Goal: Task Accomplishment & Management: Manage account settings

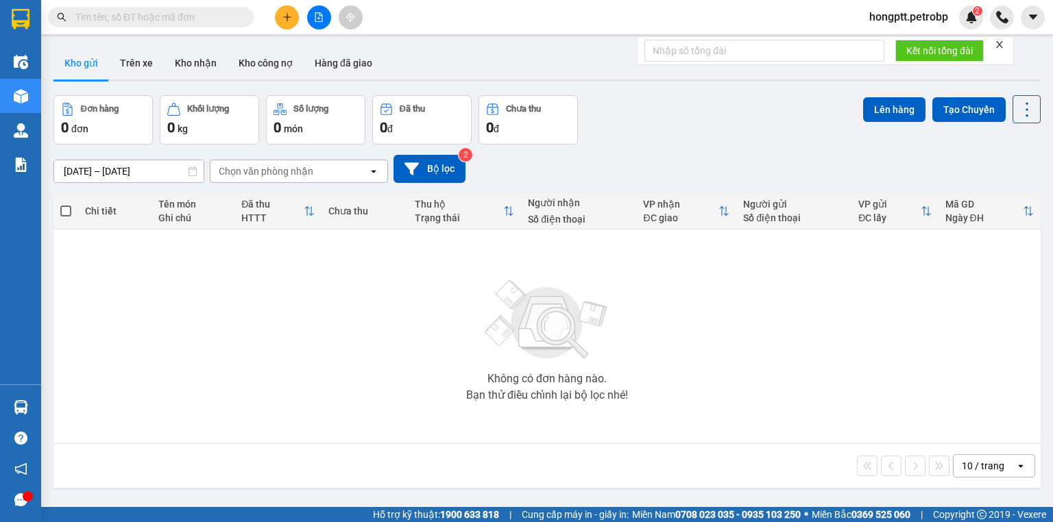
click at [140, 14] on input "text" at bounding box center [156, 17] width 162 height 15
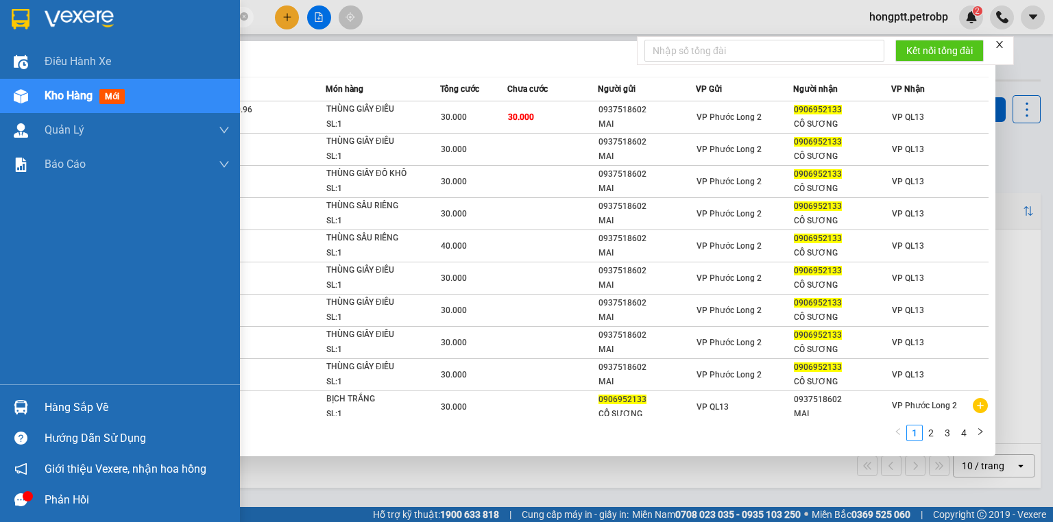
type input "0906952133"
click at [21, 406] on img at bounding box center [21, 407] width 14 height 14
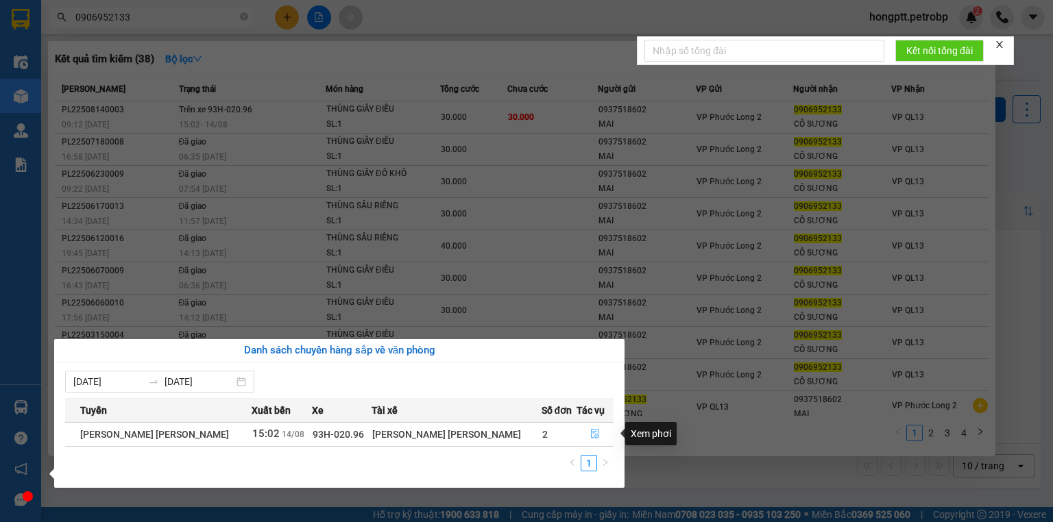
click at [591, 433] on icon "file-done" at bounding box center [595, 435] width 8 height 10
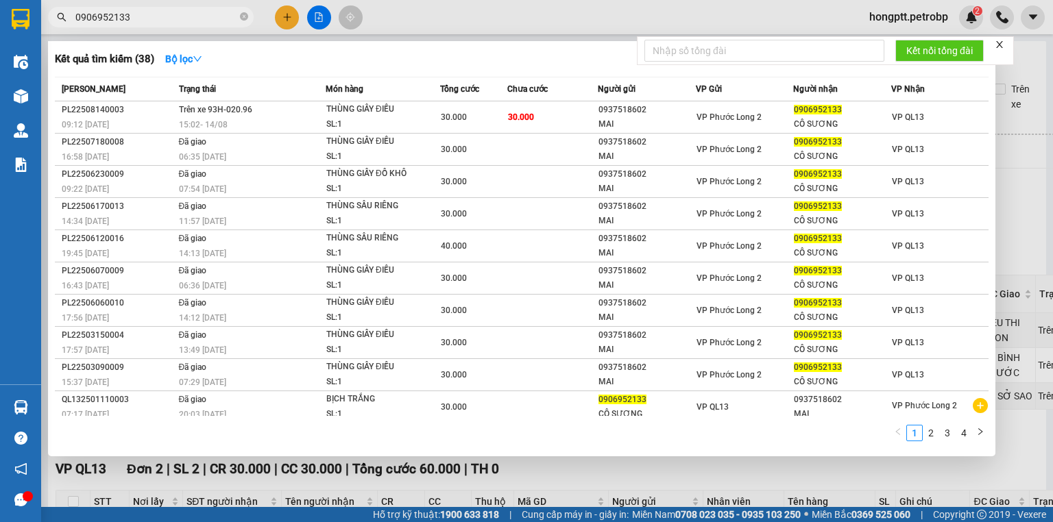
type input "[DATE]"
click at [573, 467] on div at bounding box center [526, 261] width 1053 height 522
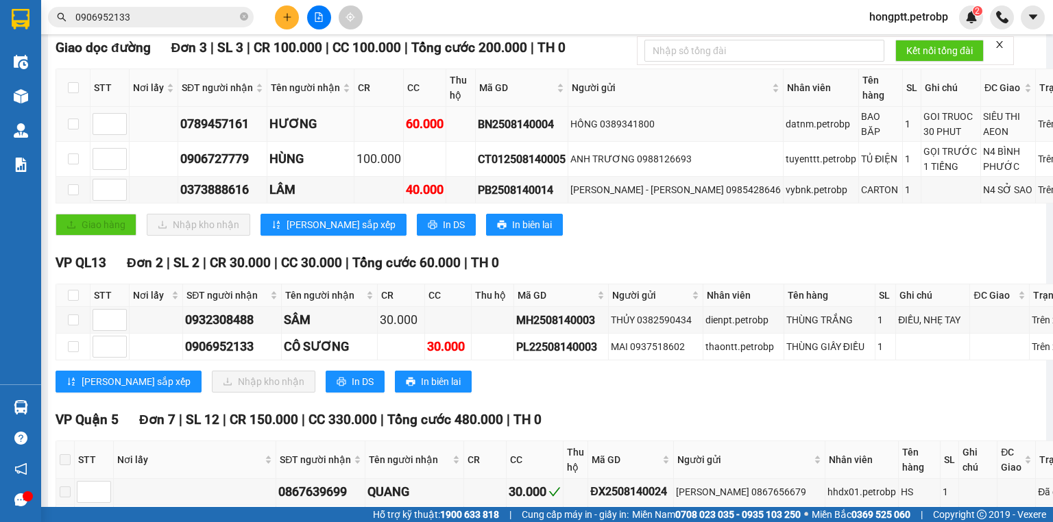
scroll to position [274, 0]
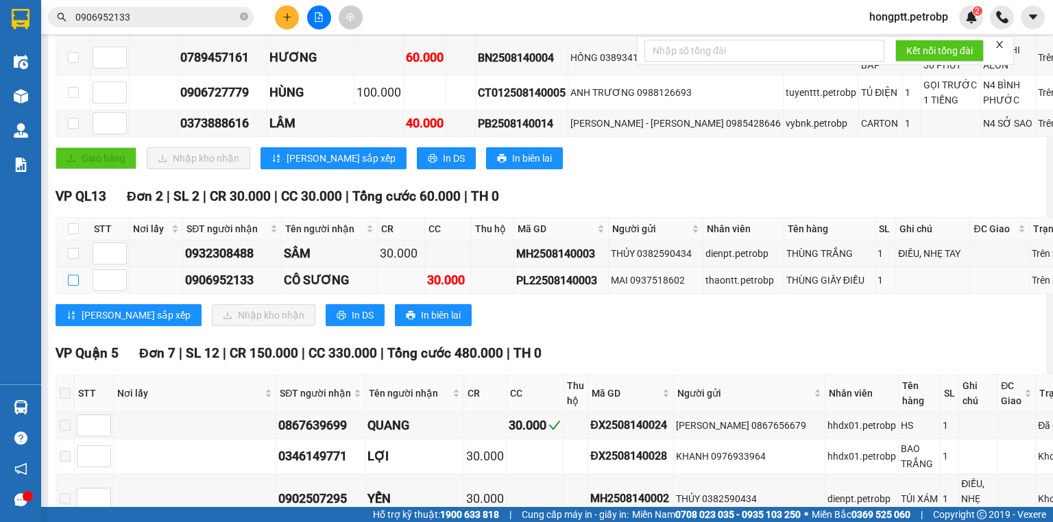
click at [73, 286] on input "checkbox" at bounding box center [73, 280] width 11 height 11
checkbox input "true"
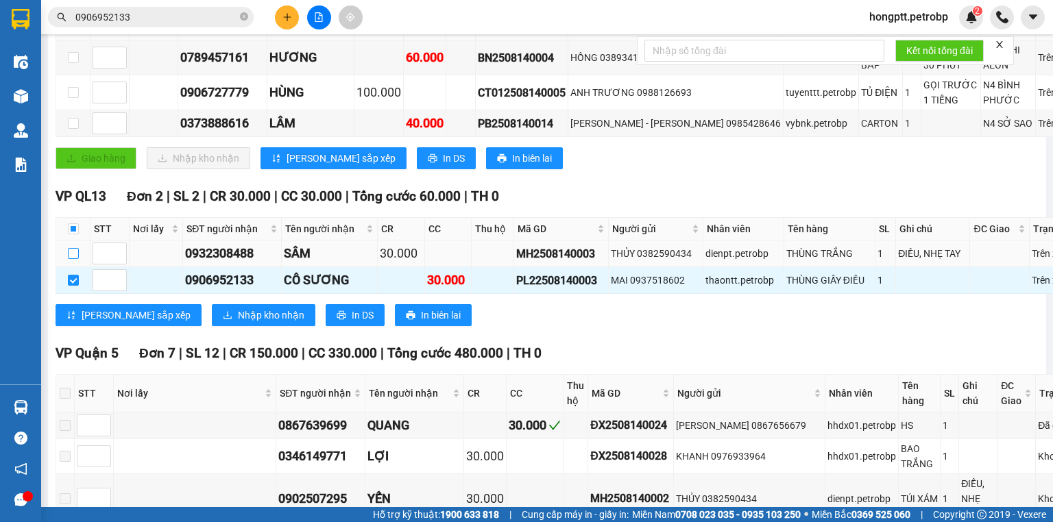
click at [75, 259] on input "checkbox" at bounding box center [73, 253] width 11 height 11
checkbox input "true"
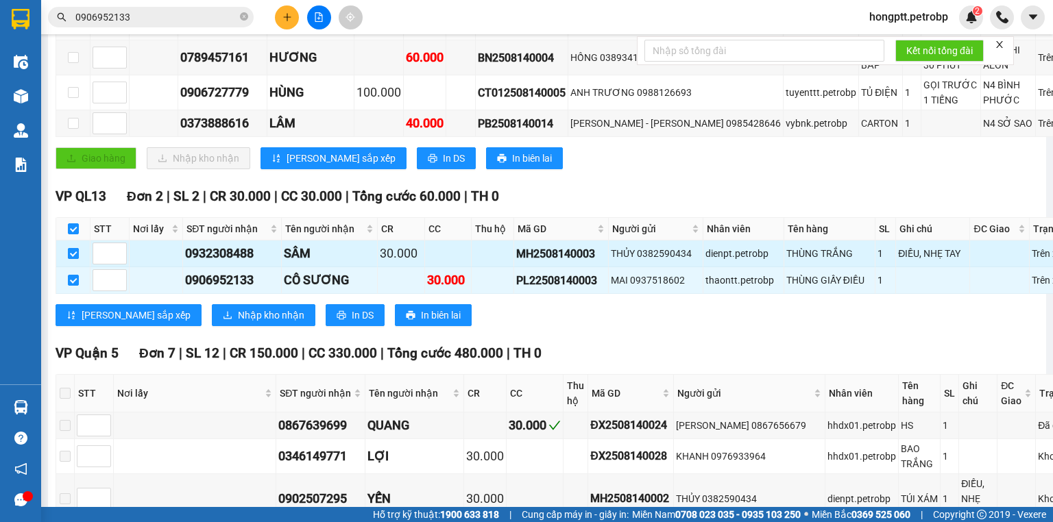
checkbox input "true"
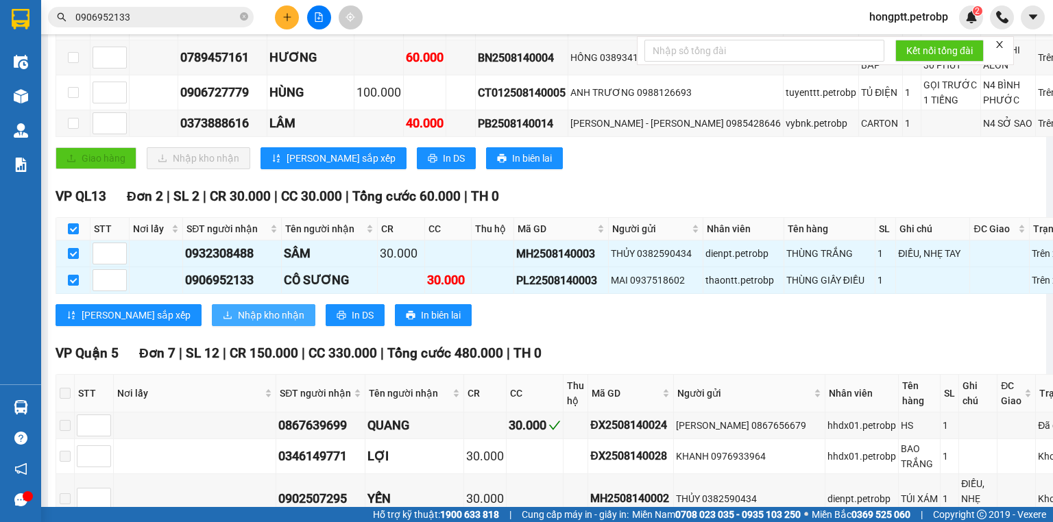
click at [238, 323] on span "Nhập kho nhận" at bounding box center [271, 315] width 66 height 15
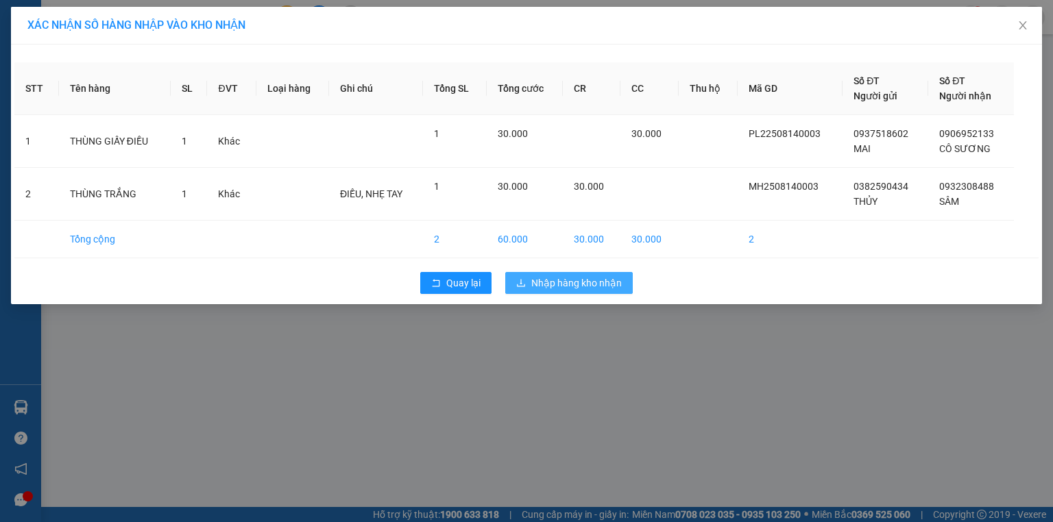
click at [559, 280] on span "Nhập hàng kho nhận" at bounding box center [576, 282] width 90 height 15
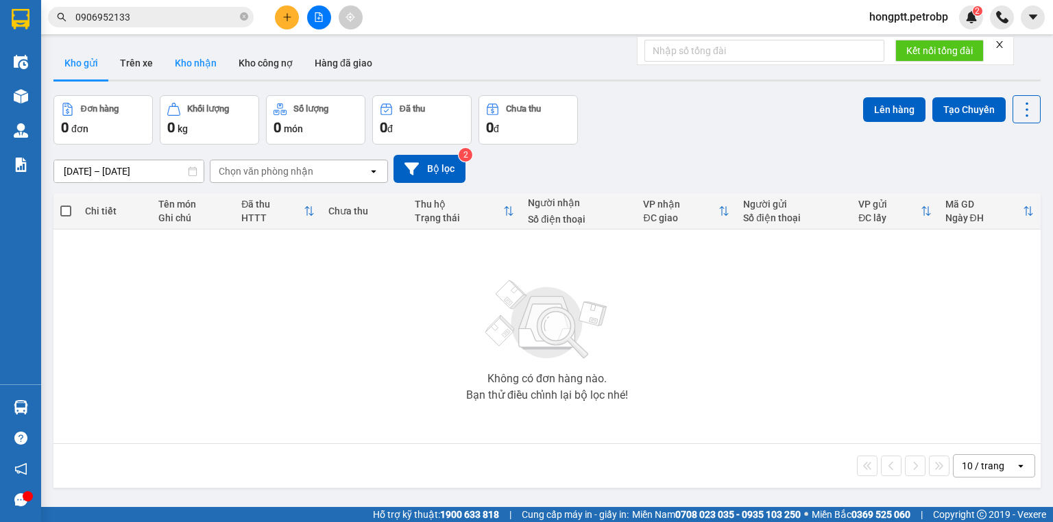
click at [199, 63] on button "Kho nhận" at bounding box center [196, 63] width 64 height 33
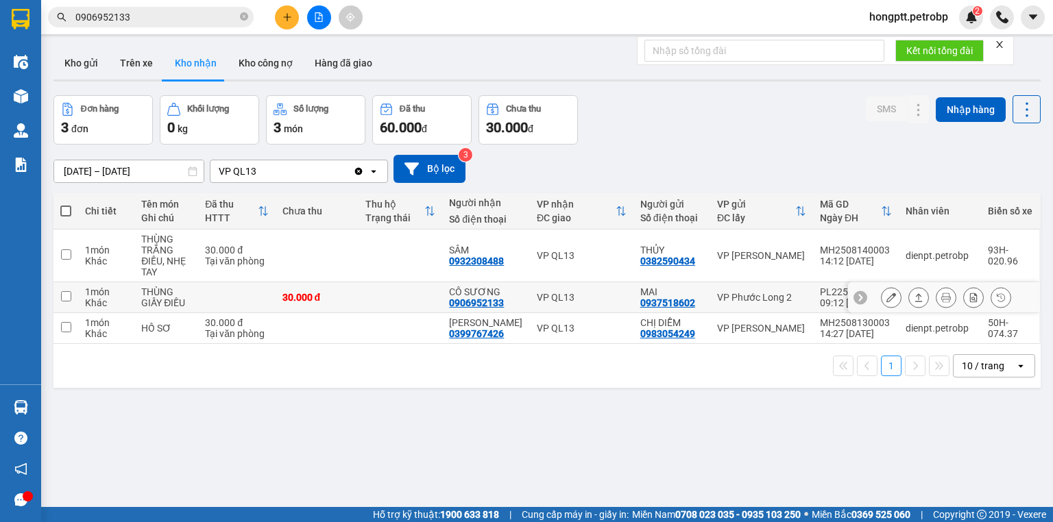
click at [67, 295] on input "checkbox" at bounding box center [66, 296] width 10 height 10
checkbox input "true"
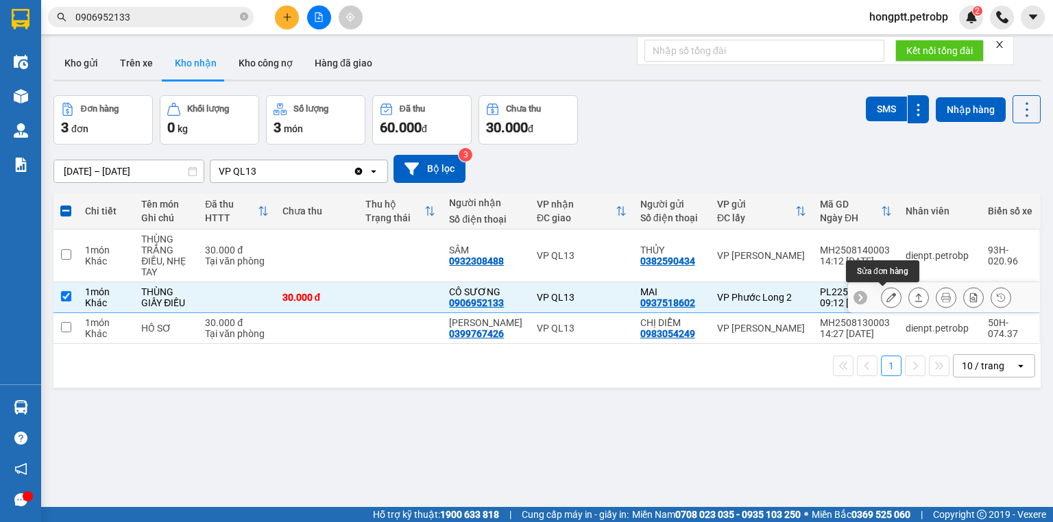
click at [886, 297] on icon at bounding box center [891, 298] width 10 height 10
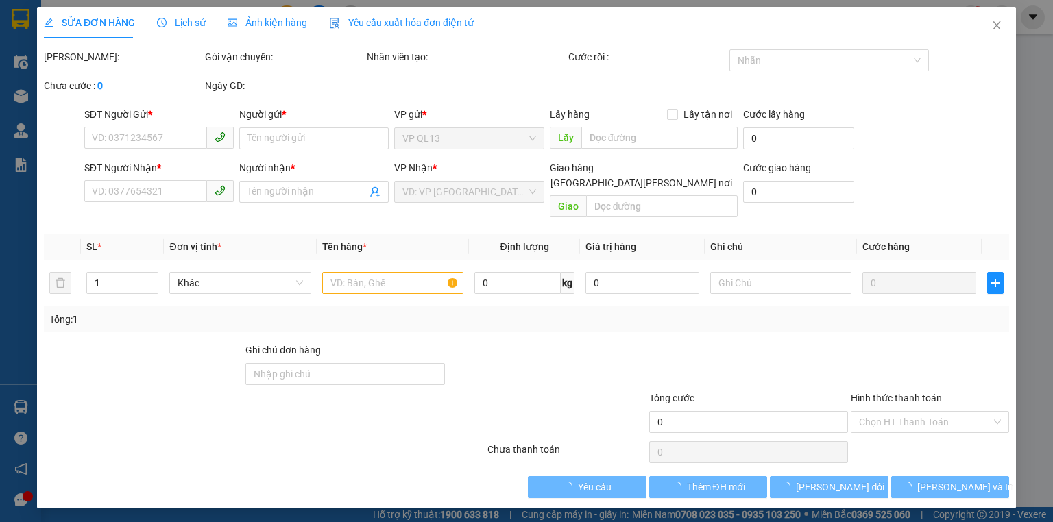
type input "0937518602"
type input "MAI"
type input "0906952133"
type input "CÔ SƯƠNG"
type input "30.000"
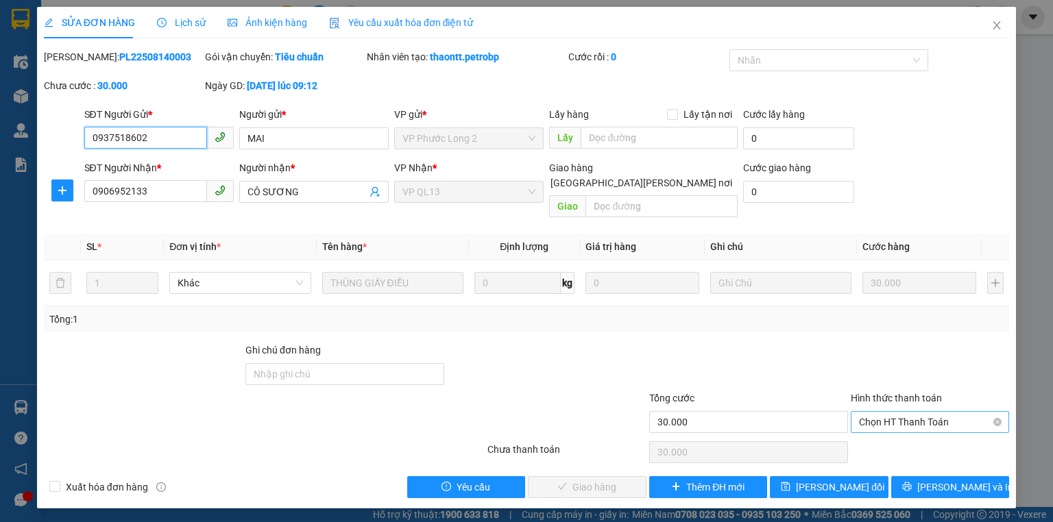
click at [889, 412] on span "Chọn HT Thanh Toán" at bounding box center [930, 422] width 142 height 21
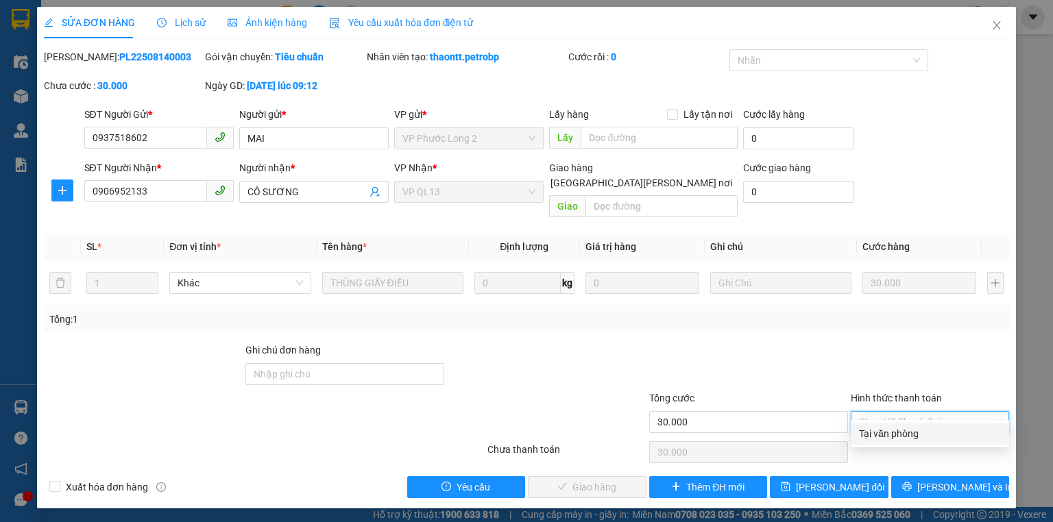
click at [895, 430] on div "Tại văn phòng" at bounding box center [930, 433] width 142 height 15
type input "0"
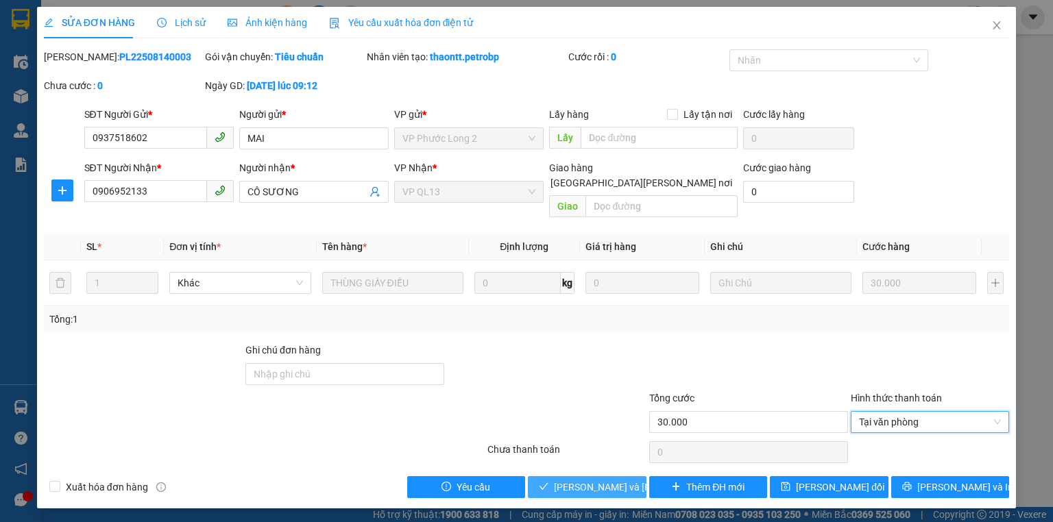
click at [601, 480] on span "Lưu và Giao hàng" at bounding box center [646, 487] width 185 height 15
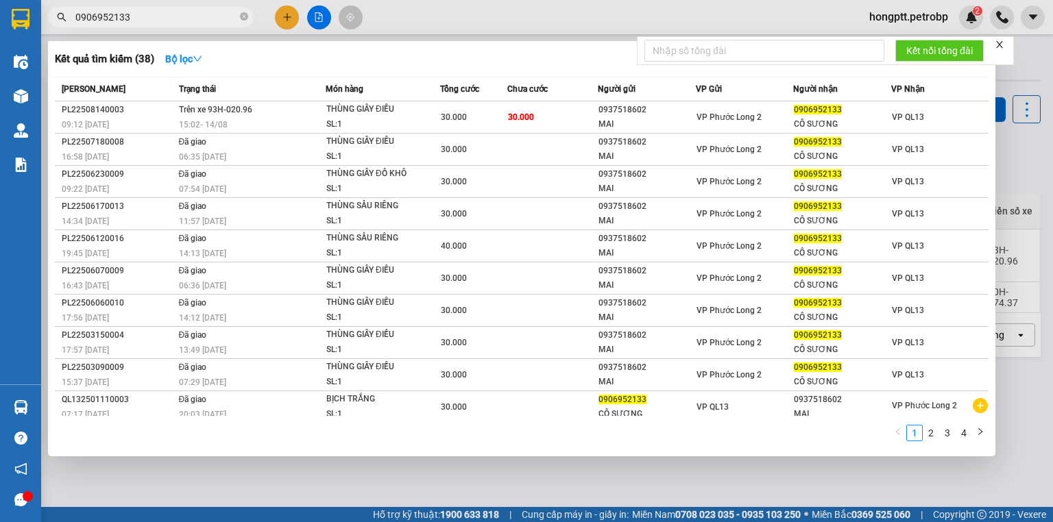
click at [138, 16] on input "0906952133" at bounding box center [156, 17] width 162 height 15
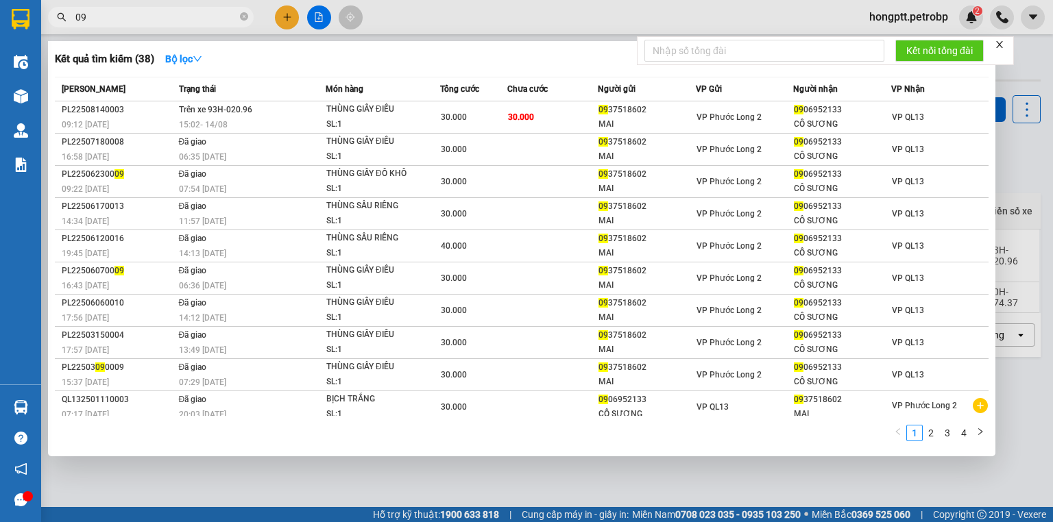
type input "0"
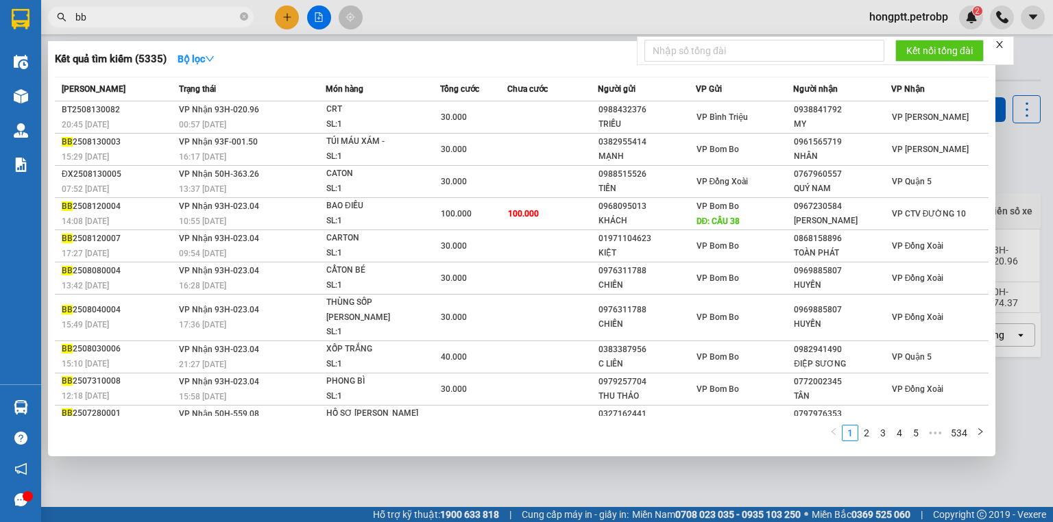
type input "bb"
click at [425, 467] on div at bounding box center [526, 261] width 1053 height 522
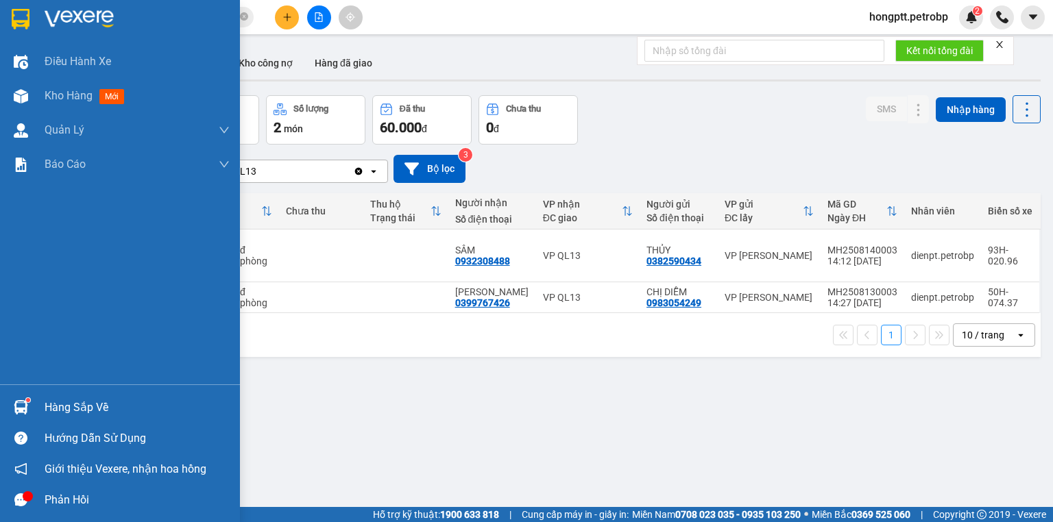
click at [22, 407] on img at bounding box center [21, 407] width 14 height 14
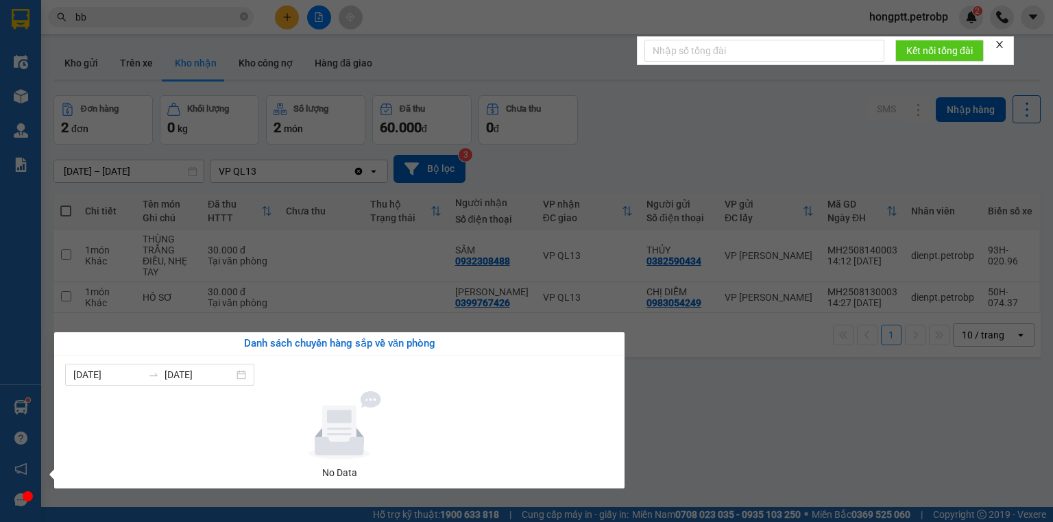
click at [708, 432] on section "Kết quả tìm kiếm ( 5335 ) Bộ lọc Mã ĐH Trạng thái Món hàng Tổng cước Chưa cước …" at bounding box center [526, 261] width 1053 height 522
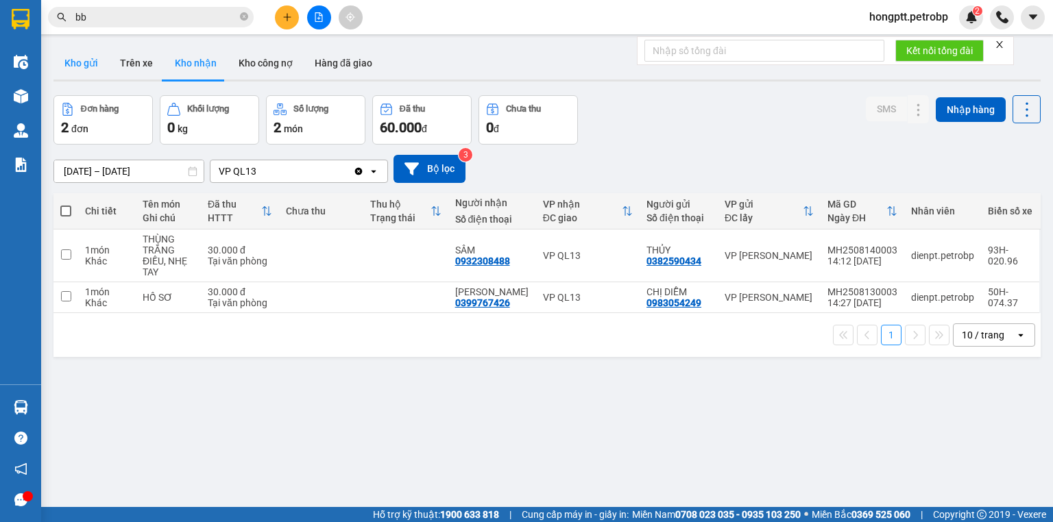
click at [82, 61] on button "Kho gửi" at bounding box center [81, 63] width 56 height 33
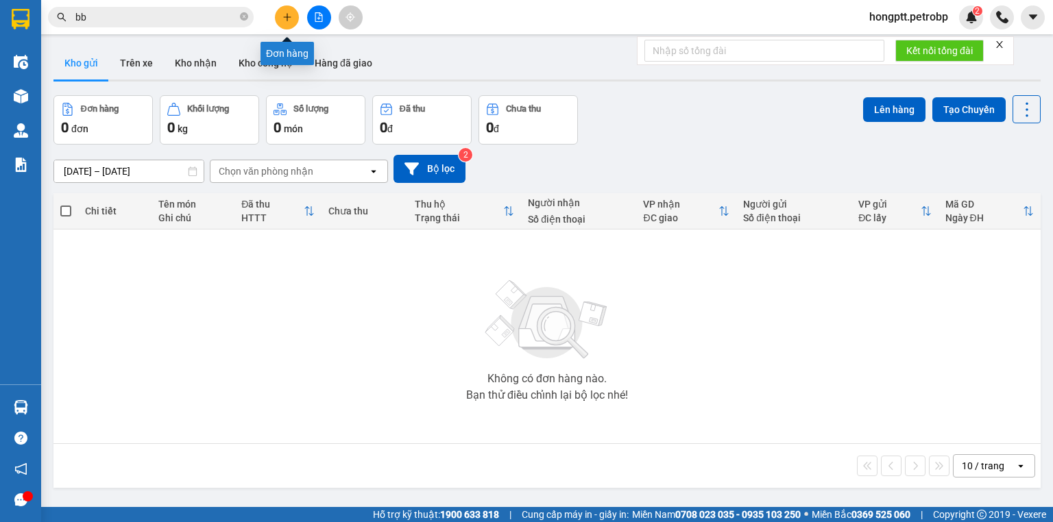
click at [291, 21] on icon "plus" at bounding box center [287, 17] width 10 height 10
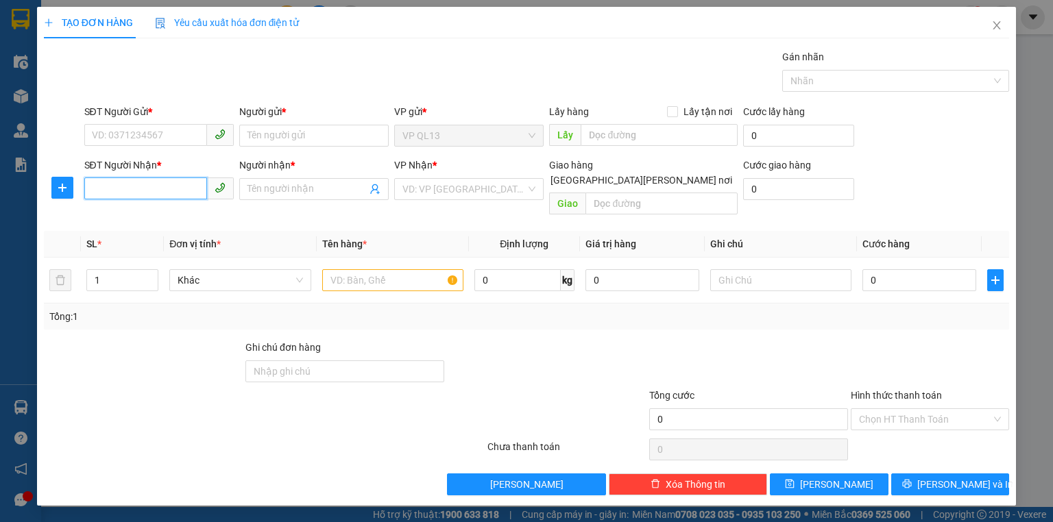
click at [175, 188] on input "SĐT Người Nhận *" at bounding box center [145, 188] width 123 height 22
click at [125, 202] on div "SĐT Người Nhận * VD: 0377654321" at bounding box center [158, 182] width 149 height 48
click at [121, 191] on input "SĐT Người Nhận *" at bounding box center [145, 188] width 123 height 22
type input "0"
click at [131, 220] on div "0918933108 - [PERSON_NAME]" at bounding box center [160, 215] width 135 height 15
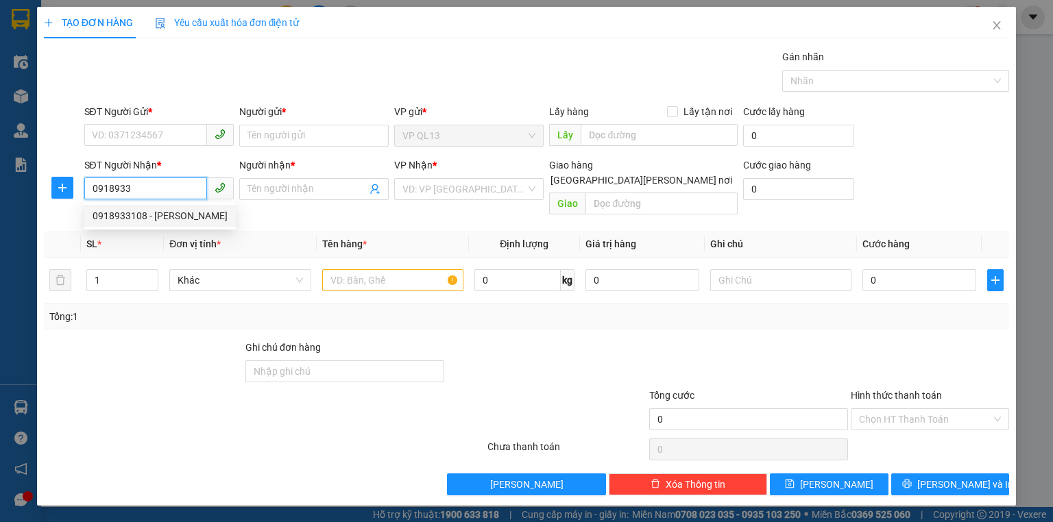
type input "0918933108"
type input "THANH"
type input "30.000"
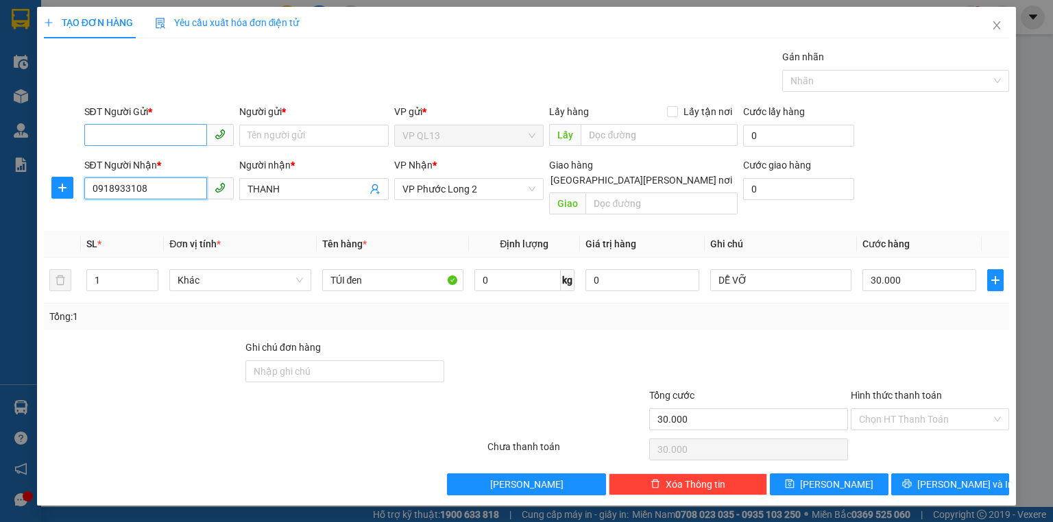
type input "0918933108"
click at [145, 132] on input "SĐT Người Gửi *" at bounding box center [145, 135] width 123 height 22
click at [138, 159] on div "0969132231 - ANH TÂM" at bounding box center [160, 162] width 135 height 15
type input "0969132231"
type input "ANH TÂM"
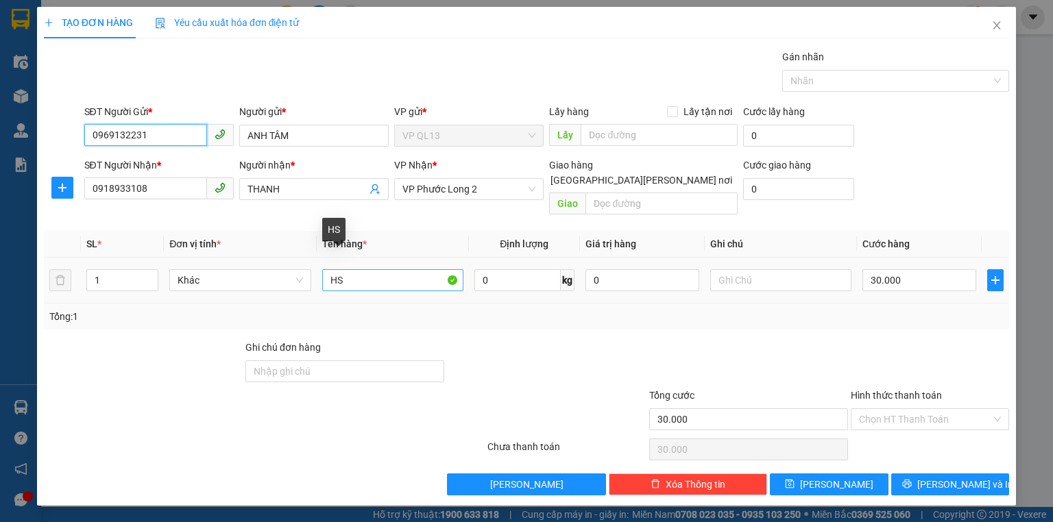
type input "0969132231"
click at [366, 269] on input "HS" at bounding box center [392, 280] width 141 height 22
type input "H"
type input "crt hồ sơ"
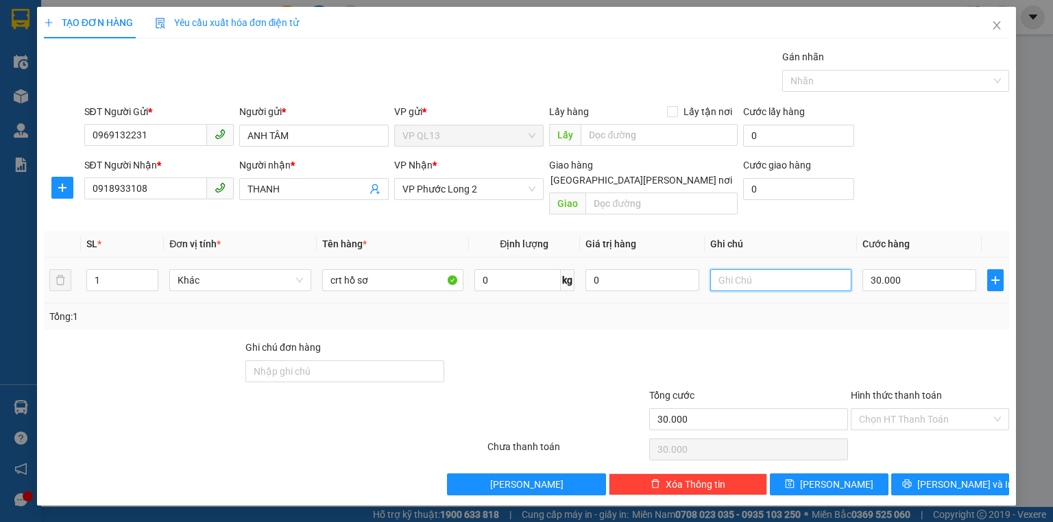
click at [762, 269] on input "text" at bounding box center [780, 280] width 141 height 22
type input "tránh ướt"
click at [936, 409] on input "Hình thức thanh toán" at bounding box center [925, 419] width 132 height 21
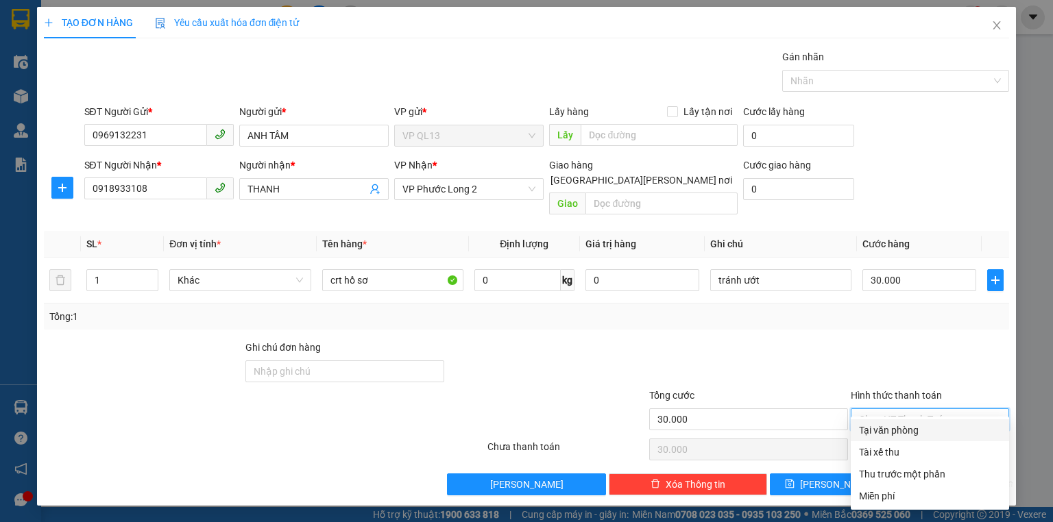
click at [915, 432] on div "Tại văn phòng" at bounding box center [930, 430] width 142 height 15
type input "0"
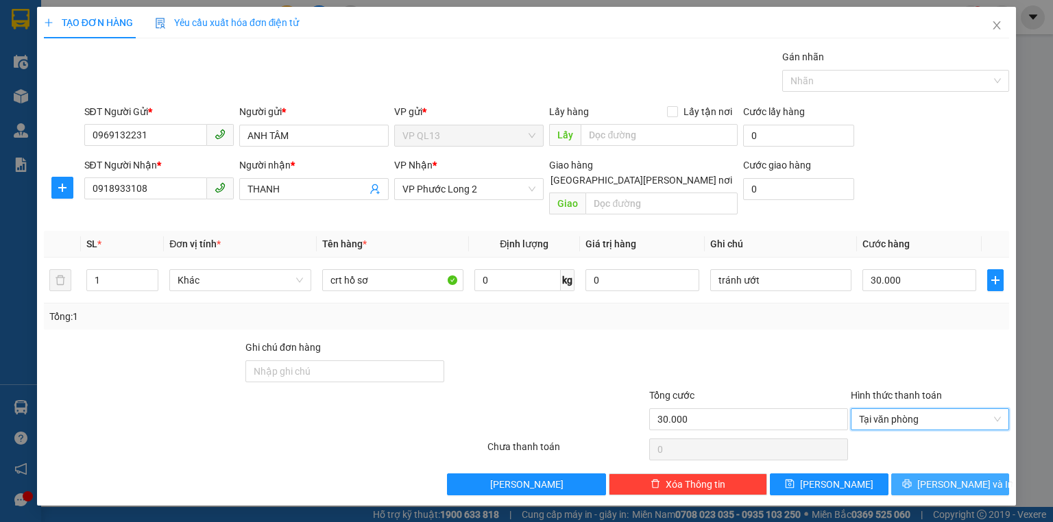
click at [943, 477] on span "[PERSON_NAME] và In" at bounding box center [965, 484] width 96 height 15
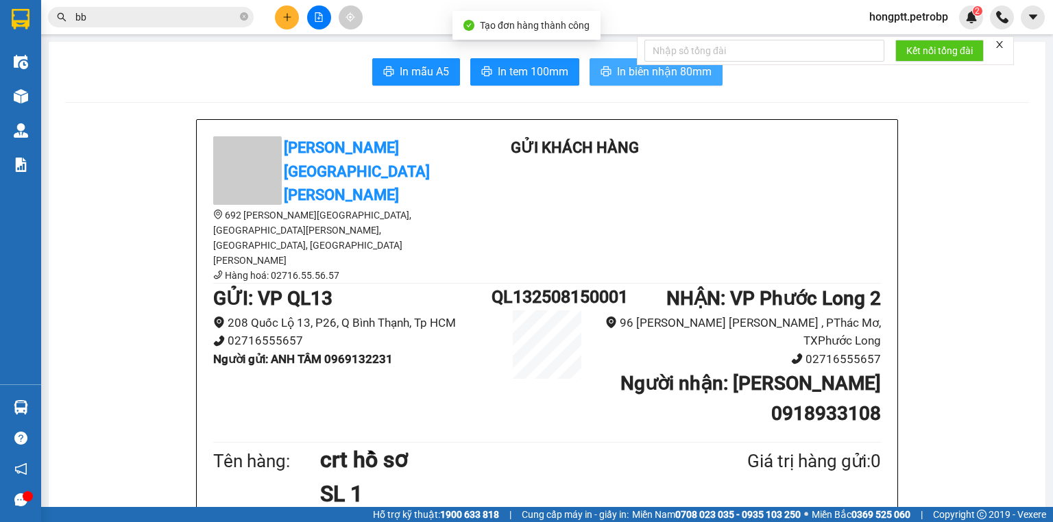
click at [661, 81] on button "In biên nhận 80mm" at bounding box center [655, 71] width 133 height 27
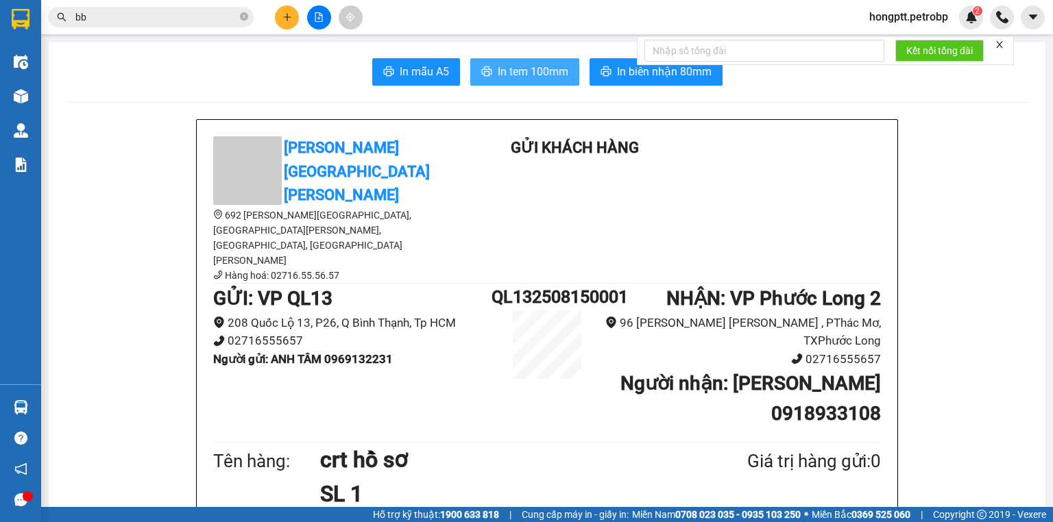
click at [515, 63] on span "In tem 100mm" at bounding box center [532, 71] width 71 height 17
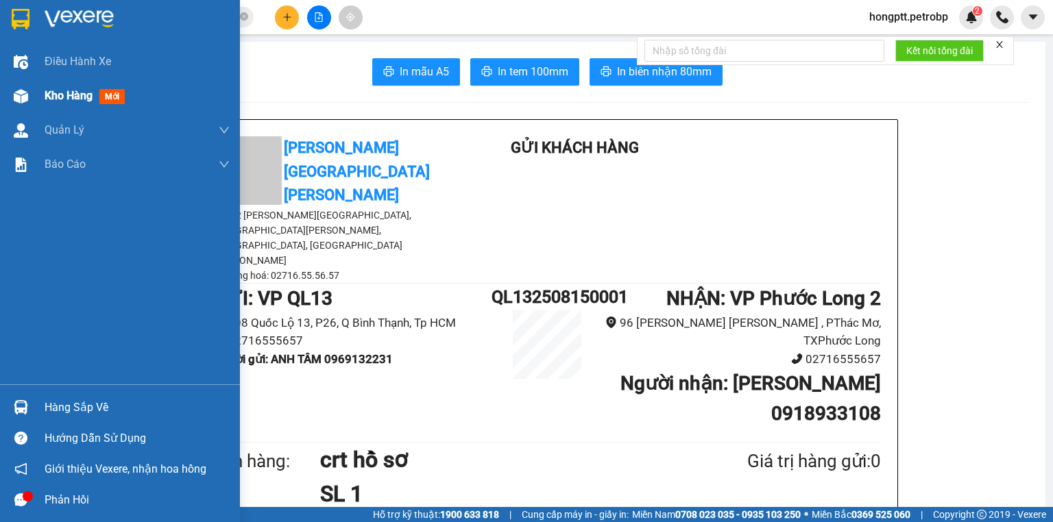
click at [82, 87] on div "Kho hàng mới" at bounding box center [88, 95] width 86 height 17
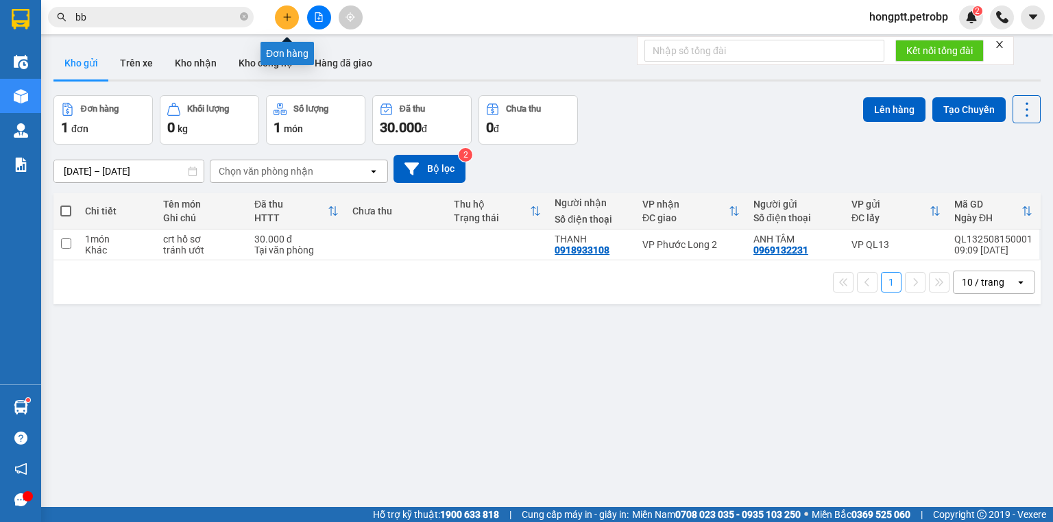
click at [288, 22] on button at bounding box center [287, 17] width 24 height 24
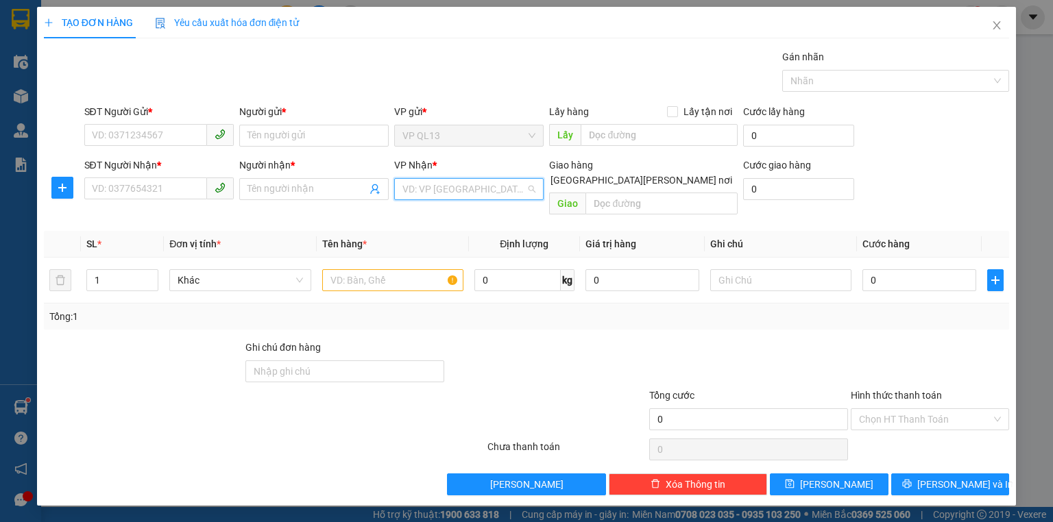
click at [430, 190] on input "search" at bounding box center [463, 189] width 123 height 21
type input "b"
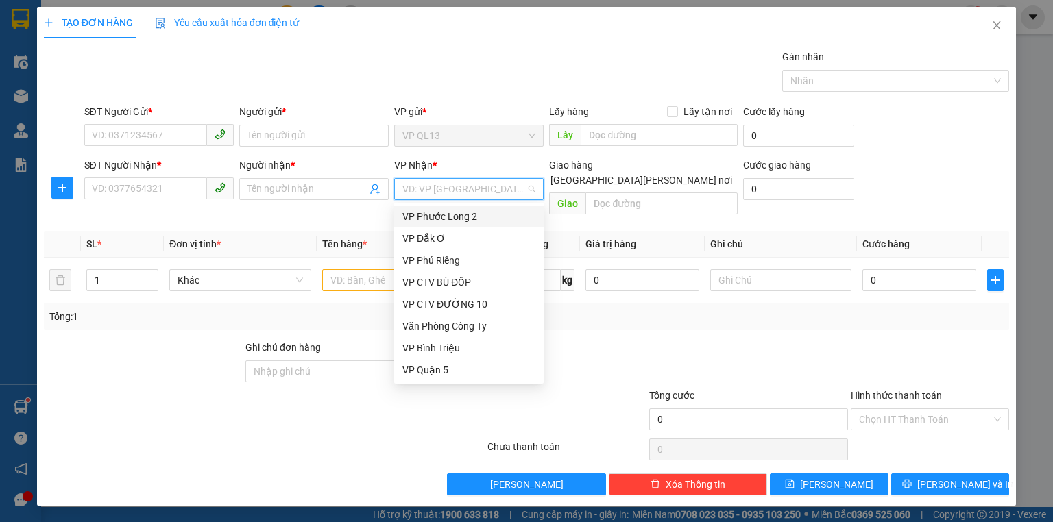
click at [441, 198] on input "search" at bounding box center [463, 189] width 123 height 21
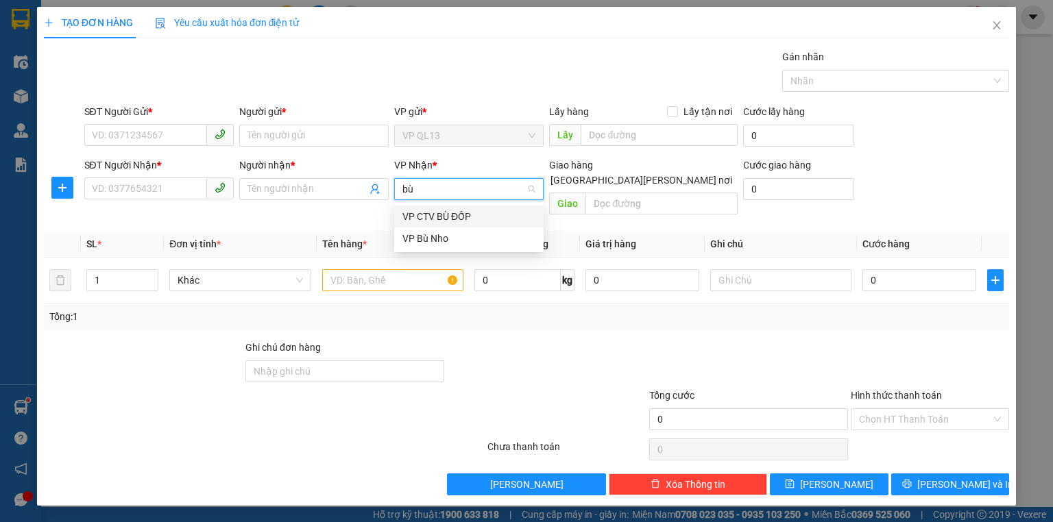
type input "b"
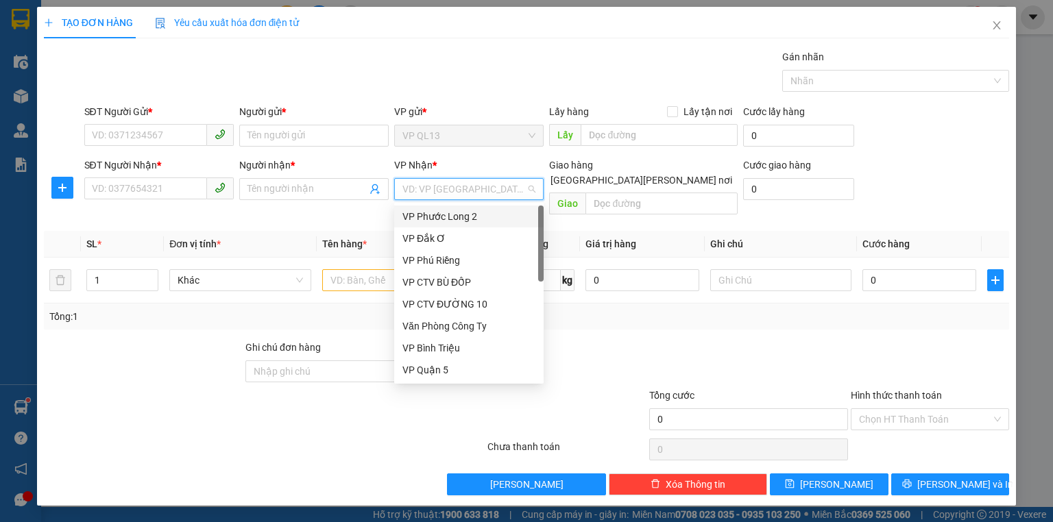
click at [946, 154] on form "SĐT Người Gửi * VD: 0371234567 Người gửi * Tên người gửi VP gửi * VP QL13 Lấy h…" at bounding box center [526, 162] width 965 height 116
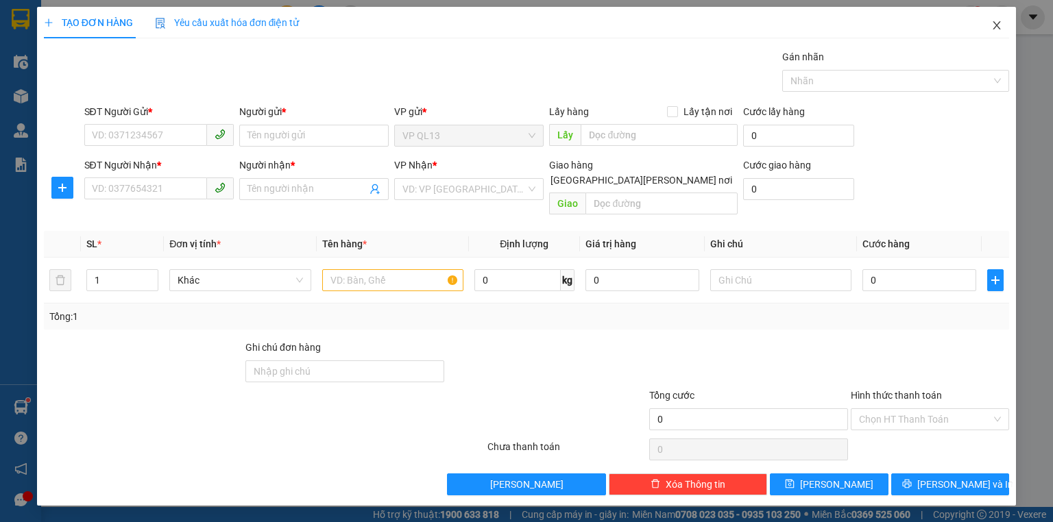
click at [1002, 23] on span "Close" at bounding box center [996, 26] width 38 height 38
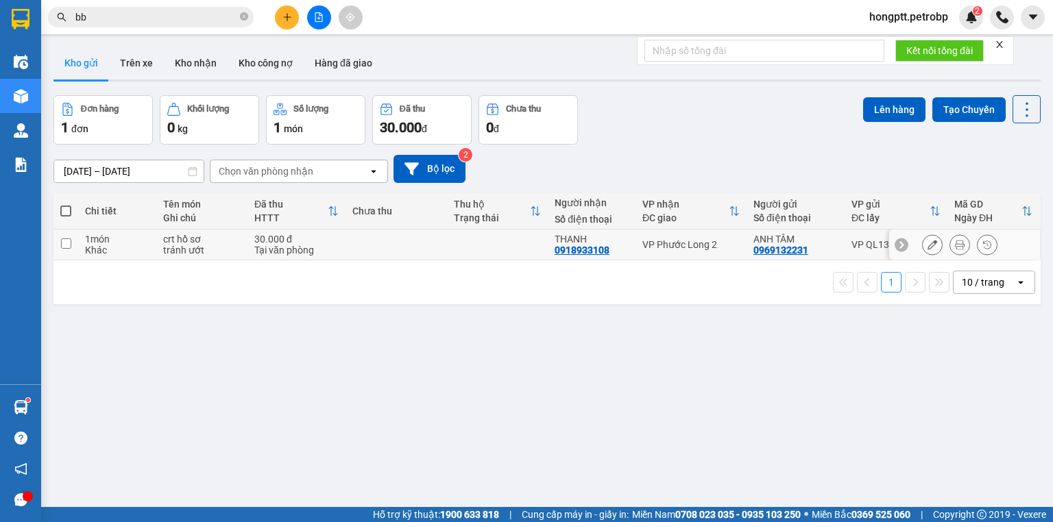
click at [650, 241] on div "VP Phước Long 2" at bounding box center [690, 244] width 97 height 11
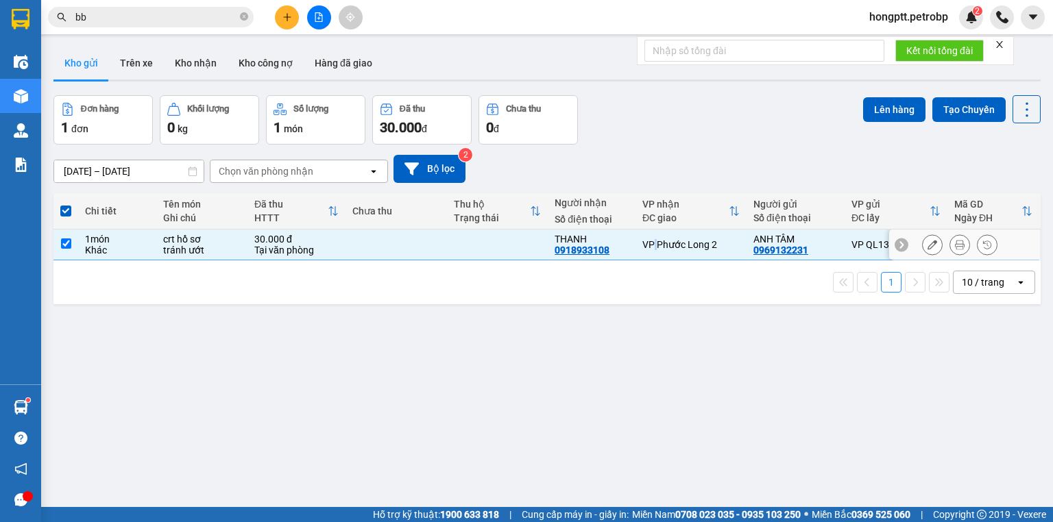
click at [650, 241] on div "VP Phước Long 2" at bounding box center [690, 244] width 97 height 11
checkbox input "false"
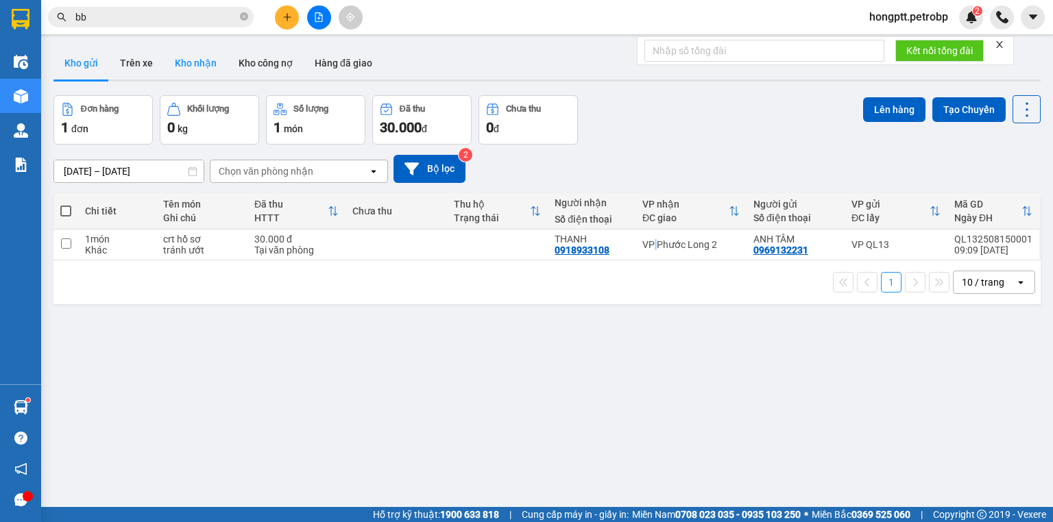
click at [182, 60] on button "Kho nhận" at bounding box center [196, 63] width 64 height 33
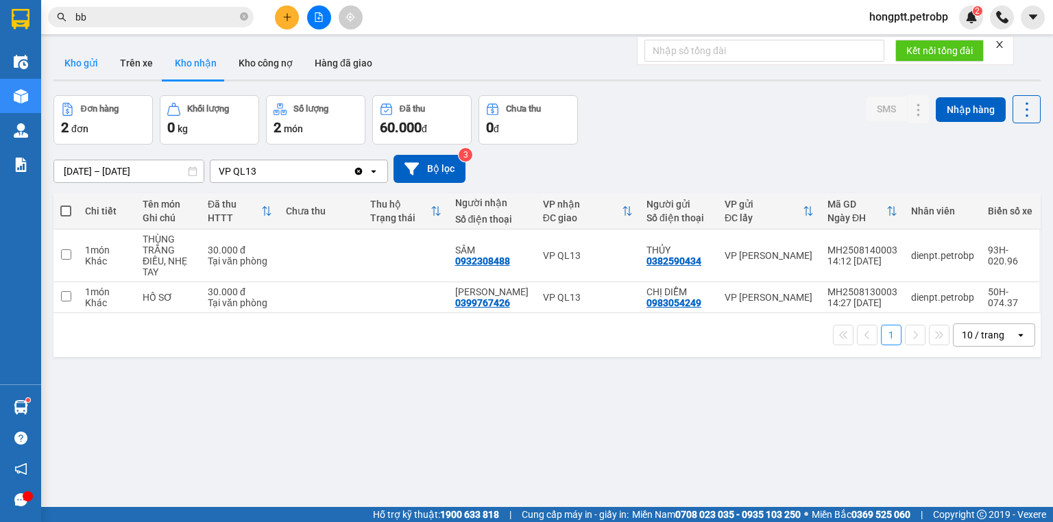
click at [101, 60] on button "Kho gửi" at bounding box center [81, 63] width 56 height 33
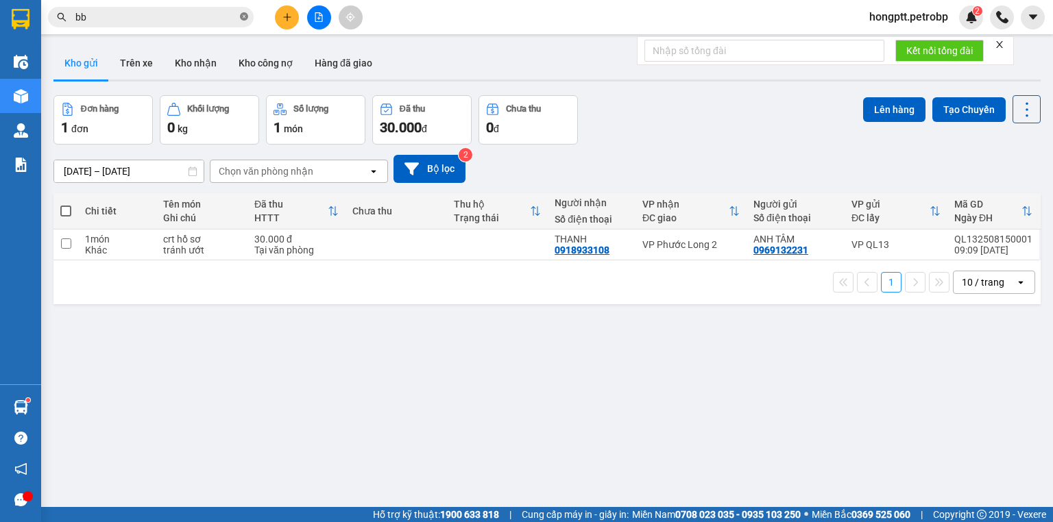
click at [246, 16] on icon "close-circle" at bounding box center [244, 16] width 8 height 8
click at [201, 22] on input "text" at bounding box center [156, 17] width 162 height 15
paste input "0984588003"
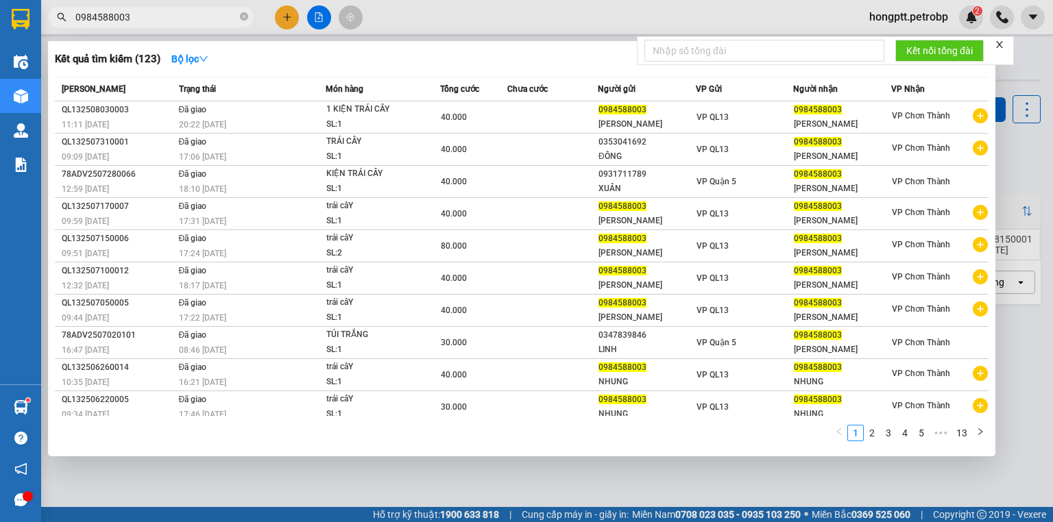
type input "0984588003"
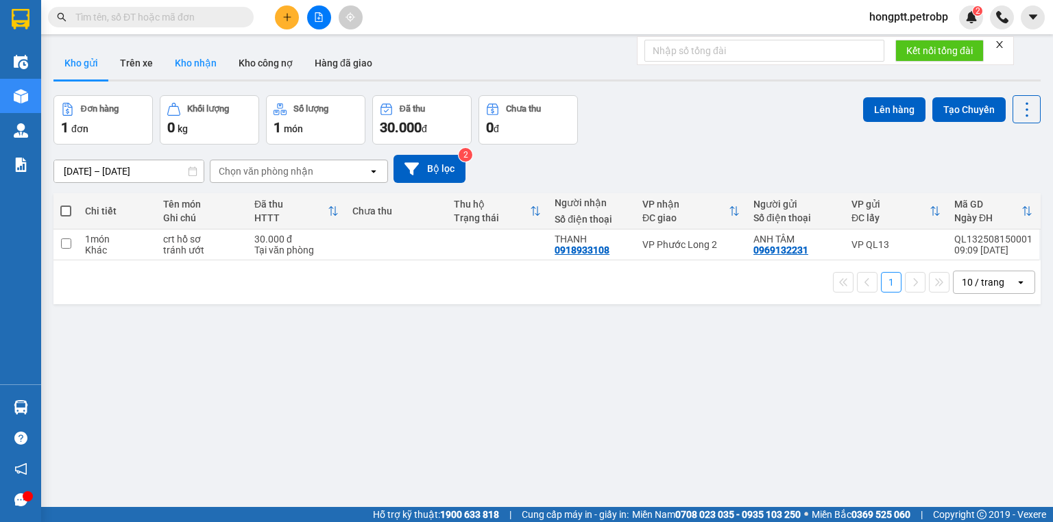
click at [202, 60] on button "Kho nhận" at bounding box center [196, 63] width 64 height 33
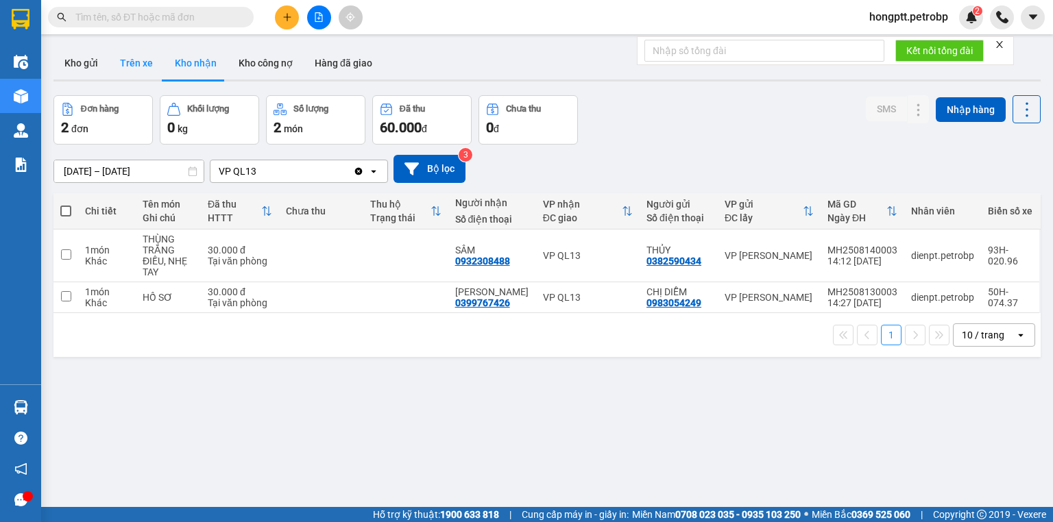
click at [143, 71] on button "Trên xe" at bounding box center [136, 63] width 55 height 33
type input "15/08/2025 – 15/08/2025"
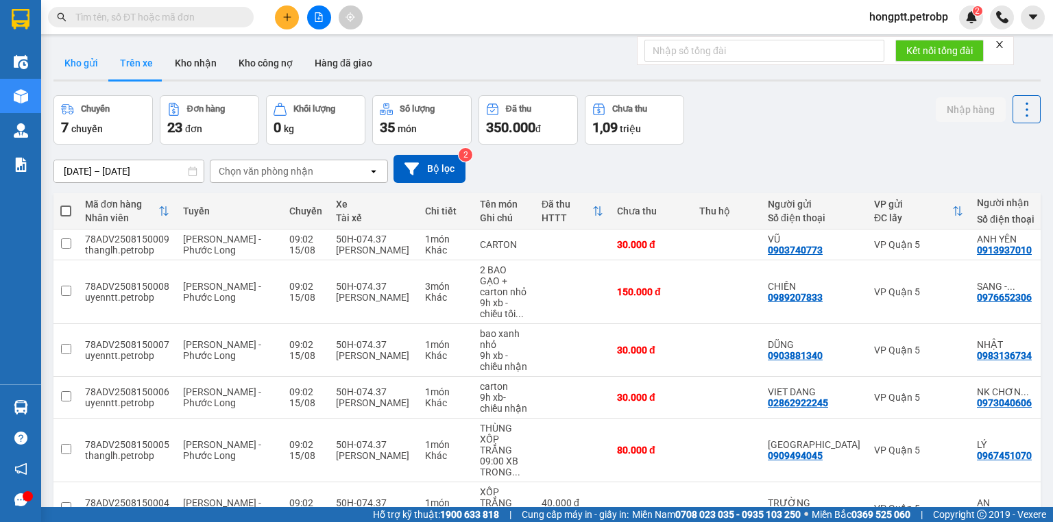
click at [93, 56] on button "Kho gửi" at bounding box center [81, 63] width 56 height 33
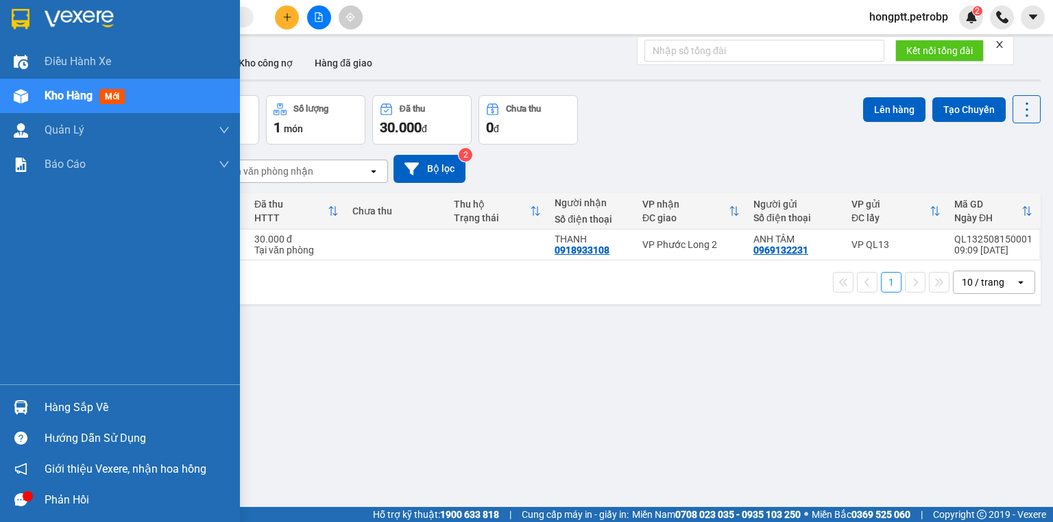
click at [16, 398] on div at bounding box center [21, 407] width 24 height 24
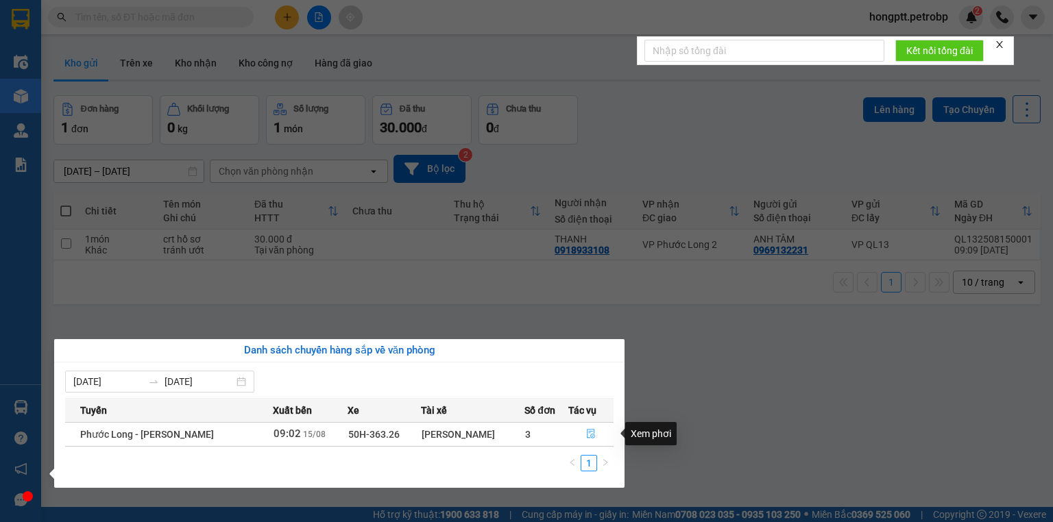
click at [591, 434] on icon "file-done" at bounding box center [591, 434] width 10 height 10
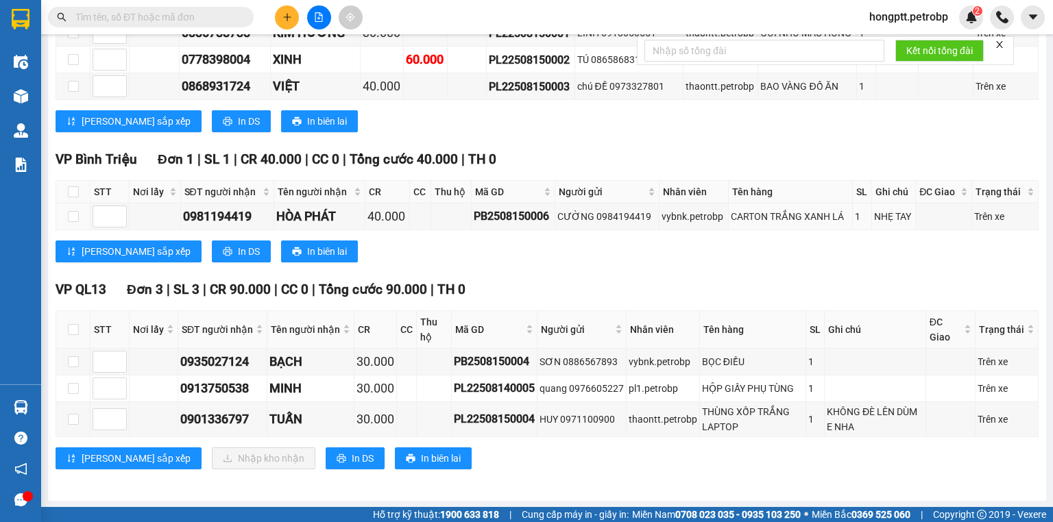
scroll to position [468, 0]
click at [197, 18] on input "text" at bounding box center [156, 17] width 162 height 15
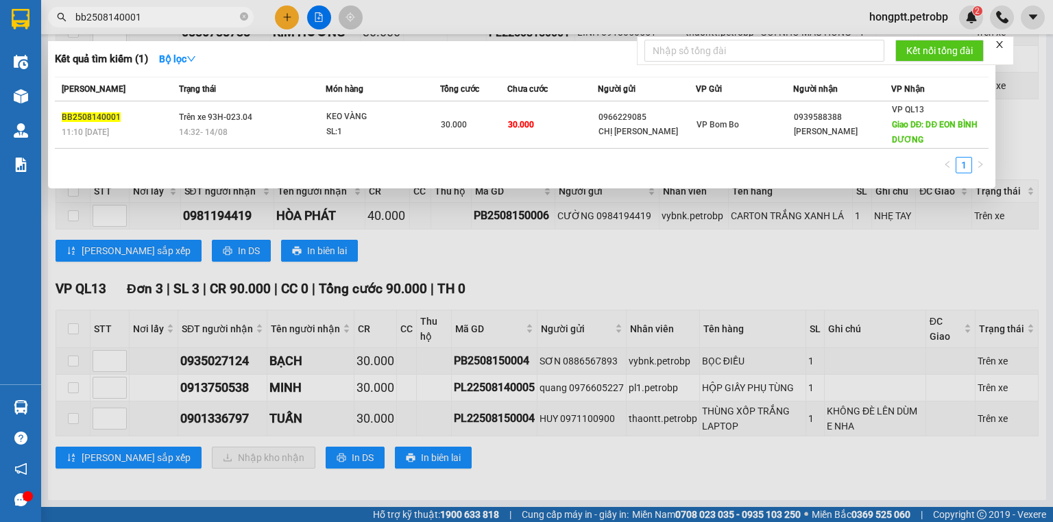
type input "bb2508140001"
click at [592, 306] on div at bounding box center [526, 261] width 1053 height 522
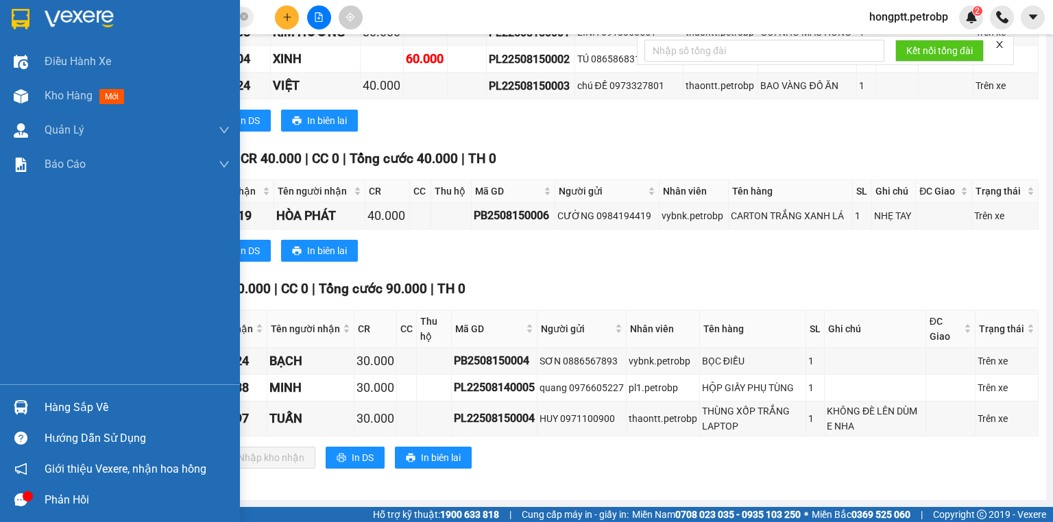
click at [24, 399] on div at bounding box center [21, 407] width 24 height 24
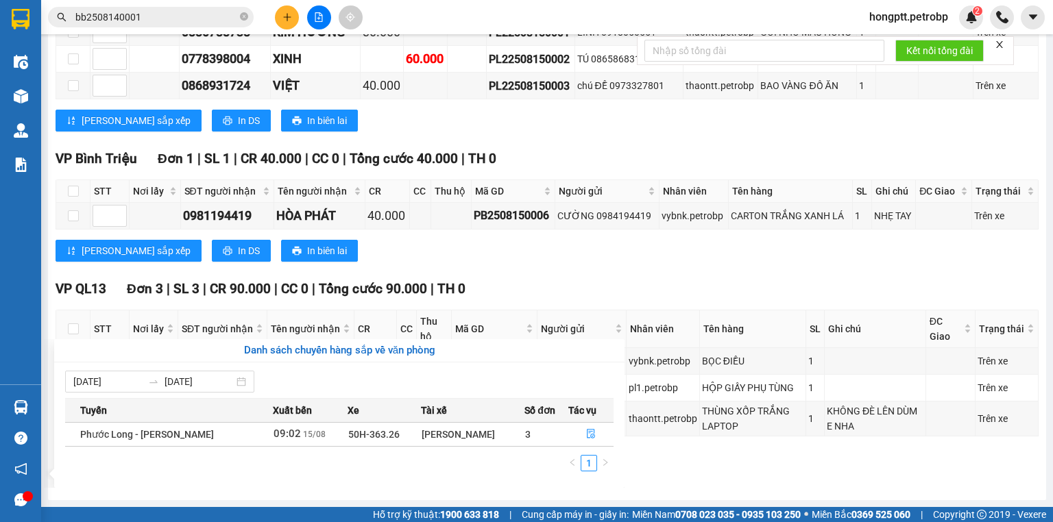
click at [538, 274] on section "Kết quả tìm kiếm ( 1 ) Bộ lọc Mã ĐH Trạng thái Món hàng Tổng cước Chưa cước Ngư…" at bounding box center [526, 261] width 1053 height 522
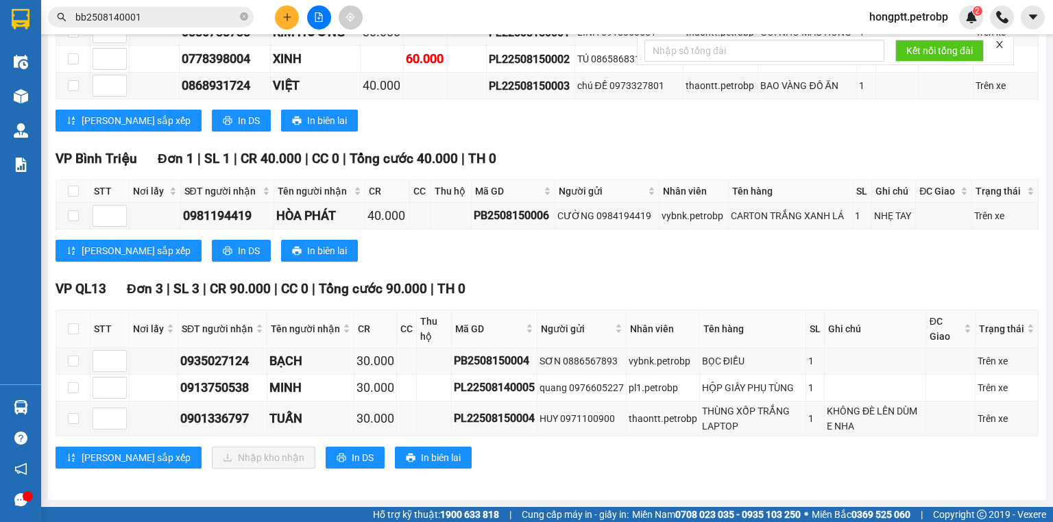
click at [286, 19] on icon "plus" at bounding box center [287, 17] width 10 height 10
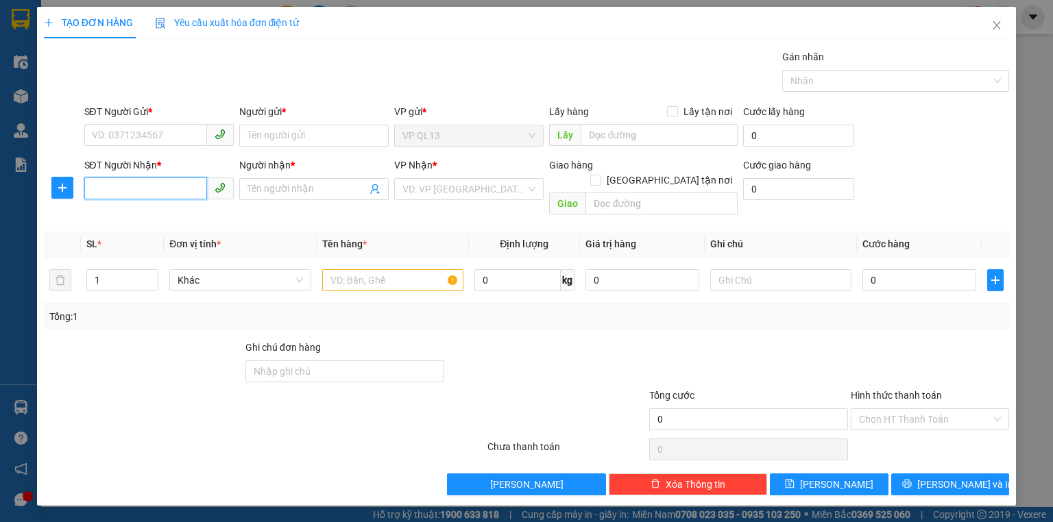
click at [136, 184] on input "SĐT Người Nhận *" at bounding box center [145, 188] width 123 height 22
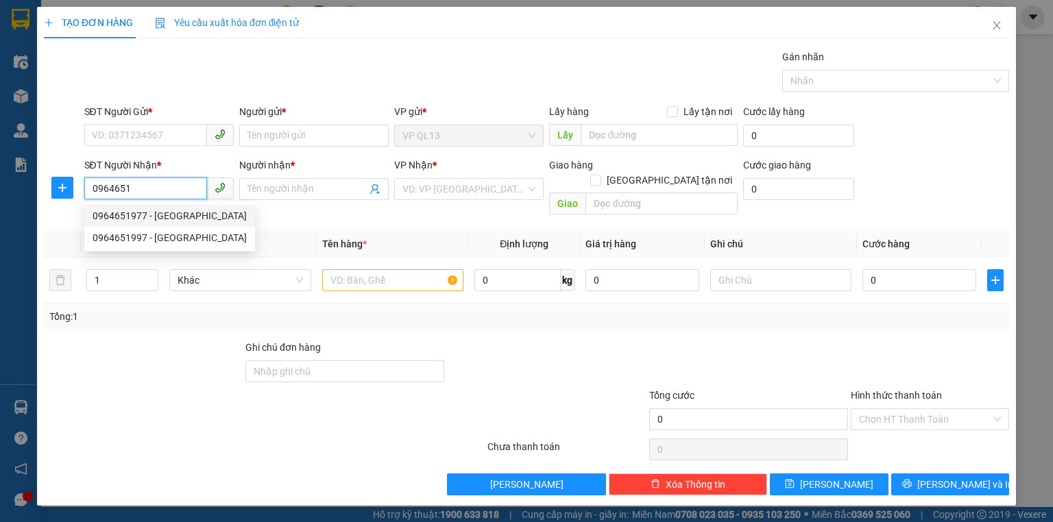
click at [141, 208] on div "0964651977 - [GEOGRAPHIC_DATA]" at bounding box center [170, 215] width 154 height 15
type input "0964651977"
type input "HÀ"
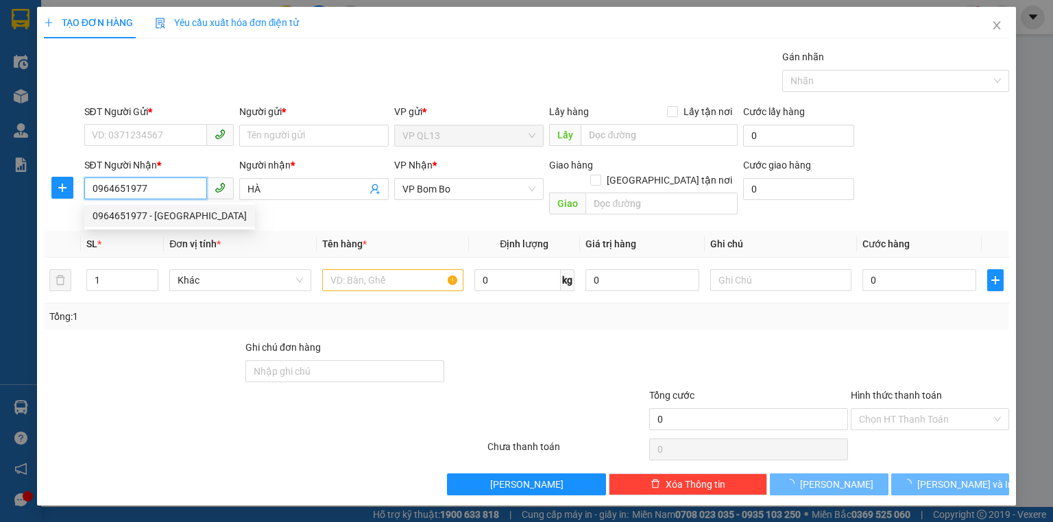
type input "30.000"
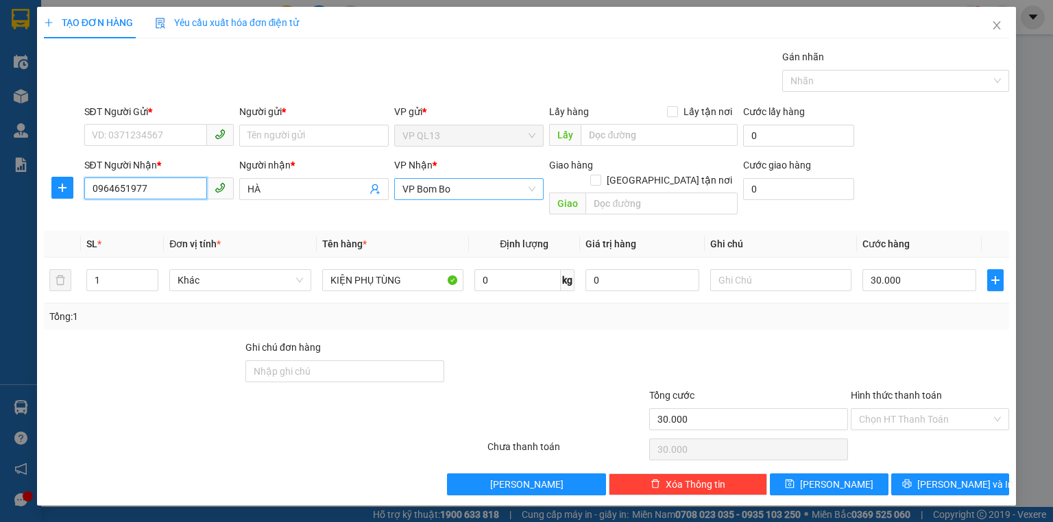
click at [434, 187] on span "VP Bom Bo" at bounding box center [468, 189] width 133 height 21
type input "0964651977"
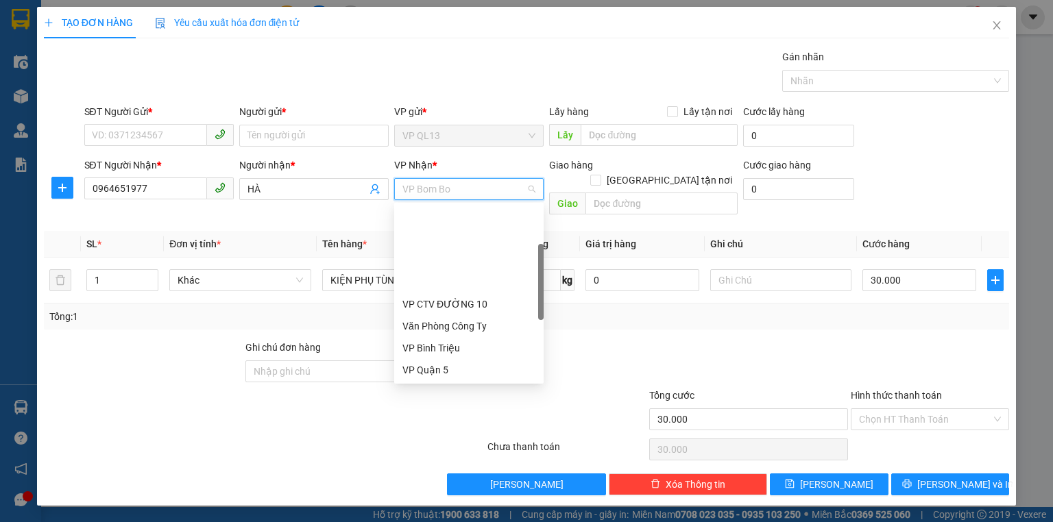
scroll to position [110, 0]
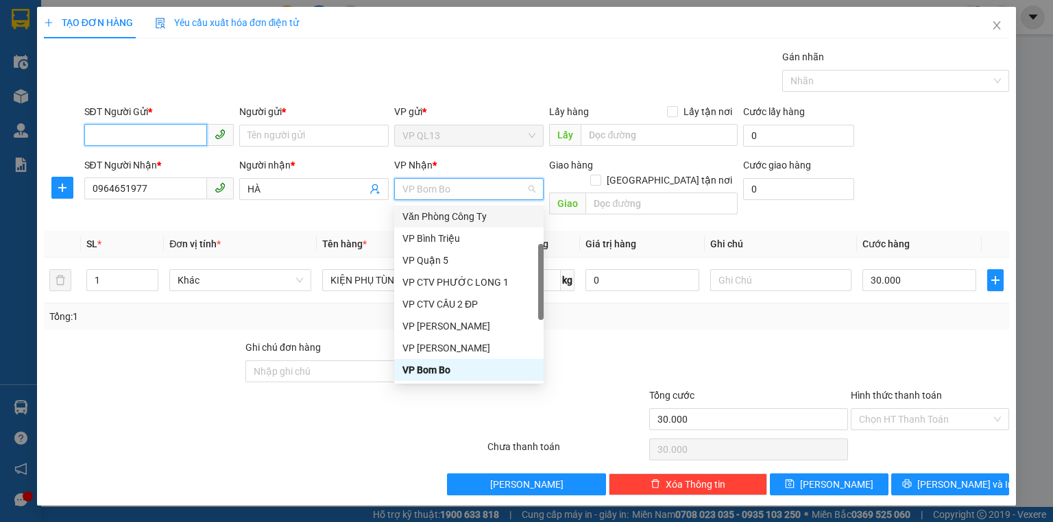
click at [174, 140] on input "SĐT Người Gửi *" at bounding box center [145, 135] width 123 height 22
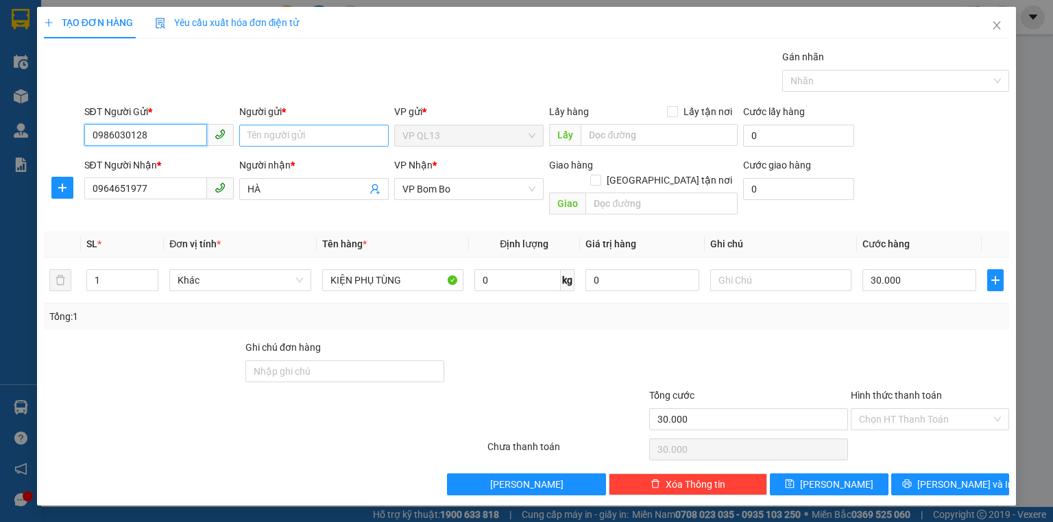
type input "0986030128"
click at [265, 138] on input "Người gửi *" at bounding box center [313, 136] width 149 height 22
type input "a"
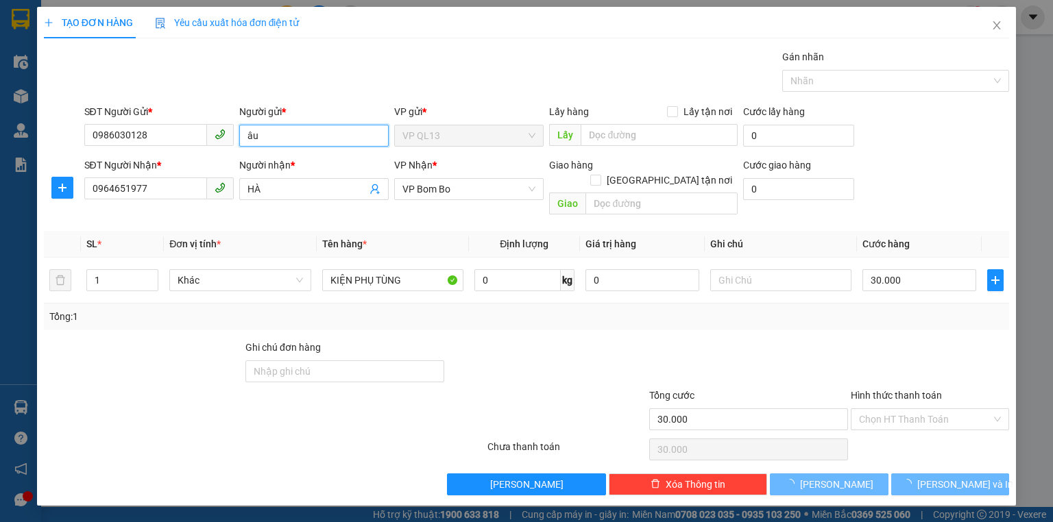
type input "â"
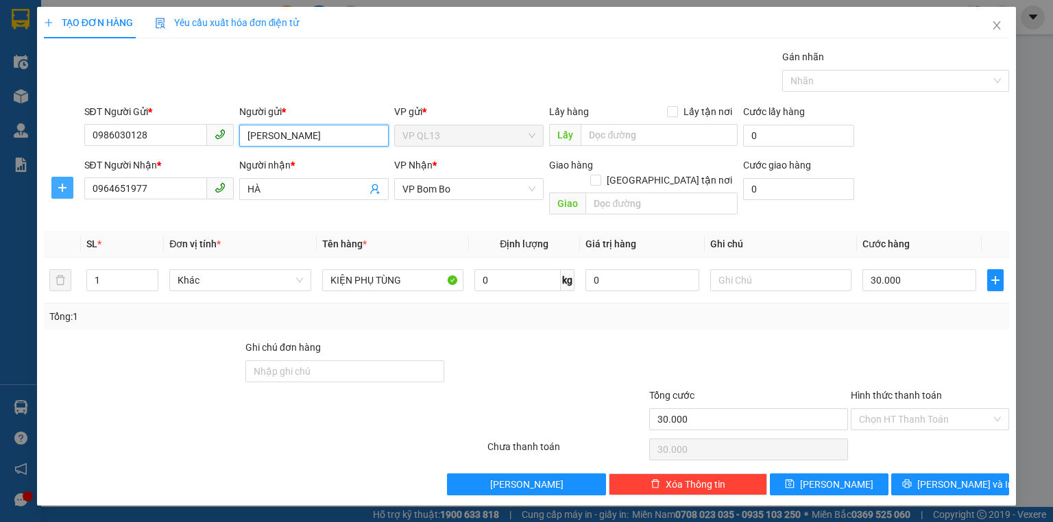
type input "QUANG ANH"
click at [71, 194] on button "button" at bounding box center [62, 188] width 22 height 22
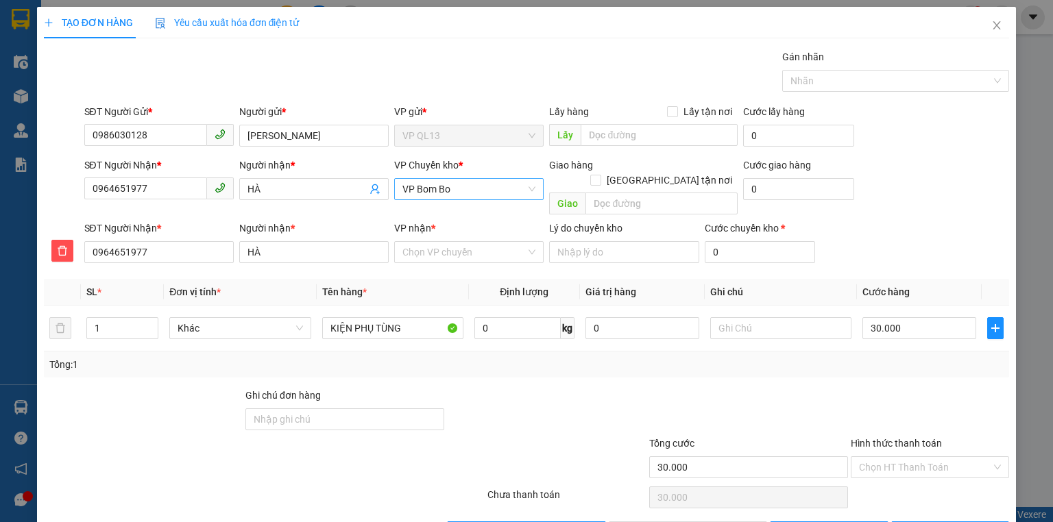
click at [410, 190] on span "VP Bom Bo" at bounding box center [468, 189] width 133 height 21
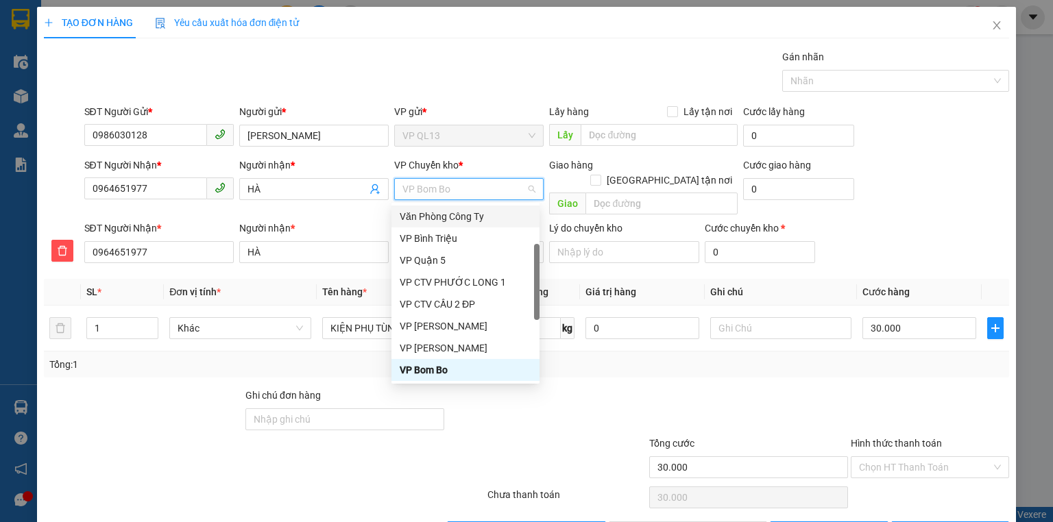
click at [315, 258] on div "Transit Pickup Surcharge Ids Transit Deliver Surcharge Ids Transit Deliver Surc…" at bounding box center [526, 296] width 965 height 494
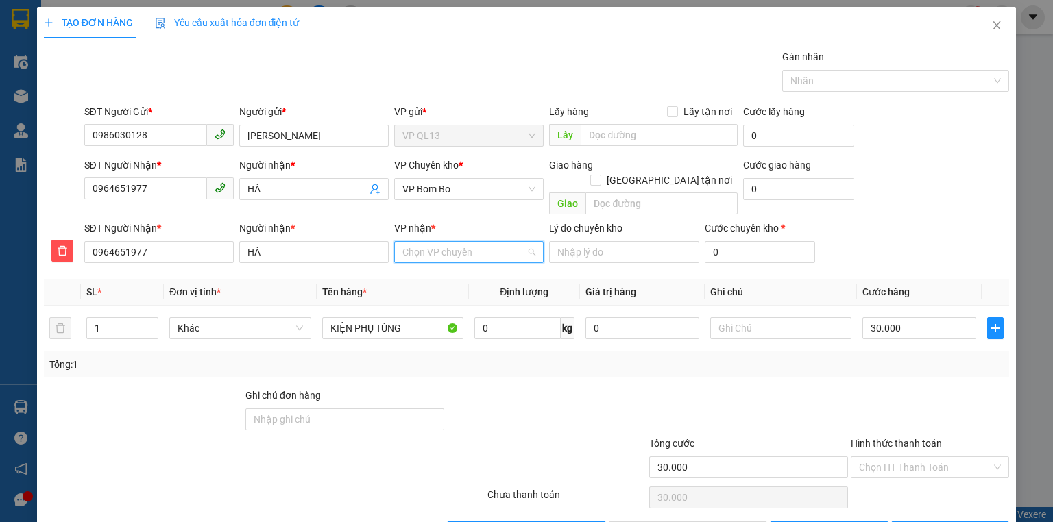
click at [414, 243] on input "VP nhận *" at bounding box center [463, 252] width 123 height 21
type input "BOM"
click at [423, 262] on div "VP Bom Bo" at bounding box center [465, 264] width 132 height 15
click at [461, 192] on span "VP Bom Bo" at bounding box center [468, 189] width 133 height 21
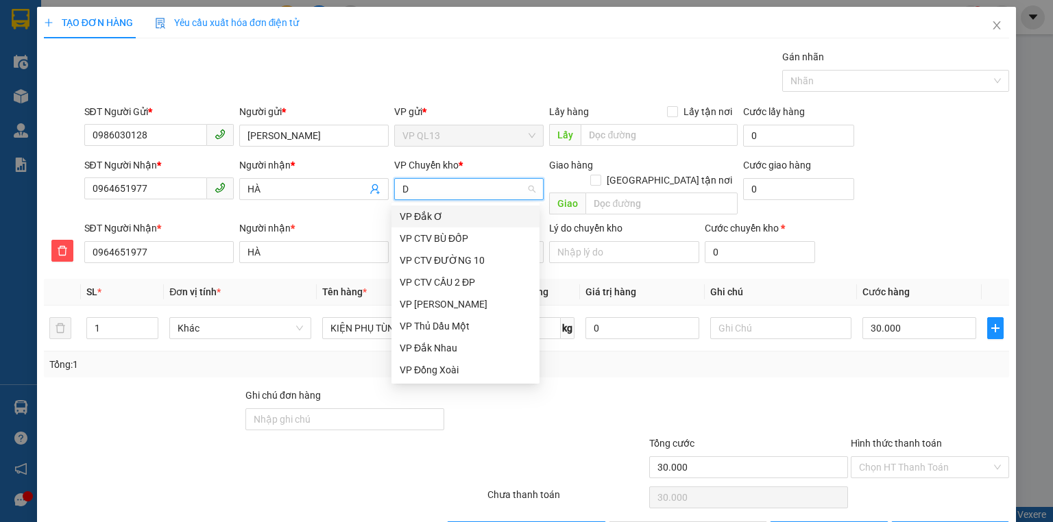
scroll to position [0, 0]
type input "D"
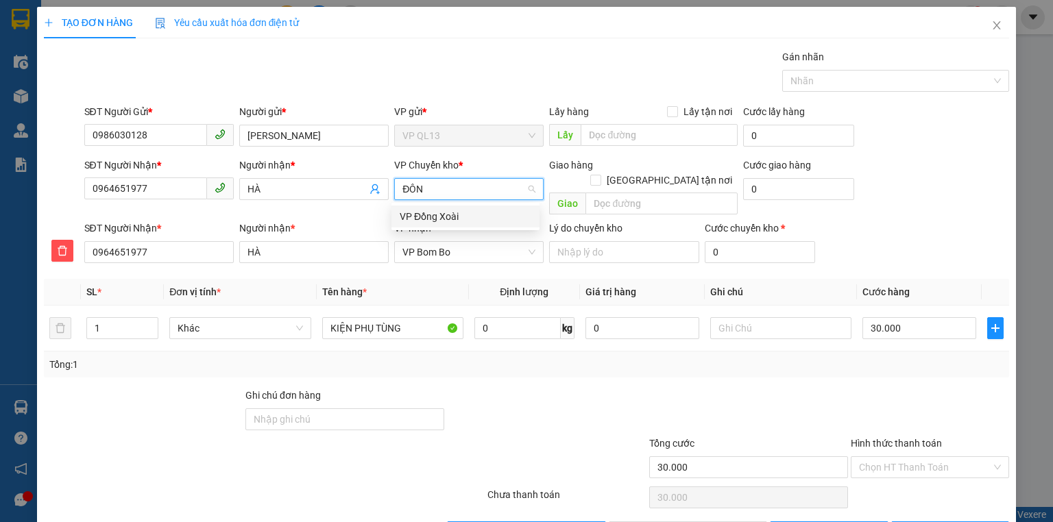
type input "ĐÔNG"
click at [453, 215] on div "VP Đồng Xoài" at bounding box center [465, 216] width 132 height 15
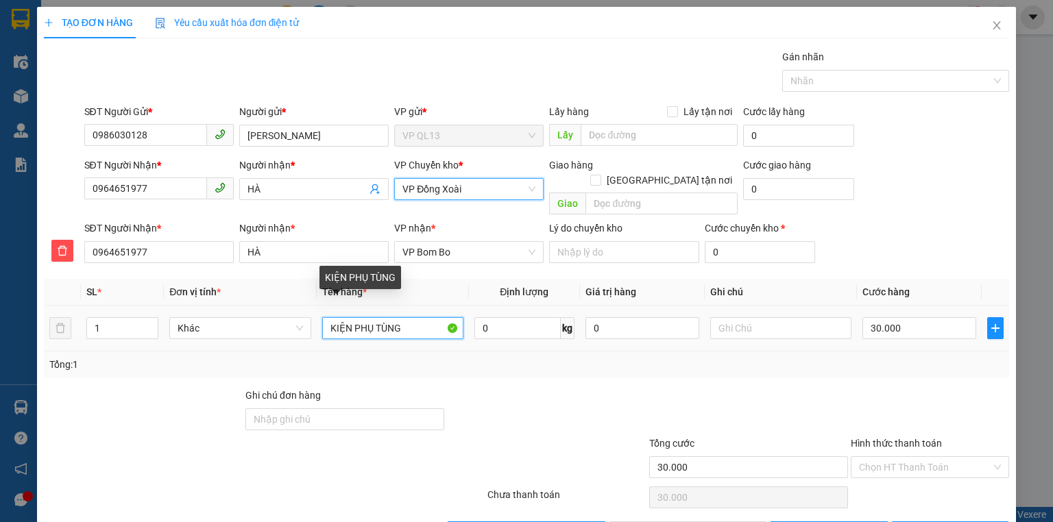
click at [352, 317] on input "KIỆN PHỤ TÙNG" at bounding box center [392, 328] width 141 height 22
click at [403, 317] on input "KIỆN PHỤ TÙNG" at bounding box center [392, 328] width 141 height 22
click at [327, 317] on input "KIỆN PHỤ TÙNG" at bounding box center [392, 328] width 141 height 22
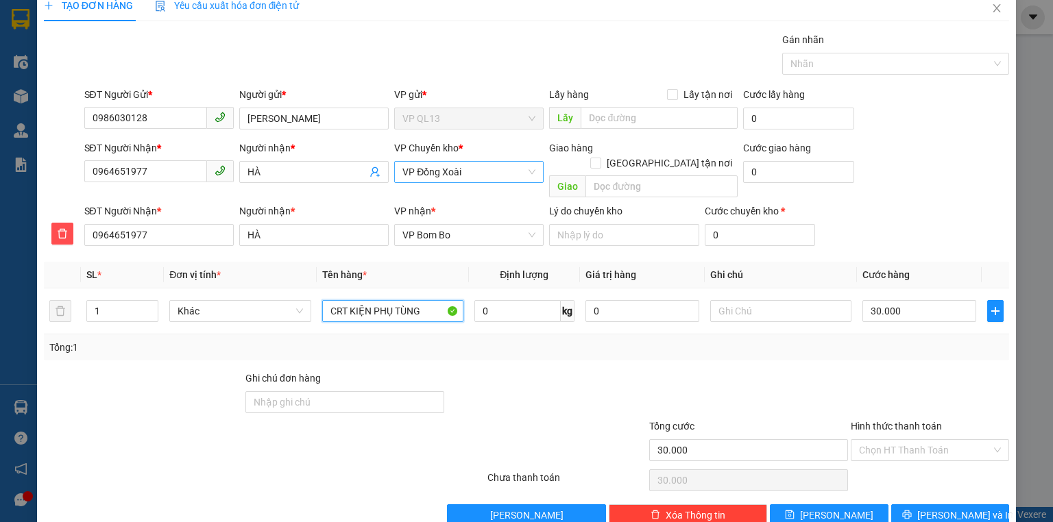
scroll to position [31, 0]
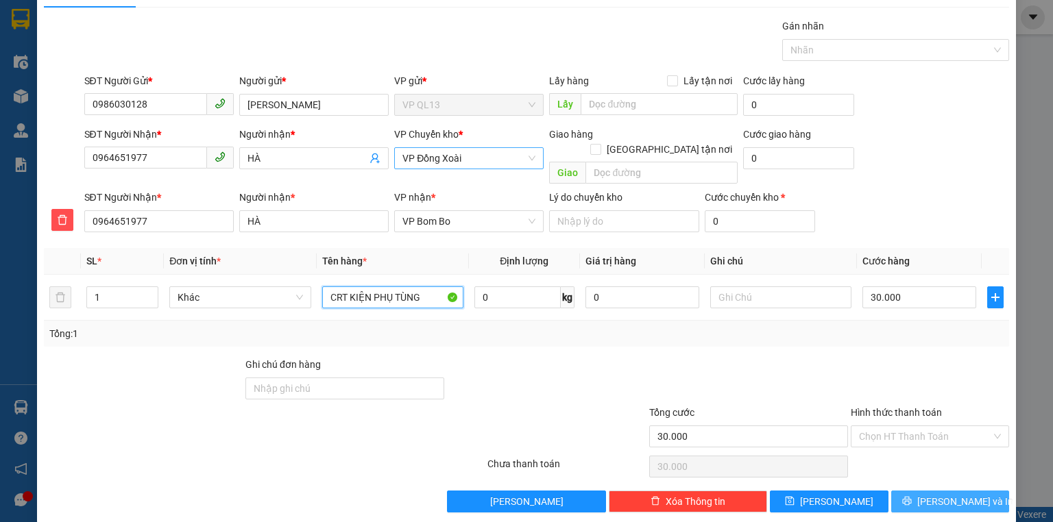
type input "CRT KIỆN PHỤ TÙNG"
click at [926, 491] on button "[PERSON_NAME] và In" at bounding box center [950, 502] width 119 height 22
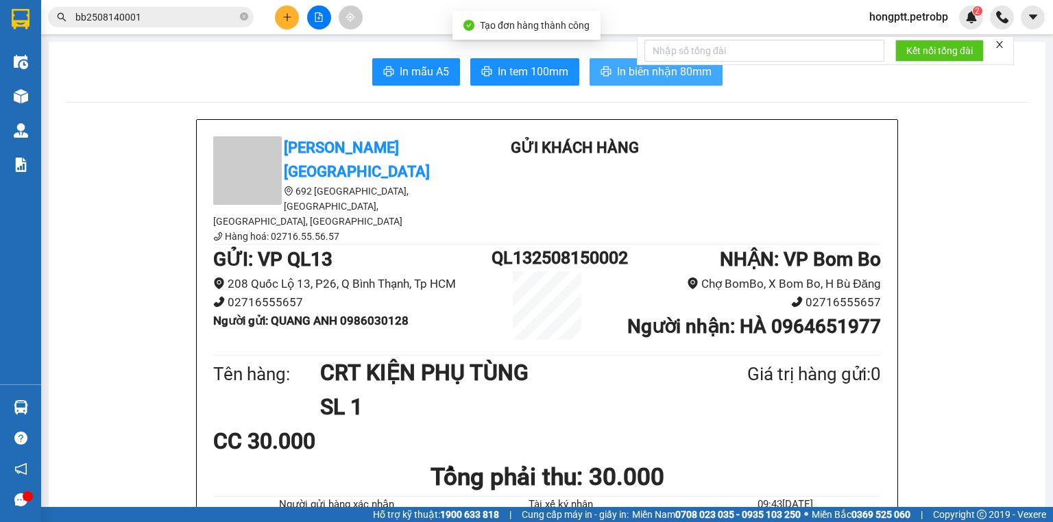
click at [622, 66] on span "In biên nhận 80mm" at bounding box center [664, 71] width 95 height 17
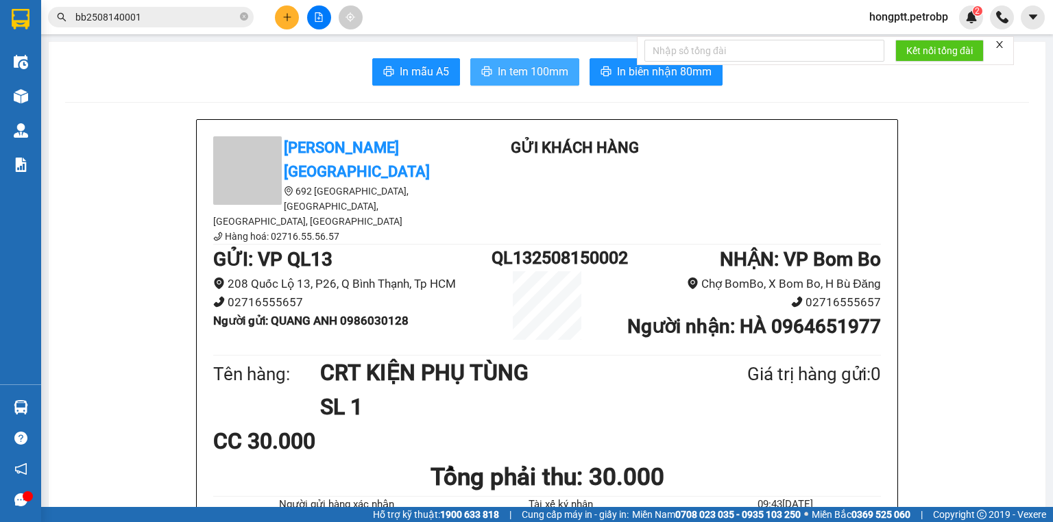
click at [532, 76] on span "In tem 100mm" at bounding box center [532, 71] width 71 height 17
click at [285, 23] on button at bounding box center [287, 17] width 24 height 24
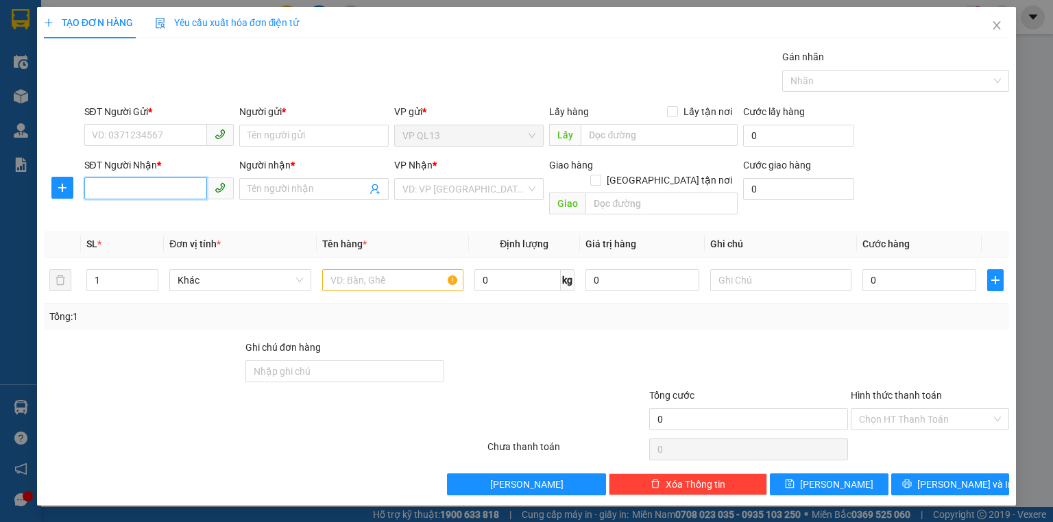
click at [123, 189] on input "SĐT Người Nhận *" at bounding box center [145, 188] width 123 height 22
click at [136, 214] on div "0984588003 - CHỊ NHUNG" at bounding box center [169, 215] width 153 height 15
type input "0984588003"
type input "CHỊ NHUNG"
type input "40.000"
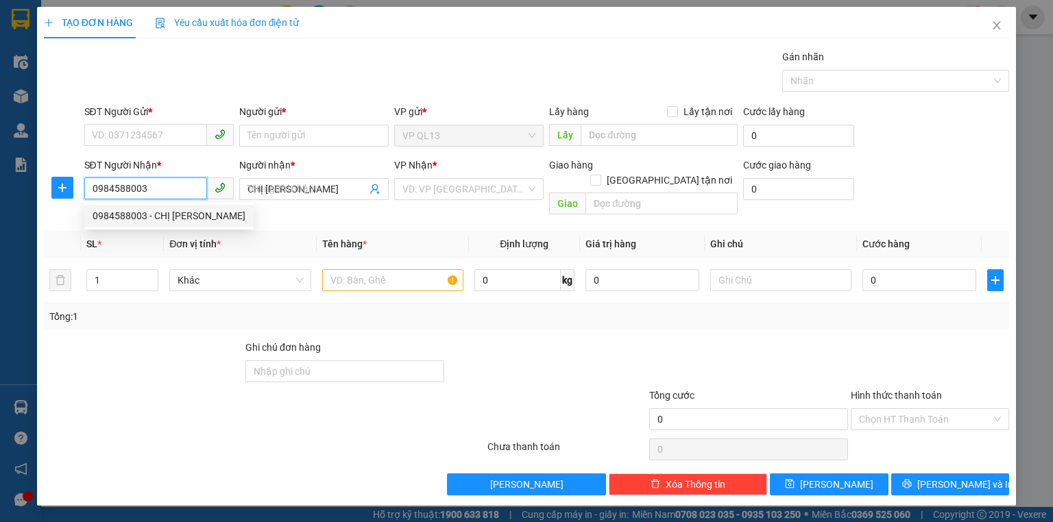
type input "40.000"
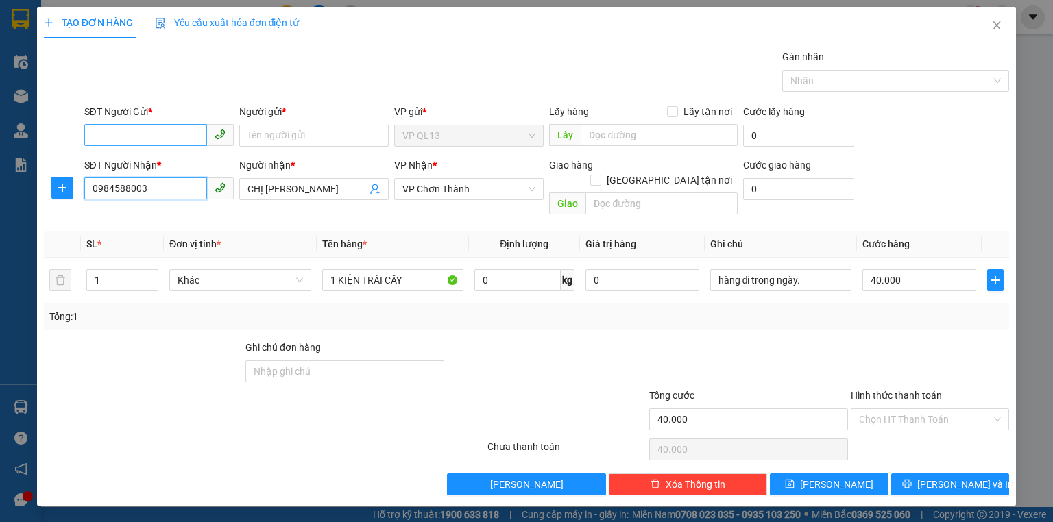
type input "0984588003"
click at [169, 137] on input "SĐT Người Gửi *" at bounding box center [145, 135] width 123 height 22
click at [200, 156] on div "0353041692 - ĐÔNG" at bounding box center [159, 162] width 133 height 15
type input "0353041692"
type input "ĐÔNG"
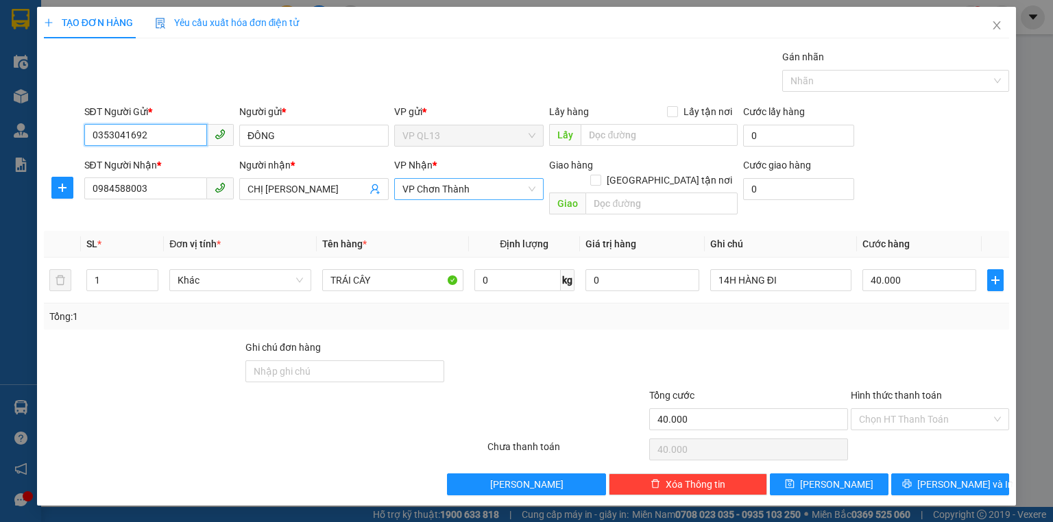
click at [491, 197] on span "VP Chơn Thành" at bounding box center [468, 189] width 133 height 21
type input "0353041692"
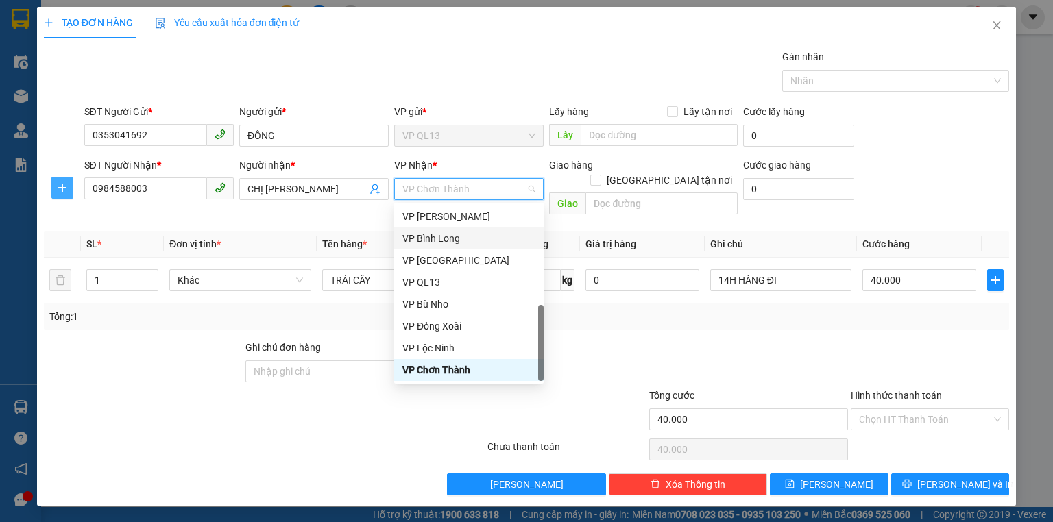
click at [57, 189] on icon "plus" at bounding box center [62, 187] width 11 height 11
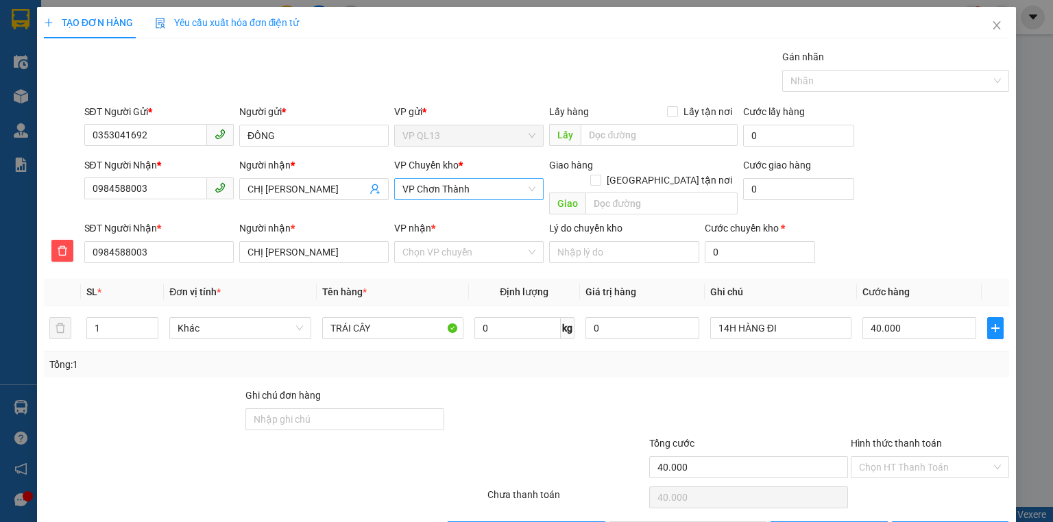
click at [448, 195] on span "VP Chơn Thành" at bounding box center [468, 189] width 133 height 21
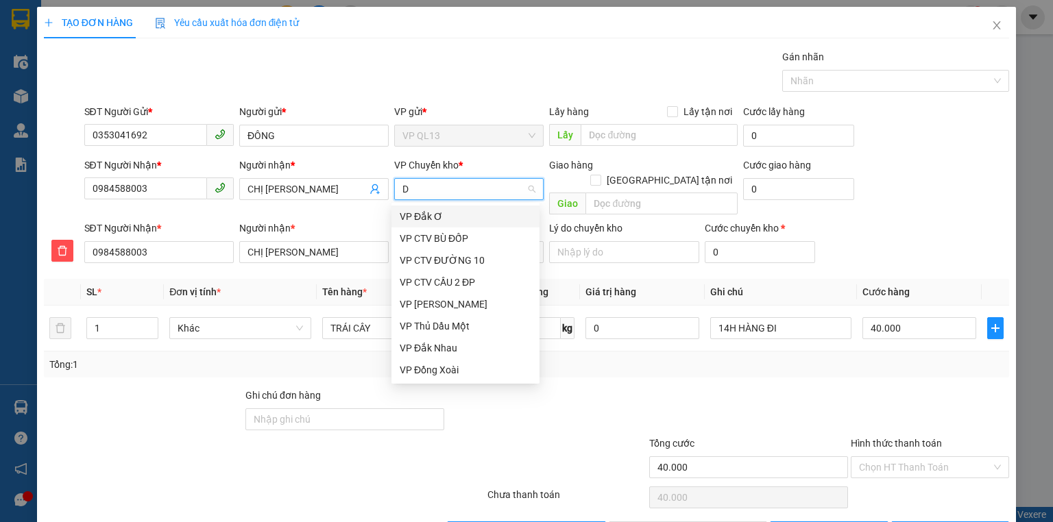
scroll to position [0, 0]
type input "D"
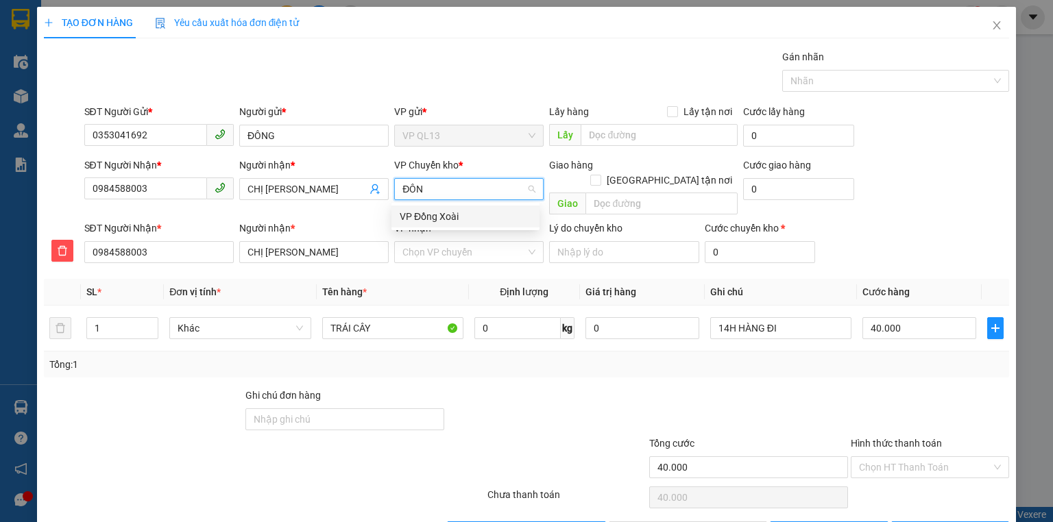
type input "ĐÔNG"
click at [447, 208] on div "VP Đồng Xoài" at bounding box center [465, 217] width 148 height 22
click at [447, 242] on input "VP nhận *" at bounding box center [463, 252] width 123 height 21
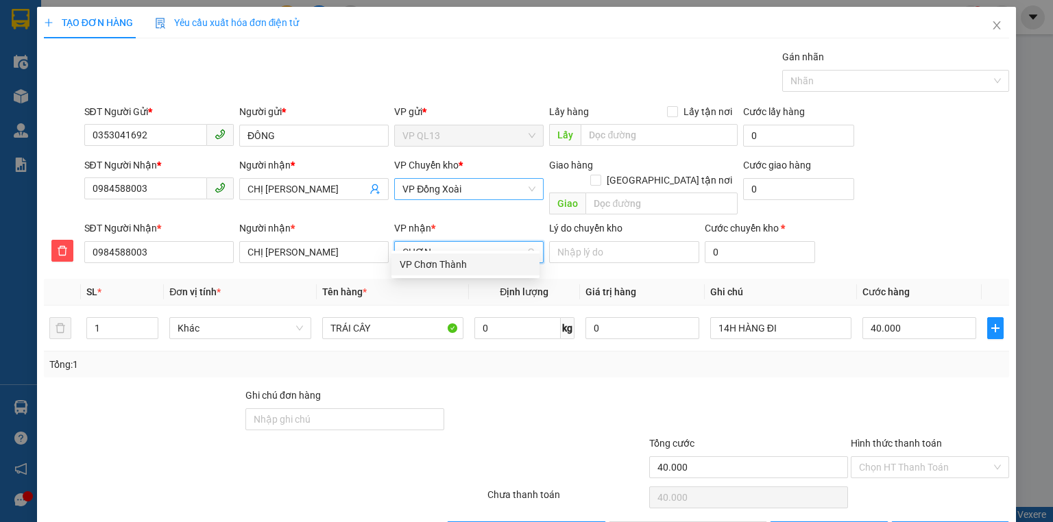
type input "CHƠN"
drag, startPoint x: 448, startPoint y: 267, endPoint x: 420, endPoint y: 274, distance: 29.1
click at [447, 266] on div "VP Chơn Thành" at bounding box center [465, 264] width 132 height 15
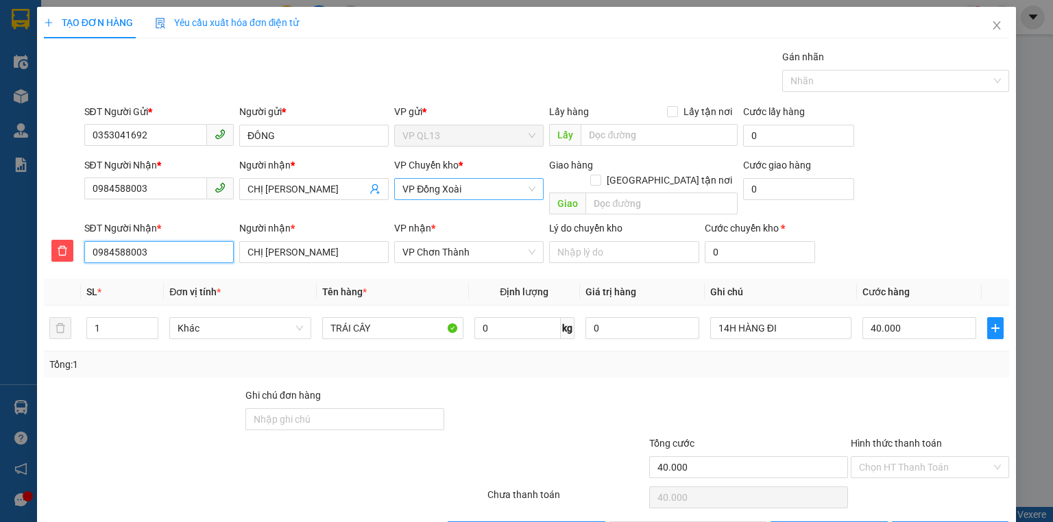
drag, startPoint x: 162, startPoint y: 244, endPoint x: 86, endPoint y: 243, distance: 76.1
click at [86, 243] on input "0984588003" at bounding box center [158, 252] width 149 height 22
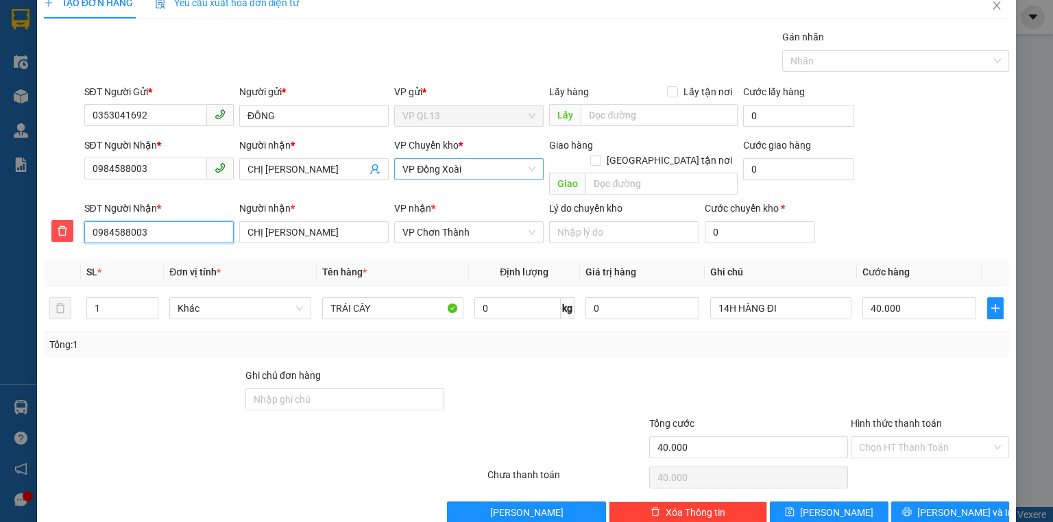
scroll to position [31, 0]
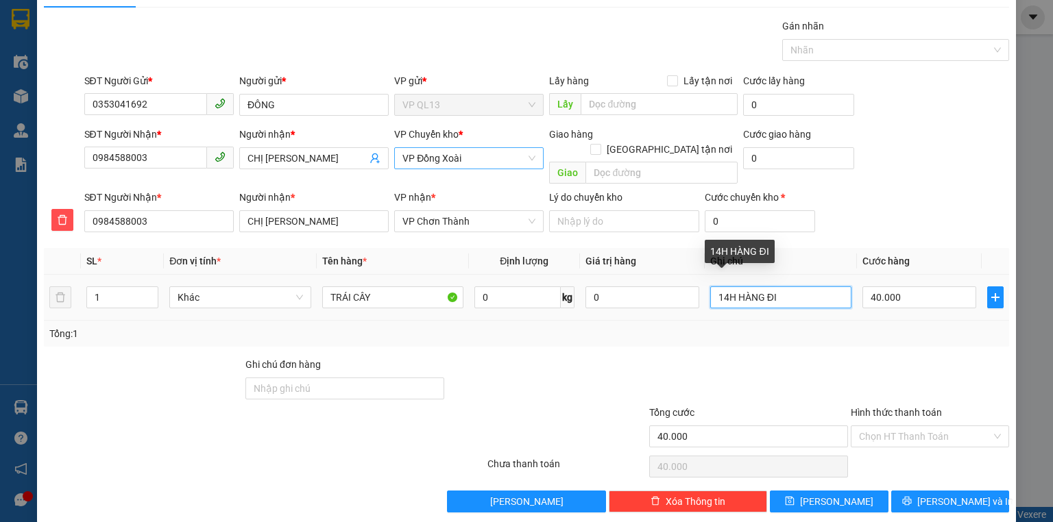
click at [786, 286] on input "14H HÀNG ĐI" at bounding box center [780, 297] width 141 height 22
type input "1"
click at [747, 288] on input "text" at bounding box center [780, 297] width 141 height 22
type input "GỌI LIỀN"
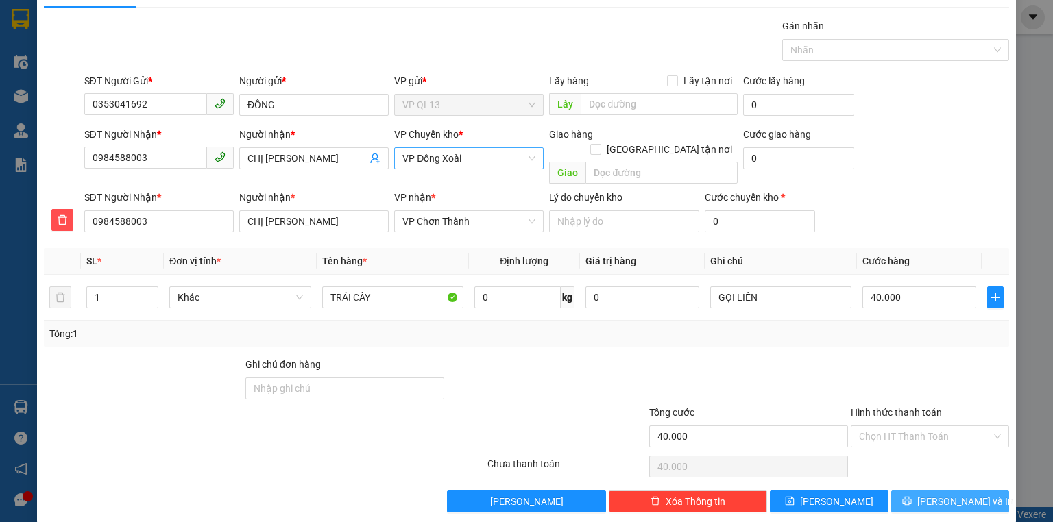
click at [926, 491] on button "[PERSON_NAME] và In" at bounding box center [950, 502] width 119 height 22
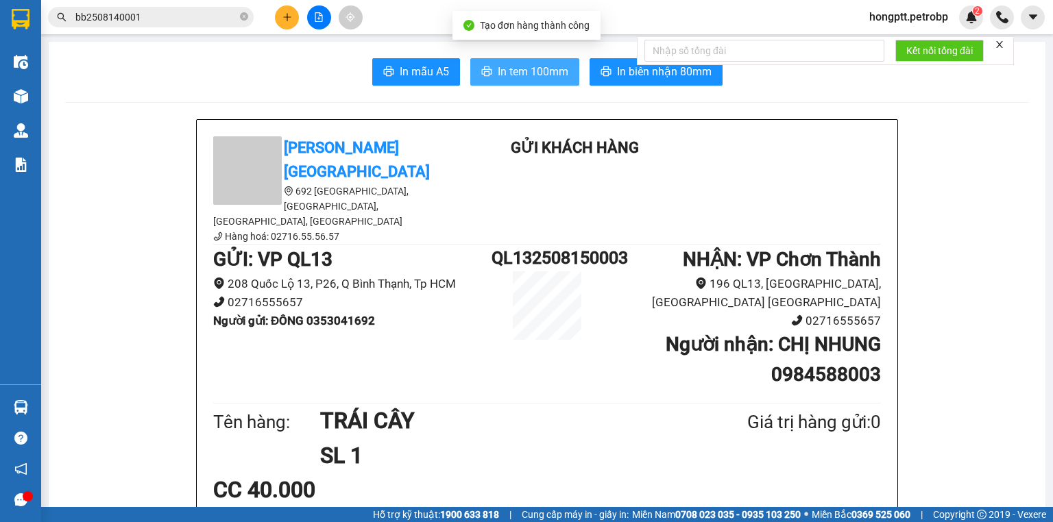
click at [515, 77] on span "In tem 100mm" at bounding box center [532, 71] width 71 height 17
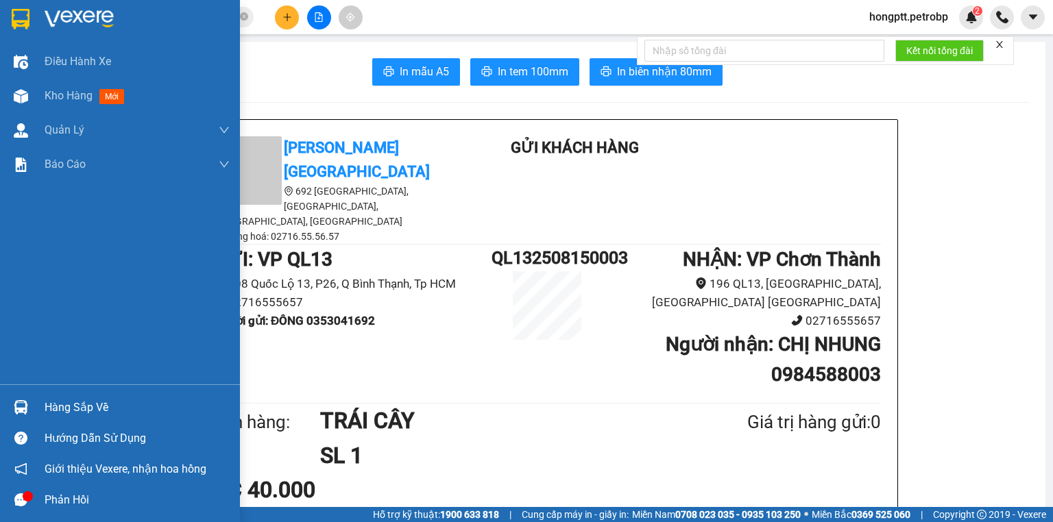
click at [41, 408] on div "Hàng sắp về" at bounding box center [120, 407] width 240 height 31
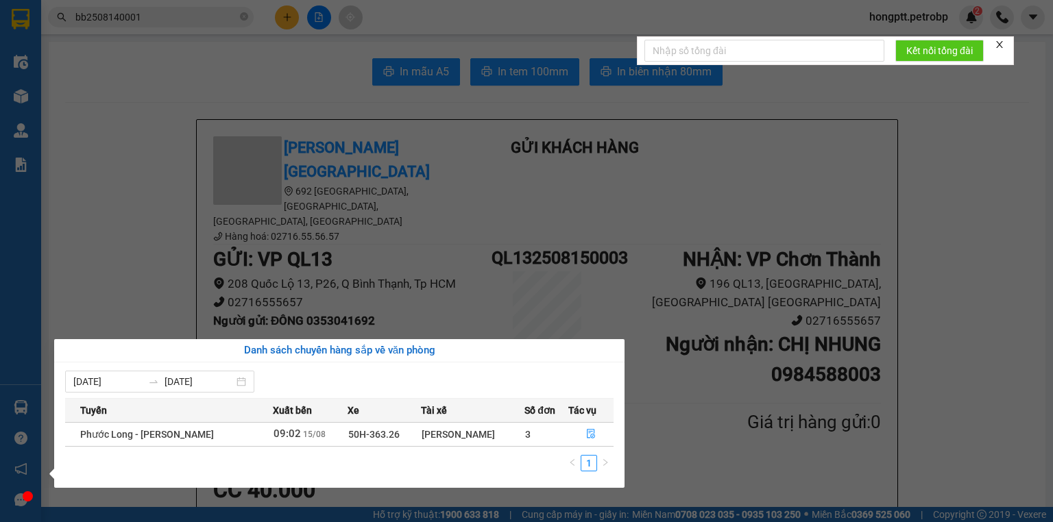
click at [206, 64] on section "Kết quả tìm kiếm ( 1 ) Bộ lọc Mã ĐH Trạng thái Món hàng Tổng cước Chưa cước Ngư…" at bounding box center [526, 261] width 1053 height 522
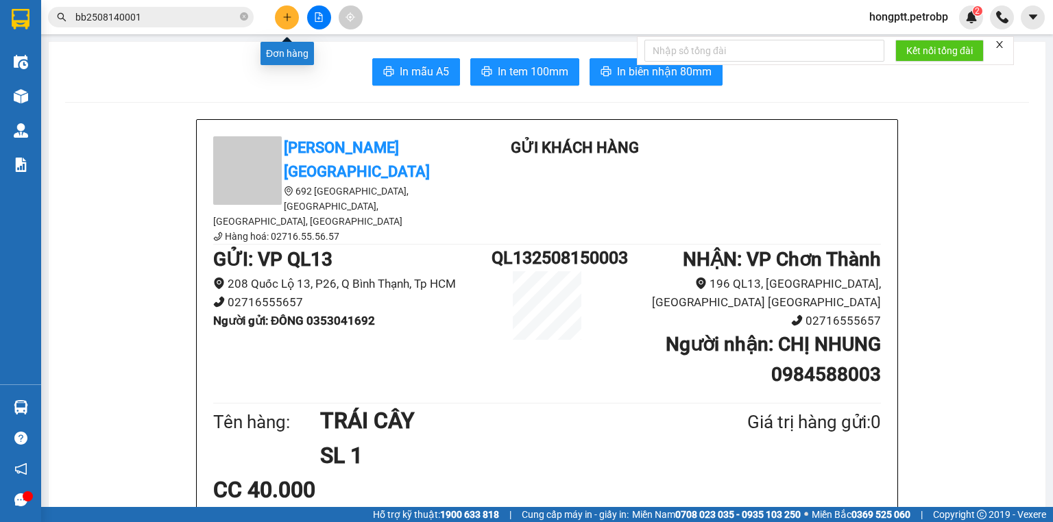
click at [291, 13] on icon "plus" at bounding box center [287, 17] width 10 height 10
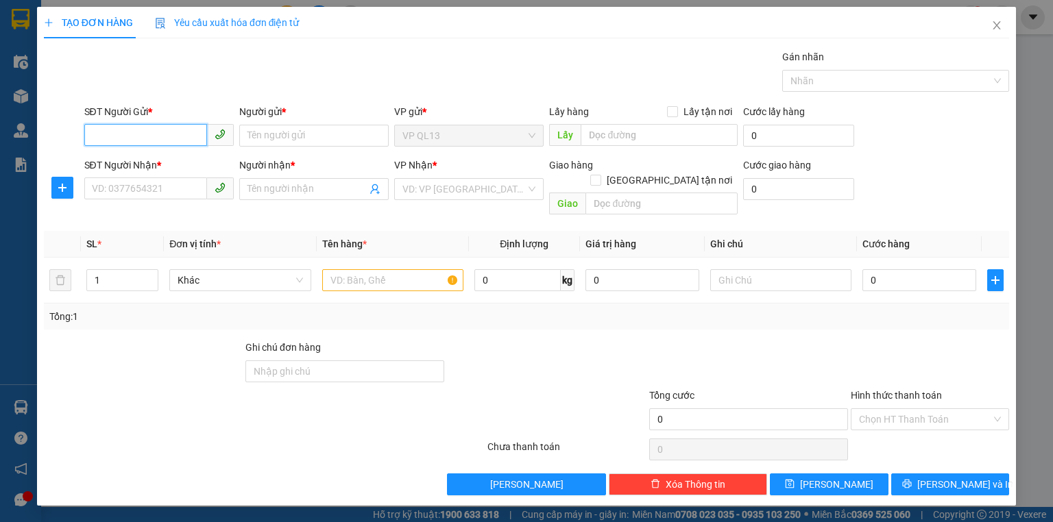
click at [149, 140] on input "SĐT Người Gửi *" at bounding box center [145, 135] width 123 height 22
click at [163, 193] on input "SĐT Người Nhận *" at bounding box center [145, 188] width 123 height 22
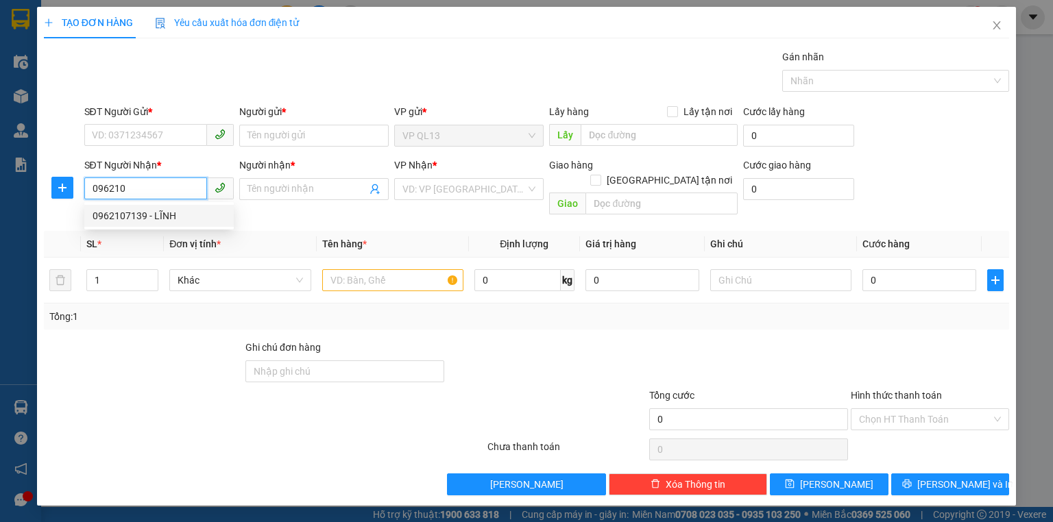
click at [159, 218] on div "0962107139 - LĨNH" at bounding box center [159, 215] width 133 height 15
type input "0962107139"
type input "LĨNH"
type input "50.000"
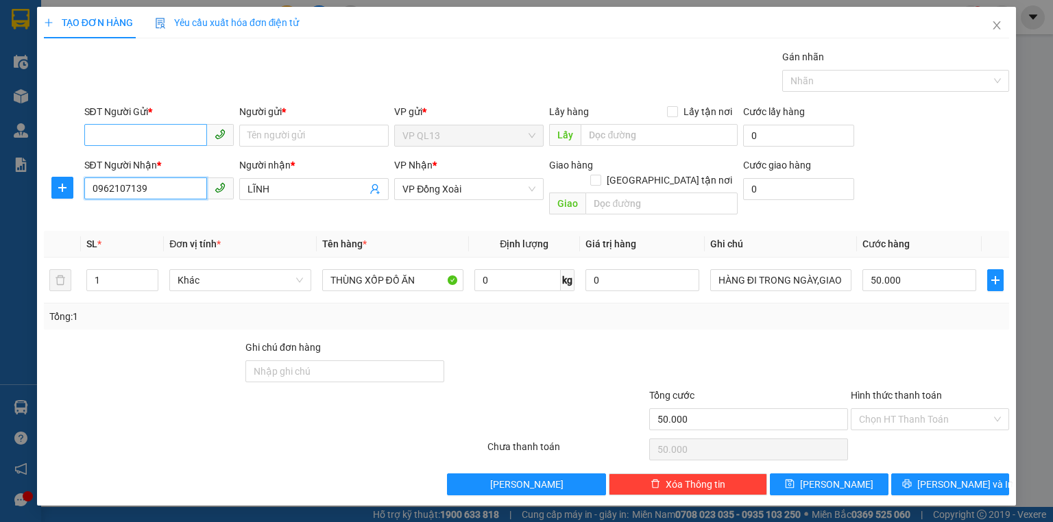
type input "0962107139"
click at [163, 133] on input "SĐT Người Gửi *" at bounding box center [145, 135] width 123 height 22
click at [148, 161] on div "0843337711 - TÚ" at bounding box center [159, 162] width 133 height 15
type input "0843337711"
type input "TÚ"
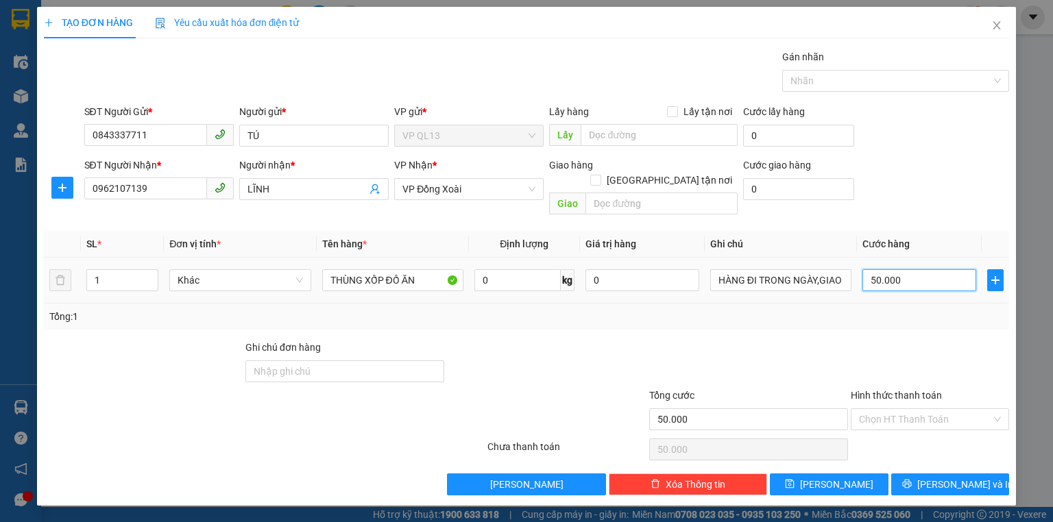
click at [910, 269] on input "50.000" at bounding box center [919, 280] width 114 height 22
type input "3"
type input "30"
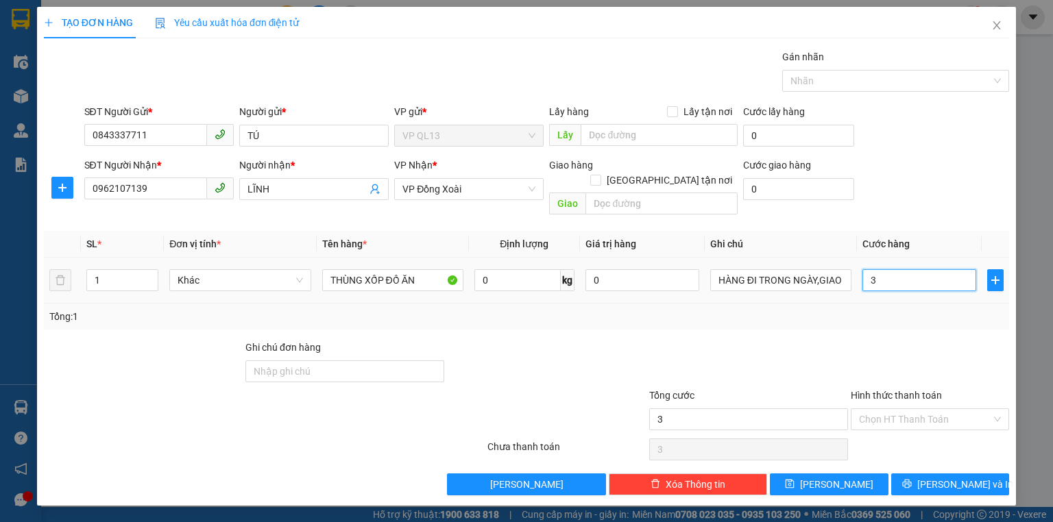
type input "30"
type input "300"
type input "3.000"
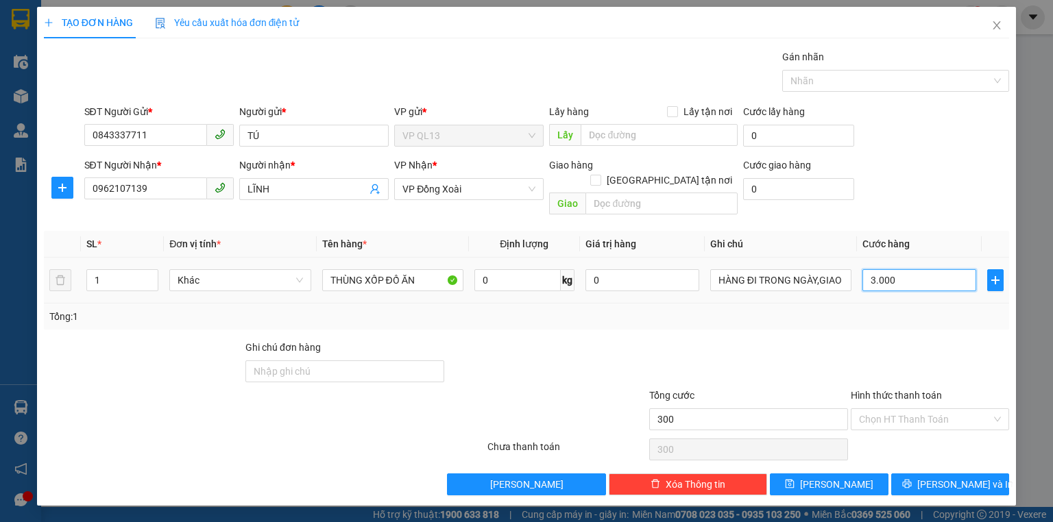
type input "3.000"
type input "30.000"
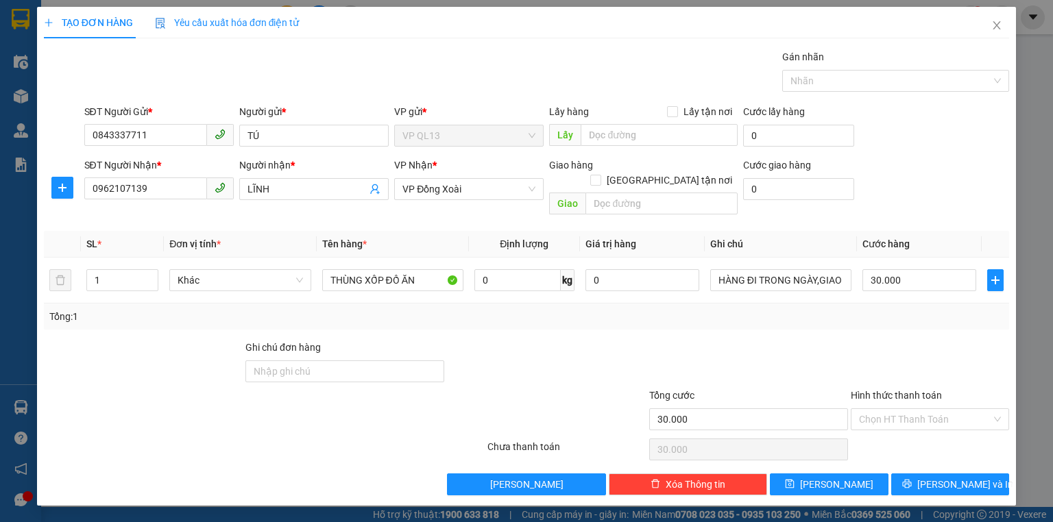
click at [929, 320] on div "Transit Pickup Surcharge Ids Transit Deliver Surcharge Ids Transit Deliver Surc…" at bounding box center [526, 272] width 965 height 446
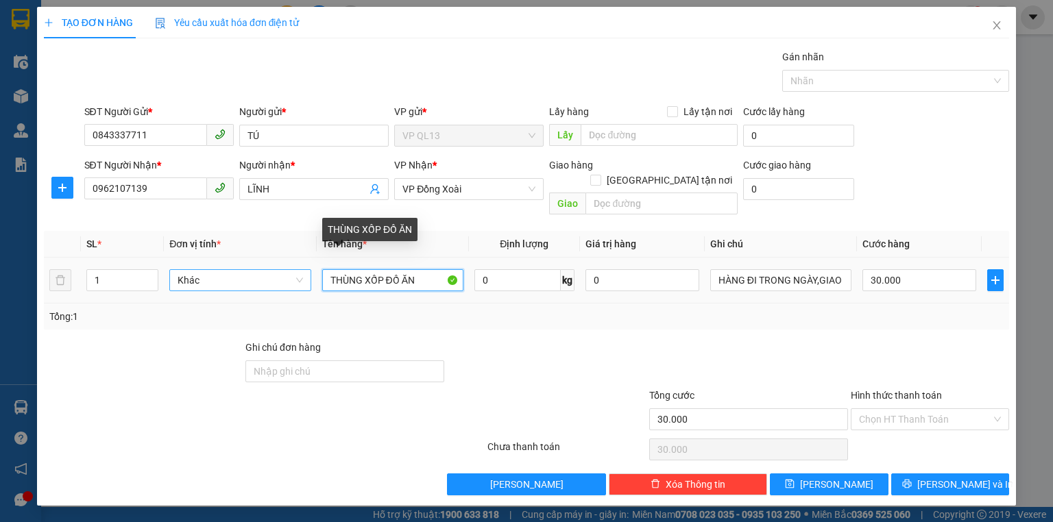
drag, startPoint x: 435, startPoint y: 274, endPoint x: 196, endPoint y: 269, distance: 239.2
click at [197, 269] on tr "1 Khác THÙNG XỐP ĐỒ ĂN 0 kg 0 HÀNG ĐI TRONG NGÀY,GIAO GẤP 30.000" at bounding box center [526, 281] width 965 height 46
type input "CRT ĐỒ ĂN"
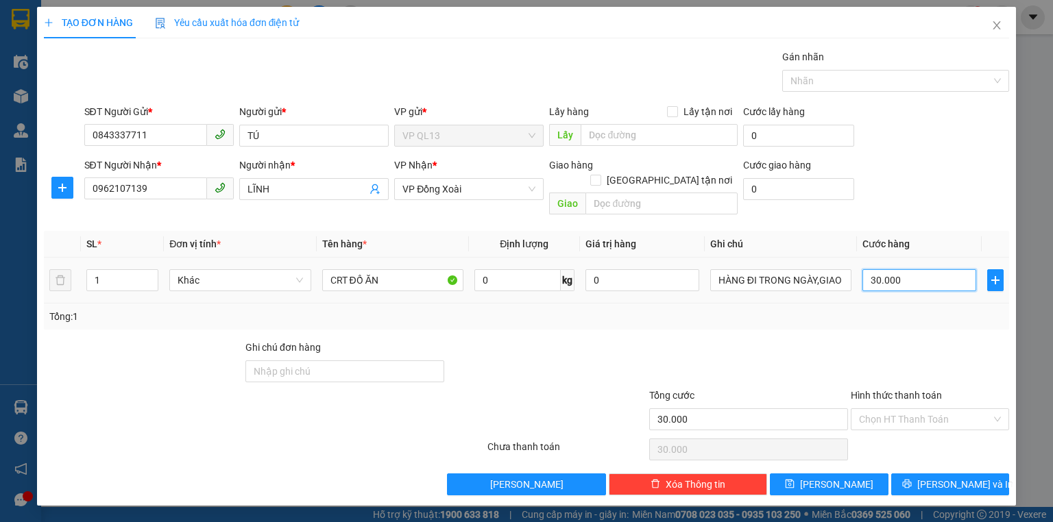
click at [915, 271] on input "30.000" at bounding box center [919, 280] width 114 height 22
type input "4"
type input "40"
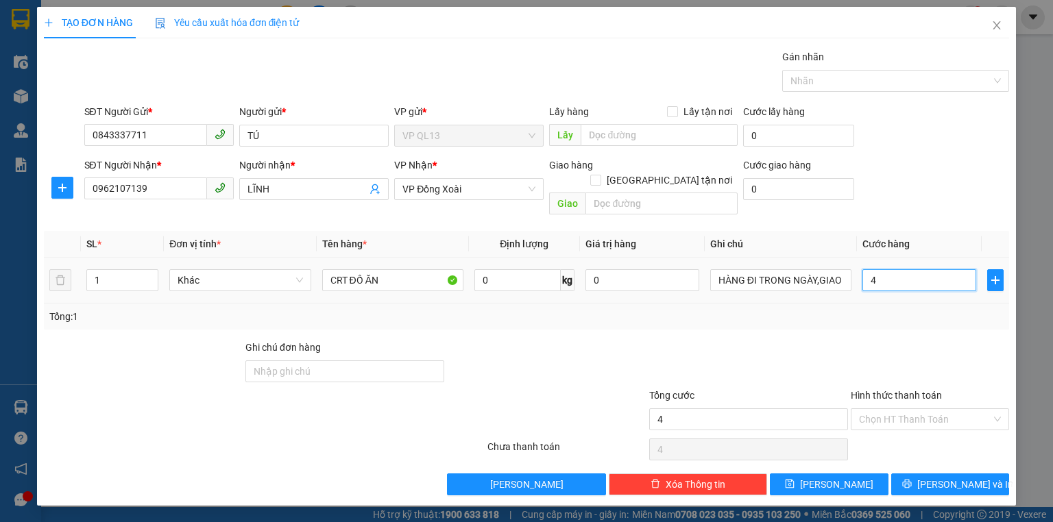
type input "40"
type input "400"
type input "4.000"
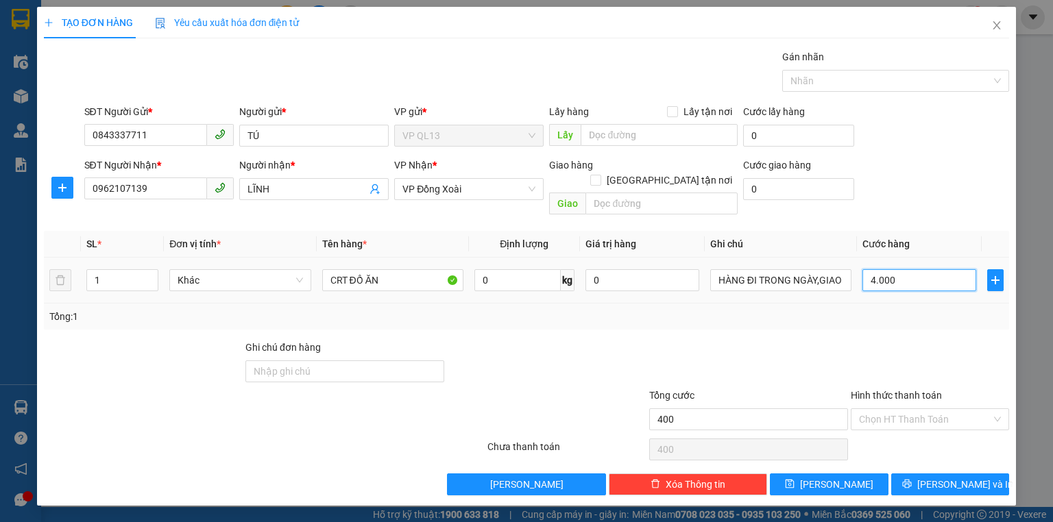
type input "4.000"
type input "40.000"
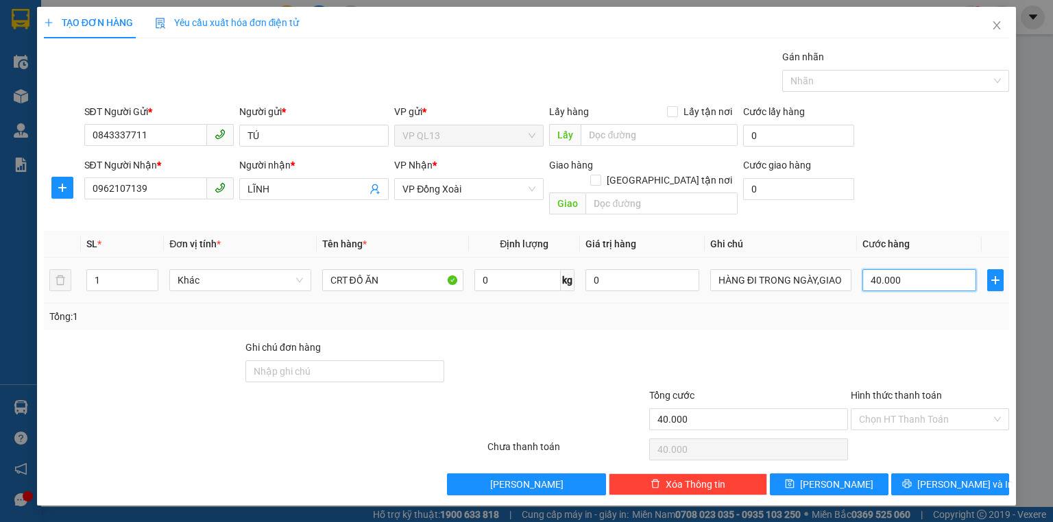
type input "4.000"
type input "400"
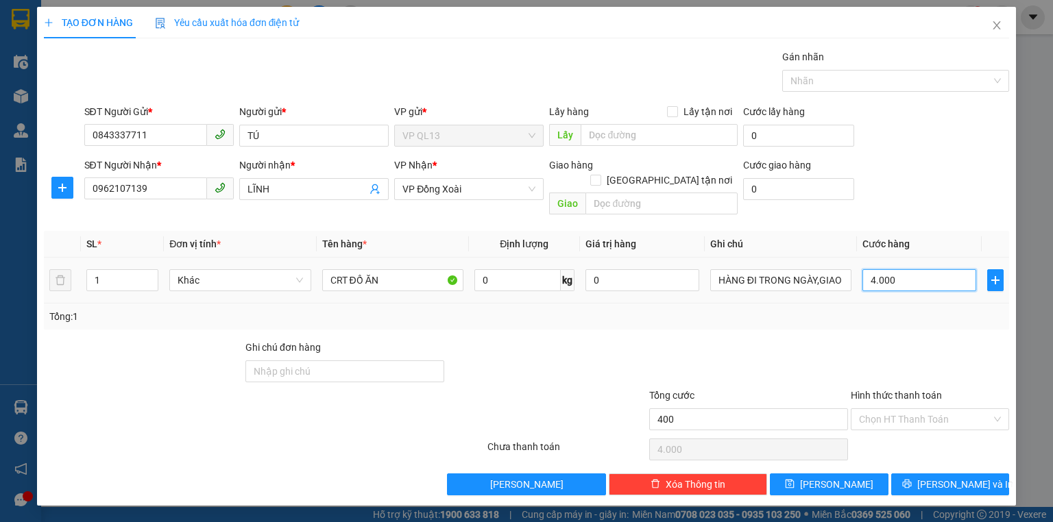
type input "400"
type input "40"
type input "4"
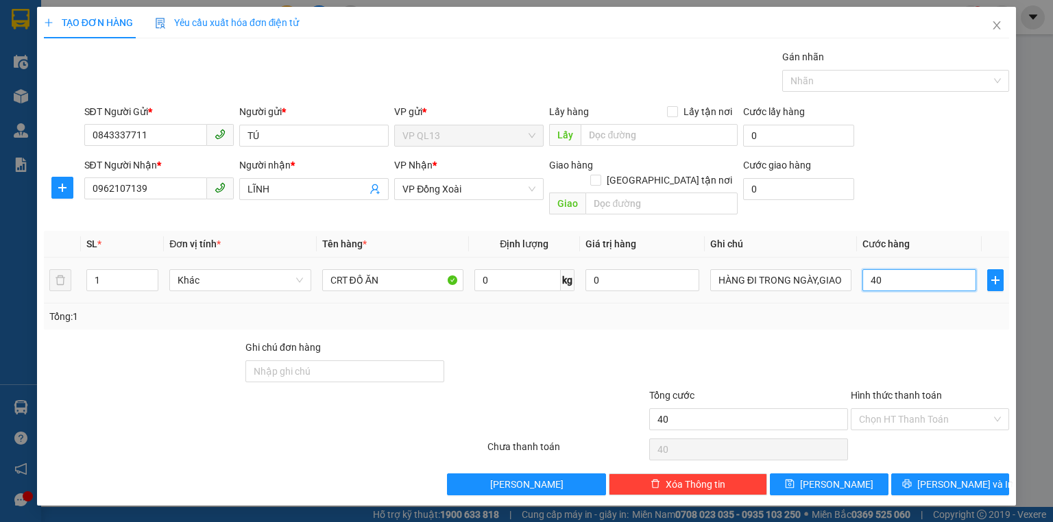
type input "4"
type input "0"
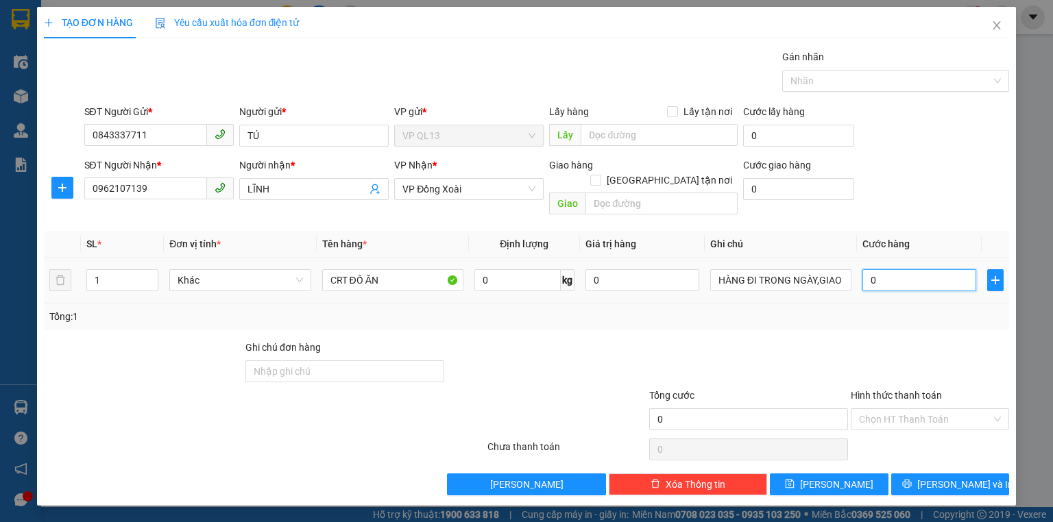
type input "3"
type input "030"
type input "30"
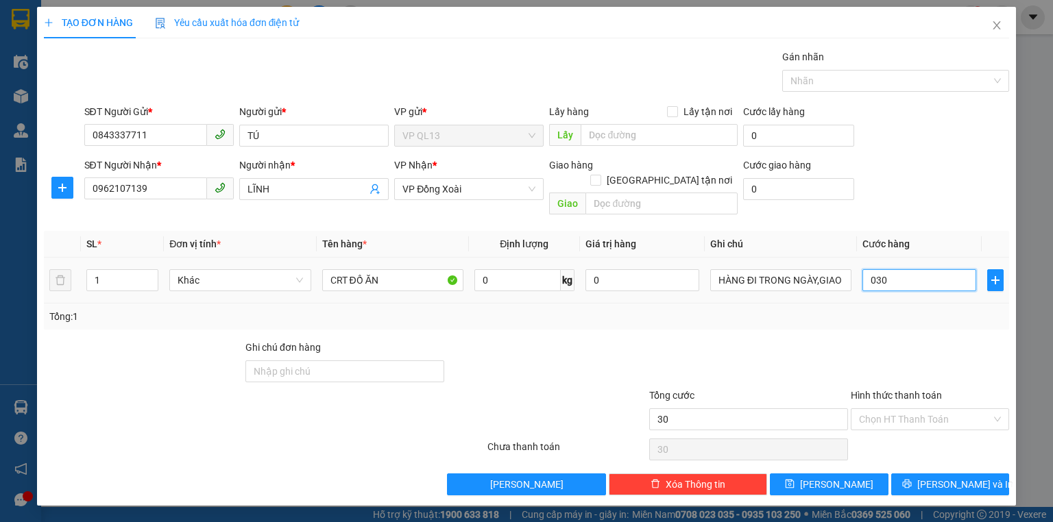
type input "300"
type input "0.300"
type input "3.000"
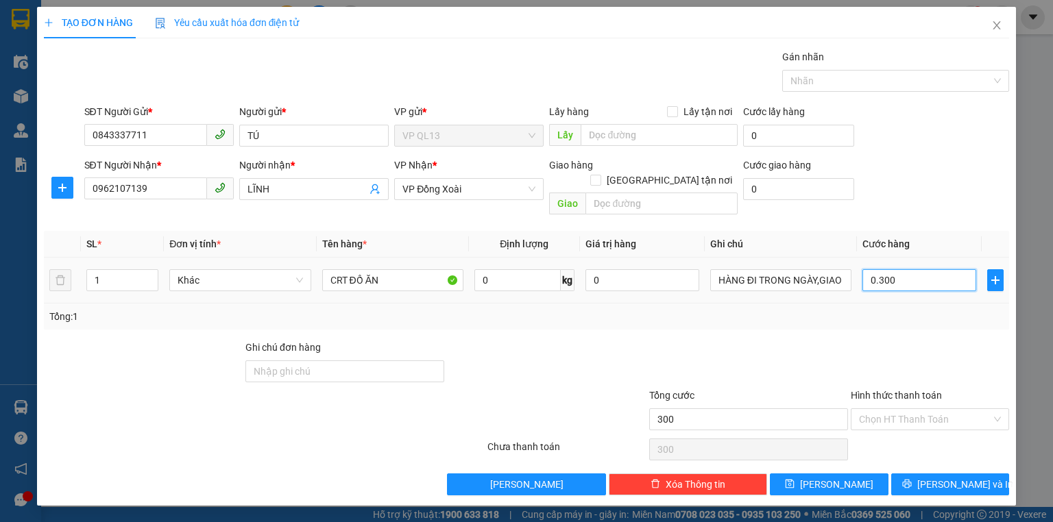
type input "03.000"
type input "30.000"
click at [874, 309] on div "Tổng: 1" at bounding box center [526, 316] width 954 height 15
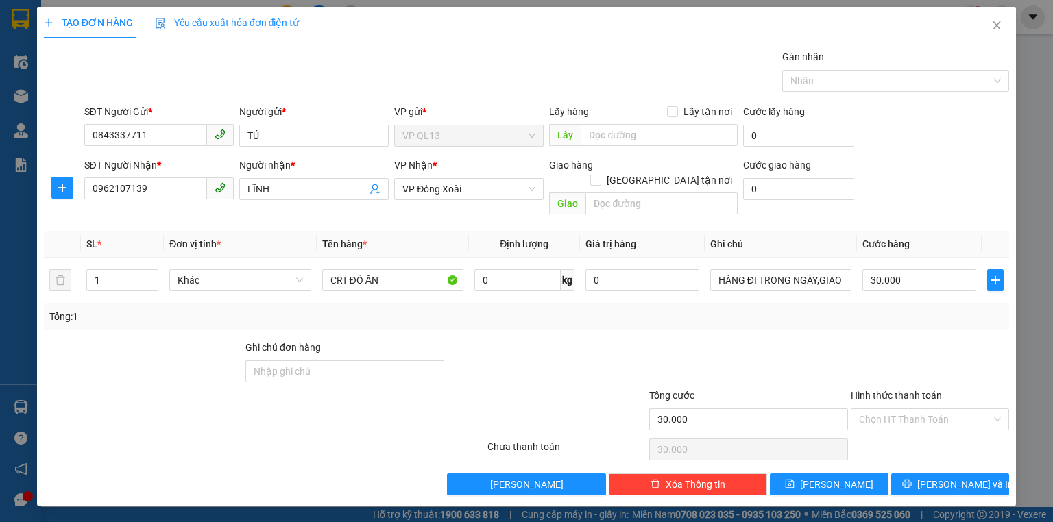
click at [946, 456] on div "Transit Pickup Surcharge Ids Transit Deliver Surcharge Ids Transit Deliver Surc…" at bounding box center [526, 272] width 965 height 446
click at [946, 477] on span "Lưu và In" at bounding box center [965, 484] width 96 height 15
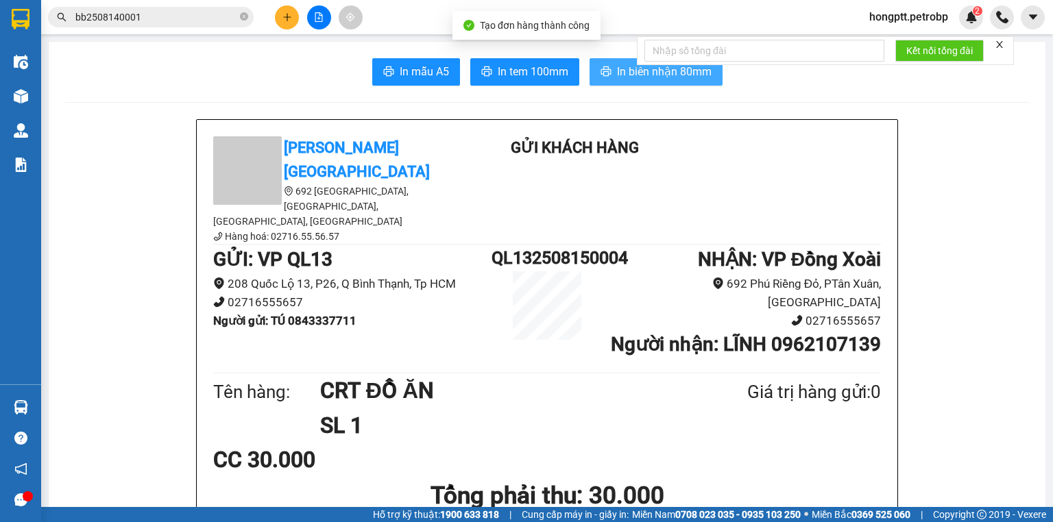
click at [628, 73] on span "In biên nhận 80mm" at bounding box center [664, 71] width 95 height 17
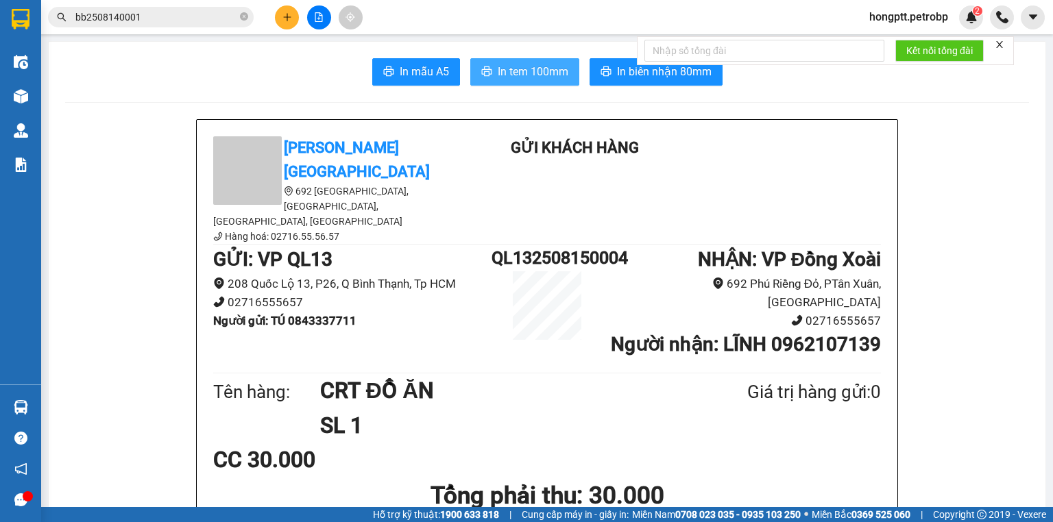
click at [515, 76] on span "In tem 100mm" at bounding box center [532, 71] width 71 height 17
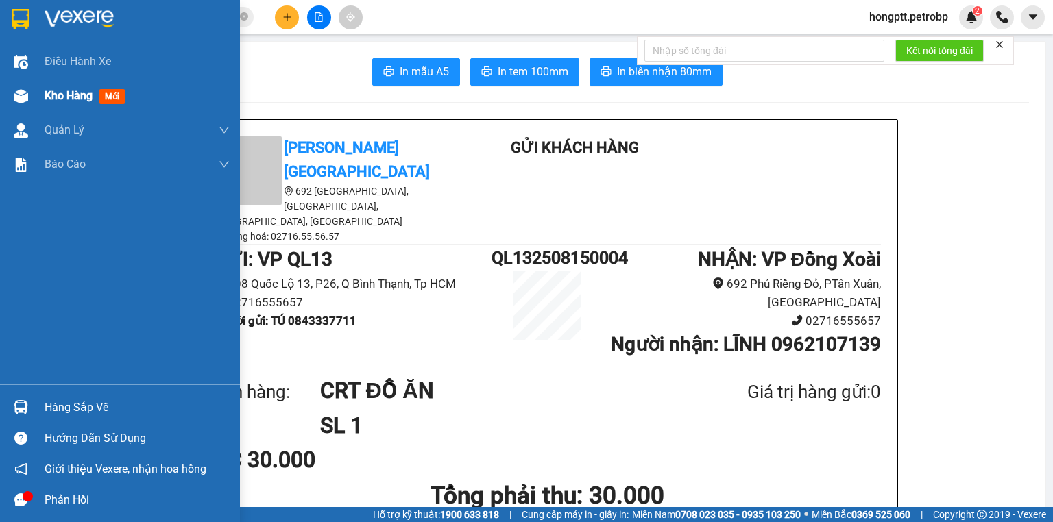
click at [82, 86] on div "Kho hàng mới" at bounding box center [137, 96] width 185 height 34
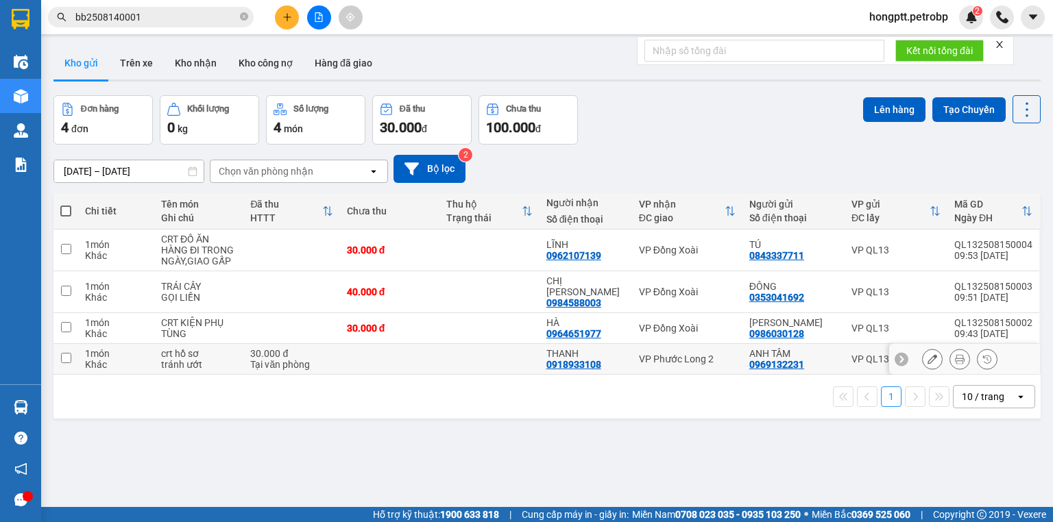
click at [519, 354] on td at bounding box center [488, 359] width 99 height 31
checkbox input "true"
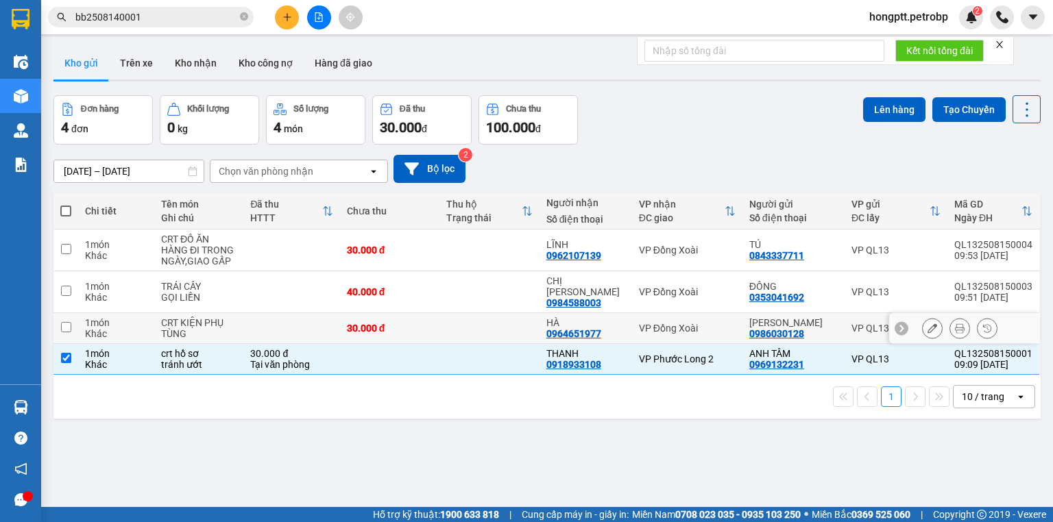
click at [504, 318] on td at bounding box center [488, 328] width 99 height 31
checkbox input "true"
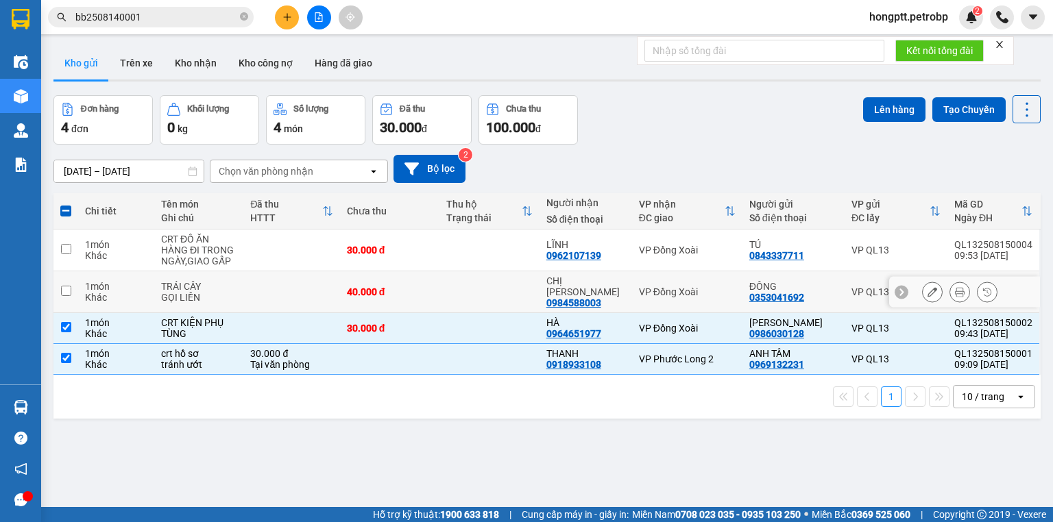
click at [493, 277] on td at bounding box center [488, 292] width 99 height 42
checkbox input "true"
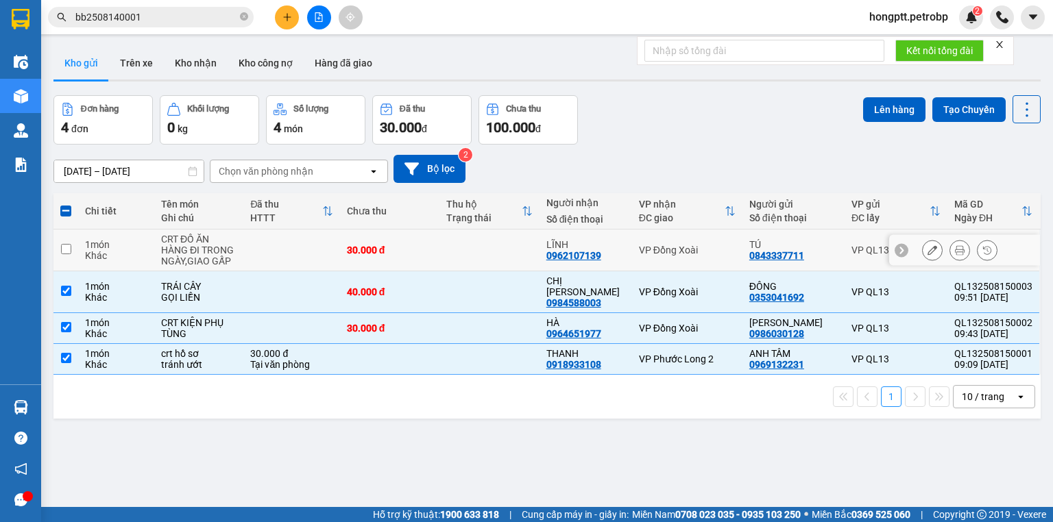
click at [493, 250] on td at bounding box center [488, 251] width 99 height 42
checkbox input "true"
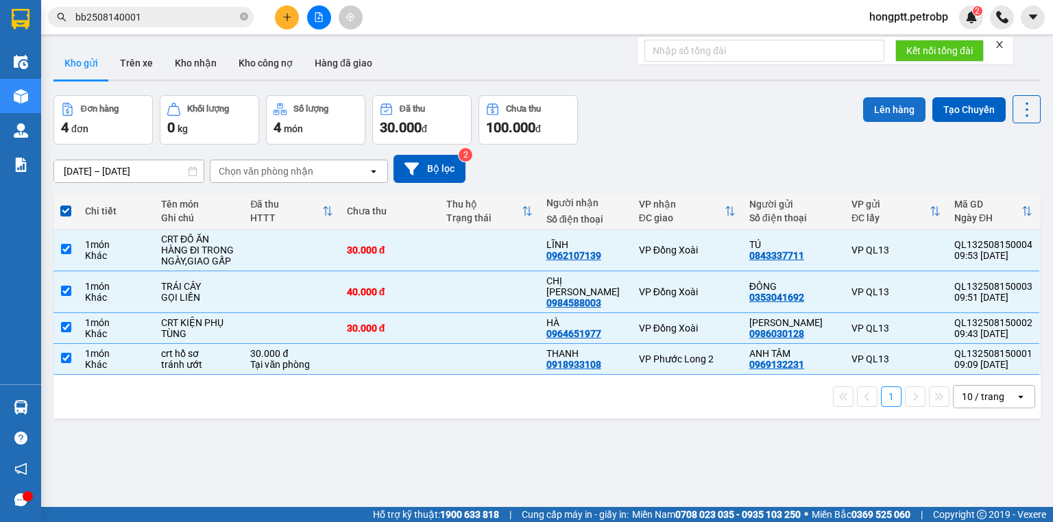
click at [903, 104] on button "Lên hàng" at bounding box center [894, 109] width 62 height 25
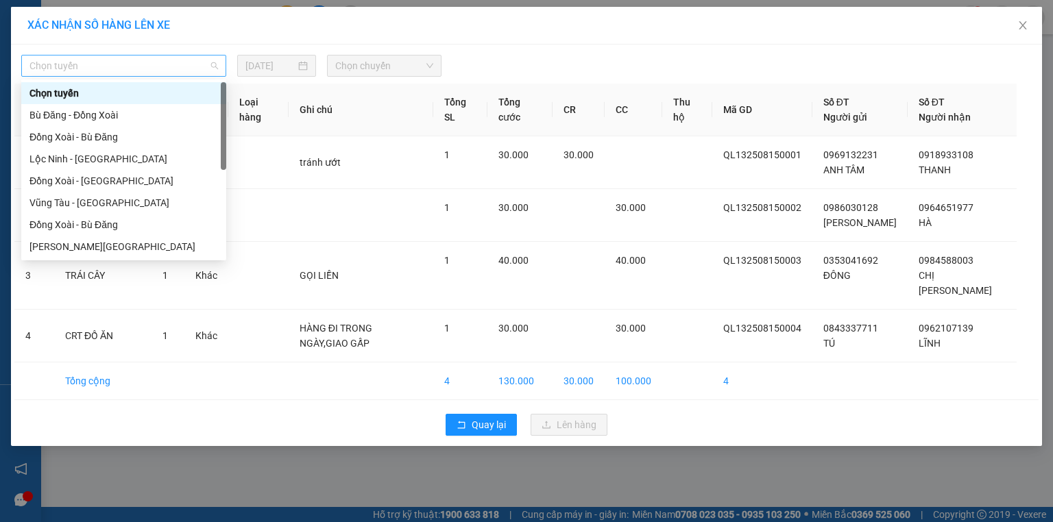
click at [88, 57] on span "Chọn tuyến" at bounding box center [123, 66] width 188 height 21
type input "HỒ"
click at [134, 182] on div "Hồ Chí Minh - Đồng Xoài" at bounding box center [123, 180] width 188 height 15
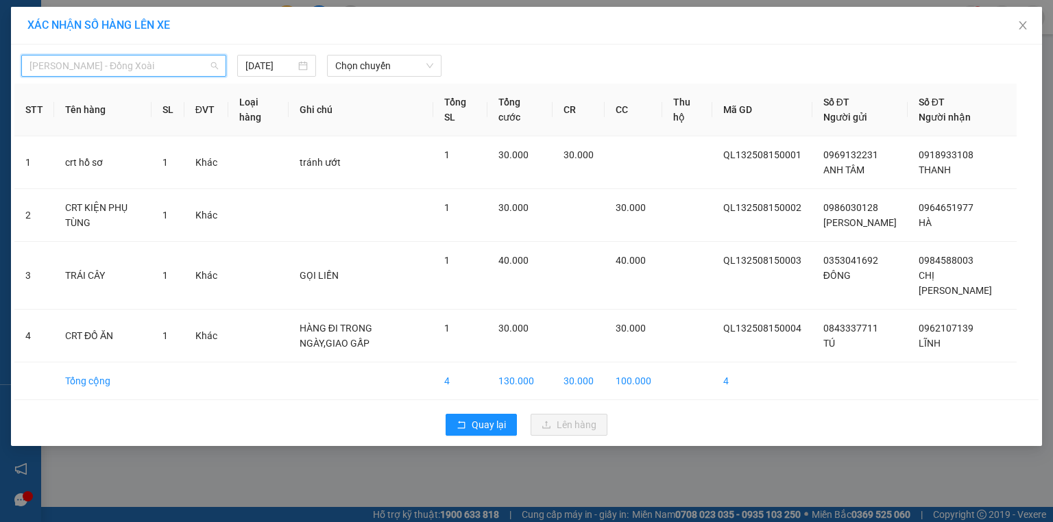
click at [64, 62] on span "Hồ Chí Minh - Đồng Xoài" at bounding box center [123, 66] width 188 height 21
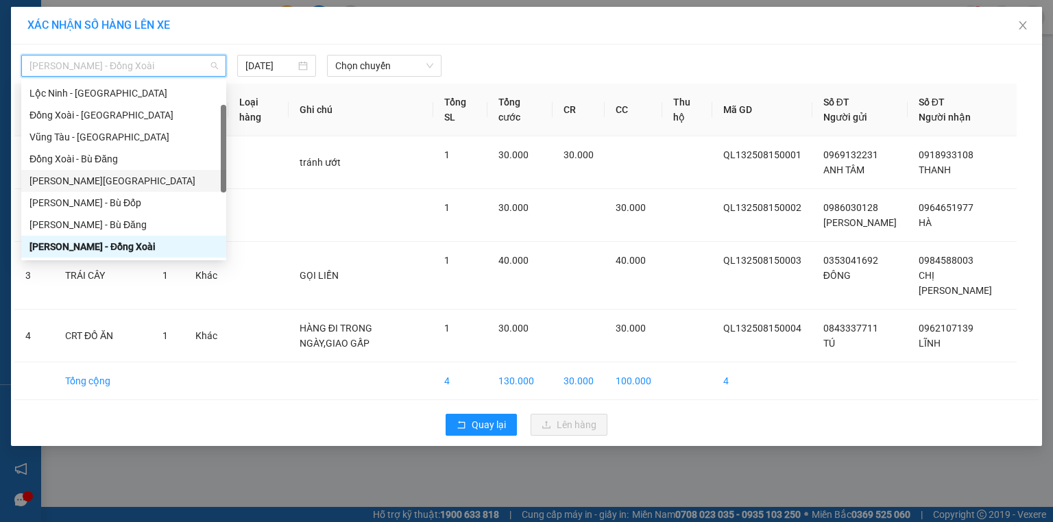
scroll to position [121, 0]
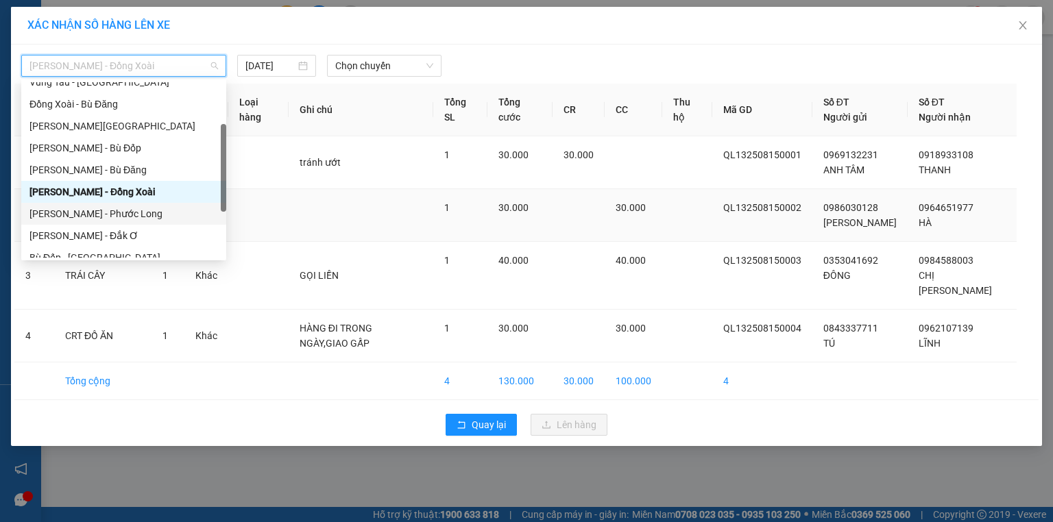
click at [134, 208] on div "Hồ Chí Minh - Phước Long" at bounding box center [123, 213] width 188 height 15
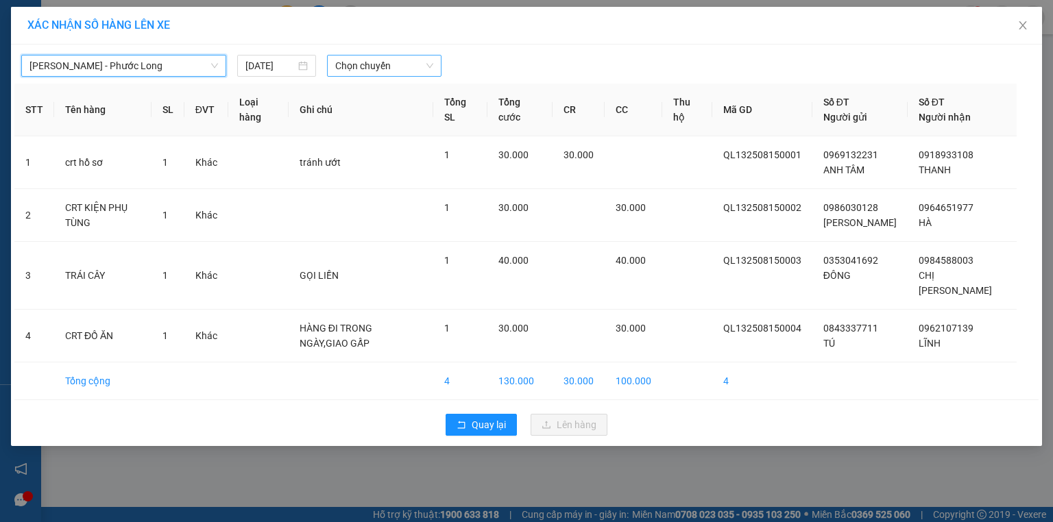
click at [365, 56] on span "Chọn chuyến" at bounding box center [384, 66] width 99 height 21
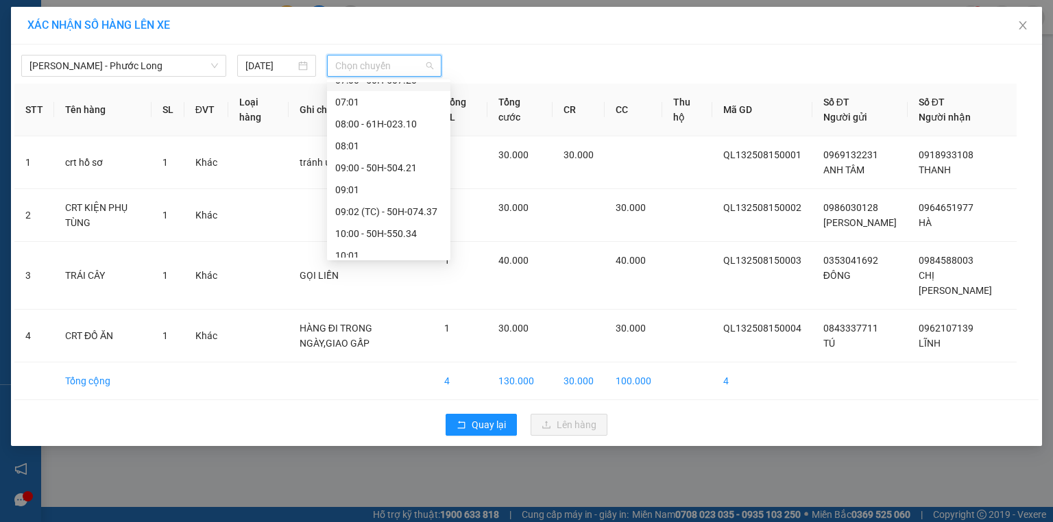
scroll to position [329, 0]
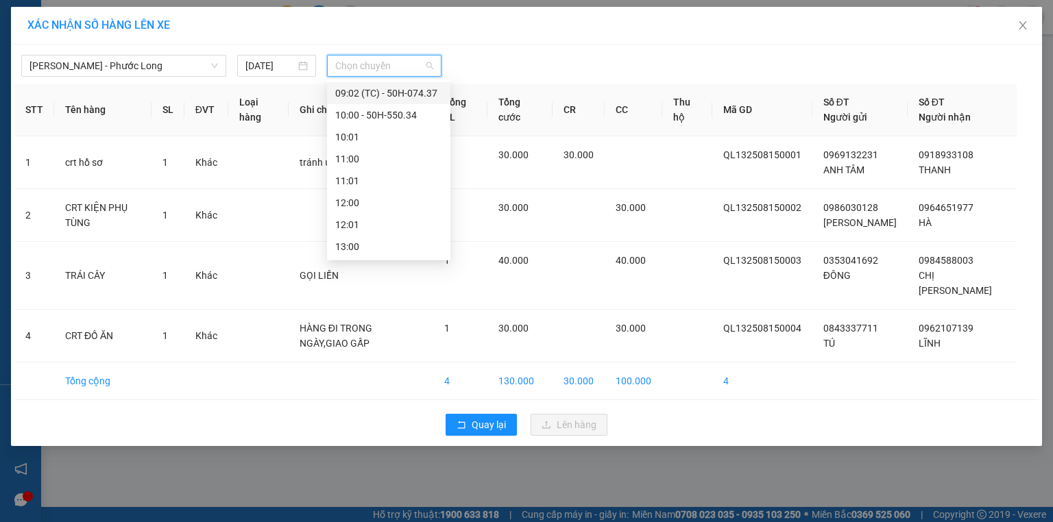
click at [371, 97] on div "09:02 (TC) - 50H-074.37" at bounding box center [388, 93] width 107 height 15
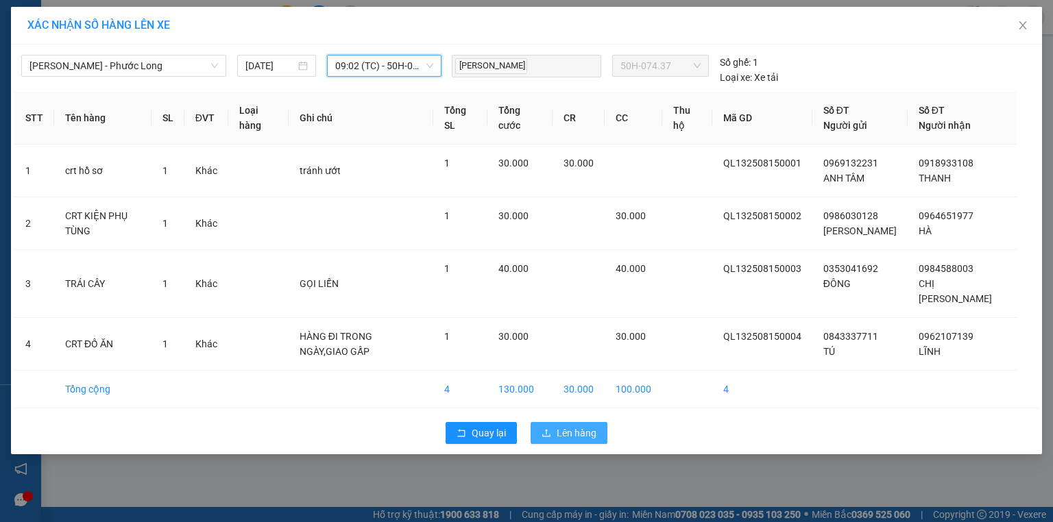
click at [573, 426] on span "Lên hàng" at bounding box center [576, 433] width 40 height 15
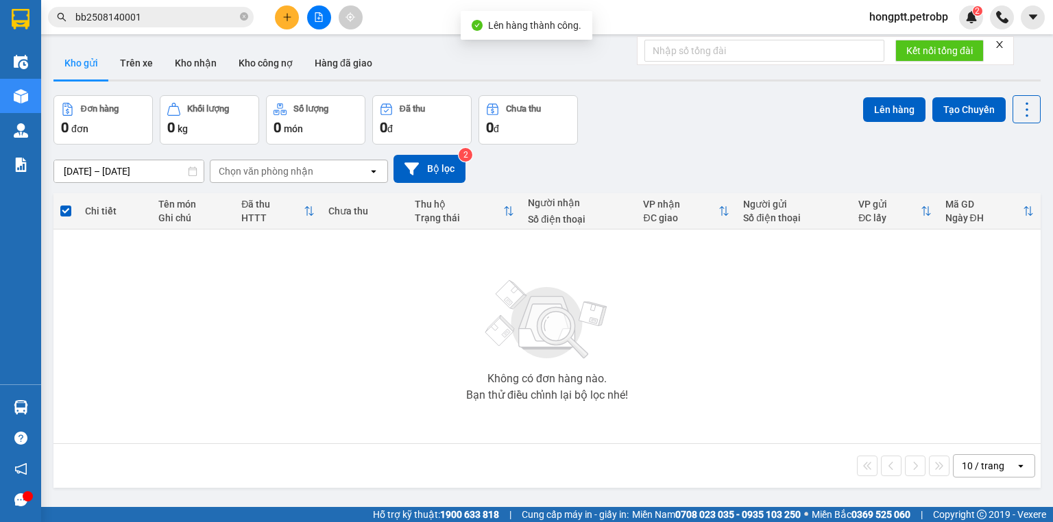
click at [326, 19] on button at bounding box center [319, 17] width 24 height 24
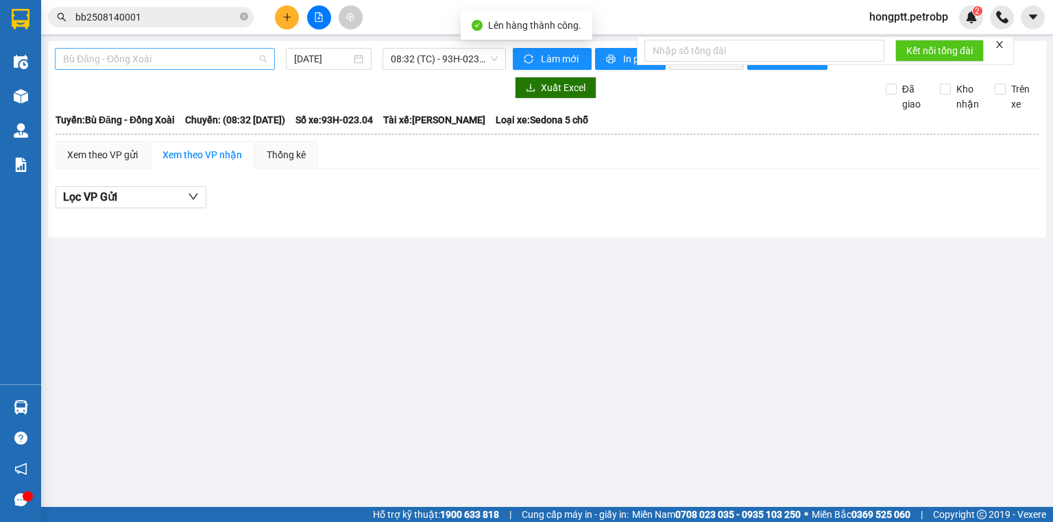
click at [206, 67] on span "Bù Đăng - Đồng Xoài" at bounding box center [165, 59] width 204 height 21
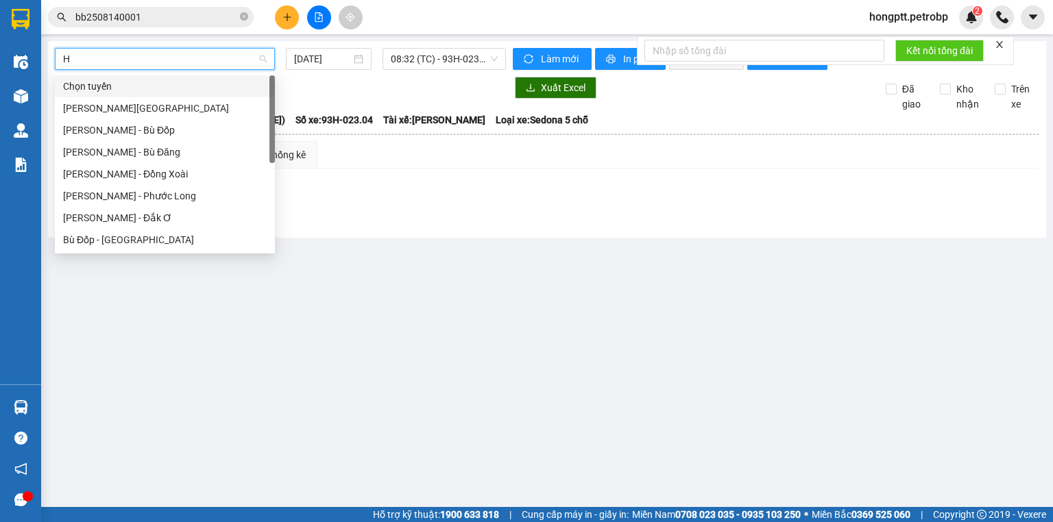
type input "HÔ"
click at [146, 195] on div "Hồ Chí Minh - Phước Long" at bounding box center [165, 195] width 204 height 15
type input "[DATE]"
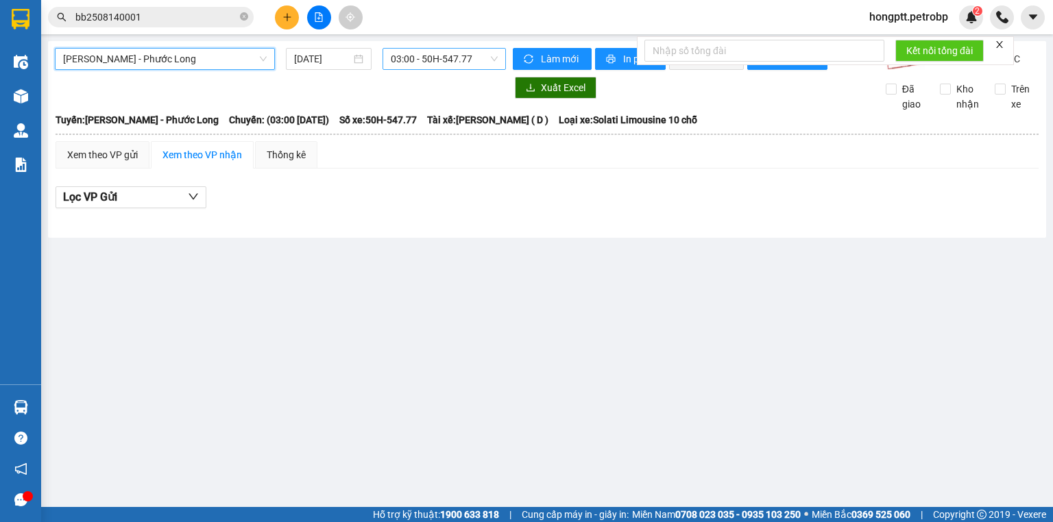
click at [417, 53] on span "03:00 - 50H-547.77" at bounding box center [445, 59] width 108 height 21
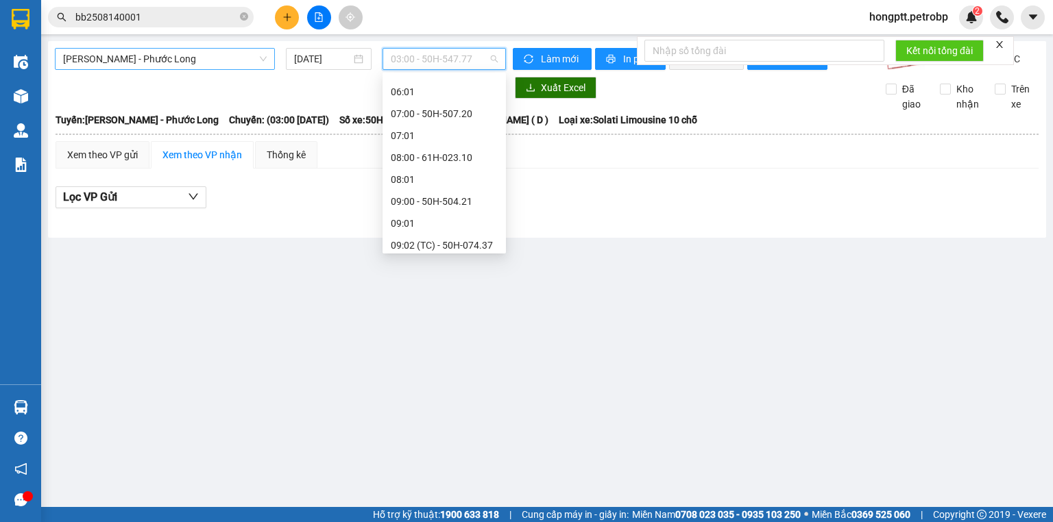
scroll to position [219, 0]
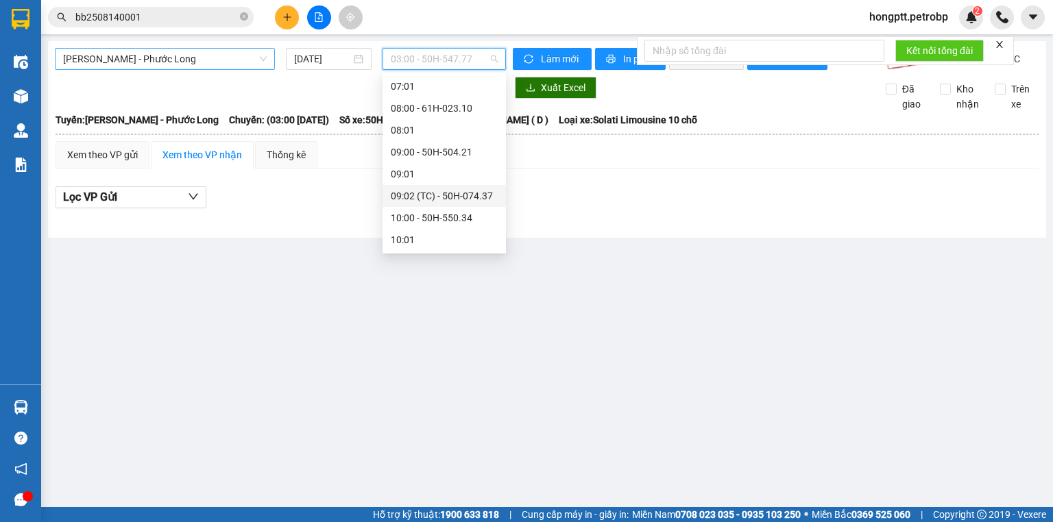
click at [465, 192] on div "09:02 (TC) - 50H-074.37" at bounding box center [444, 195] width 107 height 15
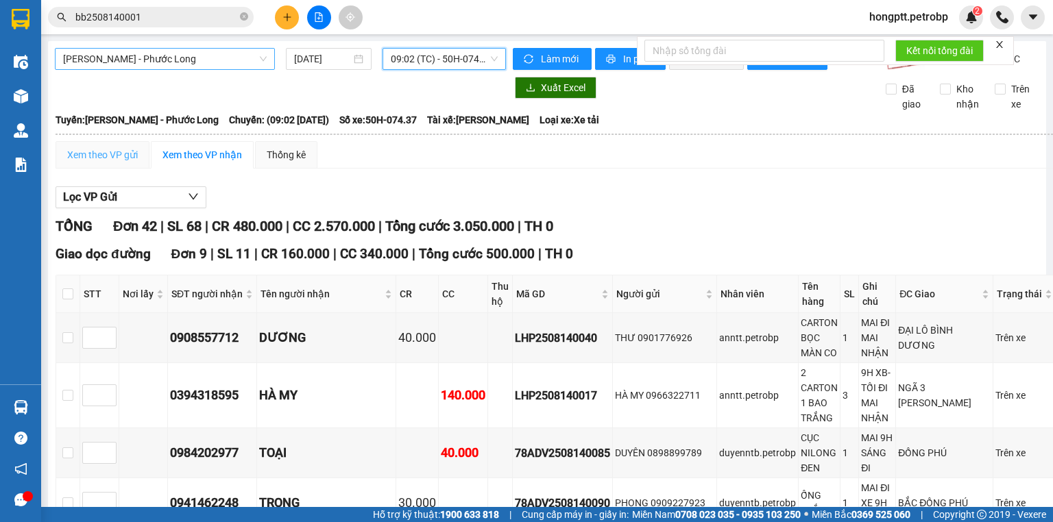
click at [125, 158] on div "Xem theo VP gửi" at bounding box center [103, 154] width 94 height 27
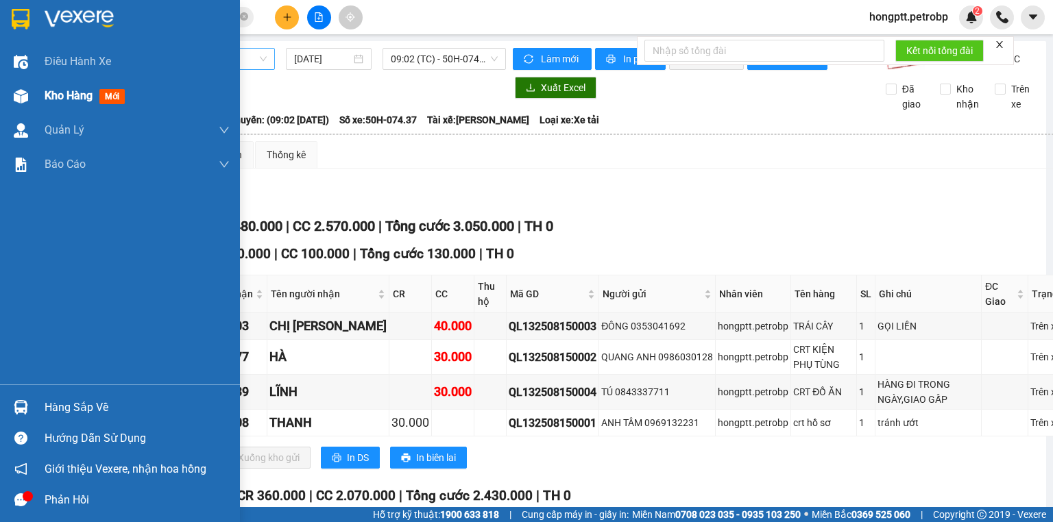
click at [0, 105] on div "Kho hàng mới" at bounding box center [120, 96] width 240 height 34
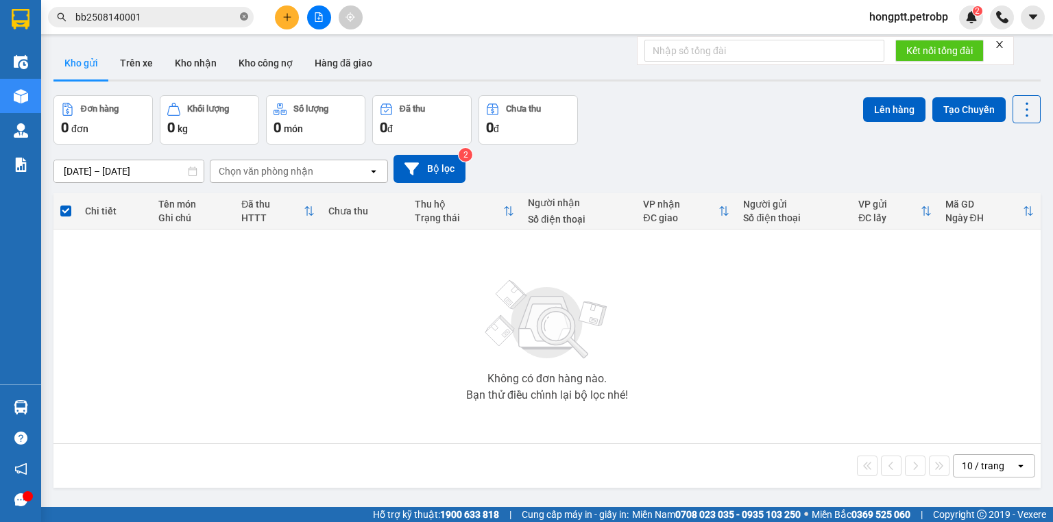
click at [243, 18] on icon "close-circle" at bounding box center [244, 16] width 8 height 8
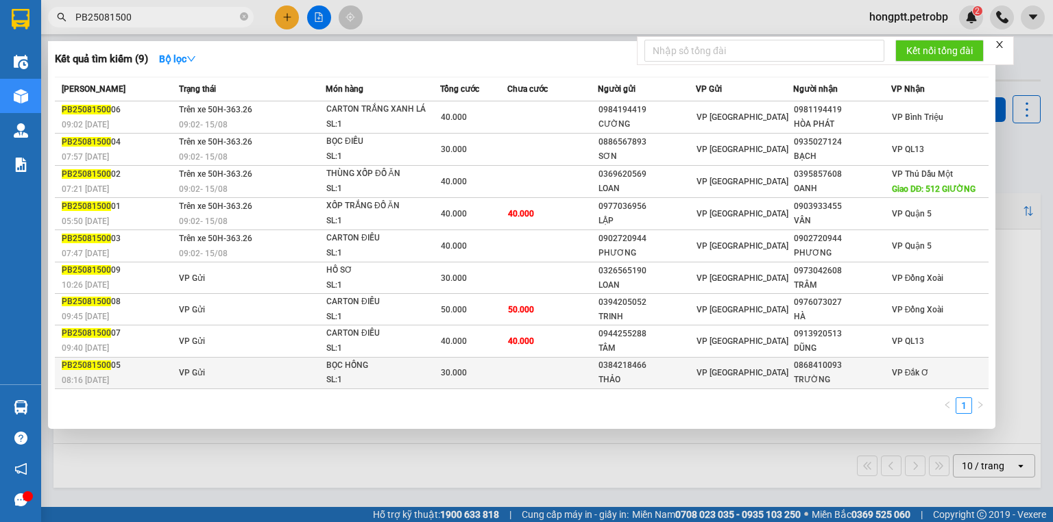
type input "PB25081500"
click at [121, 364] on div "PB25081500 05" at bounding box center [118, 365] width 113 height 14
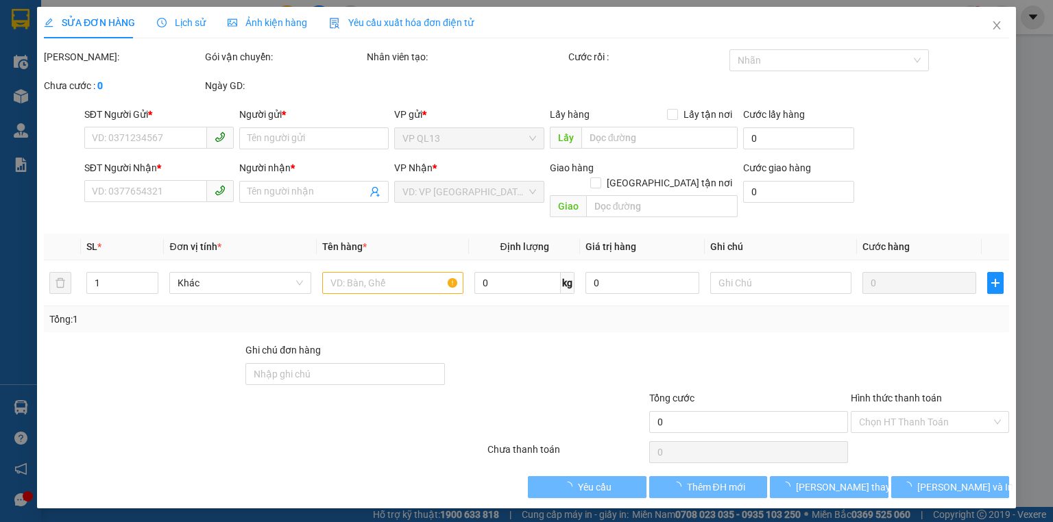
type input "0384218466"
type input "THẢO"
type input "0868410093"
type input "TRƯỜNG"
type input "30.000"
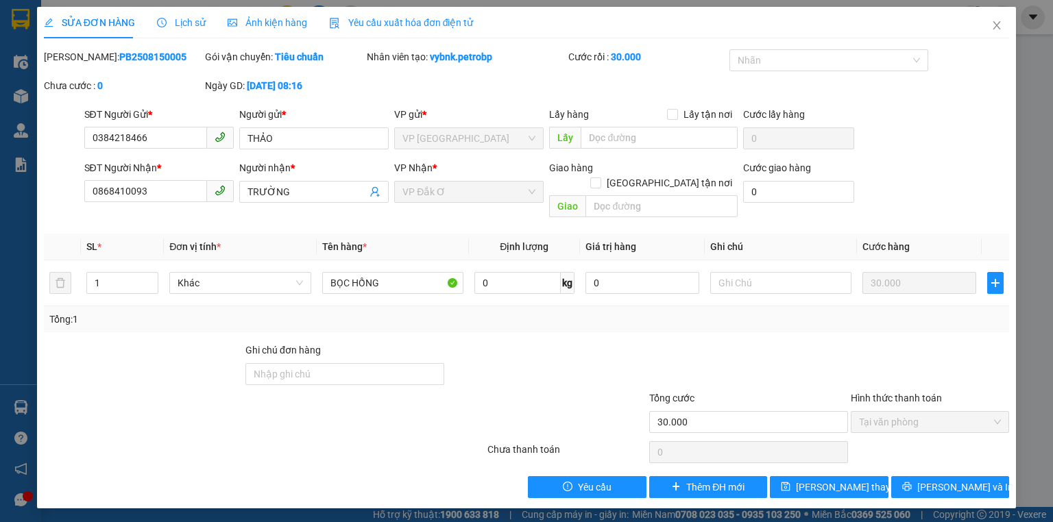
click at [178, 21] on span "Lịch sử" at bounding box center [181, 22] width 49 height 11
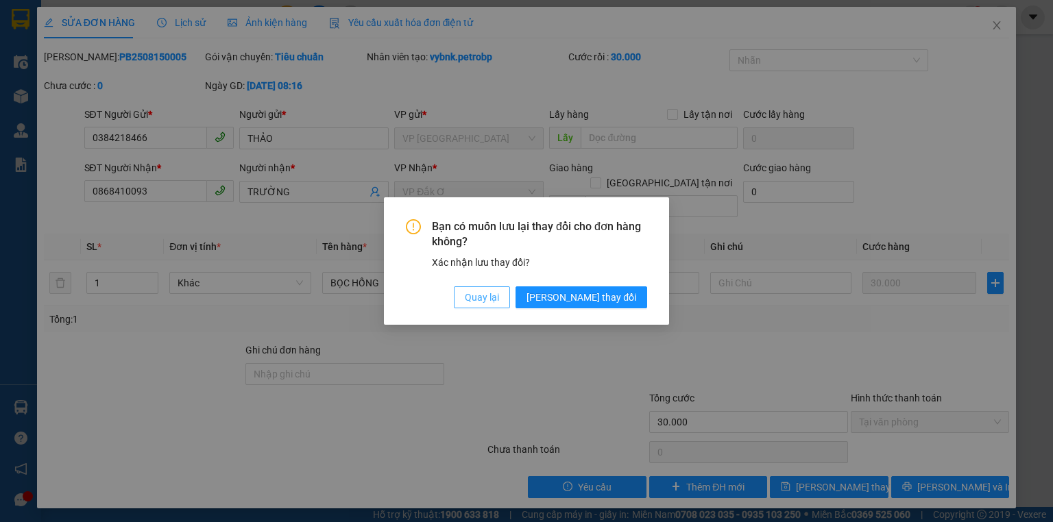
click at [499, 299] on span "Quay lại" at bounding box center [482, 297] width 34 height 15
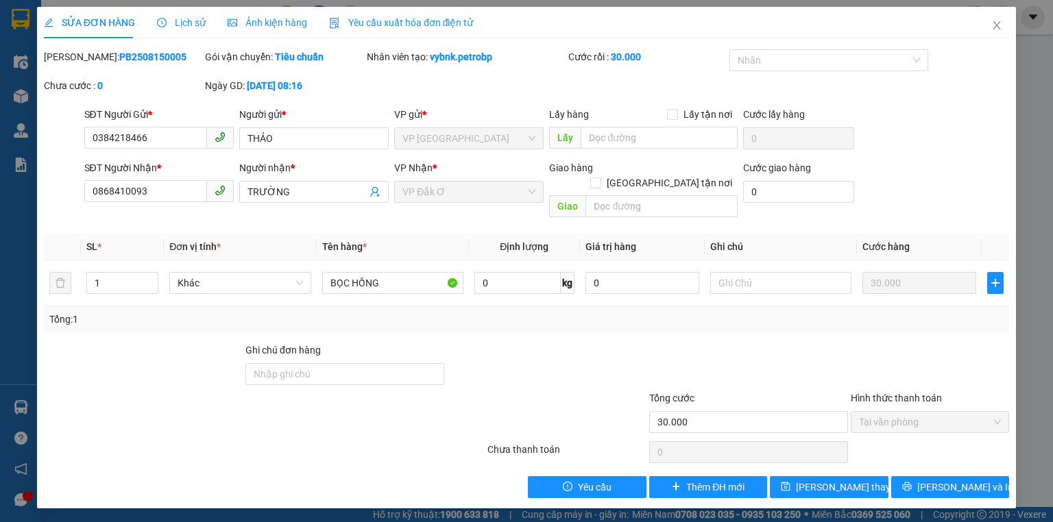
click at [167, 17] on span "Lịch sử" at bounding box center [181, 22] width 49 height 11
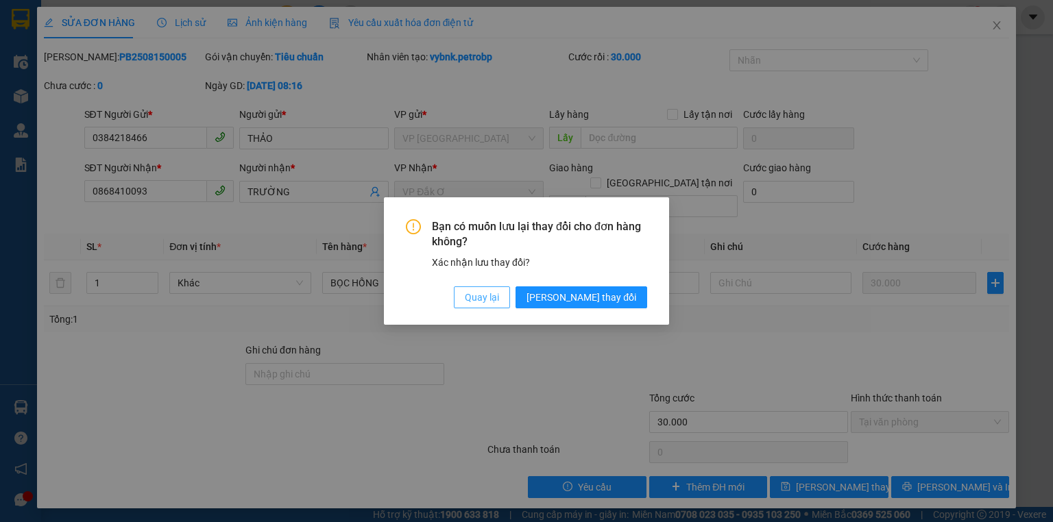
click at [510, 289] on button "Quay lại" at bounding box center [482, 297] width 56 height 22
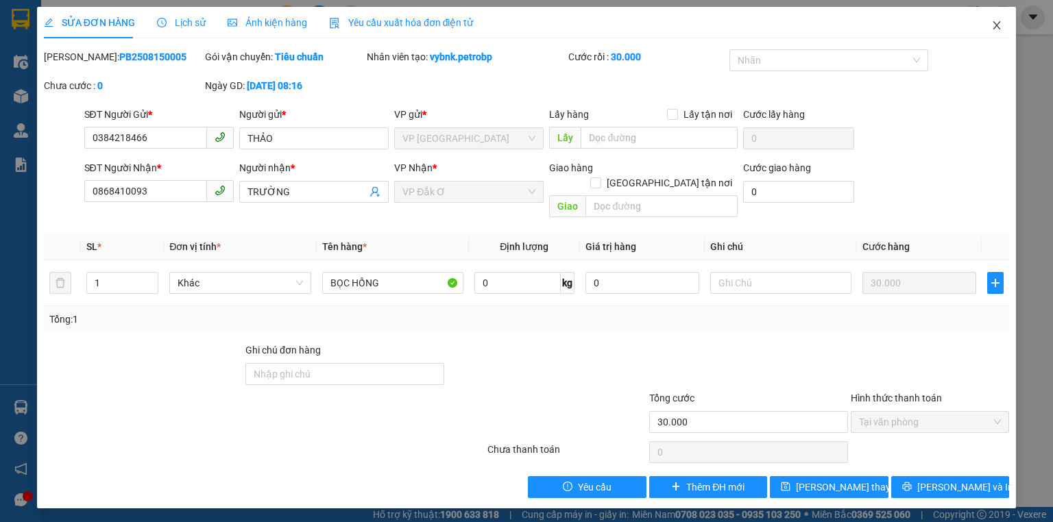
click at [1001, 23] on icon "close" at bounding box center [996, 25] width 11 height 11
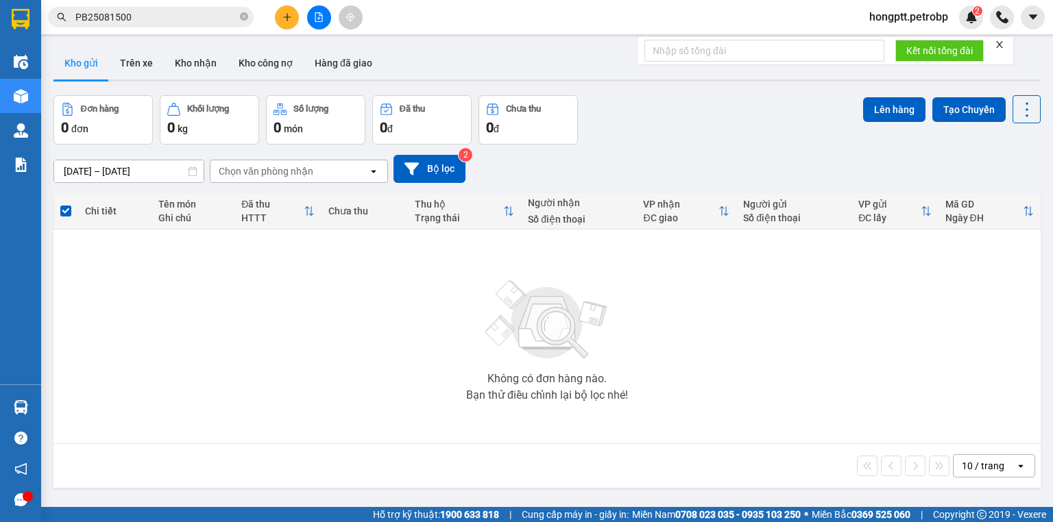
click at [165, 15] on input "PB25081500" at bounding box center [156, 17] width 162 height 15
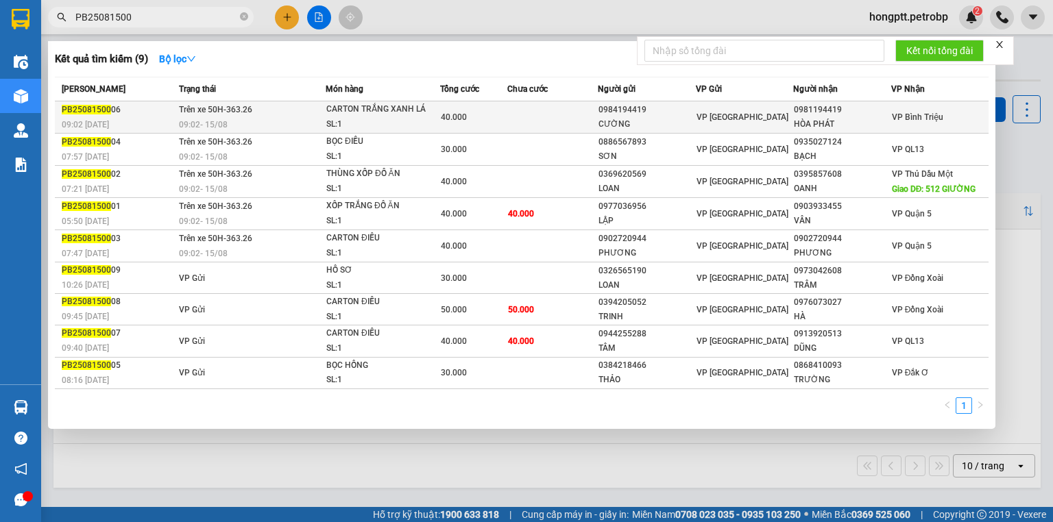
click at [241, 120] on div "09:02 - 15/08" at bounding box center [252, 124] width 146 height 15
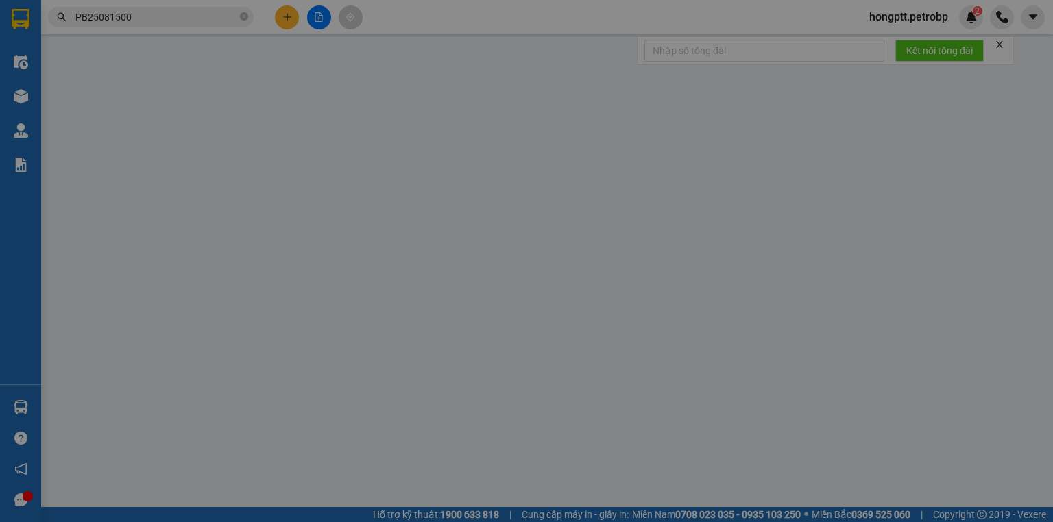
type input "0984194419"
type input "CƯỜNG"
type input "0981194419"
type input "HÒA PHÁT"
type input "40.000"
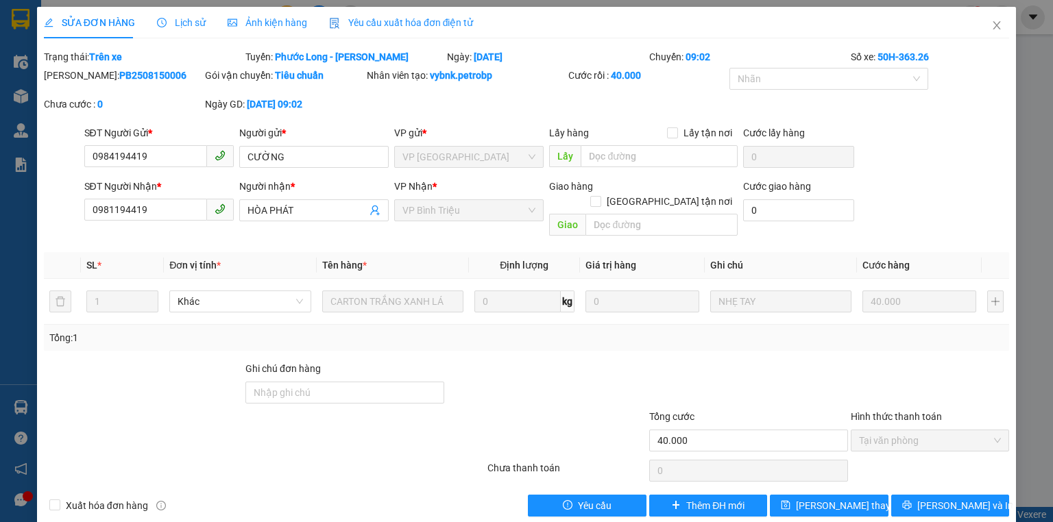
click at [173, 18] on span "Lịch sử" at bounding box center [181, 22] width 49 height 11
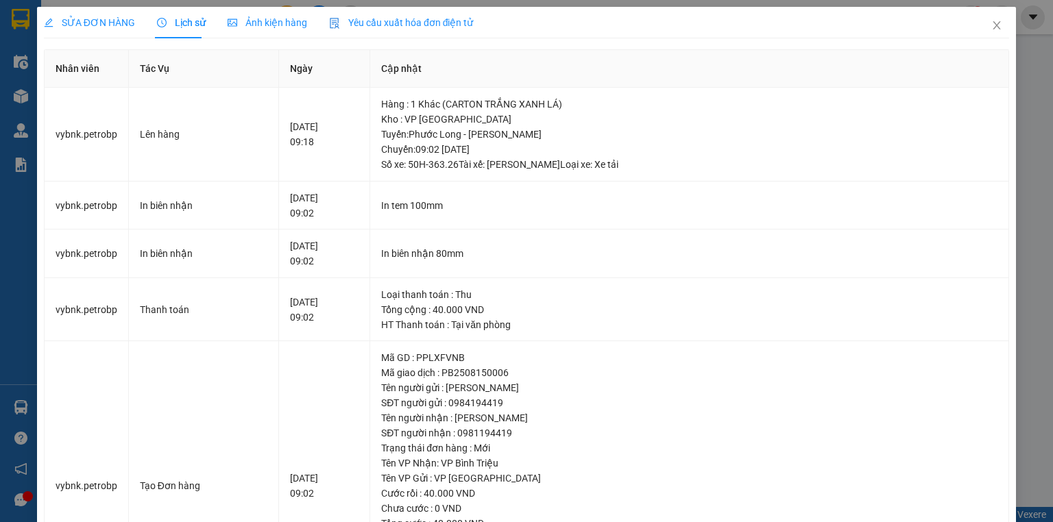
click at [93, 28] on span "SỬA ĐƠN HÀNG" at bounding box center [89, 22] width 91 height 11
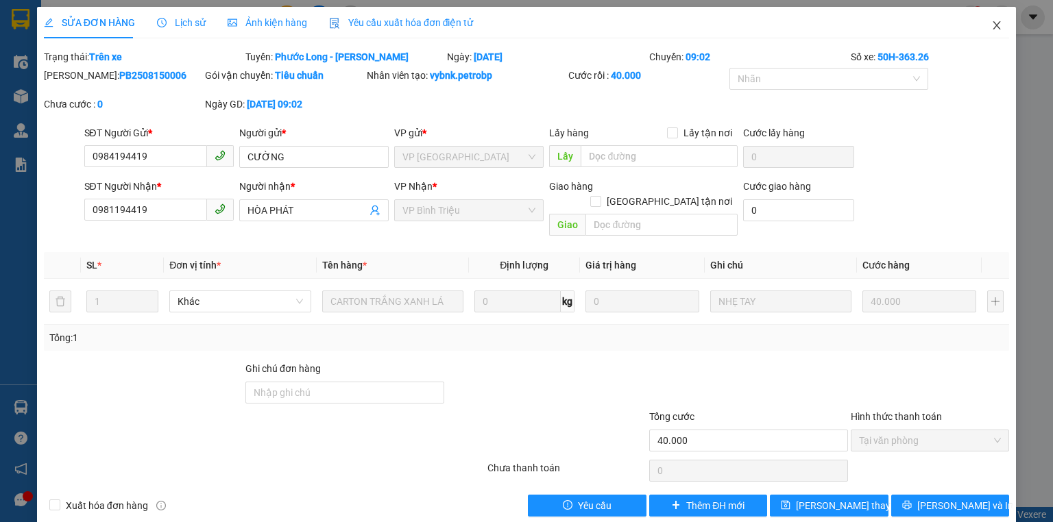
click at [992, 34] on span "Close" at bounding box center [996, 26] width 38 height 38
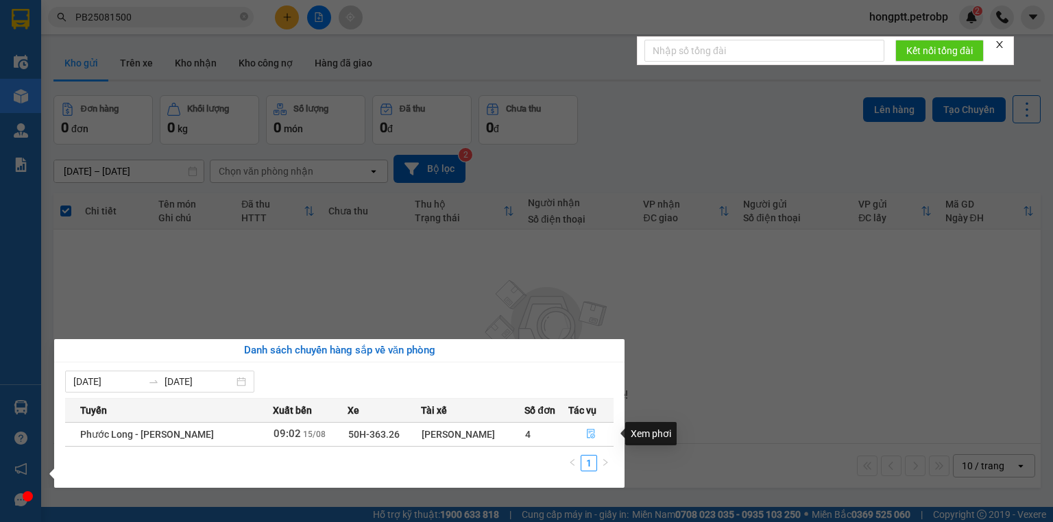
click at [603, 425] on button "button" at bounding box center [591, 434] width 45 height 22
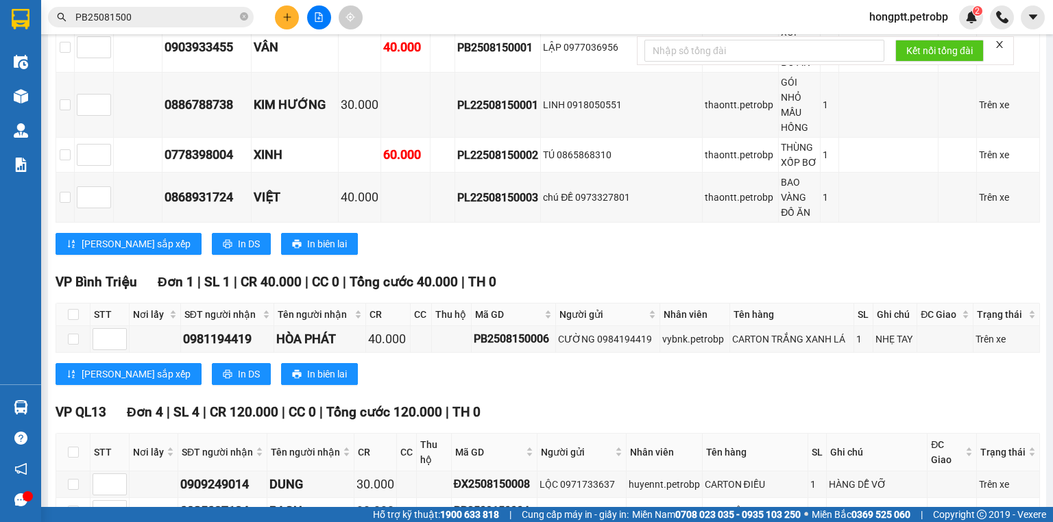
scroll to position [776, 0]
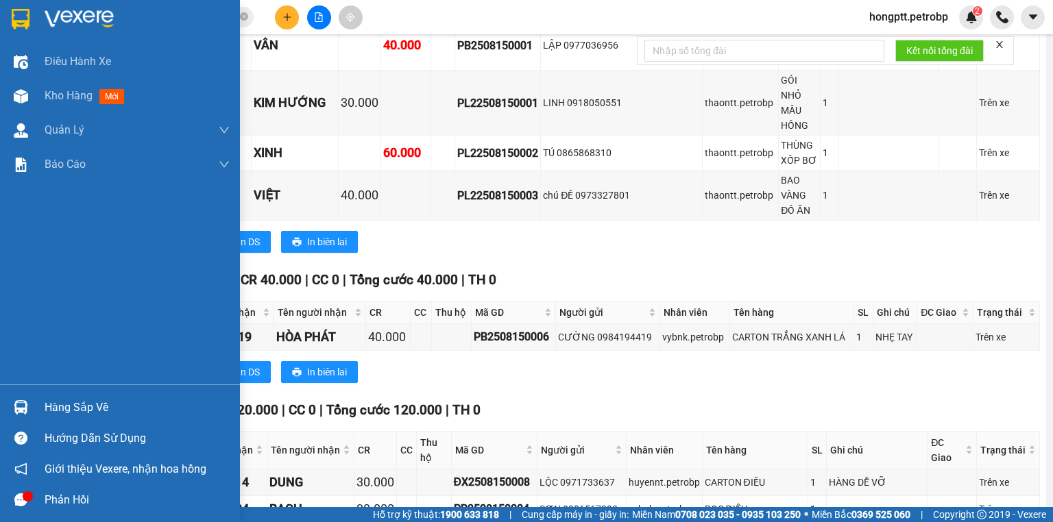
click at [17, 404] on img at bounding box center [21, 407] width 14 height 14
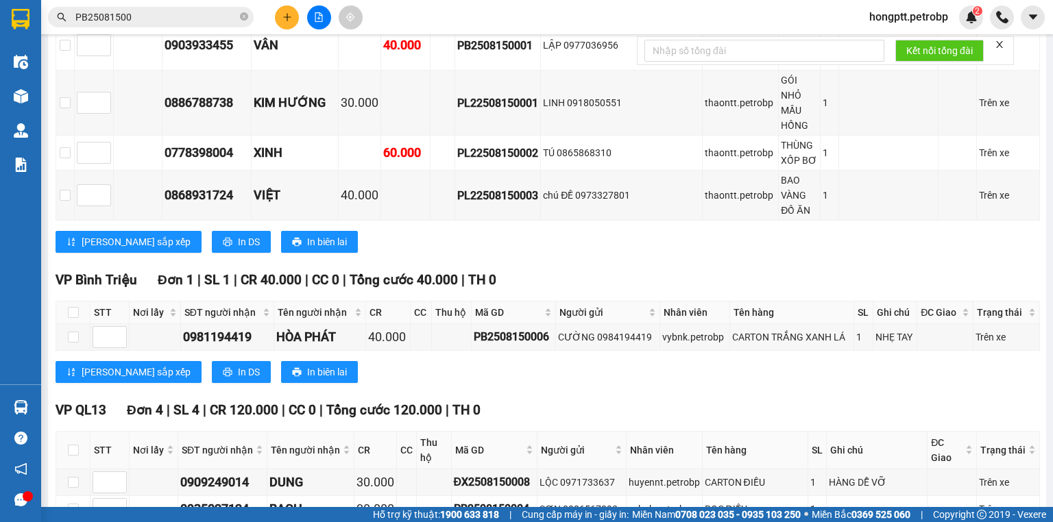
click at [726, 491] on section "Kết quả tìm kiếm ( 9 ) Bộ lọc Mã ĐH Trạng thái Món hàng Tổng cước Chưa cước Ngư…" at bounding box center [526, 261] width 1053 height 522
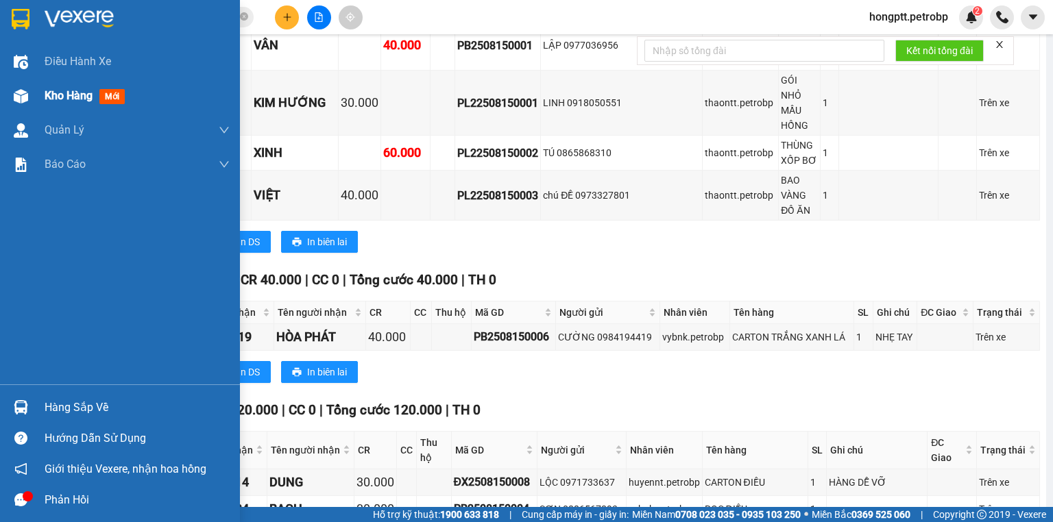
click at [36, 93] on div "Kho hàng mới" at bounding box center [120, 96] width 240 height 34
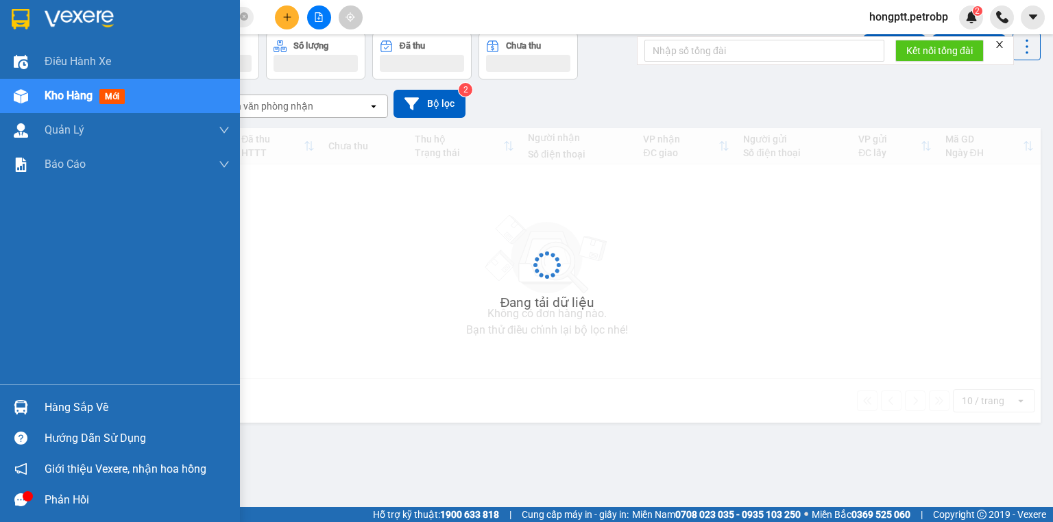
scroll to position [63, 0]
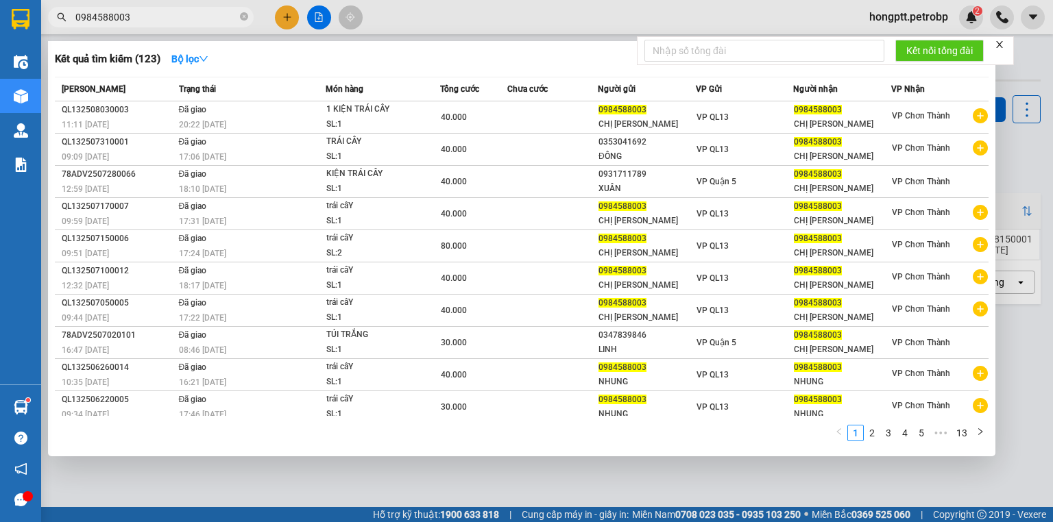
click at [429, 474] on div at bounding box center [526, 261] width 1053 height 522
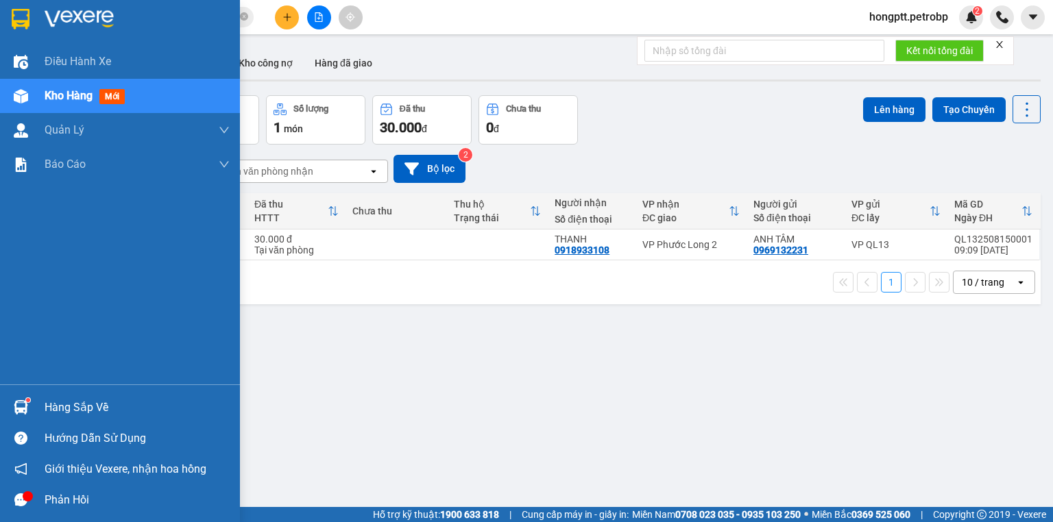
click at [26, 403] on img at bounding box center [21, 407] width 14 height 14
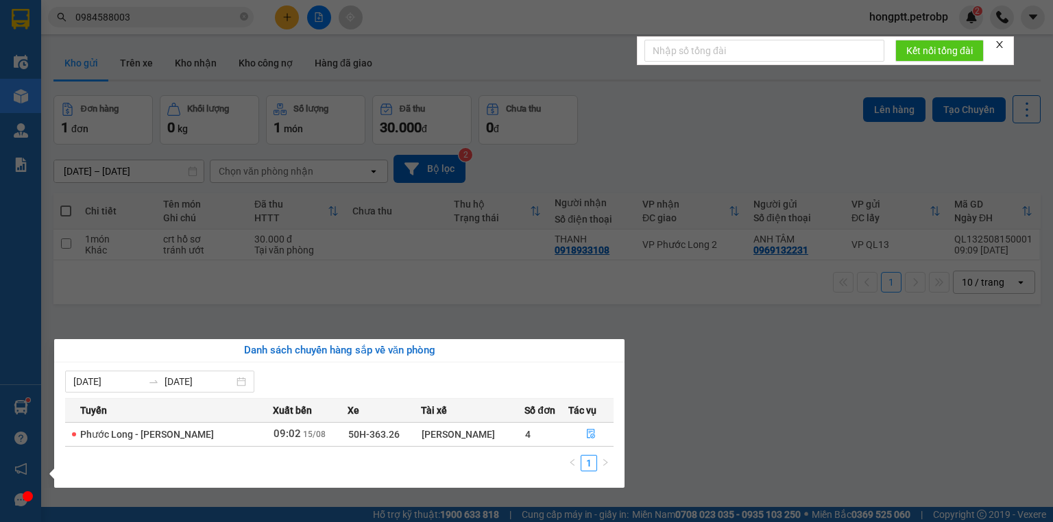
click at [669, 339] on section "Kết quả tìm kiếm ( 123 ) Bộ lọc Mã ĐH Trạng thái Món hàng Tổng cước Chưa cước N…" at bounding box center [526, 261] width 1053 height 522
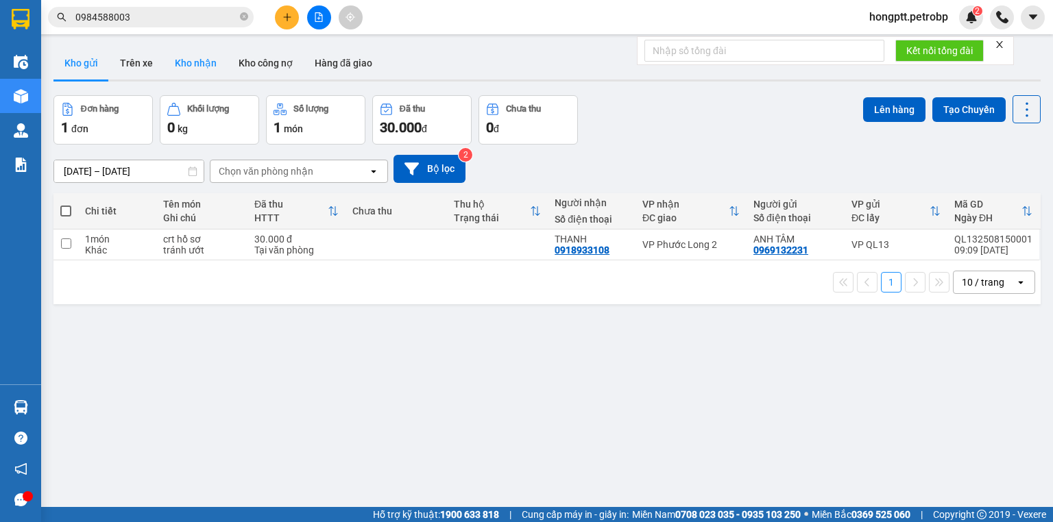
click at [173, 60] on button "Kho nhận" at bounding box center [196, 63] width 64 height 33
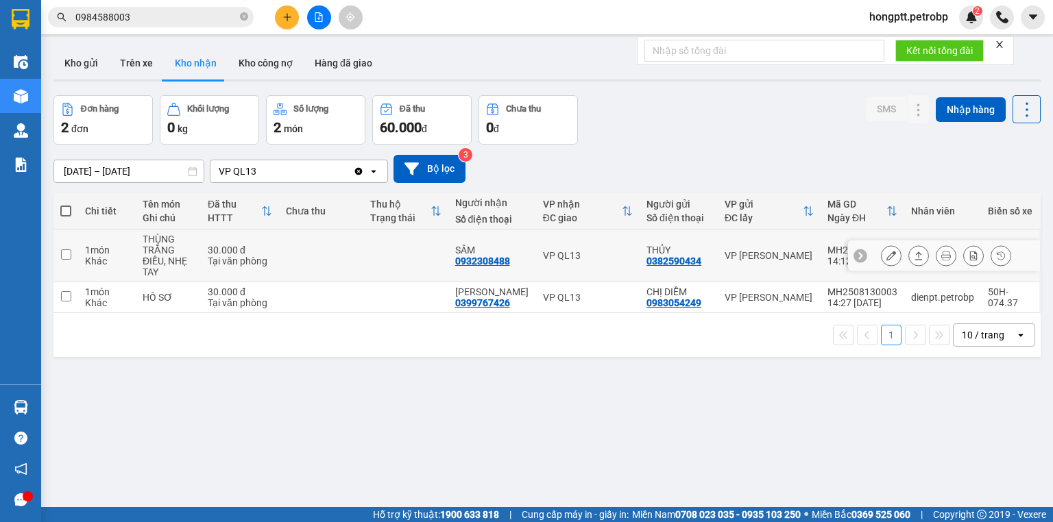
click at [886, 258] on icon at bounding box center [891, 256] width 10 height 10
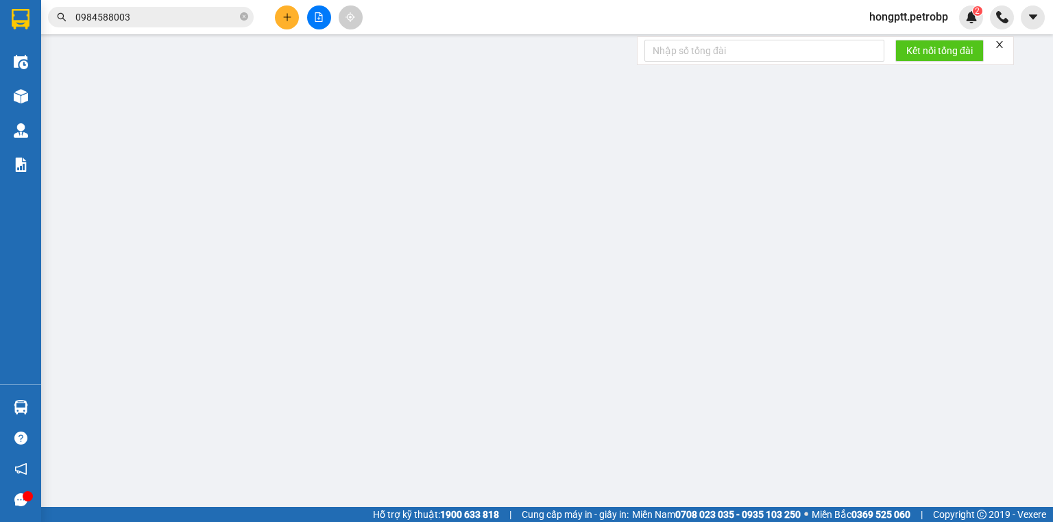
type input "0382590434"
type input "THỦY"
type input "0932308488"
type input "SÂM"
type input "30.000"
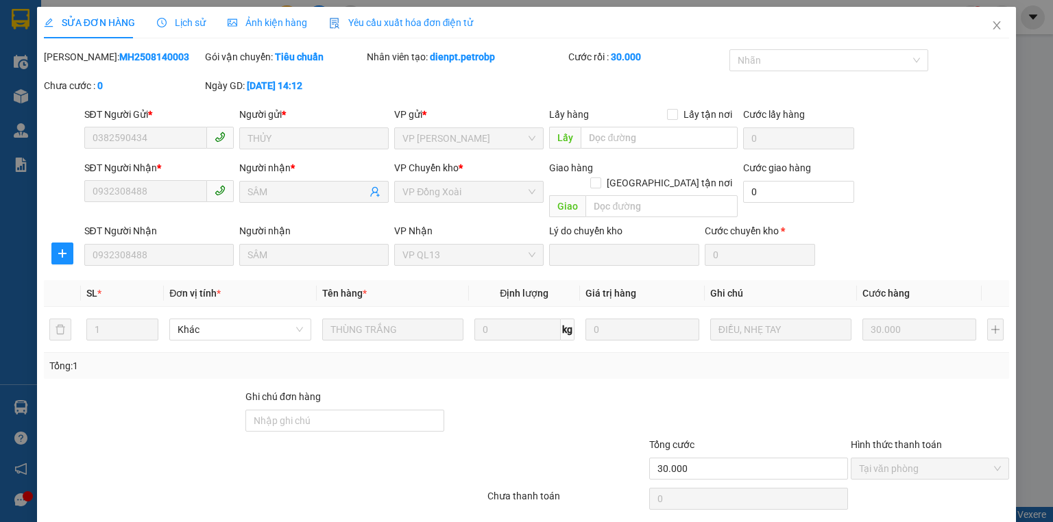
click at [175, 19] on span "Lịch sử" at bounding box center [181, 22] width 49 height 11
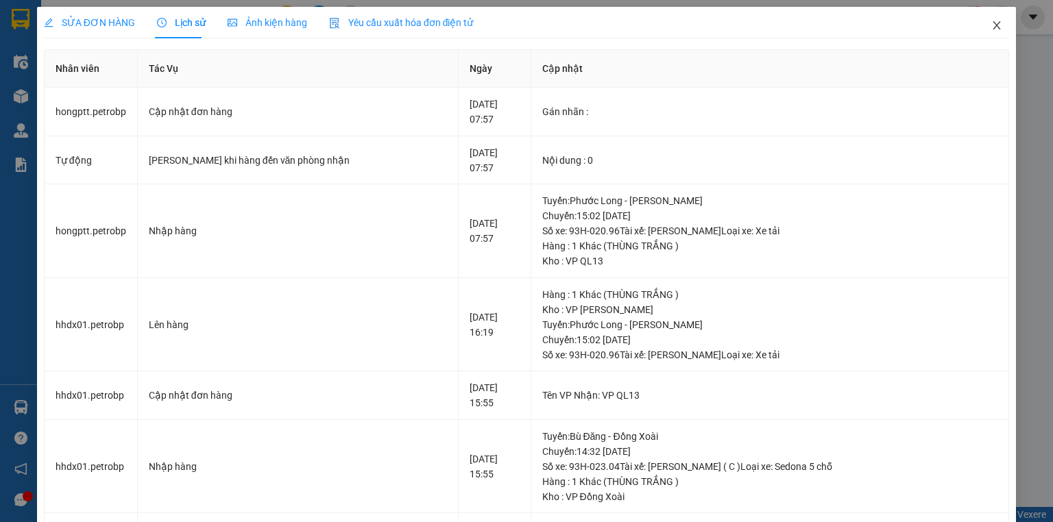
click at [981, 27] on span "Close" at bounding box center [996, 26] width 38 height 38
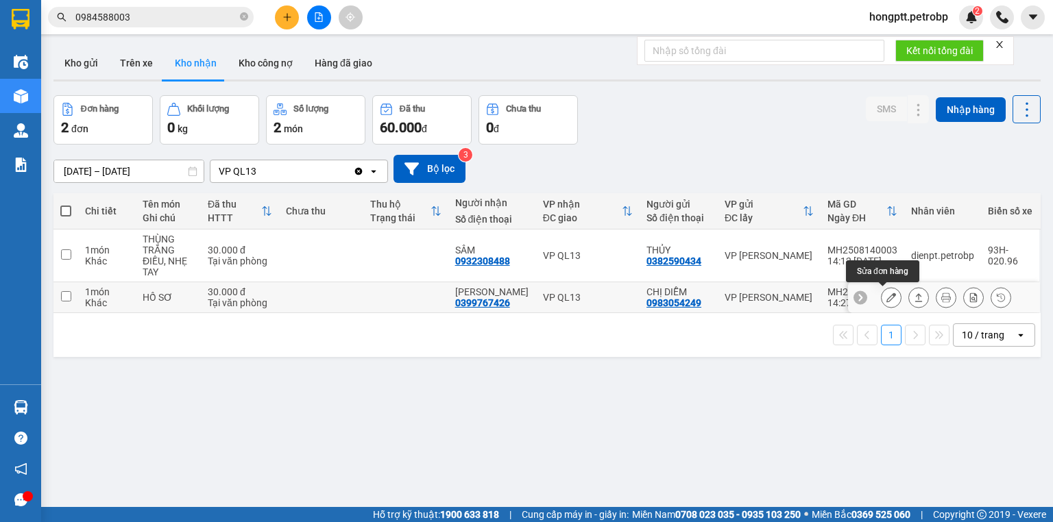
click at [886, 299] on icon at bounding box center [891, 298] width 10 height 10
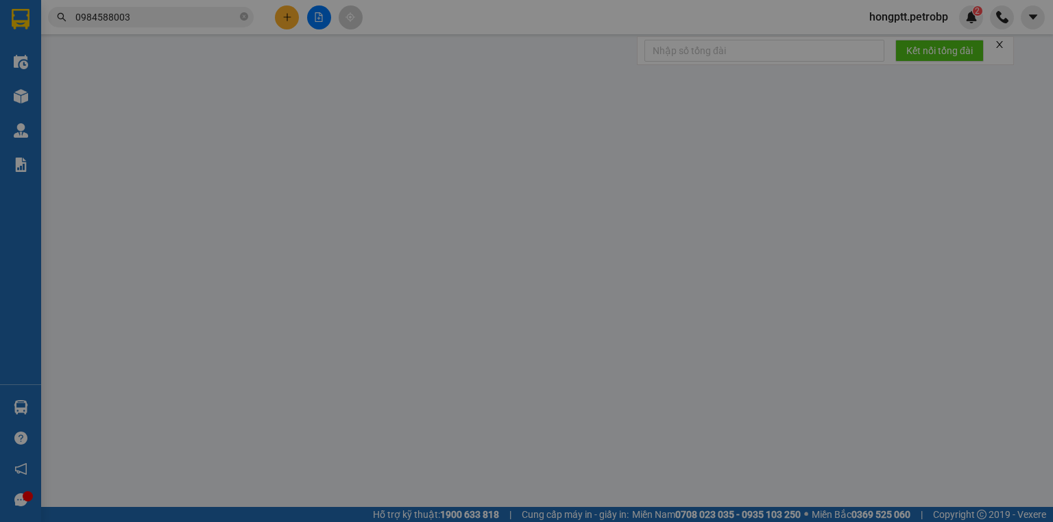
type input "0983054249"
type input "CHỊ DIỄM"
type input "0399767426"
type input "[PERSON_NAME]"
type input "30.000"
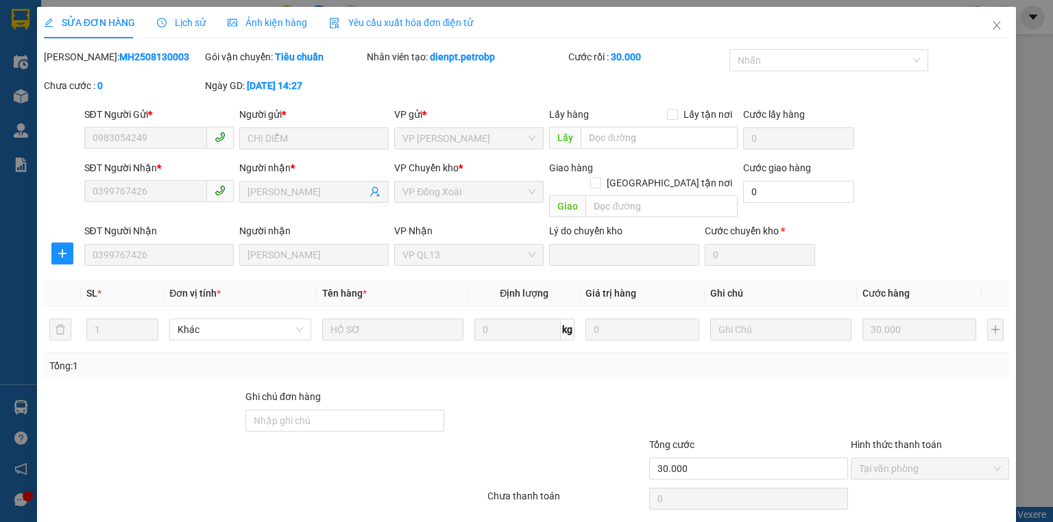
click at [164, 22] on span "Lịch sử" at bounding box center [181, 22] width 49 height 11
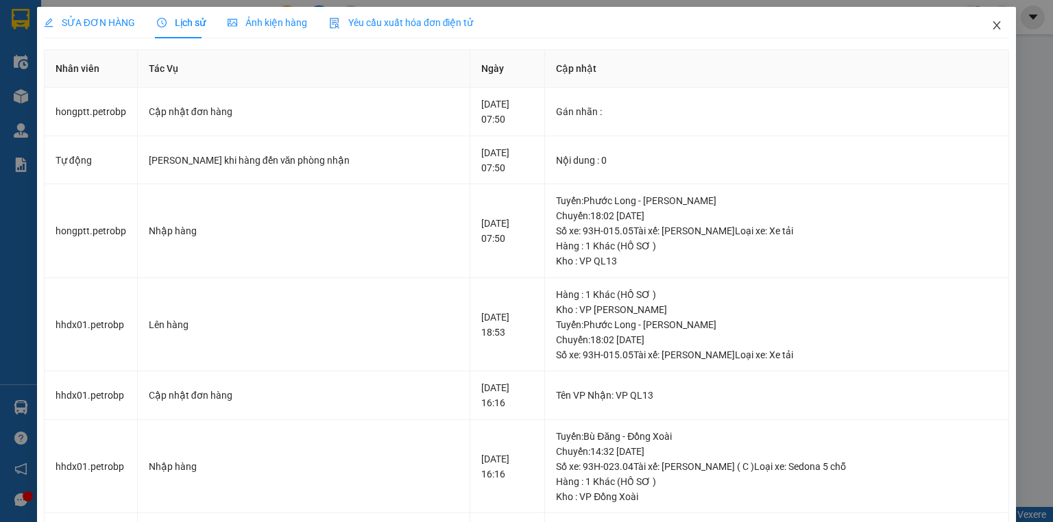
click at [1000, 20] on span "Close" at bounding box center [996, 26] width 38 height 38
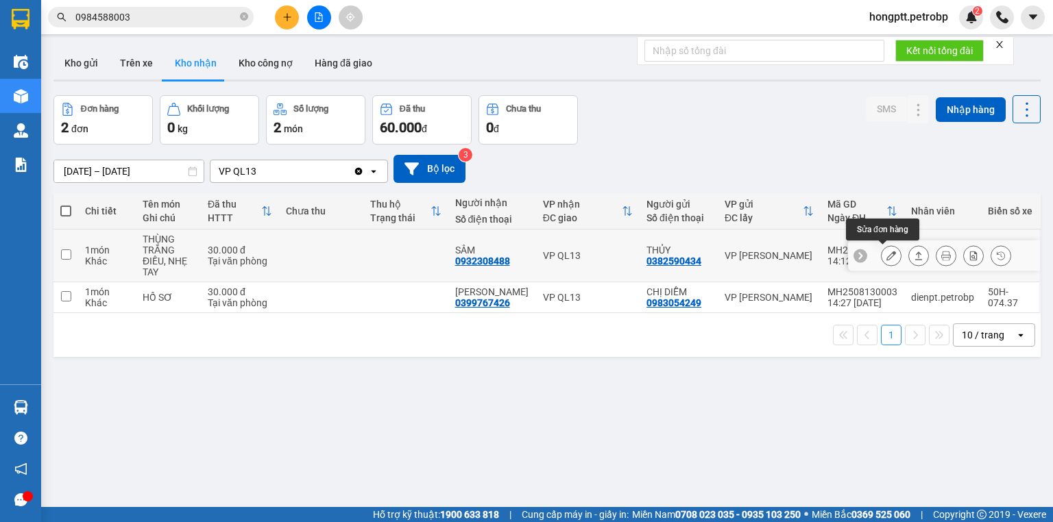
click at [886, 258] on icon at bounding box center [891, 256] width 10 height 10
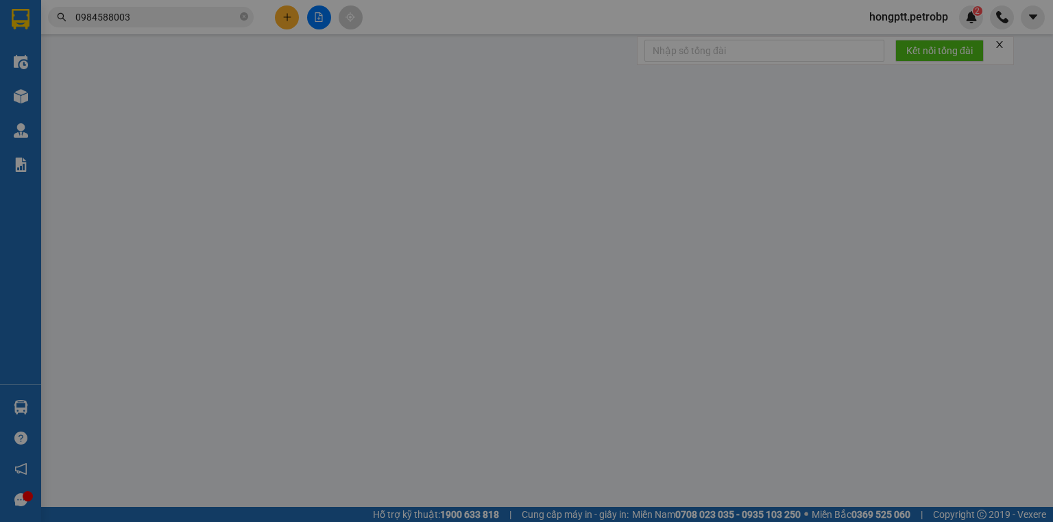
type input "0382590434"
type input "THỦY"
type input "0932308488"
type input "SÂM"
type input "30.000"
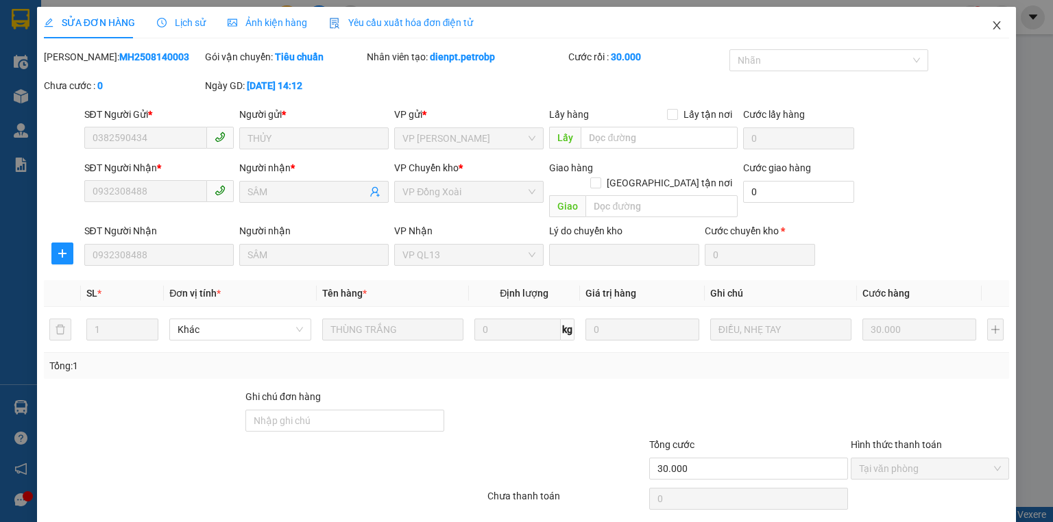
click at [980, 23] on span "Close" at bounding box center [996, 26] width 38 height 38
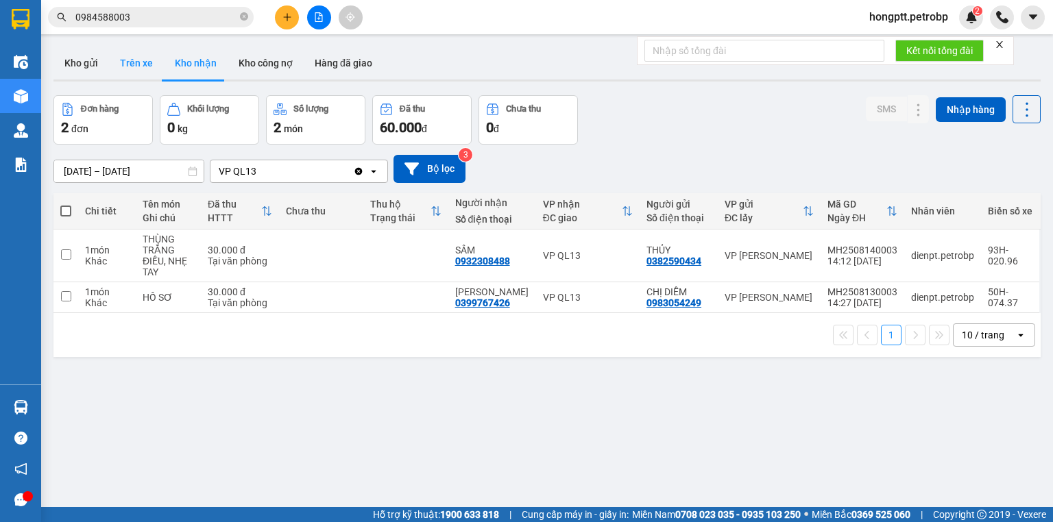
click at [136, 57] on button "Trên xe" at bounding box center [136, 63] width 55 height 33
type input "15/08/2025 – 15/08/2025"
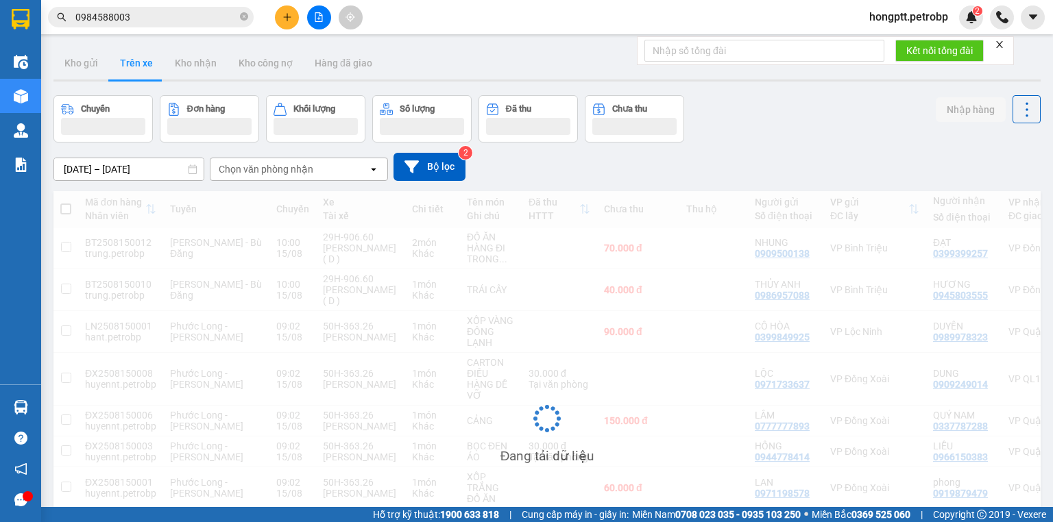
click at [249, 173] on div "Chọn văn phòng nhận" at bounding box center [266, 169] width 95 height 14
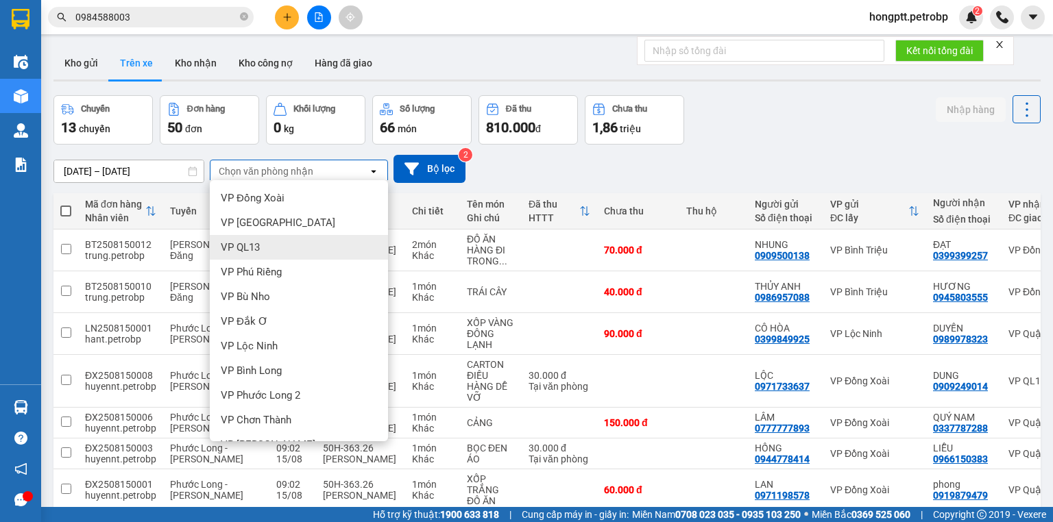
click at [238, 247] on span "VP QL13" at bounding box center [240, 248] width 39 height 14
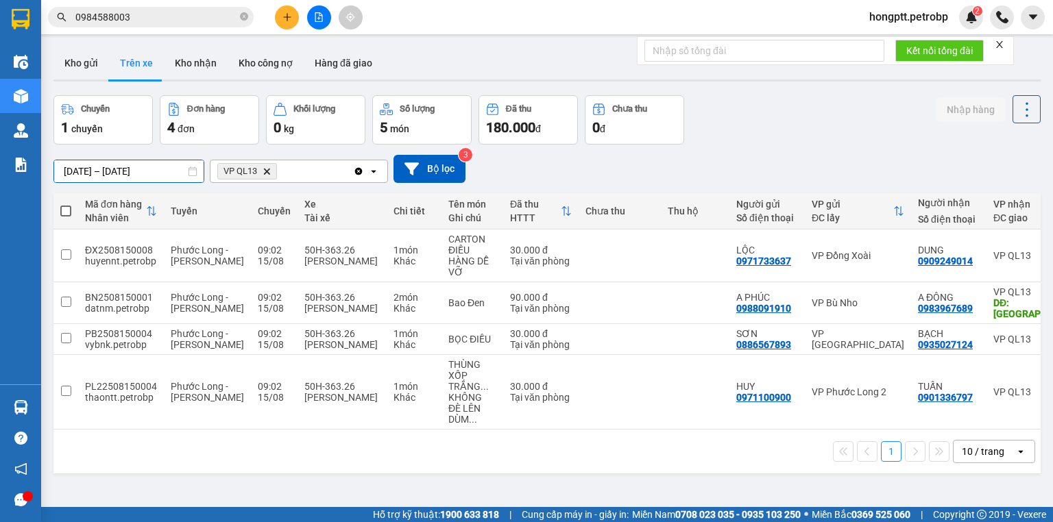
click at [127, 173] on input "15/08/2025 – 15/08/2025" at bounding box center [128, 171] width 149 height 22
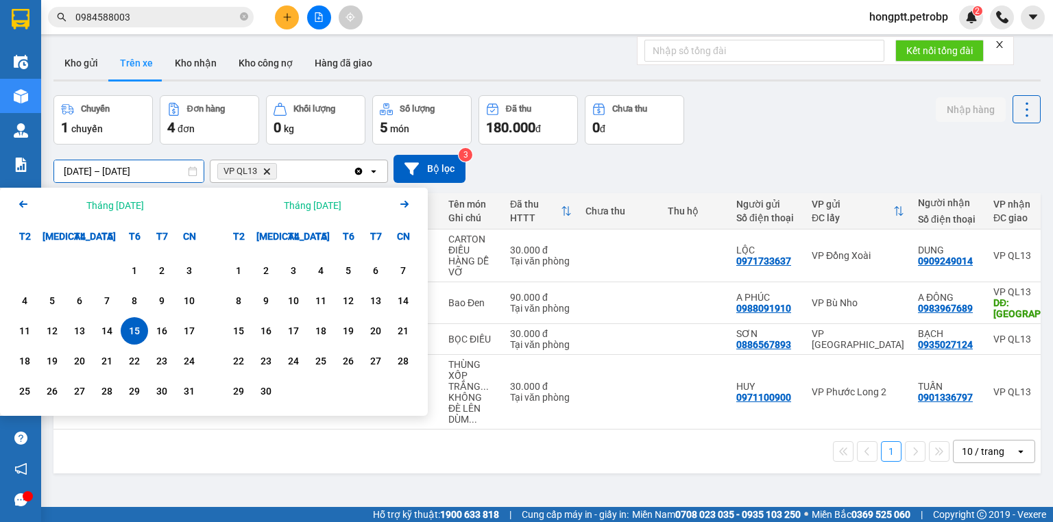
click at [424, 487] on div "ver 1.8.138 Kho gửi Trên xe Kho nhận Kho công nợ Hàng đã giao Chuyến 1 chuyến Đ…" at bounding box center [547, 302] width 998 height 522
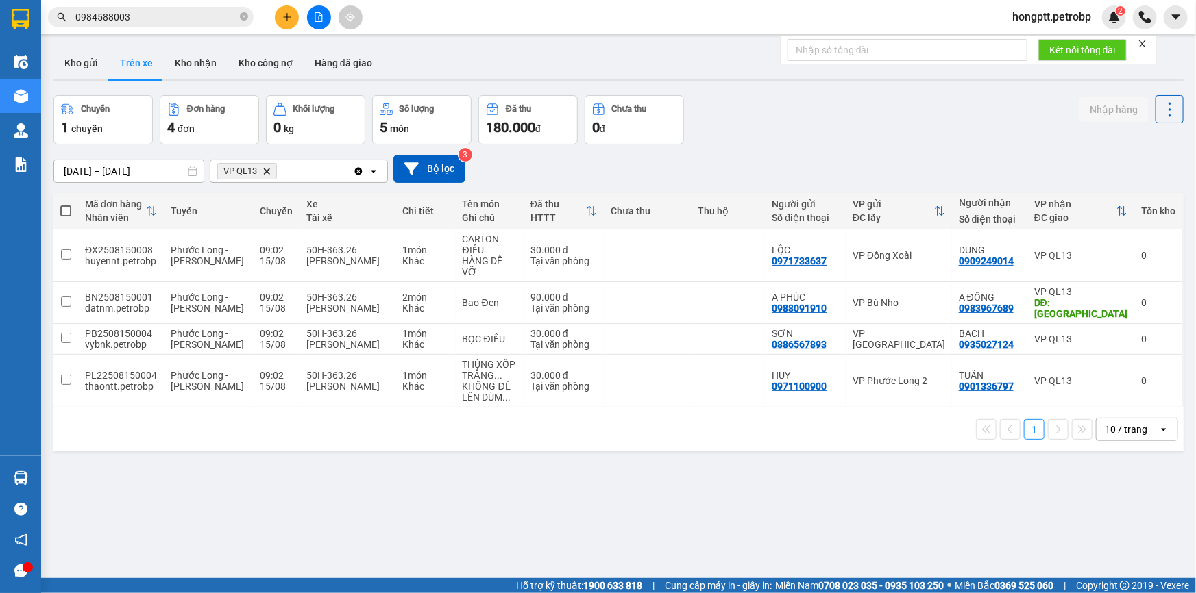
click at [993, 64] on div "Kết nối tổng đài" at bounding box center [968, 50] width 377 height 29
click at [891, 495] on div "ver 1.8.138 Kho gửi Trên xe Kho nhận Kho công nợ Hàng đã giao Chuyến 1 chuyến Đ…" at bounding box center [618, 337] width 1141 height 593
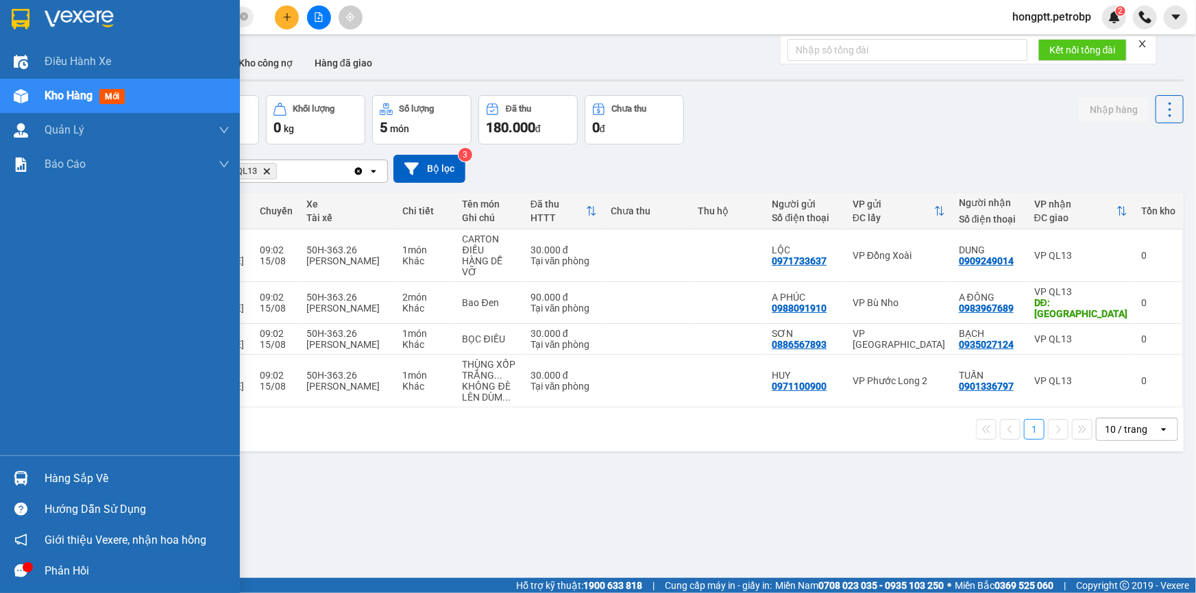
click at [27, 482] on img at bounding box center [21, 478] width 14 height 14
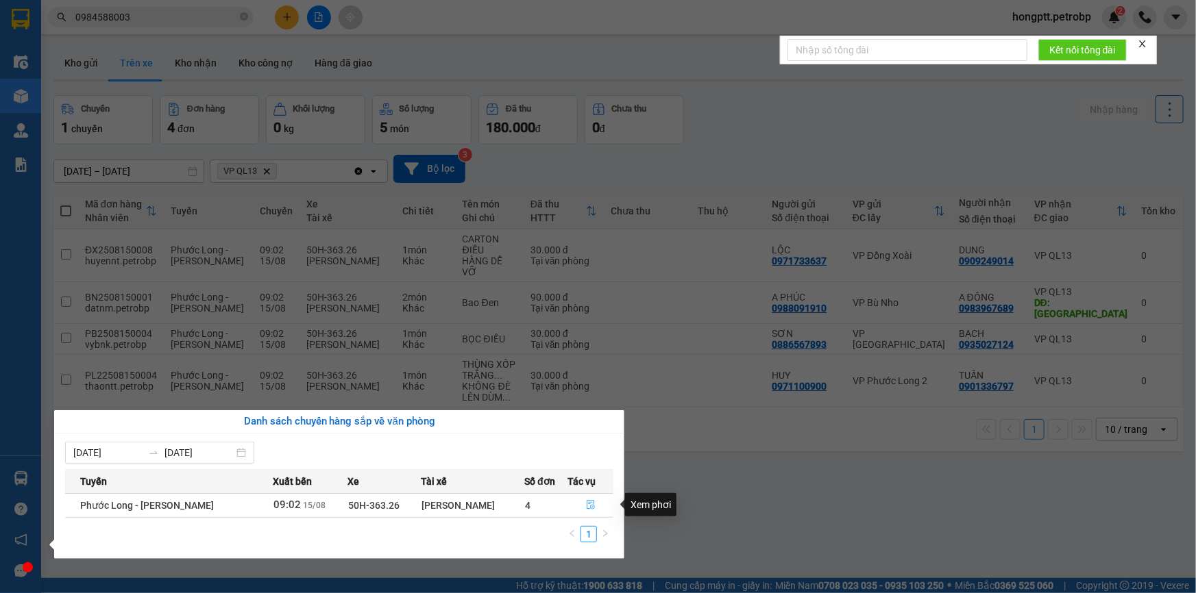
click at [575, 511] on button "button" at bounding box center [591, 506] width 45 height 22
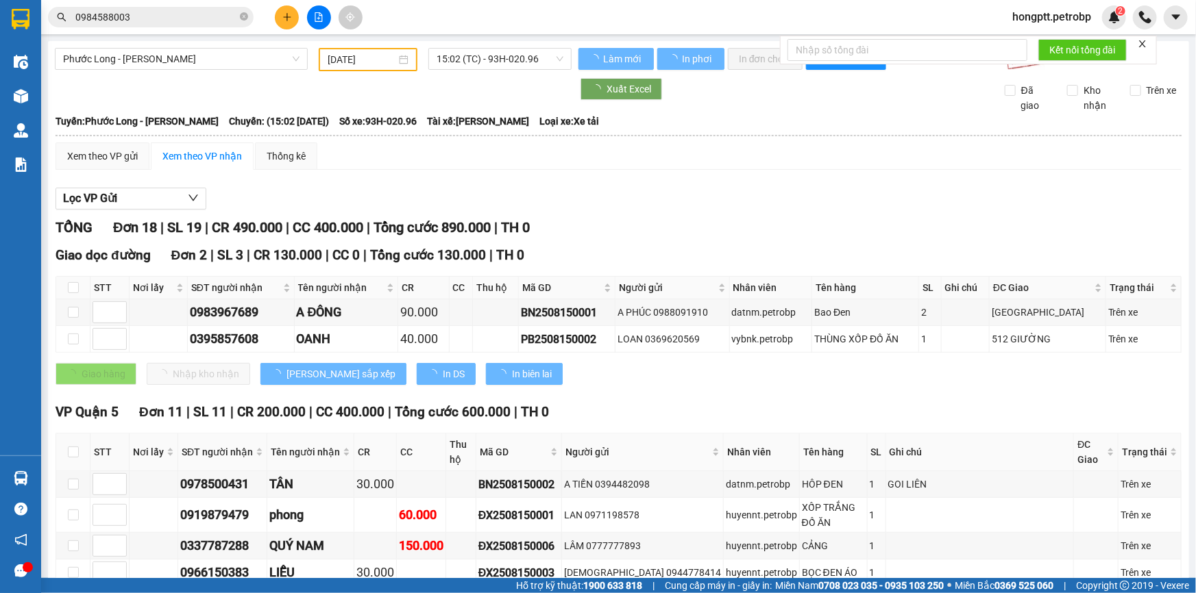
type input "[DATE]"
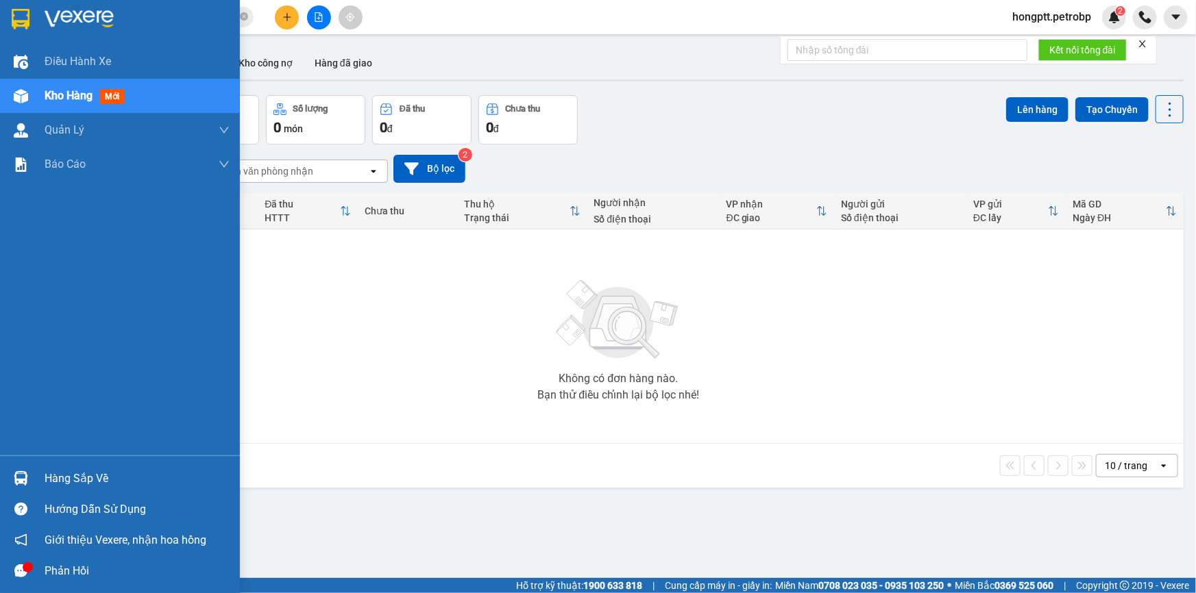
scroll to position [62, 0]
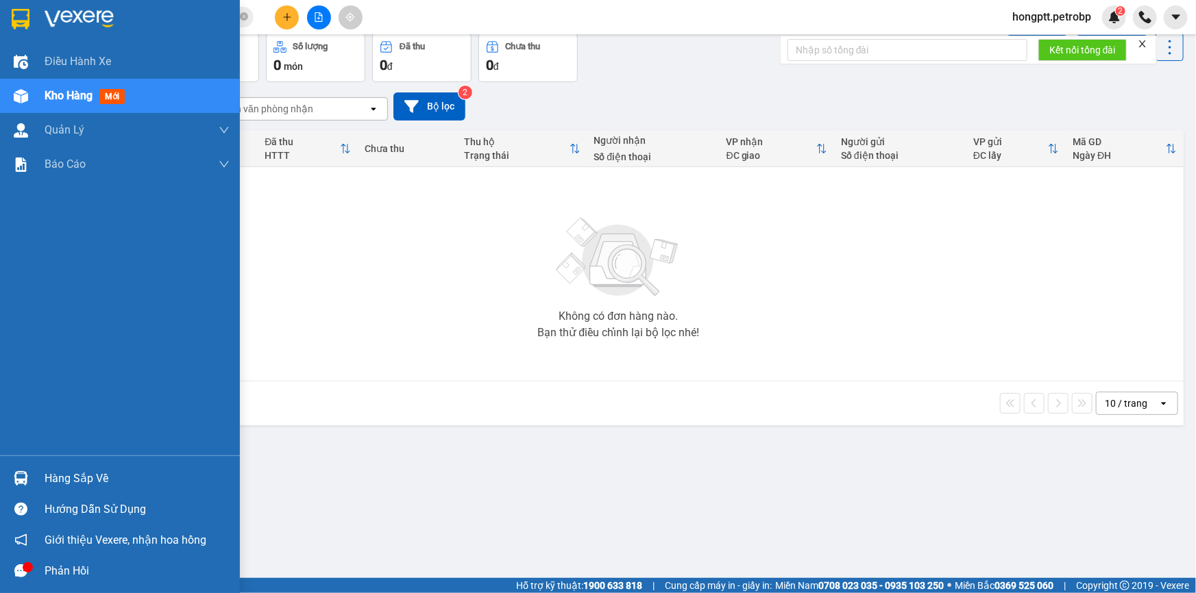
click at [51, 480] on div "Hàng sắp về" at bounding box center [137, 479] width 185 height 21
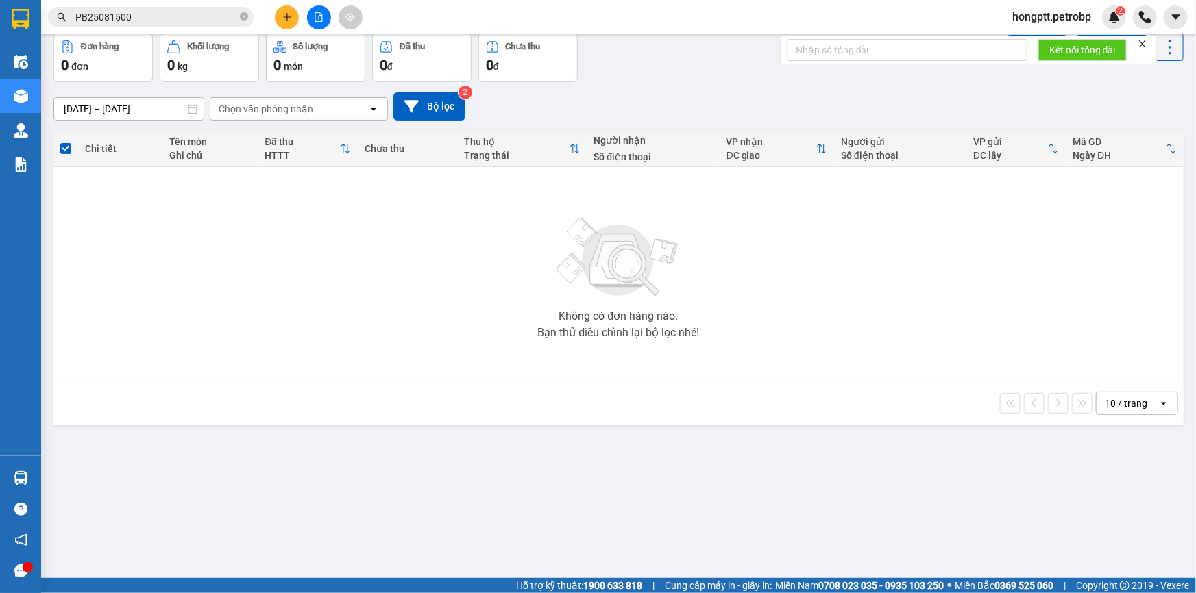
click at [845, 426] on section "Kết quả tìm kiếm ( 9 ) Bộ lọc Mã ĐH Trạng thái Món hàng Tổng cước Chưa cước Ngư…" at bounding box center [598, 296] width 1196 height 593
click at [286, 21] on icon "plus" at bounding box center [287, 17] width 10 height 10
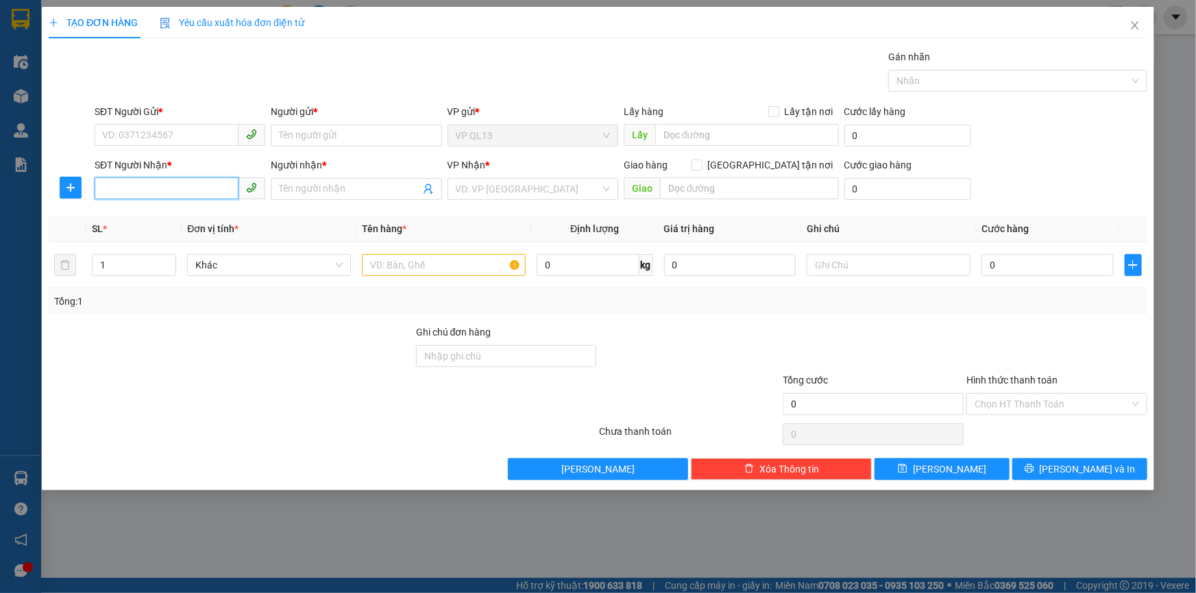
click at [167, 177] on input "SĐT Người Nhận *" at bounding box center [167, 188] width 144 height 22
click at [125, 210] on div "0962279879 - ANH TÌNH" at bounding box center [180, 216] width 154 height 15
type input "0962279879"
type input "ANH TÌNH"
type input "50.000"
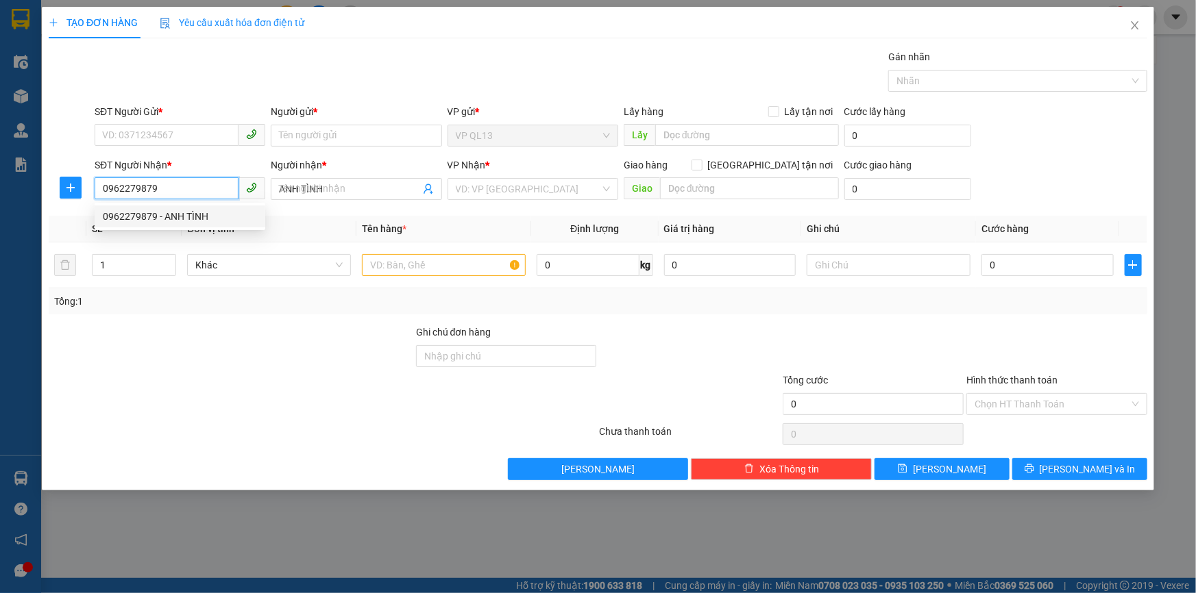
type input "50.000"
type input "0962279879"
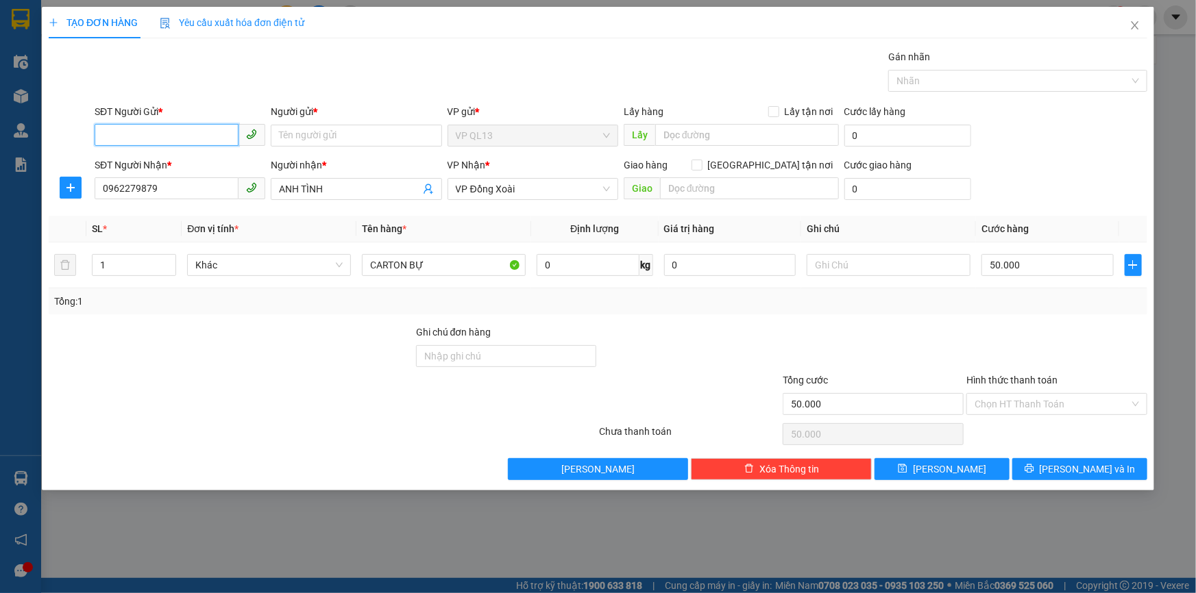
click at [171, 139] on input "SĐT Người Gửi *" at bounding box center [167, 135] width 144 height 22
click at [140, 165] on div "0362420169 - TÂM" at bounding box center [180, 163] width 154 height 15
type input "0362420169"
type input "TÂM"
click at [1051, 275] on div "50.000" at bounding box center [1047, 264] width 132 height 27
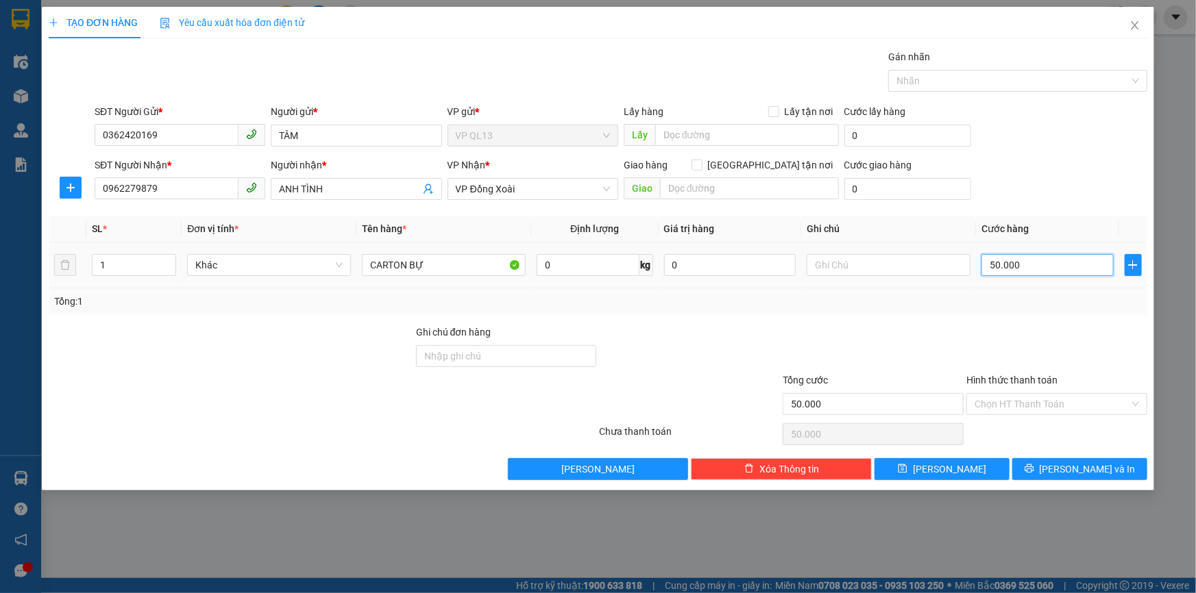
click at [1052, 273] on input "50.000" at bounding box center [1047, 265] width 132 height 22
type input "6"
type input "60"
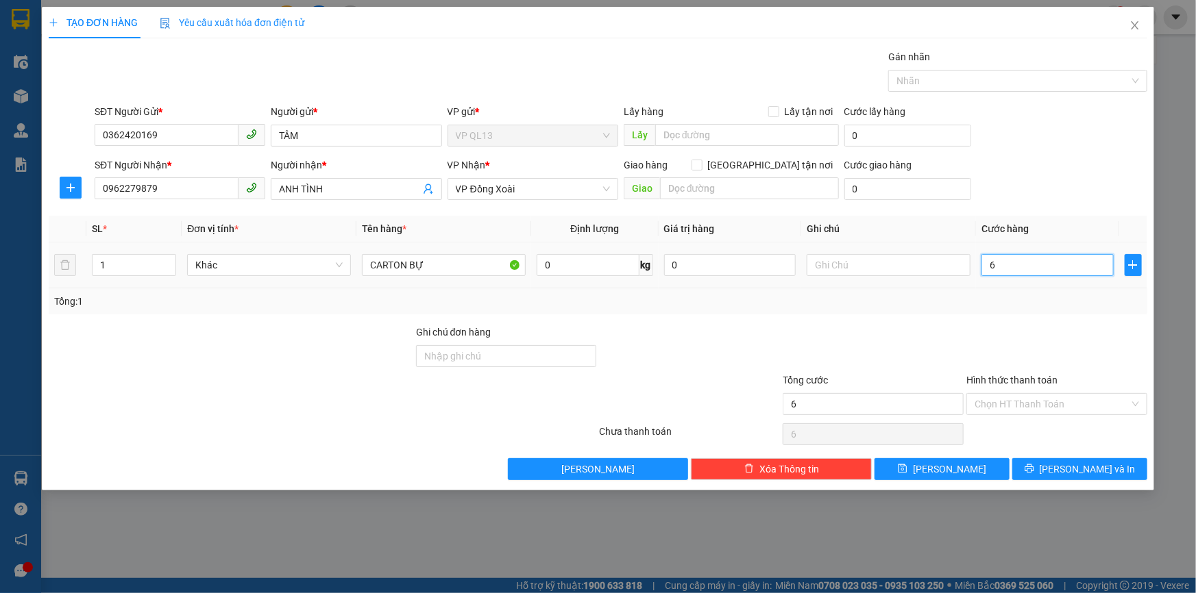
type input "60"
type input "600"
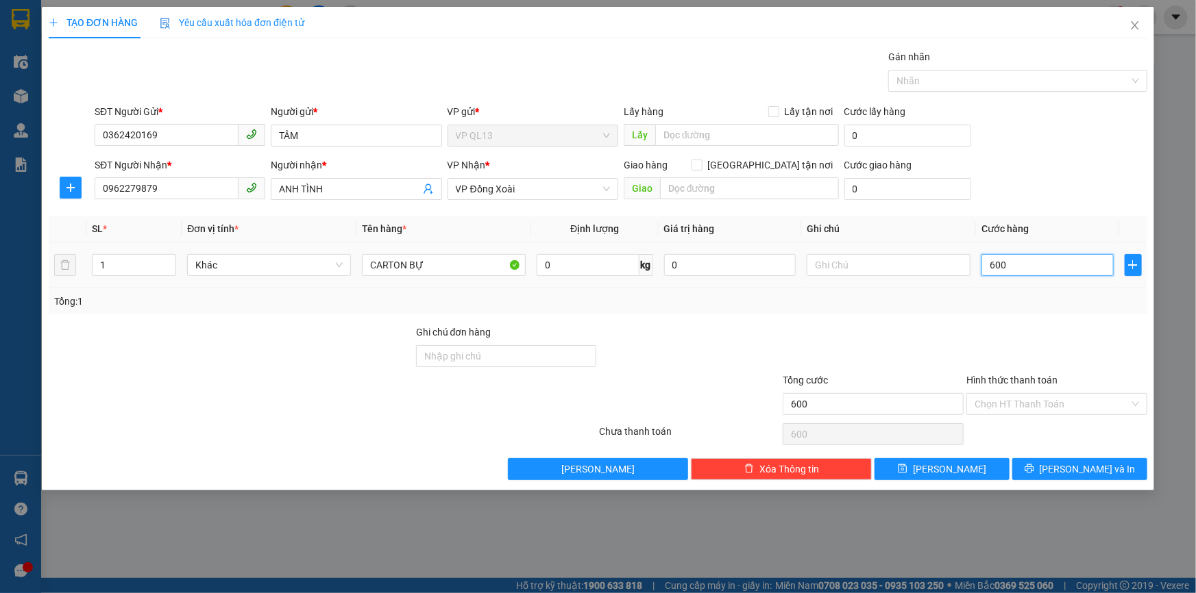
type input "6.000"
type input "60.000"
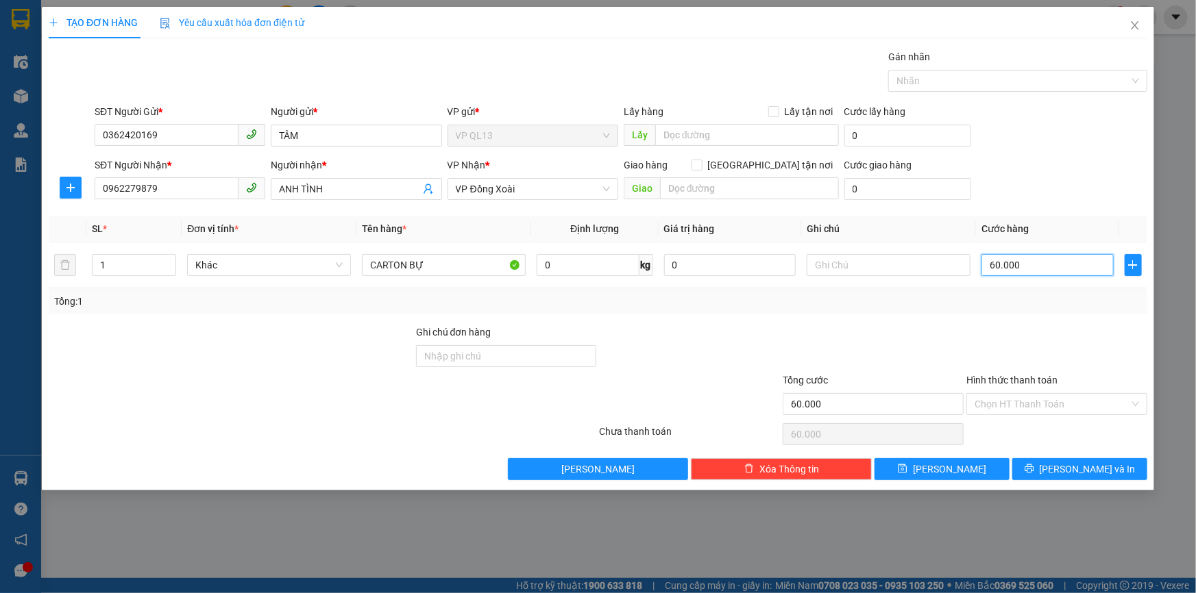
type input "60.000"
click at [945, 335] on div at bounding box center [873, 349] width 184 height 48
click at [457, 265] on input "CARTON BỰ" at bounding box center [444, 265] width 164 height 22
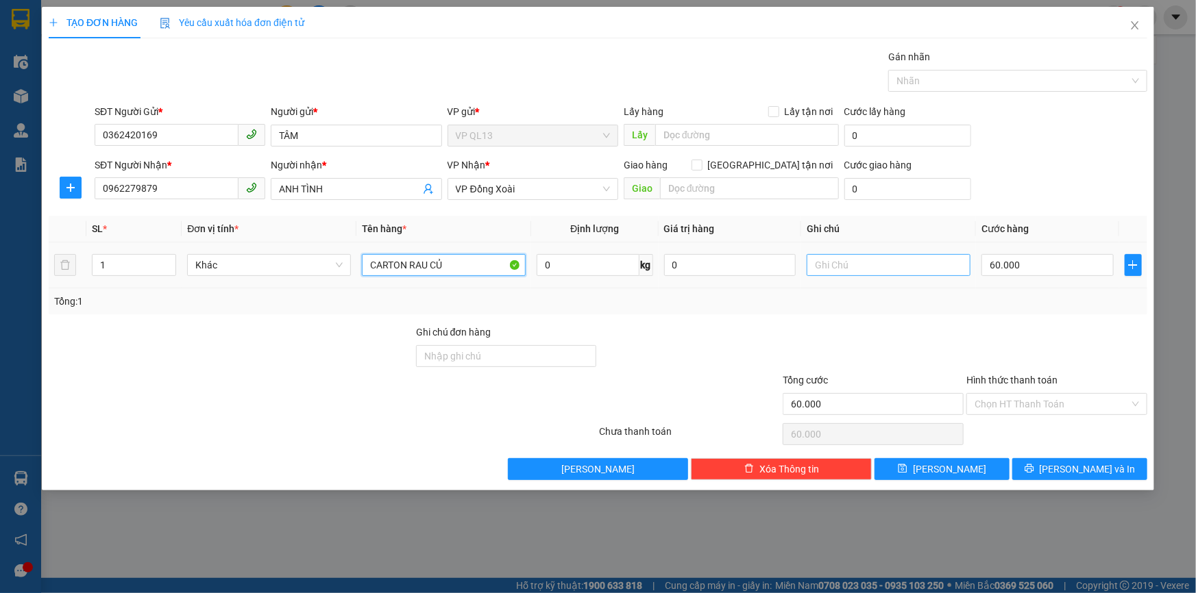
type input "CARTON RAU CỦ"
click at [887, 267] on input "text" at bounding box center [889, 265] width 164 height 22
type input "GỌI LIỀN"
click at [868, 309] on div "Tổng: 1" at bounding box center [598, 301] width 1098 height 26
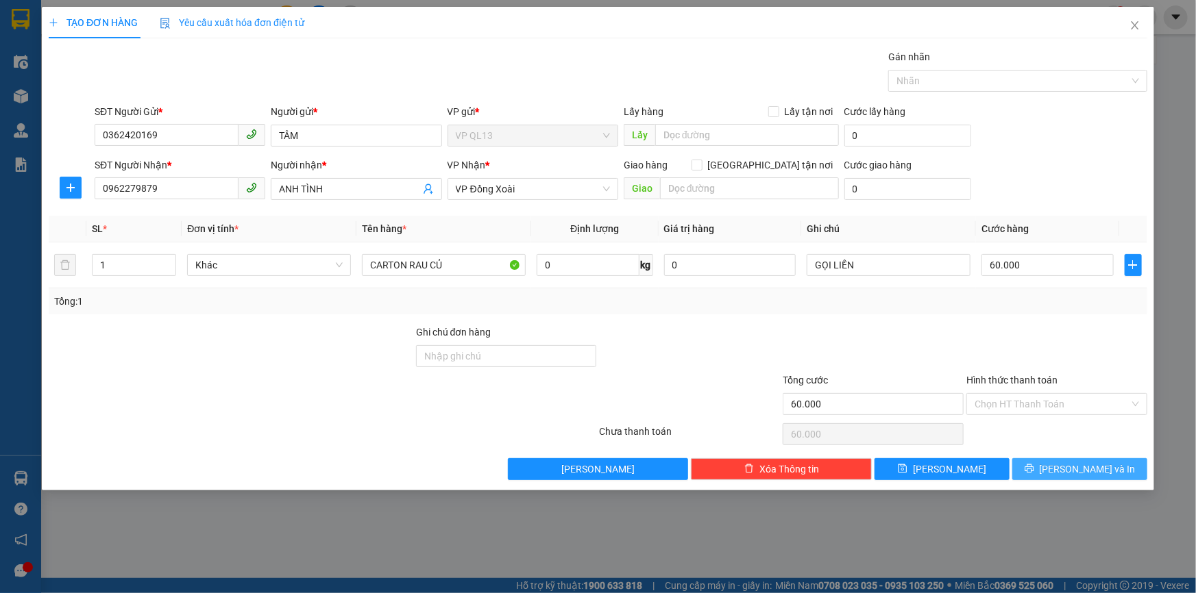
click at [1056, 459] on button "[PERSON_NAME] và In" at bounding box center [1079, 469] width 135 height 22
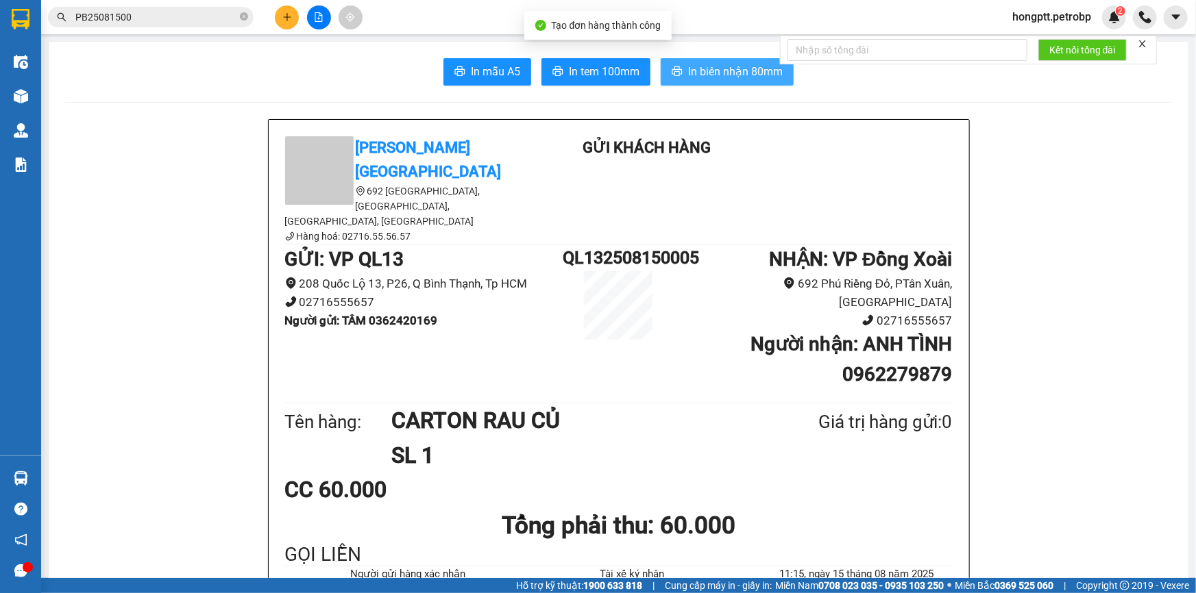
click at [721, 72] on span "In biên nhận 80mm" at bounding box center [735, 71] width 95 height 17
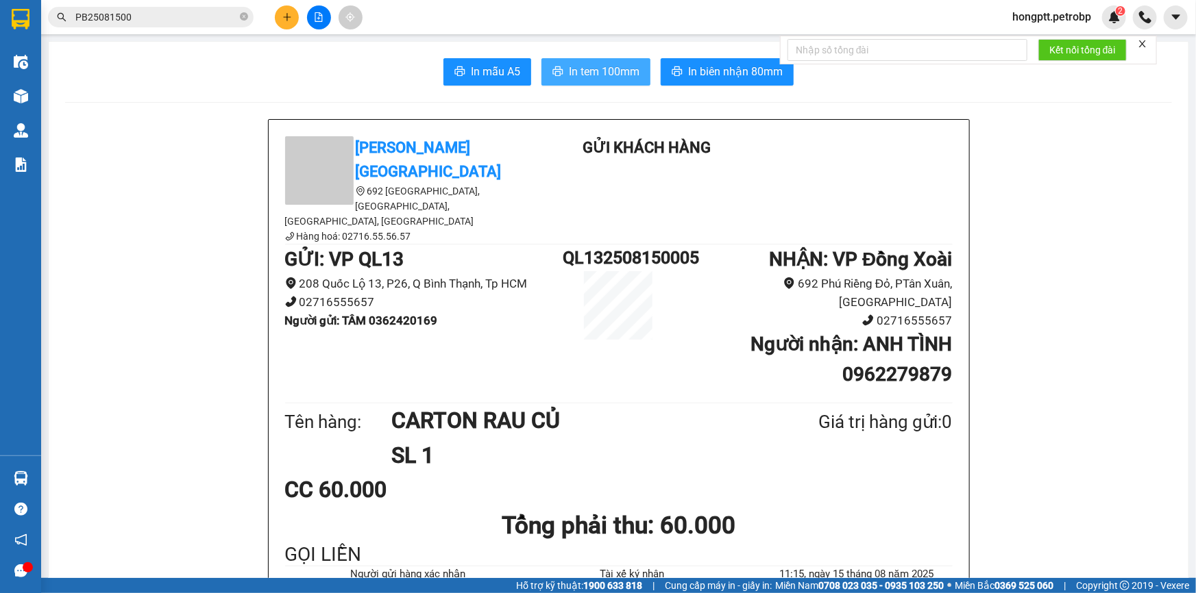
click at [585, 61] on button "In tem 100mm" at bounding box center [595, 71] width 109 height 27
click at [292, 18] on button at bounding box center [287, 17] width 24 height 24
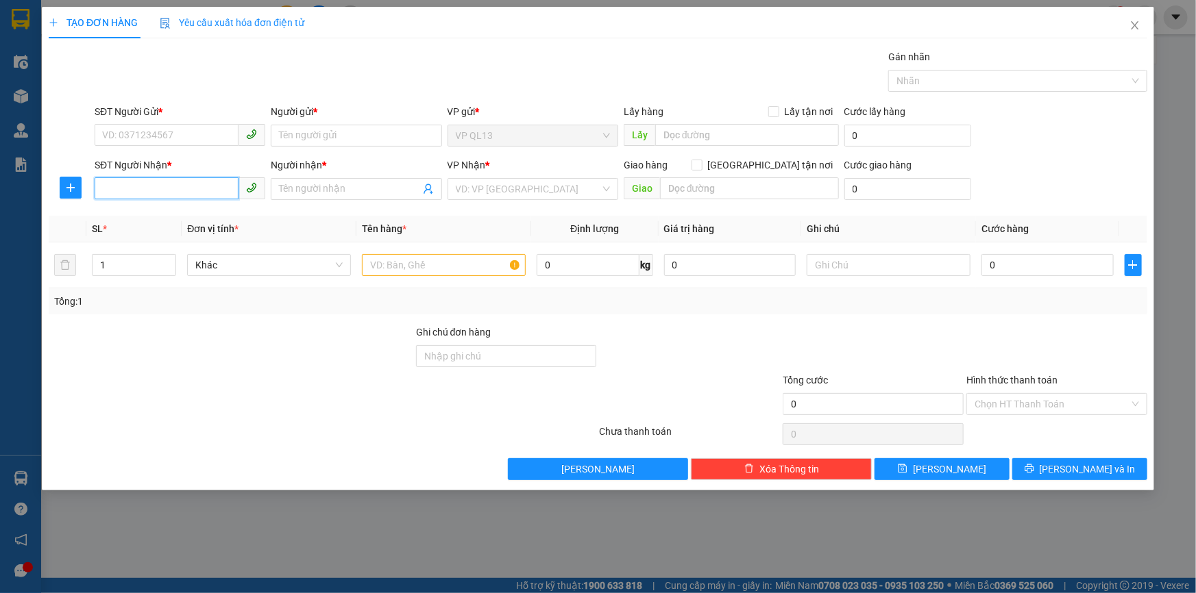
click at [133, 181] on input "SĐT Người Nhận *" at bounding box center [167, 188] width 144 height 22
type input "7520"
click at [139, 193] on input "7520" at bounding box center [167, 188] width 144 height 22
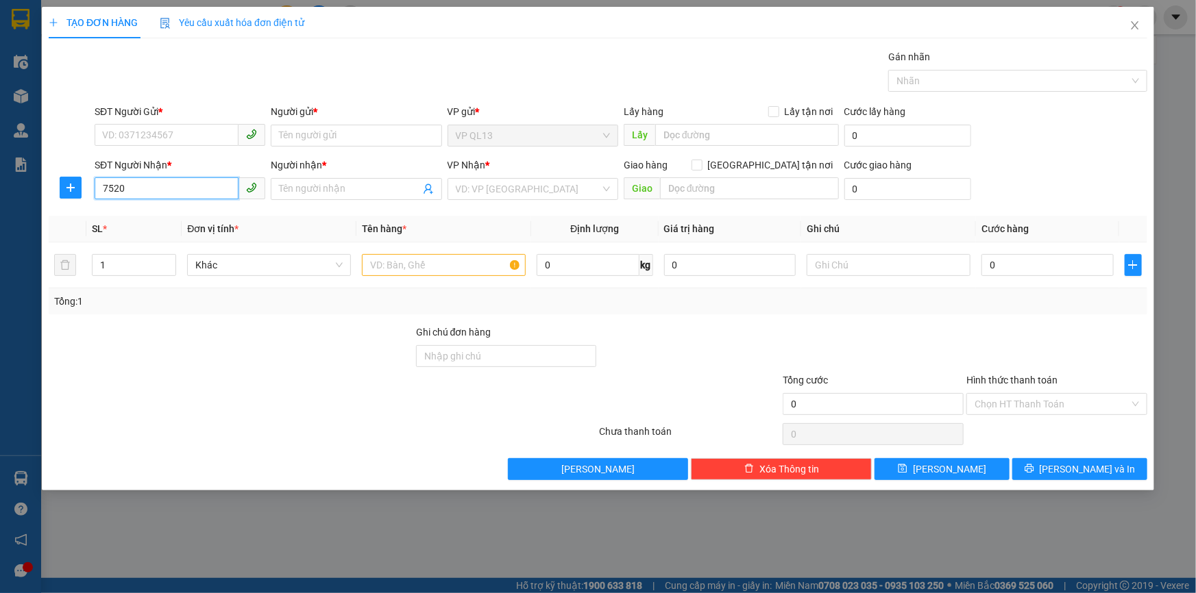
click at [139, 193] on input "7520" at bounding box center [167, 188] width 144 height 22
type input "0912197520"
click at [332, 191] on input "Người nhận *" at bounding box center [349, 189] width 140 height 15
drag, startPoint x: 175, startPoint y: 196, endPoint x: 0, endPoint y: 215, distance: 176.5
click at [0, 215] on div "TẠO ĐƠN HÀNG Yêu cầu xuất hóa đơn điện tử Transit Pickup Surcharge Ids Transit …" at bounding box center [598, 296] width 1196 height 593
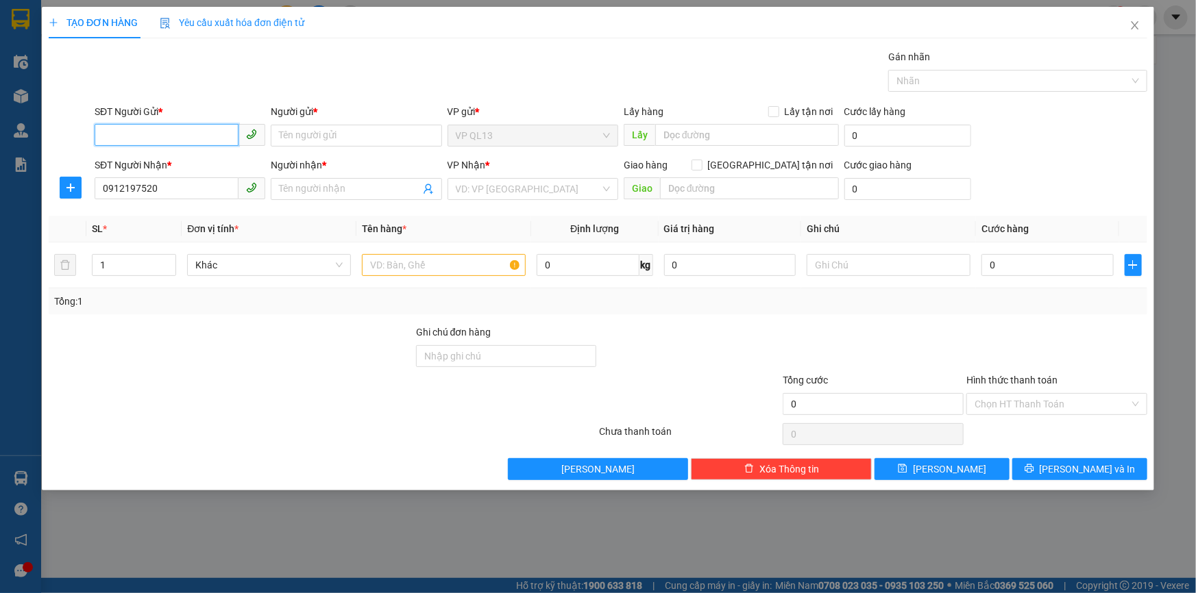
click at [130, 132] on input "SĐT Người Gửi *" at bounding box center [167, 135] width 144 height 22
paste input "0912197520"
type input "0912197520"
click at [189, 158] on div "0912197520 - LINH" at bounding box center [180, 163] width 154 height 15
type input "LINH"
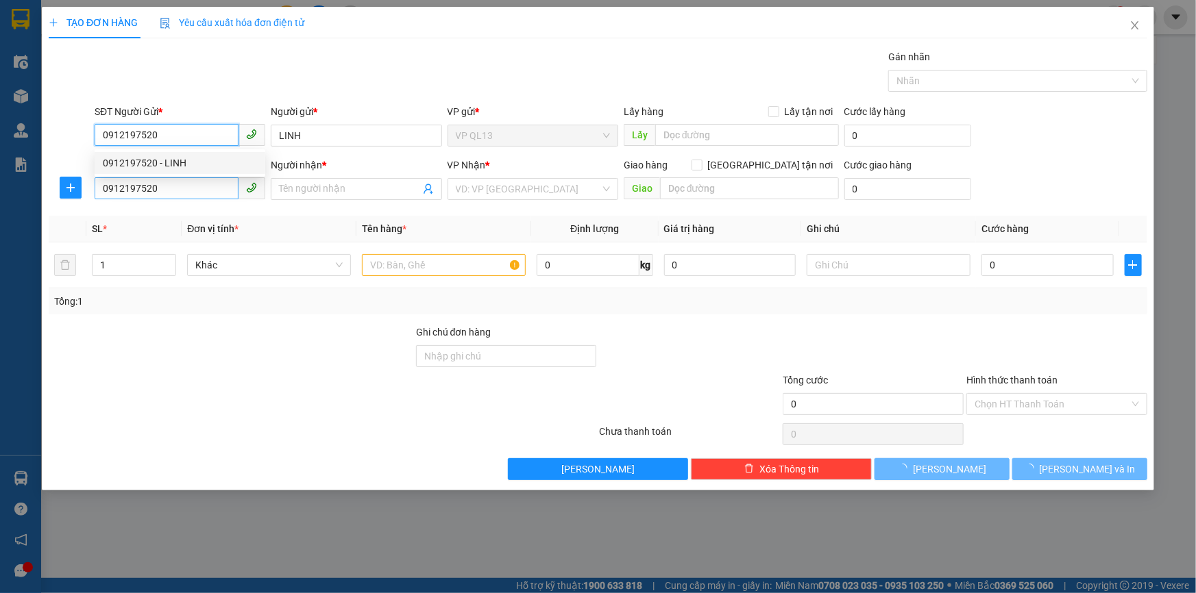
type input "60.000"
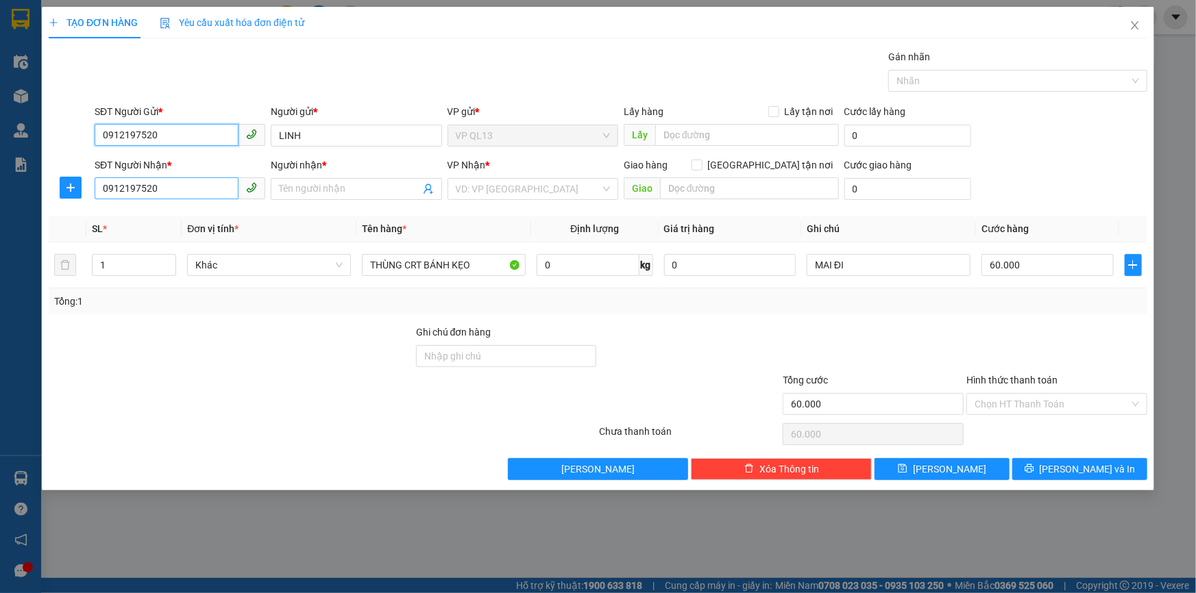
type input "0912197520"
drag, startPoint x: 180, startPoint y: 189, endPoint x: 79, endPoint y: 201, distance: 100.7
click at [79, 201] on div "SĐT Người Nhận * 0912197520 0912197520 Người nhận * Tên người nhận VP Nhận * VD…" at bounding box center [597, 182] width 1101 height 48
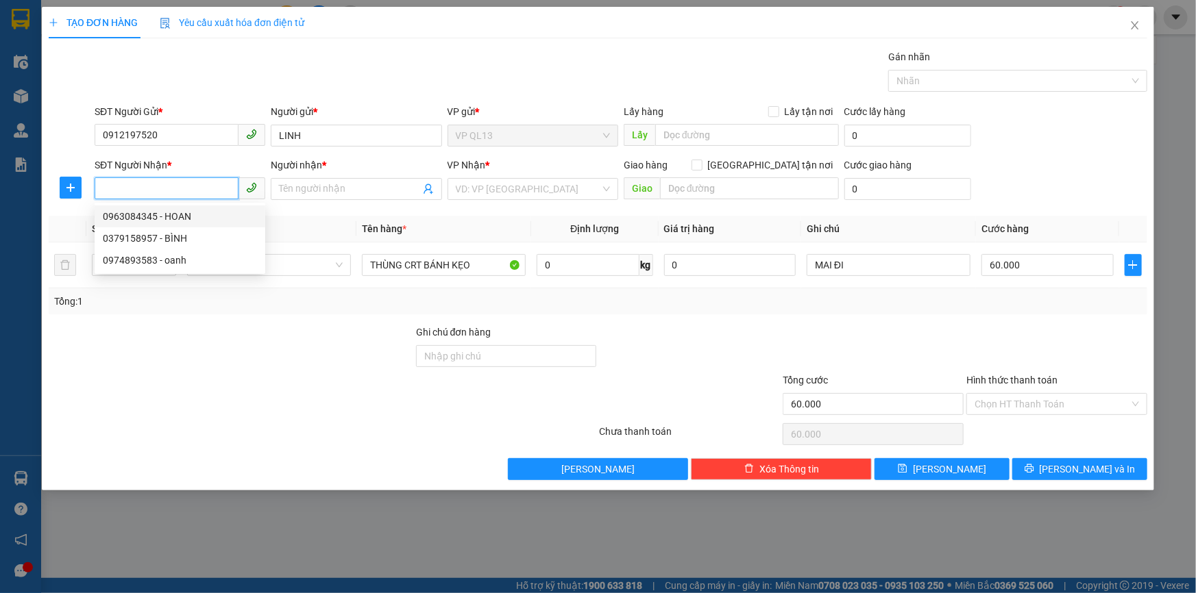
click at [161, 212] on div "0963084345 - HOAN" at bounding box center [180, 216] width 154 height 15
type input "0963084345"
type input "HOAN"
type input "[PERSON_NAME]"
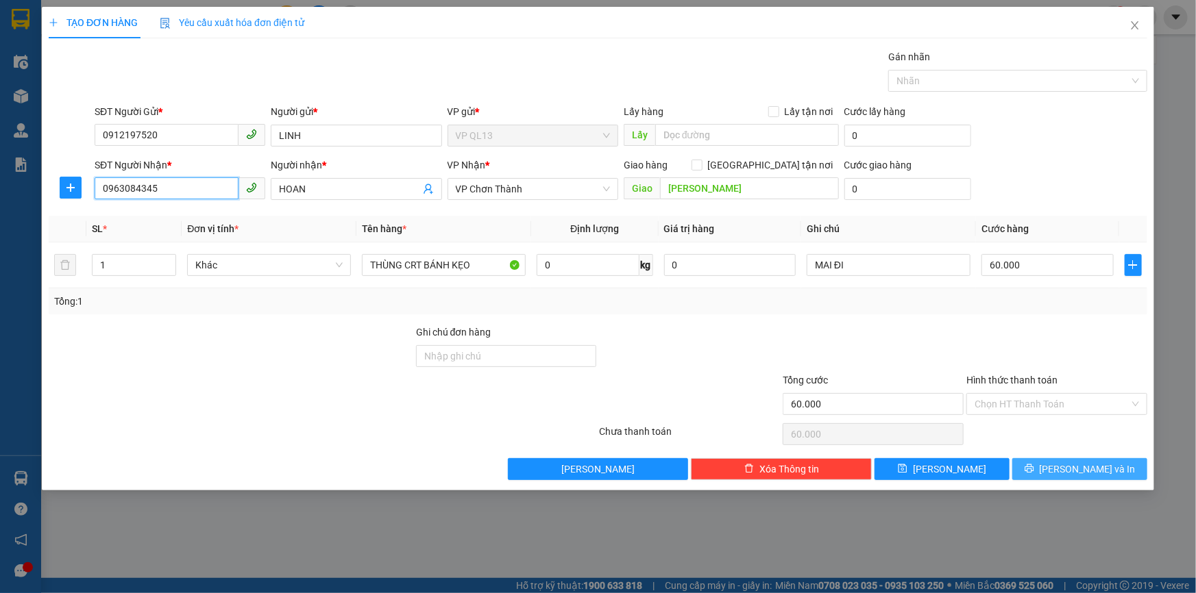
type input "0963084345"
click at [1034, 468] on icon "printer" at bounding box center [1029, 469] width 10 height 10
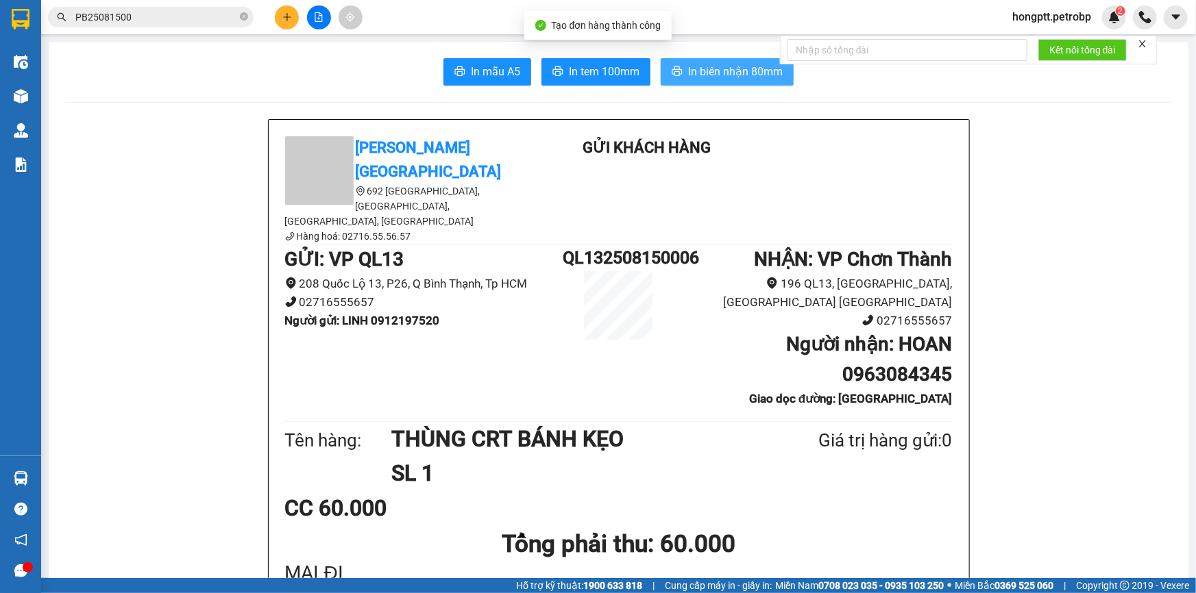
click at [689, 77] on span "In biên nhận 80mm" at bounding box center [735, 71] width 95 height 17
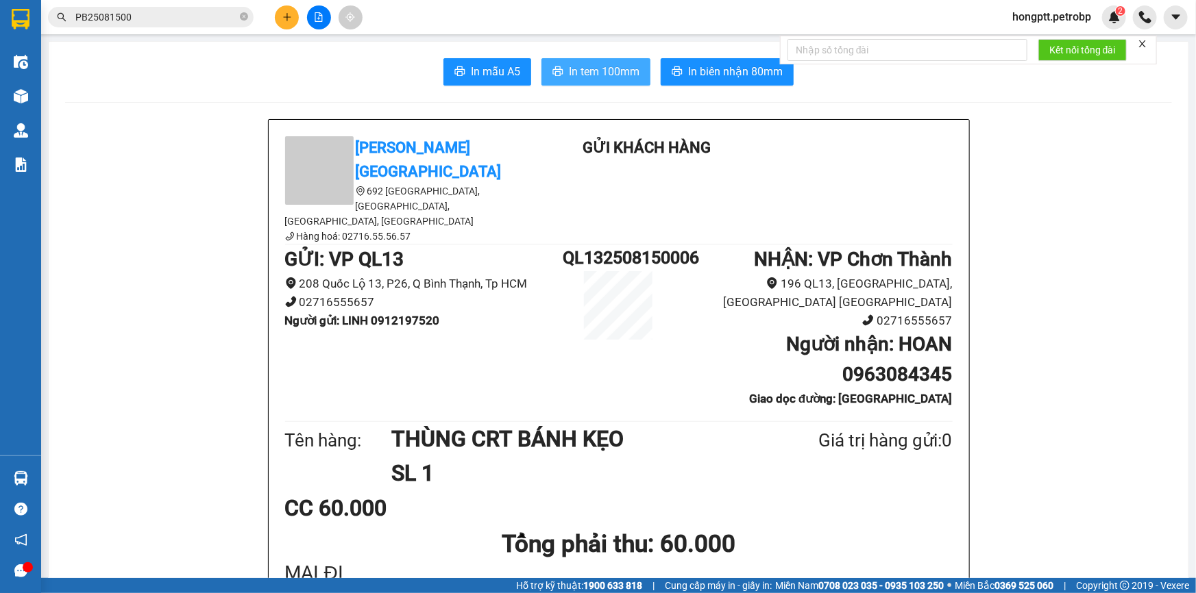
click at [576, 81] on button "In tem 100mm" at bounding box center [595, 71] width 109 height 27
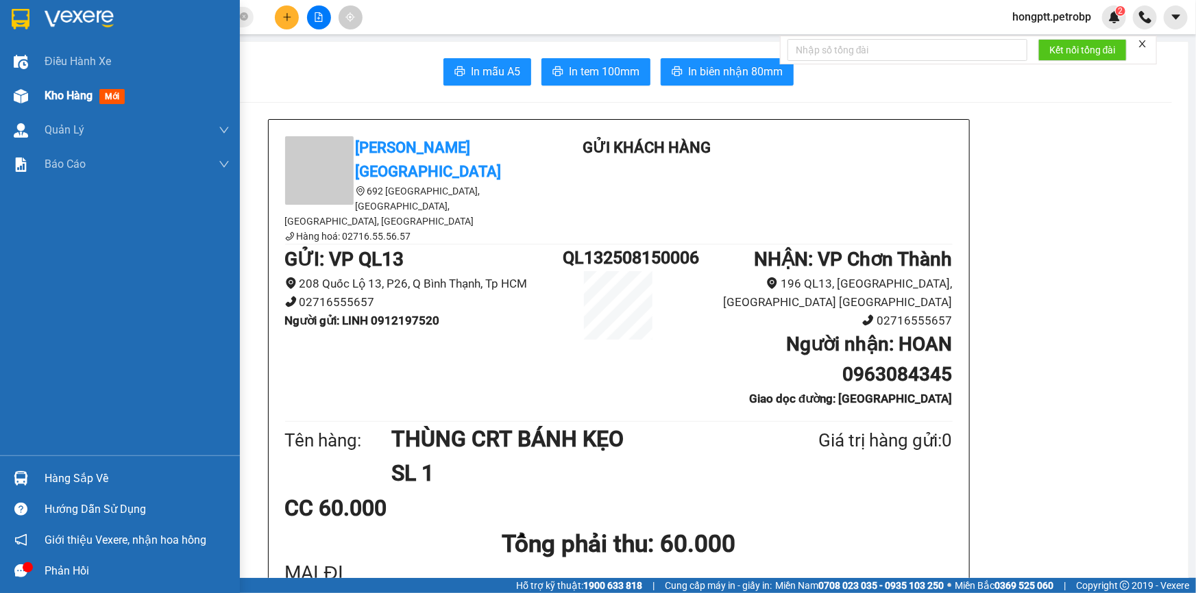
click at [89, 103] on div "Kho hàng mới" at bounding box center [88, 95] width 86 height 17
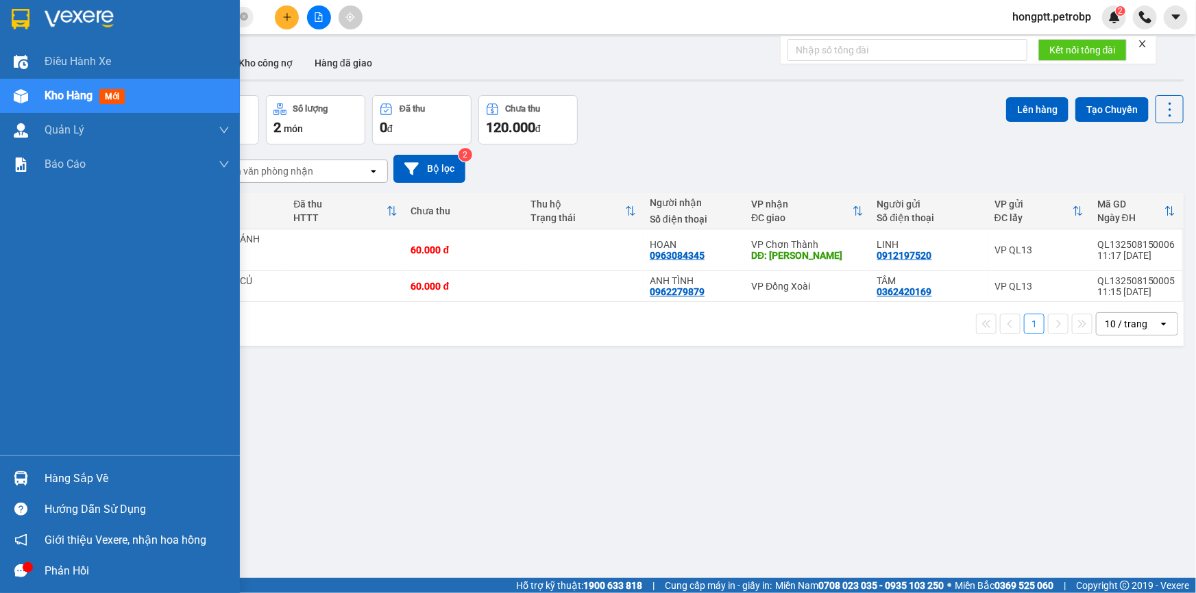
click at [34, 480] on div "Hàng sắp về" at bounding box center [120, 478] width 240 height 31
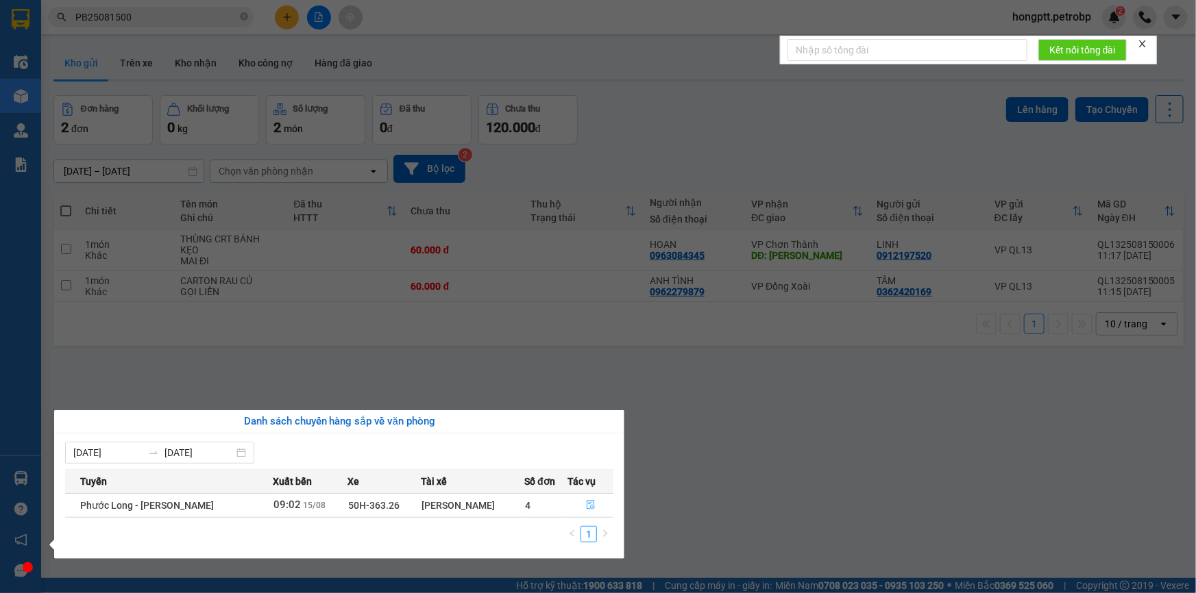
click at [584, 500] on button "button" at bounding box center [591, 506] width 45 height 22
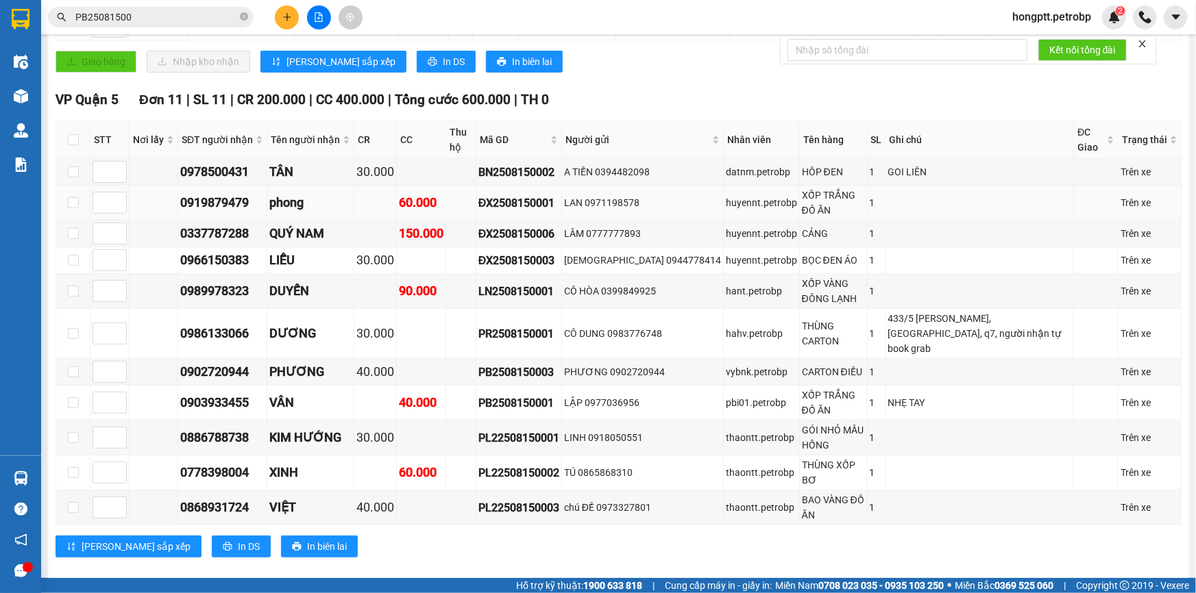
scroll to position [634, 0]
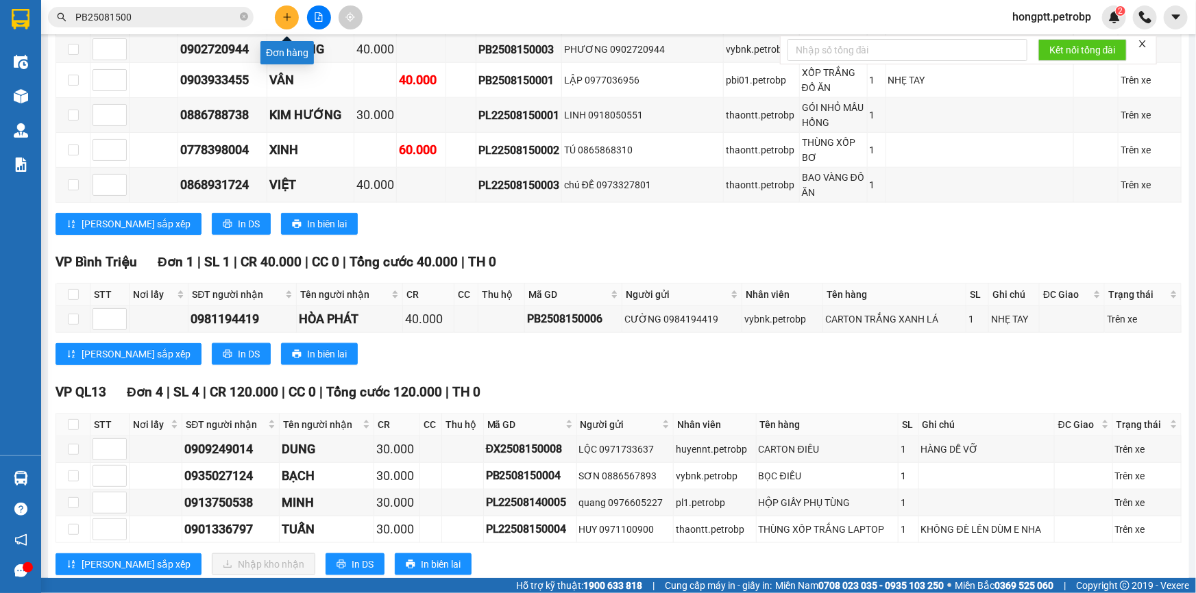
click at [282, 21] on icon "plus" at bounding box center [287, 17] width 10 height 10
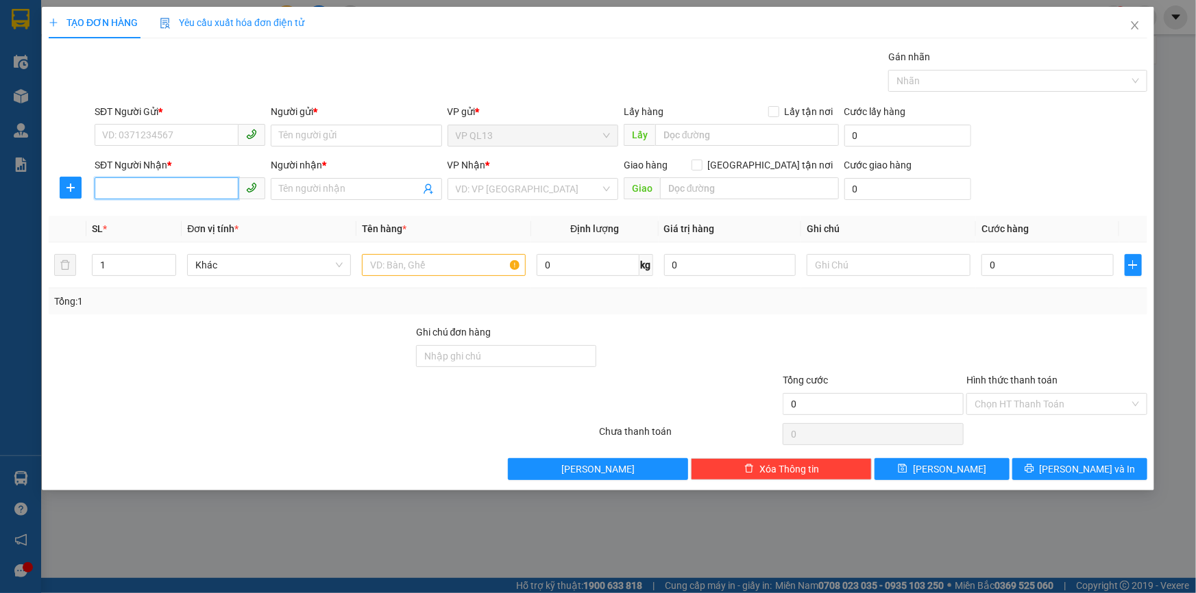
click at [149, 193] on input "SĐT Người Nhận *" at bounding box center [167, 188] width 144 height 22
click at [193, 219] on div "0826788777 - PHƯỢNG" at bounding box center [180, 216] width 154 height 15
type input "0826788777"
type input "PHƯỢNG"
type input "40.000"
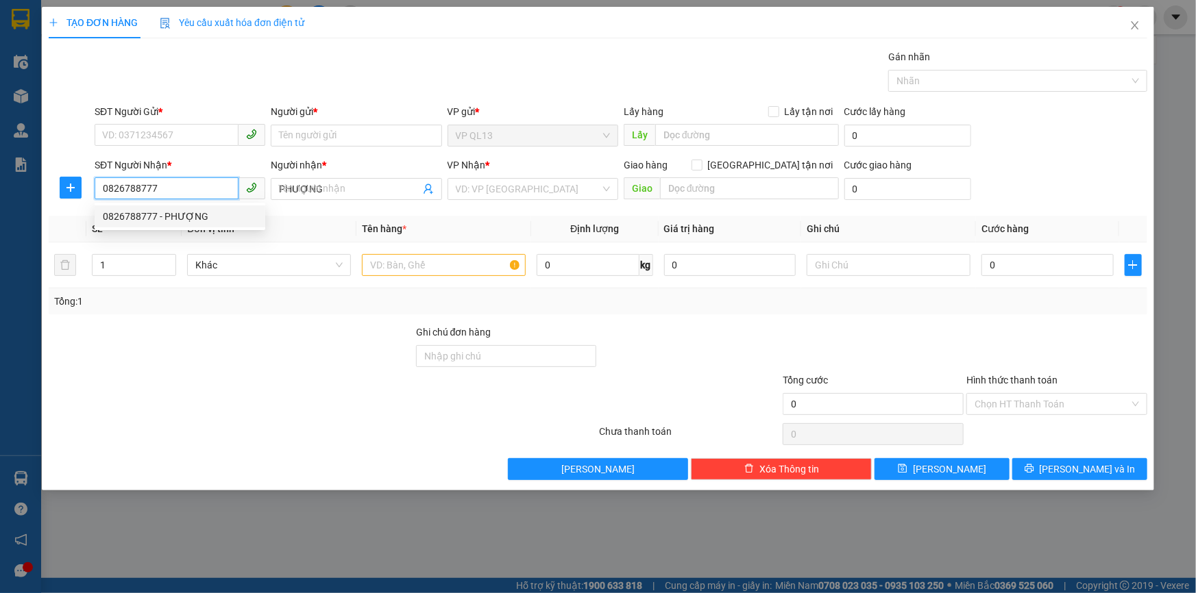
type input "40.000"
type input "0826788777"
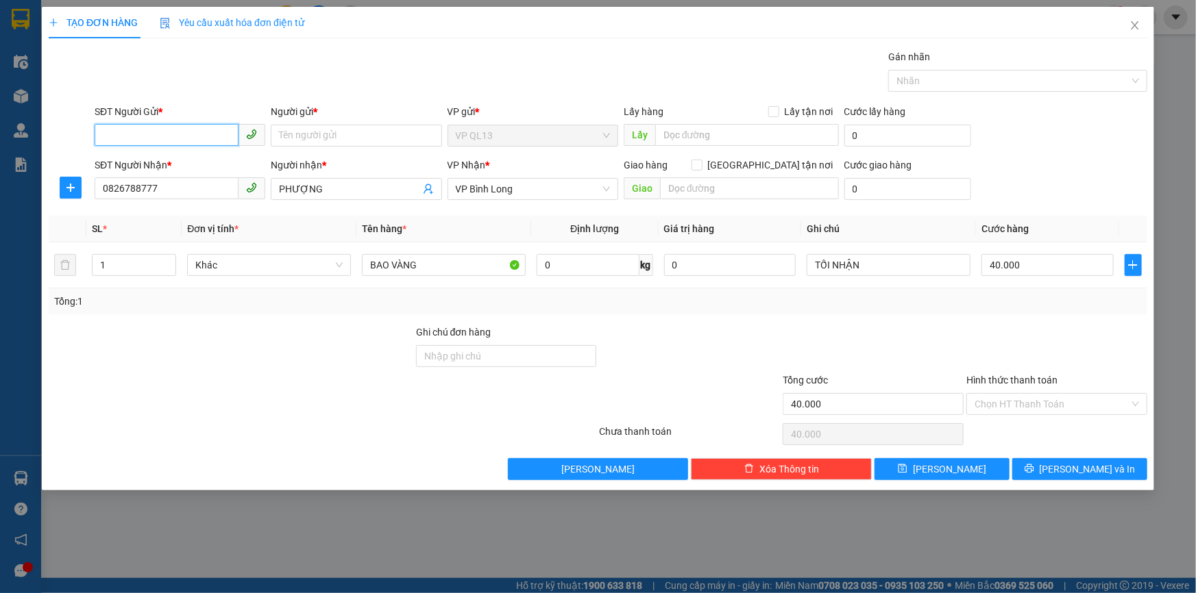
click at [142, 132] on input "SĐT Người Gửi *" at bounding box center [167, 135] width 144 height 22
click at [158, 169] on div "0933904395 - TUẤN" at bounding box center [180, 163] width 154 height 15
type input "0933904395"
type input "TUẤN"
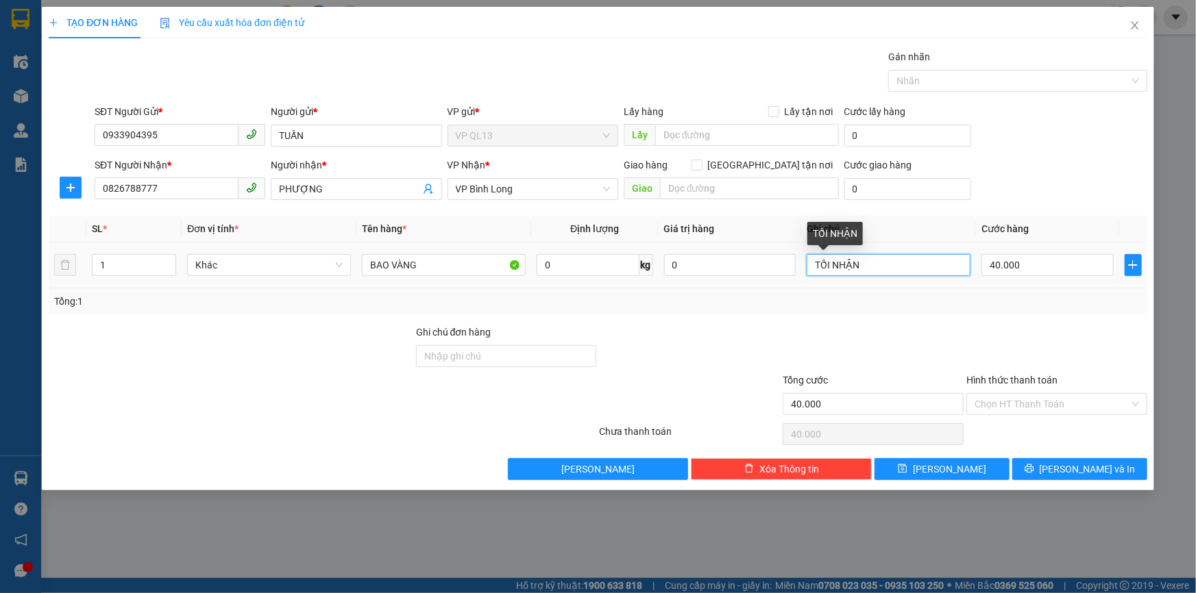
click at [871, 261] on input "TỐI NHẬN" at bounding box center [889, 265] width 164 height 22
type input "T"
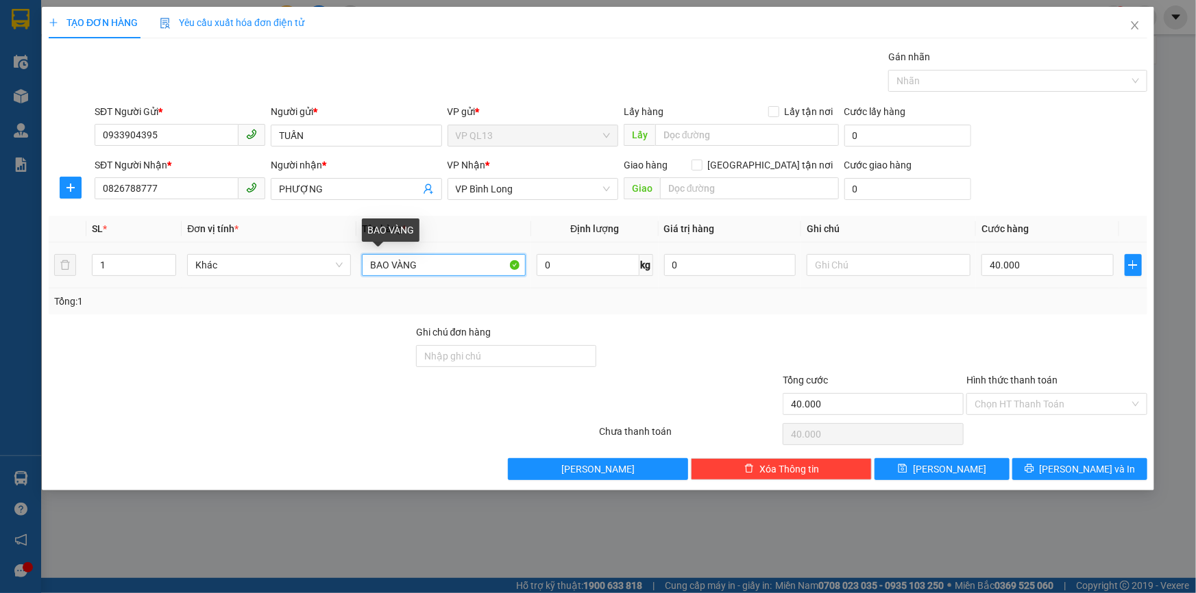
click at [432, 260] on input "BAO VÀNG" at bounding box center [444, 265] width 164 height 22
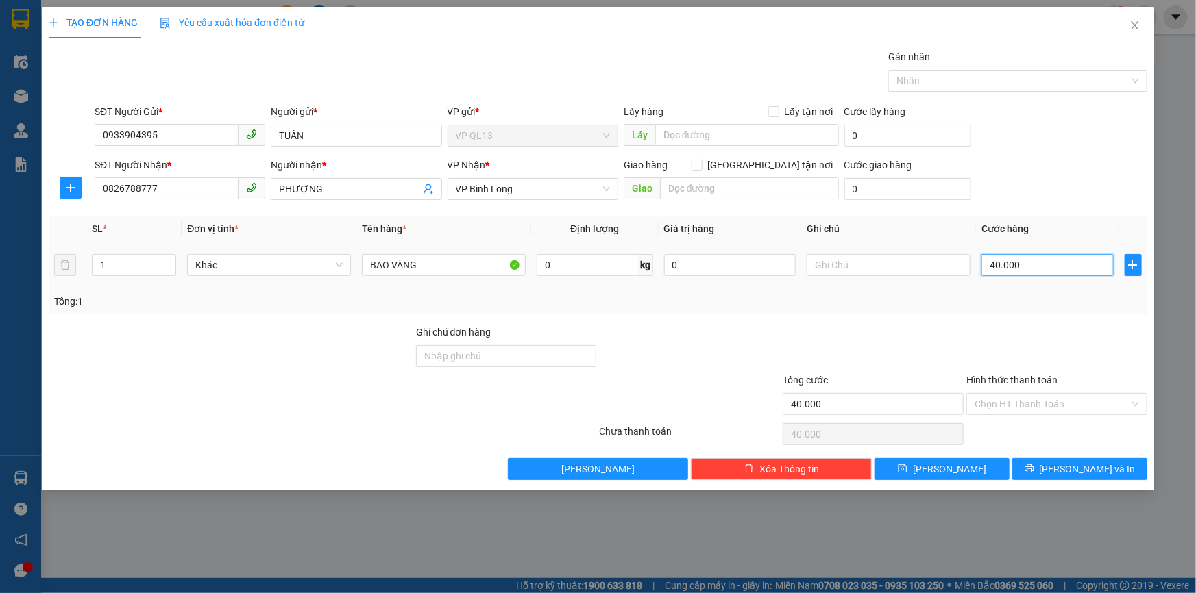
click at [1015, 264] on input "40.000" at bounding box center [1047, 265] width 132 height 22
click at [996, 335] on div at bounding box center [1057, 349] width 184 height 48
click at [1025, 400] on input "Hình thức thanh toán" at bounding box center [1051, 404] width 155 height 21
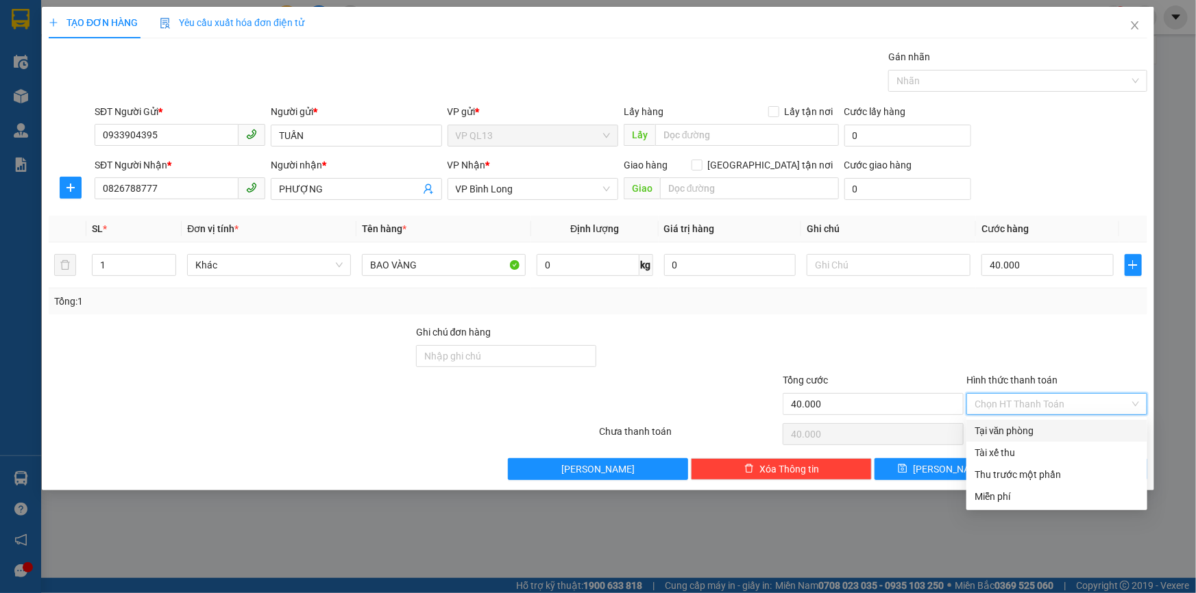
click at [1029, 427] on div "Tại văn phòng" at bounding box center [1056, 430] width 164 height 15
type input "0"
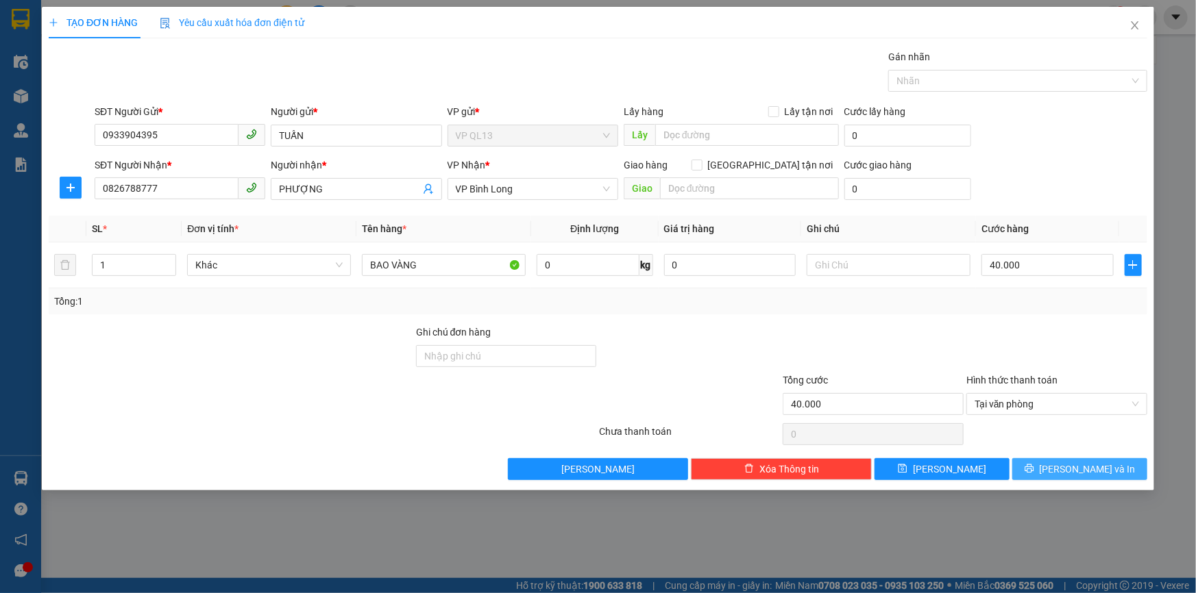
click at [1070, 473] on span "Lưu và In" at bounding box center [1088, 469] width 96 height 15
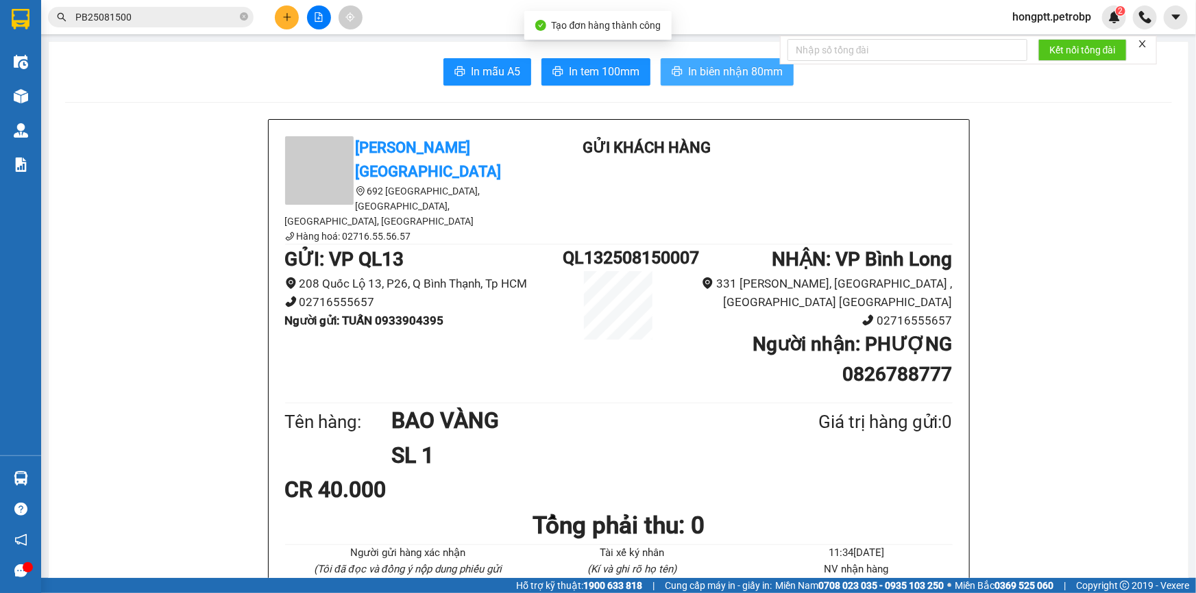
click at [725, 77] on span "In biên nhận 80mm" at bounding box center [735, 71] width 95 height 17
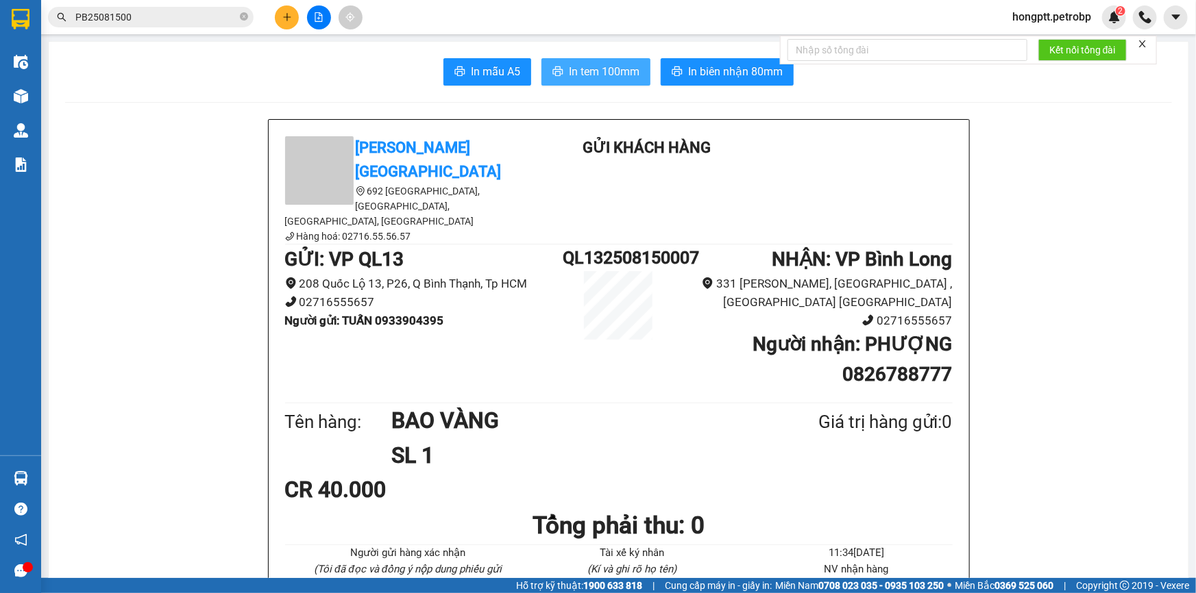
click at [560, 83] on button "In tem 100mm" at bounding box center [595, 71] width 109 height 27
click at [288, 22] on button at bounding box center [287, 17] width 24 height 24
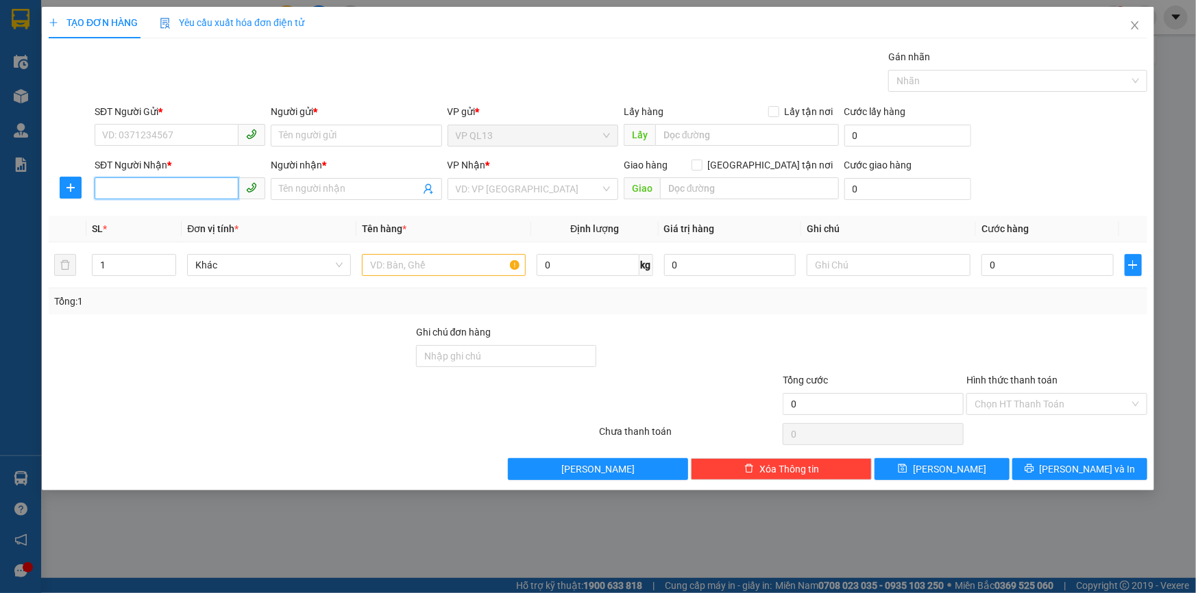
click at [160, 190] on input "SĐT Người Nhận *" at bounding box center [167, 188] width 144 height 22
click at [178, 182] on input "0918056584" at bounding box center [167, 188] width 144 height 22
type input "0918056584"
click at [315, 197] on span at bounding box center [356, 189] width 171 height 22
type input "D"
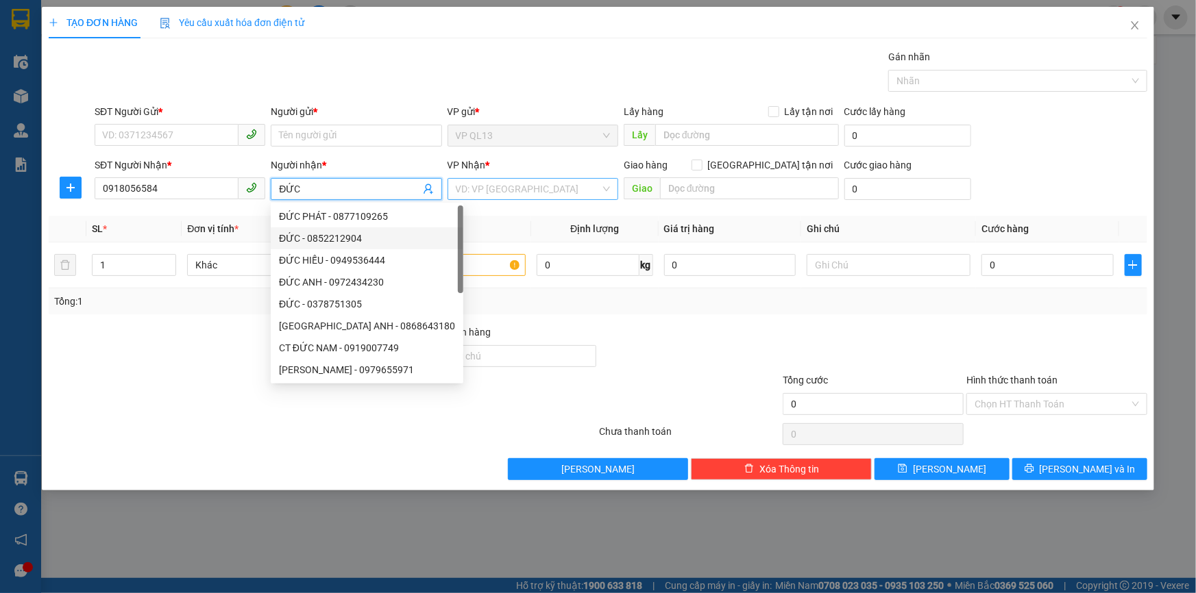
type input "ĐỨC"
click at [524, 186] on input "search" at bounding box center [528, 189] width 145 height 21
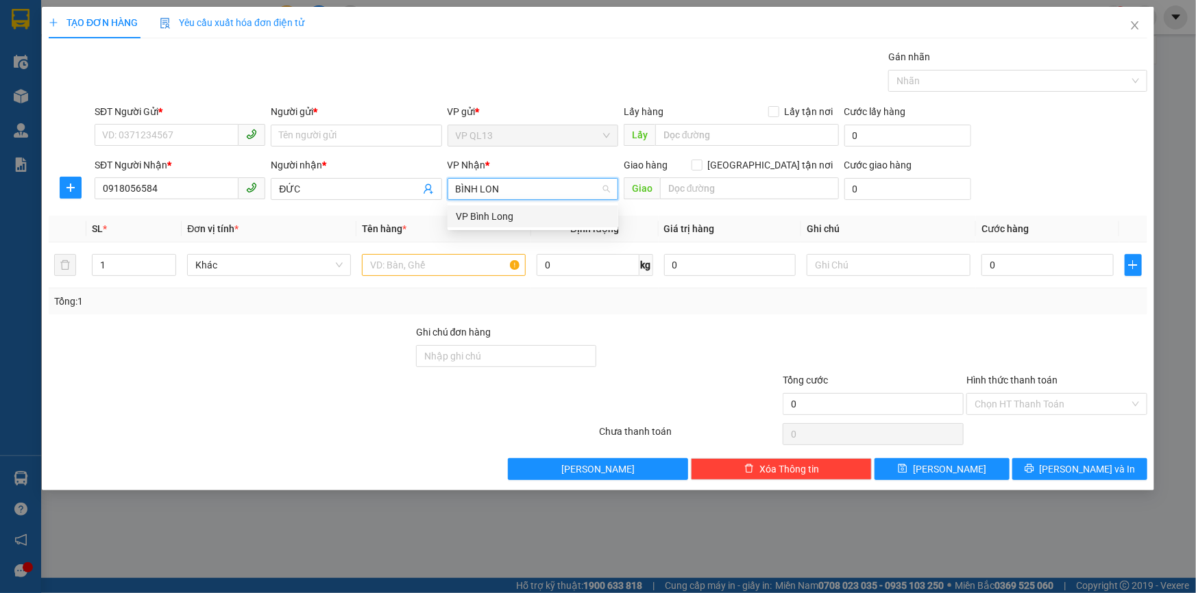
type input "BÌNH LONG"
click at [528, 214] on div "VP Bình Long" at bounding box center [533, 216] width 154 height 15
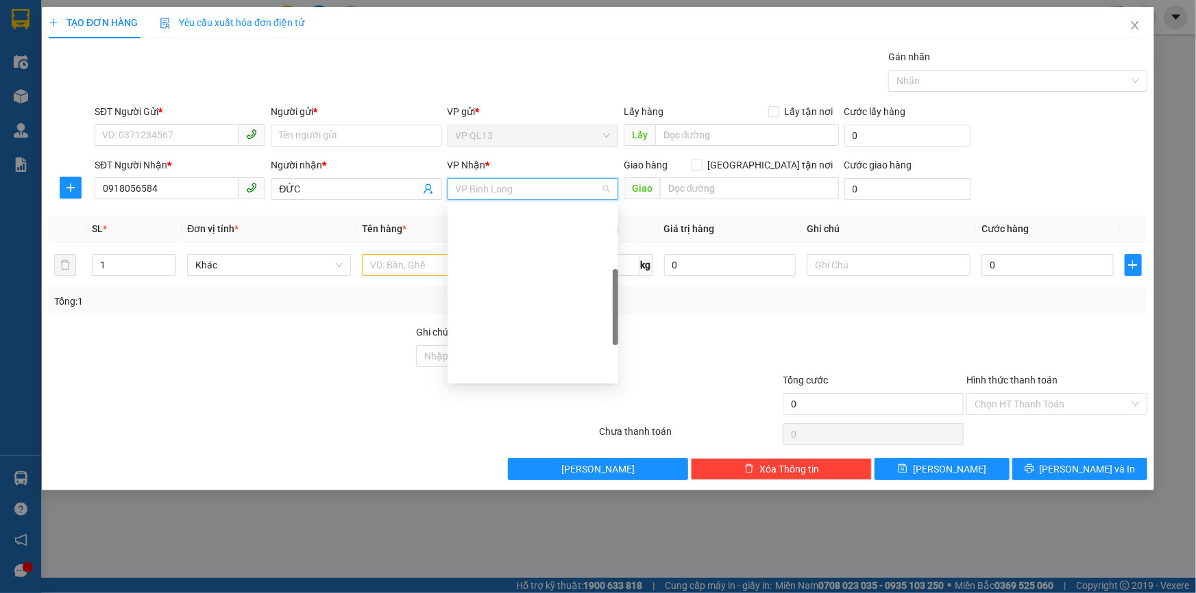
scroll to position [197, 0]
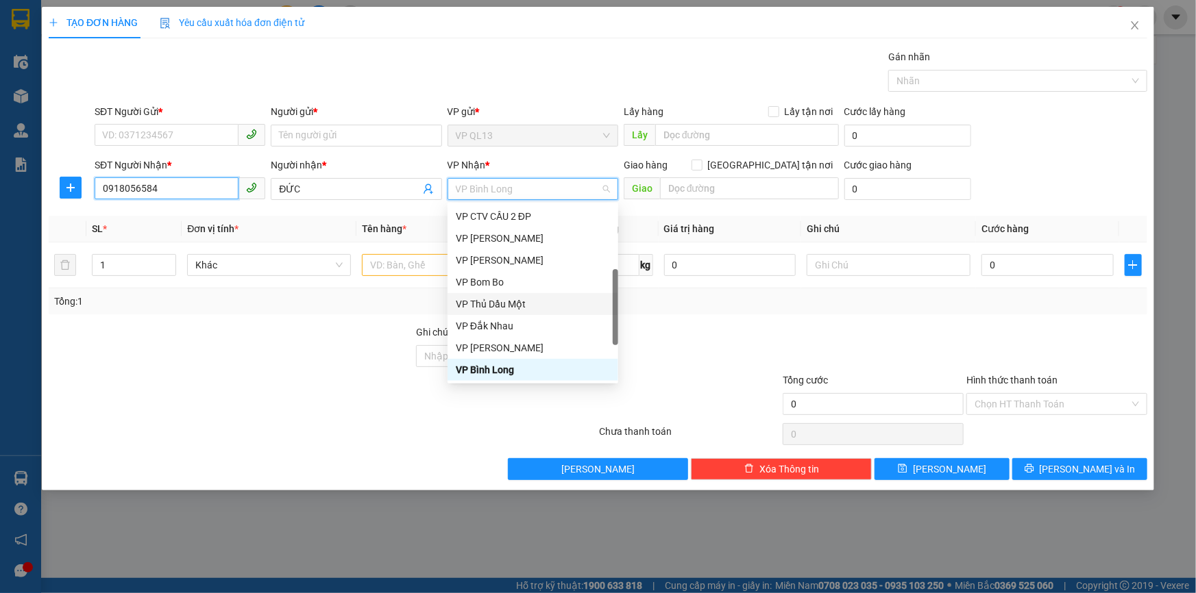
click at [153, 192] on input "0918056584" at bounding box center [167, 188] width 144 height 22
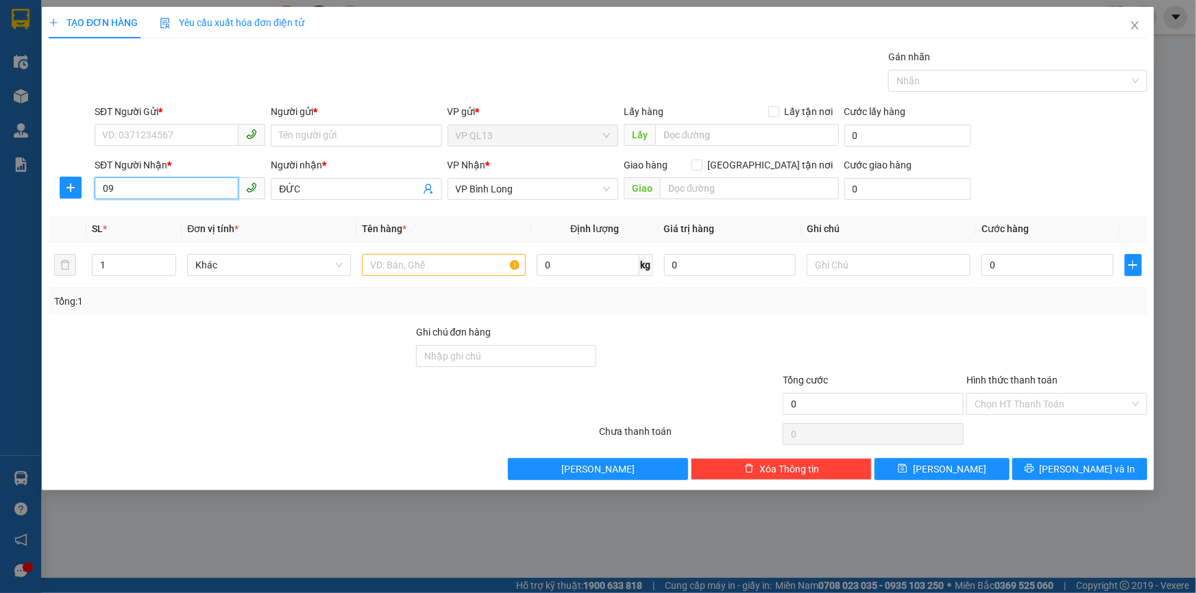
type input "0"
click at [164, 197] on input "SĐT Người Nhận *" at bounding box center [167, 188] width 144 height 22
click at [201, 195] on input "0966525377" at bounding box center [167, 188] width 144 height 22
drag, startPoint x: 171, startPoint y: 185, endPoint x: 130, endPoint y: 185, distance: 41.1
click at [130, 185] on input "0966525377" at bounding box center [167, 188] width 144 height 22
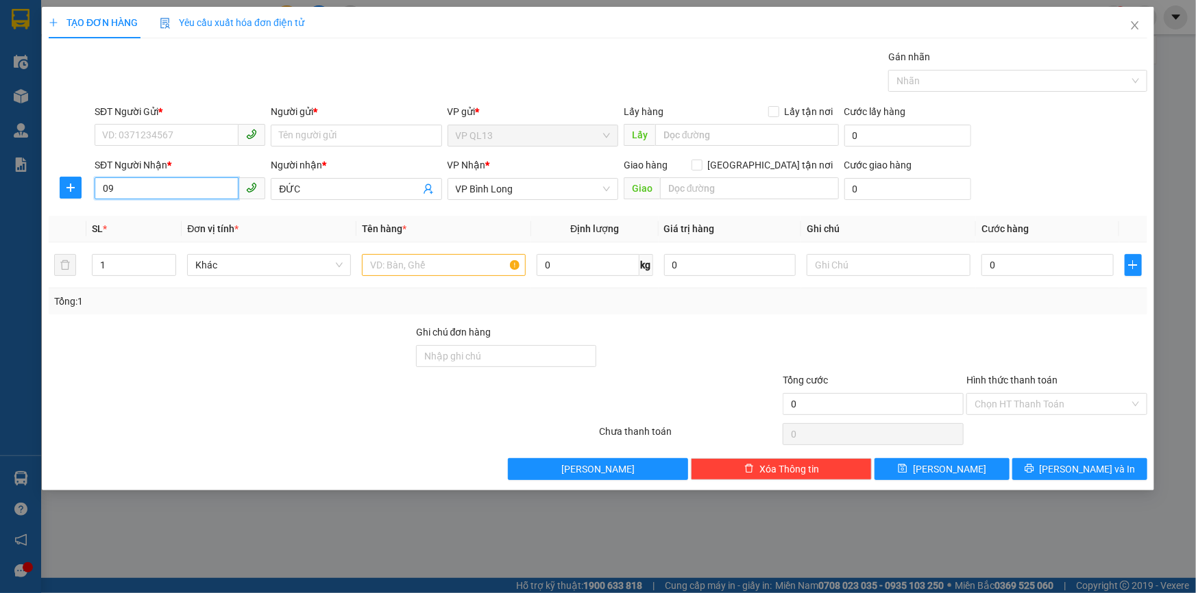
type input "0"
type input "9"
type input "0966525377"
click at [304, 190] on input "ĐỨC" at bounding box center [349, 189] width 140 height 15
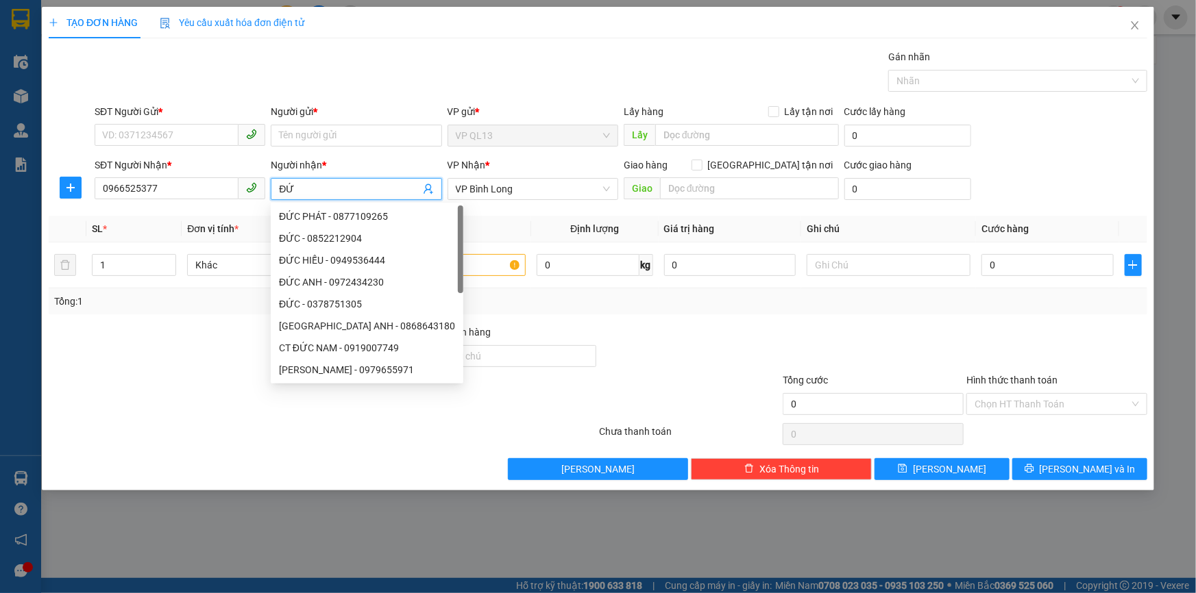
type input "Đ"
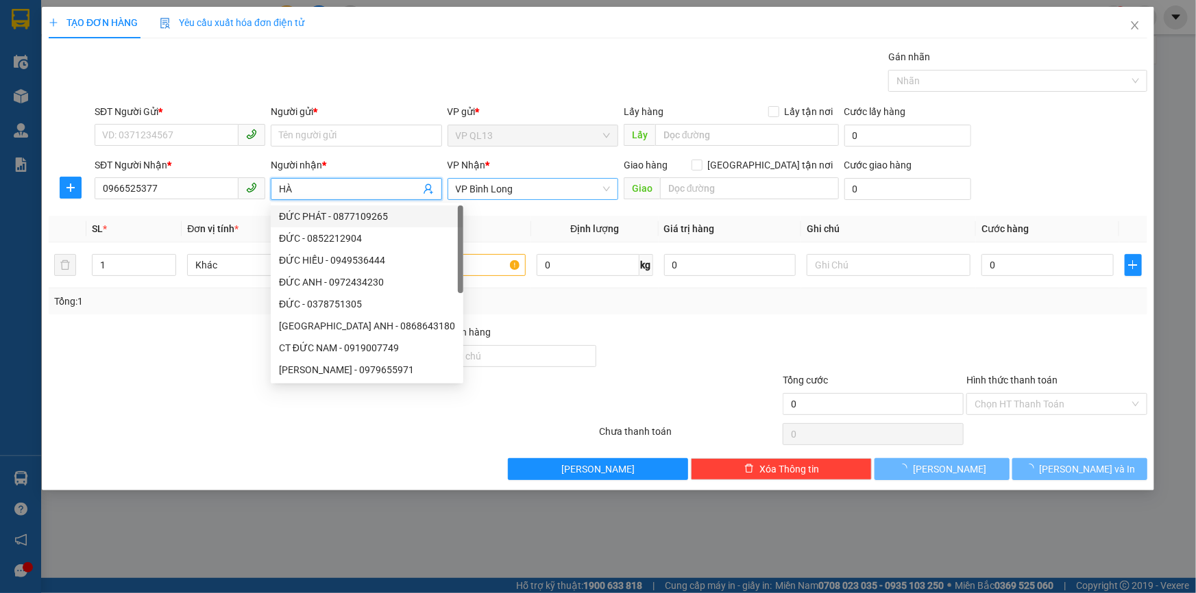
click at [541, 190] on span "VP Bình Long" at bounding box center [533, 189] width 154 height 21
type input "HÀ"
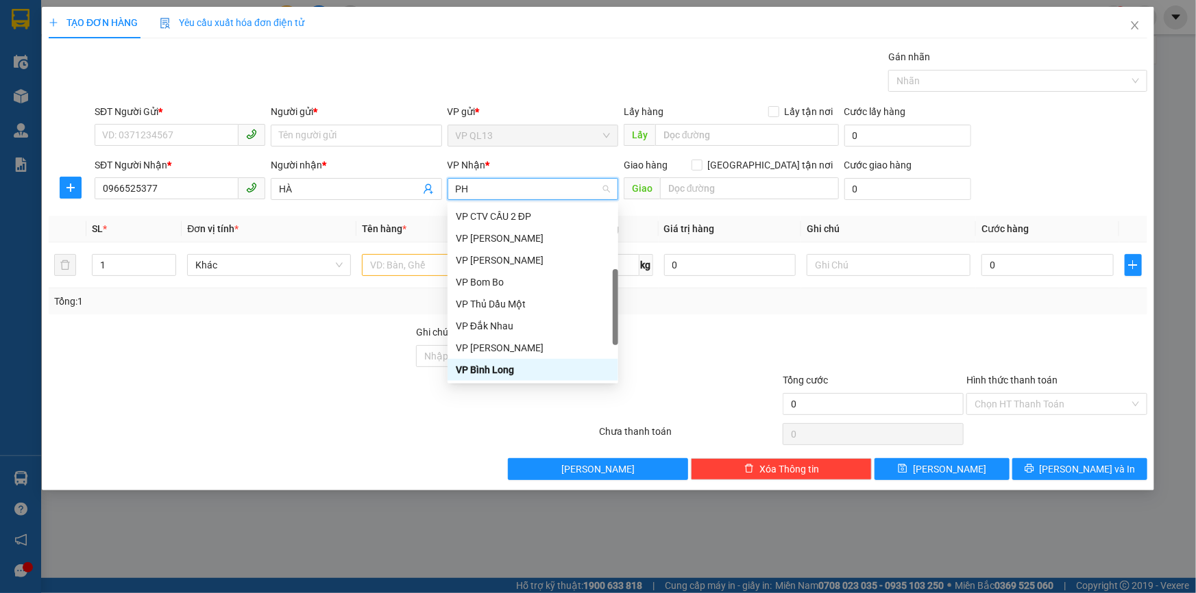
scroll to position [0, 0]
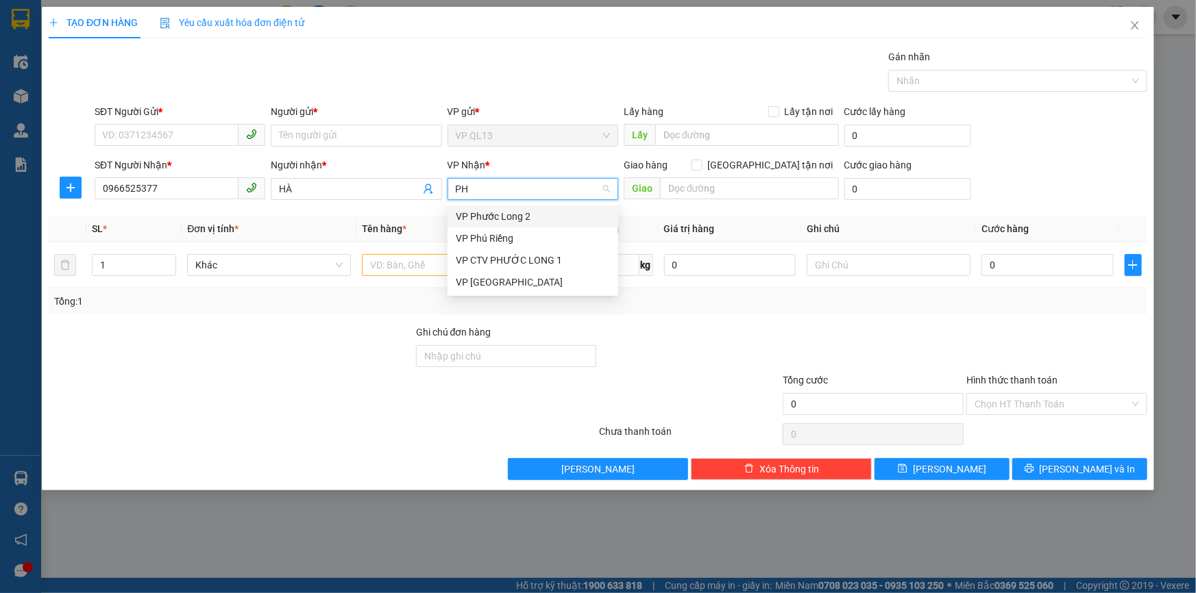
type input "PHÚ"
click at [514, 240] on div "VP Phú Riềng" at bounding box center [533, 238] width 154 height 15
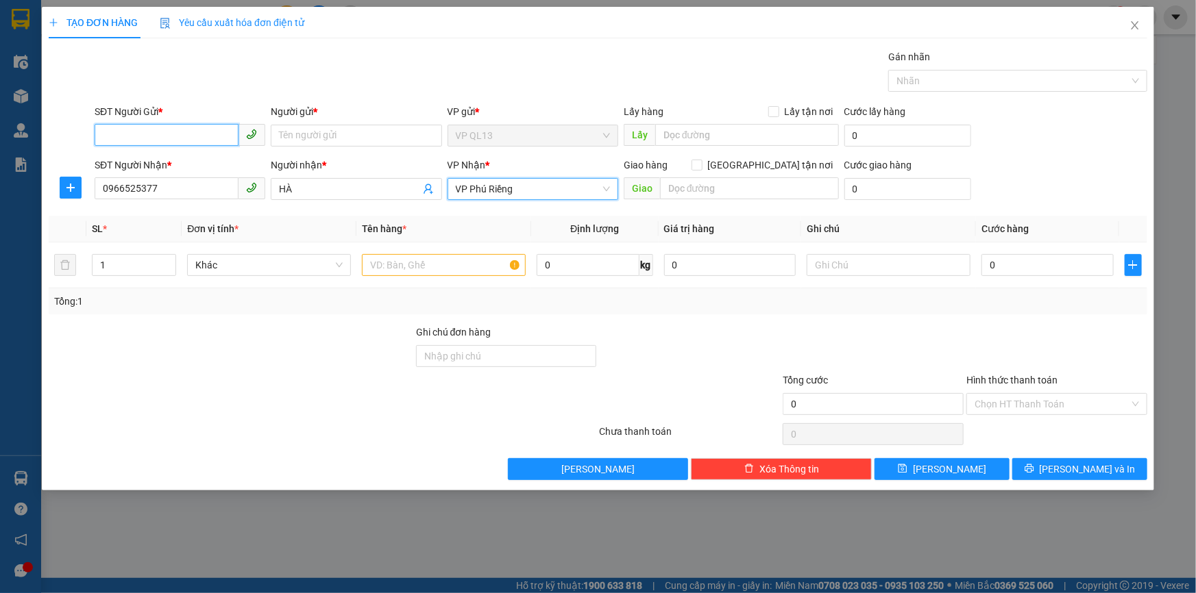
click at [199, 140] on input "SĐT Người Gửi *" at bounding box center [167, 135] width 144 height 22
click at [186, 161] on div "0907533335 - TONY" at bounding box center [180, 163] width 154 height 15
type input "0907533335"
type input "[PERSON_NAME]"
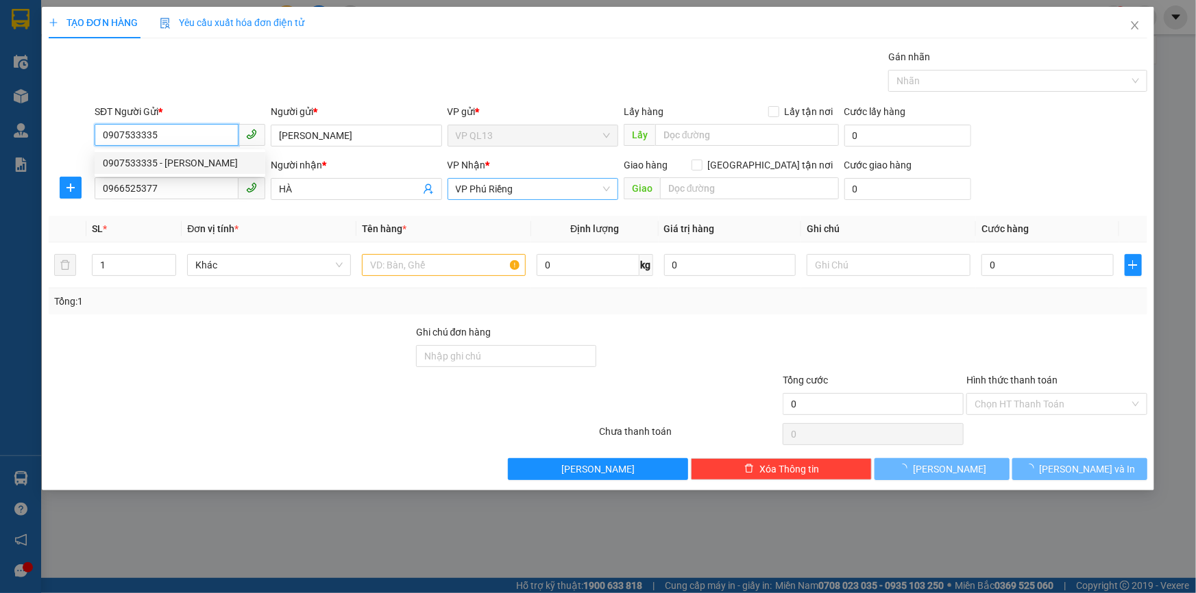
type input "150.000"
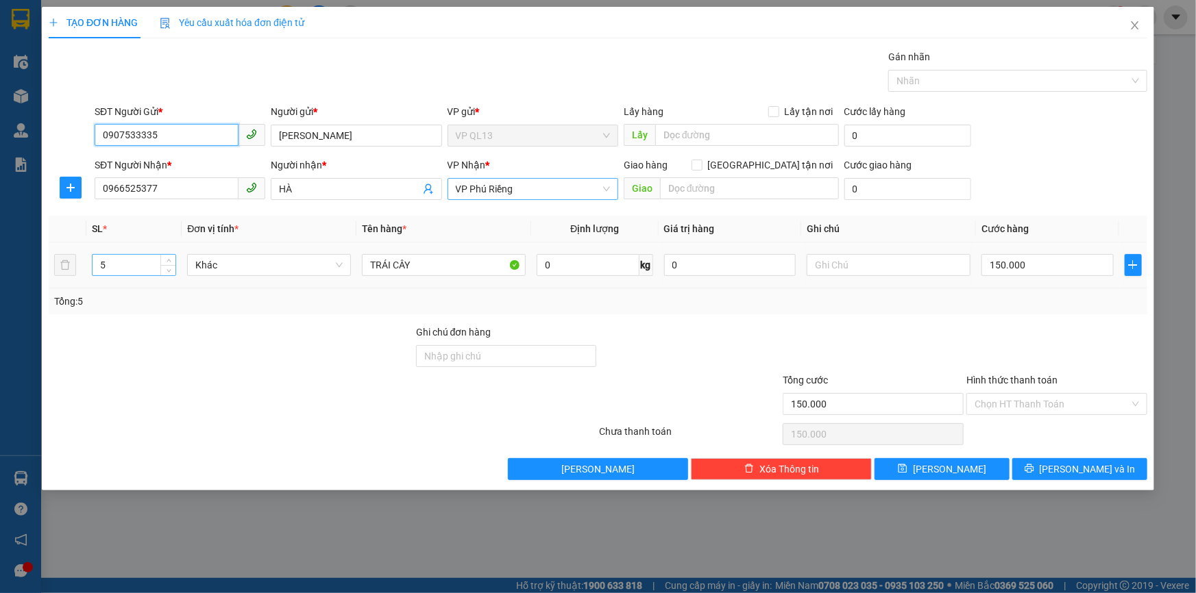
type input "0907533335"
click at [147, 269] on input "5" at bounding box center [134, 265] width 83 height 21
type input "1"
click at [1064, 271] on input "150.000" at bounding box center [1047, 265] width 132 height 22
type input "0"
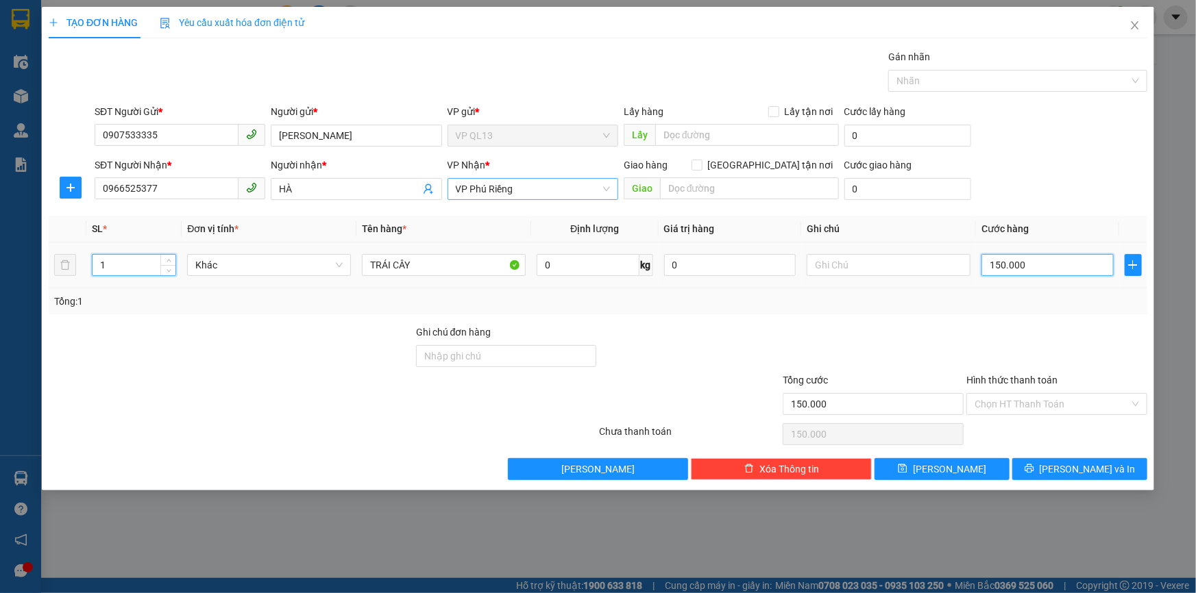
type input "0"
type input "4"
type input "04"
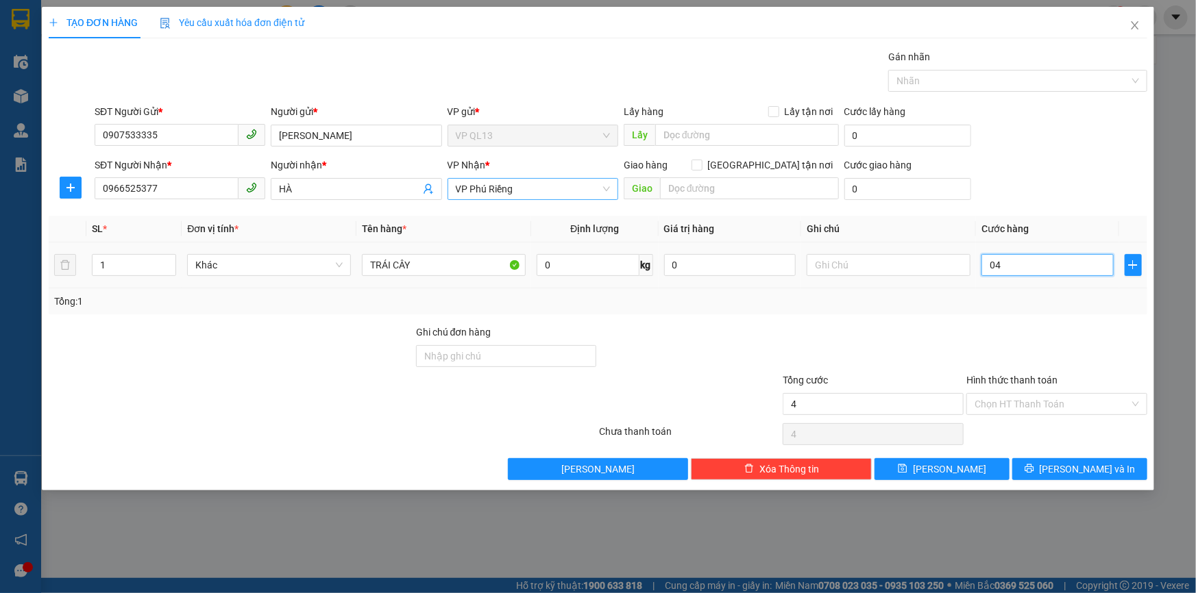
type input "40"
type input "040"
type input "400"
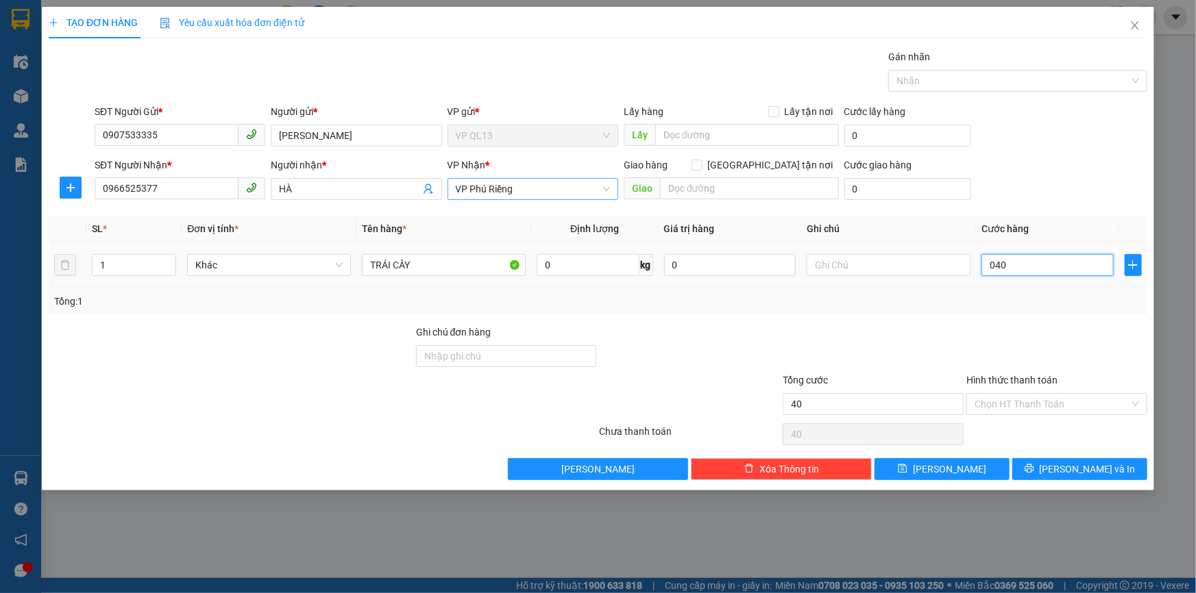
type input "0.400"
type input "4.000"
type input "04.000"
type input "40.000"
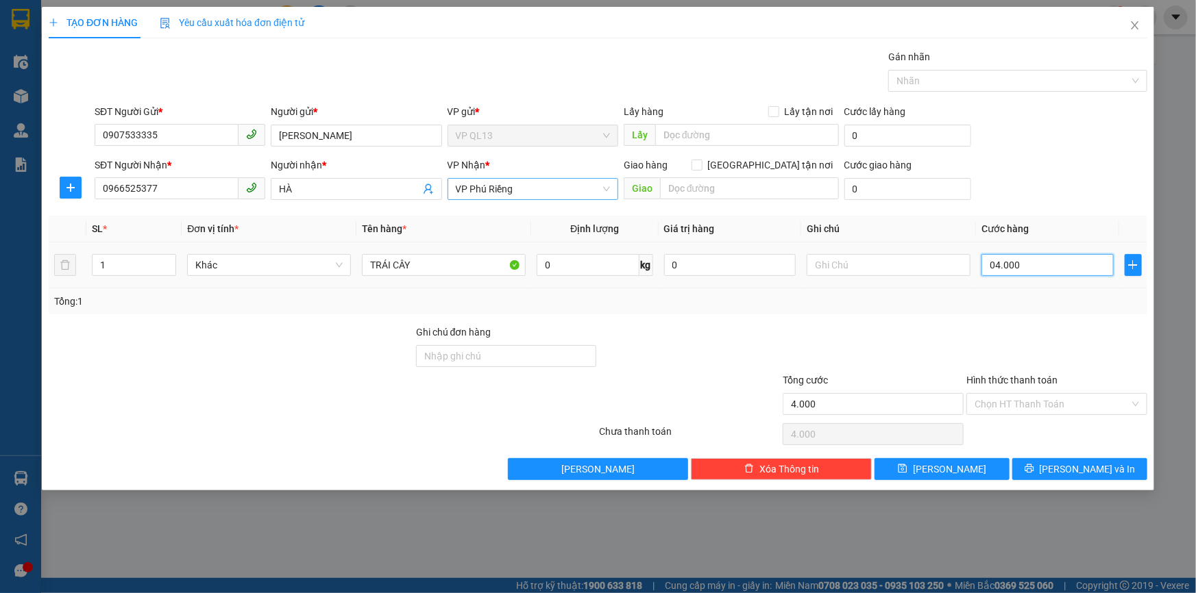
type input "40.000"
click at [1056, 294] on div "Tổng: 1" at bounding box center [597, 301] width 1087 height 15
click at [1038, 476] on button "Lưu và In" at bounding box center [1079, 469] width 135 height 22
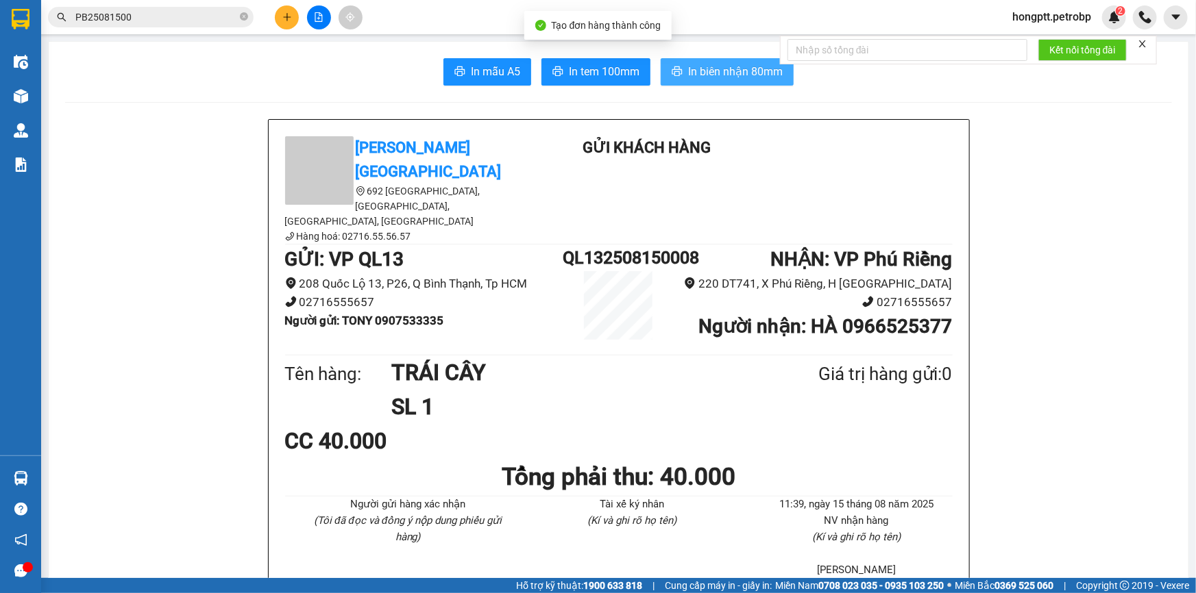
click at [715, 70] on span "In biên nhận 80mm" at bounding box center [735, 71] width 95 height 17
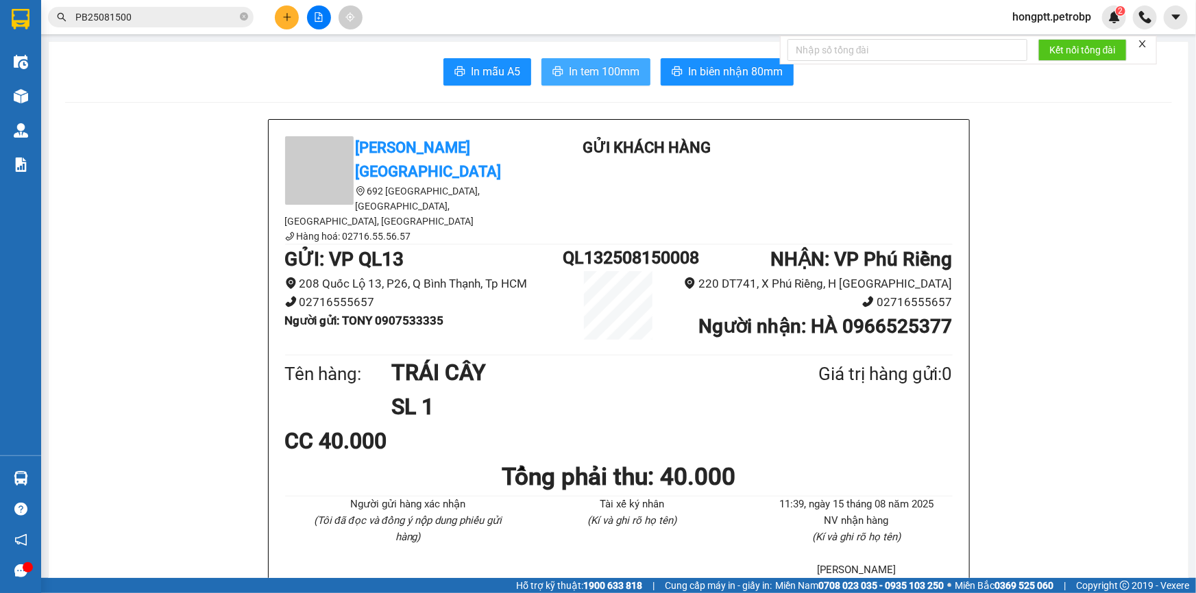
click at [602, 75] on span "In tem 100mm" at bounding box center [604, 71] width 71 height 17
click at [282, 3] on div "Kết quả tìm kiếm ( 9 ) Bộ lọc Mã ĐH Trạng thái Món hàng Tổng cước Chưa cước Ngư…" at bounding box center [598, 17] width 1196 height 34
click at [285, 8] on button at bounding box center [287, 17] width 24 height 24
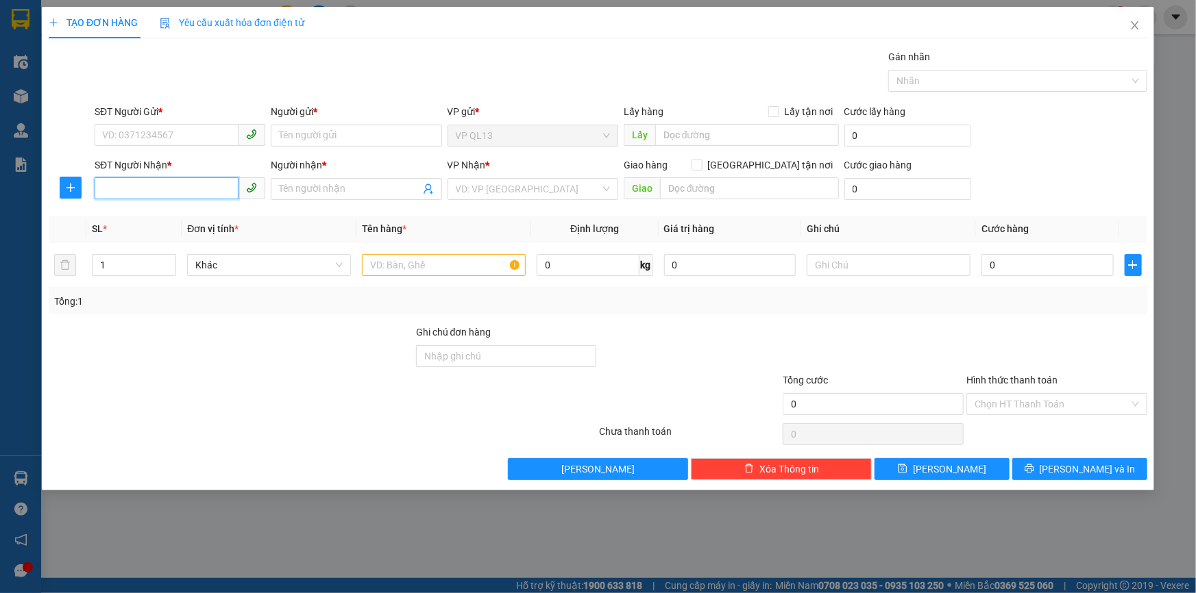
click at [156, 179] on input "SĐT Người Nhận *" at bounding box center [167, 188] width 144 height 22
click at [173, 219] on div "0382805781 - CHỊ NHI" at bounding box center [180, 216] width 154 height 15
type input "0382805781"
type input "CHỊ NHI"
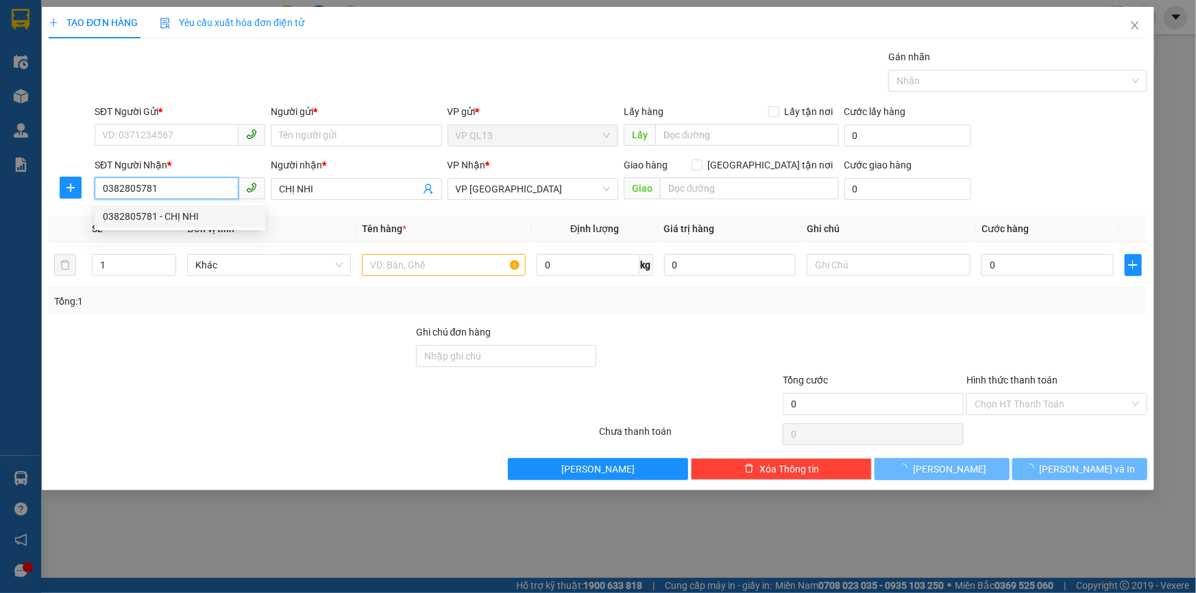
type input "40.000"
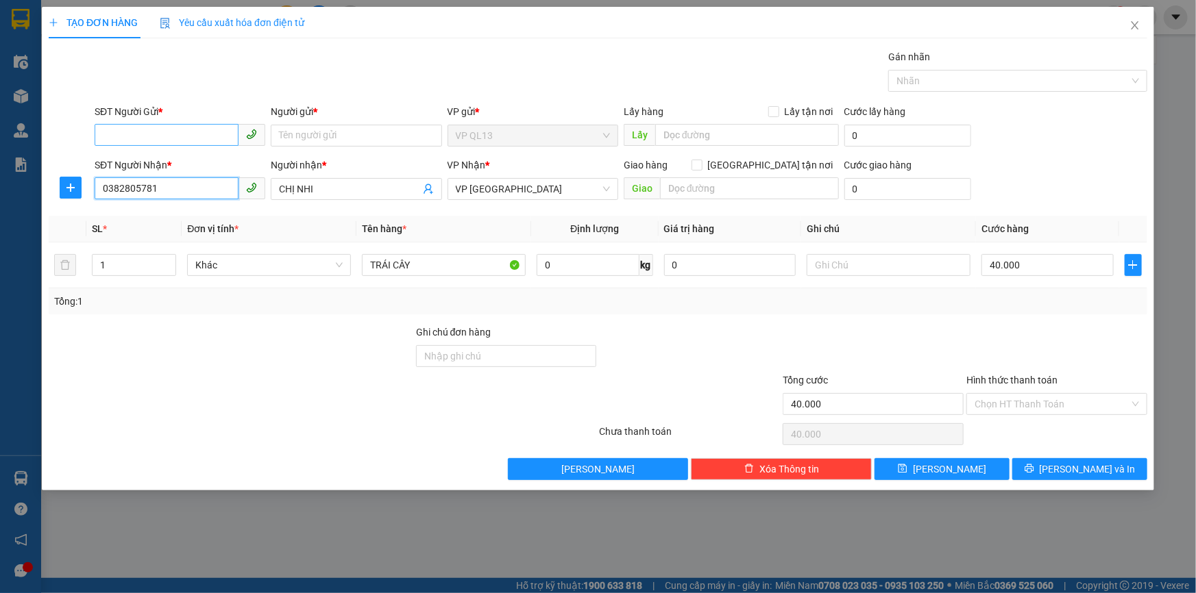
type input "0382805781"
click at [159, 130] on input "SĐT Người Gửi *" at bounding box center [167, 135] width 144 height 22
click at [118, 165] on div "0908559388 - TRÂM" at bounding box center [180, 163] width 154 height 15
type input "0908559388"
type input "TRÂM"
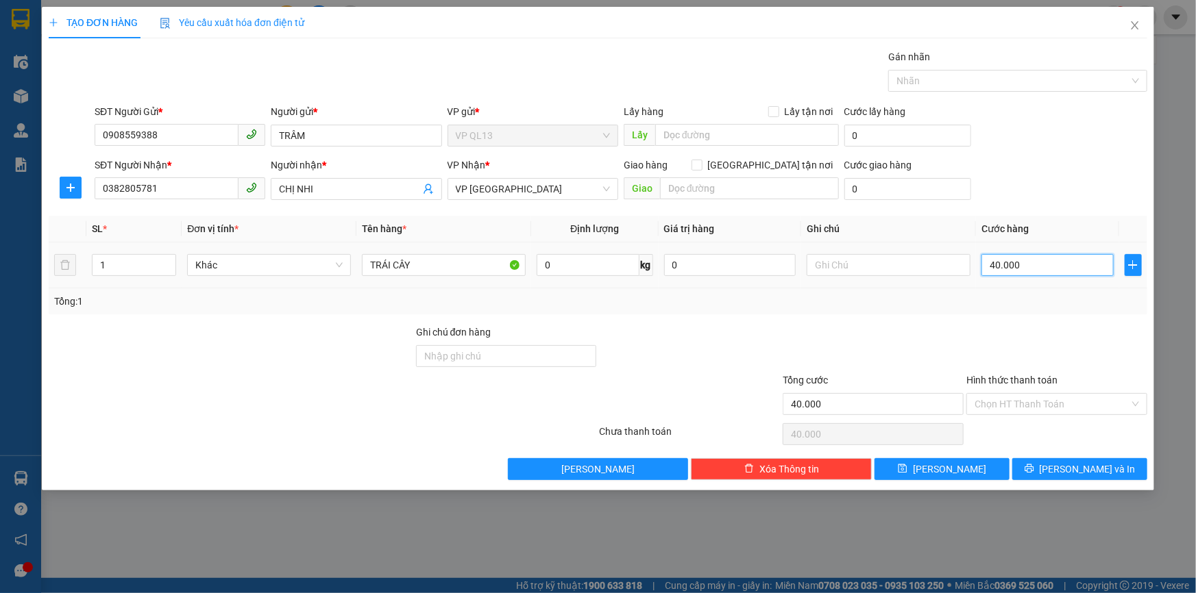
click at [1049, 267] on input "40.000" at bounding box center [1047, 265] width 132 height 22
type input "5"
type input "50"
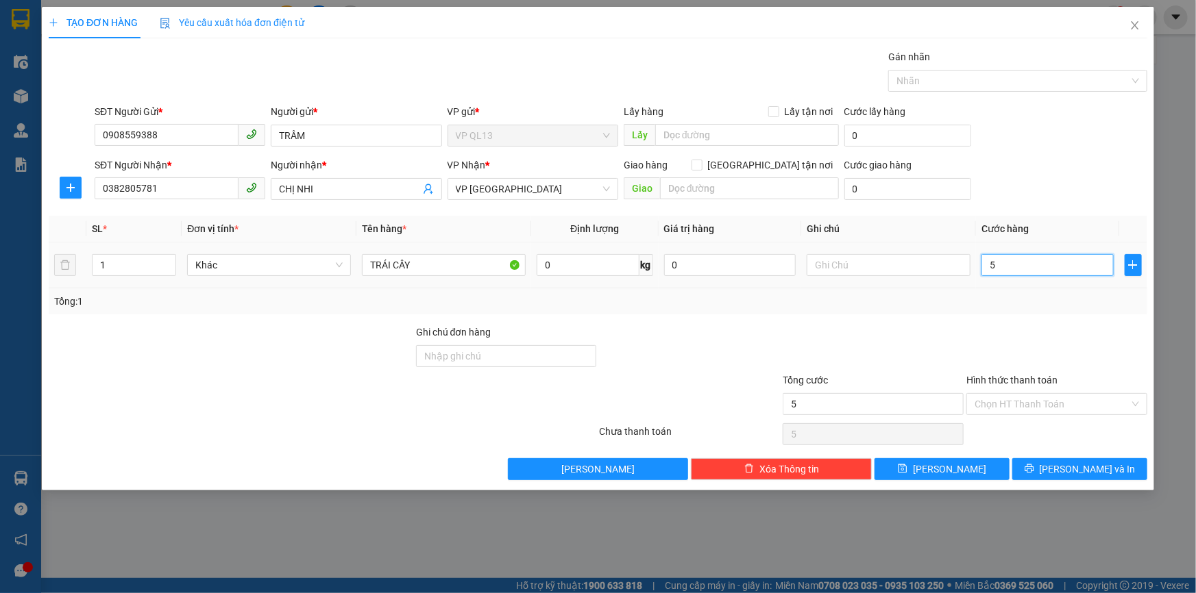
type input "50"
type input "500"
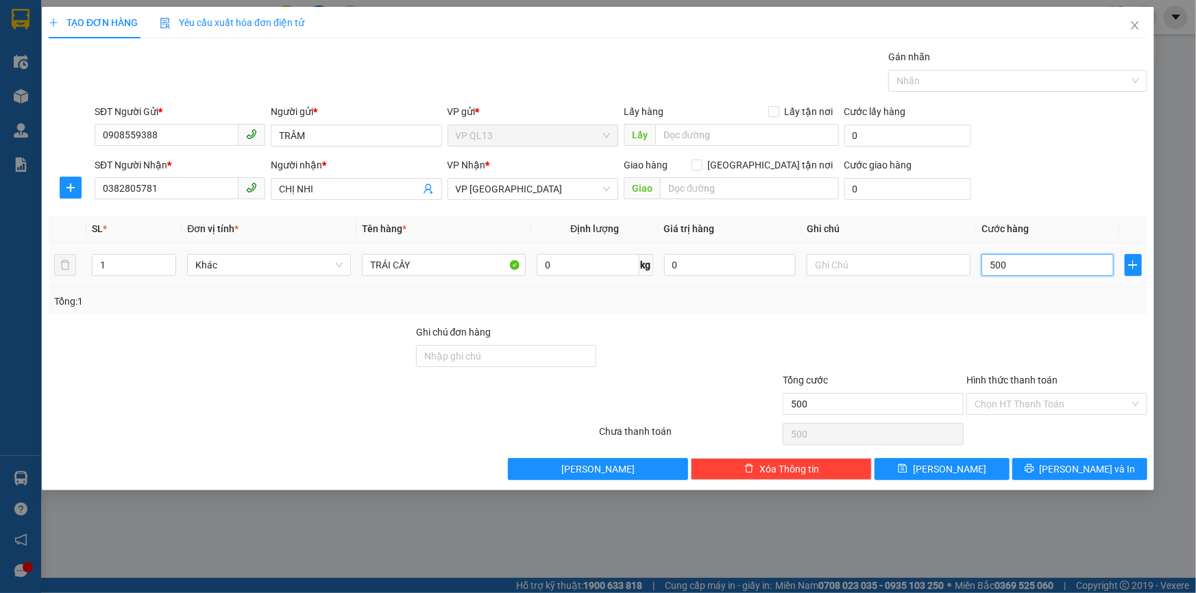
type input "5.000"
type input "50.000"
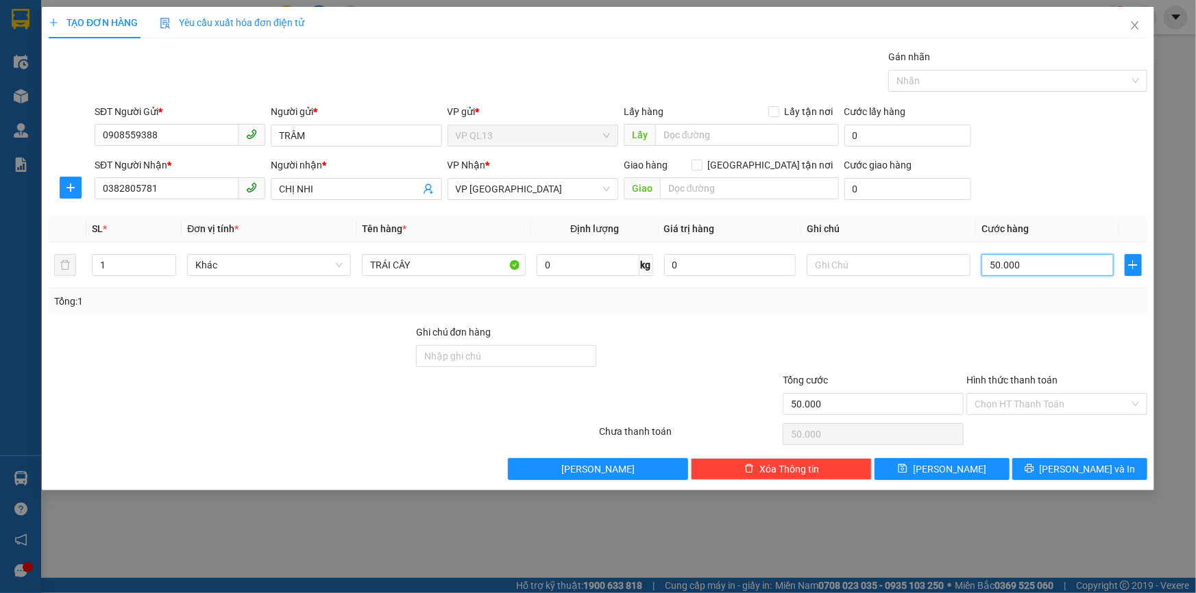
type input "50.000"
click at [889, 347] on div at bounding box center [873, 349] width 184 height 48
click at [1070, 466] on span "[PERSON_NAME] và In" at bounding box center [1088, 469] width 96 height 15
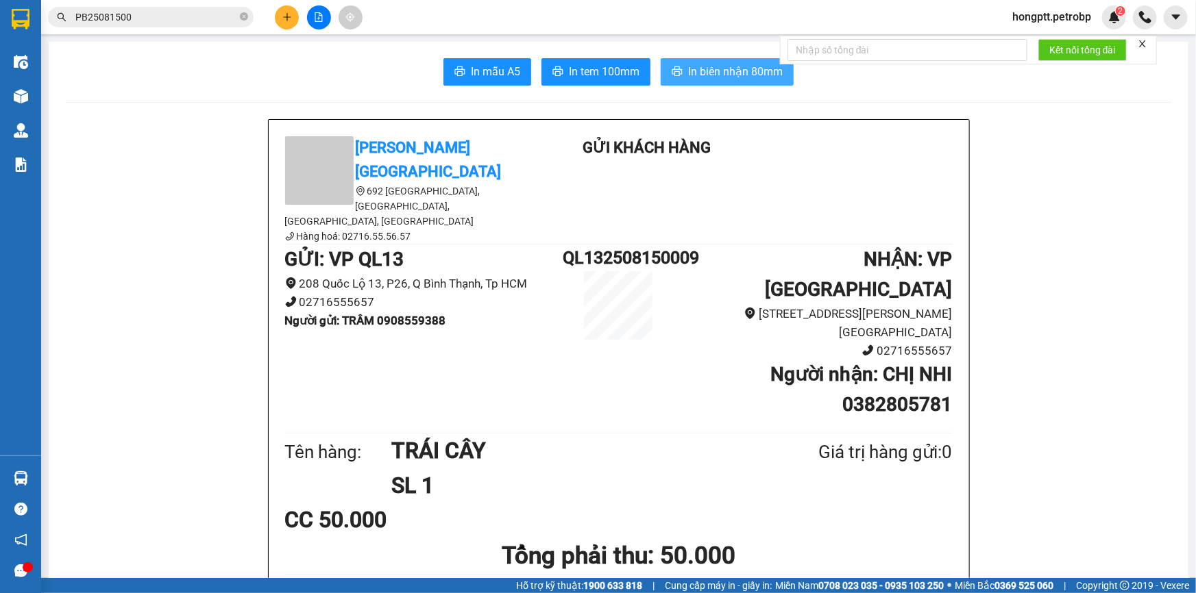
click at [718, 70] on span "In biên nhận 80mm" at bounding box center [735, 71] width 95 height 17
click at [612, 82] on button "In tem 100mm" at bounding box center [595, 71] width 109 height 27
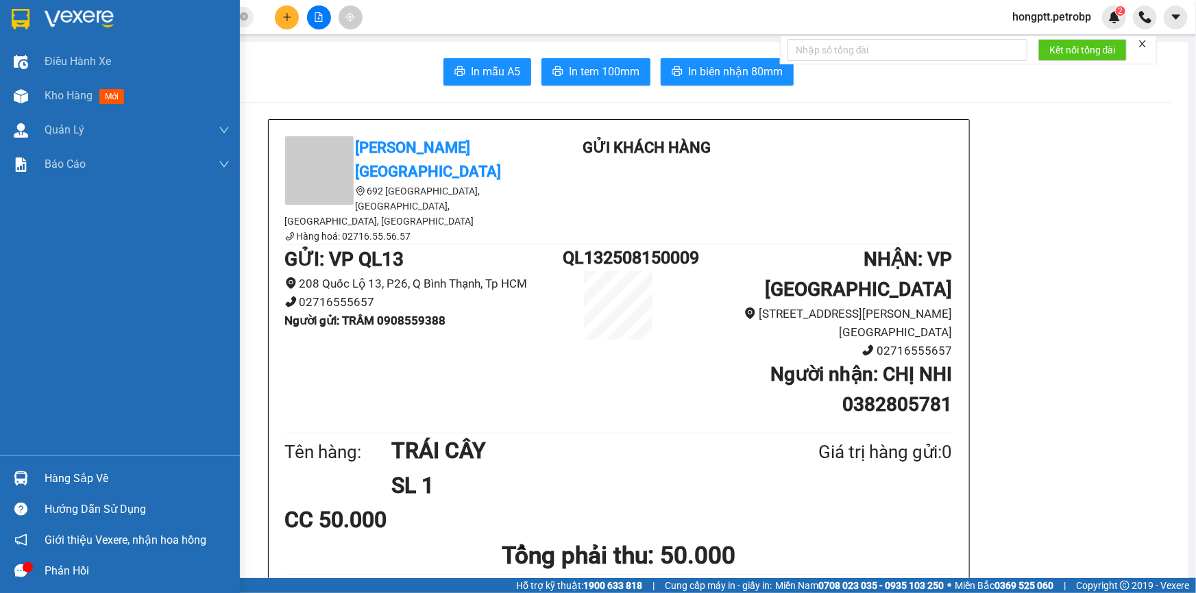
click at [14, 482] on img at bounding box center [21, 478] width 14 height 14
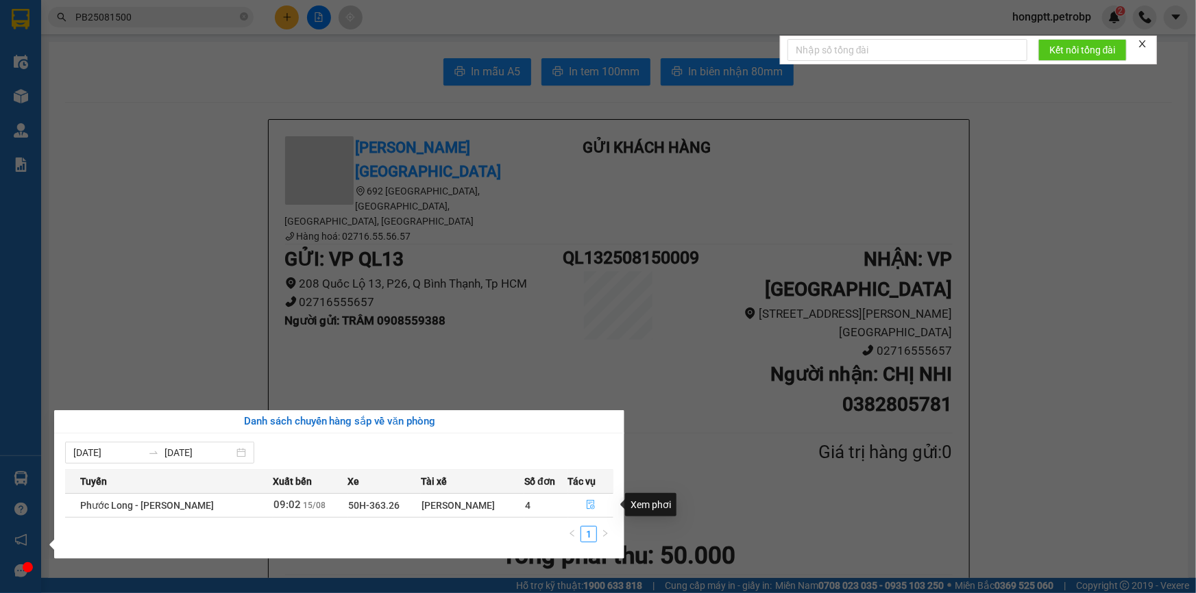
click at [595, 505] on icon "file-done" at bounding box center [591, 505] width 10 height 10
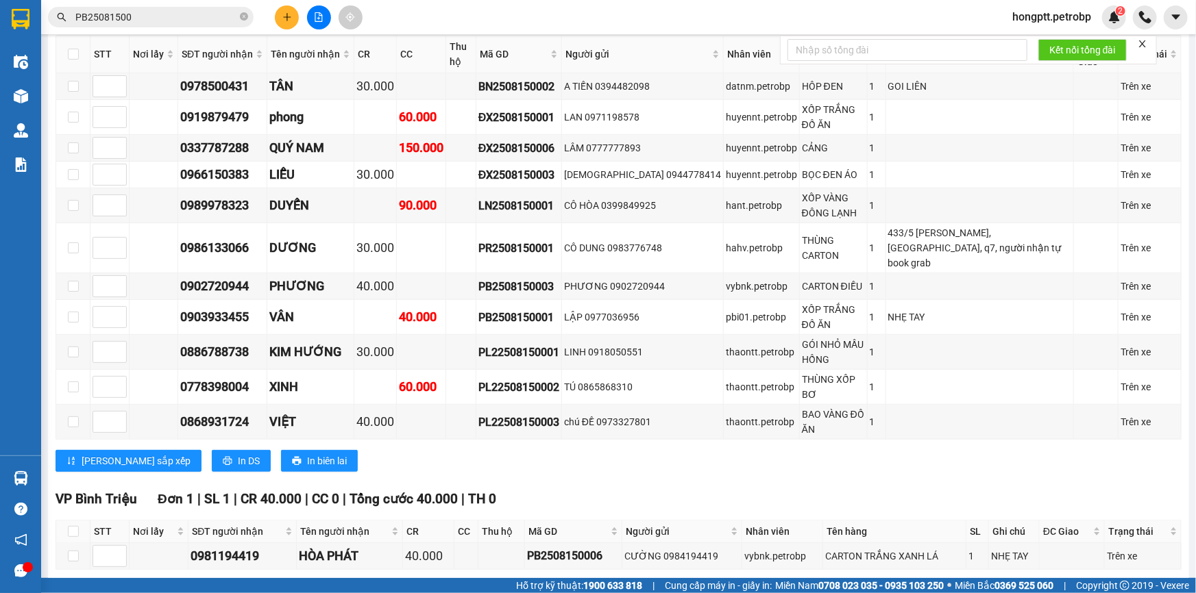
scroll to position [384, 0]
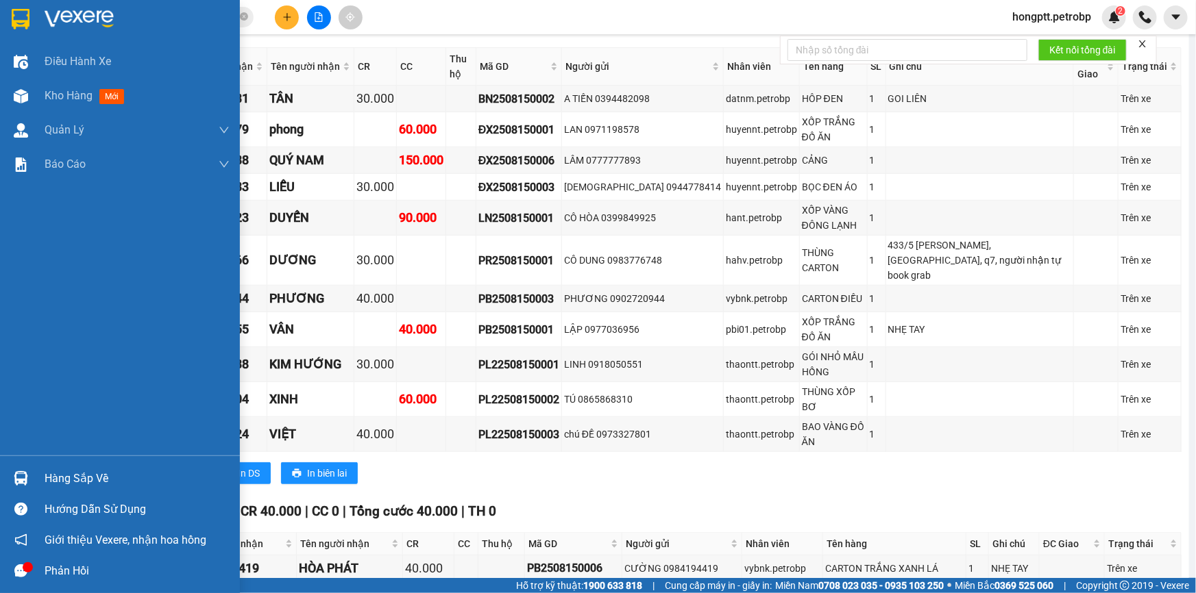
click at [9, 488] on div at bounding box center [21, 479] width 24 height 24
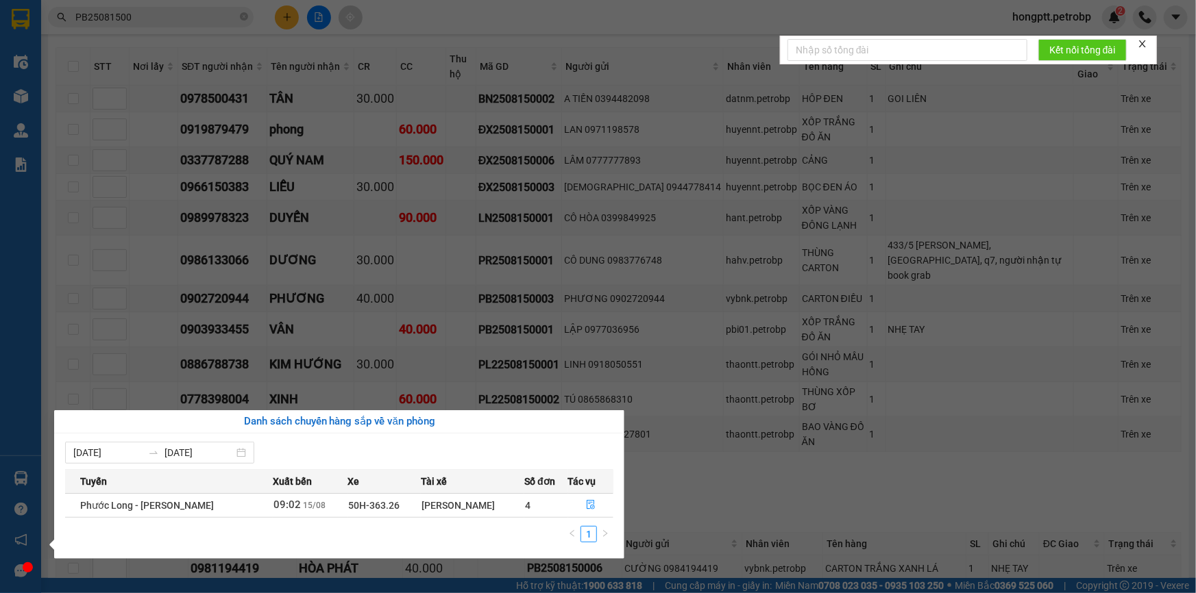
click at [698, 459] on section "Kết quả tìm kiếm ( 9 ) Bộ lọc Mã ĐH Trạng thái Món hàng Tổng cước Chưa cước Ngư…" at bounding box center [598, 296] width 1196 height 593
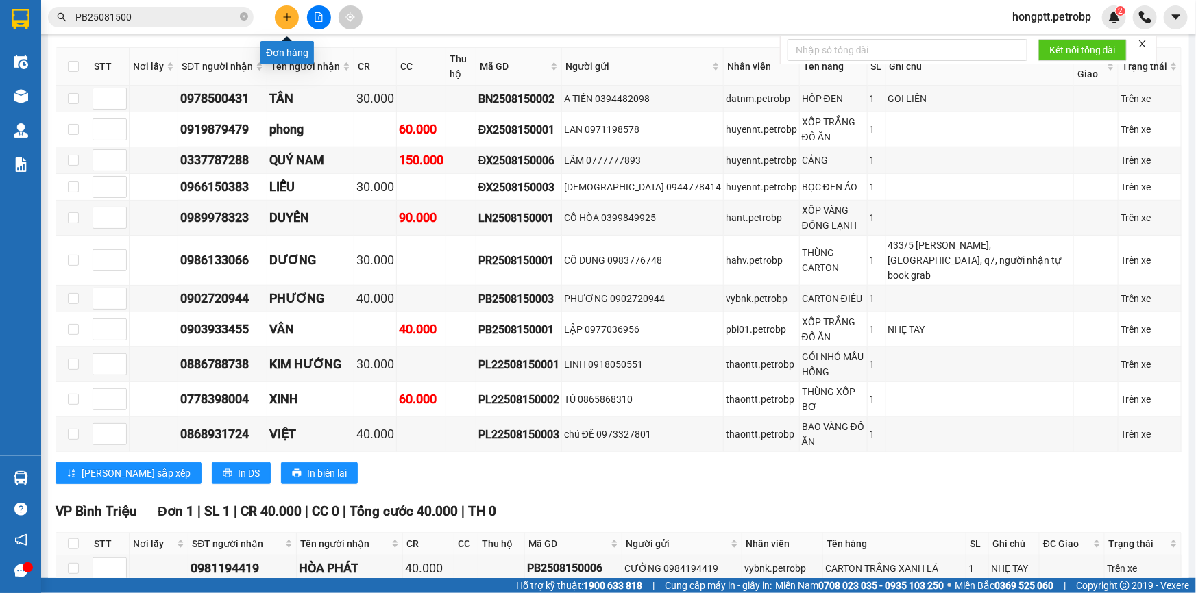
click at [295, 20] on button at bounding box center [287, 17] width 24 height 24
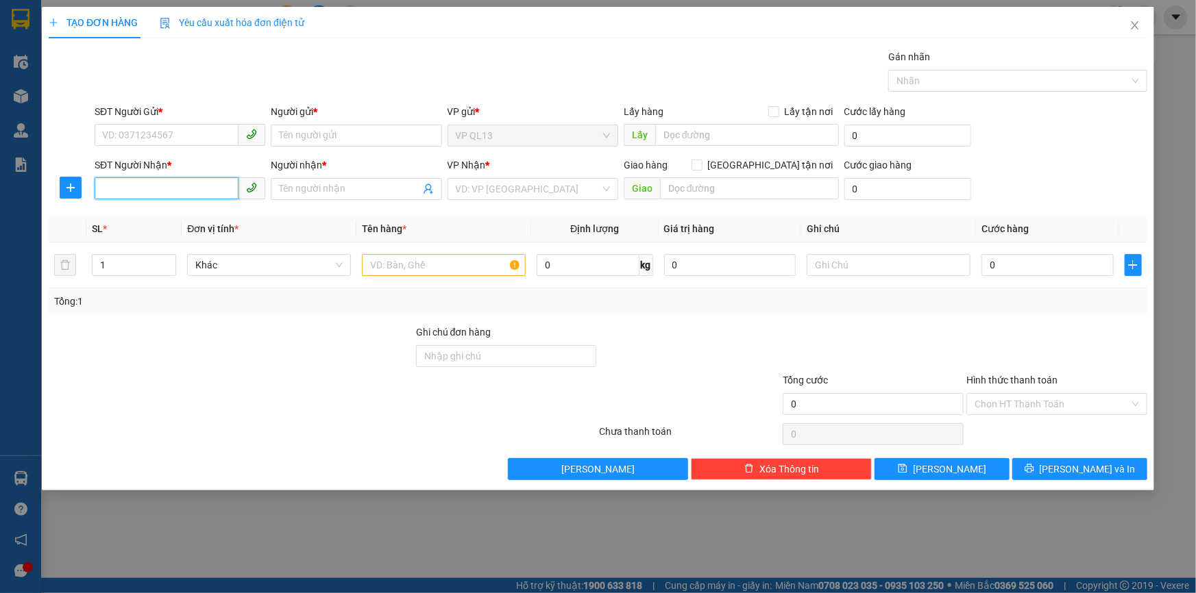
click at [179, 184] on input "SĐT Người Nhận *" at bounding box center [167, 188] width 144 height 22
type input "0"
click at [121, 212] on div "0978912065 - THÚY" at bounding box center [180, 216] width 154 height 15
type input "0978912065"
type input "THÚY"
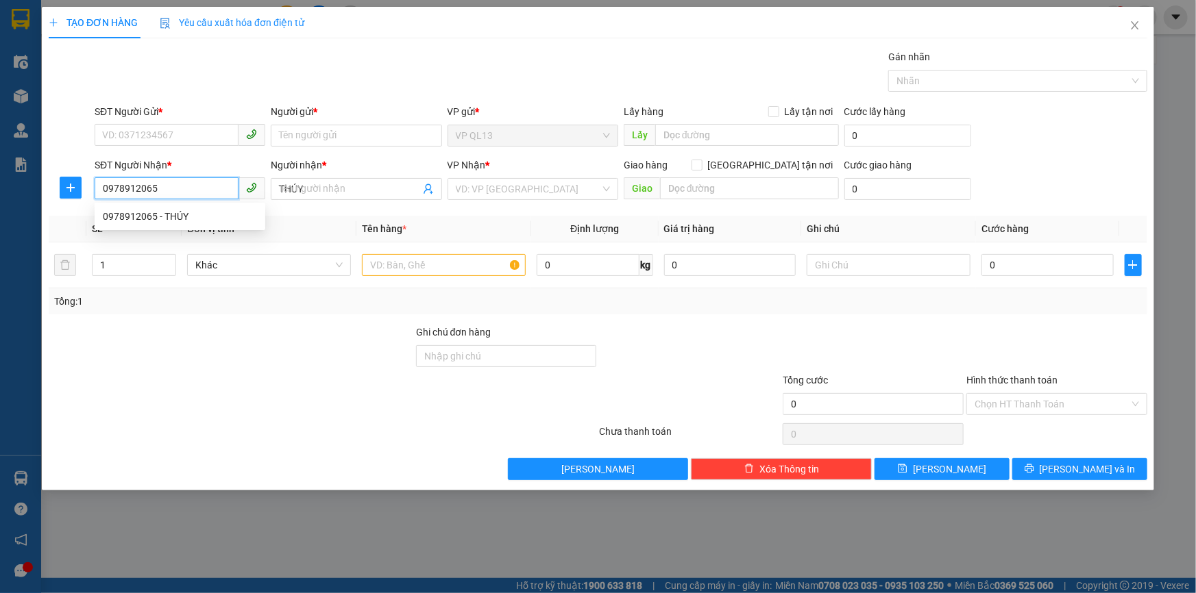
type input "40.000"
type input "0978912065"
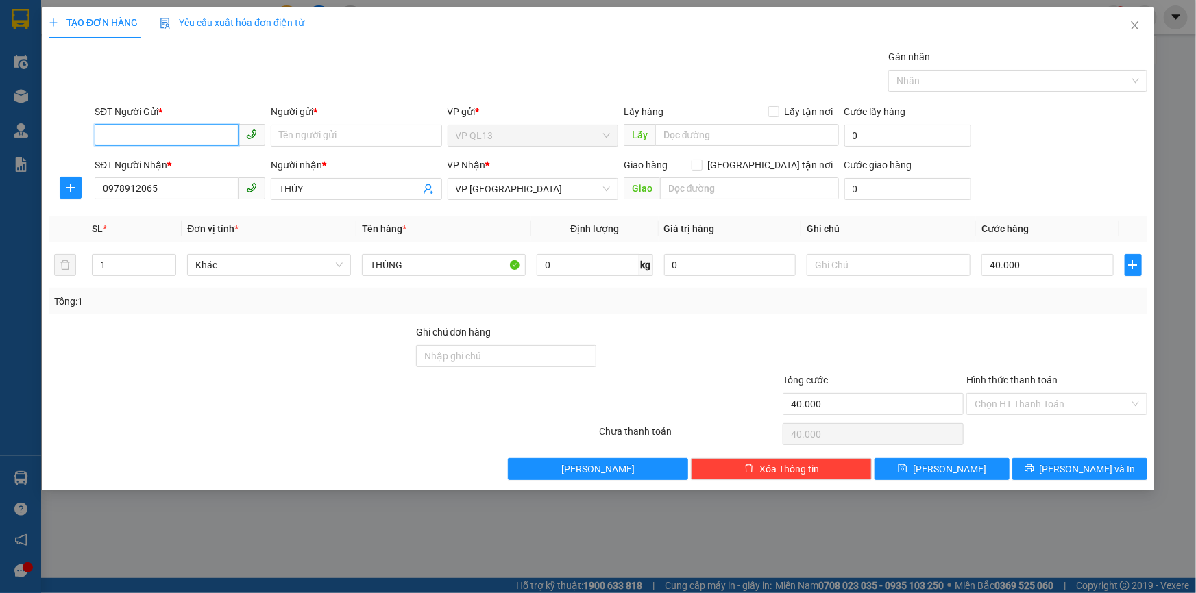
click at [178, 124] on input "SĐT Người Gửi *" at bounding box center [167, 135] width 144 height 22
click at [150, 169] on div "09060347019 - THÙY" at bounding box center [180, 163] width 154 height 15
type input "09060347019"
type input "THÙY"
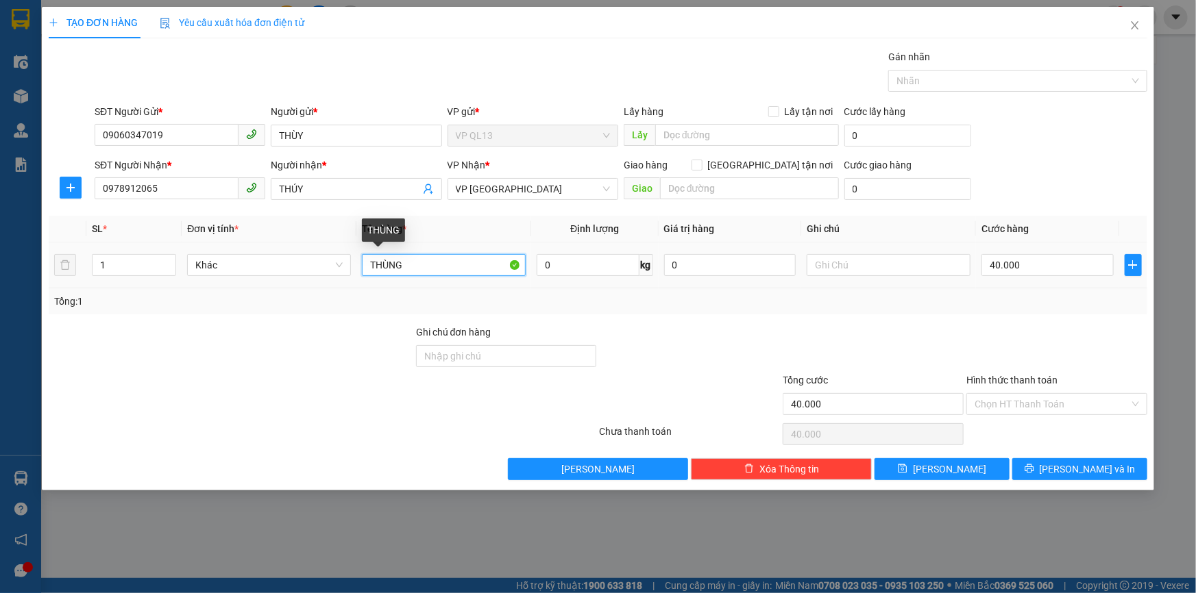
click at [428, 269] on input "THÙNG" at bounding box center [444, 265] width 164 height 22
type input "THÙNG CRT BÁNH"
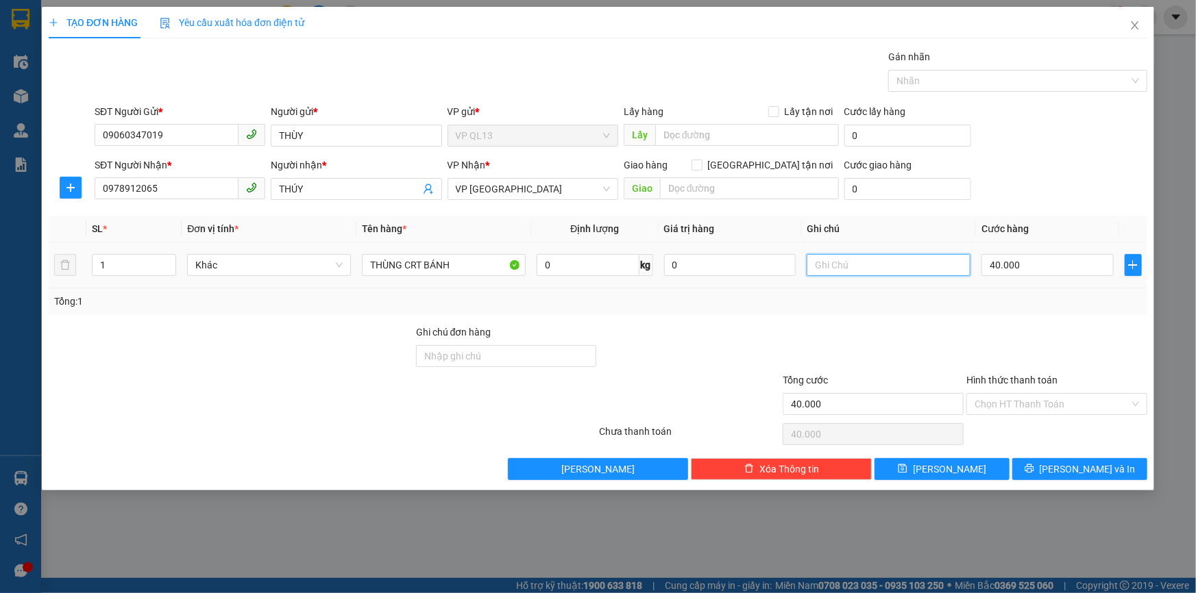
click at [857, 266] on input "text" at bounding box center [889, 265] width 164 height 22
type input "D"
click at [1024, 275] on input "40.000" at bounding box center [1047, 265] width 132 height 22
click at [932, 263] on input "ĐI XE 14H30" at bounding box center [889, 265] width 164 height 22
type input "ĐI XE 14H30 NHẸ TAY"
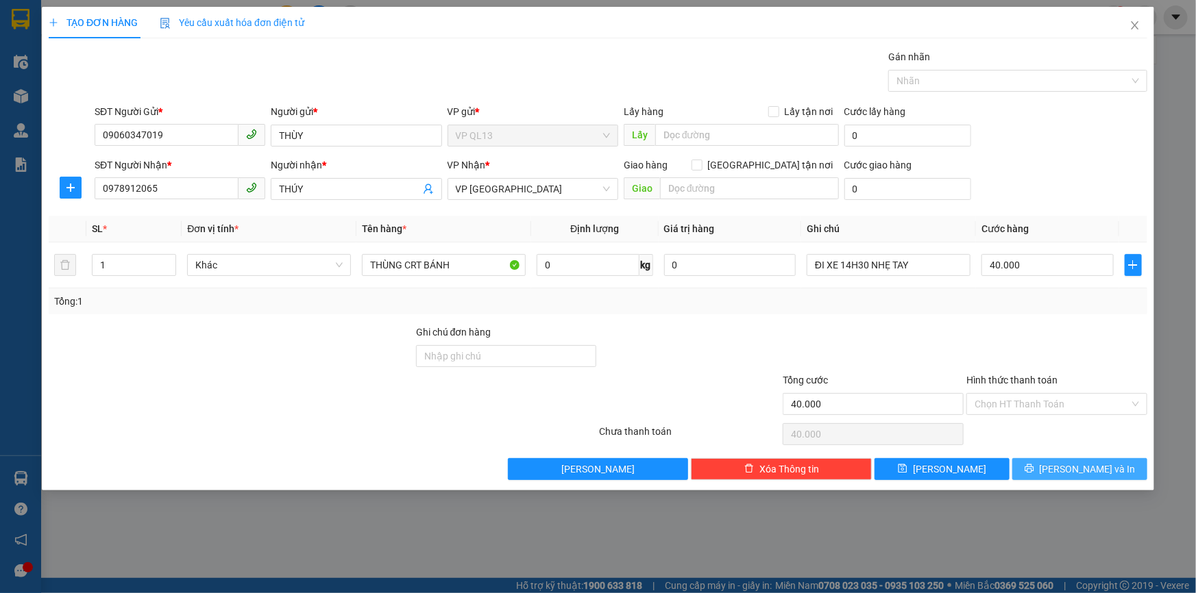
click at [1037, 471] on button "[PERSON_NAME] và In" at bounding box center [1079, 469] width 135 height 22
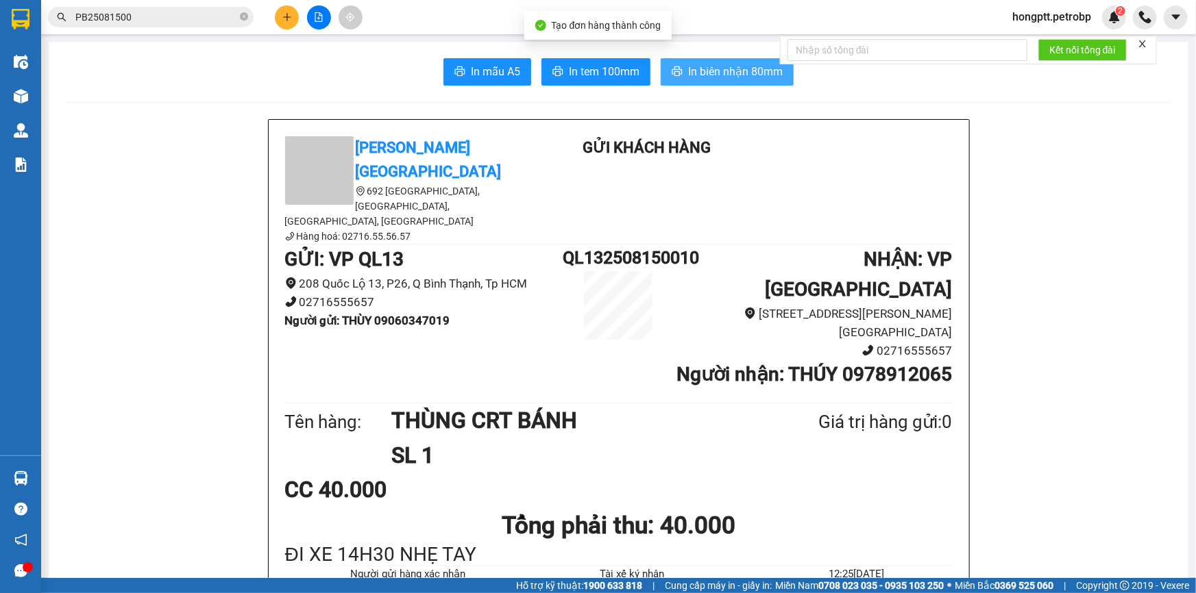
click at [745, 84] on button "In biên nhận 80mm" at bounding box center [727, 71] width 133 height 27
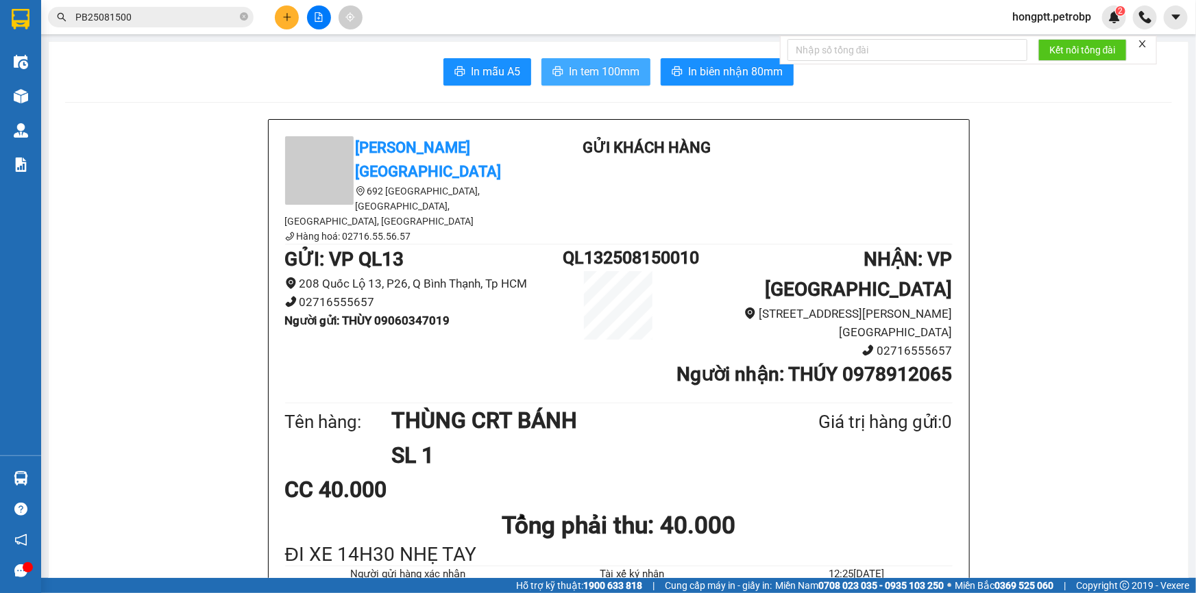
click at [611, 68] on span "In tem 100mm" at bounding box center [604, 71] width 71 height 17
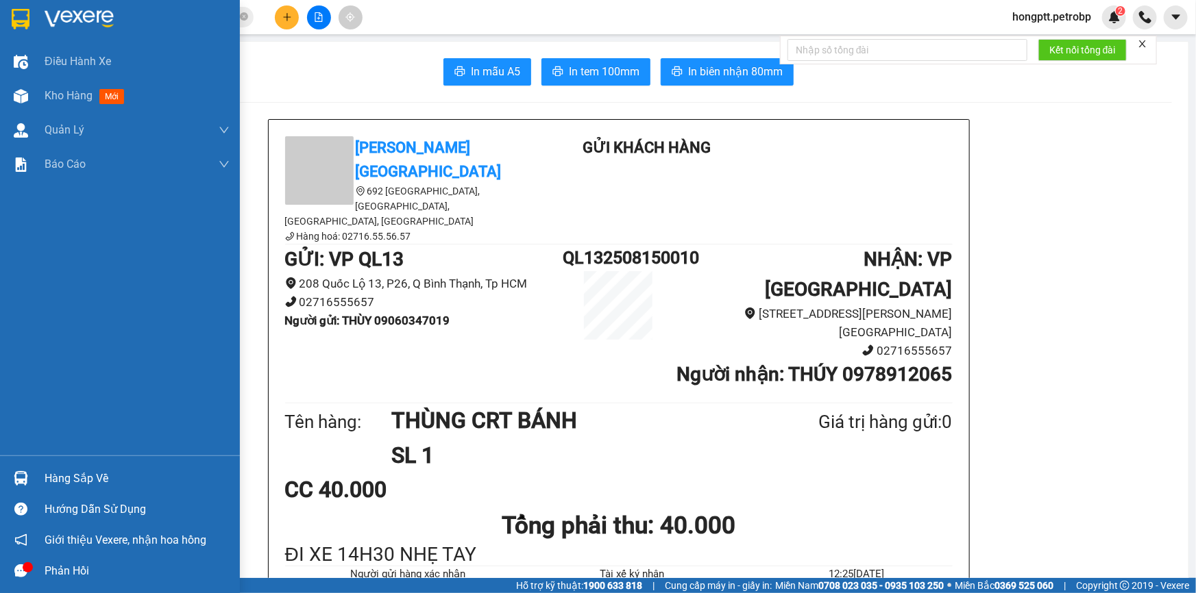
click at [0, 470] on div "Hàng sắp về" at bounding box center [120, 478] width 240 height 31
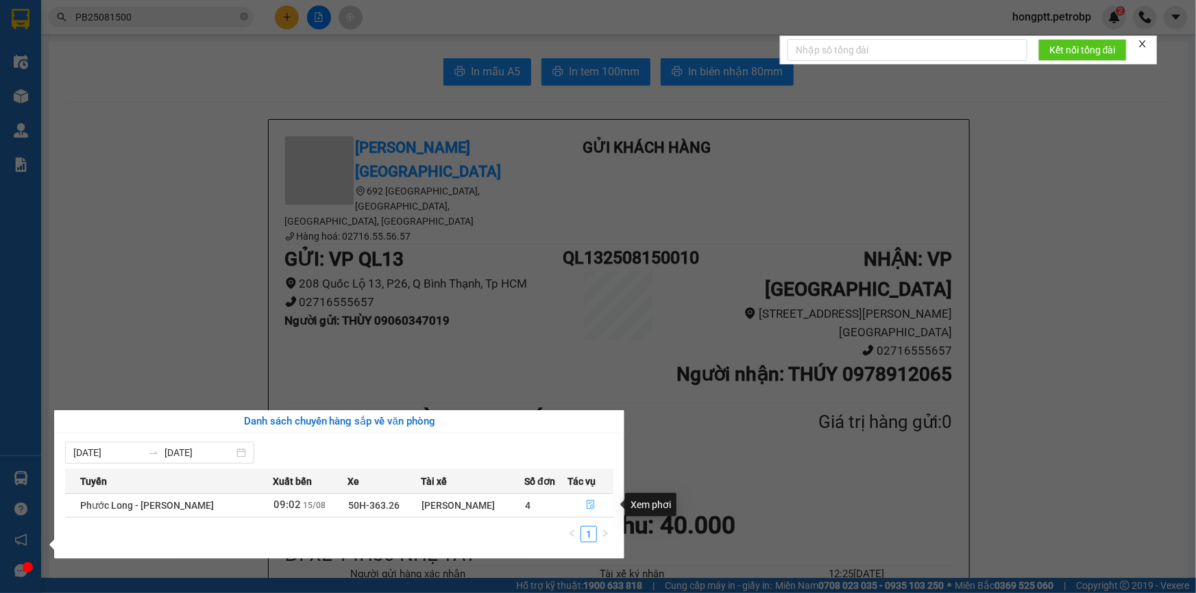
click at [588, 499] on button "button" at bounding box center [591, 506] width 45 height 22
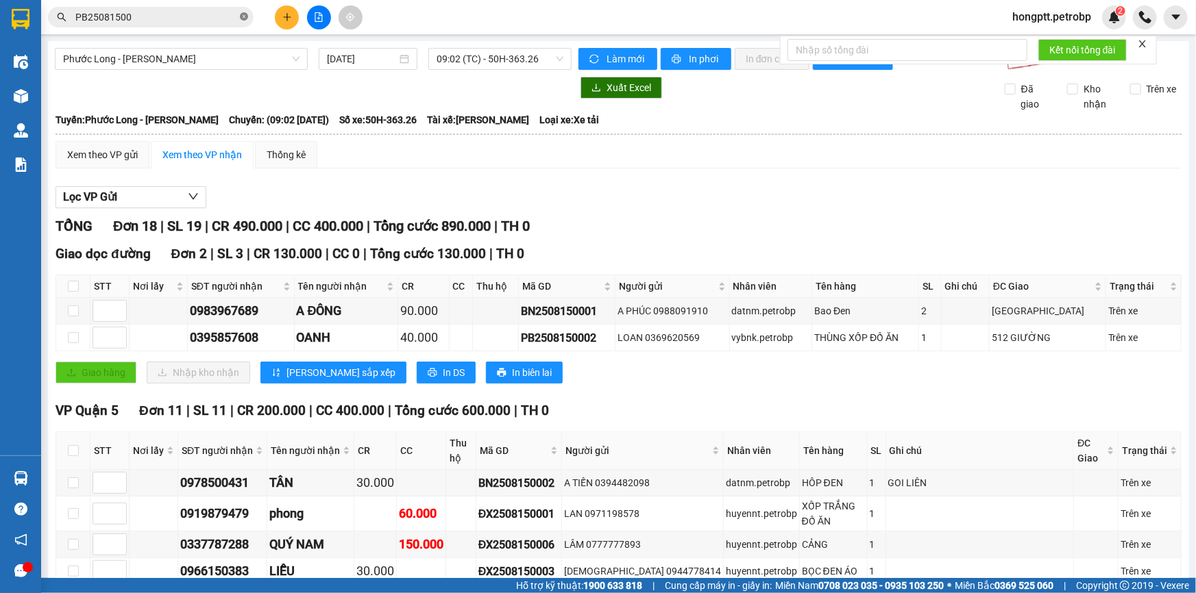
click at [246, 12] on icon "close-circle" at bounding box center [244, 16] width 8 height 8
click at [175, 19] on input "text" at bounding box center [156, 17] width 162 height 15
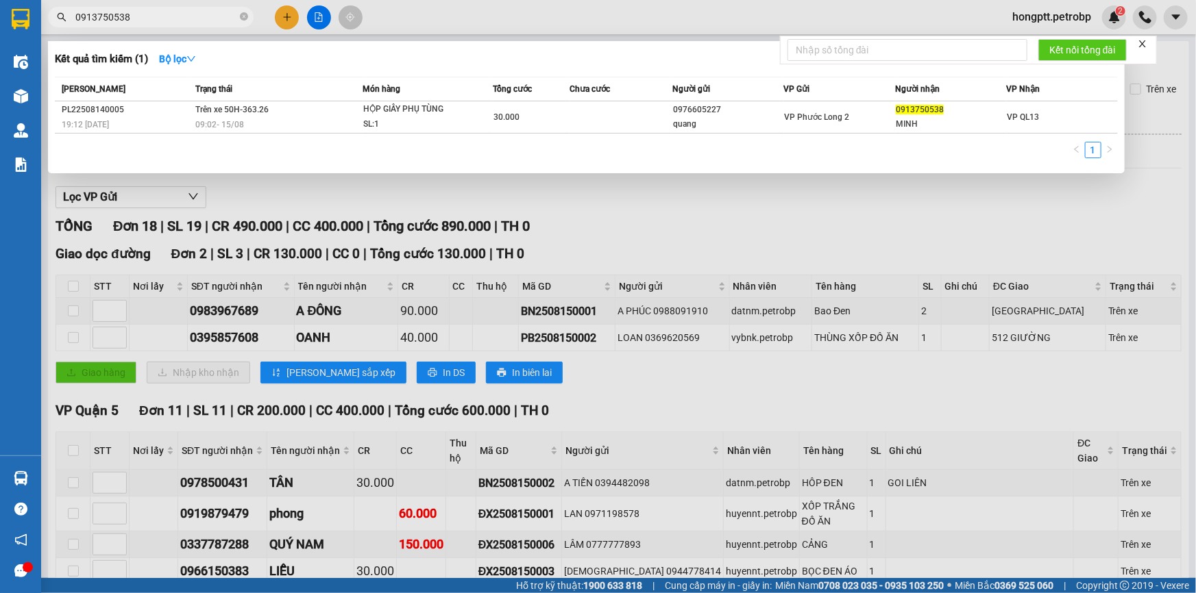
type input "0913750538"
click at [273, 16] on div at bounding box center [598, 296] width 1196 height 593
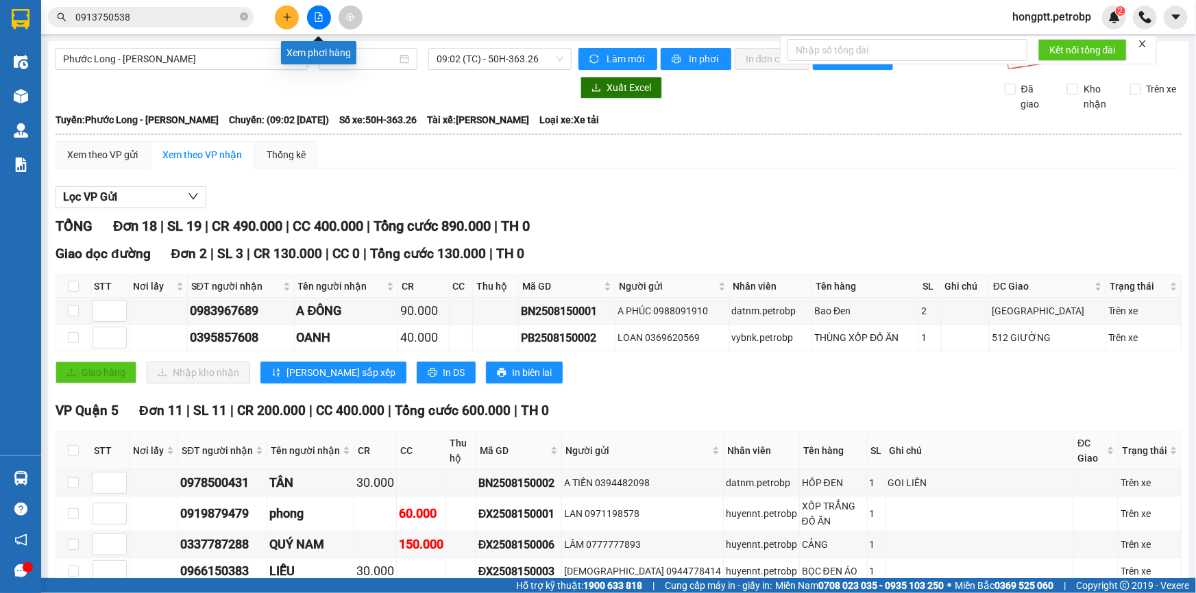
click at [291, 18] on icon "plus" at bounding box center [287, 17] width 10 height 10
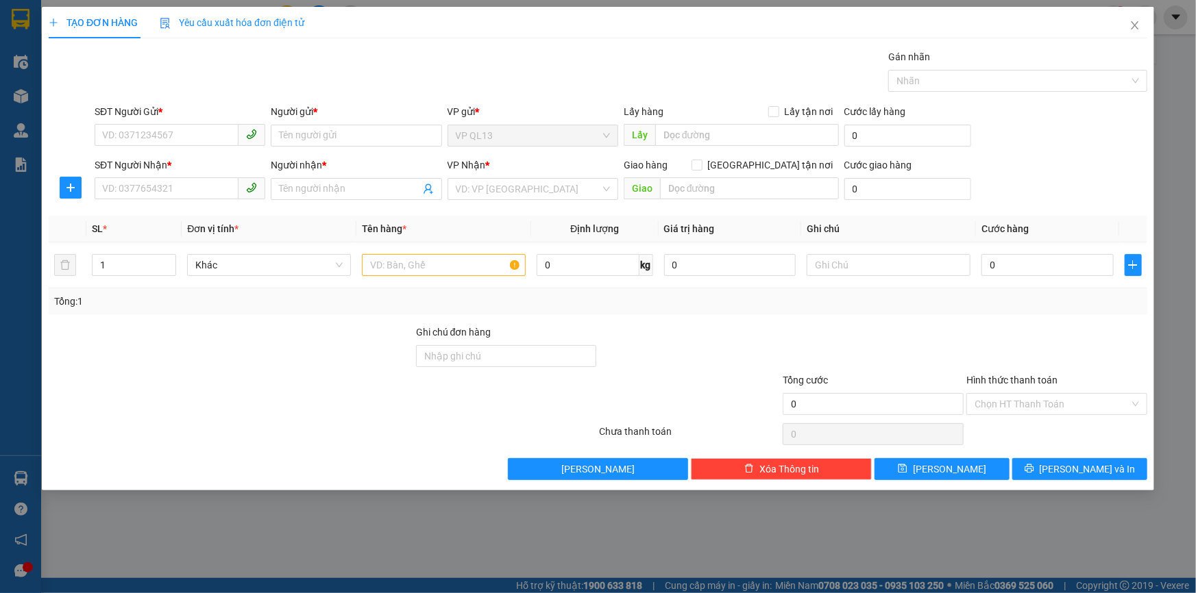
click at [178, 167] on div "SĐT Người Nhận *" at bounding box center [180, 165] width 171 height 15
click at [178, 177] on input "SĐT Người Nhận *" at bounding box center [167, 188] width 144 height 22
click at [175, 185] on input "SĐT Người Nhận *" at bounding box center [167, 188] width 144 height 22
type input "0922778779"
click at [317, 193] on input "Người nhận *" at bounding box center [349, 189] width 140 height 15
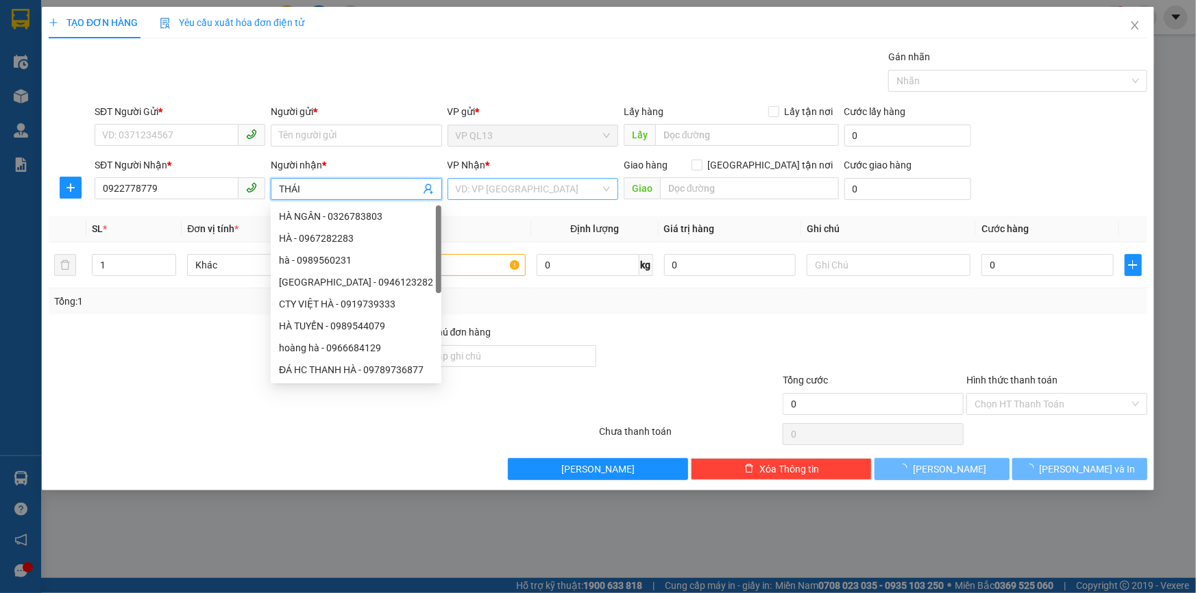
type input "THÁI"
click at [575, 193] on input "search" at bounding box center [528, 189] width 145 height 21
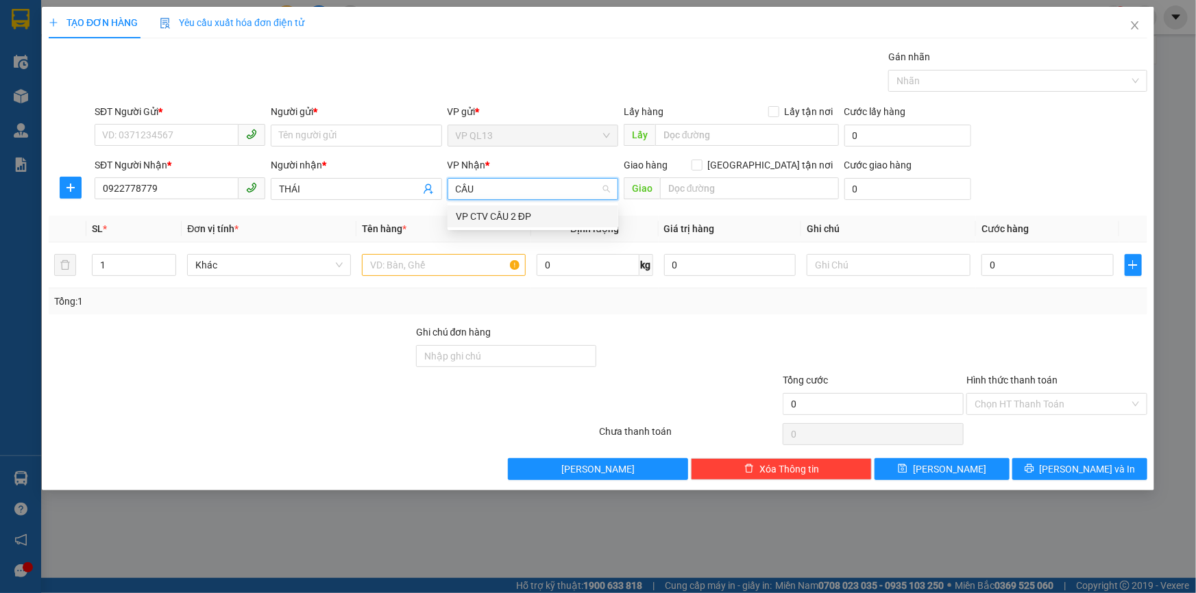
type input "CẦU"
click at [530, 219] on div "VP CTV CẦU 2 ĐP" at bounding box center [533, 216] width 154 height 15
click at [279, 188] on input "THÁI" at bounding box center [349, 189] width 140 height 15
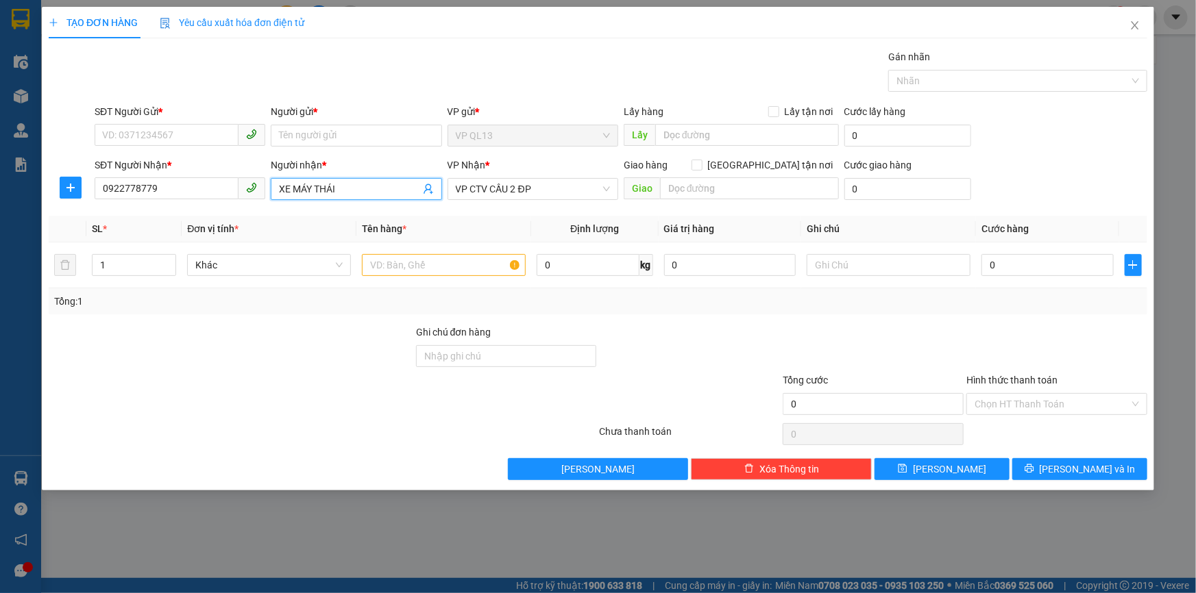
click at [347, 194] on input "XE MÁY THÁI" at bounding box center [349, 189] width 140 height 15
type input "XE MÁY THÁI HÙNG"
click at [162, 147] on div "SĐT Người Gửi * VD: 0371234567" at bounding box center [180, 128] width 171 height 48
click at [158, 129] on input "SĐT Người Gửi *" at bounding box center [167, 135] width 144 height 22
type input "0966332669"
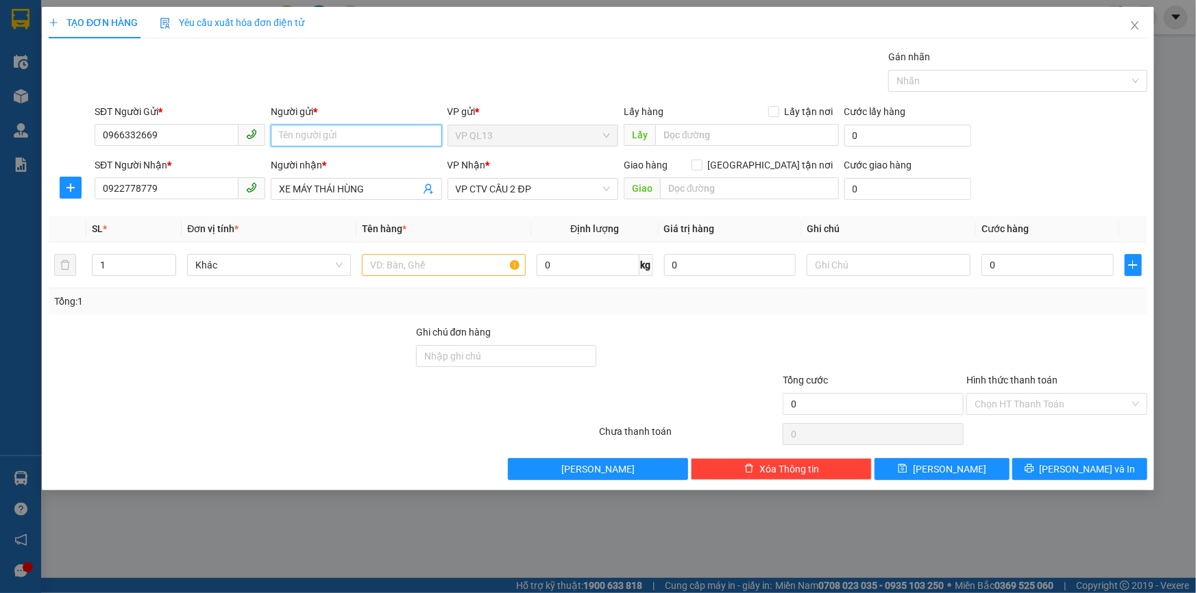
click at [295, 140] on input "Người gửi *" at bounding box center [356, 136] width 171 height 22
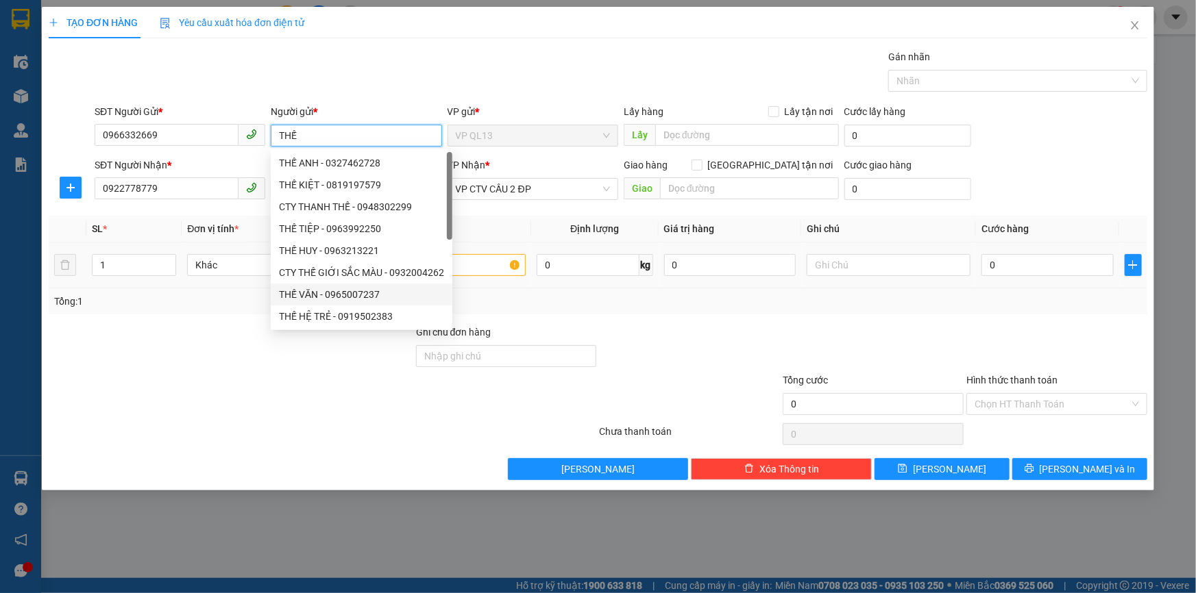
type input "THẾ"
click at [487, 269] on input "text" at bounding box center [444, 265] width 164 height 22
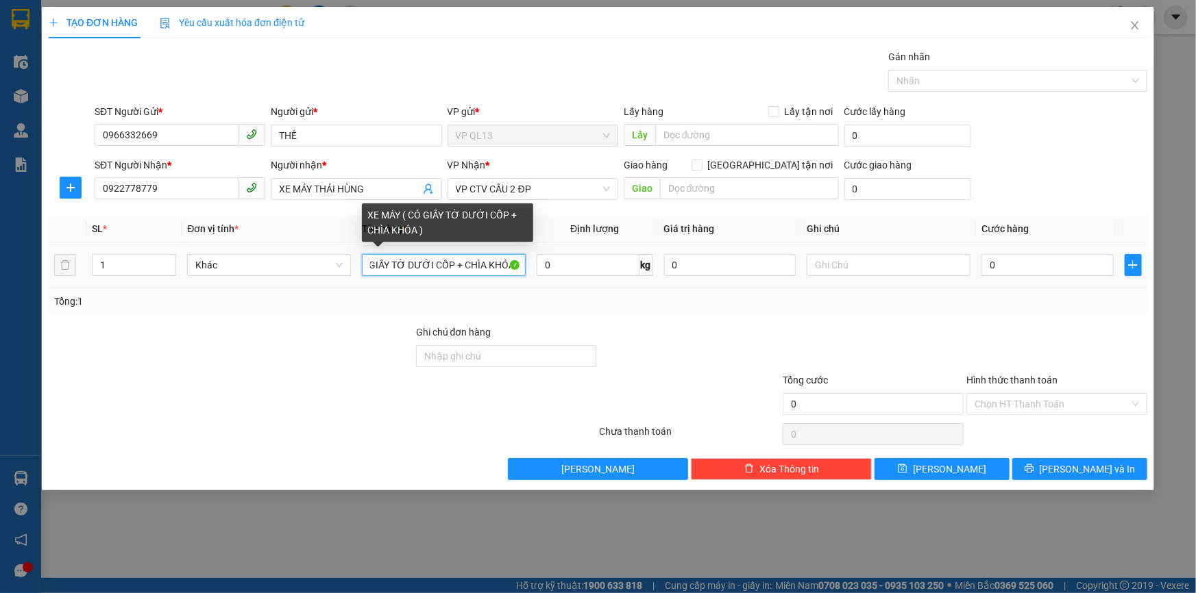
scroll to position [0, 58]
drag, startPoint x: 370, startPoint y: 265, endPoint x: 507, endPoint y: 267, distance: 137.1
click at [507, 267] on input "XE MÁY ( CÓ GIẤY TỜ DƯỚI CỐP + CHÌA KHÓA )" at bounding box center [444, 265] width 164 height 22
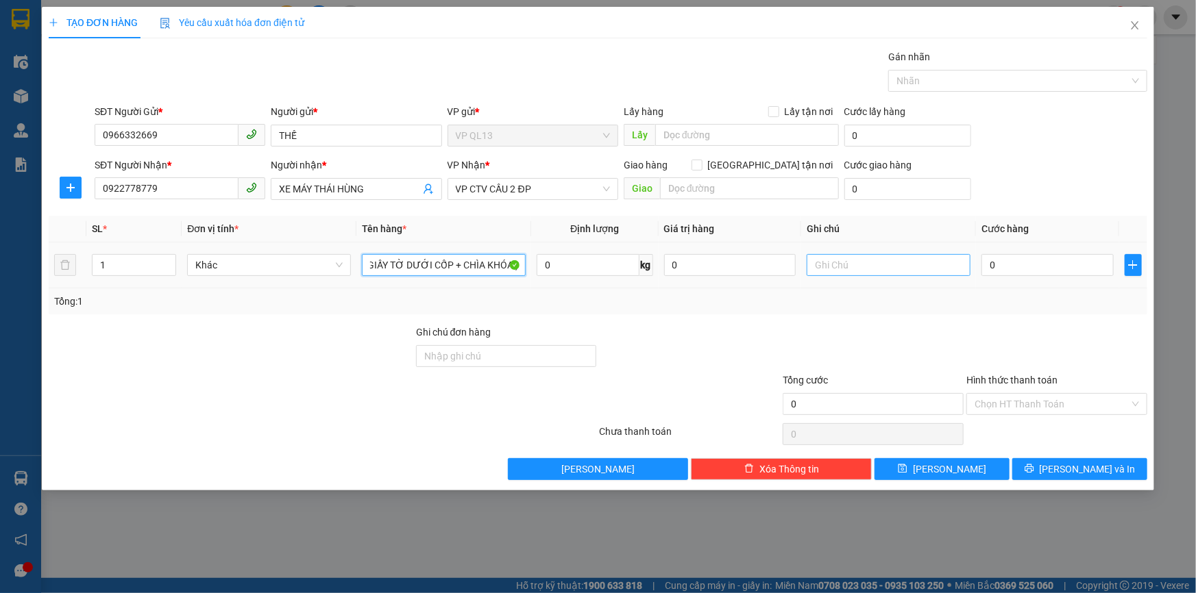
type input "XE MÁY ( CÓ GIẤY TỜ DƯỚI CỐP + CHÌA KHÓA )"
click at [844, 270] on input "text" at bounding box center [889, 265] width 164 height 22
paste input "GIẤY TỜ DƯỚI CỐP + CHÌA KHÓ"
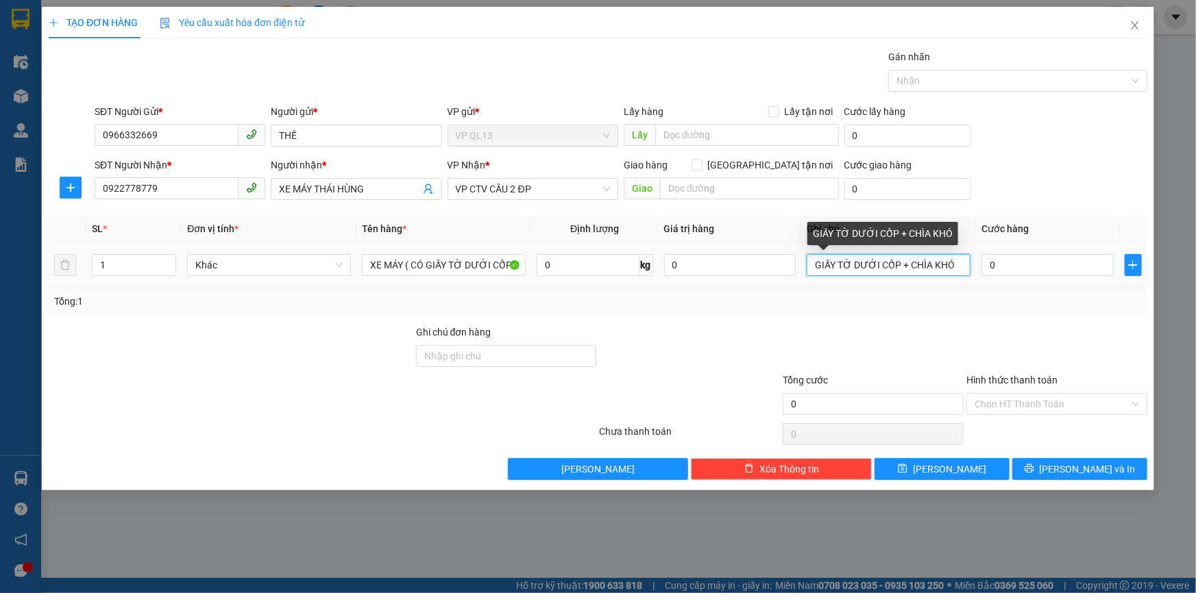
click at [811, 264] on input "GIẤY TỜ DƯỚI CỐP + CHÌA KHÓ" at bounding box center [889, 265] width 164 height 22
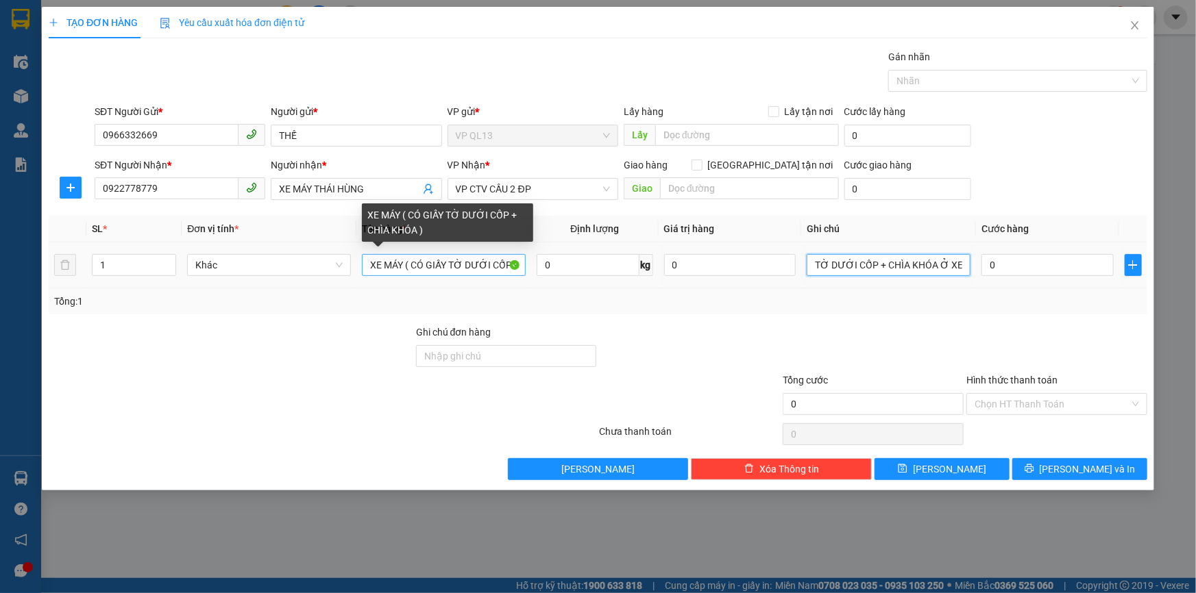
type input "CÓ GIẤY TỜ DƯỚI CỐP + CHÌA KHÓA Ở XE"
click at [405, 270] on input "XE MÁY ( CÓ GIẤY TỜ DƯỚI CỐP + CHÌA KHÓA )" at bounding box center [444, 265] width 164 height 22
click at [487, 267] on input "XE MÁY CÓ GIẤY TỜ DƯỚI CỐP + CHÌA KHÓA )" at bounding box center [444, 265] width 164 height 22
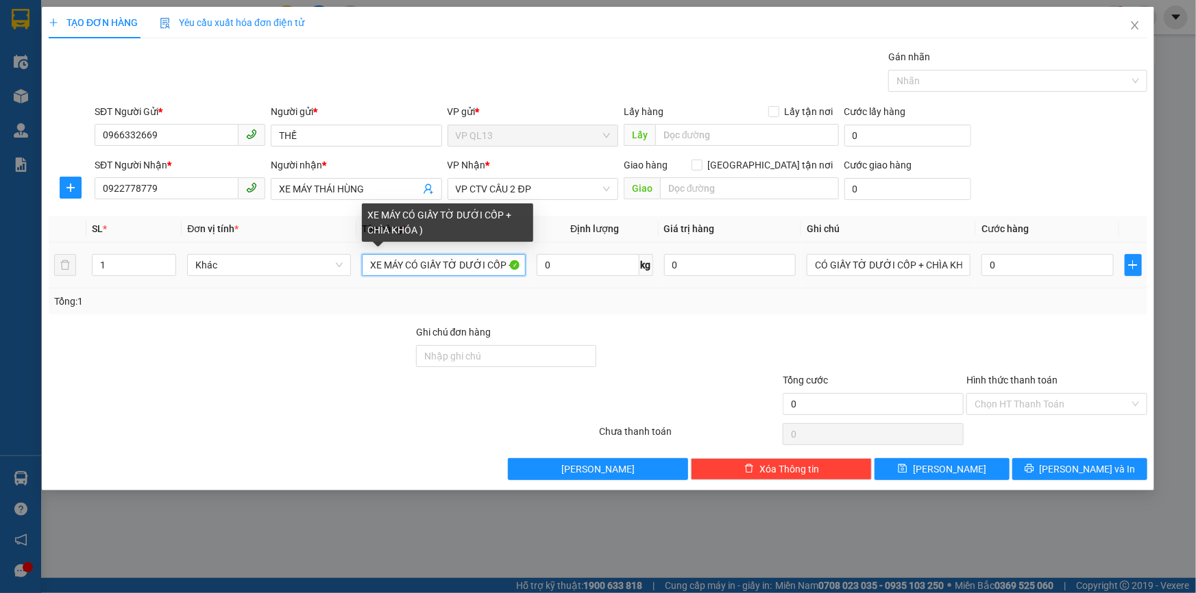
scroll to position [0, 53]
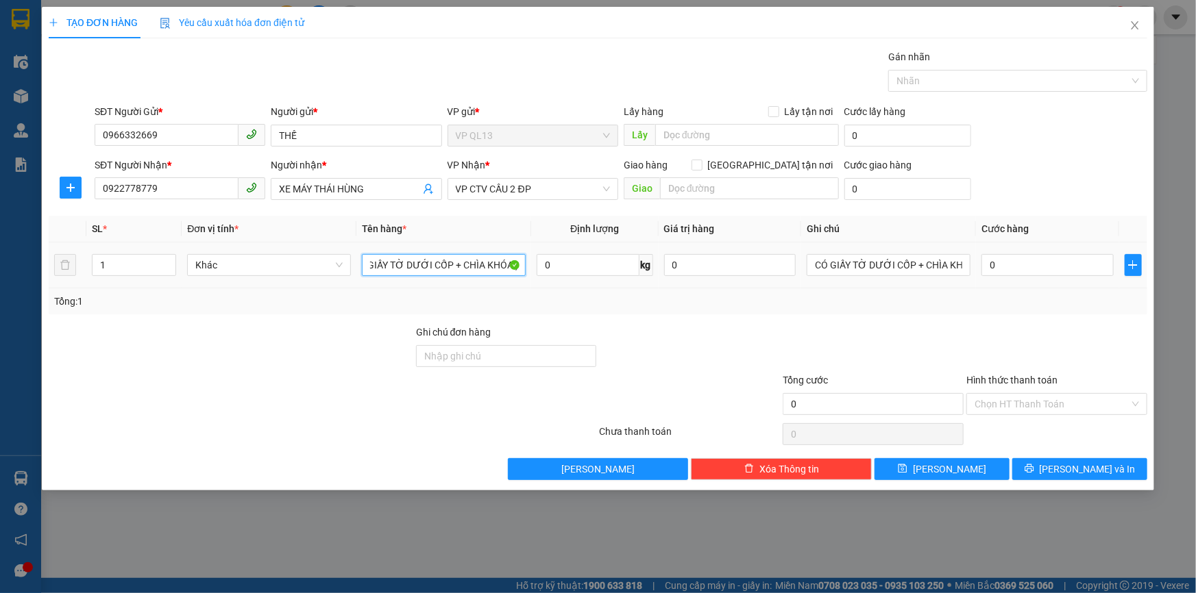
drag, startPoint x: 406, startPoint y: 262, endPoint x: 534, endPoint y: 264, distance: 128.1
click at [534, 264] on tr "1 Khác XE MÁY CÓ GIẤY TỜ DƯỚI CỐP + CHÌA KHÓA ) 0 kg 0 CÓ GIẤY TỜ DƯỚI CỐP + CH…" at bounding box center [598, 266] width 1098 height 46
type input "XE MÁY"
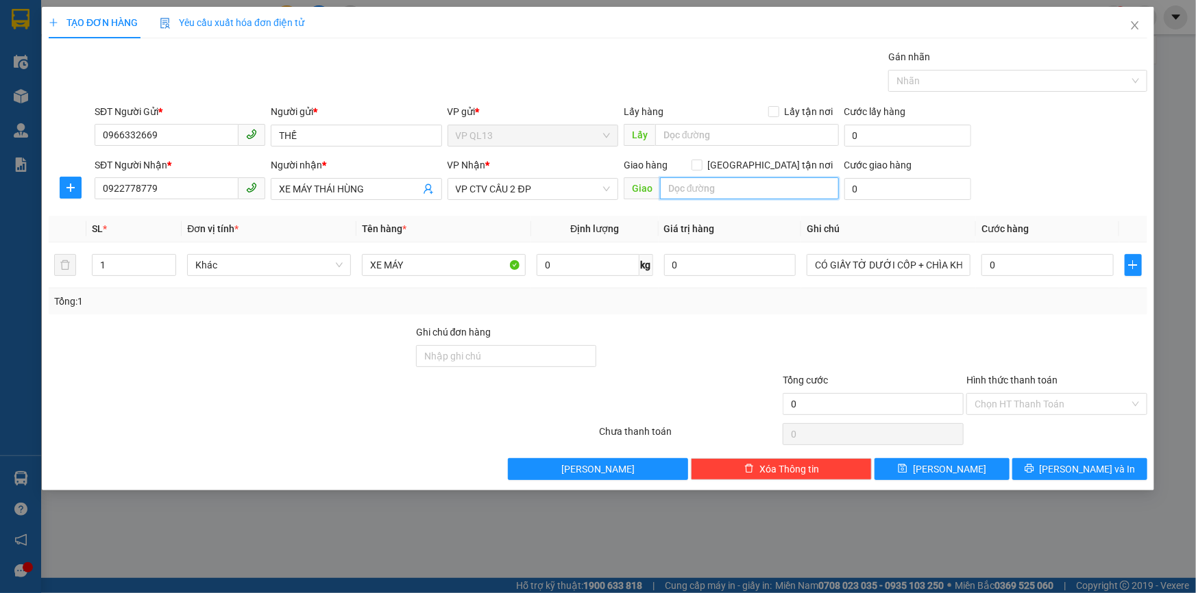
click at [730, 192] on input "text" at bounding box center [749, 188] width 179 height 22
type input "GIÁO XỨ ĐỒNG TÂM"
click at [996, 257] on input "0" at bounding box center [1047, 265] width 132 height 22
type input "3"
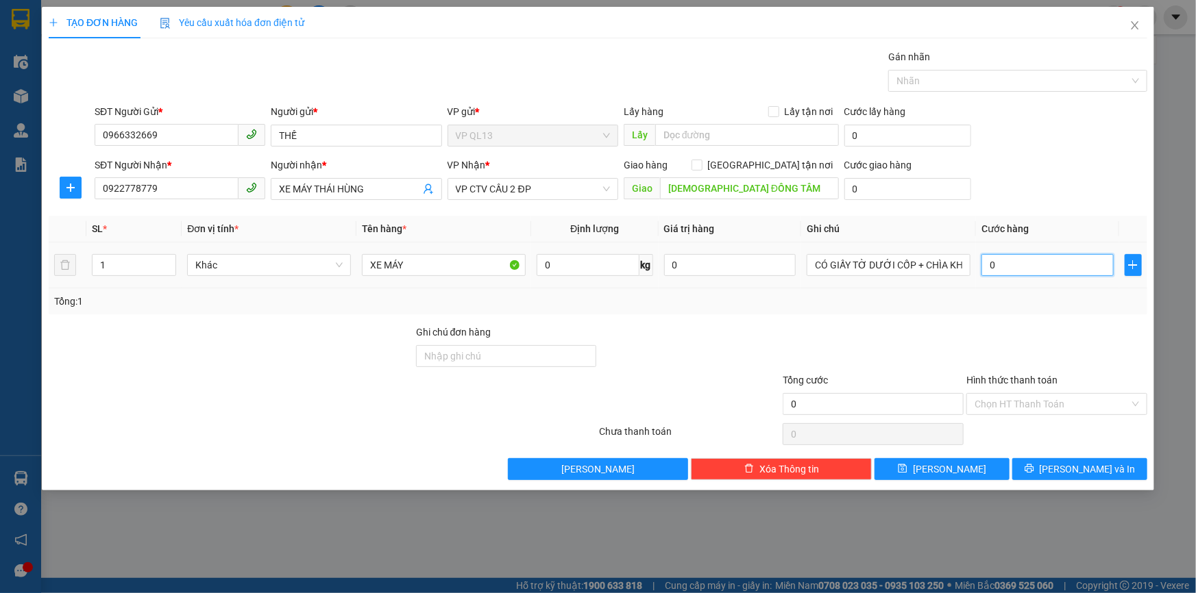
type input "3"
type input "30"
type input "300"
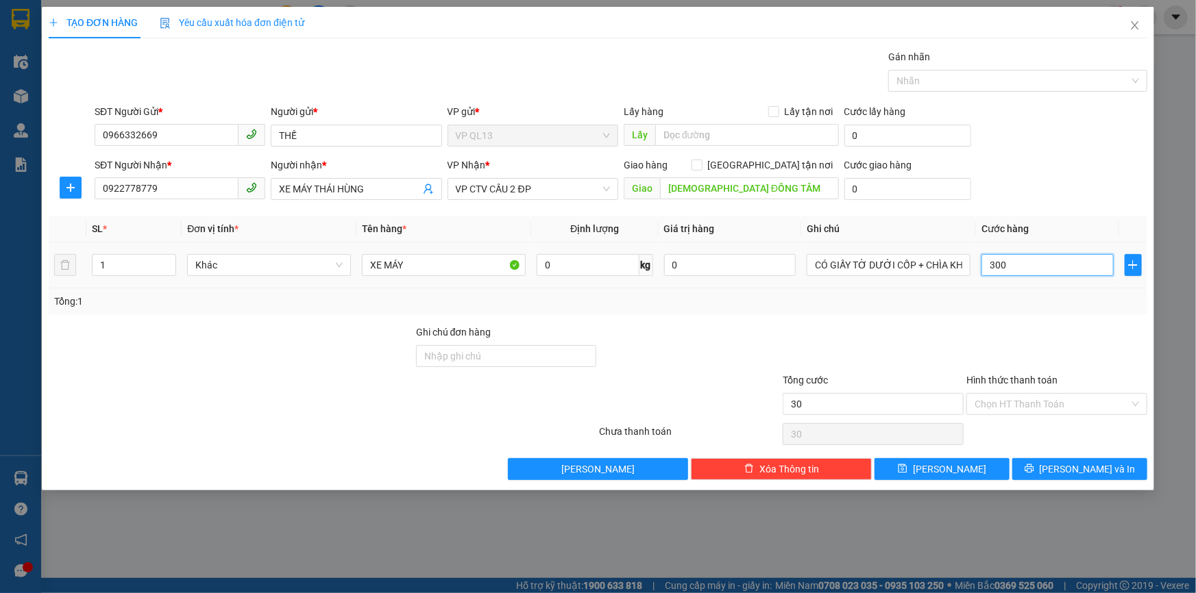
type input "300"
type input "3.000"
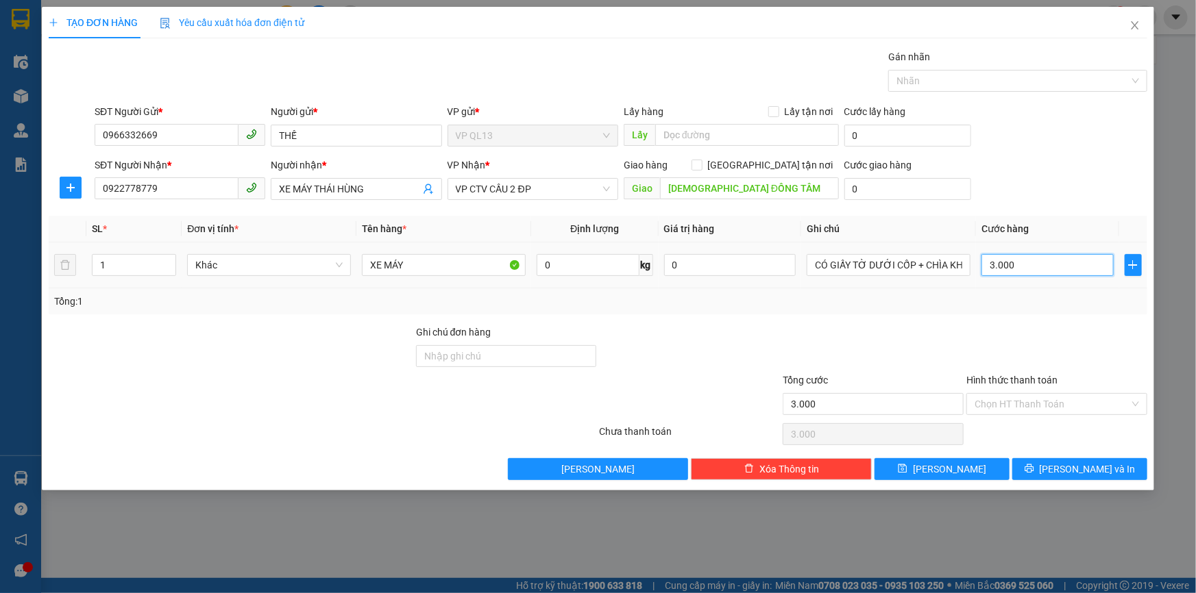
type input "30.000"
type input "300.000"
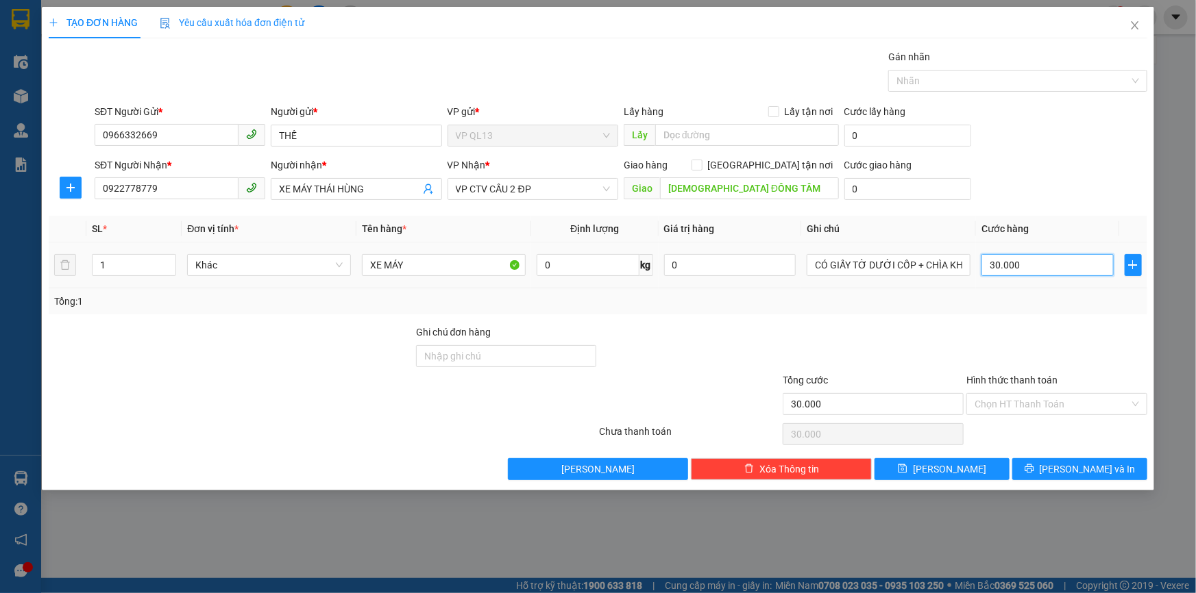
type input "300.000"
click at [865, 356] on div at bounding box center [873, 349] width 184 height 48
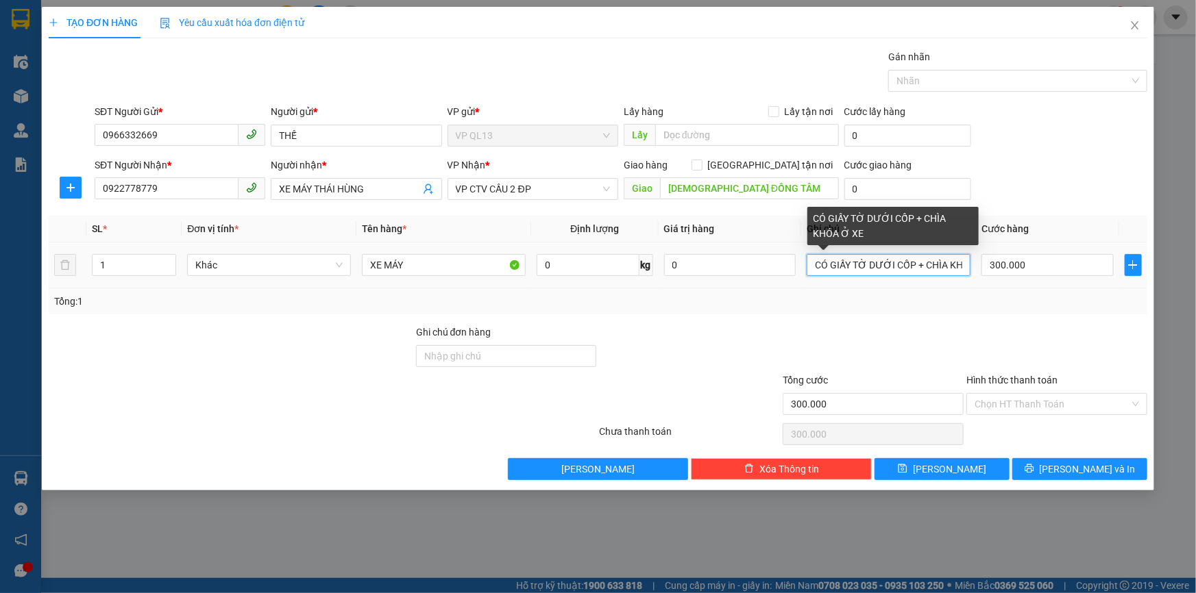
click at [810, 269] on input "CÓ GIẤY TỜ DƯỚI CỐP + CHÌA KHÓA Ở XE" at bounding box center [889, 265] width 164 height 22
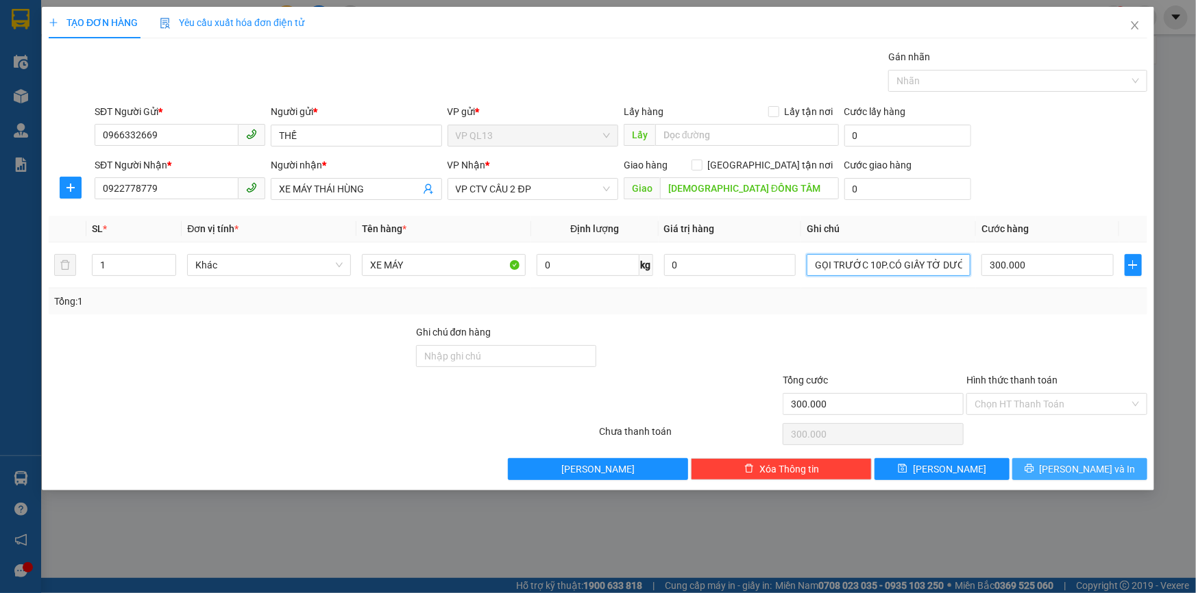
type input "GỌI TRƯỚC 10P.CÓ GIẤY TỜ DƯỚI CỐP + CHÌA KHÓA Ở XE"
click at [1087, 478] on button "[PERSON_NAME] và In" at bounding box center [1079, 469] width 135 height 22
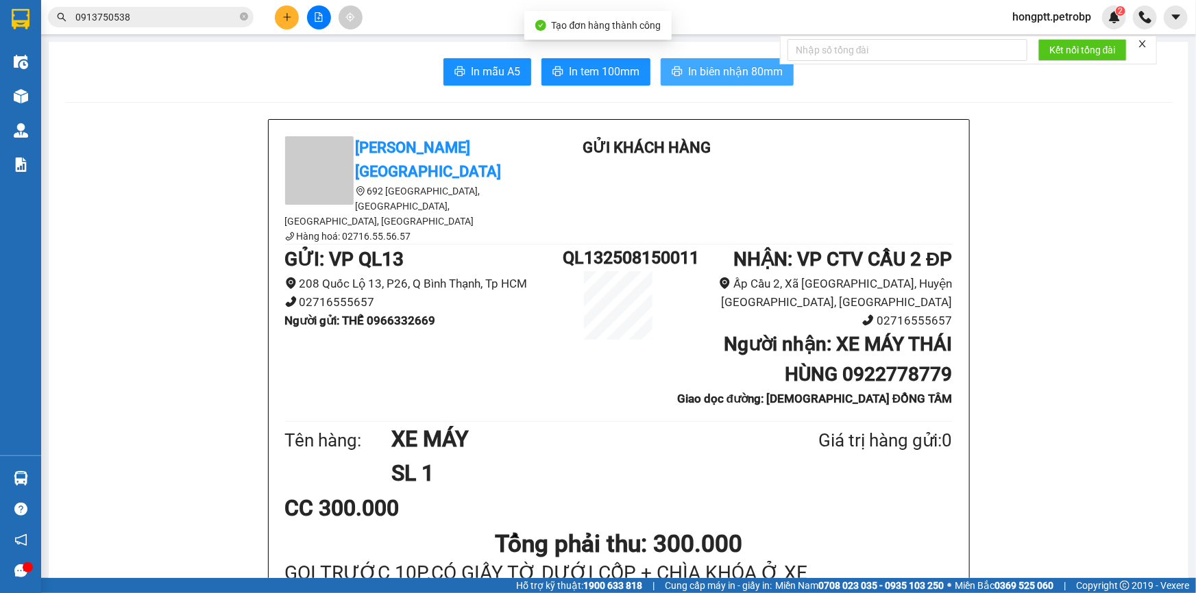
click at [713, 73] on span "In biên nhận 80mm" at bounding box center [735, 71] width 95 height 17
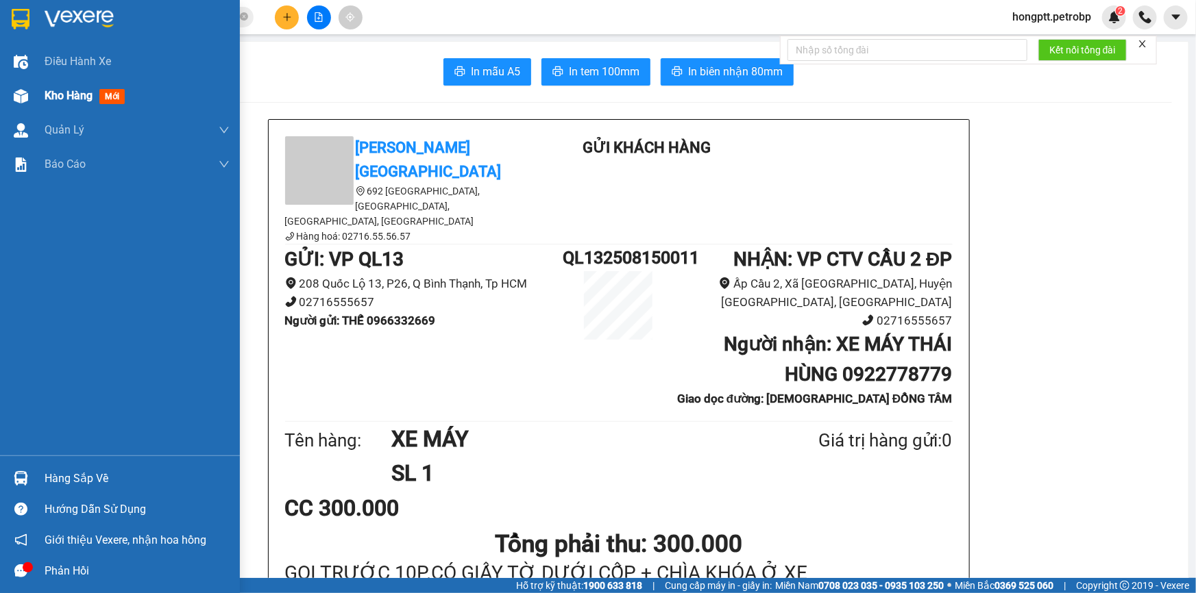
click at [30, 82] on div "Kho hàng mới" at bounding box center [120, 96] width 240 height 34
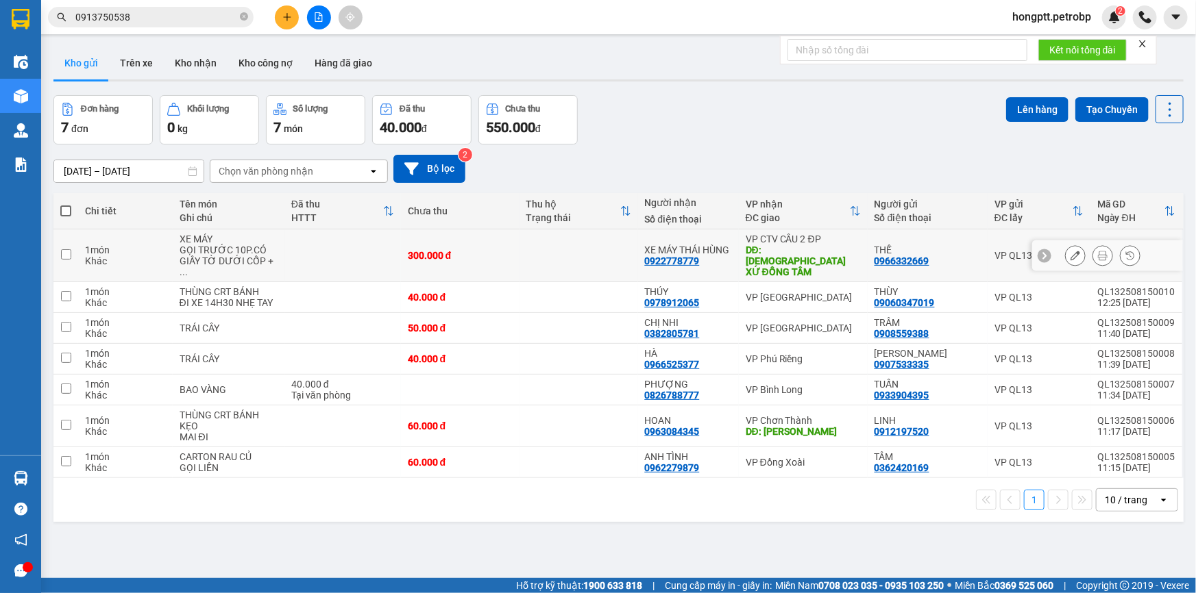
click at [1070, 251] on icon at bounding box center [1075, 256] width 10 height 10
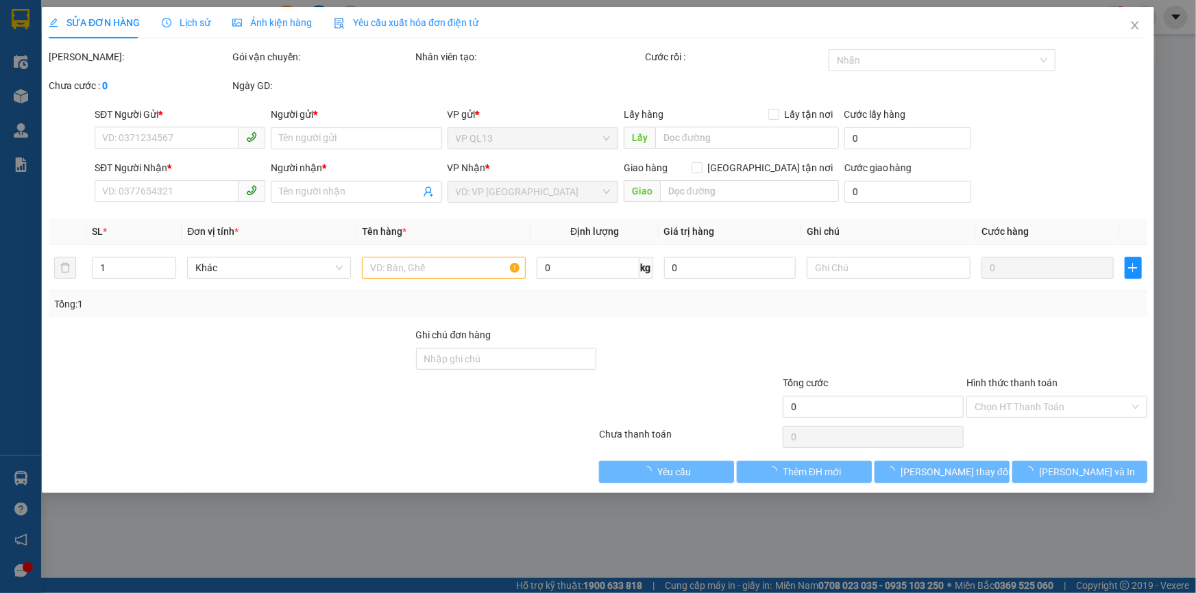
type input "0966332669"
type input "THẾ"
type input "0922778779"
type input "XE MÁY THÁI HÙNG"
type input "GIÁO XỨ ĐỒNG TÂM"
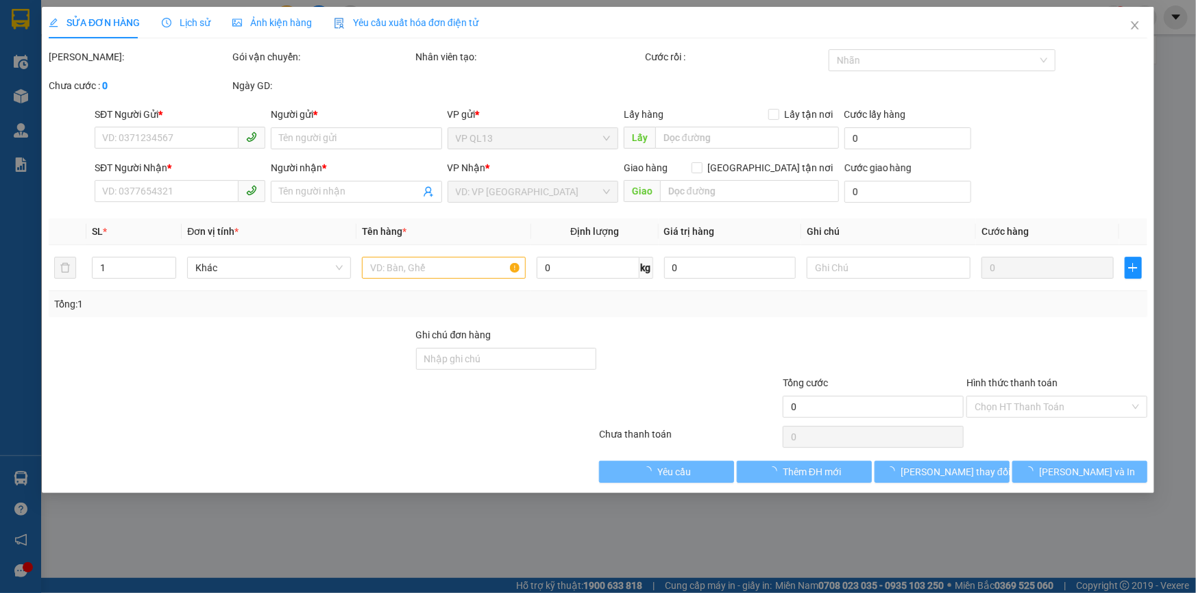
type input "300.000"
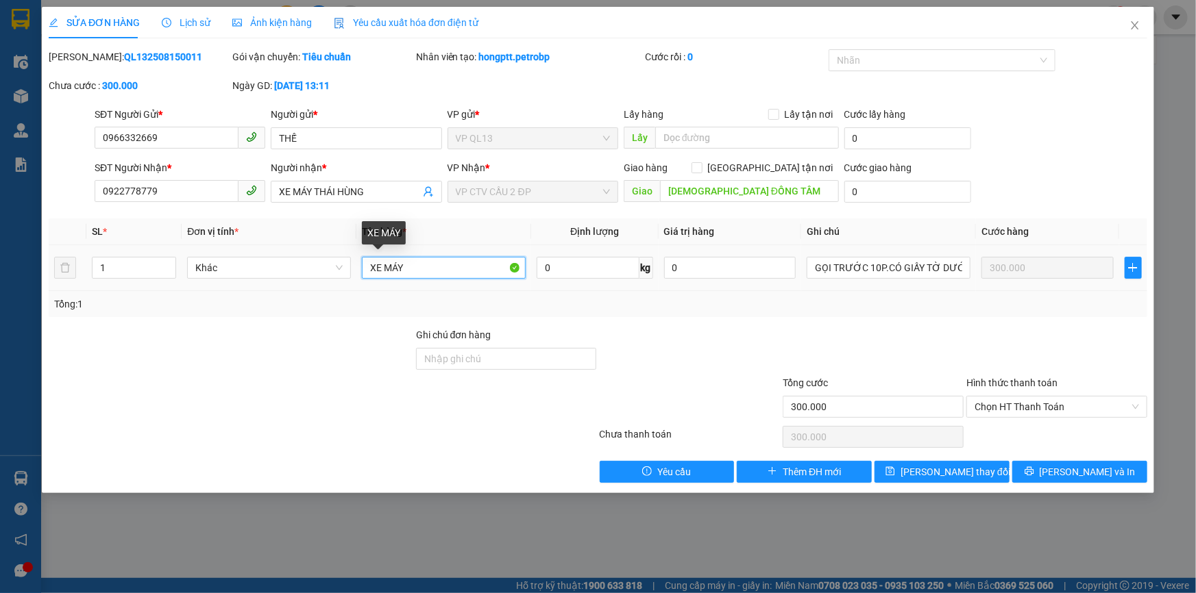
click at [411, 274] on input "XE MÁY" at bounding box center [444, 268] width 164 height 22
type input "XE MÁY + LỐP"
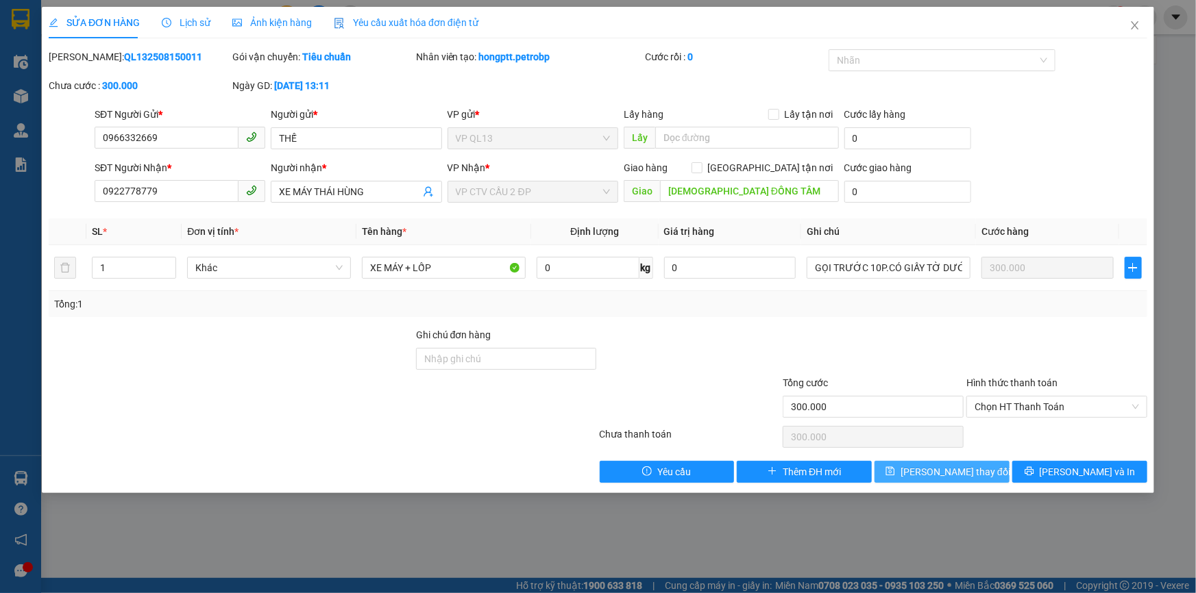
click at [918, 471] on button "[PERSON_NAME] thay đổi" at bounding box center [941, 472] width 135 height 22
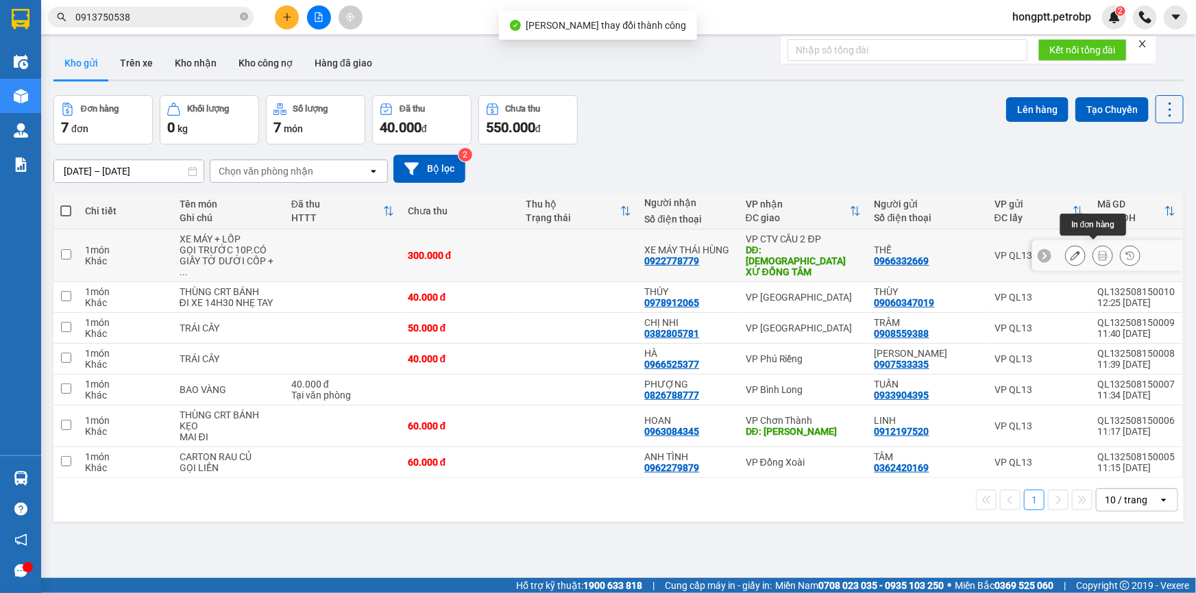
click at [1098, 251] on icon at bounding box center [1103, 256] width 10 height 10
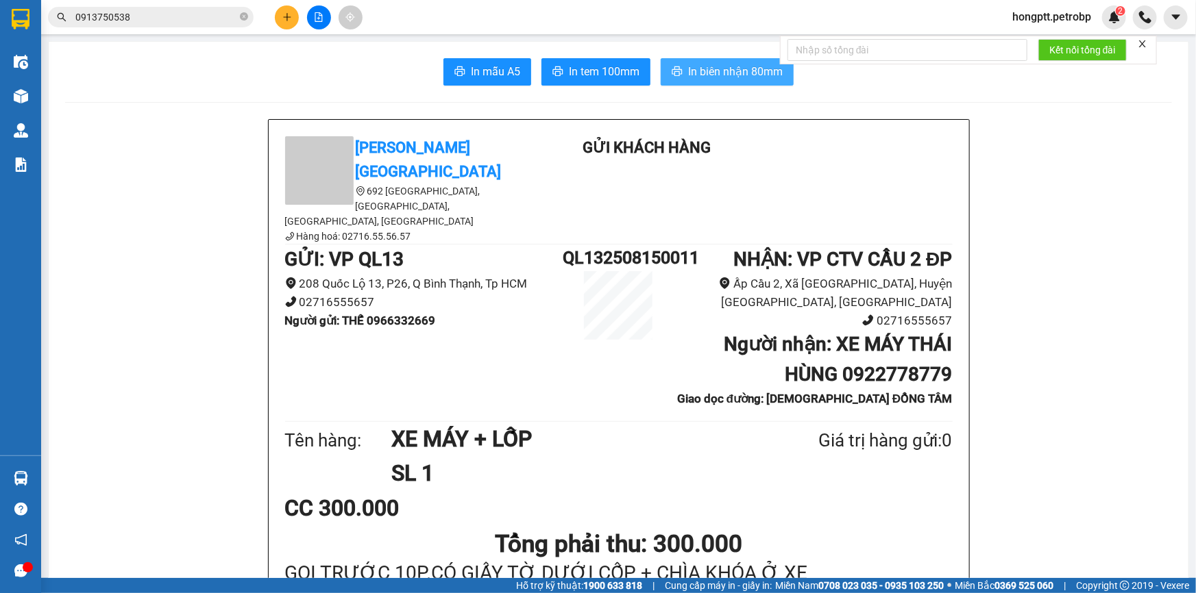
click at [752, 71] on span "In biên nhận 80mm" at bounding box center [735, 71] width 95 height 17
click at [601, 79] on span "In tem 100mm" at bounding box center [604, 71] width 71 height 17
click at [288, 24] on button at bounding box center [287, 17] width 24 height 24
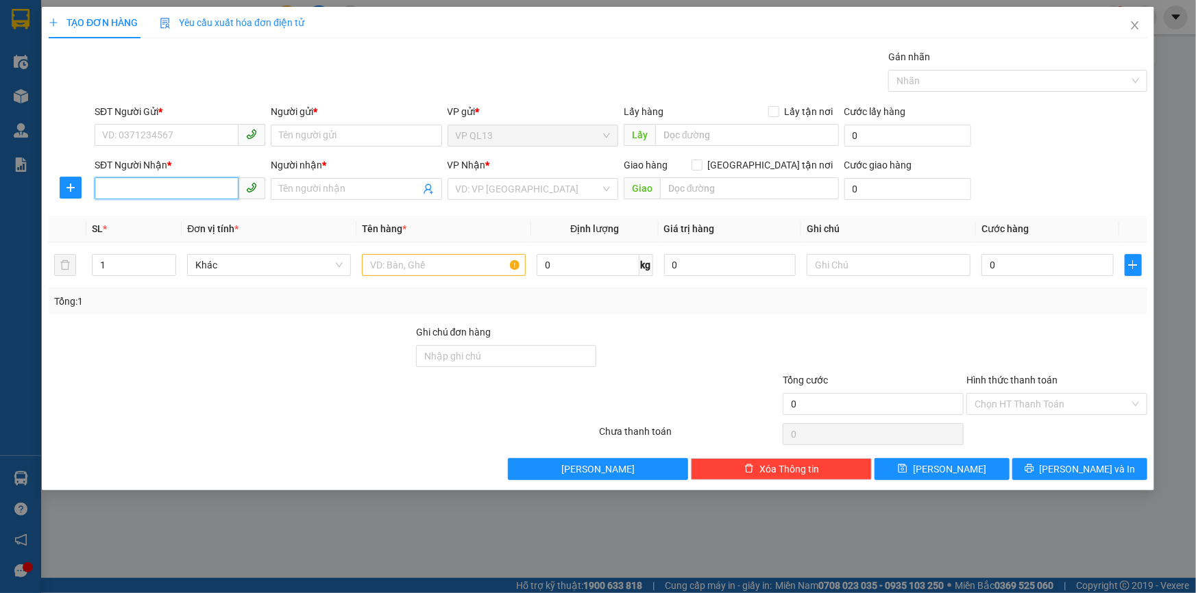
click at [156, 181] on input "SĐT Người Nhận *" at bounding box center [167, 188] width 144 height 22
click at [206, 214] on div "0334063703 - KHUYÊN" at bounding box center [180, 216] width 154 height 15
type input "0334063703"
type input "KHUYÊN"
type input "50.000"
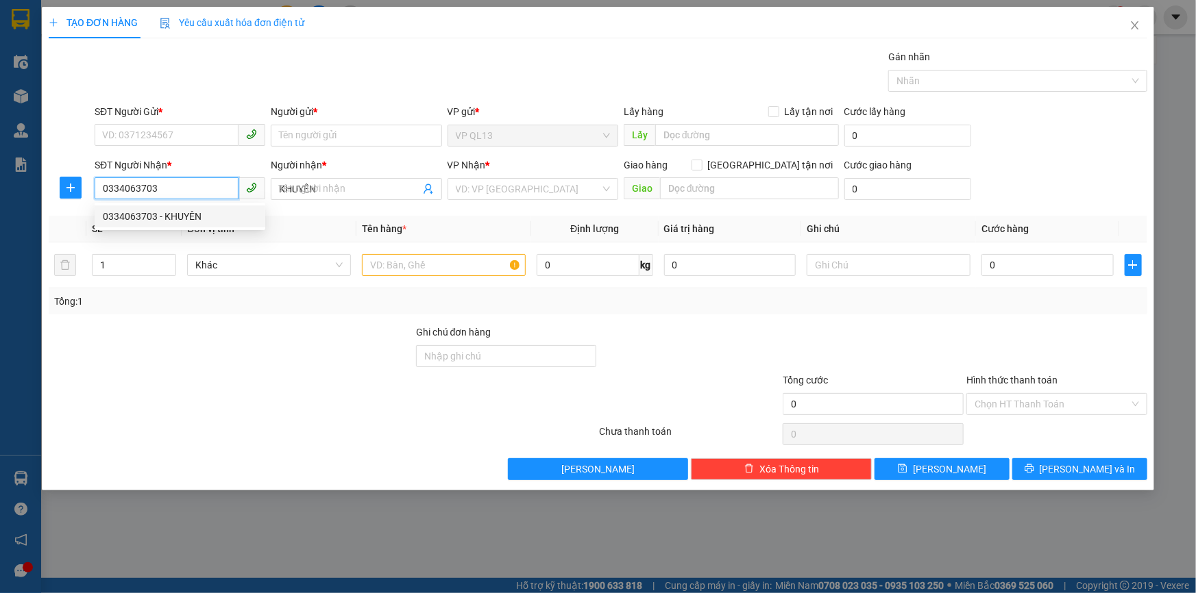
type input "50.000"
type input "0334063703"
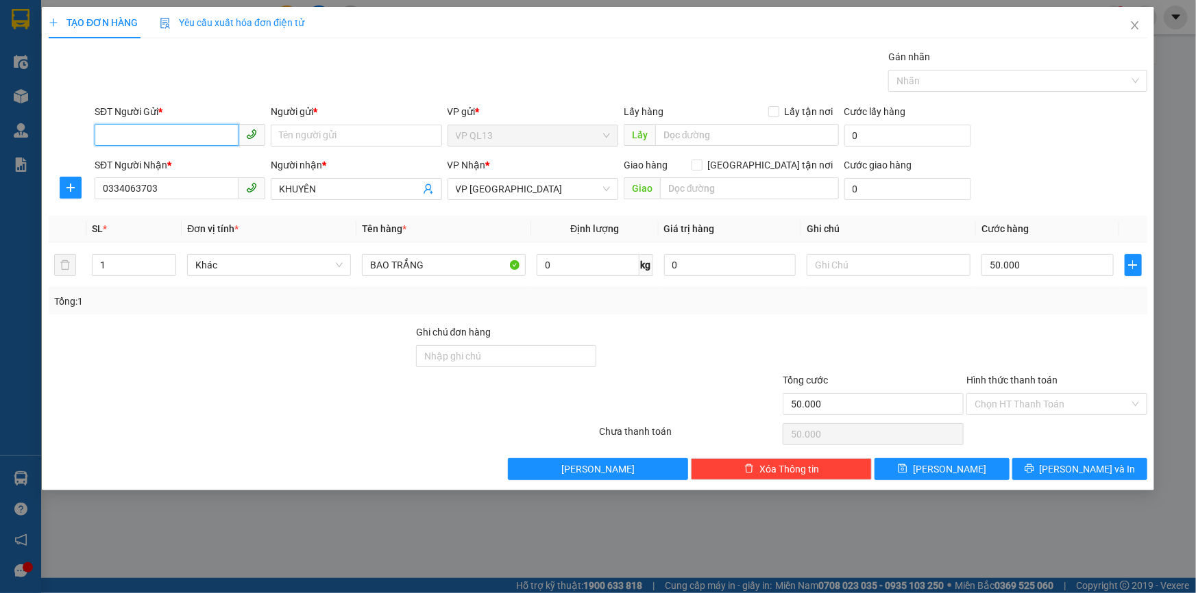
click at [196, 134] on input "SĐT Người Gửi *" at bounding box center [167, 135] width 144 height 22
type input "02862811761"
click at [352, 138] on input "Người gửi *" at bounding box center [356, 136] width 171 height 22
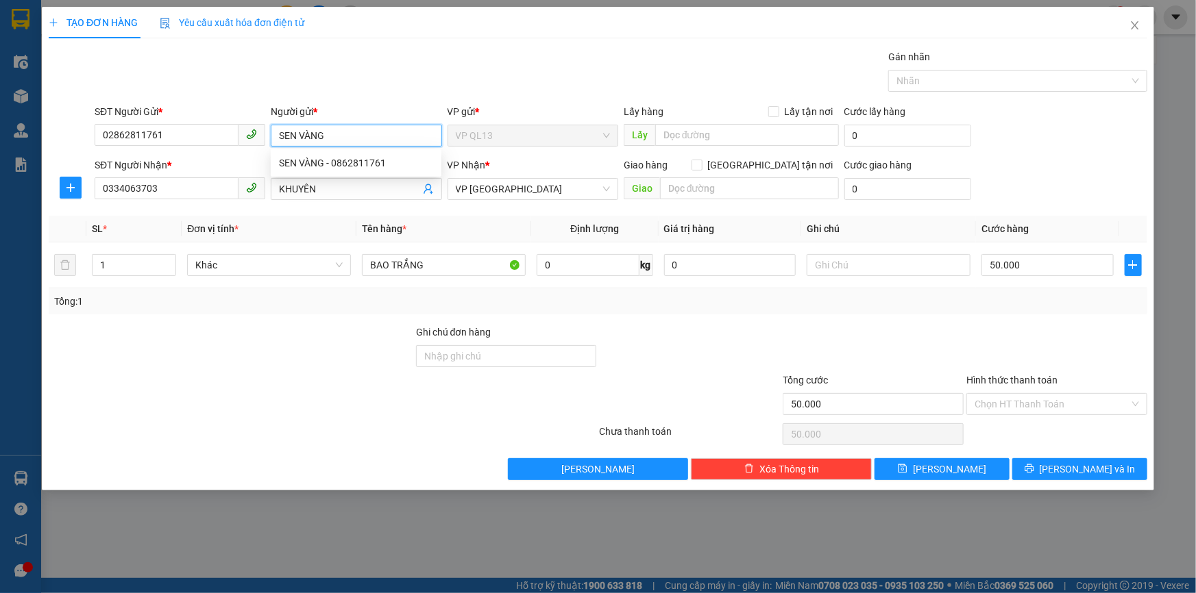
type input "SEN VÀNG"
click at [671, 354] on div at bounding box center [690, 349] width 184 height 48
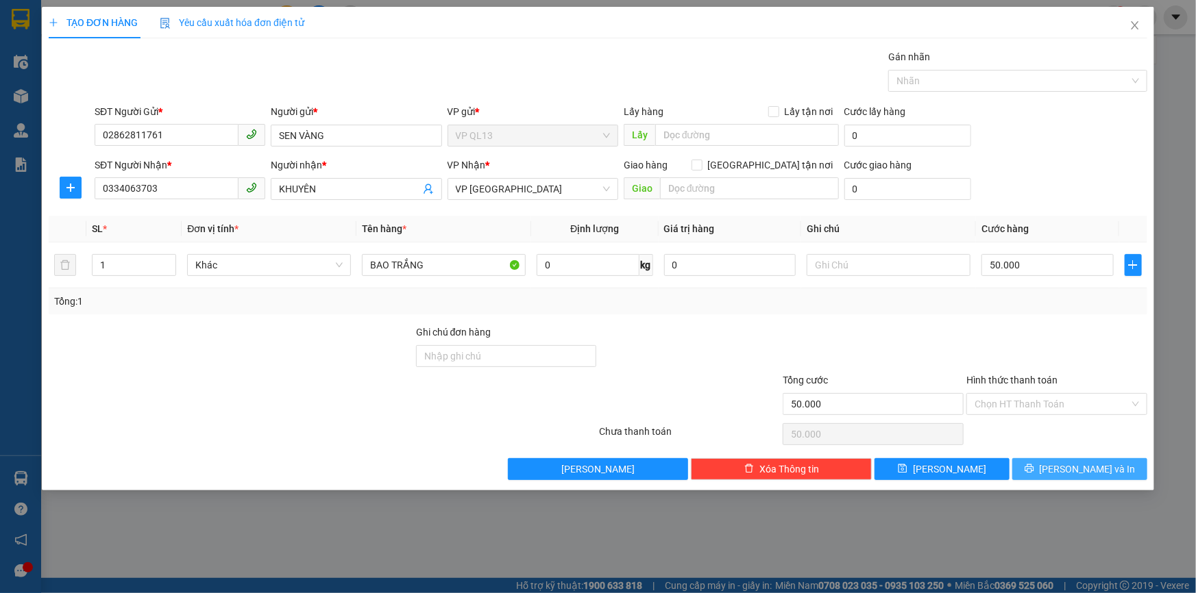
click at [1113, 467] on button "[PERSON_NAME] và In" at bounding box center [1079, 469] width 135 height 22
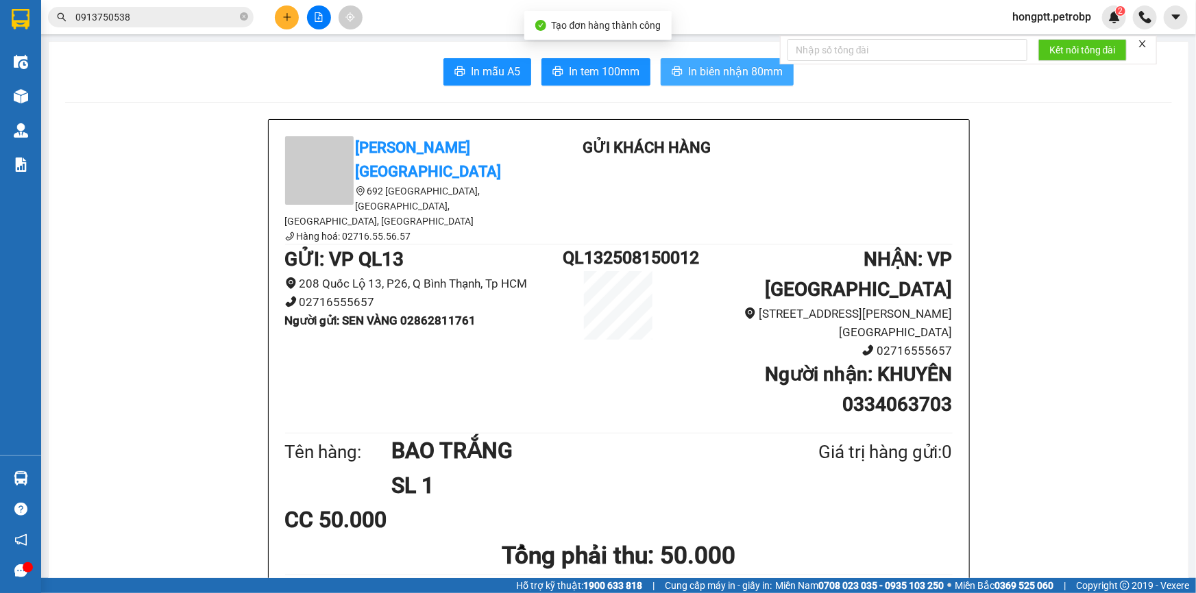
click at [728, 60] on button "In biên nhận 80mm" at bounding box center [727, 71] width 133 height 27
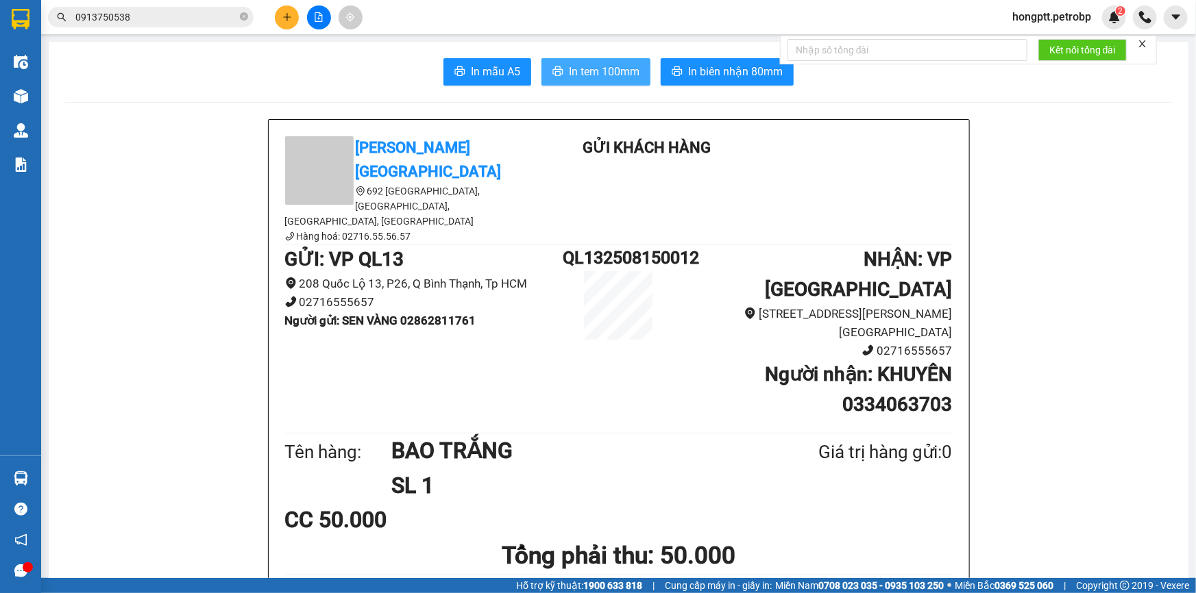
click at [599, 67] on span "In tem 100mm" at bounding box center [604, 71] width 71 height 17
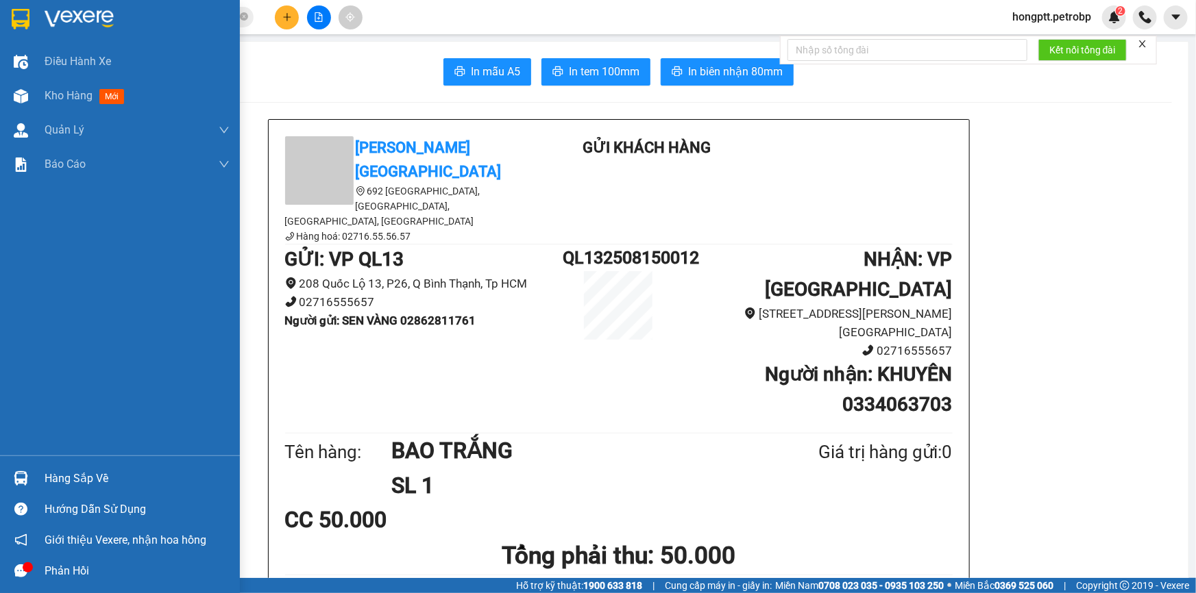
click at [69, 478] on div "Hàng sắp về" at bounding box center [137, 479] width 185 height 21
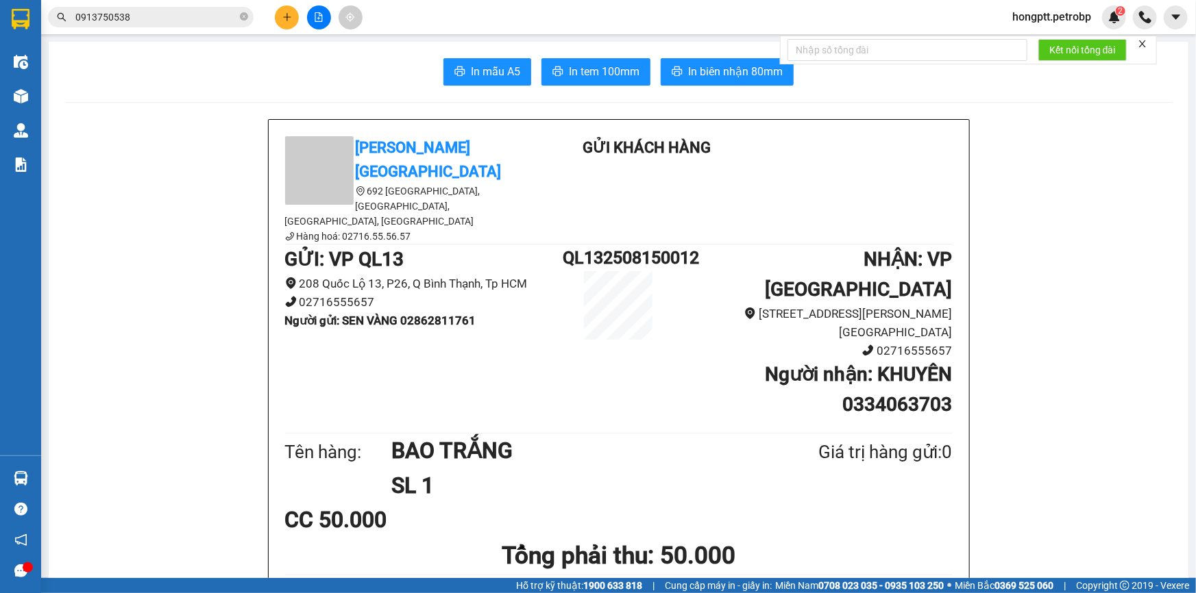
click at [367, 569] on section "Kết quả tìm kiếm ( 1 ) Bộ lọc Mã ĐH Trạng thái Món hàng Tổng cước Chưa cước Ngư…" at bounding box center [598, 296] width 1196 height 593
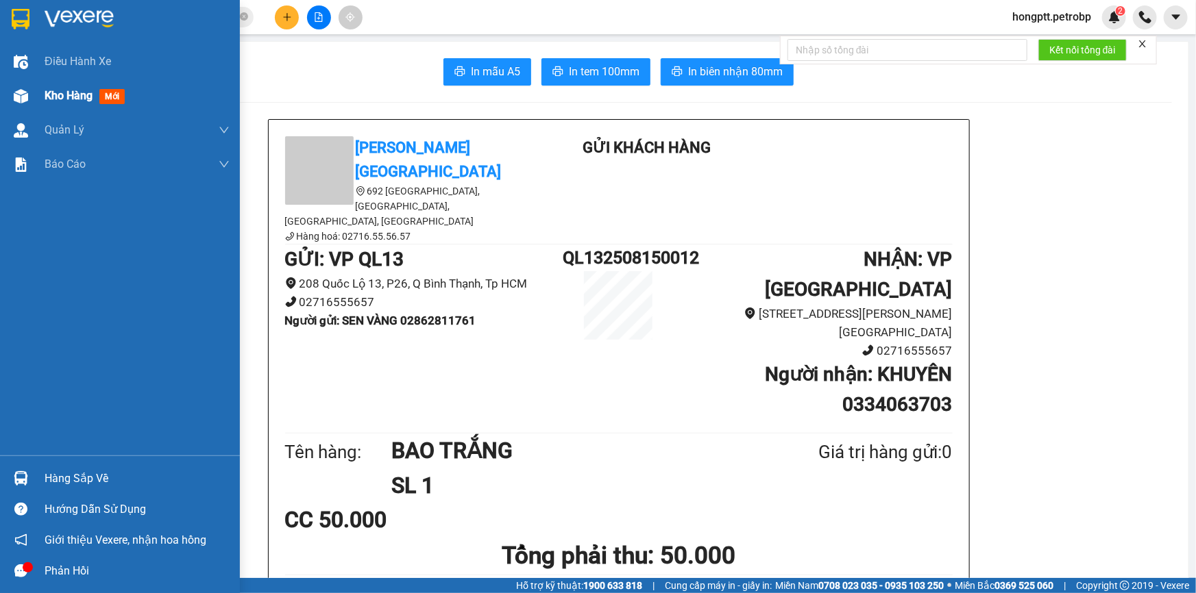
click at [16, 106] on div at bounding box center [21, 96] width 24 height 24
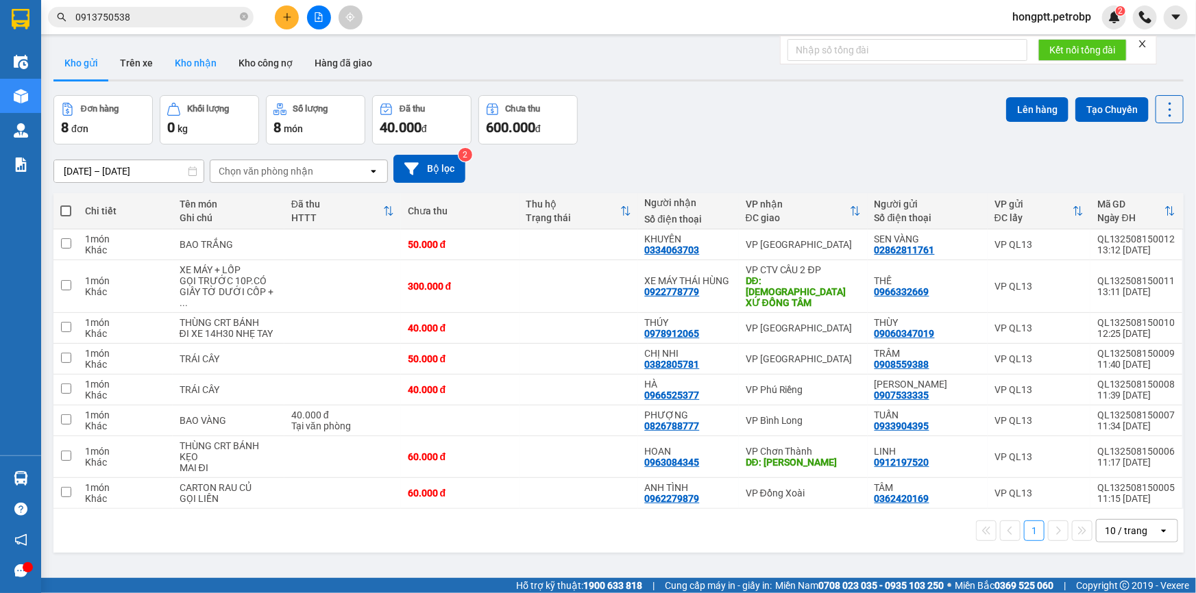
click at [204, 67] on button "Kho nhận" at bounding box center [196, 63] width 64 height 33
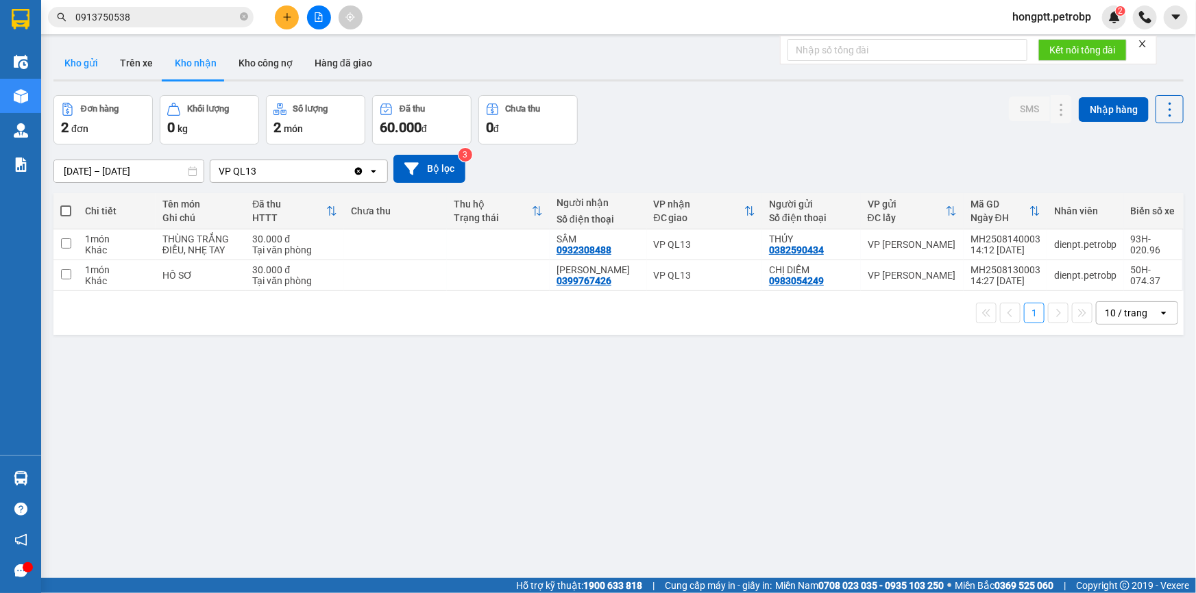
click at [71, 70] on button "Kho gửi" at bounding box center [81, 63] width 56 height 33
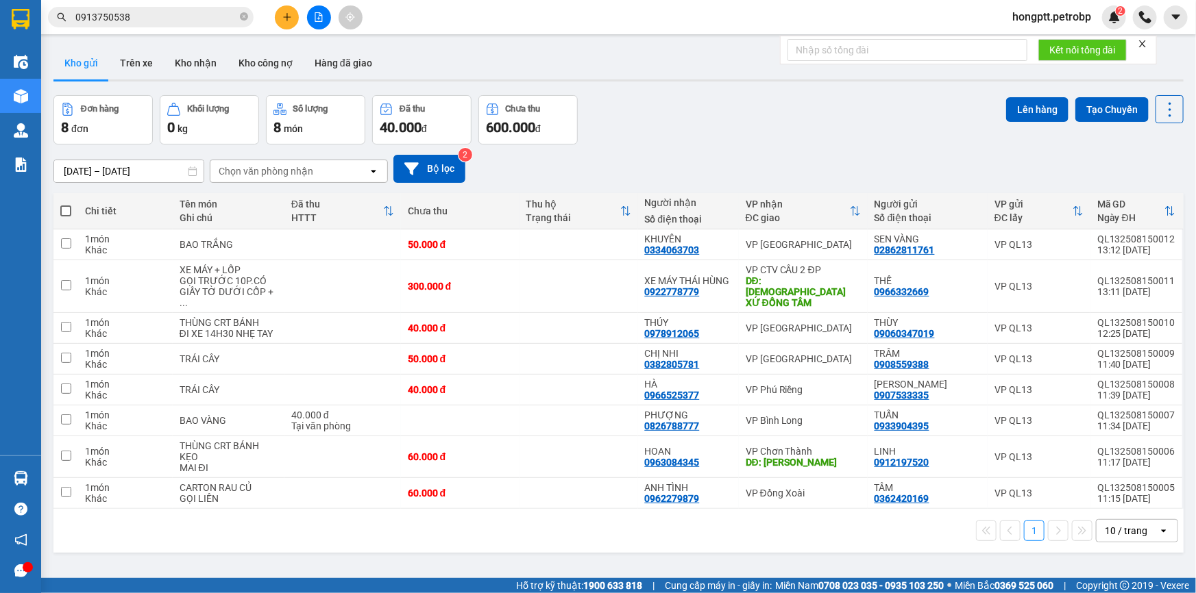
click at [284, 15] on icon "plus" at bounding box center [287, 17] width 10 height 10
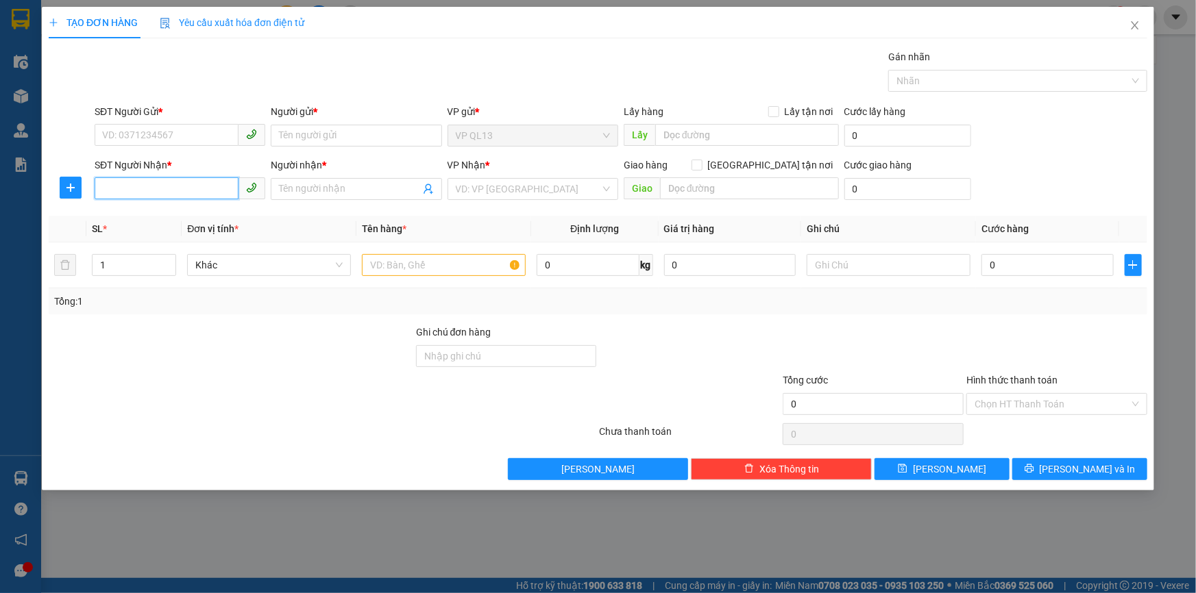
click at [175, 192] on input "SĐT Người Nhận *" at bounding box center [167, 188] width 144 height 22
type input "0979639655"
click at [333, 195] on input "Người nhận *" at bounding box center [349, 189] width 140 height 15
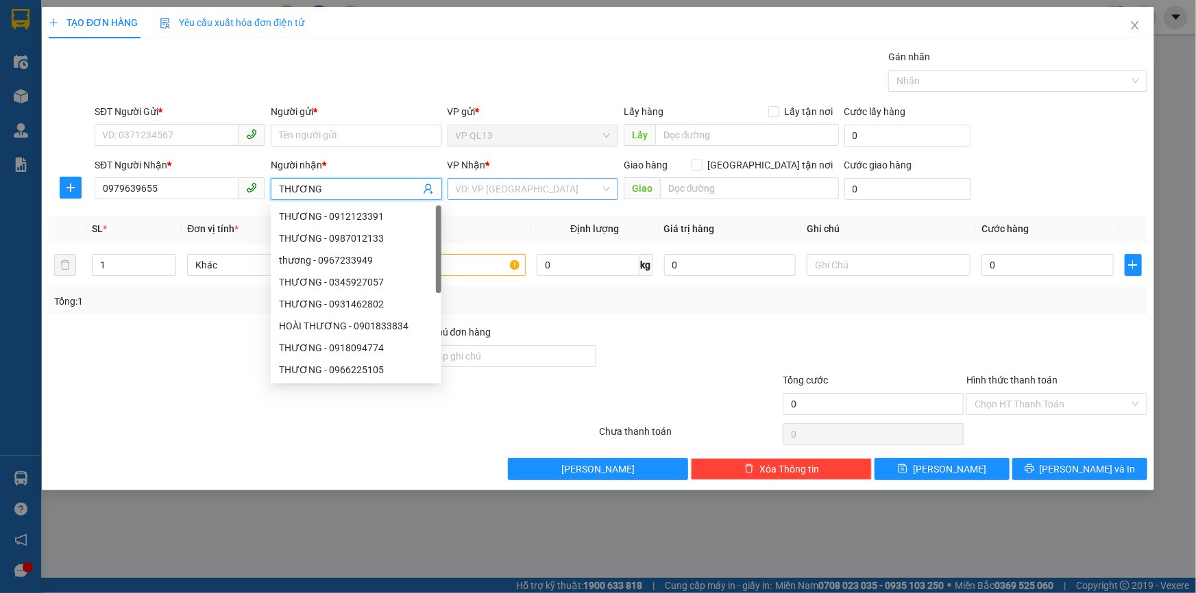
type input "THƯƠNG"
click at [495, 197] on input "search" at bounding box center [528, 189] width 145 height 21
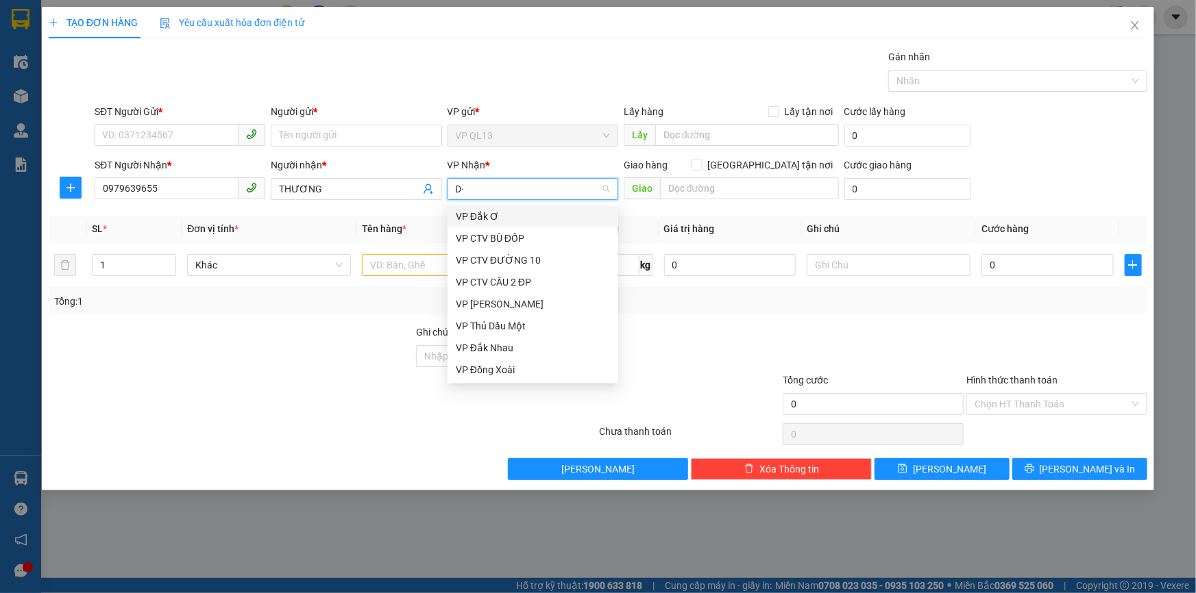
type input "D"
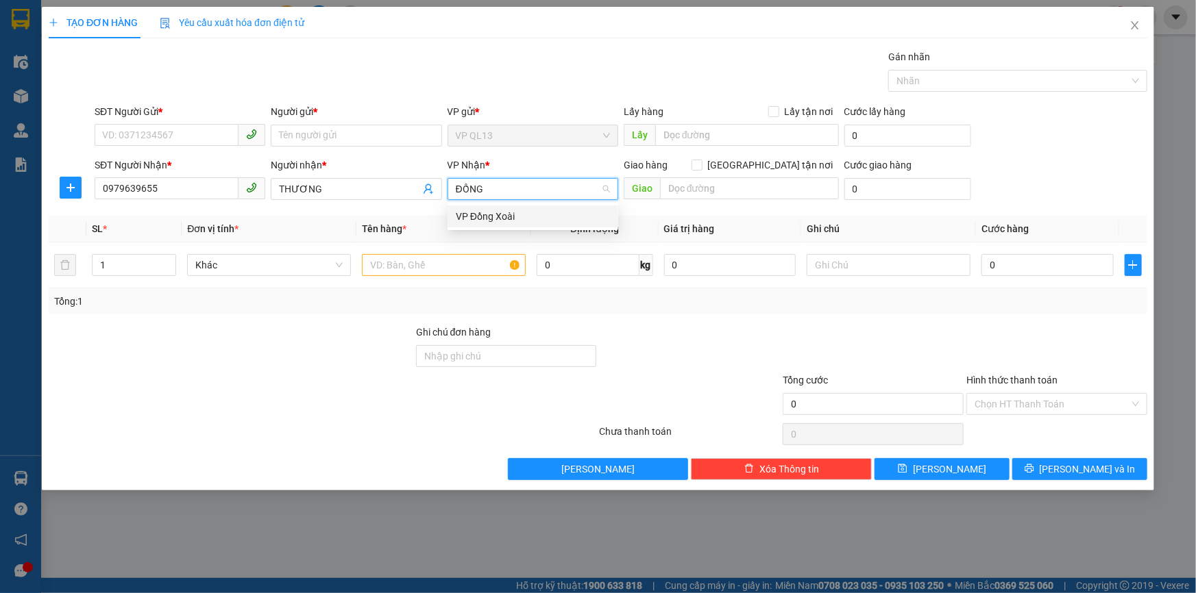
type input "ĐỒNG"
click at [493, 214] on div "VP Đồng Xoài" at bounding box center [533, 216] width 154 height 15
click at [155, 141] on input "SĐT Người Gửi *" at bounding box center [167, 135] width 144 height 22
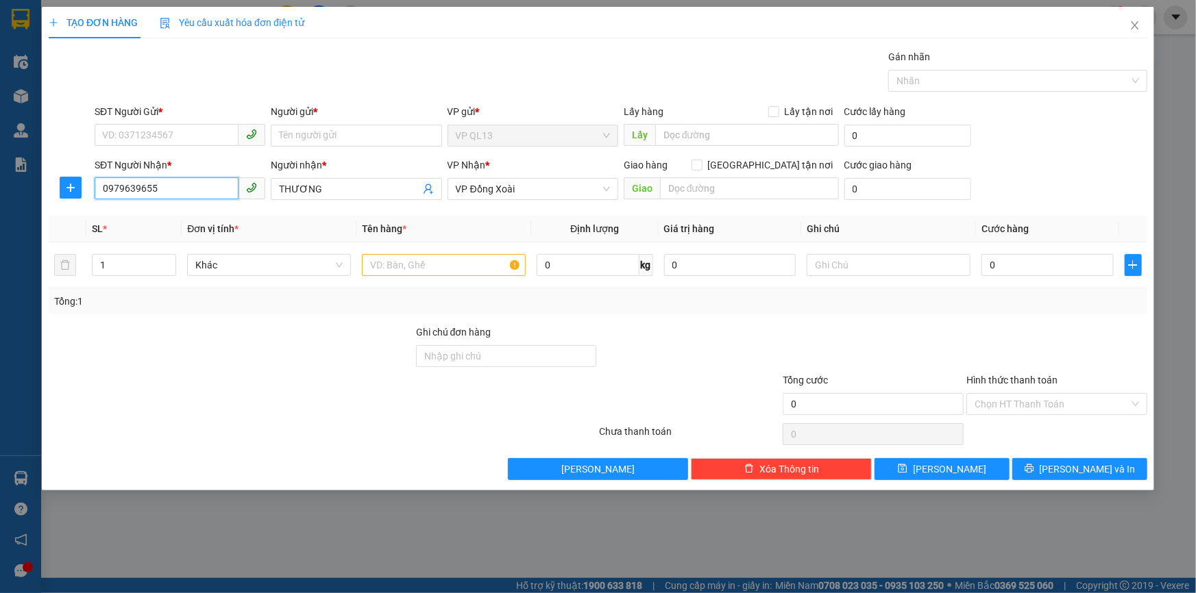
drag, startPoint x: 171, startPoint y: 196, endPoint x: 89, endPoint y: 195, distance: 81.5
click at [89, 195] on div "SĐT Người Nhận * 0979639655 0979639655 Người nhận * THƯƠNG VP Nhận * VP Đồng Xo…" at bounding box center [597, 182] width 1101 height 48
click at [143, 121] on div "SĐT Người Gửi *" at bounding box center [180, 114] width 171 height 21
click at [149, 132] on input "SĐT Người Gửi *" at bounding box center [167, 135] width 144 height 22
paste input "0979639655"
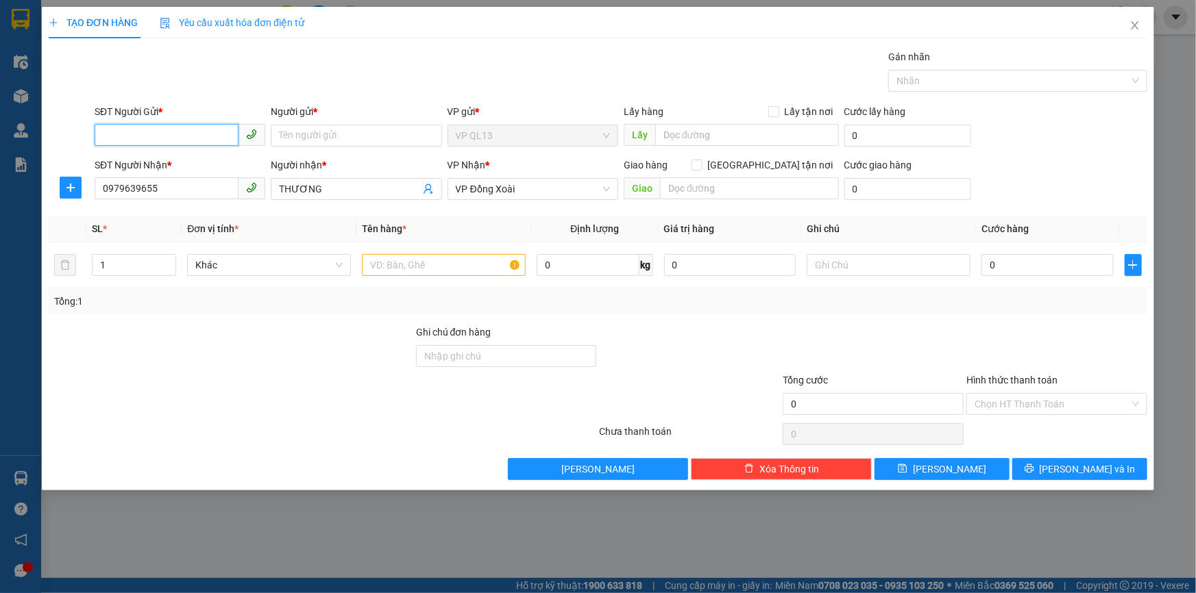
type input "0979639655"
click at [164, 162] on div "0979639655 - NGÂN" at bounding box center [180, 163] width 154 height 15
type input "NGÂN"
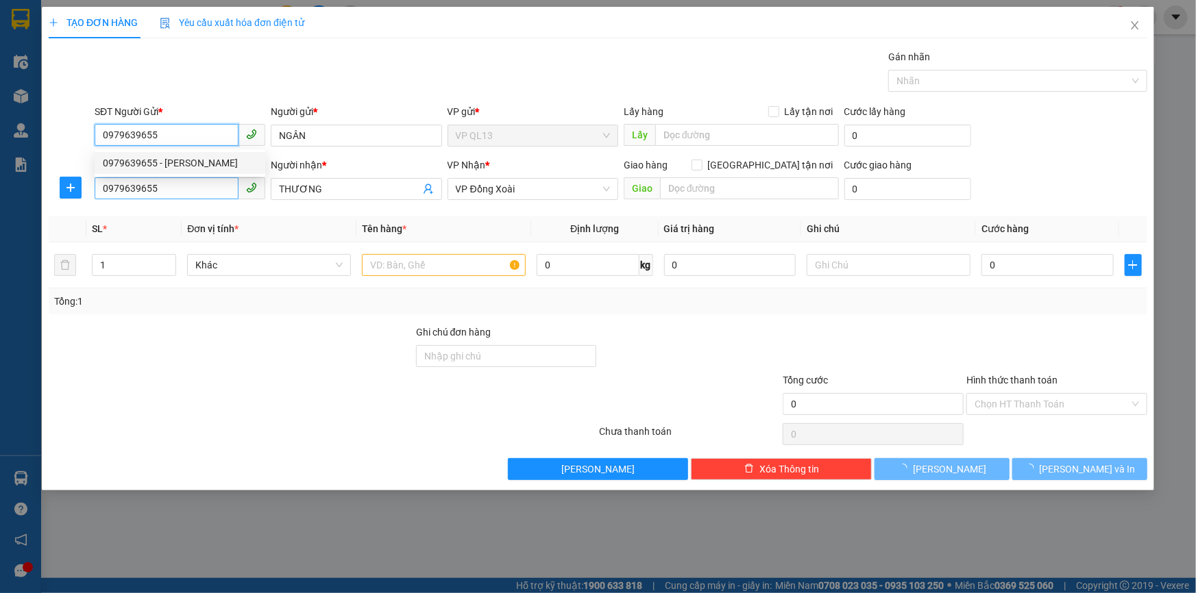
type input "40.000"
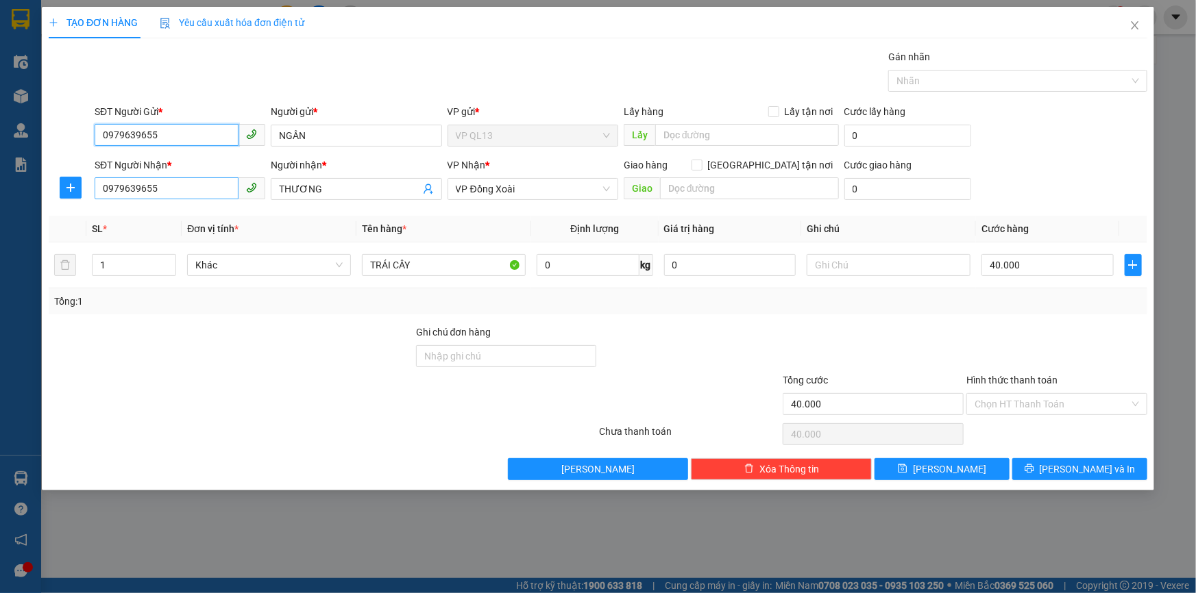
type input "0979639655"
drag, startPoint x: 177, startPoint y: 188, endPoint x: 84, endPoint y: 197, distance: 92.9
click at [84, 197] on div "SĐT Người Nhận * 0979639655 0979639655 Người nhận * THƯƠNG VP Nhận * VP Đồng Xo…" at bounding box center [597, 182] width 1101 height 48
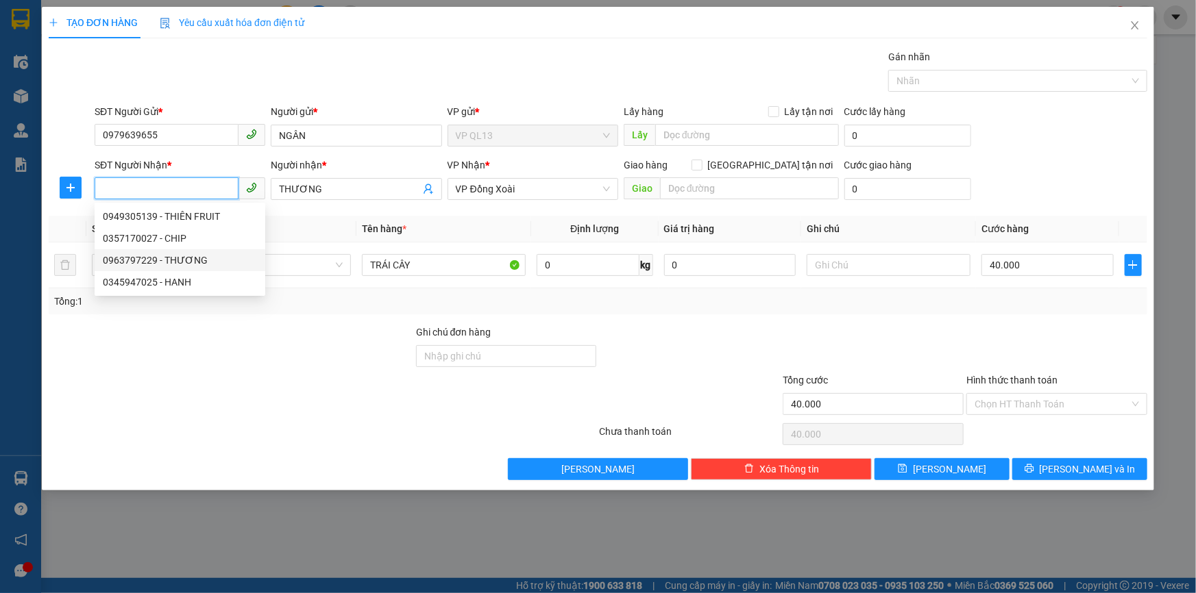
click at [171, 256] on div "0963797229 - THƯƠNG" at bounding box center [180, 260] width 154 height 15
type input "0963797229"
type input "THƯƠNG"
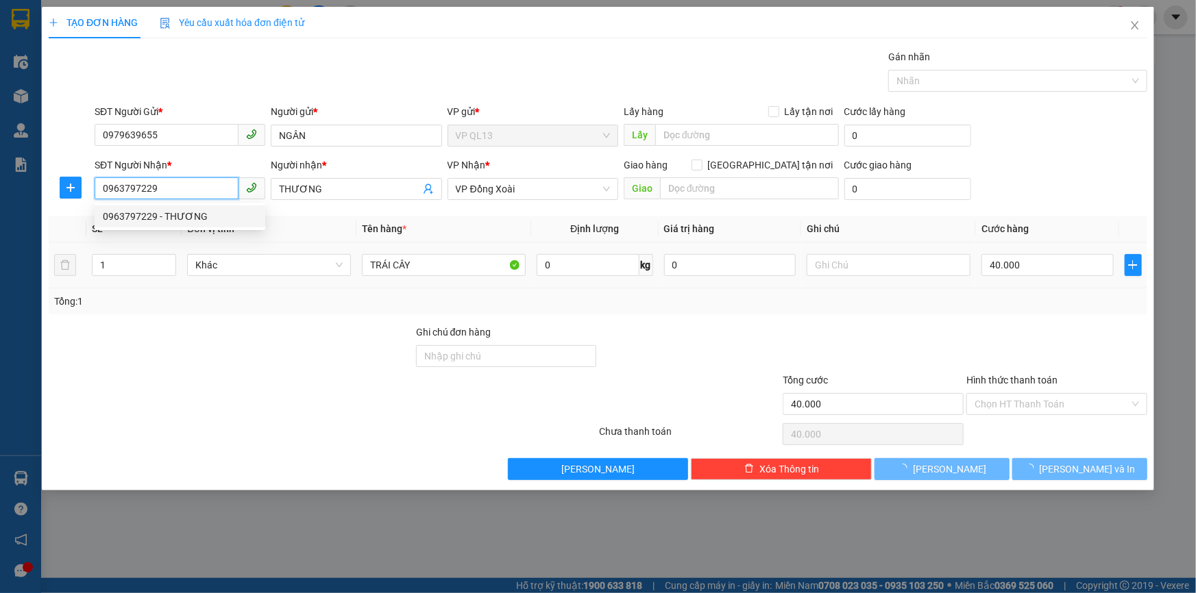
type input "150.000"
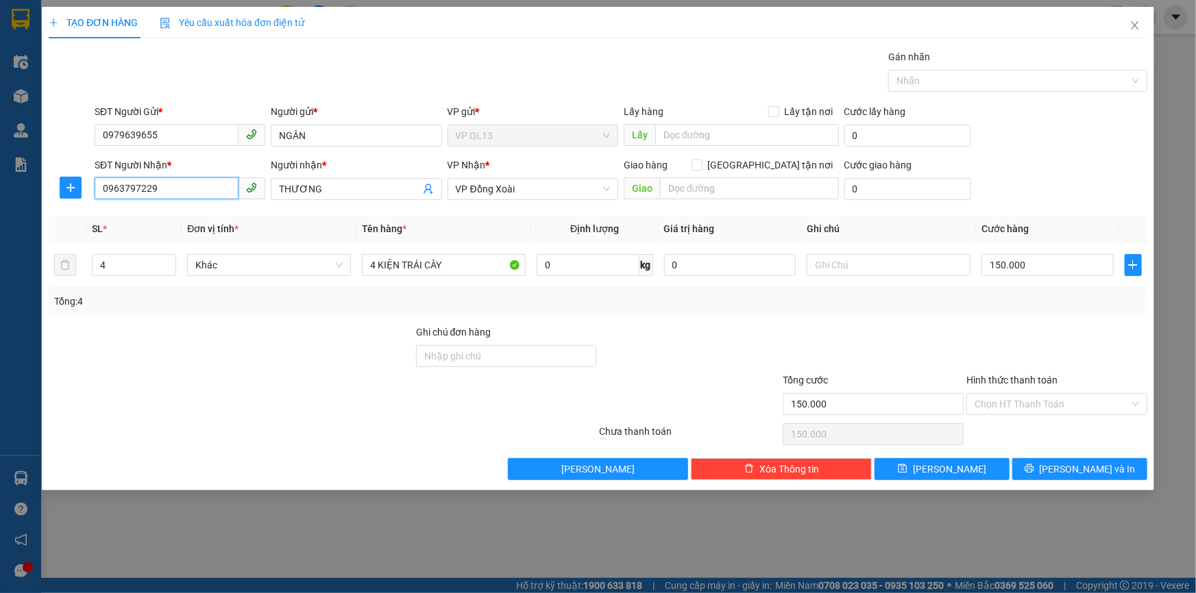
type input "0963797229"
click at [923, 294] on div "Tổng: 4" at bounding box center [597, 301] width 1087 height 15
click at [1034, 268] on input "150.000" at bounding box center [1047, 265] width 132 height 22
click at [1035, 291] on div "Tổng: 4" at bounding box center [598, 301] width 1098 height 26
click at [1094, 467] on span "[PERSON_NAME] và In" at bounding box center [1088, 469] width 96 height 15
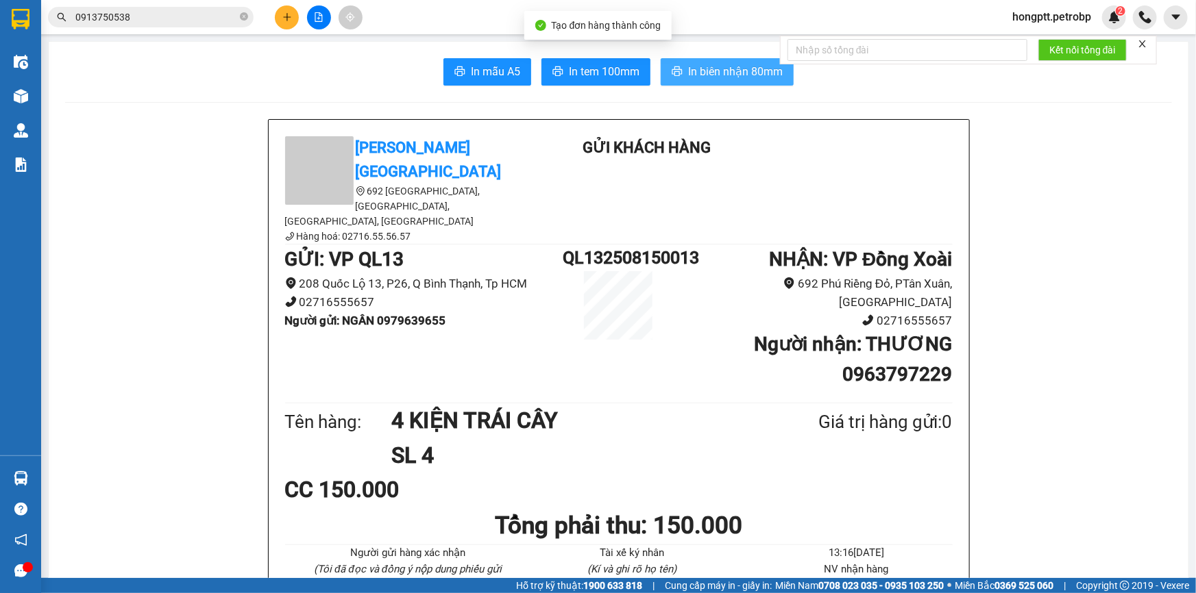
click at [733, 69] on span "In biên nhận 80mm" at bounding box center [735, 71] width 95 height 17
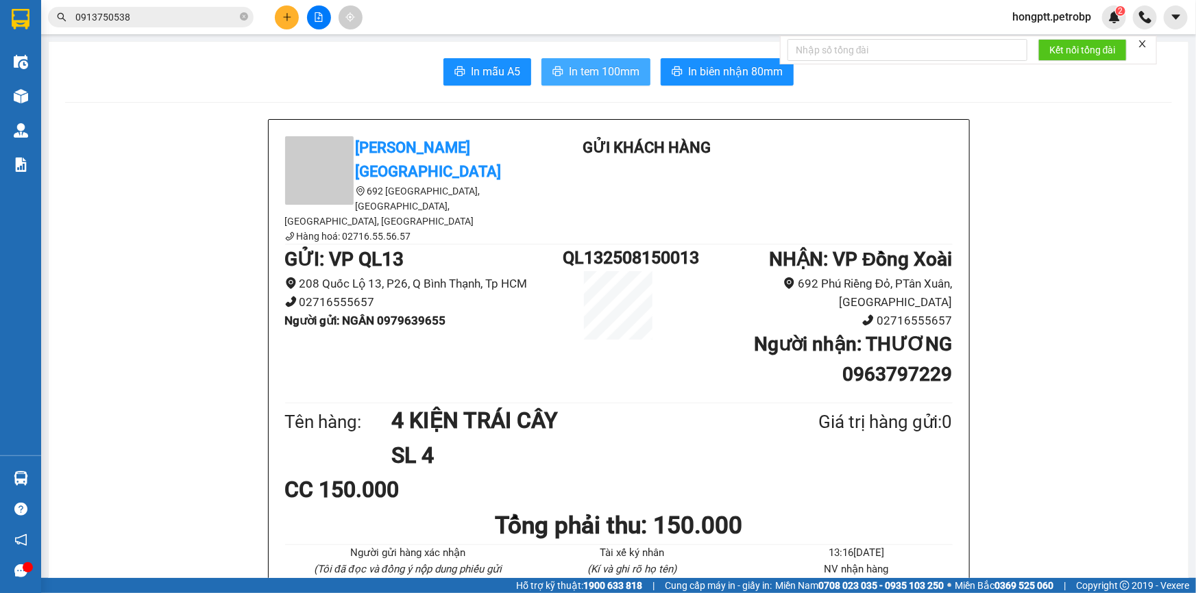
click at [611, 77] on span "In tem 100mm" at bounding box center [604, 71] width 71 height 17
drag, startPoint x: 380, startPoint y: 284, endPoint x: 445, endPoint y: 289, distance: 64.6
click at [445, 312] on li "Người gửi : NGÂN 0979639655" at bounding box center [424, 321] width 278 height 19
copy b "0979639655"
click at [286, 7] on button at bounding box center [287, 17] width 24 height 24
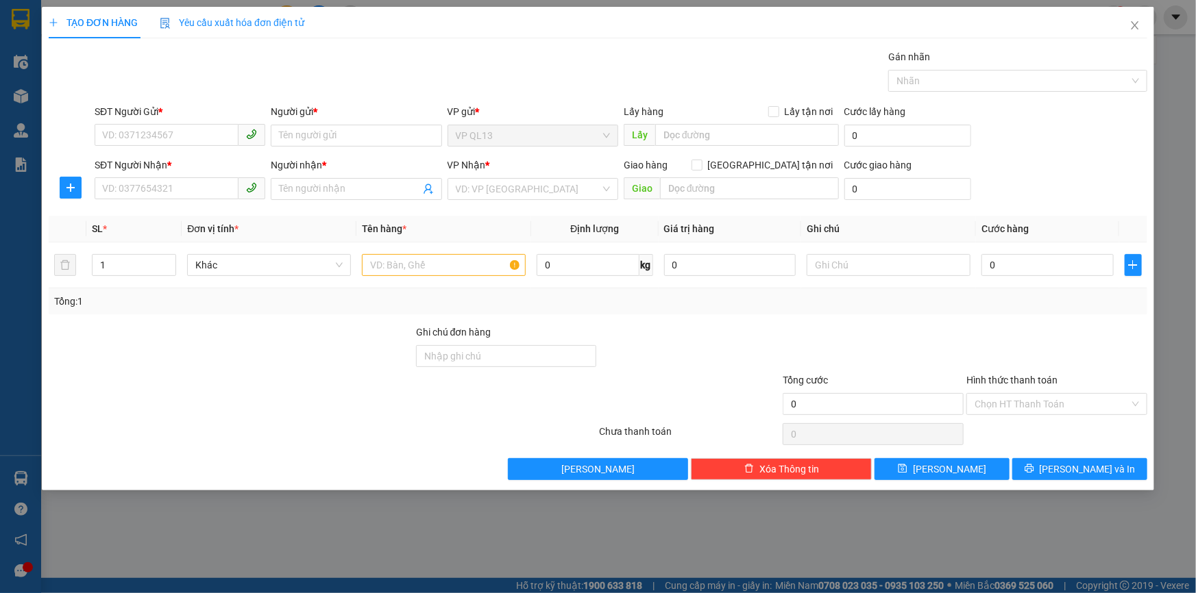
click at [174, 146] on div "SĐT Người Gửi * VD: 0371234567" at bounding box center [180, 128] width 171 height 48
click at [170, 137] on input "SĐT Người Gửi *" at bounding box center [167, 135] width 144 height 22
paste input "0979639655"
type input "0979639655"
click at [164, 156] on div "0979639655 - NGÂN" at bounding box center [180, 163] width 154 height 15
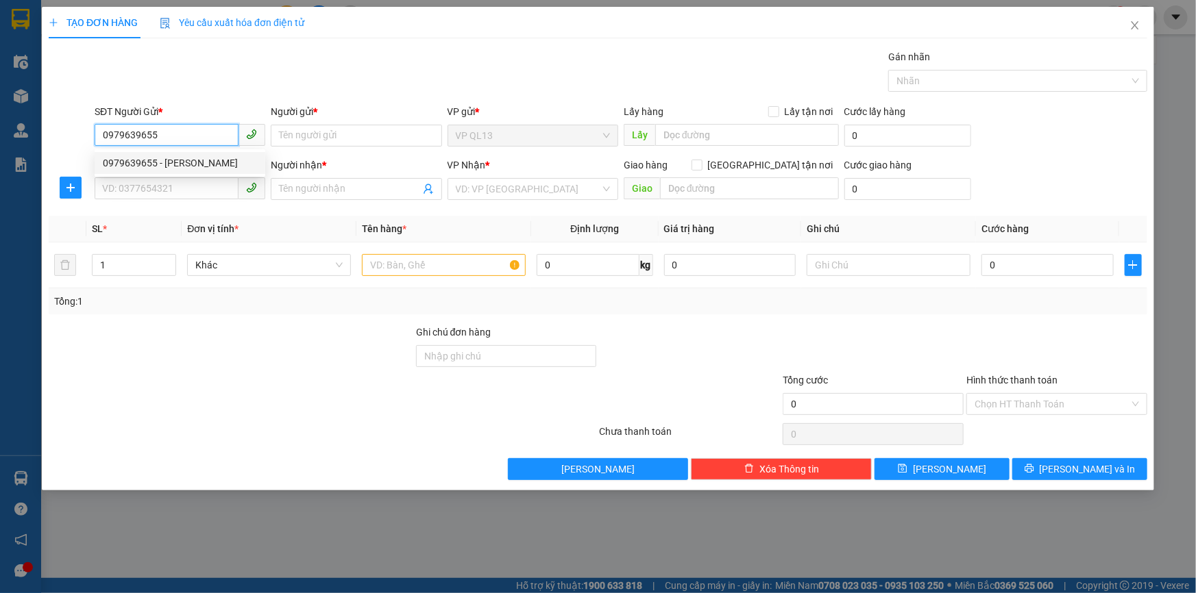
type input "NGÂN"
type input "0963797229"
type input "THƯƠNG"
type input "150.000"
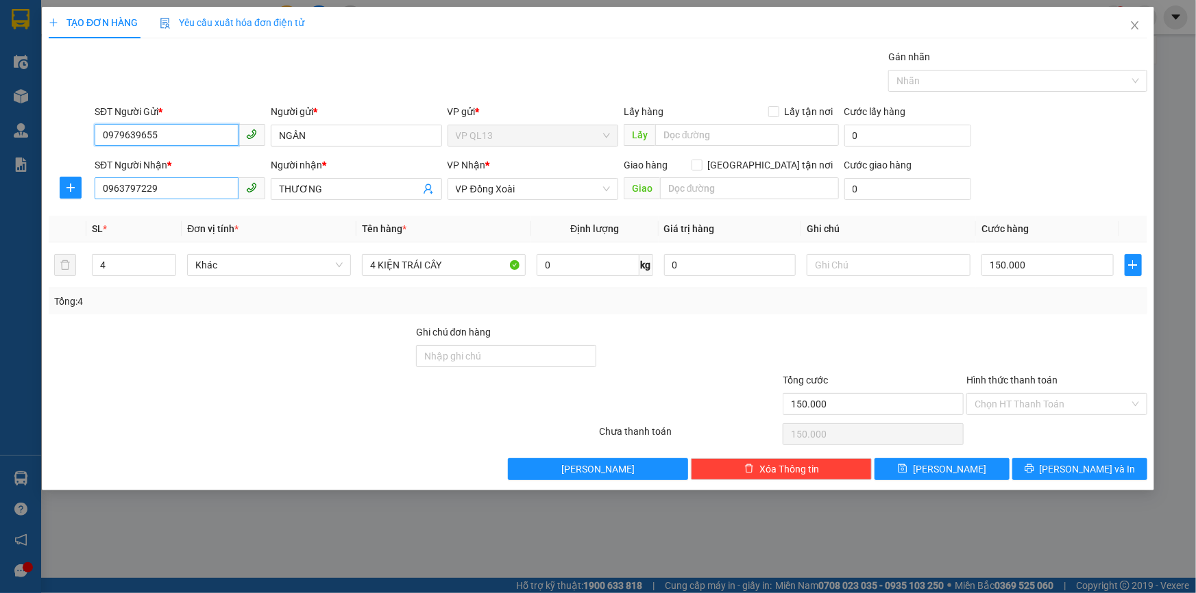
type input "0979639655"
drag, startPoint x: 166, startPoint y: 186, endPoint x: 118, endPoint y: 189, distance: 48.0
click at [118, 189] on input "0963797229" at bounding box center [167, 188] width 144 height 22
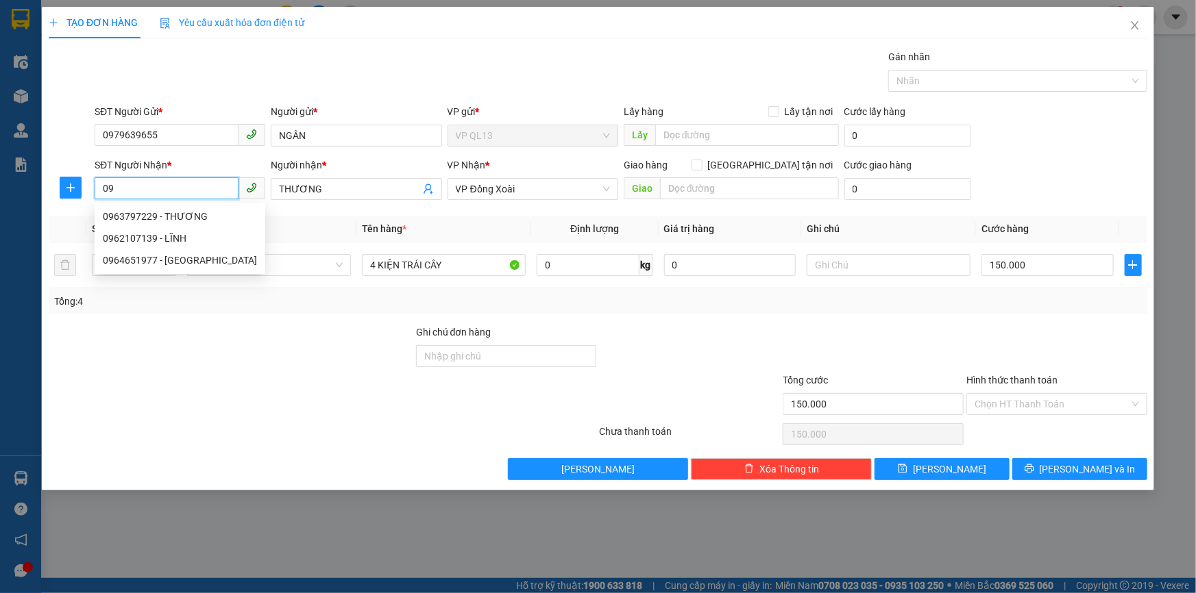
type input "0"
type input "1"
click at [179, 212] on div "0949305139 - THIÊN FRUIT" at bounding box center [180, 216] width 154 height 15
type input "0949305139"
type input "THIÊN FRUIT"
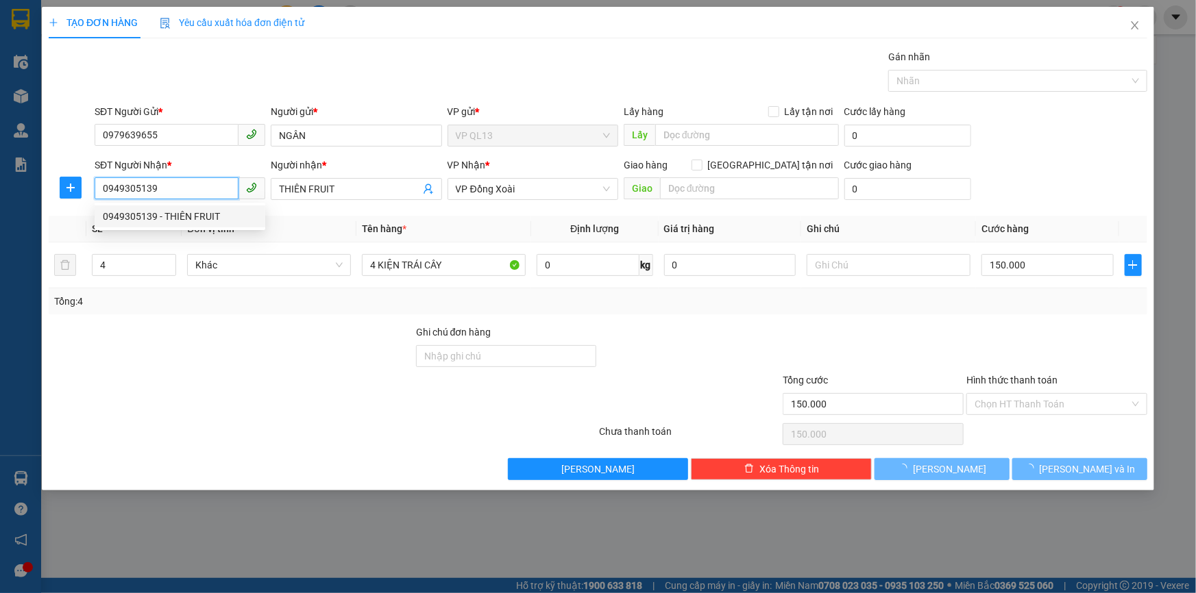
type input "40.000"
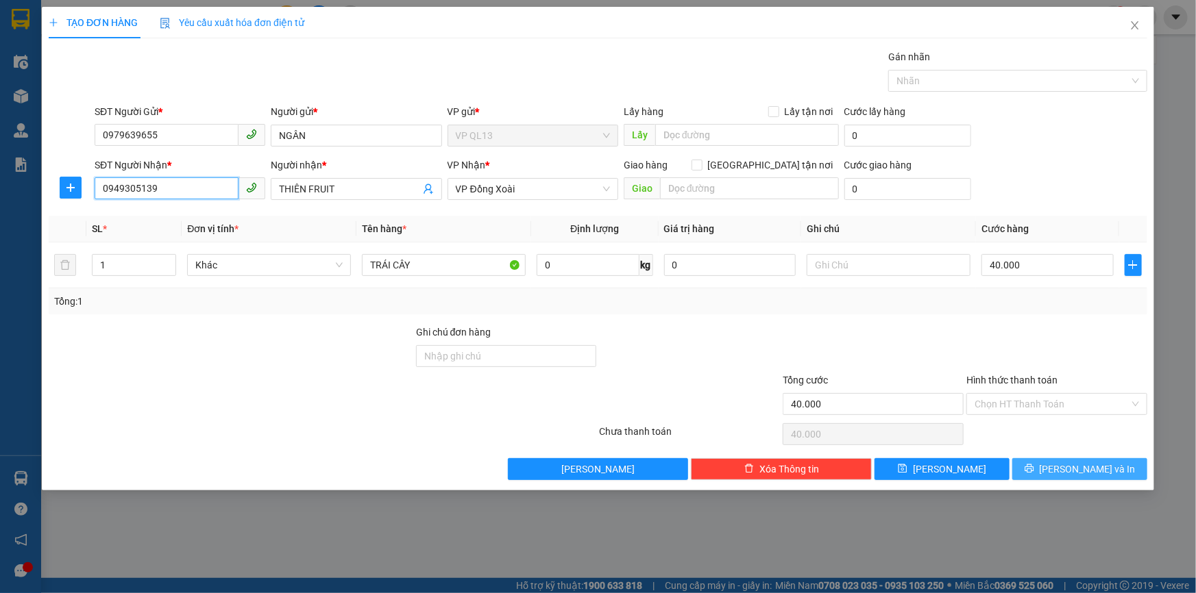
type input "0949305139"
click at [1083, 470] on span "[PERSON_NAME] và In" at bounding box center [1088, 469] width 96 height 15
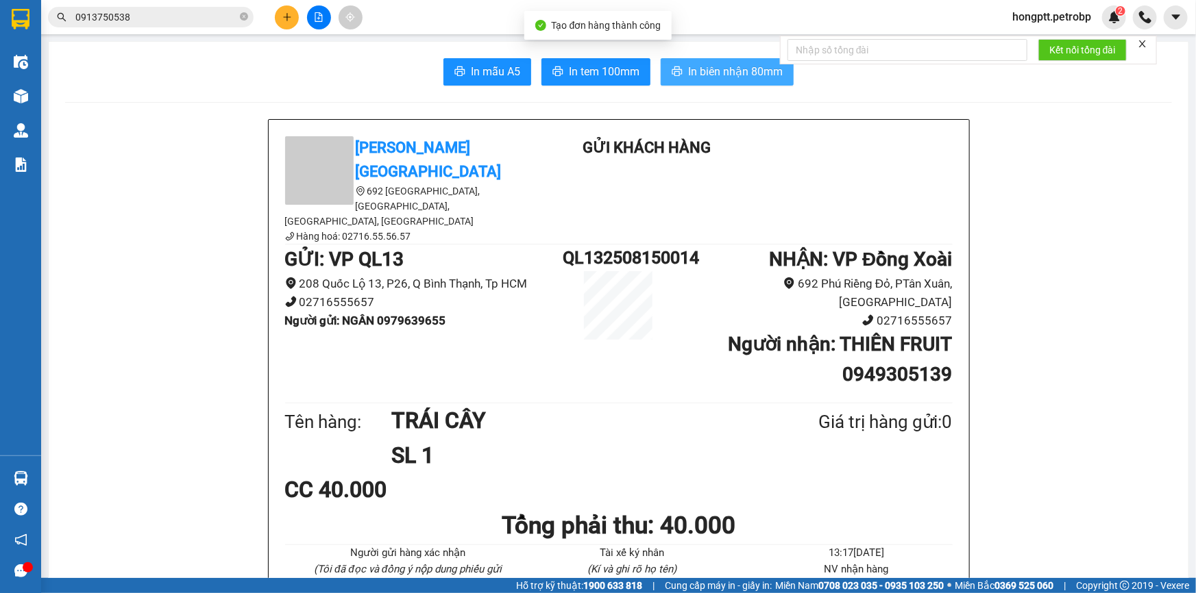
click at [717, 69] on span "In biên nhận 80mm" at bounding box center [735, 71] width 95 height 17
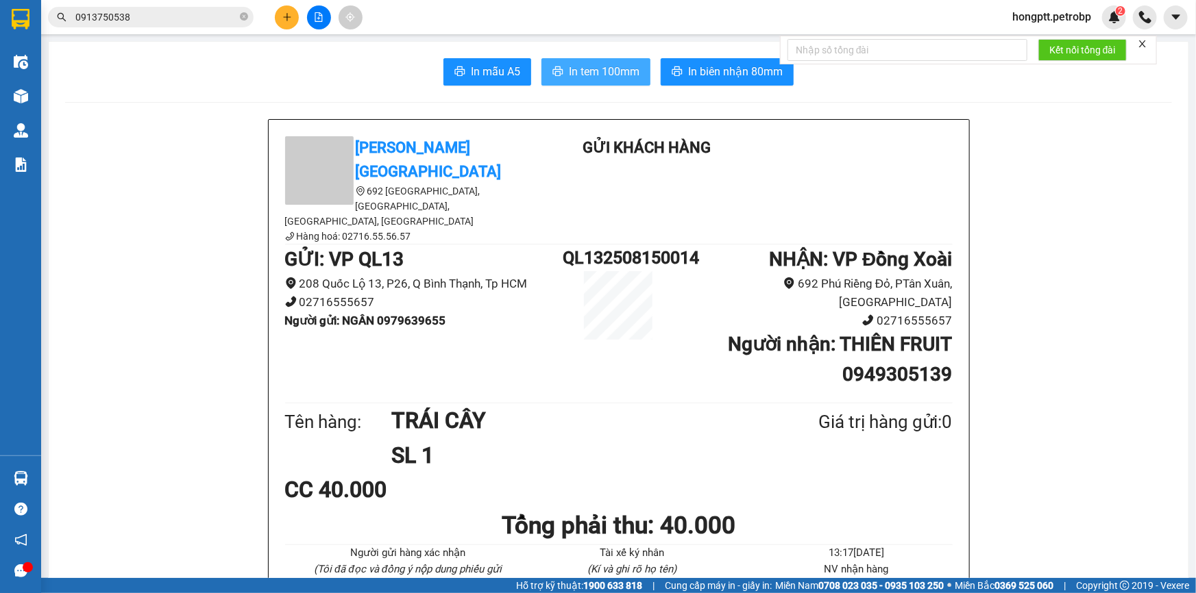
click at [609, 82] on button "In tem 100mm" at bounding box center [595, 71] width 109 height 27
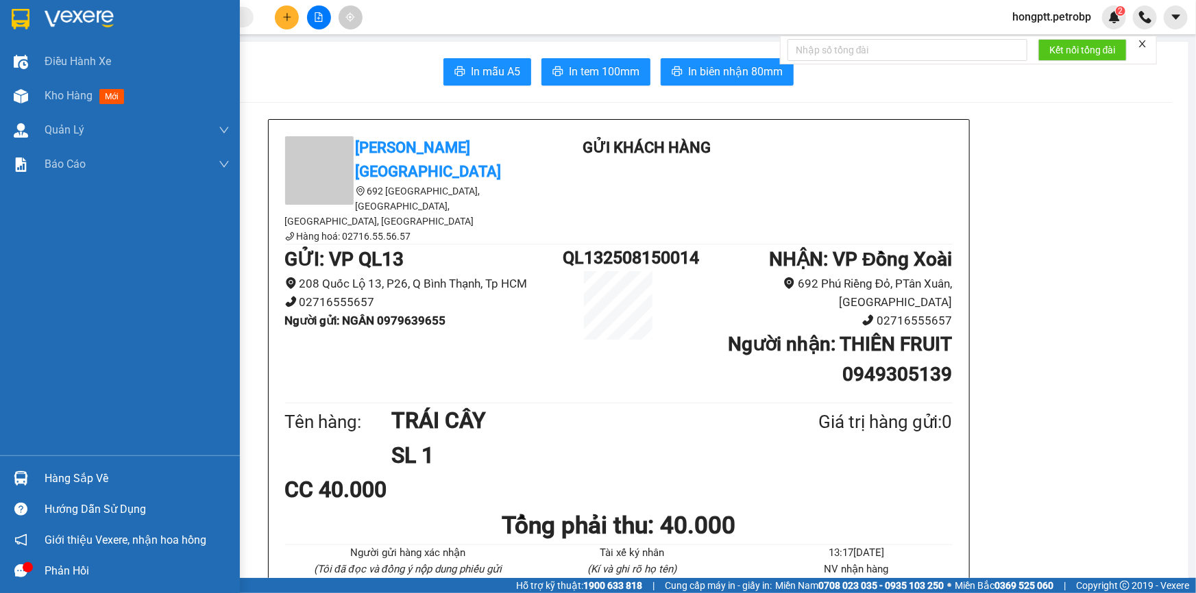
click at [10, 478] on div at bounding box center [21, 479] width 24 height 24
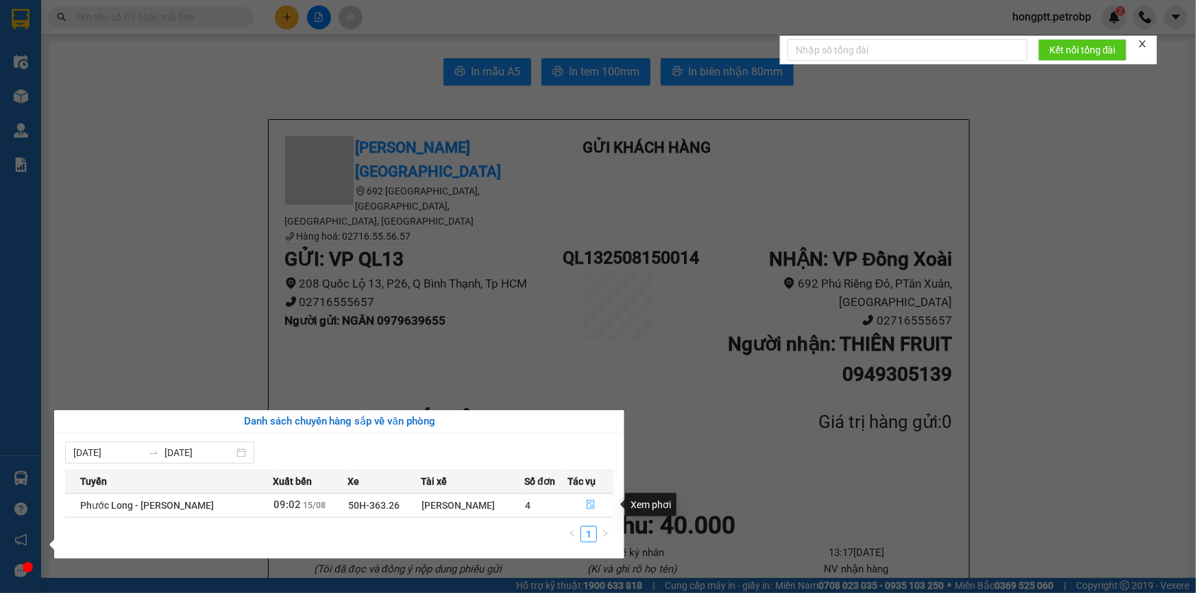
click at [587, 505] on icon "file-done" at bounding box center [591, 505] width 8 height 10
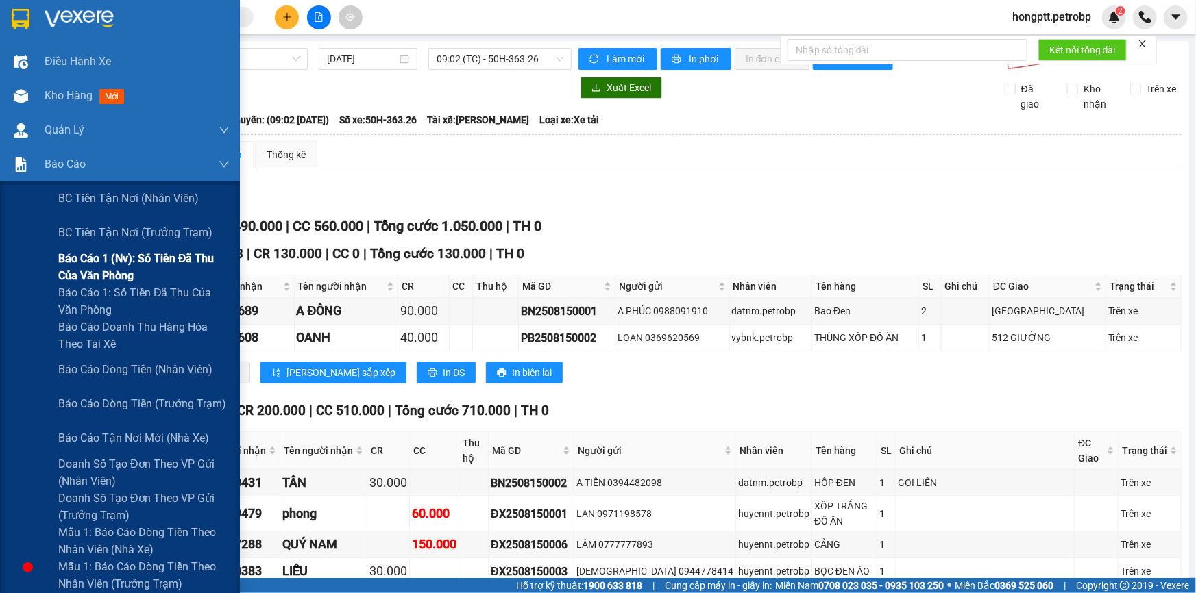
click at [153, 271] on span "Báo cáo 1 (nv): Số tiền đã thu của văn phòng" at bounding box center [143, 267] width 171 height 34
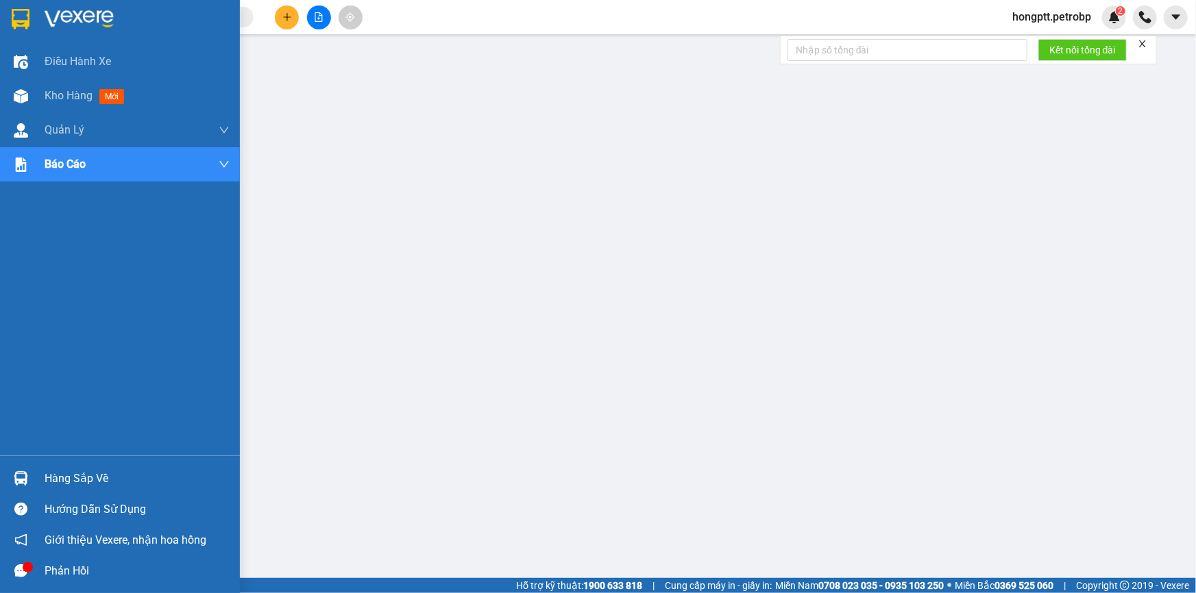
click at [27, 478] on img at bounding box center [21, 478] width 14 height 14
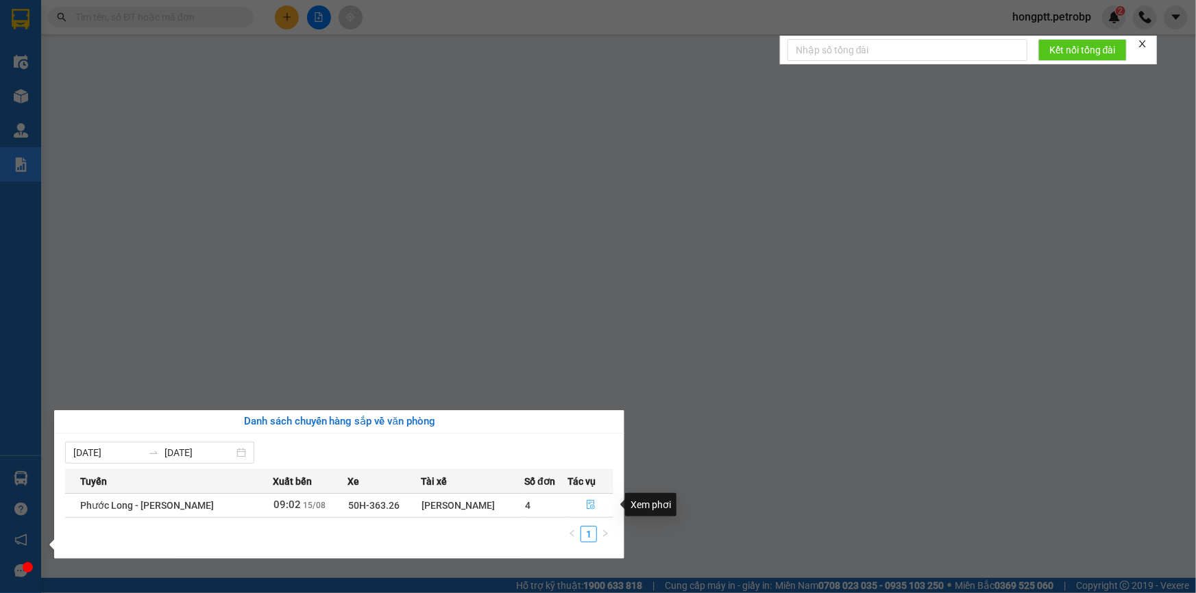
click at [602, 497] on button "button" at bounding box center [591, 506] width 45 height 22
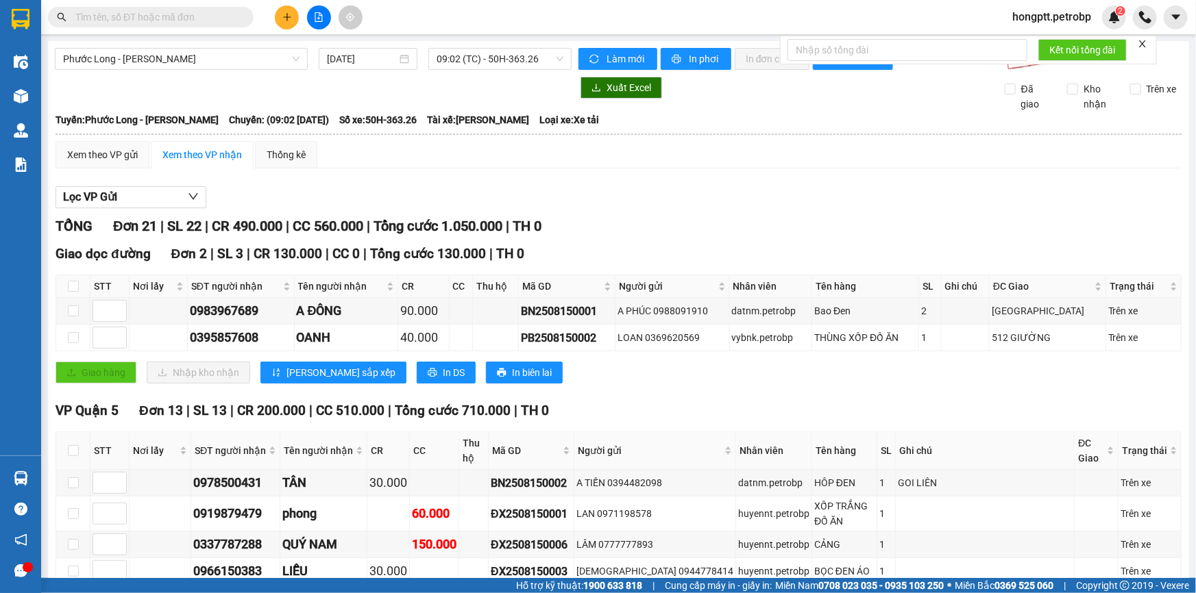
scroll to position [186, 0]
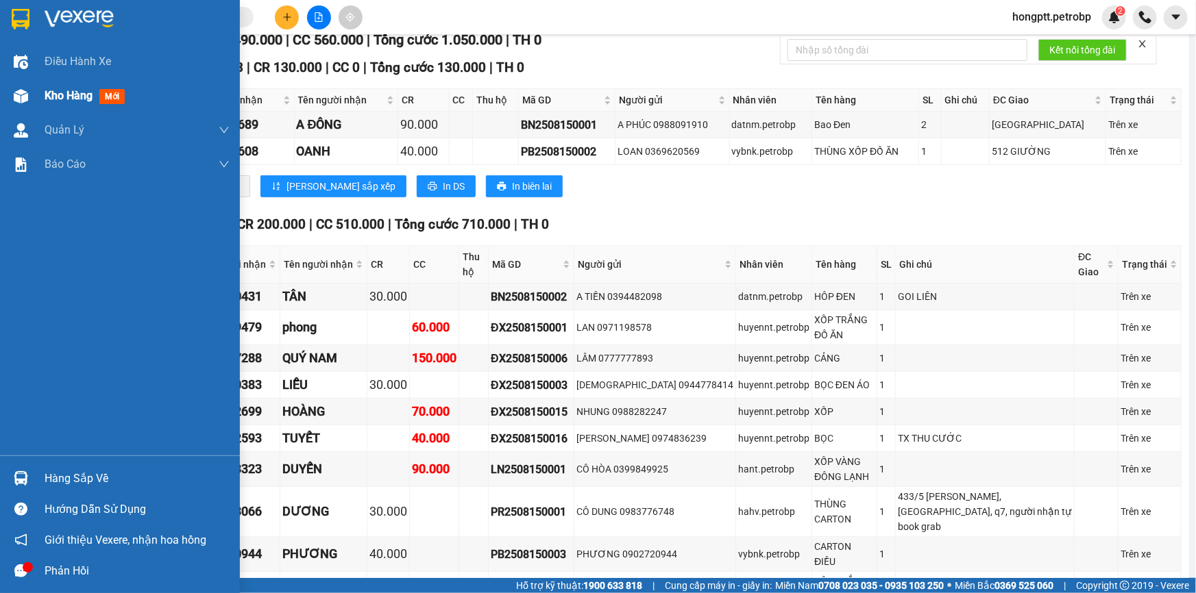
click at [1, 95] on div "Kho hàng mới" at bounding box center [120, 96] width 240 height 34
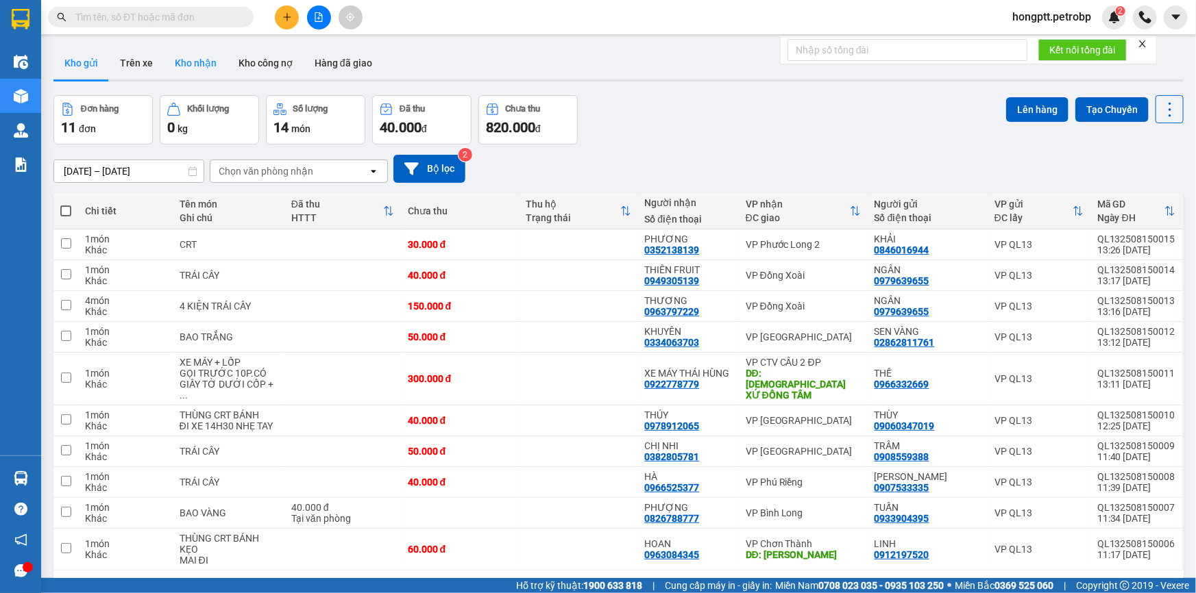
click at [177, 62] on button "Kho nhận" at bounding box center [196, 63] width 64 height 33
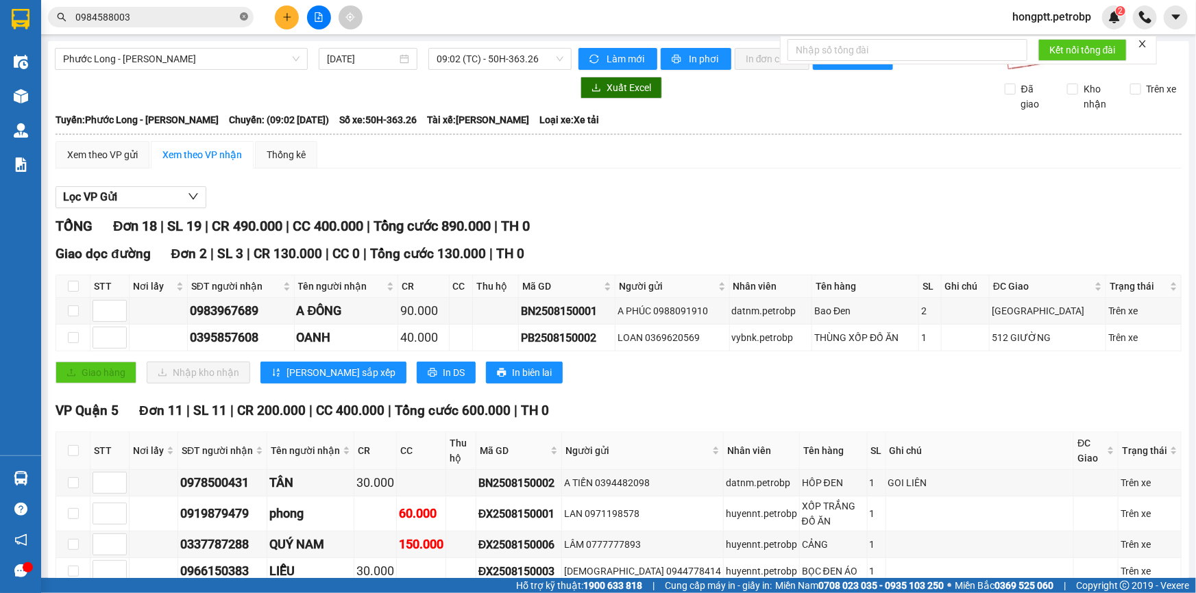
click at [242, 16] on icon "close-circle" at bounding box center [244, 16] width 8 height 8
click at [175, 26] on span at bounding box center [151, 17] width 206 height 21
click at [180, 21] on input "text" at bounding box center [156, 17] width 162 height 15
paste input "CT012508140007"
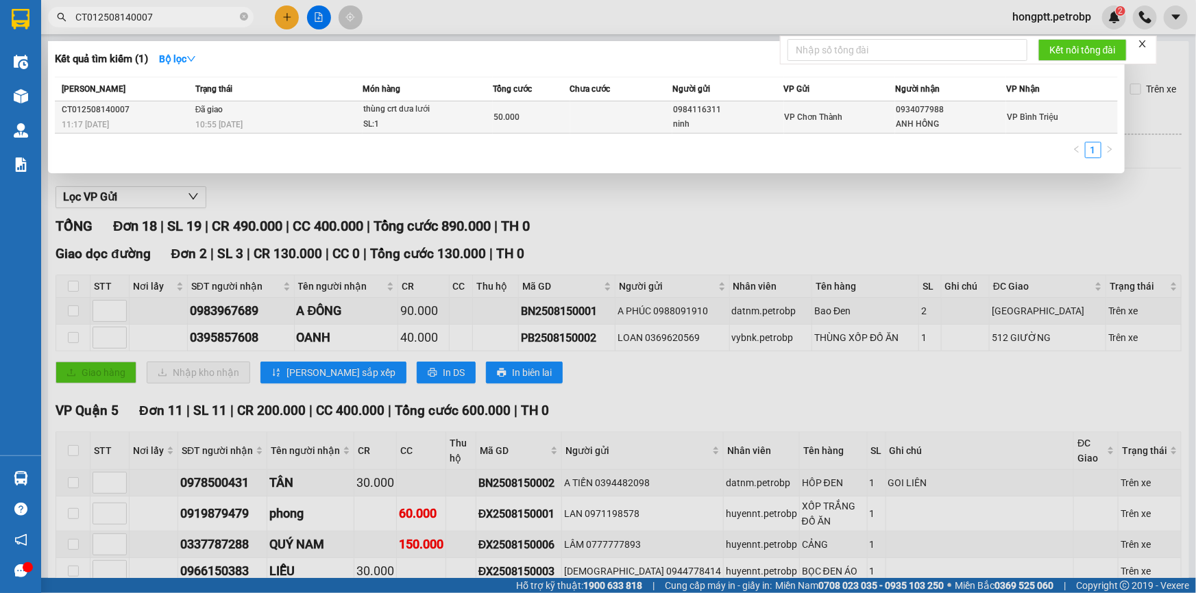
type input "CT012508140007"
click at [370, 116] on div "thùng crt dưa lưới" at bounding box center [414, 109] width 103 height 15
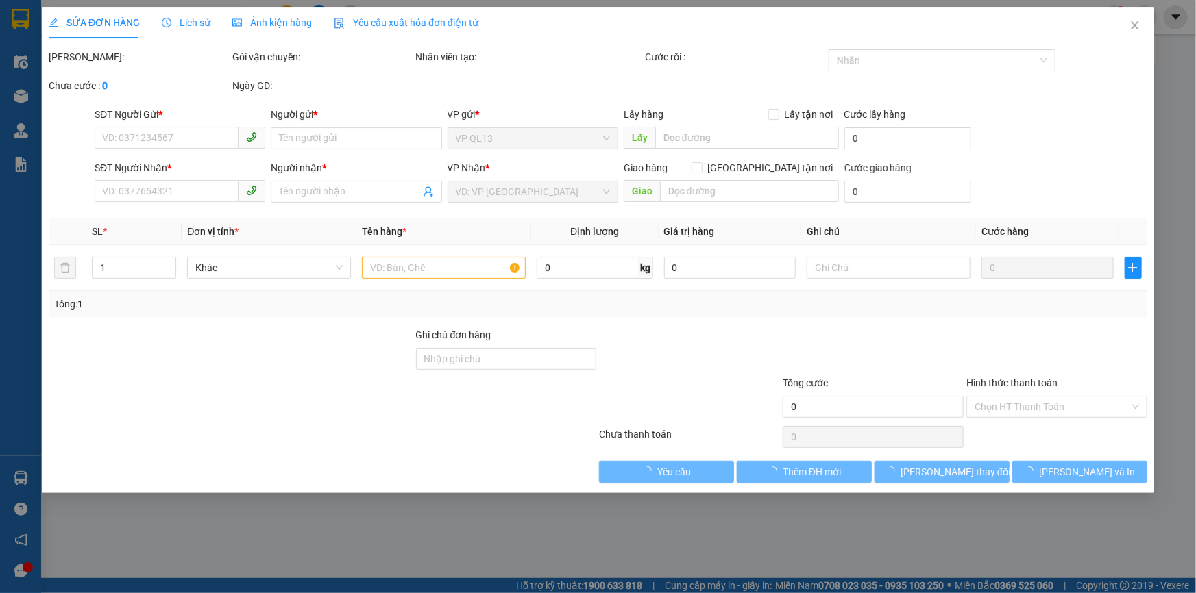
type input "0984116311"
type input "ninh"
type input "0934077988"
type input "ANH HỒNG"
type input "50.000"
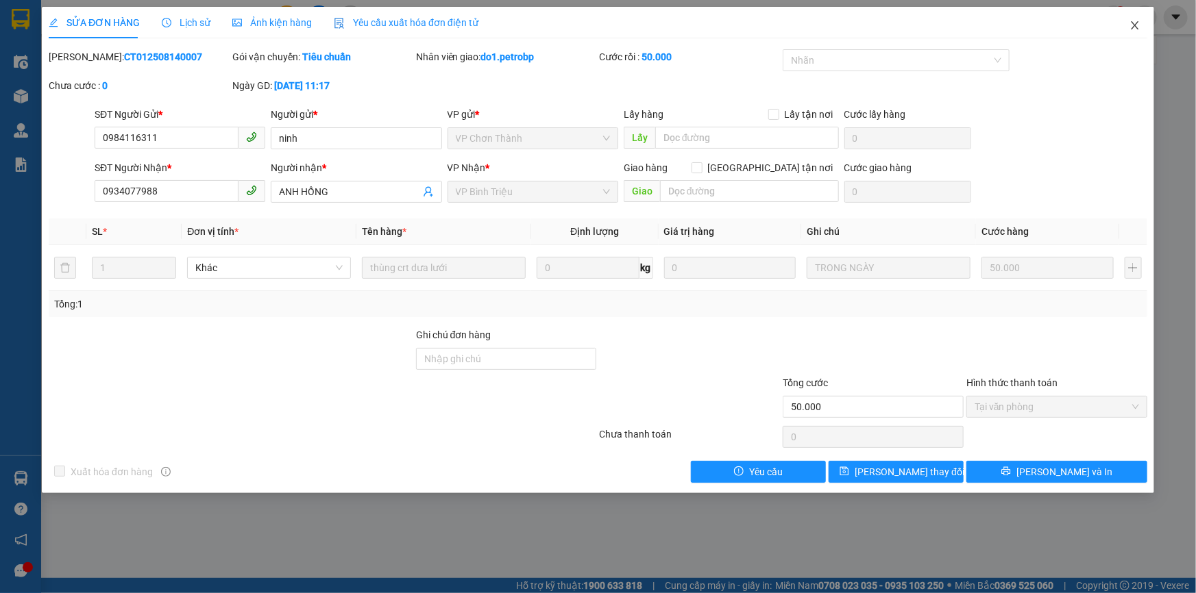
click at [1131, 24] on icon "close" at bounding box center [1134, 25] width 11 height 11
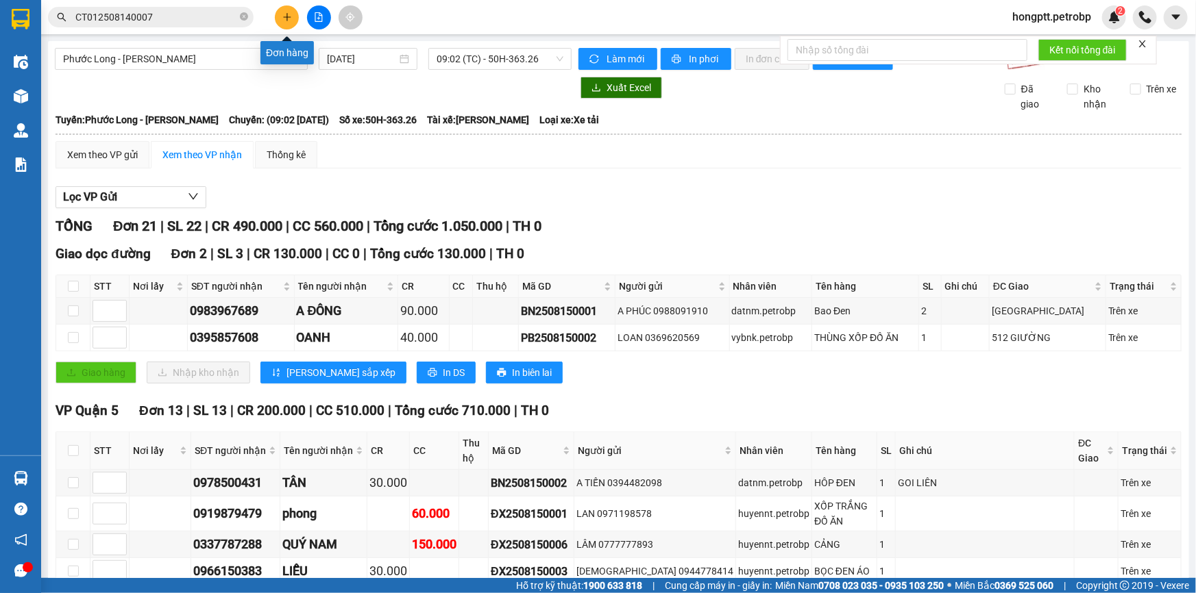
click at [282, 14] on icon "plus" at bounding box center [287, 17] width 10 height 10
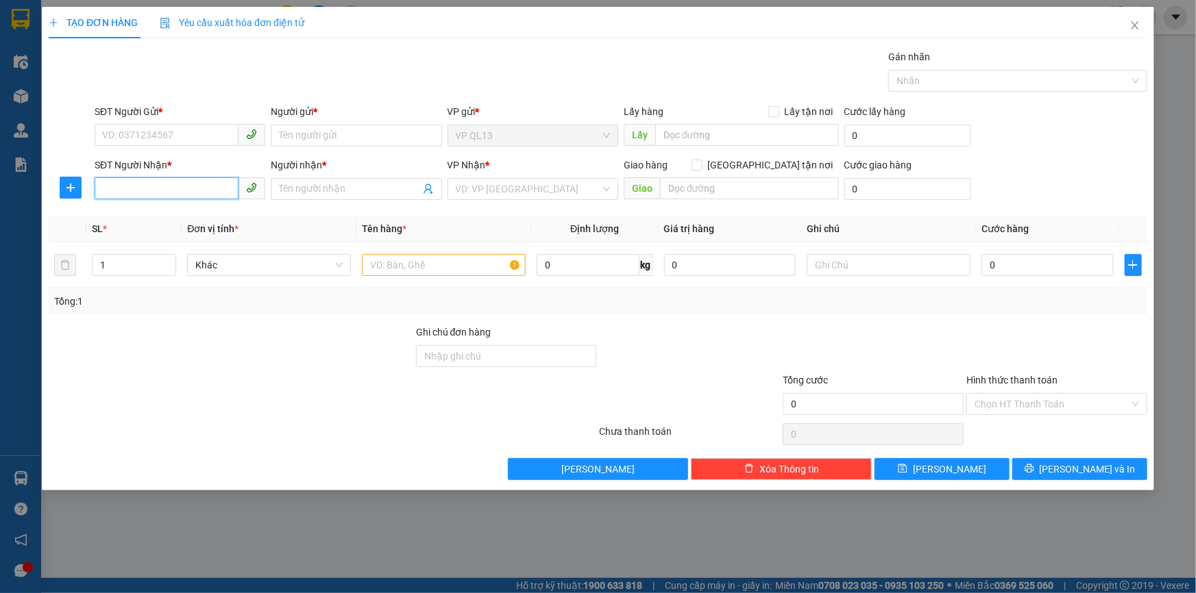
click at [156, 184] on input "SĐT Người Nhận *" at bounding box center [167, 188] width 144 height 22
click at [167, 210] on div "0352138139 - PHƯƠNG" at bounding box center [180, 216] width 154 height 15
type input "0352138139"
type input "PHƯƠNG"
type input "30.000"
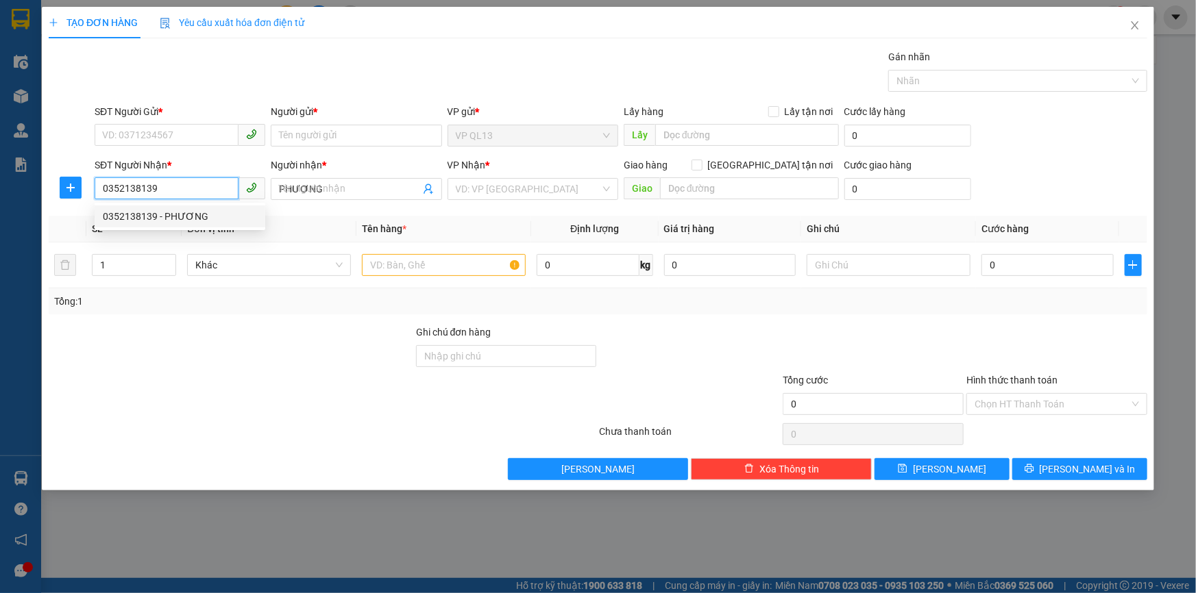
type input "30.000"
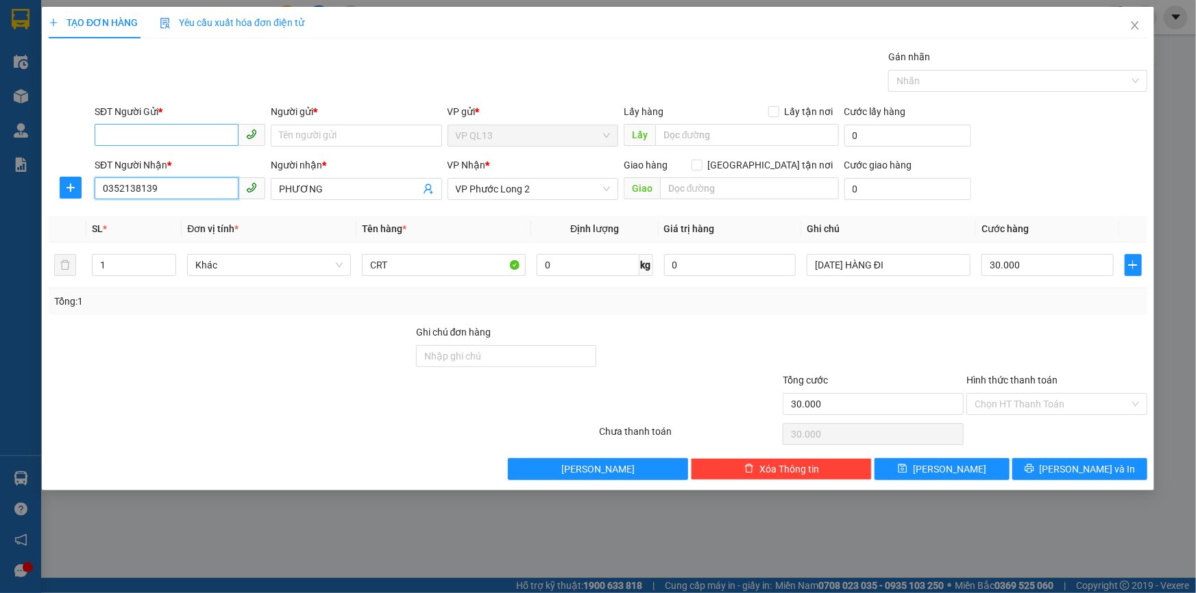
type input "0352138139"
click at [153, 124] on input "SĐT Người Gửi *" at bounding box center [167, 135] width 144 height 22
click at [181, 183] on div "0846016944 - KHẢI" at bounding box center [180, 184] width 154 height 15
type input "0846016944"
type input "KHẢI"
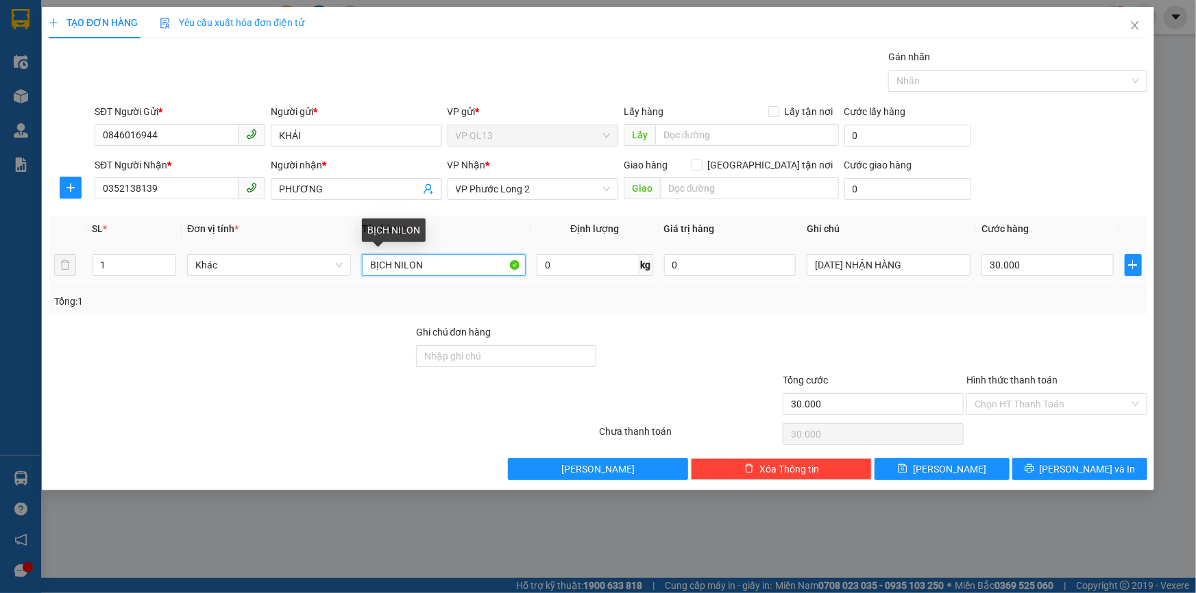
drag, startPoint x: 440, startPoint y: 265, endPoint x: 358, endPoint y: 258, distance: 81.8
click at [358, 258] on td "BỊCH NILON" at bounding box center [443, 266] width 175 height 46
type input "R"
type input "CRT"
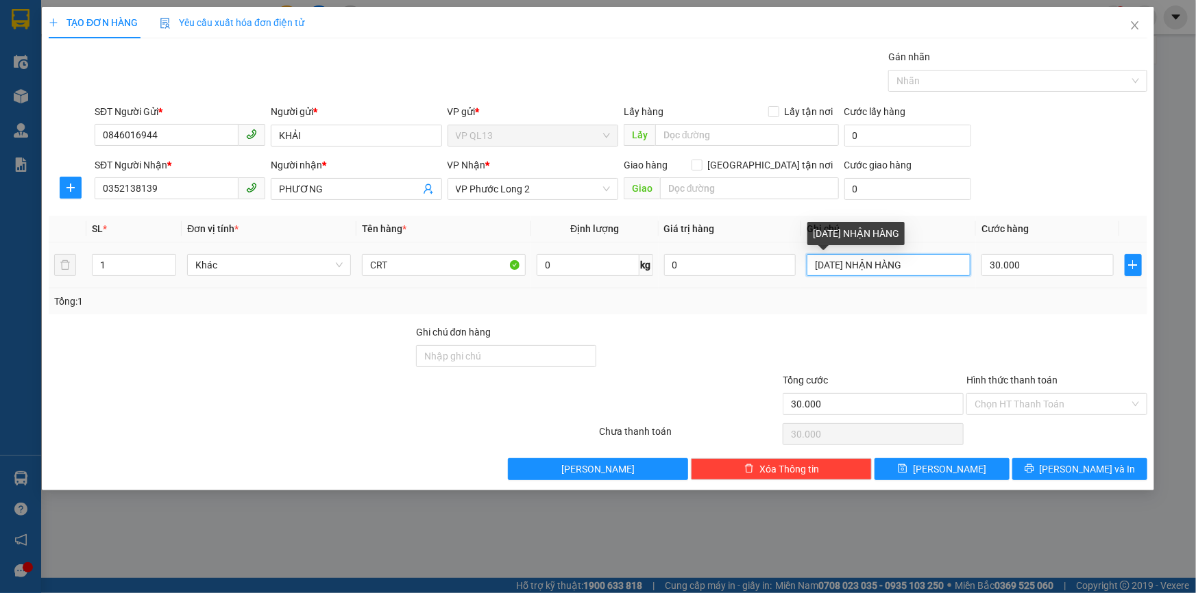
drag, startPoint x: 813, startPoint y: 260, endPoint x: 950, endPoint y: 260, distance: 137.0
click at [950, 260] on input "17/1/25 NHẬN HÀNG" at bounding box center [889, 265] width 164 height 22
click at [919, 327] on div at bounding box center [873, 349] width 184 height 48
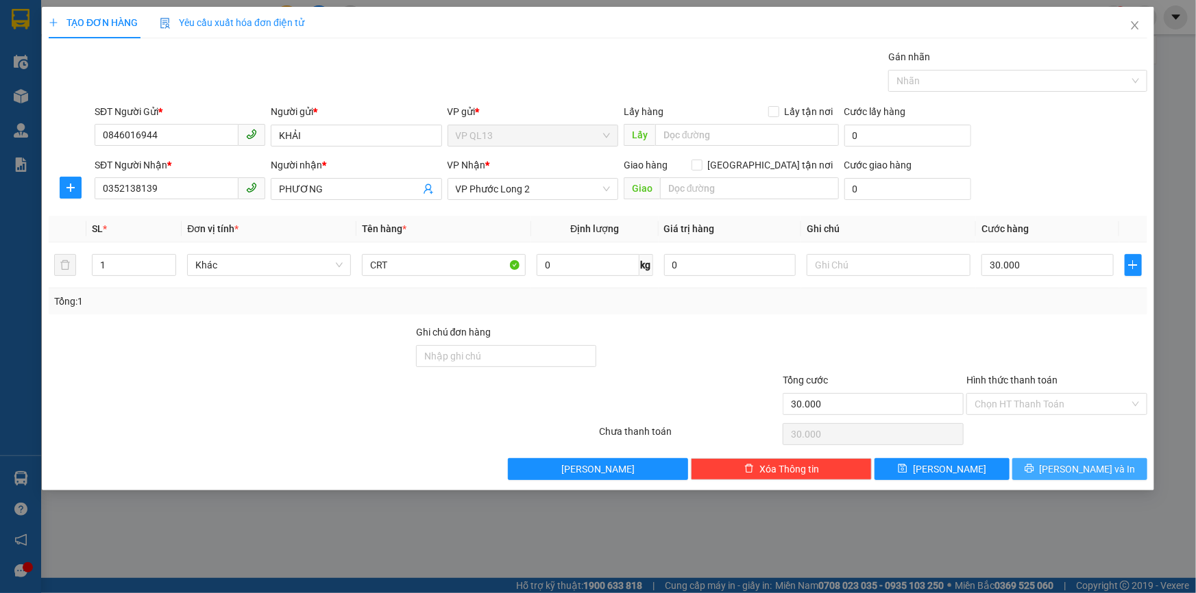
click at [1066, 469] on button "[PERSON_NAME] và In" at bounding box center [1079, 469] width 135 height 22
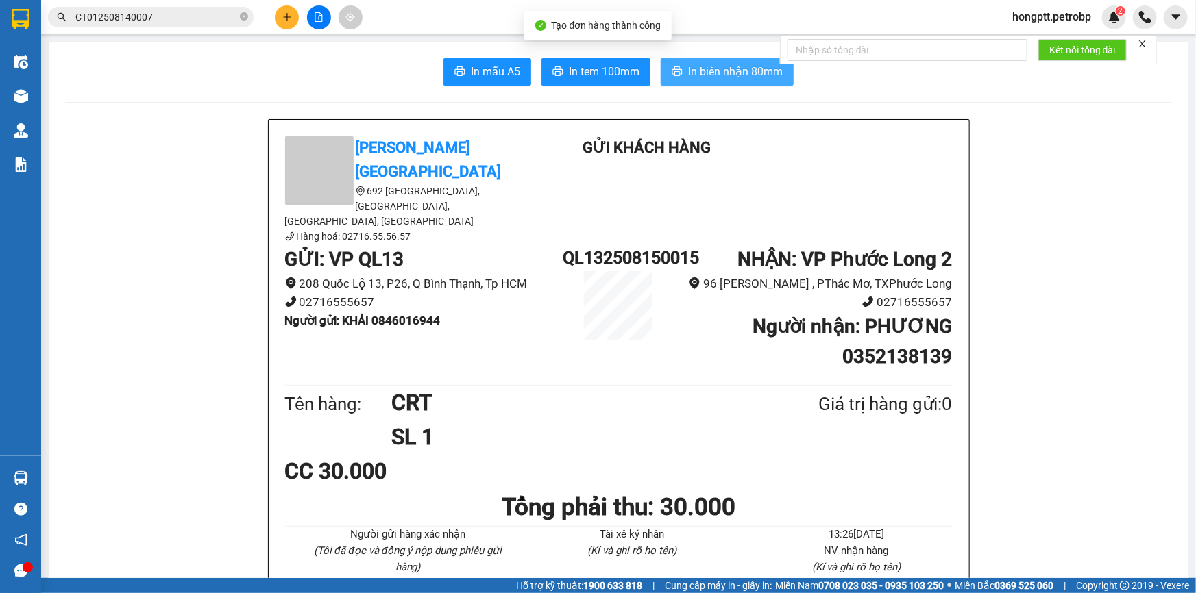
click at [712, 70] on span "In biên nhận 80mm" at bounding box center [735, 71] width 95 height 17
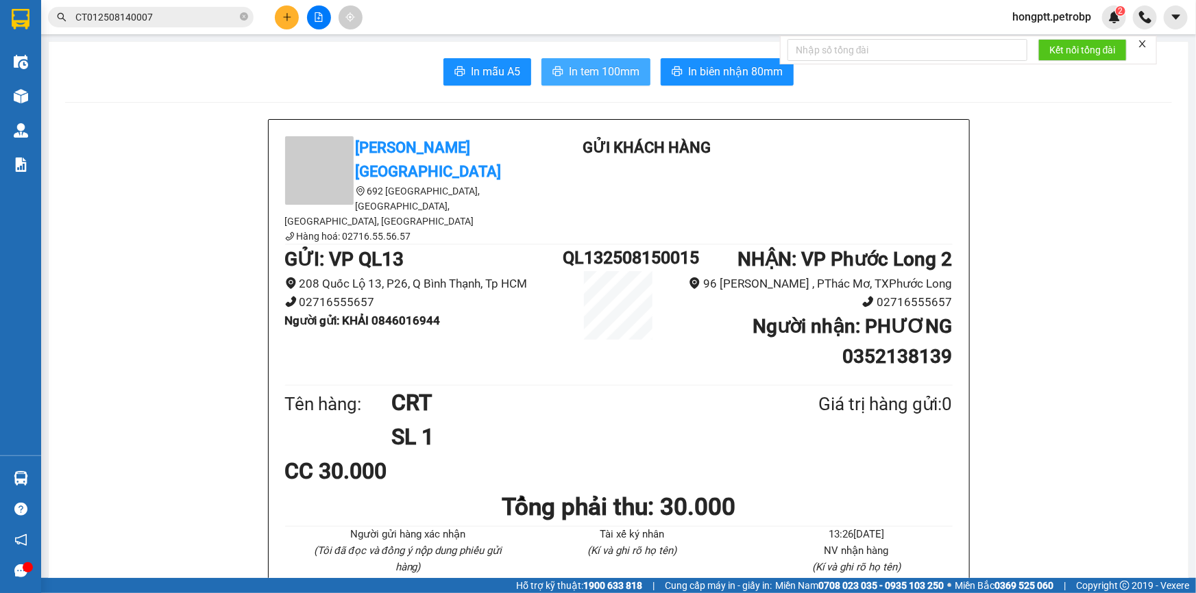
click at [606, 76] on span "In tem 100mm" at bounding box center [604, 71] width 71 height 17
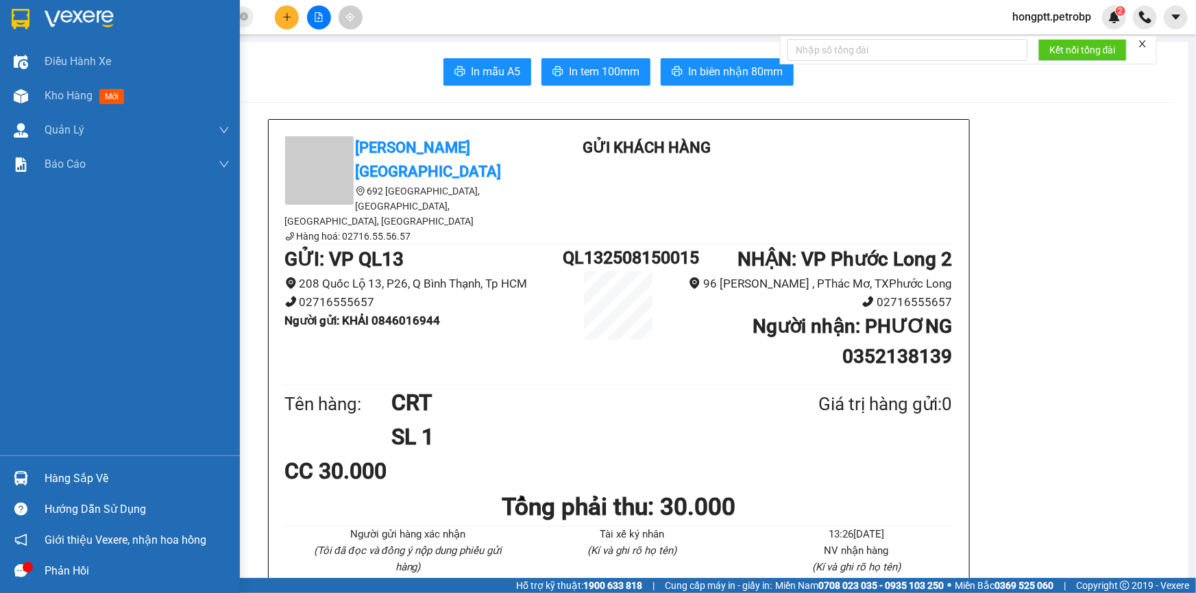
click at [36, 477] on div "Hàng sắp về" at bounding box center [120, 478] width 240 height 31
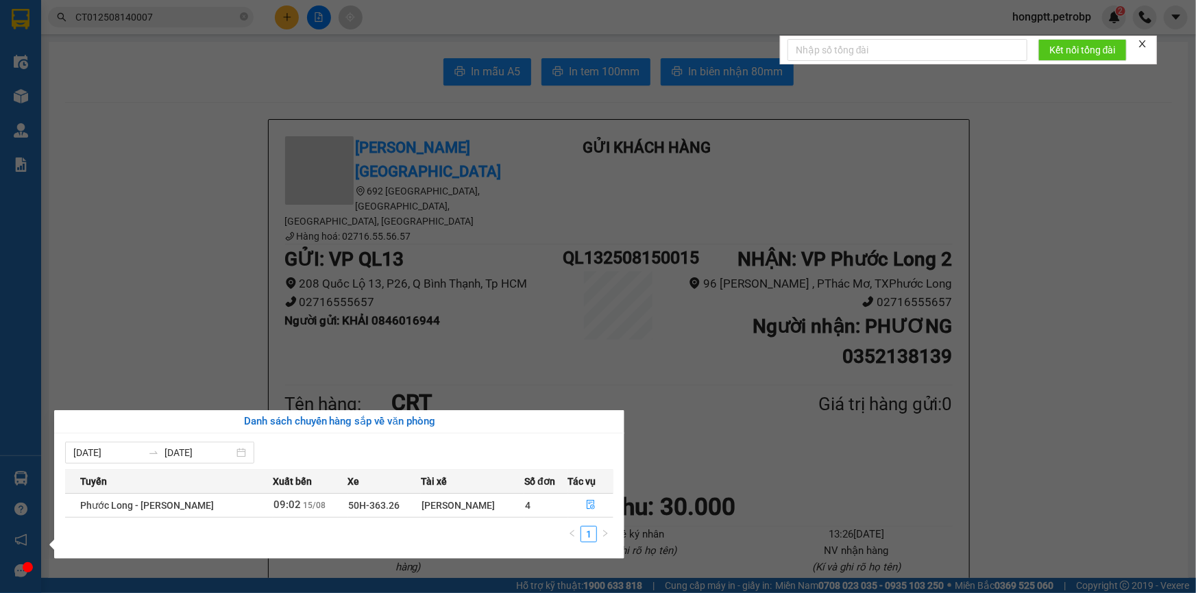
click at [223, 336] on section "Kết quả tìm kiếm ( 1 ) Bộ lọc Mã ĐH Trạng thái Món hàng Tổng cước Chưa cước Ngư…" at bounding box center [598, 296] width 1196 height 593
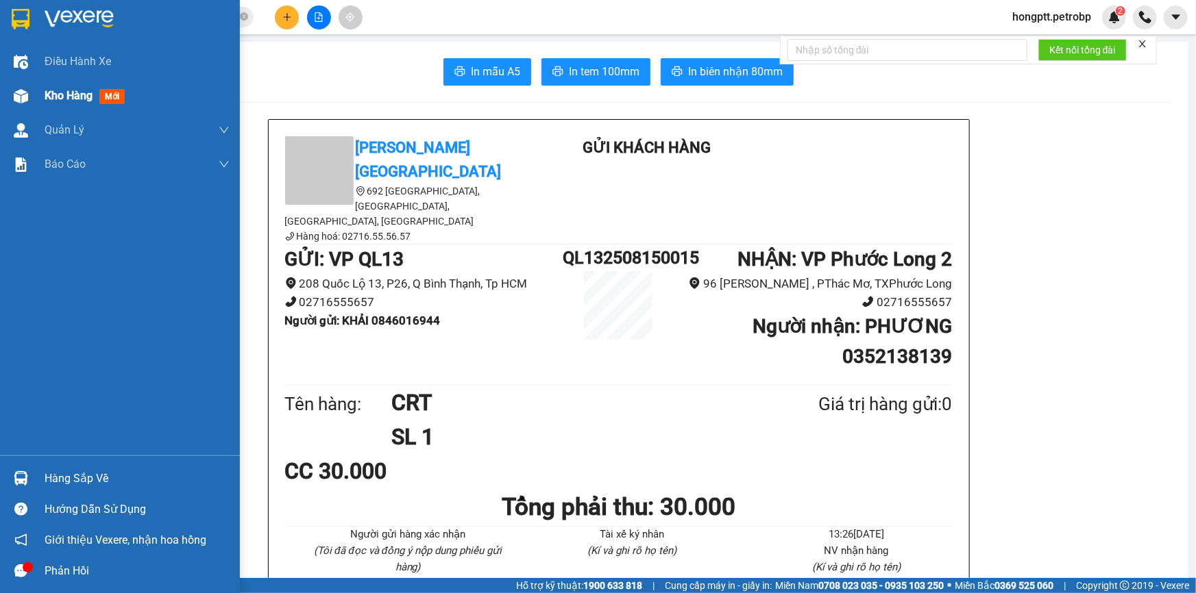
click at [31, 96] on div at bounding box center [21, 96] width 24 height 24
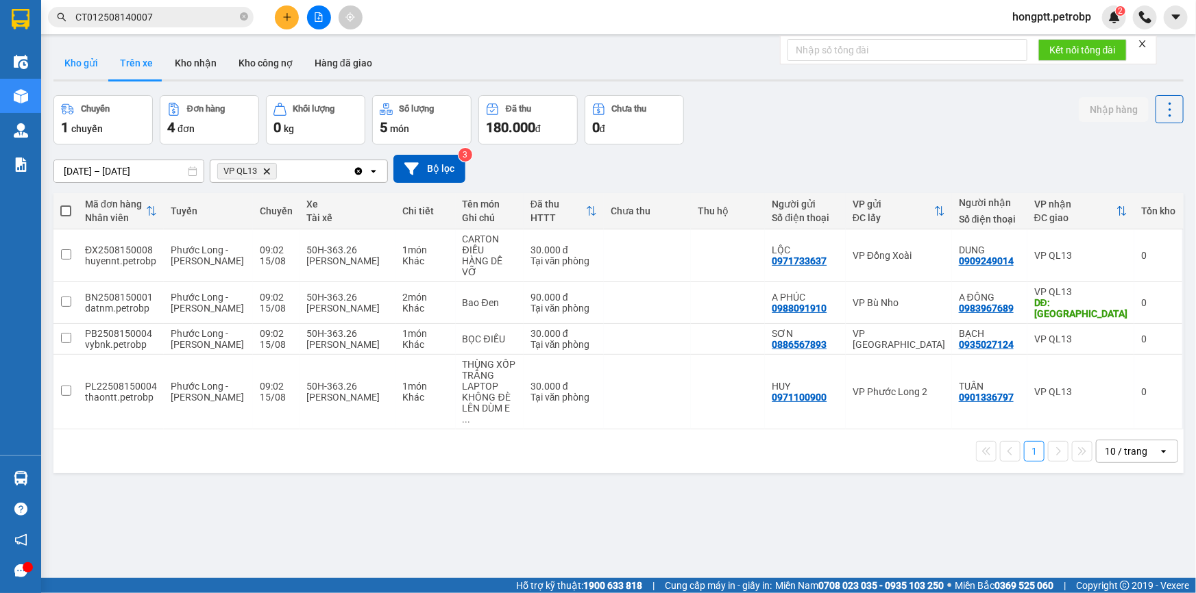
click at [88, 66] on button "Kho gửi" at bounding box center [81, 63] width 56 height 33
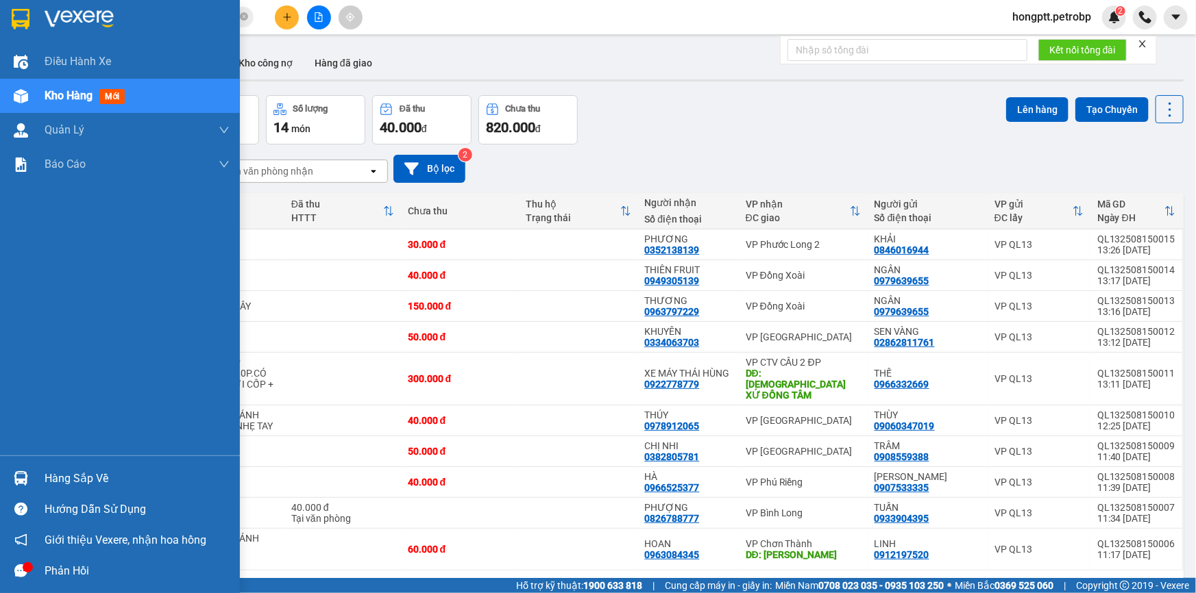
click at [29, 469] on div at bounding box center [21, 479] width 24 height 24
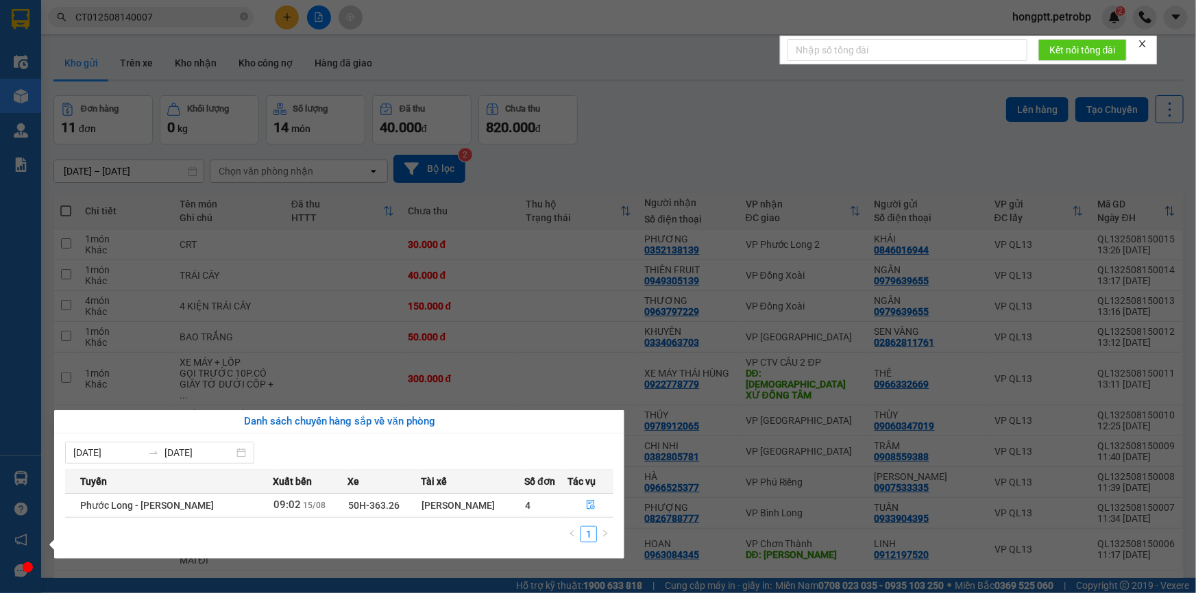
click at [595, 192] on section "Kết quả tìm kiếm ( 1 ) Bộ lọc Mã ĐH Trạng thái Món hàng Tổng cước Chưa cước Ngư…" at bounding box center [598, 296] width 1196 height 593
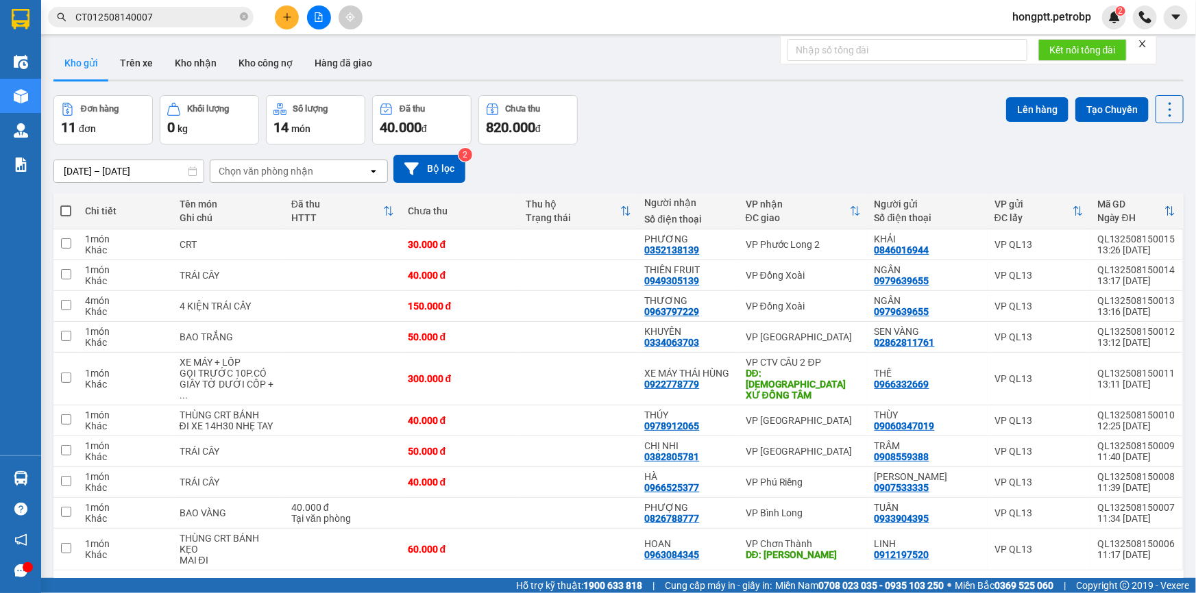
click at [286, 8] on button at bounding box center [287, 17] width 24 height 24
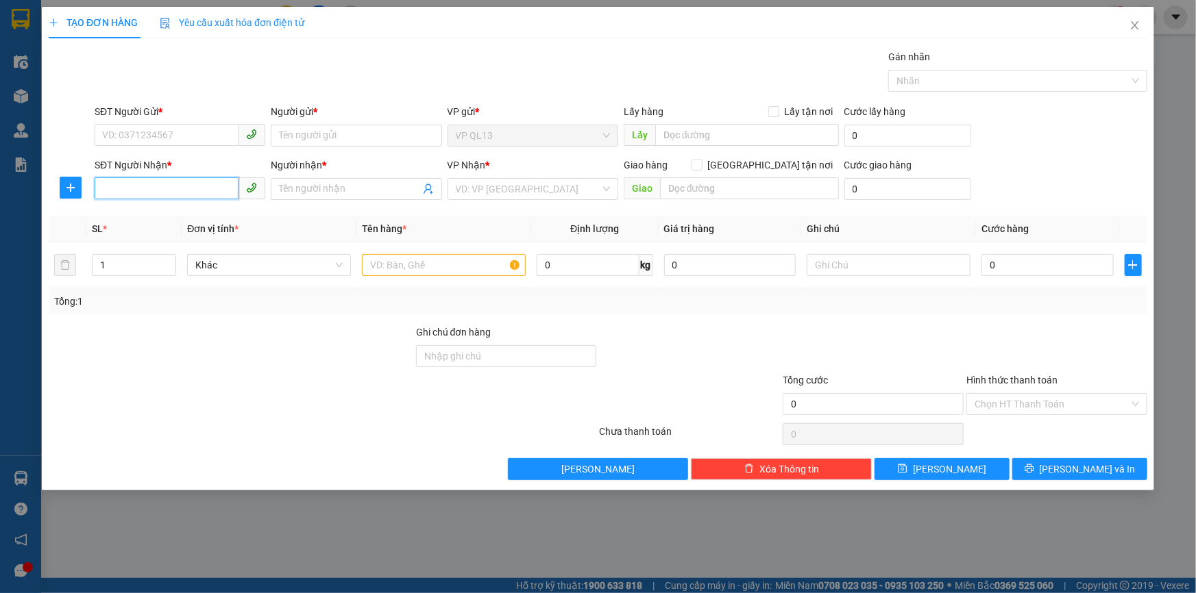
drag, startPoint x: 164, startPoint y: 181, endPoint x: 134, endPoint y: 183, distance: 30.2
click at [162, 181] on input "SĐT Người Nhận *" at bounding box center [167, 188] width 144 height 22
drag, startPoint x: 149, startPoint y: 208, endPoint x: 180, endPoint y: 210, distance: 30.9
click at [154, 210] on div "0965570794 - PHONG" at bounding box center [180, 216] width 154 height 15
type input "0965570794"
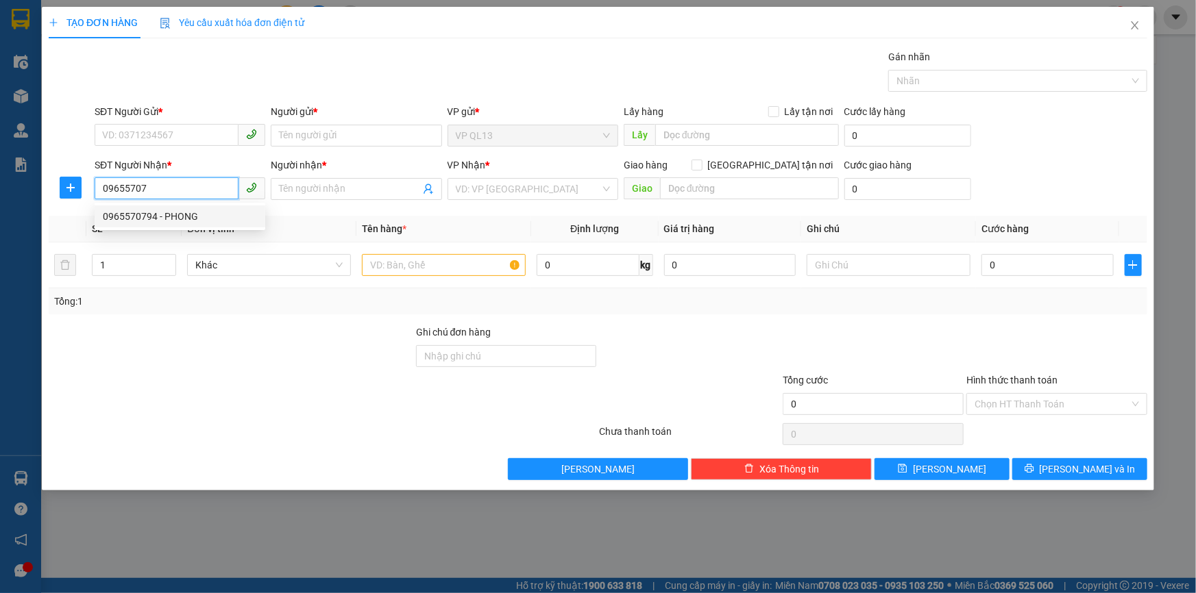
type input "PHONG"
type input "30.000"
type input "0965570794"
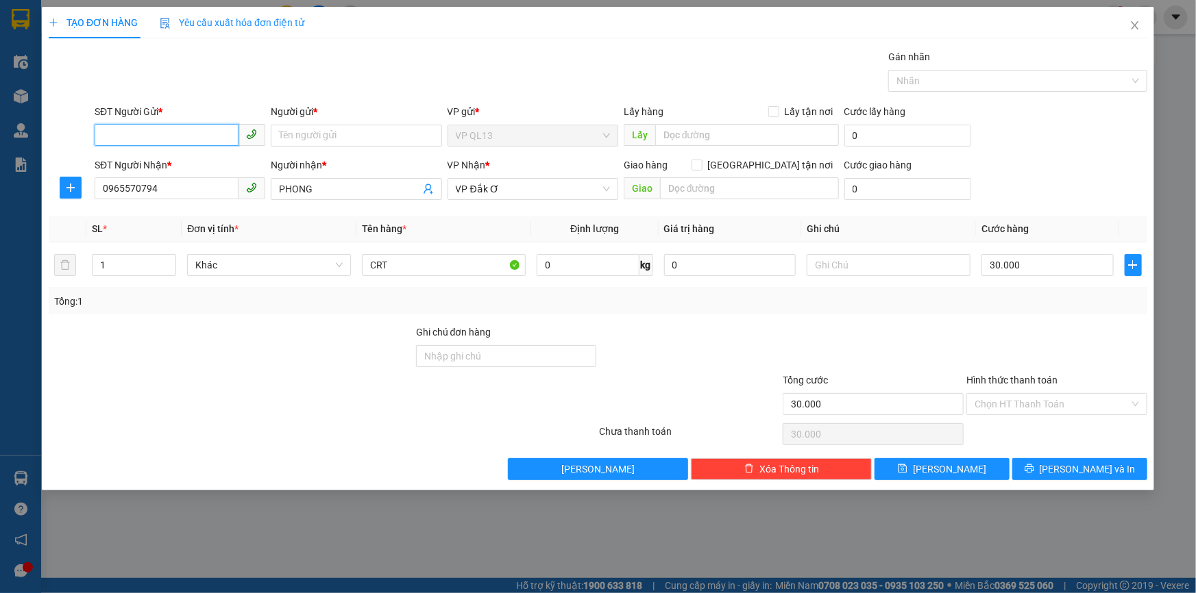
click at [175, 138] on input "SĐT Người Gửi *" at bounding box center [167, 135] width 144 height 22
type input "0901466184"
click at [297, 137] on input "Người gửi *" at bounding box center [356, 136] width 171 height 22
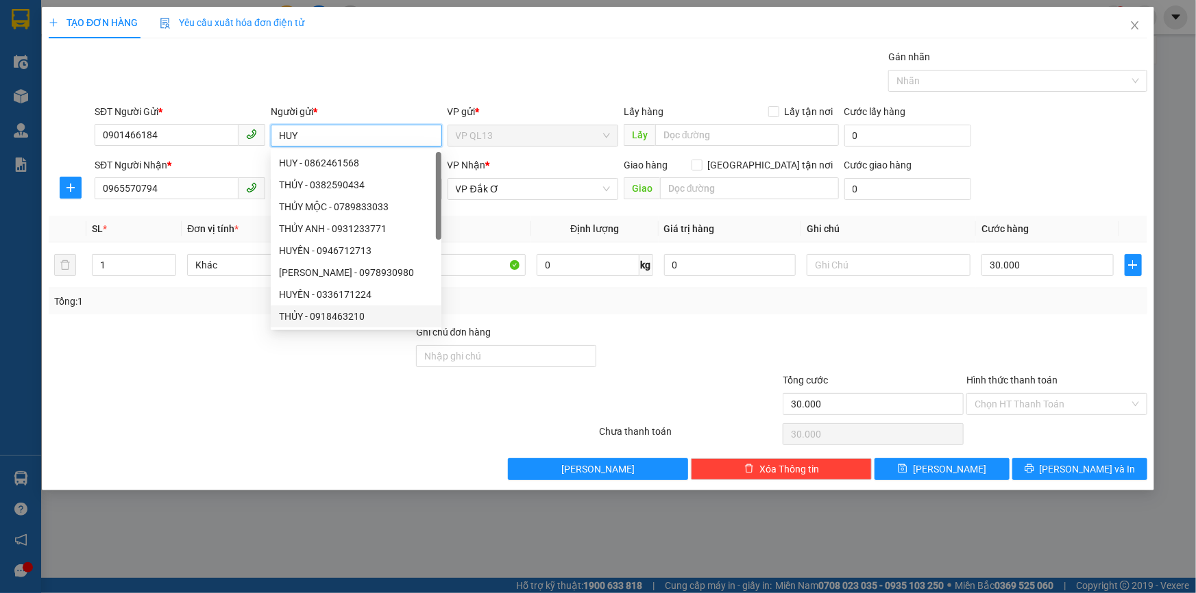
type input "HUY"
click at [493, 310] on div "Tổng: 1" at bounding box center [598, 301] width 1098 height 26
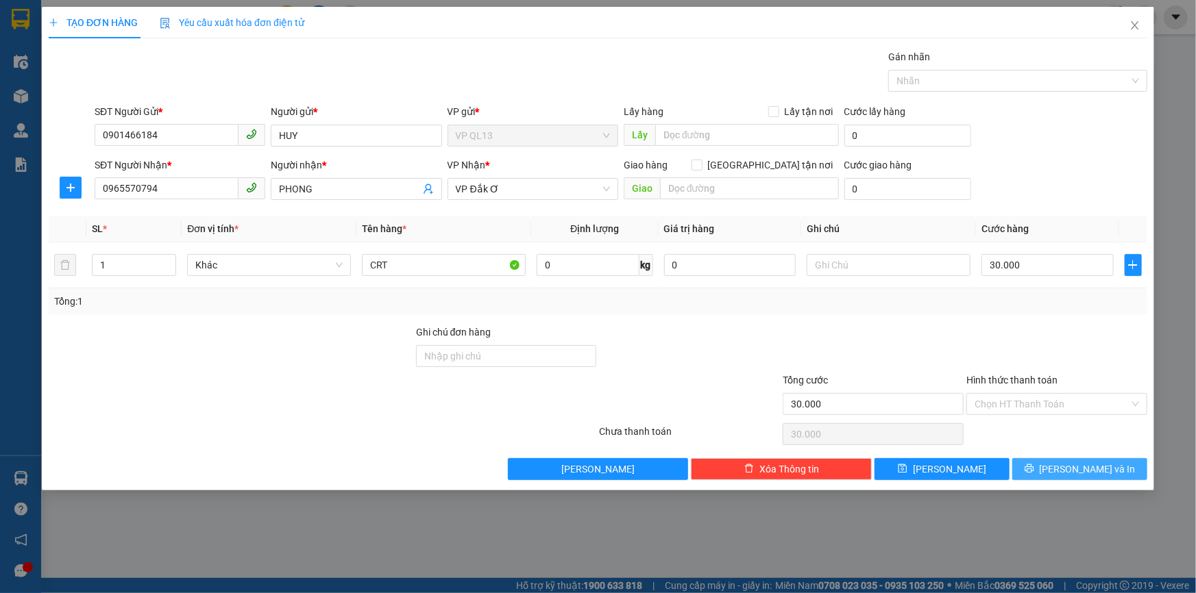
click at [1034, 466] on icon "printer" at bounding box center [1029, 469] width 10 height 10
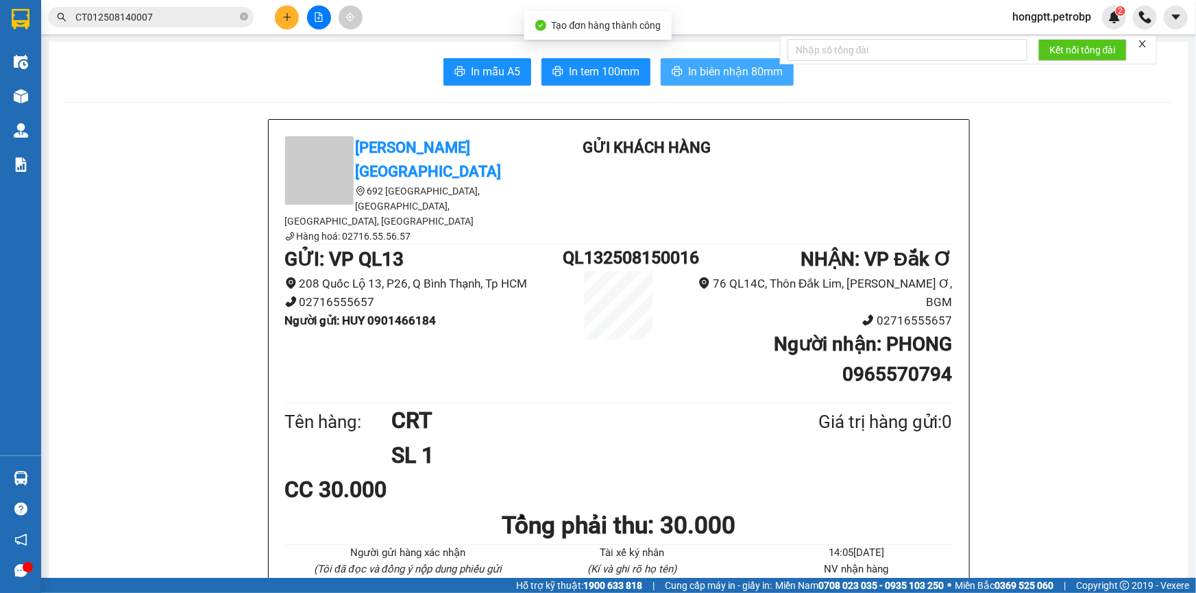
click at [693, 74] on span "In biên nhận 80mm" at bounding box center [735, 71] width 95 height 17
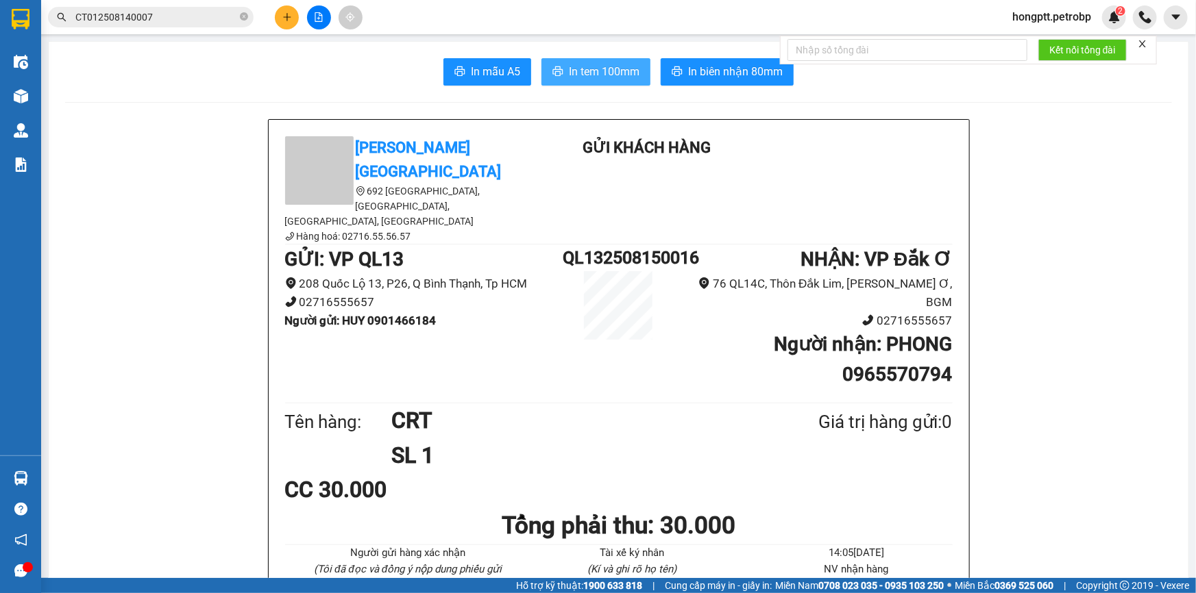
click at [619, 58] on button "In tem 100mm" at bounding box center [595, 71] width 109 height 27
click at [288, 19] on icon "plus" at bounding box center [287, 17] width 10 height 10
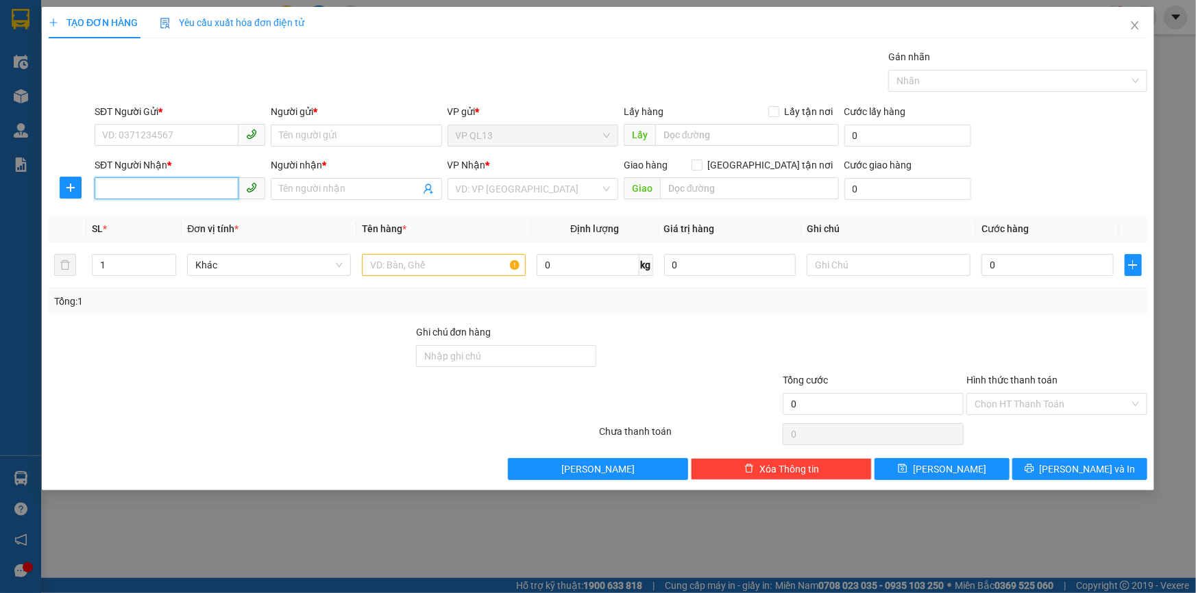
click at [217, 192] on input "SĐT Người Nhận *" at bounding box center [167, 188] width 144 height 22
click at [175, 183] on input "SĐT Người Nhận *" at bounding box center [167, 188] width 144 height 22
click at [58, 199] on div at bounding box center [70, 187] width 43 height 33
click at [60, 197] on button "button" at bounding box center [71, 188] width 22 height 22
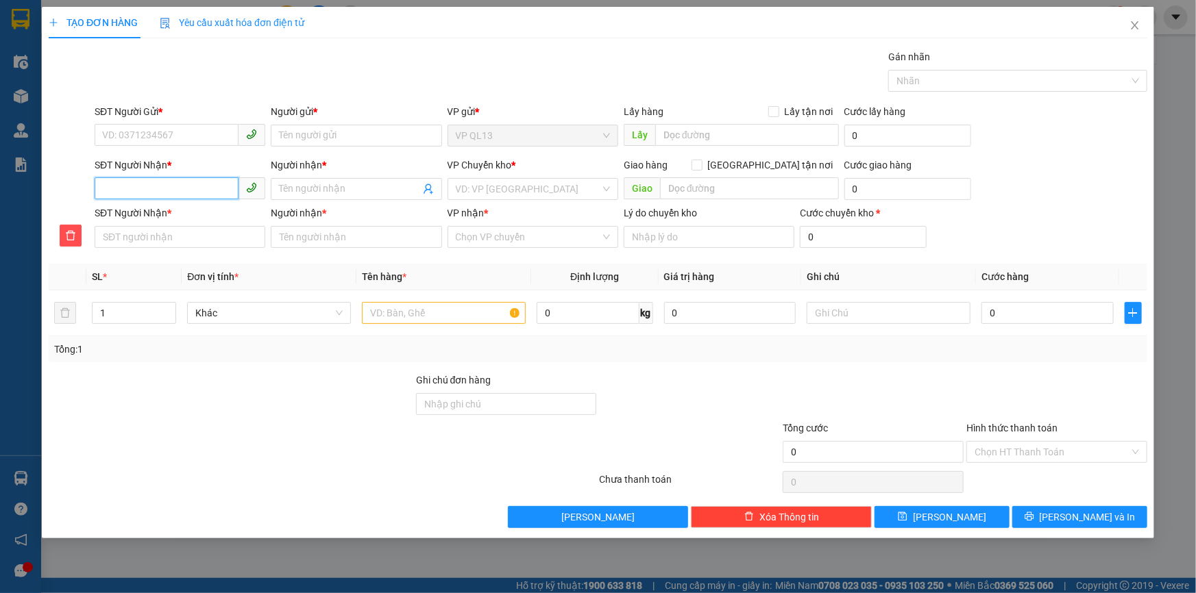
click at [171, 197] on input "SĐT Người Nhận *" at bounding box center [167, 188] width 144 height 22
type input "0"
type input "09"
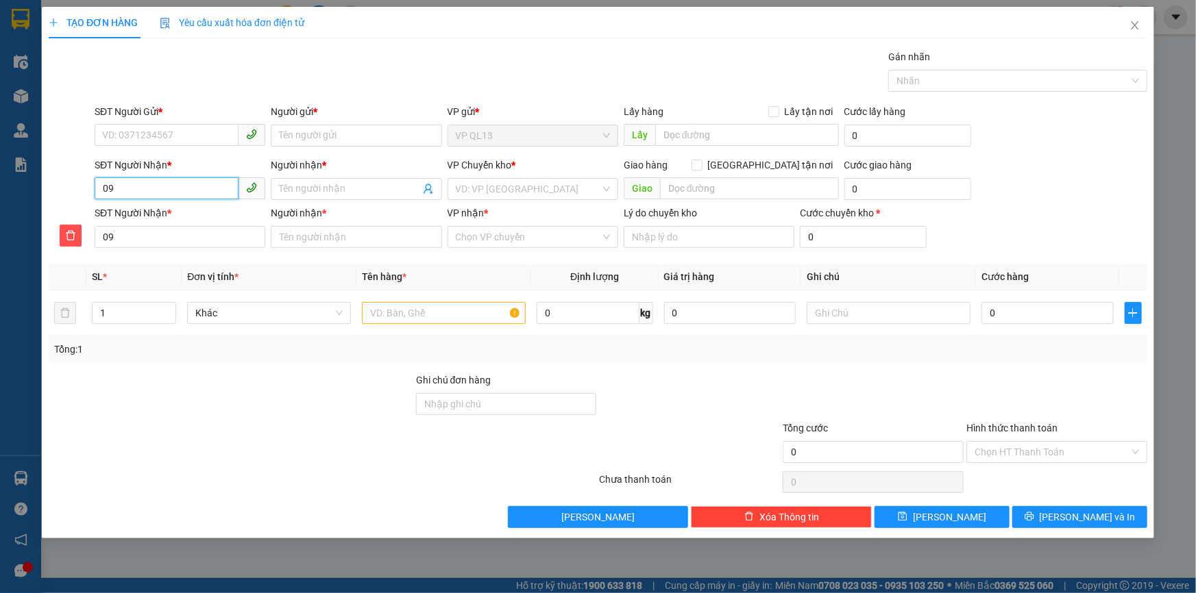
type input "096"
type input "0963"
type input "09634"
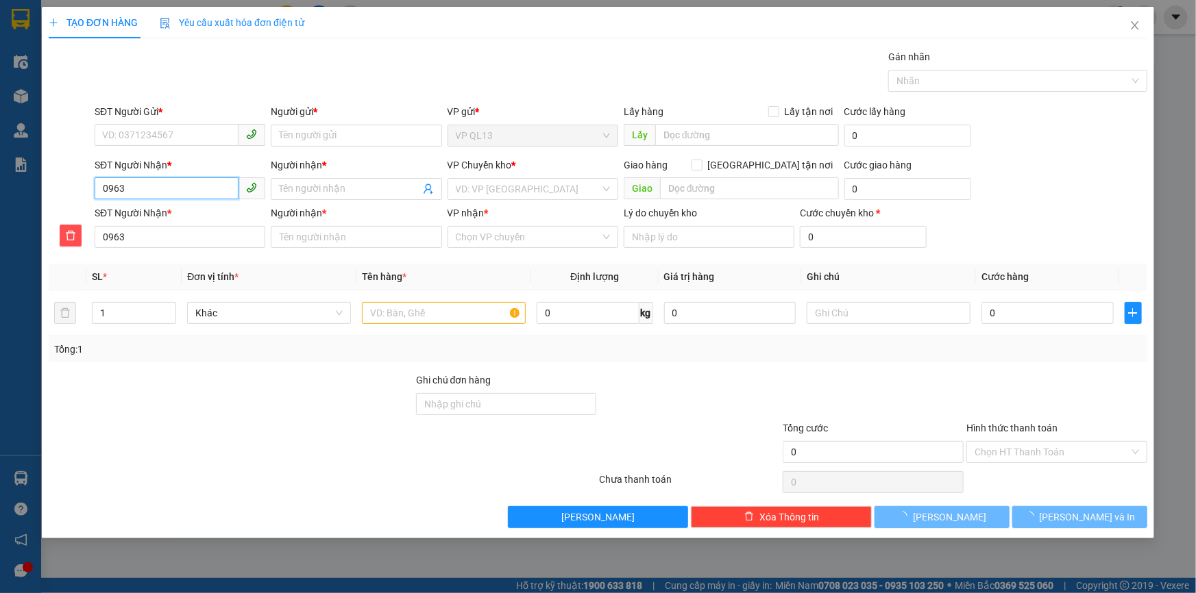
type input "09634"
type input "096345"
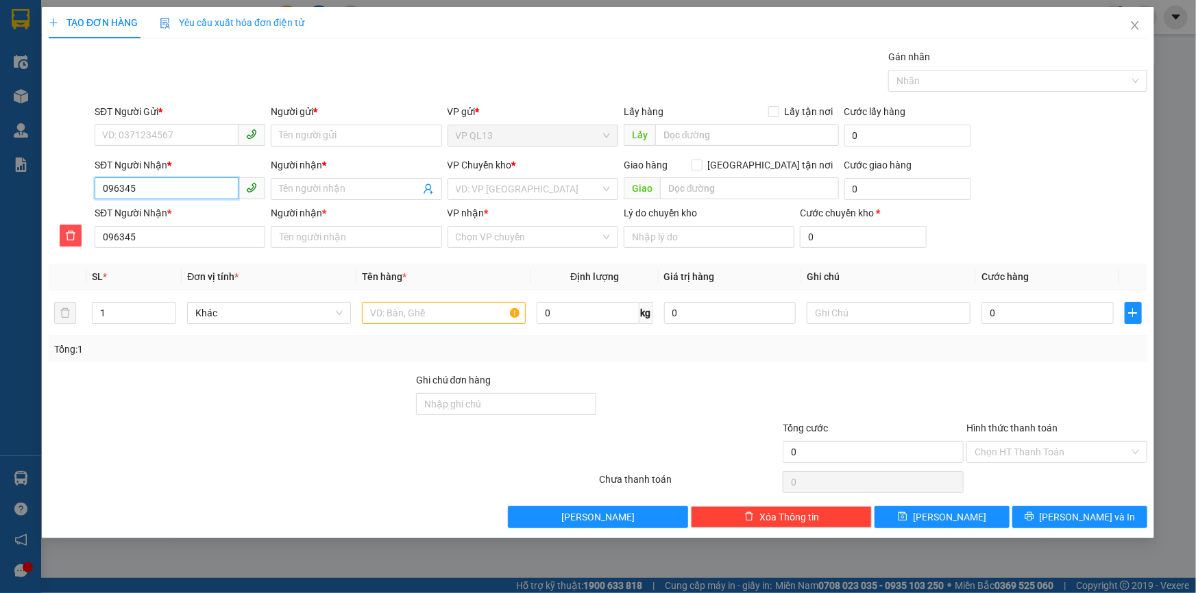
type input "0963452"
type input "09634525"
type input "096345256"
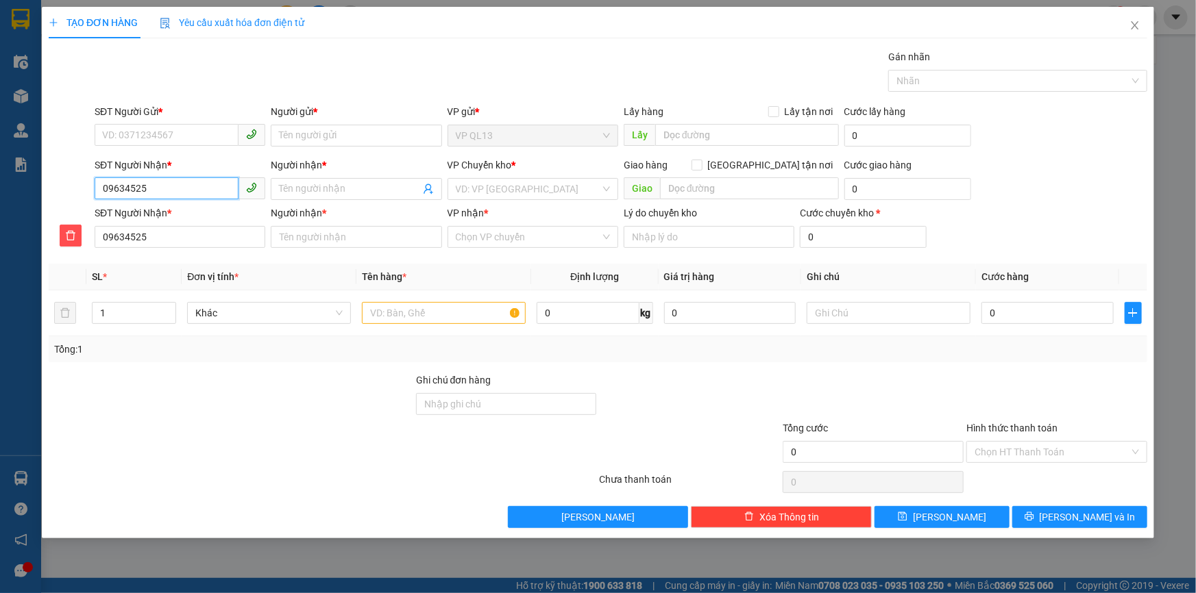
type input "096345256"
type input "0963452565"
click at [338, 198] on span at bounding box center [356, 189] width 171 height 22
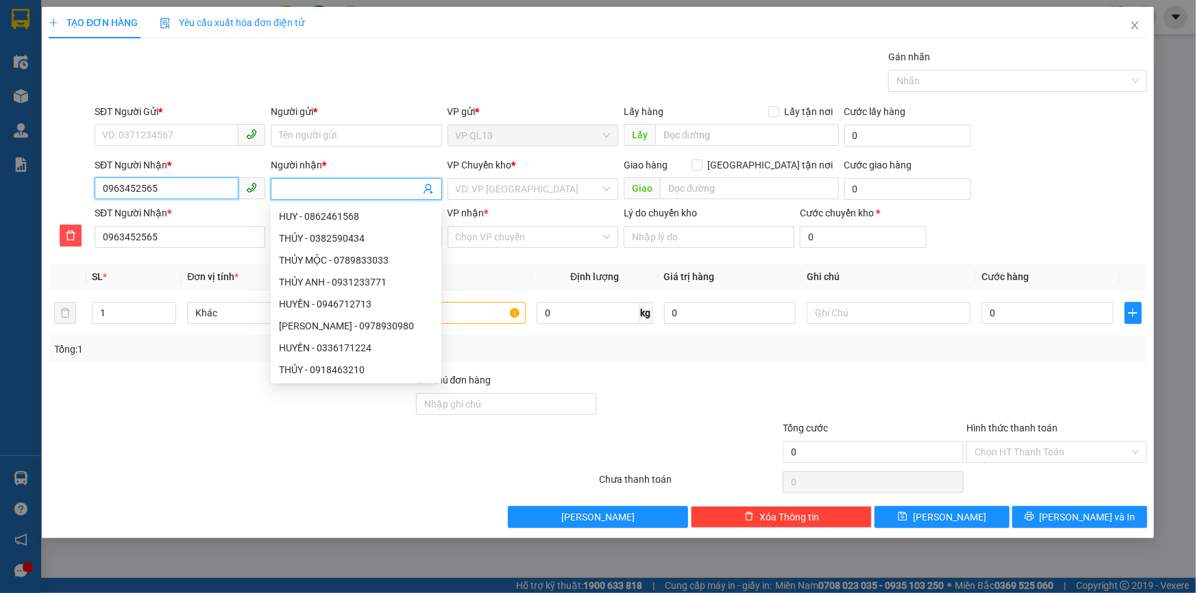
click at [202, 193] on input "0963452565" at bounding box center [167, 188] width 144 height 22
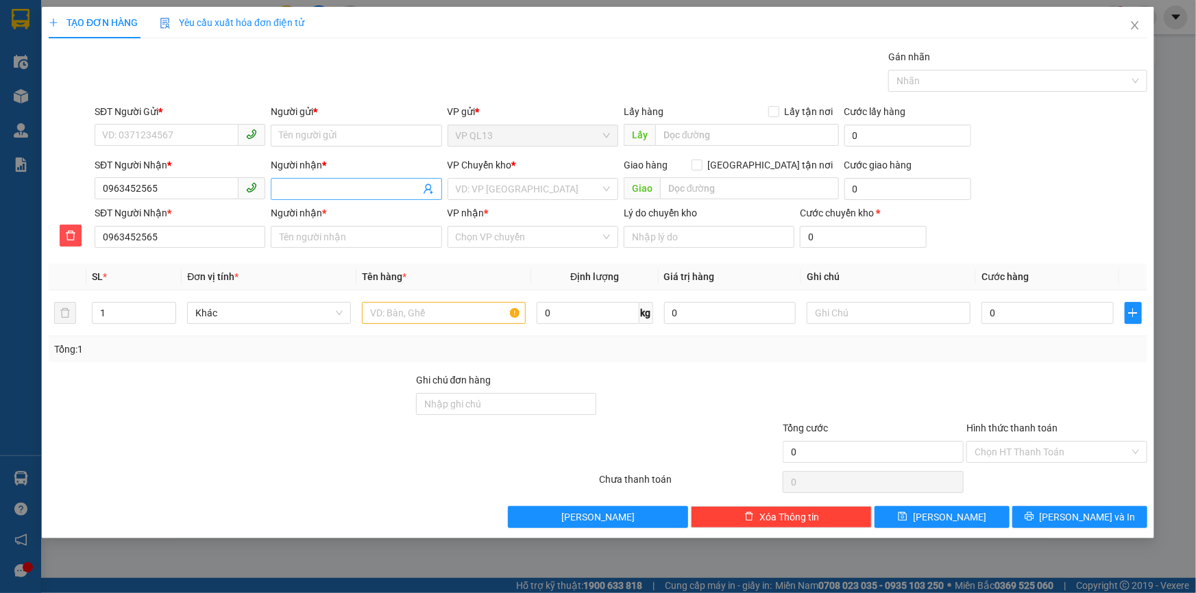
click at [309, 192] on input "Người nhận *" at bounding box center [349, 189] width 140 height 15
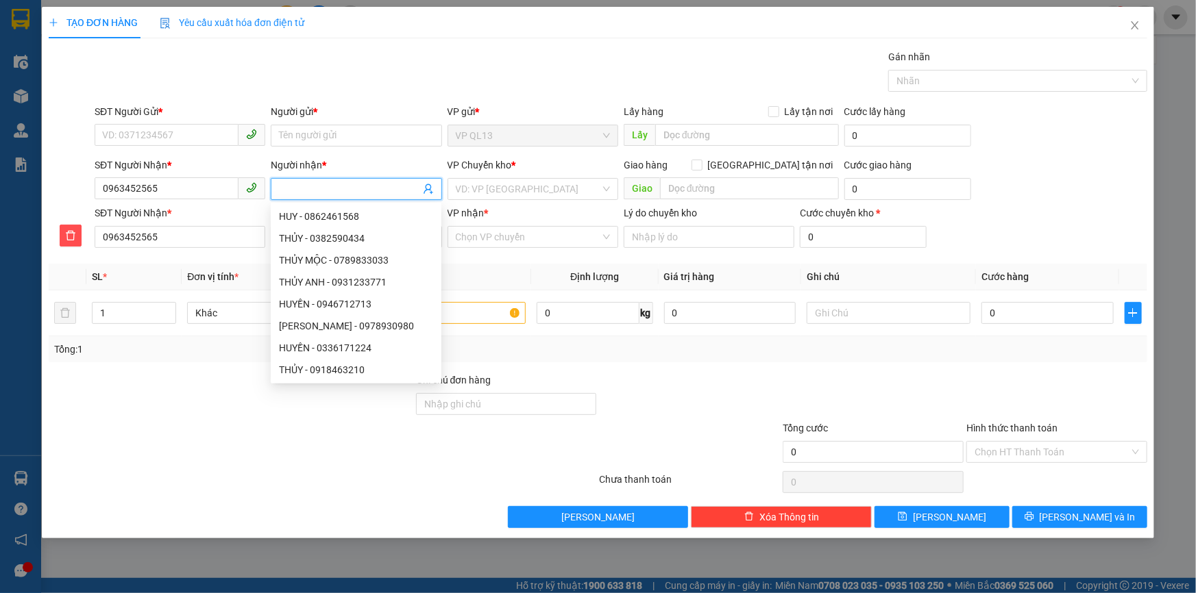
type input "K"
type input "KI"
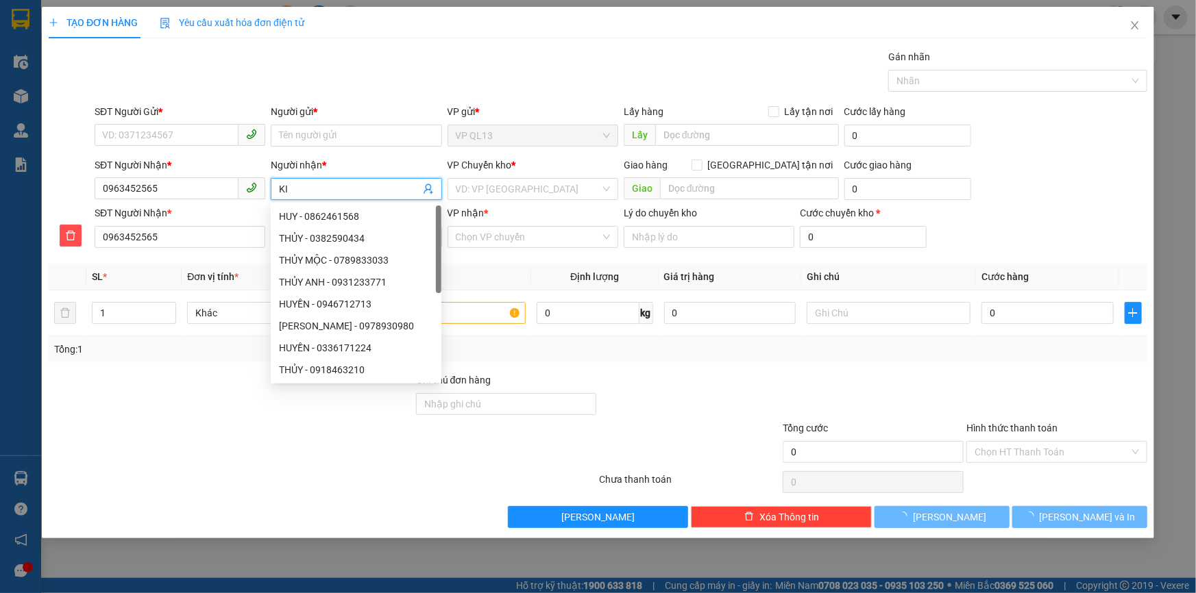
type input "KIE"
type input "KIÊ"
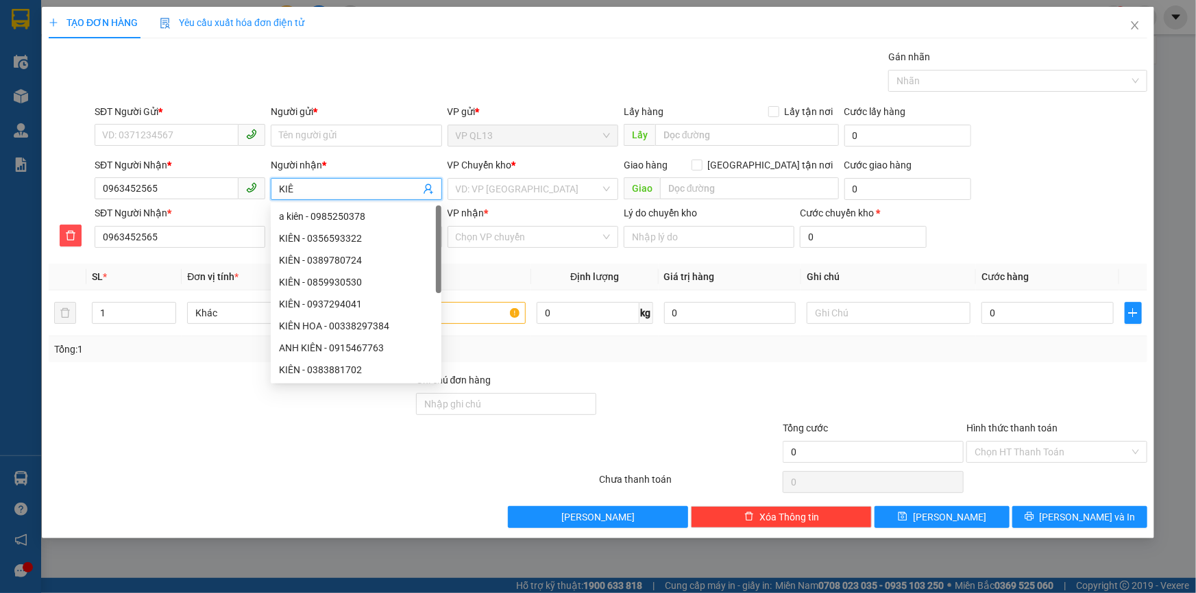
type input "KIÊN"
click at [238, 257] on div "Transit Pickup Surcharge Ids Transit Deliver Surcharge Ids Transit Deliver Surc…" at bounding box center [598, 288] width 1098 height 479
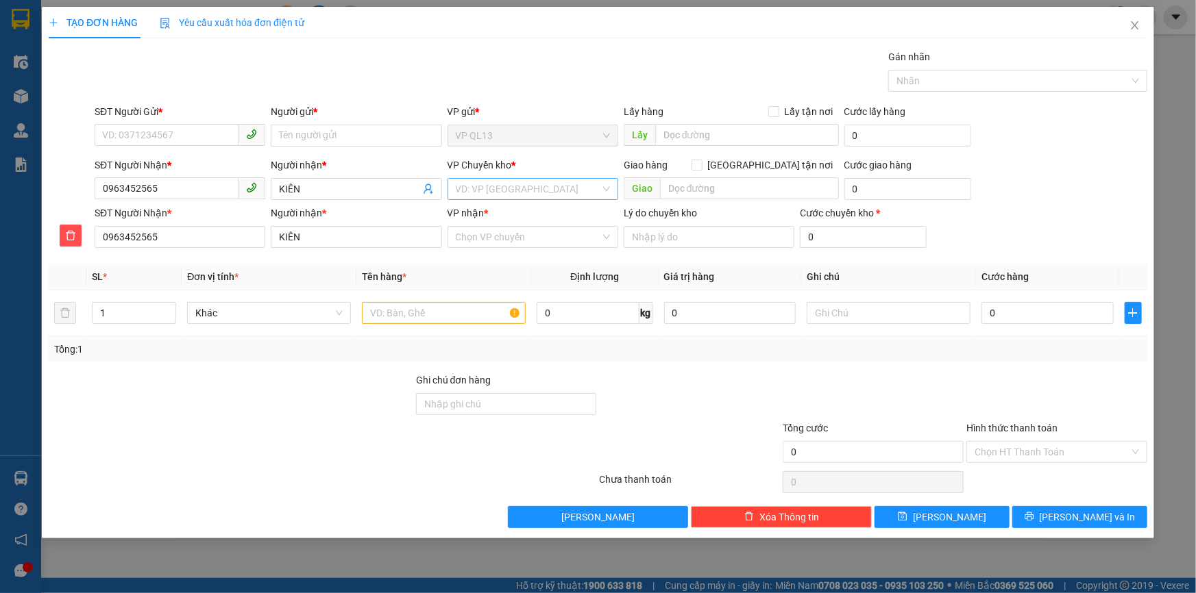
click at [494, 195] on input "search" at bounding box center [528, 189] width 145 height 21
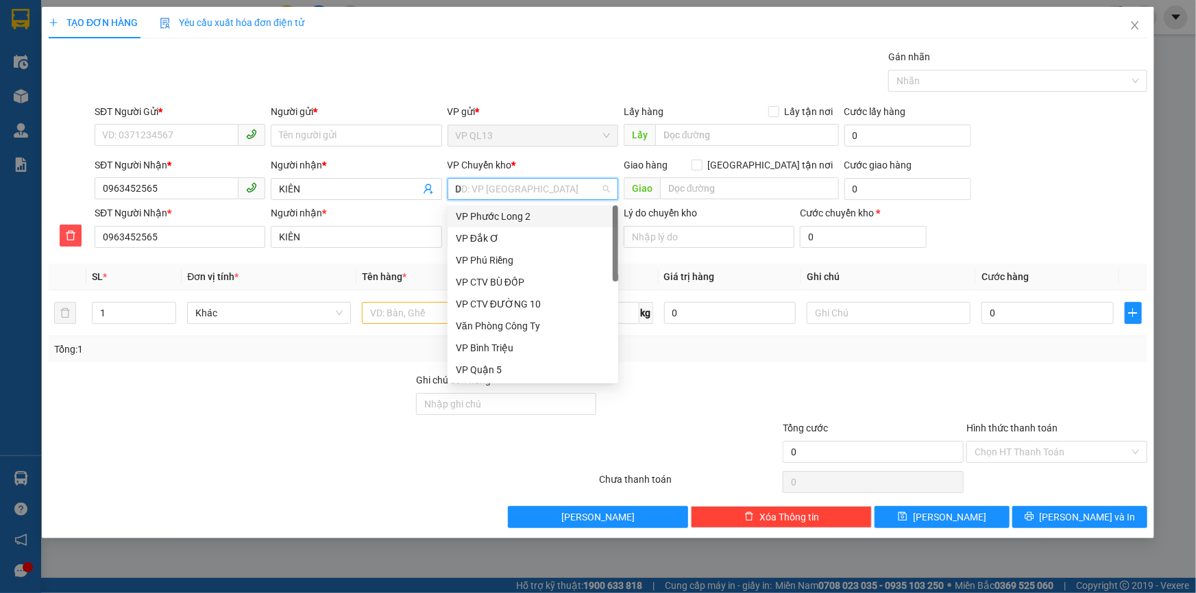
type input "DX"
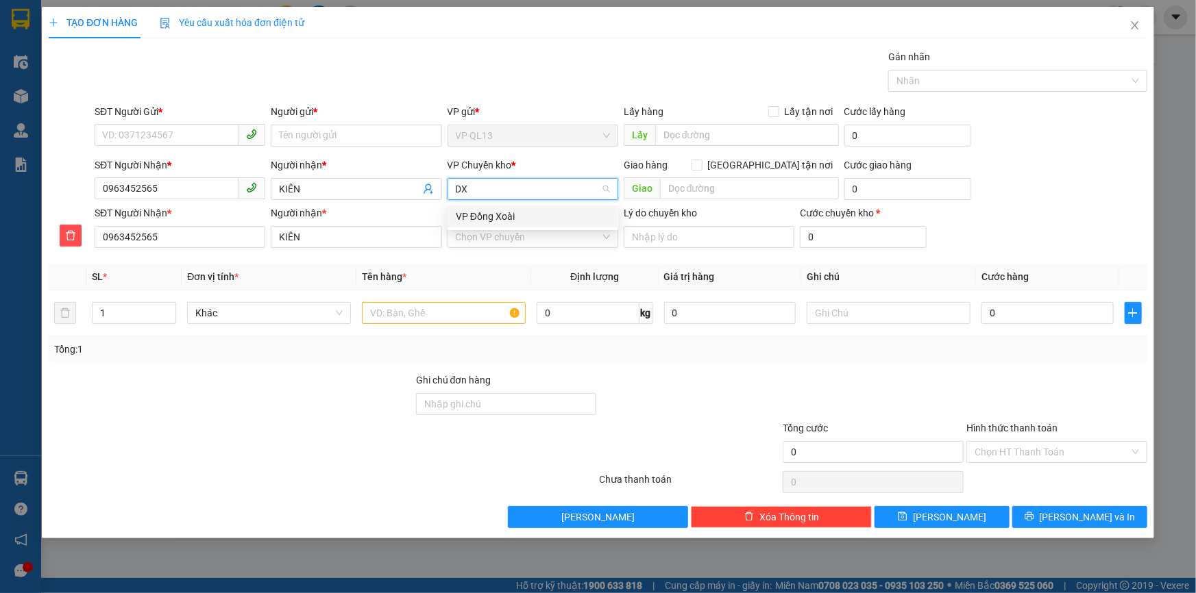
drag, startPoint x: 521, startPoint y: 206, endPoint x: 524, endPoint y: 212, distance: 7.4
click at [523, 206] on div "VP Đồng Xoài" at bounding box center [532, 217] width 171 height 22
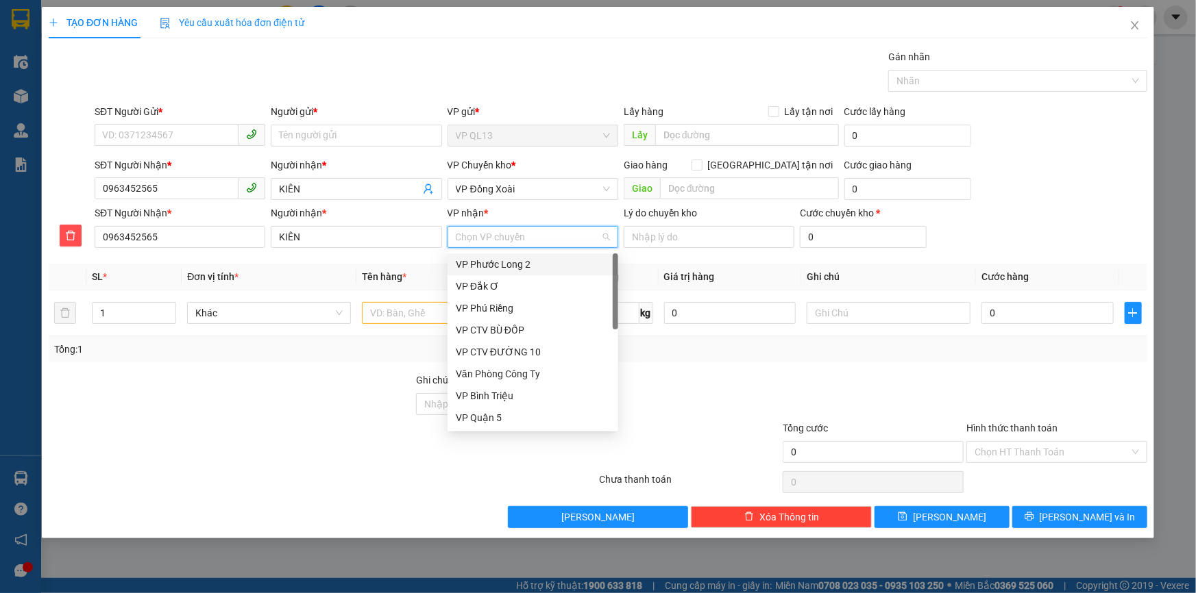
click at [519, 232] on input "VP nhận *" at bounding box center [528, 237] width 145 height 21
type input "BB"
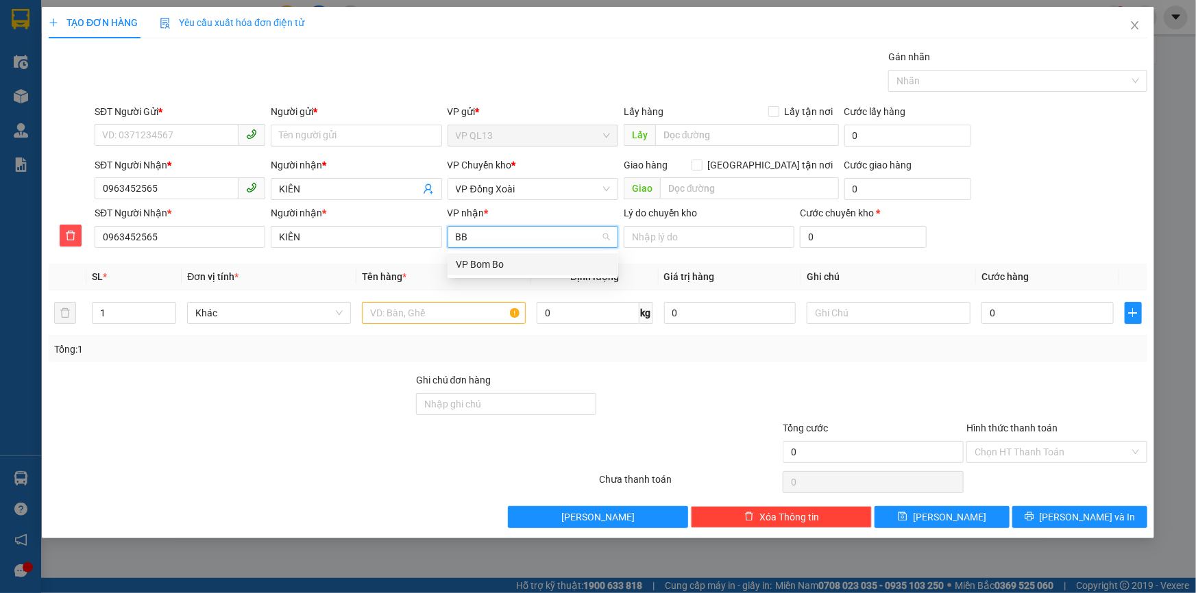
click at [525, 260] on div "VP Bom Bo" at bounding box center [533, 264] width 154 height 15
click at [151, 128] on input "SĐT Người Gửi *" at bounding box center [167, 135] width 144 height 22
type input "0903017827"
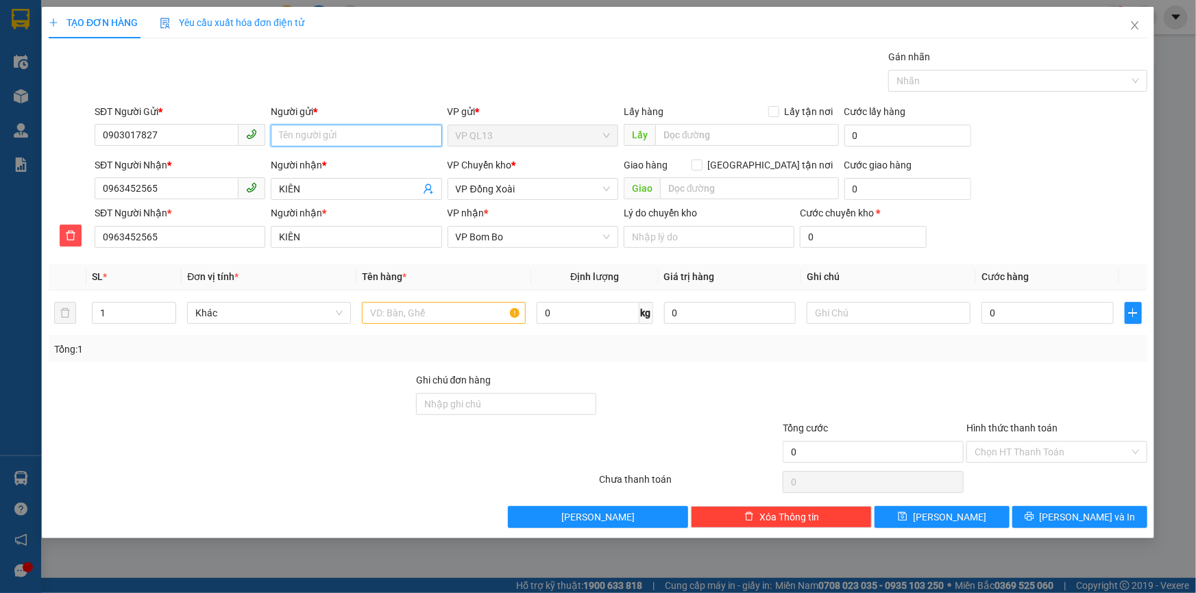
click at [301, 136] on input "Người gửi *" at bounding box center [356, 136] width 171 height 22
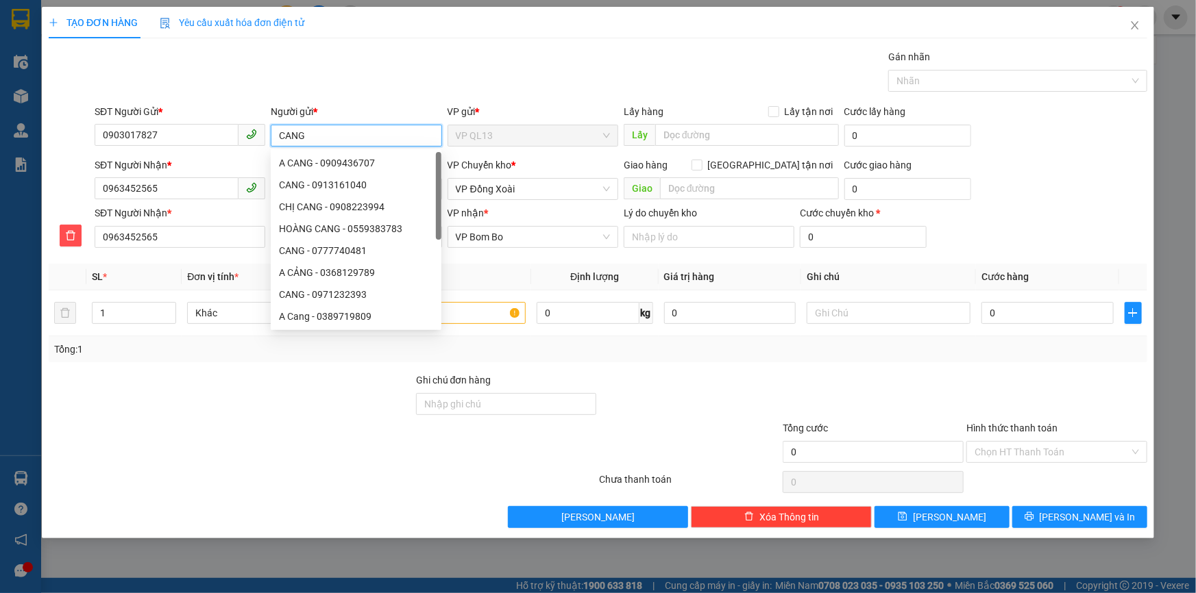
type input "CANG"
click at [331, 105] on div "Người gửi *" at bounding box center [356, 111] width 171 height 15
click at [331, 125] on input "CANG" at bounding box center [356, 136] width 171 height 22
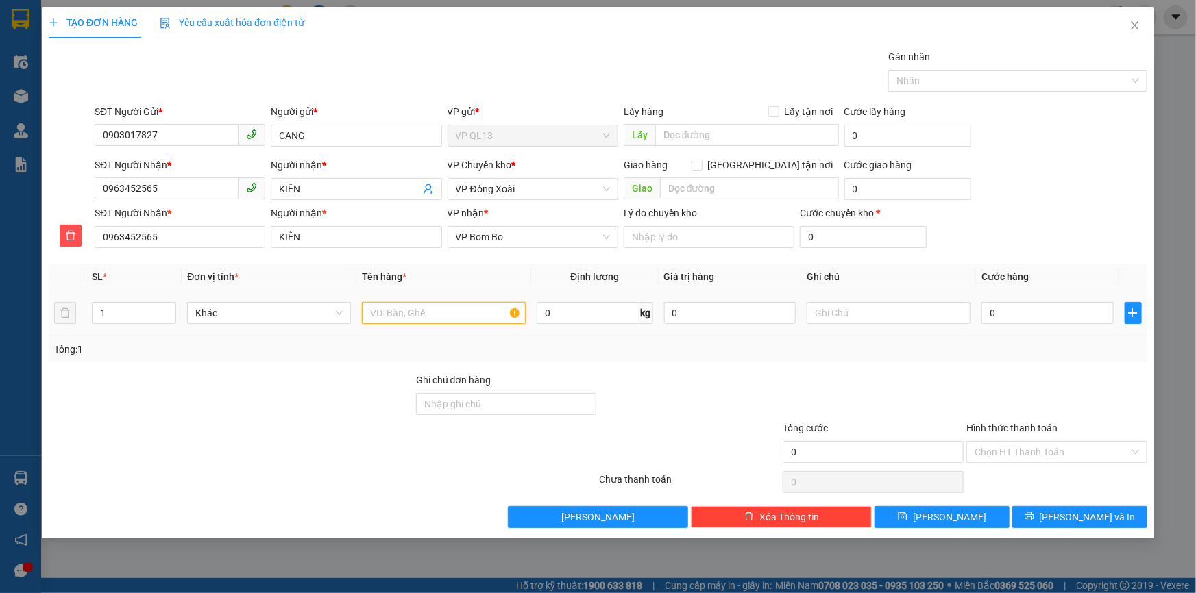
click at [443, 311] on input "text" at bounding box center [444, 313] width 164 height 22
click at [201, 342] on div "Tổng: 1" at bounding box center [258, 349] width 408 height 15
click at [168, 303] on span "Increase Value" at bounding box center [167, 309] width 15 height 12
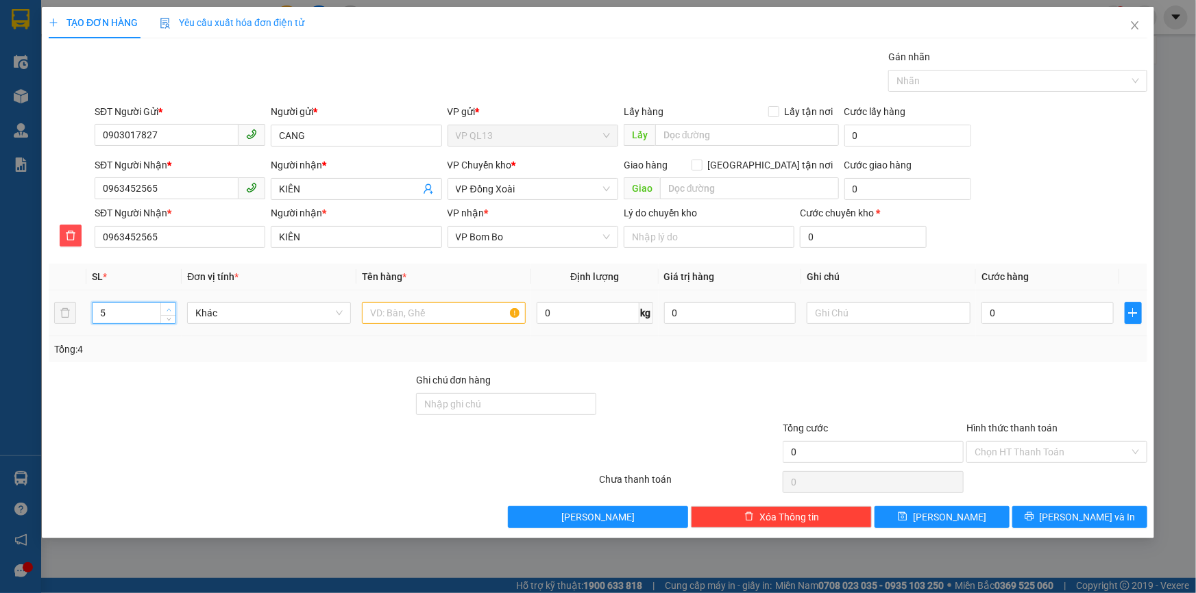
click at [168, 303] on span "Increase Value" at bounding box center [167, 309] width 15 height 12
type input "8"
click at [168, 303] on span "Increase Value" at bounding box center [167, 309] width 15 height 12
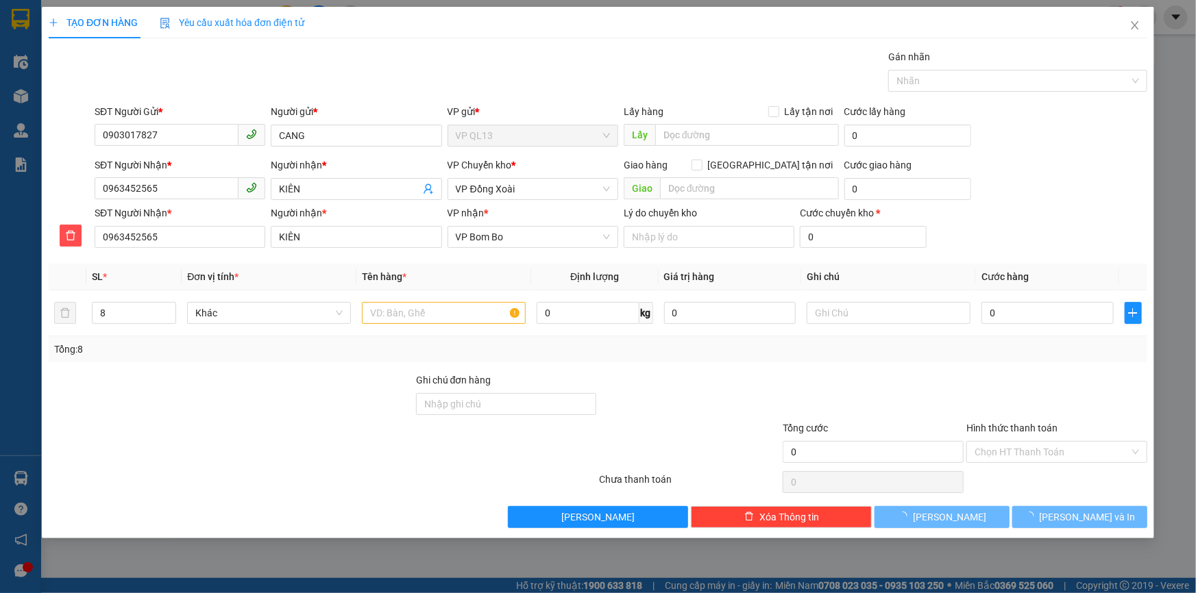
click at [196, 345] on div "Tổng: 8" at bounding box center [258, 349] width 408 height 15
click at [399, 317] on input "text" at bounding box center [444, 313] width 164 height 22
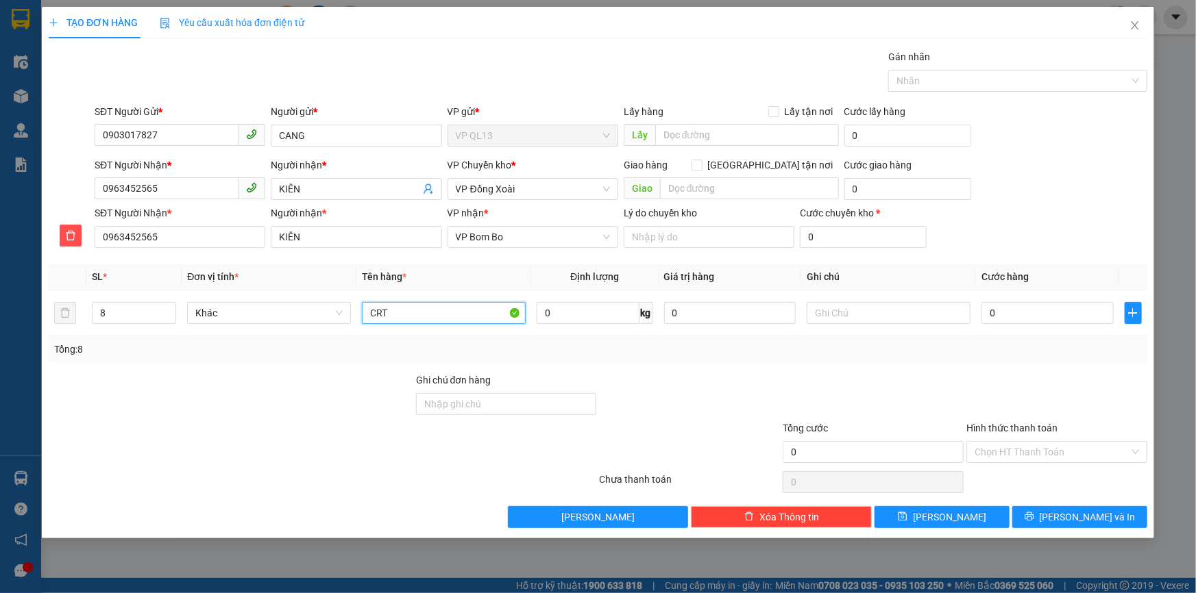
type input "CRT"
click at [685, 365] on div "Transit Pickup Surcharge Ids Transit Deliver Surcharge Ids Transit Deliver Surc…" at bounding box center [598, 288] width 1098 height 479
click at [852, 311] on input "text" at bounding box center [889, 313] width 164 height 22
type input "T"
type input "TỐI HÀNG VỀ TỚI BB"
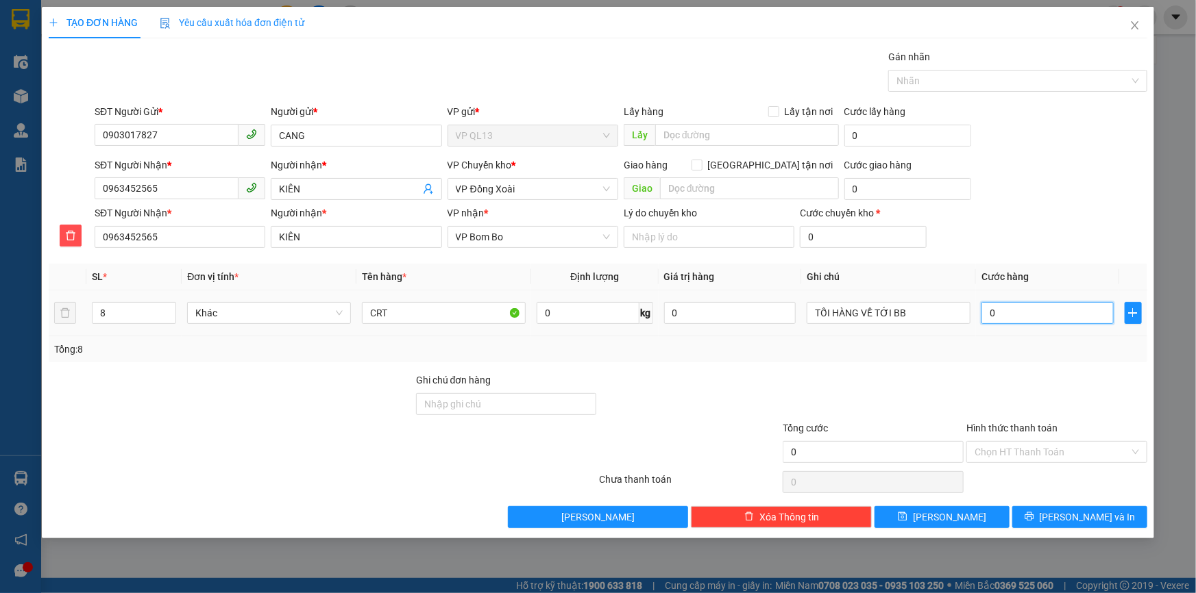
click at [1080, 310] on input "0" at bounding box center [1047, 313] width 132 height 22
type input "3"
type input "32"
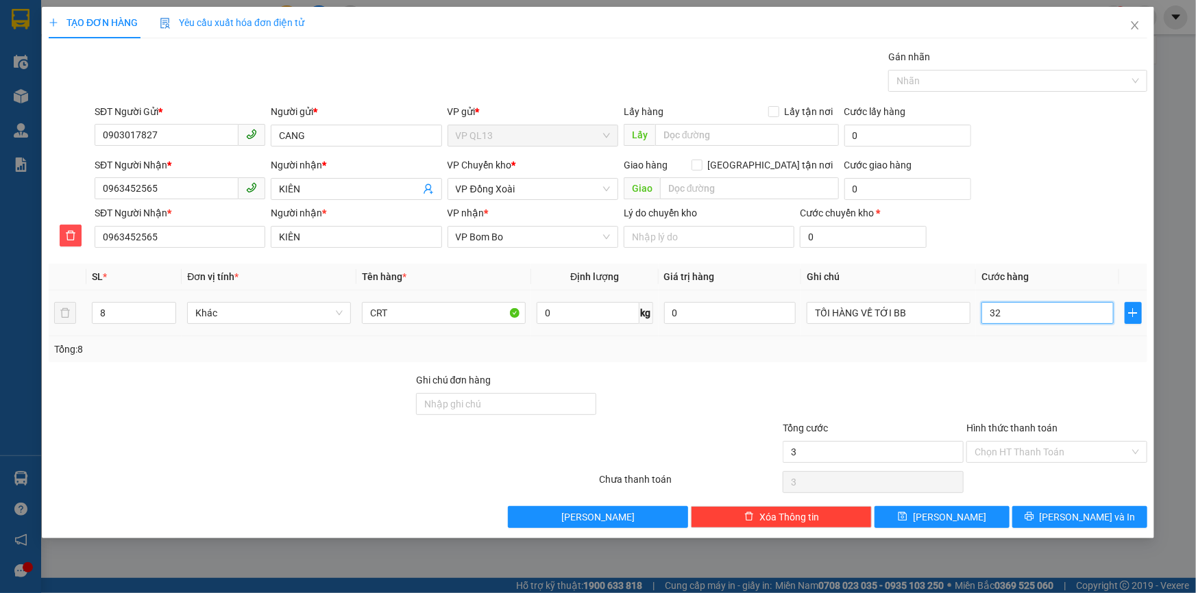
type input "32"
type input "320"
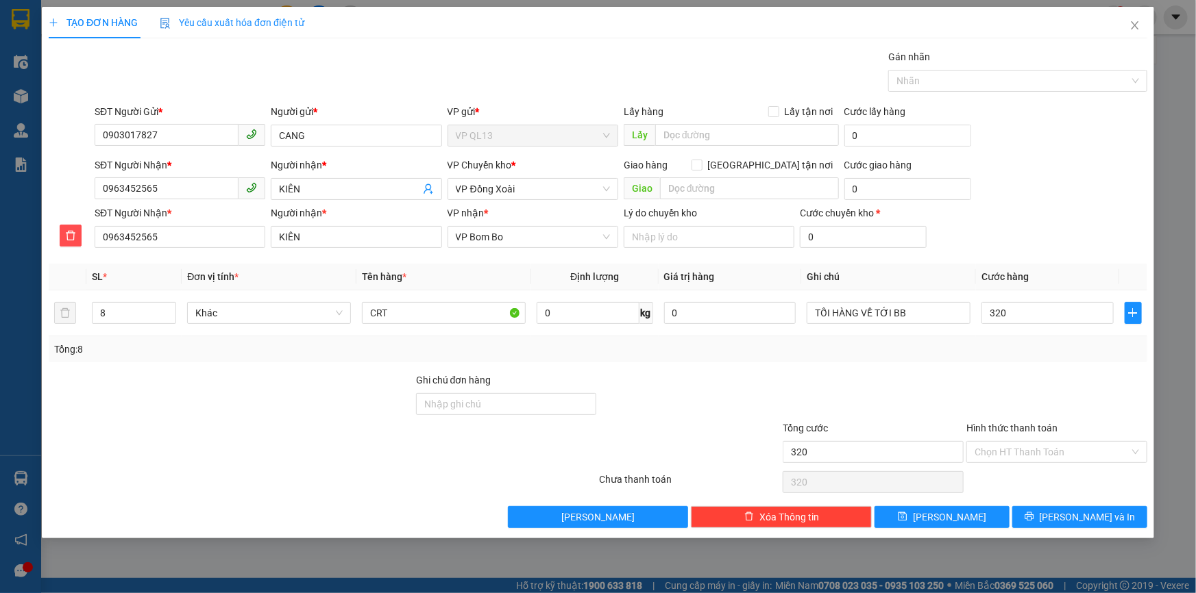
type input "320.000"
click at [1030, 343] on div "Tổng: 8" at bounding box center [597, 349] width 1087 height 15
click at [1039, 315] on input "320.000" at bounding box center [1047, 313] width 132 height 22
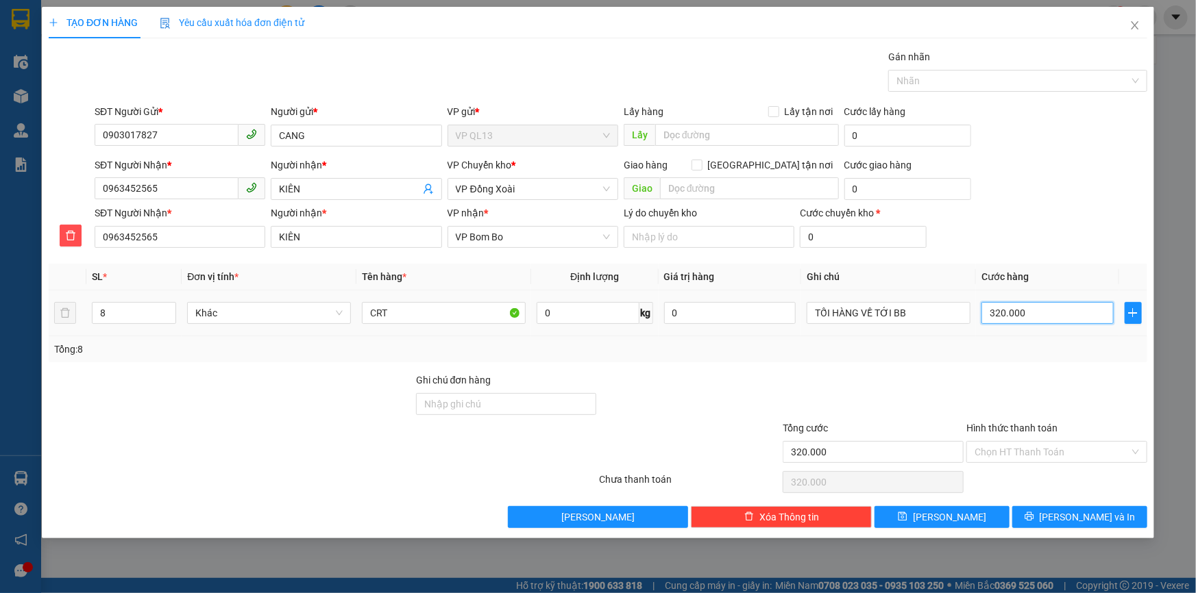
type input "3"
type input "31"
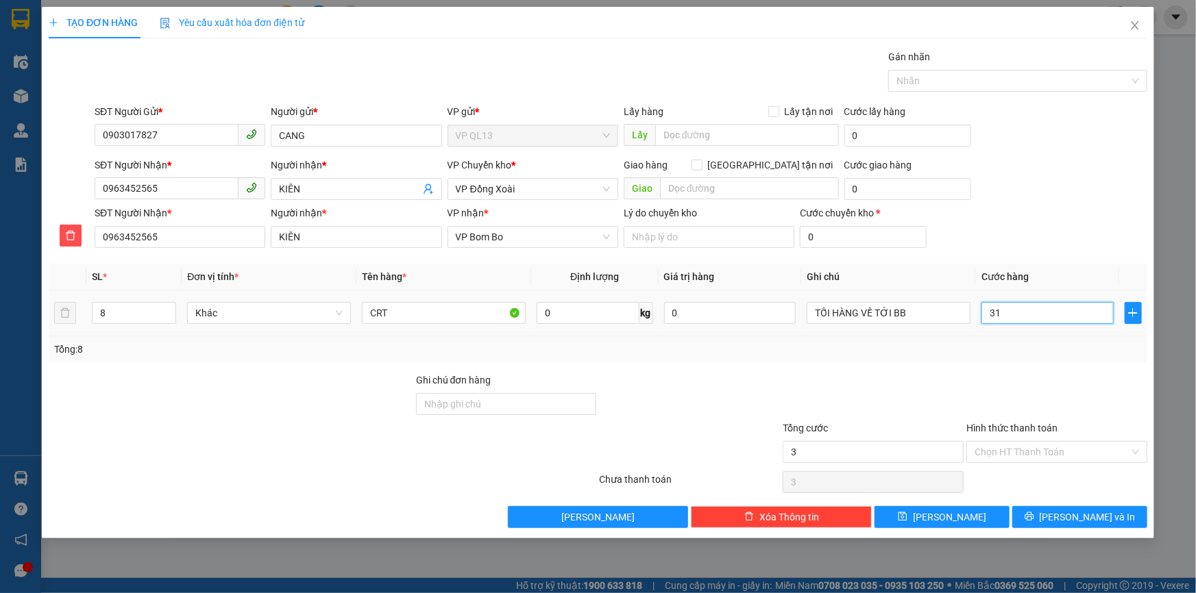
type input "31"
type input "310"
type input "310.000"
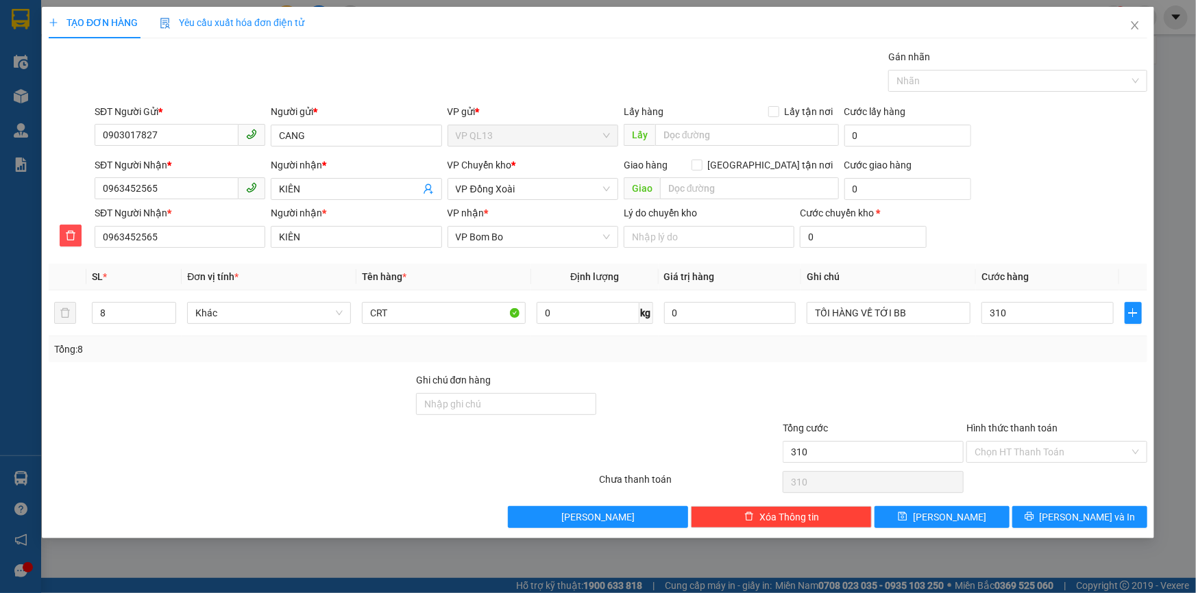
type input "310.000"
click at [1039, 356] on div "Tổng: 8" at bounding box center [598, 349] width 1098 height 26
click at [994, 388] on div at bounding box center [1057, 397] width 184 height 48
click at [1069, 513] on span "[PERSON_NAME] và In" at bounding box center [1088, 517] width 96 height 15
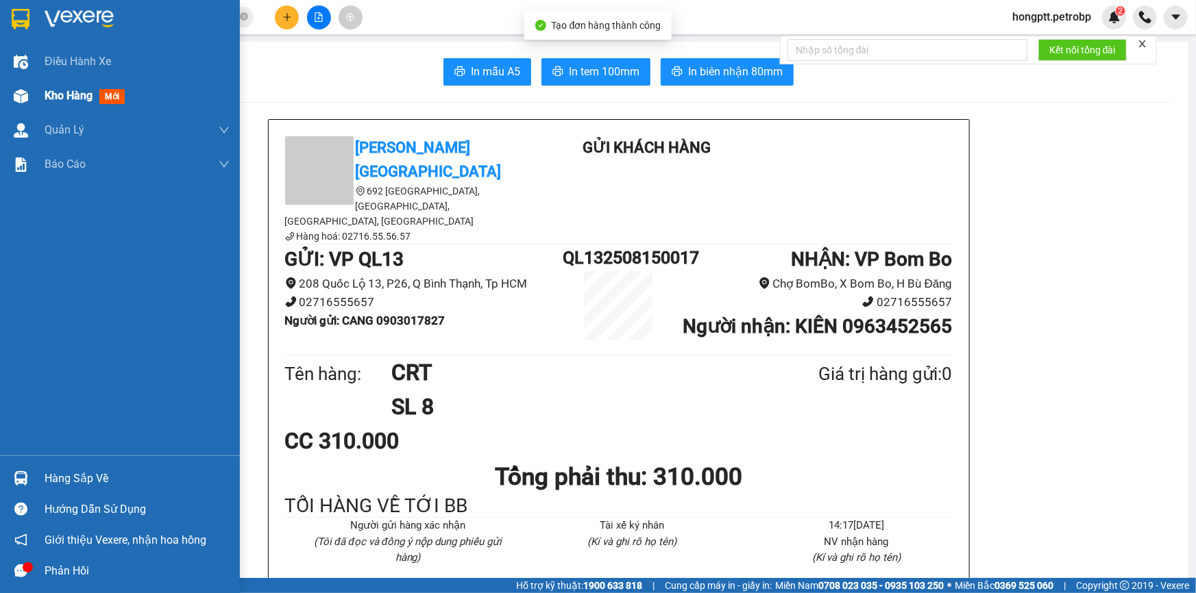
click at [38, 94] on div "Kho hàng mới" at bounding box center [120, 96] width 240 height 34
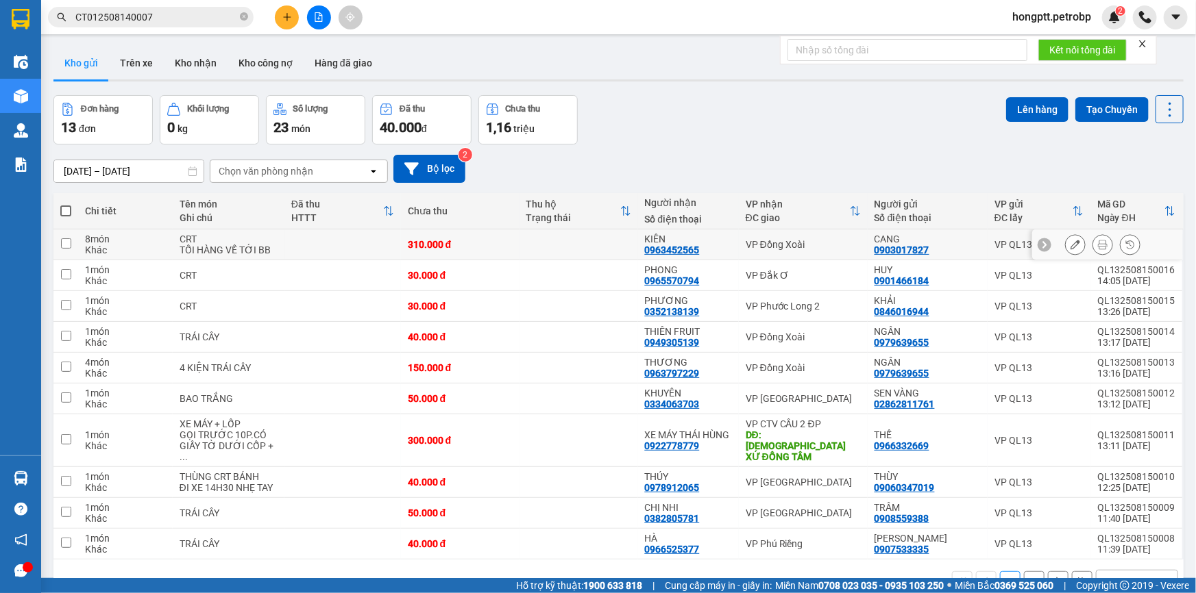
click at [1070, 240] on icon at bounding box center [1075, 245] width 10 height 10
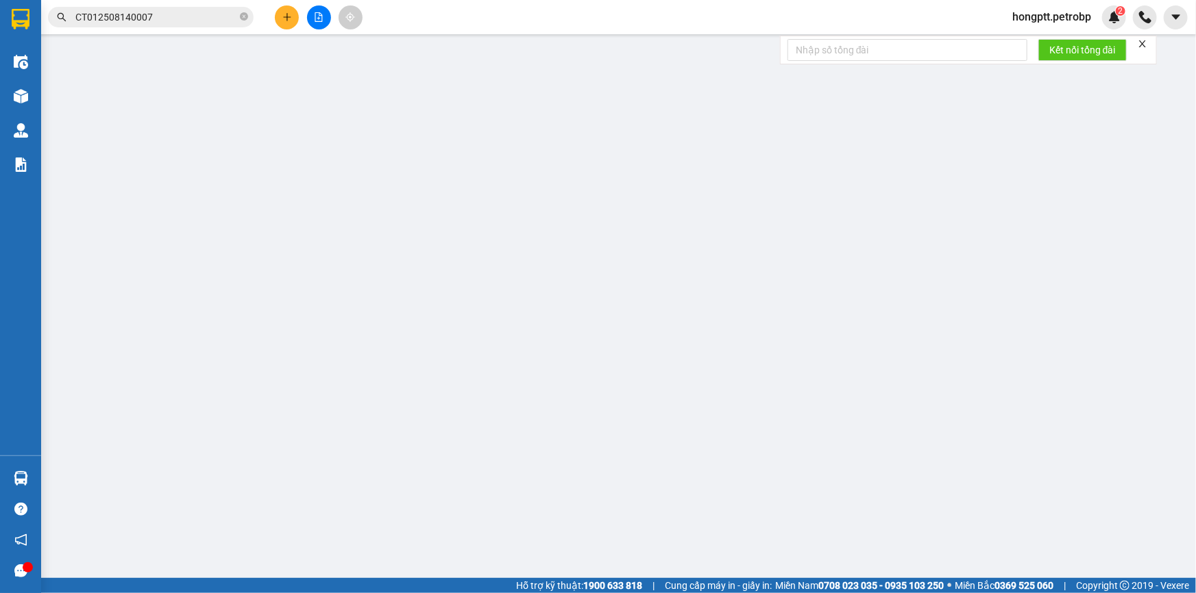
type input "0903017827"
type input "CANG"
type input "0963452565"
type input "KIÊN"
type input "310.000"
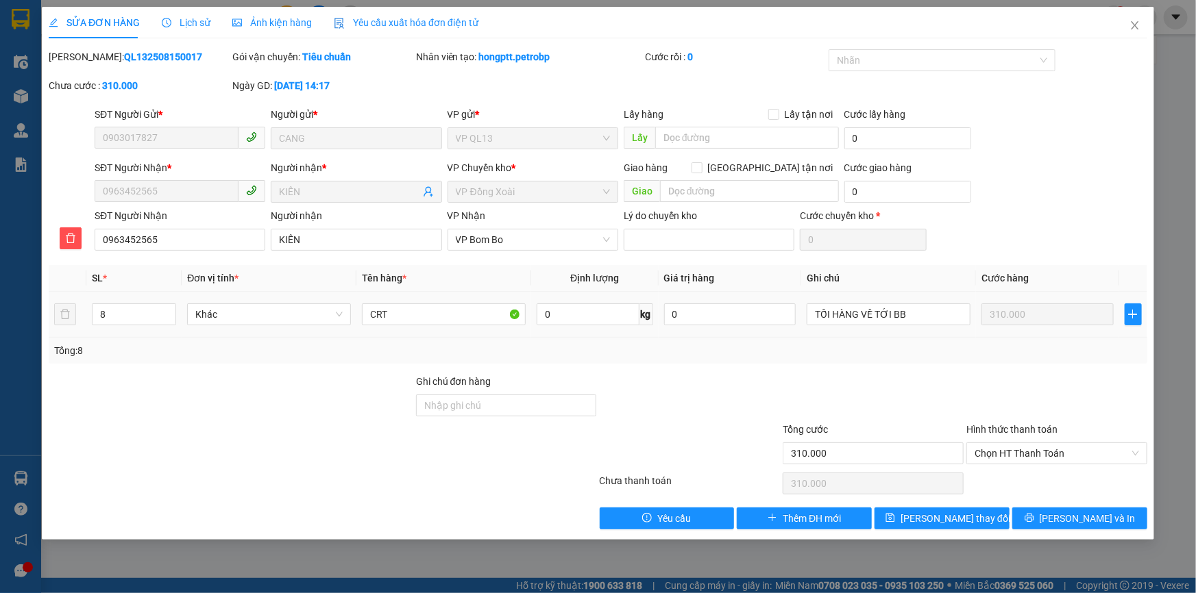
click at [1031, 439] on div "Hình thức thanh toán" at bounding box center [1056, 432] width 181 height 21
click at [1038, 457] on span "Chọn HT Thanh Toán" at bounding box center [1056, 453] width 164 height 21
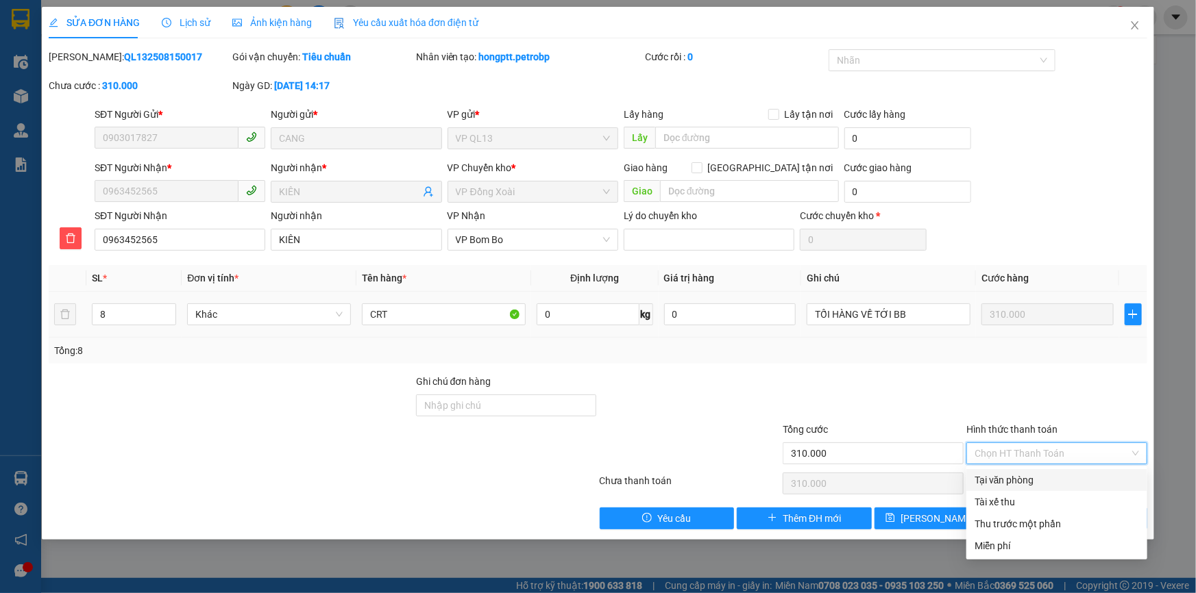
click at [1026, 475] on div "Tại văn phòng" at bounding box center [1056, 480] width 164 height 15
type input "0"
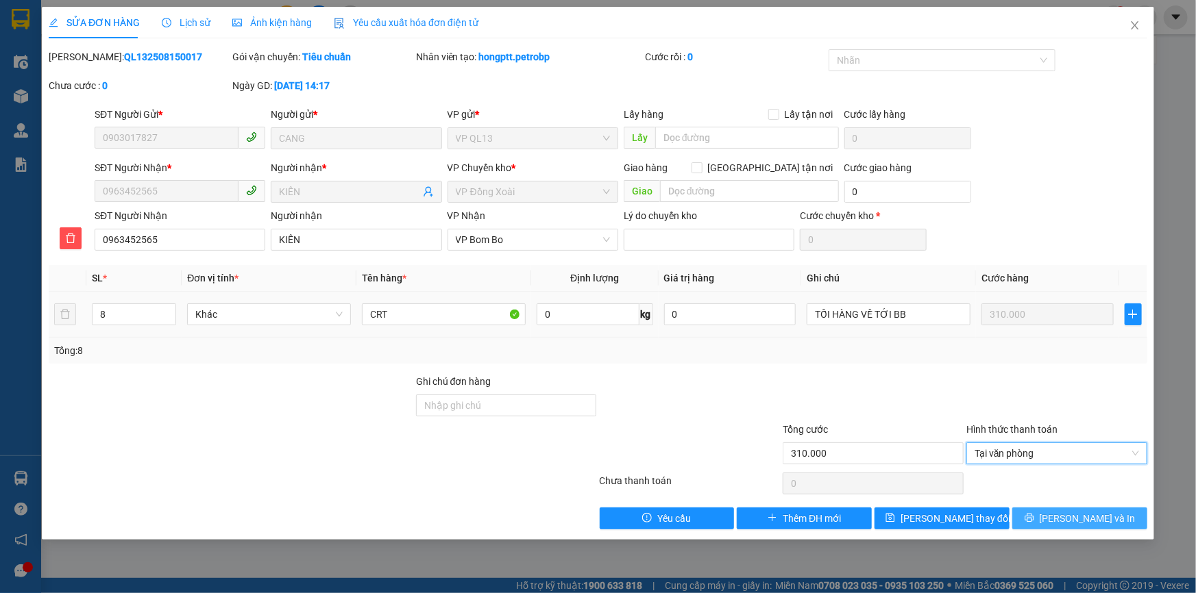
click at [1063, 519] on button "[PERSON_NAME] và In" at bounding box center [1079, 519] width 135 height 22
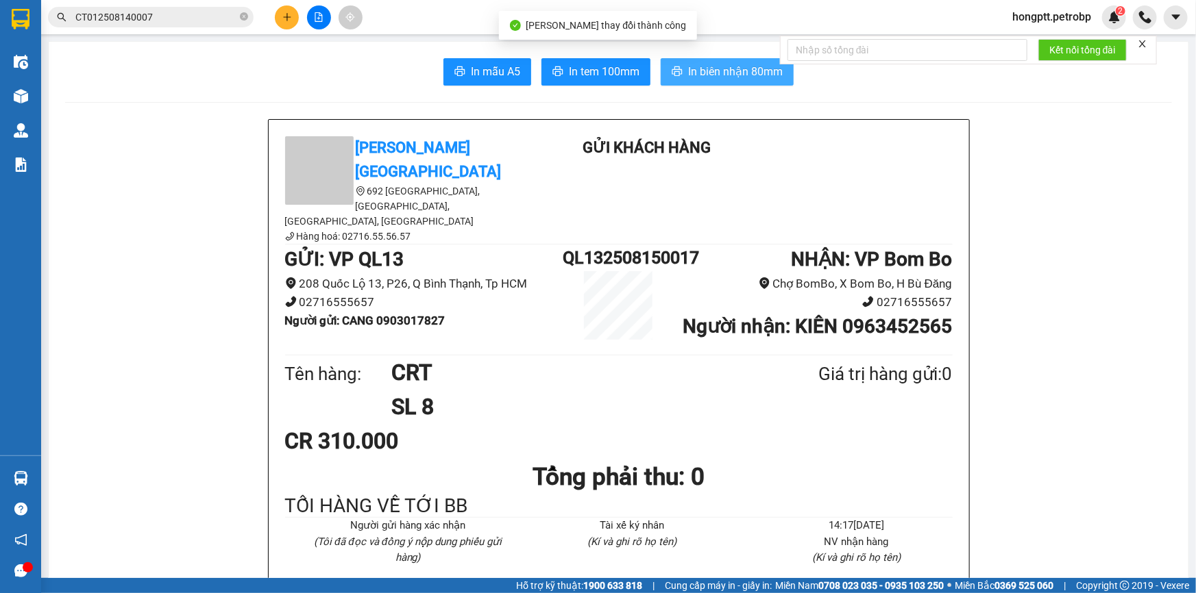
click at [702, 75] on span "In biên nhận 80mm" at bounding box center [735, 71] width 95 height 17
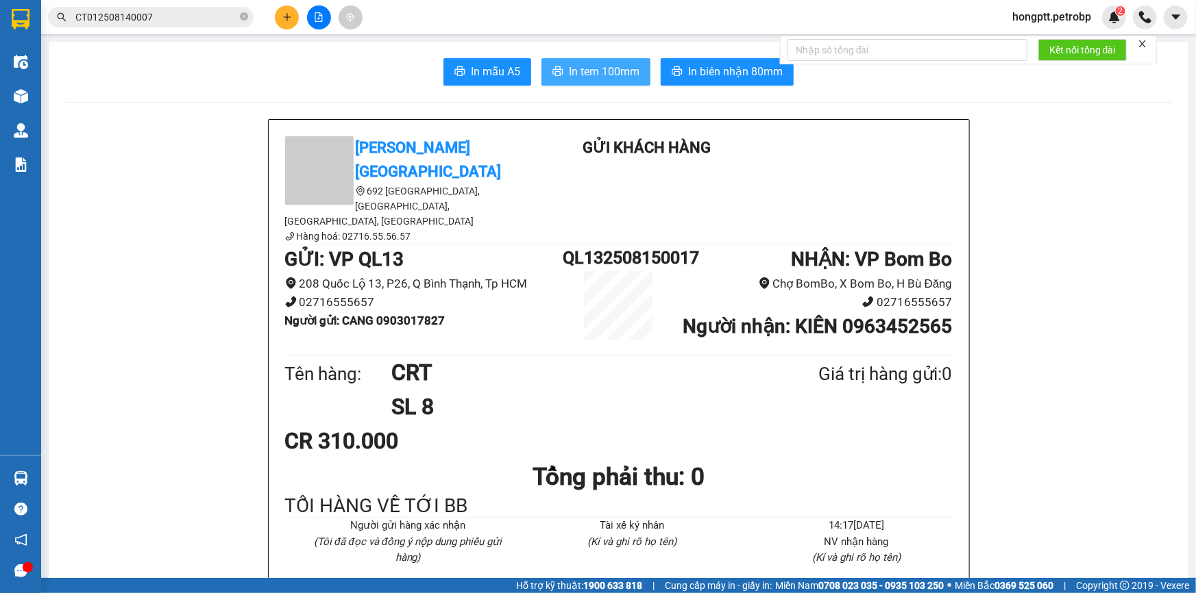
click at [589, 73] on span "In tem 100mm" at bounding box center [604, 71] width 71 height 17
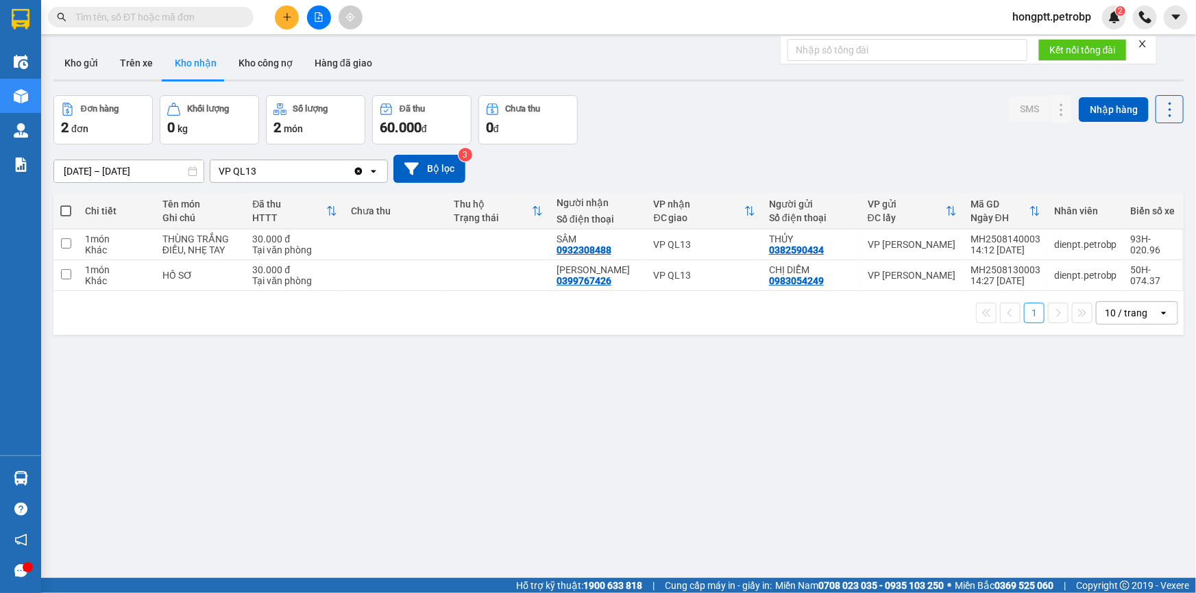
click at [290, 12] on icon "plus" at bounding box center [287, 17] width 10 height 10
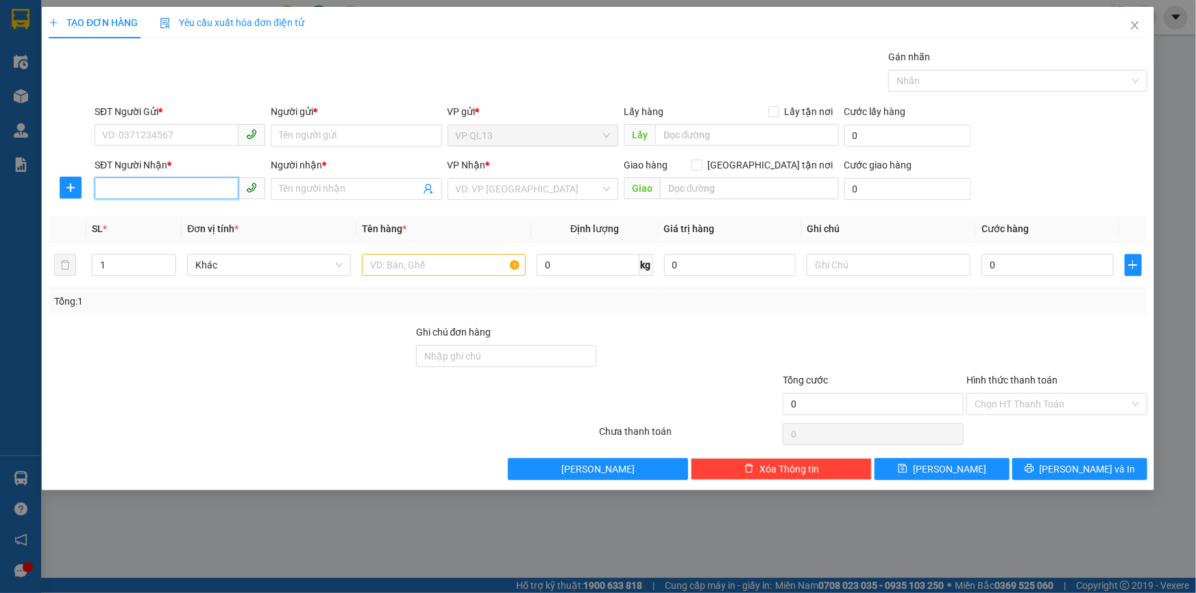
click at [199, 190] on input "SĐT Người Nhận *" at bounding box center [167, 188] width 144 height 22
type input "0943743409"
click at [201, 225] on div "0943743409 - VĂN" at bounding box center [180, 217] width 171 height 22
type input "VĂN"
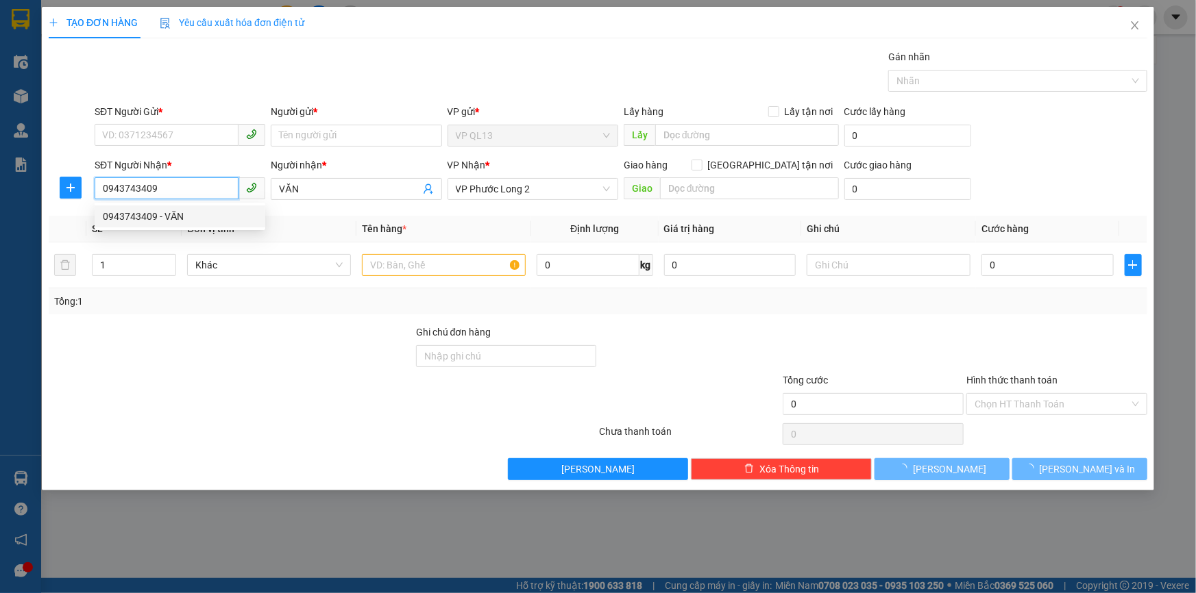
type input "40.000"
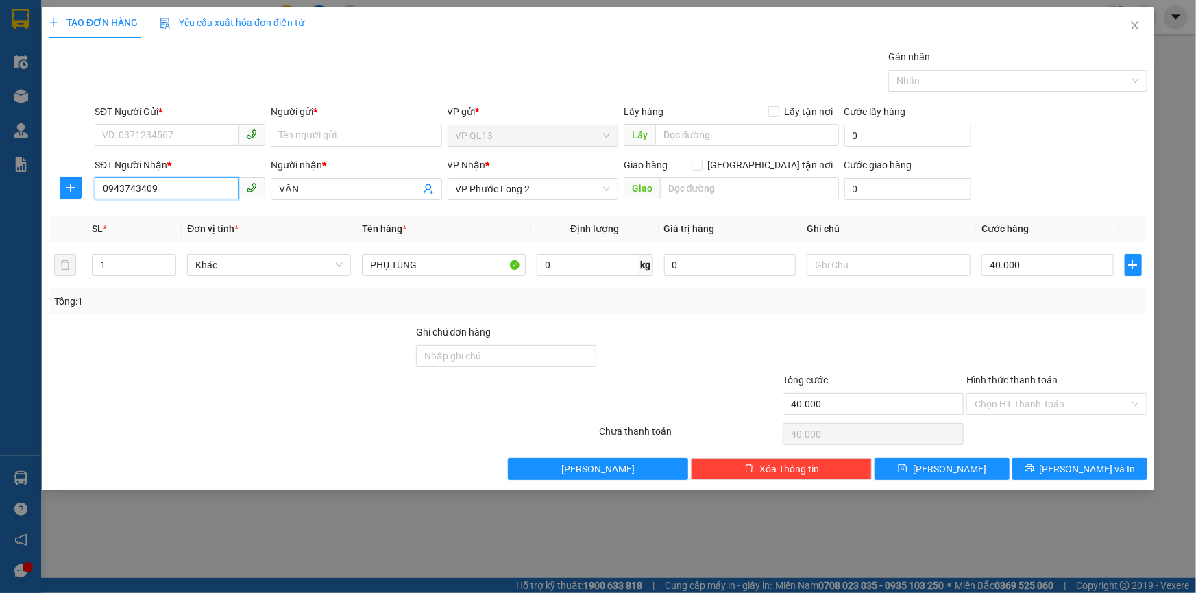
type input "0943743409"
click at [206, 146] on div "SĐT Người Gửi * VD: 0371234567" at bounding box center [180, 128] width 171 height 48
click at [206, 140] on input "SĐT Người Gửi *" at bounding box center [167, 135] width 144 height 22
click at [212, 187] on div "0913490116 - TÍN NGHĨA" at bounding box center [180, 184] width 154 height 15
type input "0913490116"
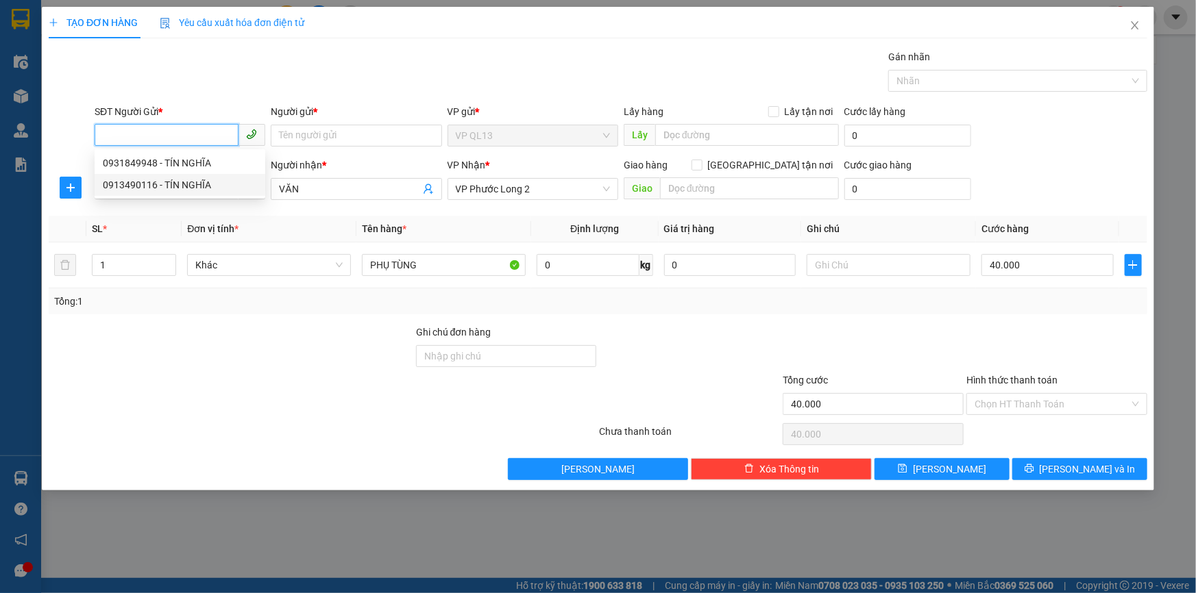
type input "TÍN NGHĨA"
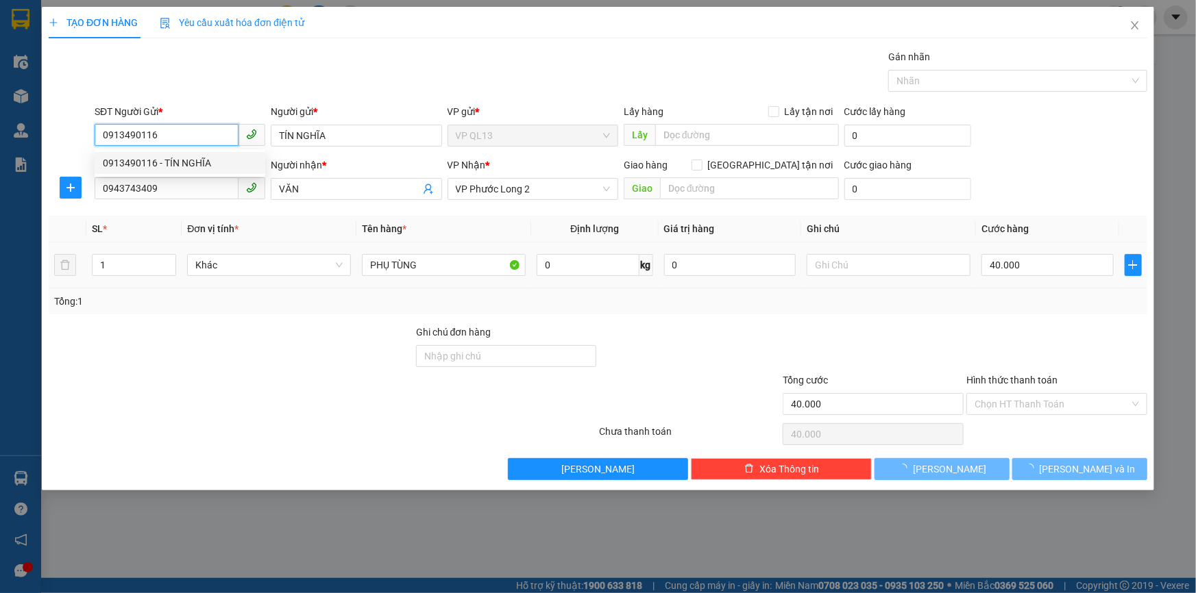
type input "30.000"
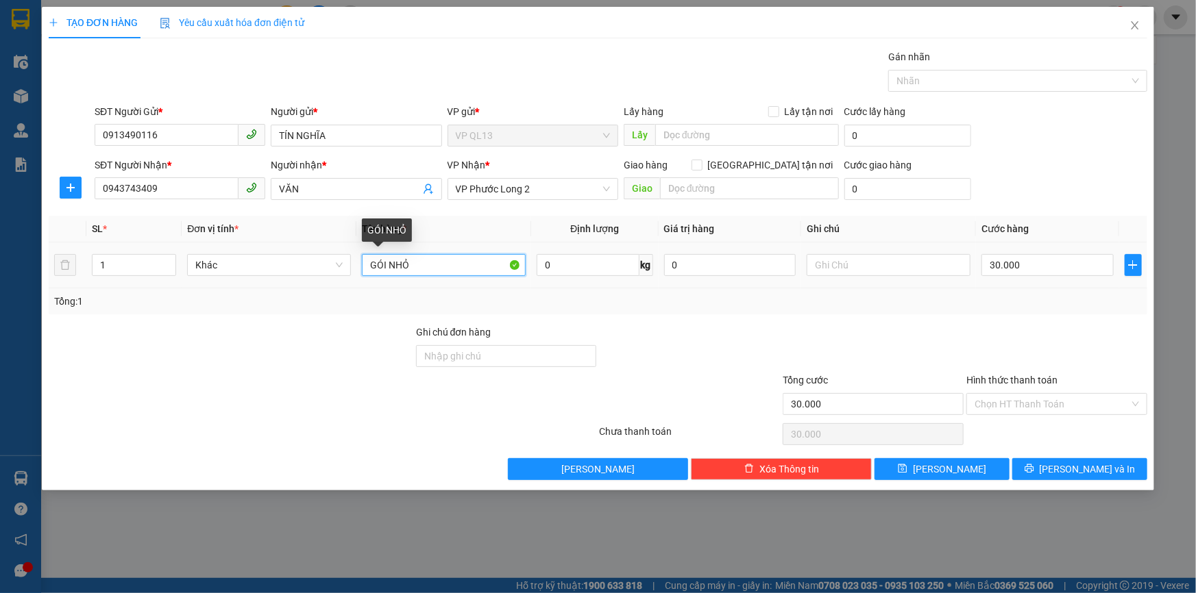
click at [445, 271] on input "GÓI NHỎ" at bounding box center [444, 265] width 164 height 22
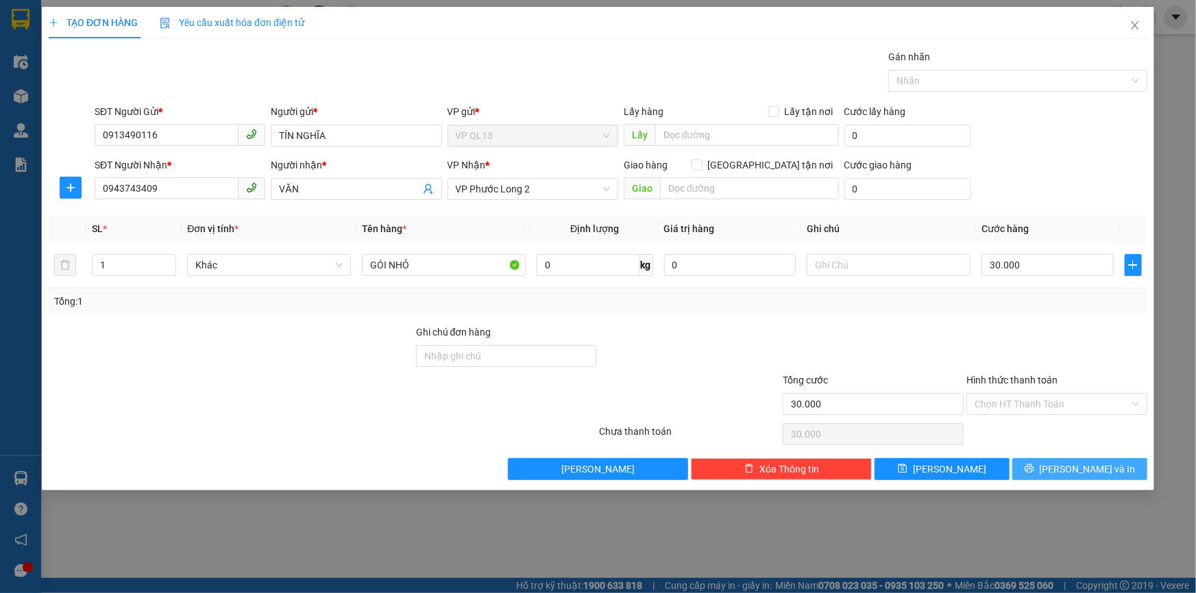
click at [1075, 465] on span "[PERSON_NAME] và In" at bounding box center [1088, 469] width 96 height 15
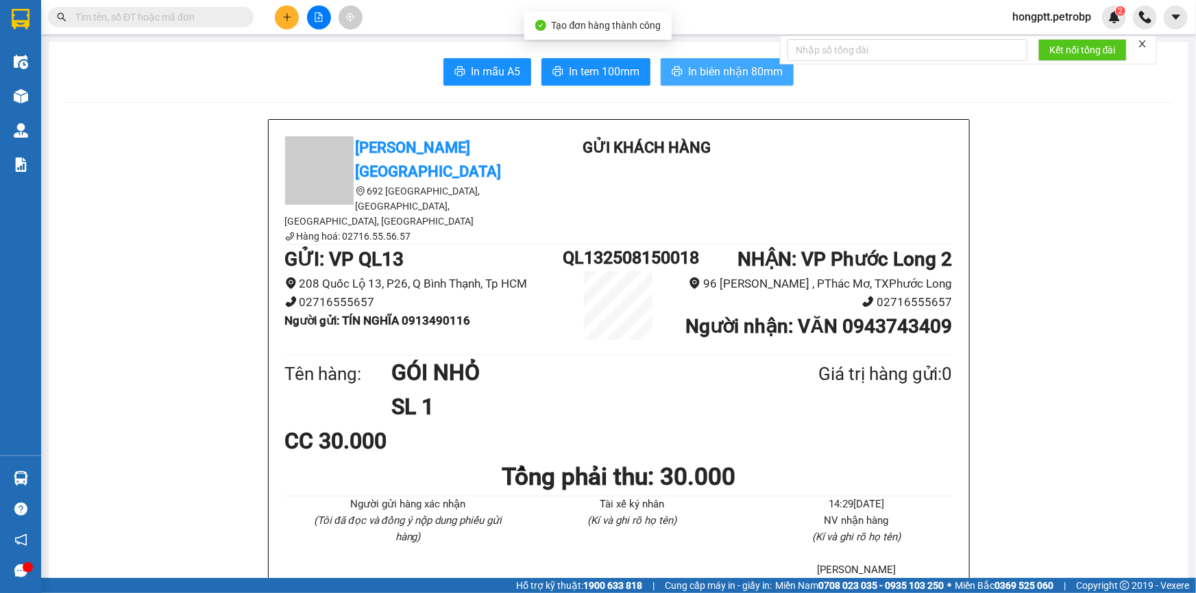
click at [746, 69] on span "In biên nhận 80mm" at bounding box center [735, 71] width 95 height 17
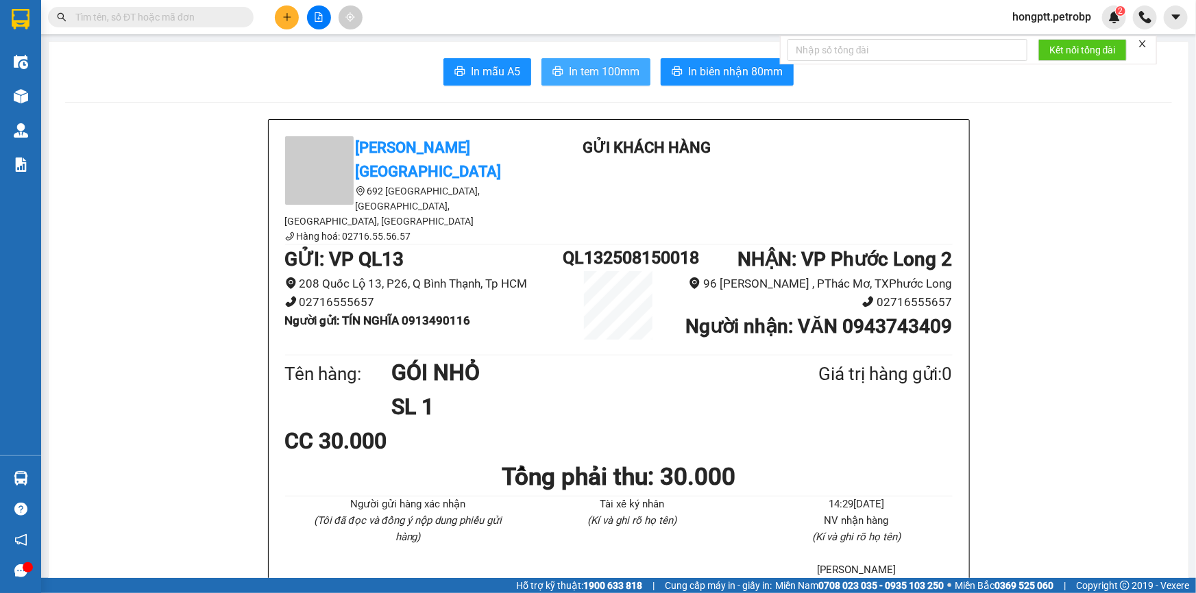
click at [622, 69] on span "In tem 100mm" at bounding box center [604, 71] width 71 height 17
click at [284, 19] on icon "plus" at bounding box center [287, 17] width 10 height 10
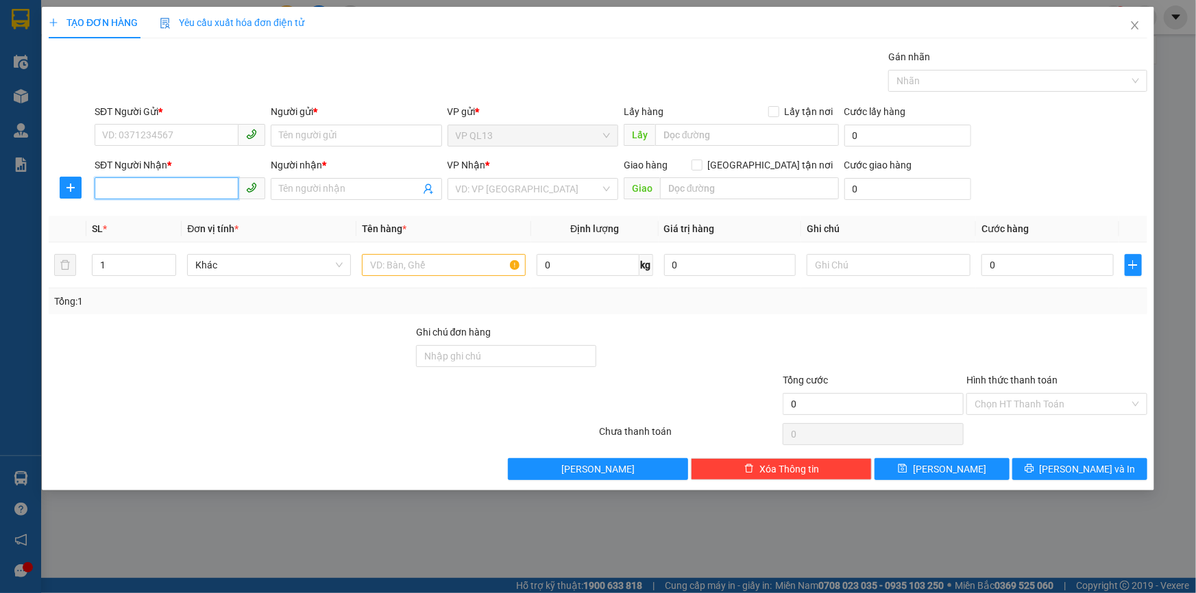
click at [167, 187] on input "SĐT Người Nhận *" at bounding box center [167, 188] width 144 height 22
type input "0938151474"
click at [293, 193] on input "Người nhận *" at bounding box center [349, 189] width 140 height 15
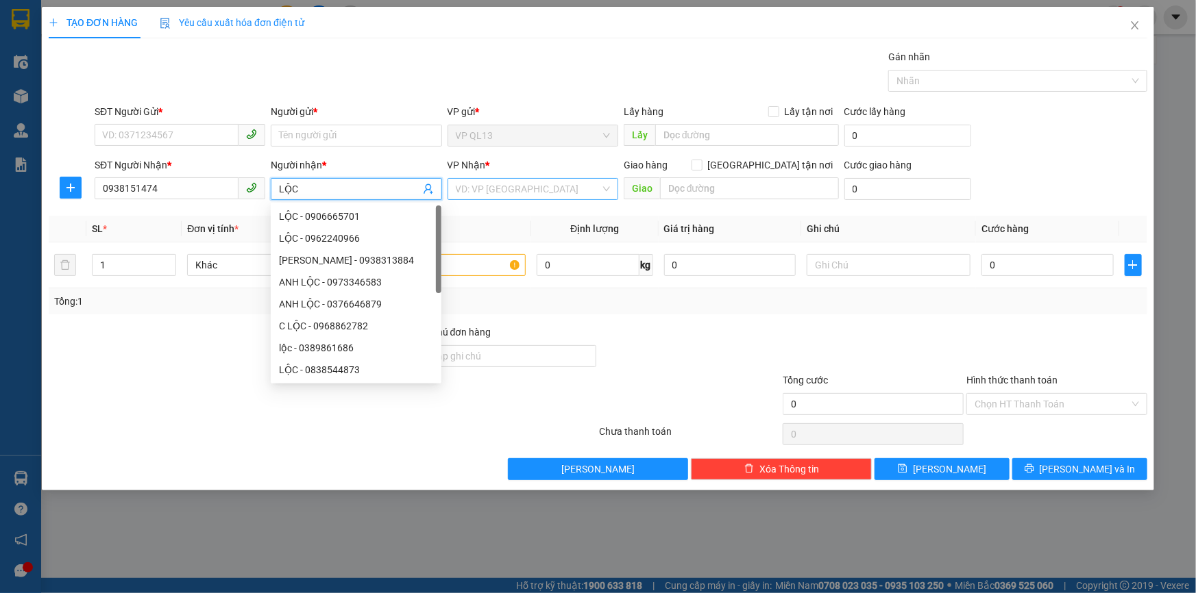
type input "LỘC"
click at [482, 192] on input "search" at bounding box center [528, 189] width 145 height 21
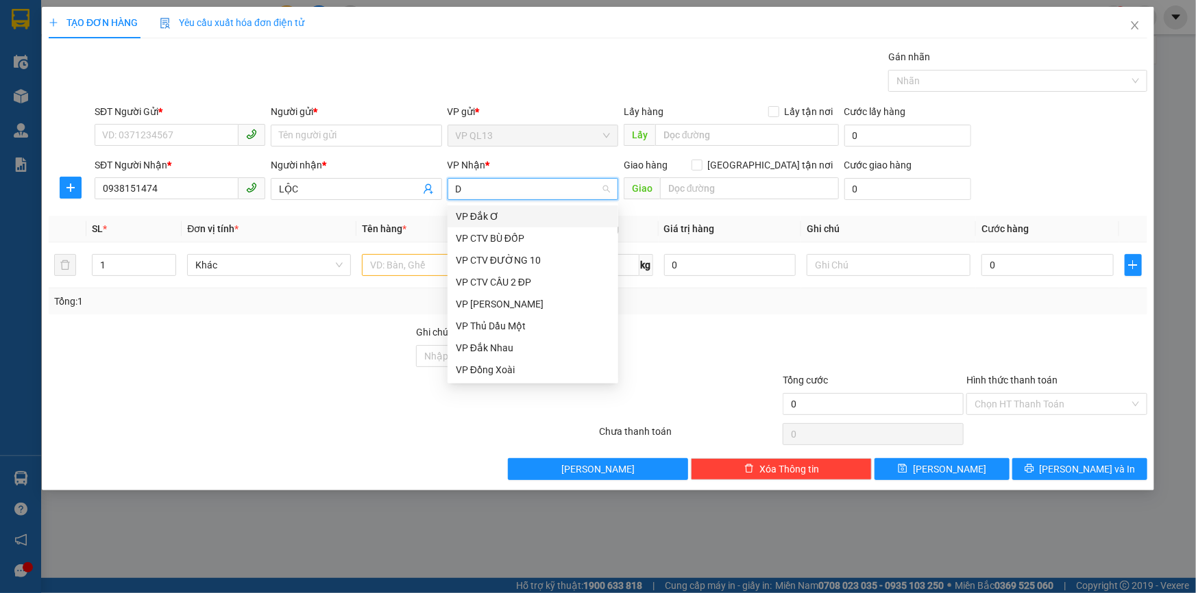
type input "DX"
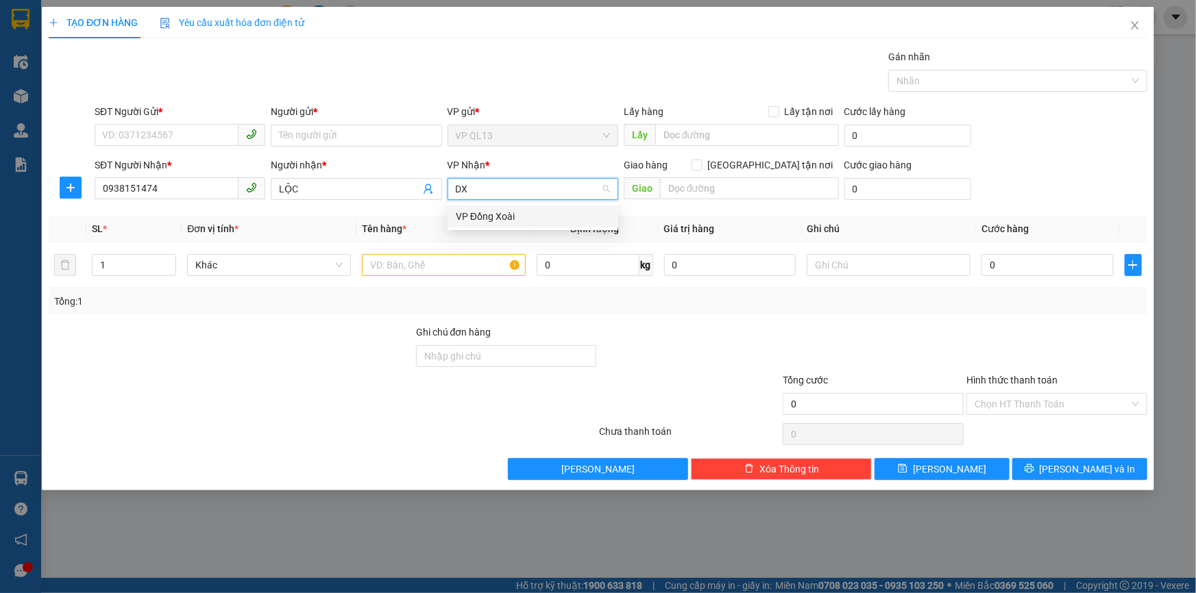
click at [478, 211] on div "VP Đồng Xoài" at bounding box center [533, 216] width 154 height 15
click at [73, 189] on icon "plus" at bounding box center [70, 187] width 11 height 11
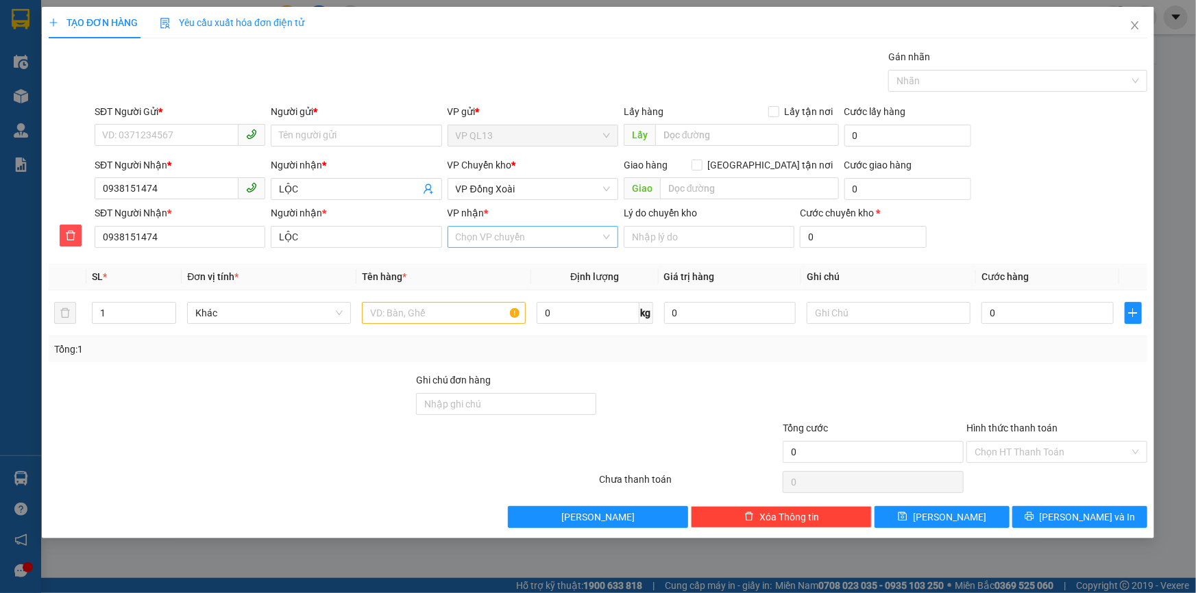
click at [480, 244] on input "VP nhận *" at bounding box center [528, 237] width 145 height 21
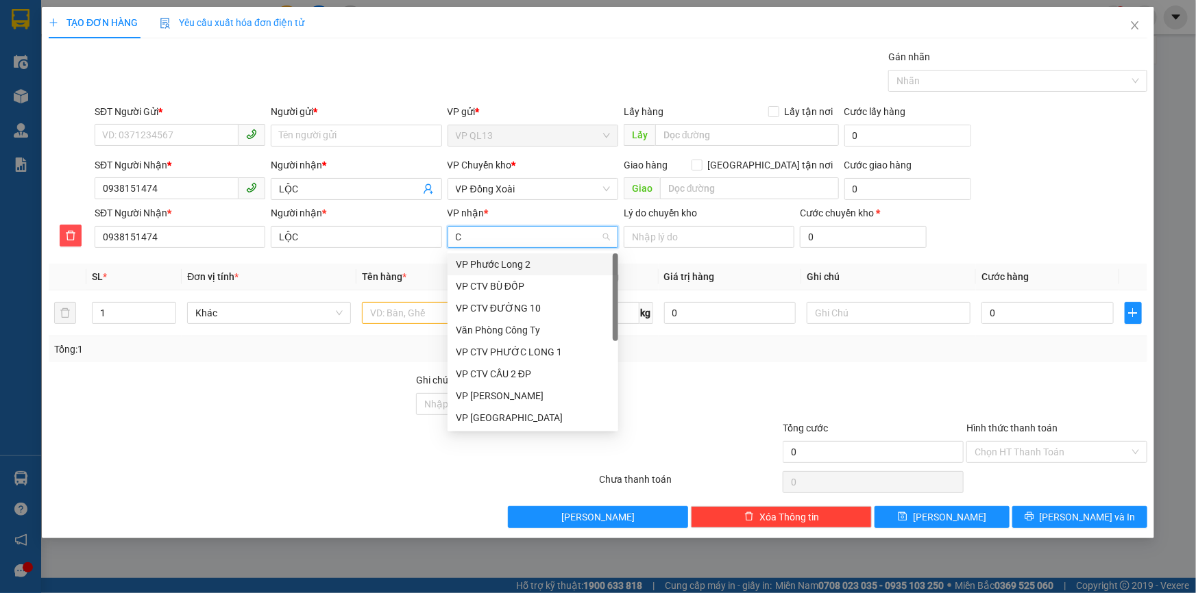
type input "CT"
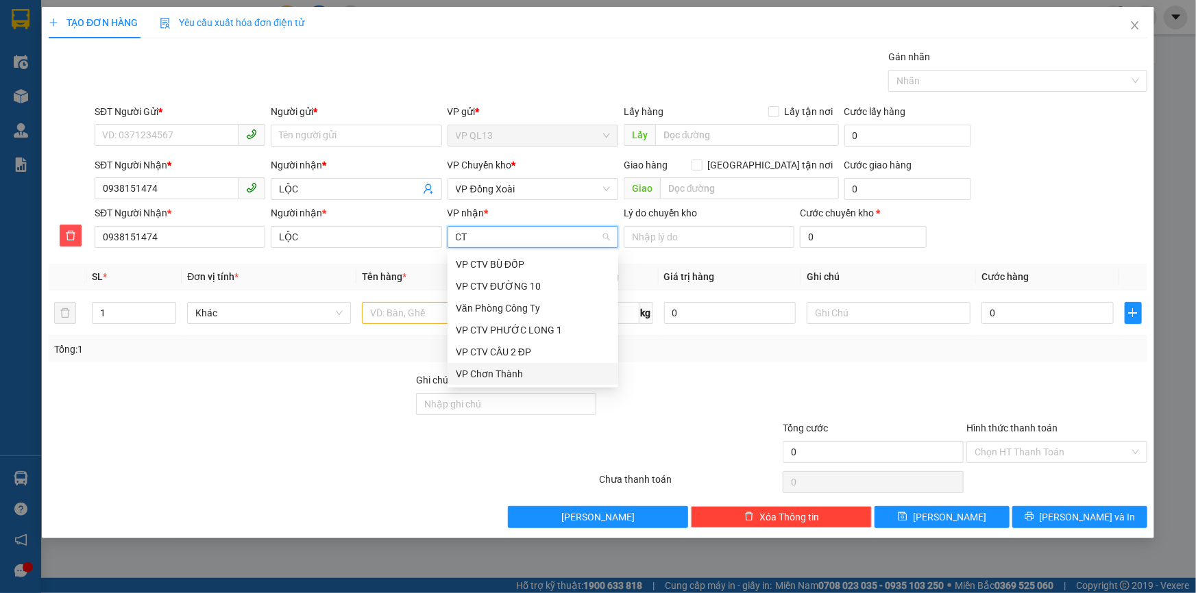
click at [523, 375] on div "VP Chơn Thành" at bounding box center [533, 374] width 154 height 15
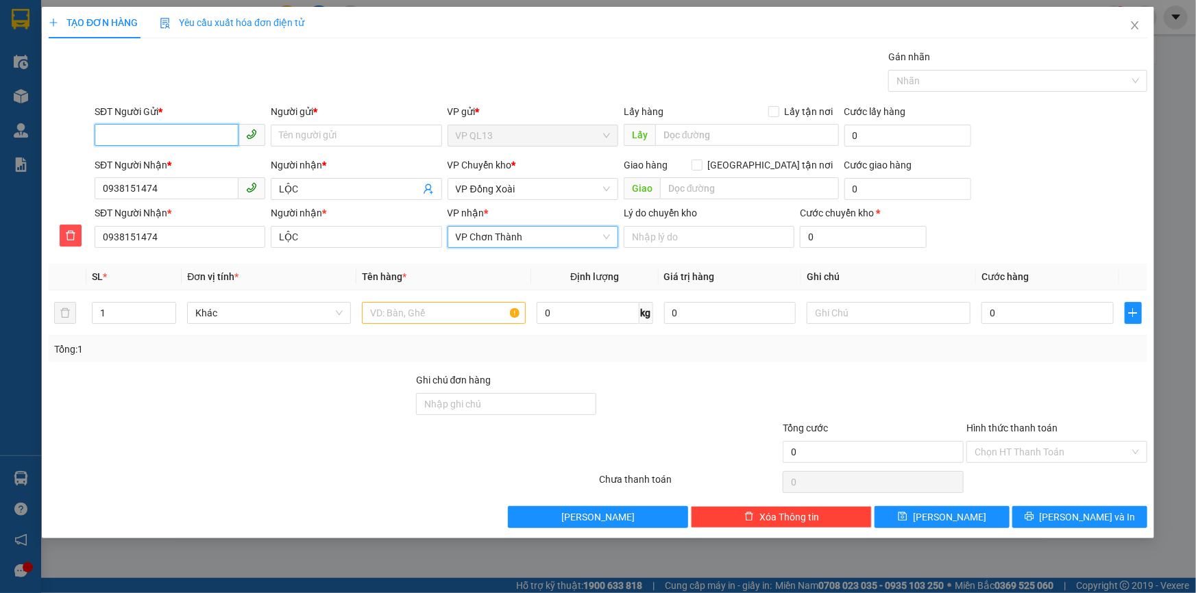
click at [179, 134] on input "SĐT Người Gửi *" at bounding box center [167, 135] width 144 height 22
type input "0945231234"
click at [216, 157] on div "0945231234 - nguyên" at bounding box center [180, 163] width 154 height 15
type input "nguyên"
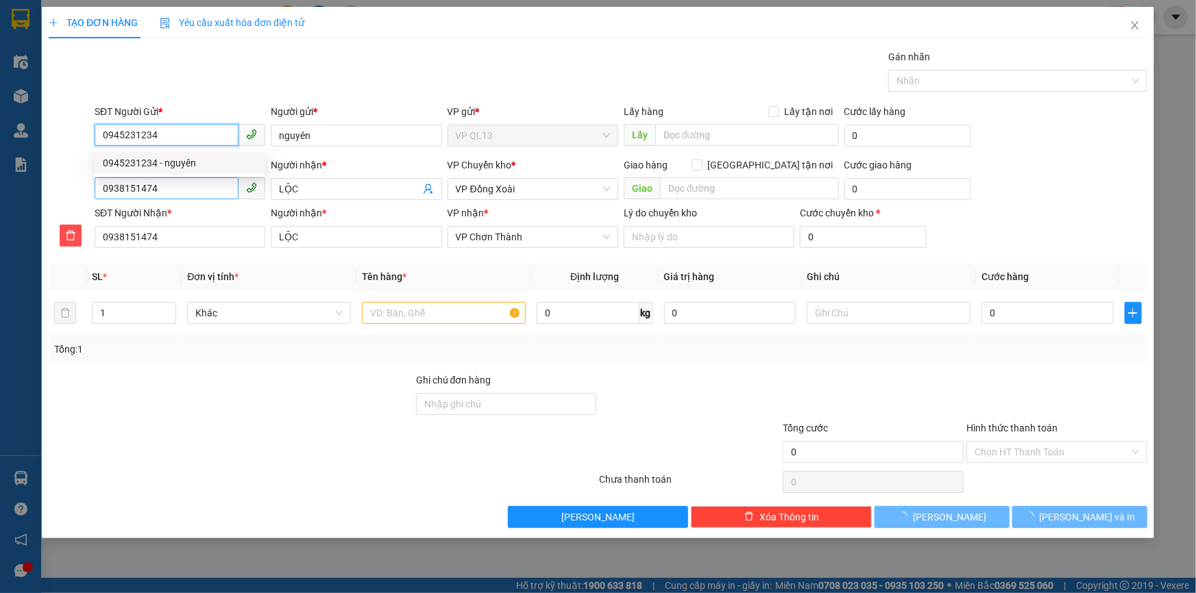
type input "30.000"
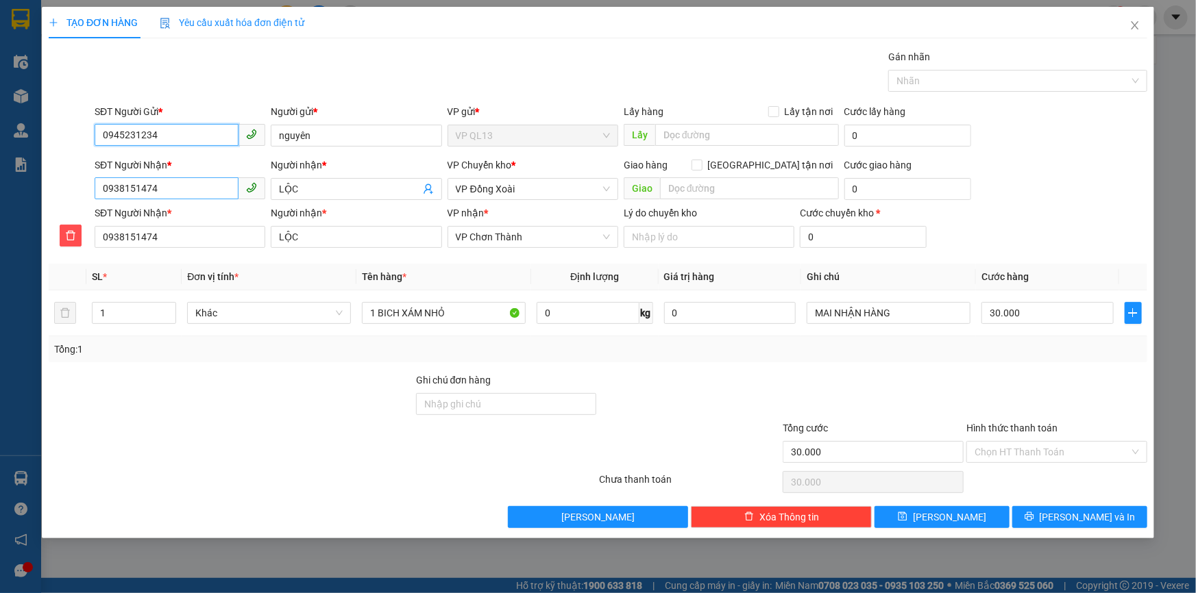
type input "0945231234"
click at [199, 190] on input "0938151474" at bounding box center [167, 188] width 144 height 22
click at [761, 349] on div "Tổng: 1" at bounding box center [597, 349] width 1087 height 15
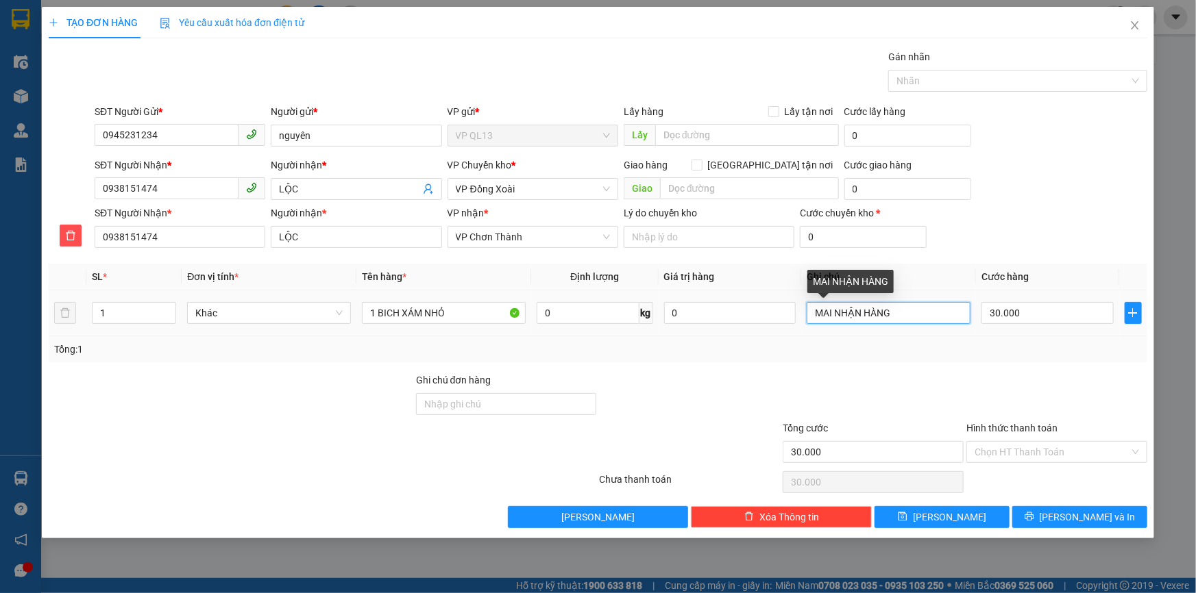
click at [885, 314] on input "MAI NHẬN HÀNG" at bounding box center [889, 313] width 164 height 22
type input "TỐI NHẬN"
click at [886, 350] on div "Tổng: 1" at bounding box center [597, 349] width 1087 height 15
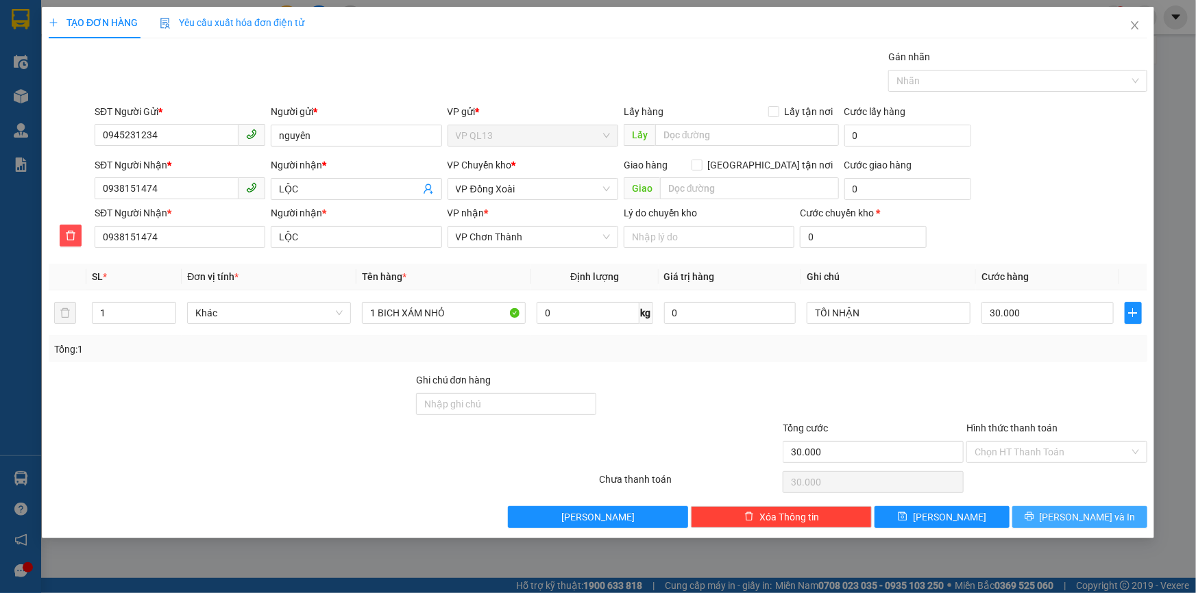
click at [1049, 511] on button "[PERSON_NAME] và In" at bounding box center [1079, 517] width 135 height 22
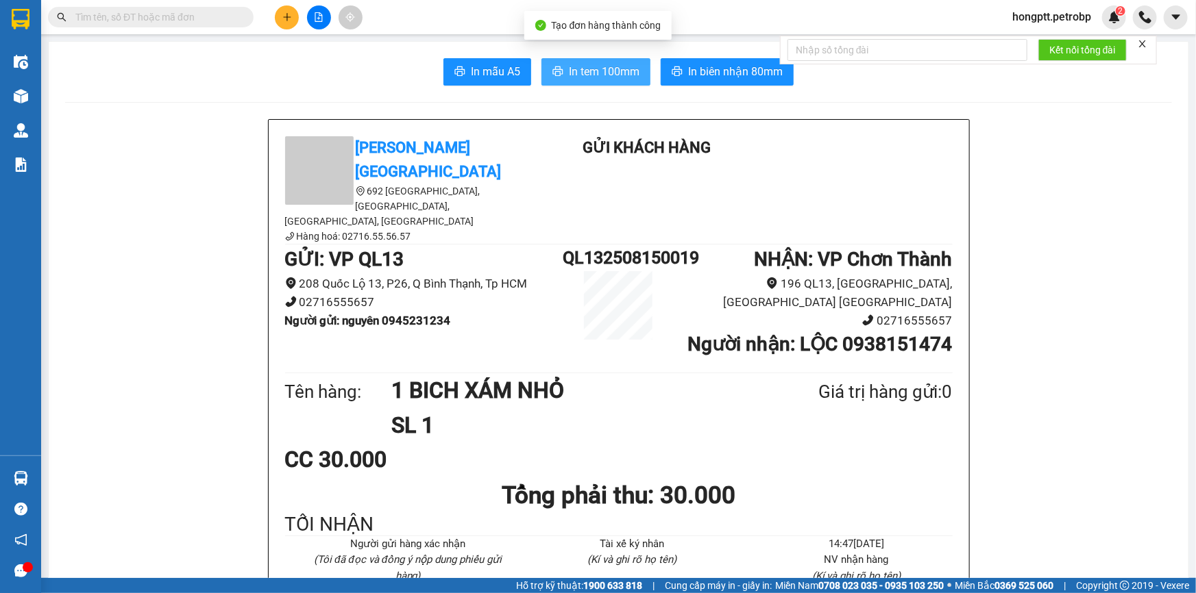
click at [615, 78] on span "In tem 100mm" at bounding box center [604, 71] width 71 height 17
click at [220, 23] on input "text" at bounding box center [156, 17] width 162 height 15
click at [184, 10] on input "text" at bounding box center [156, 17] width 162 height 15
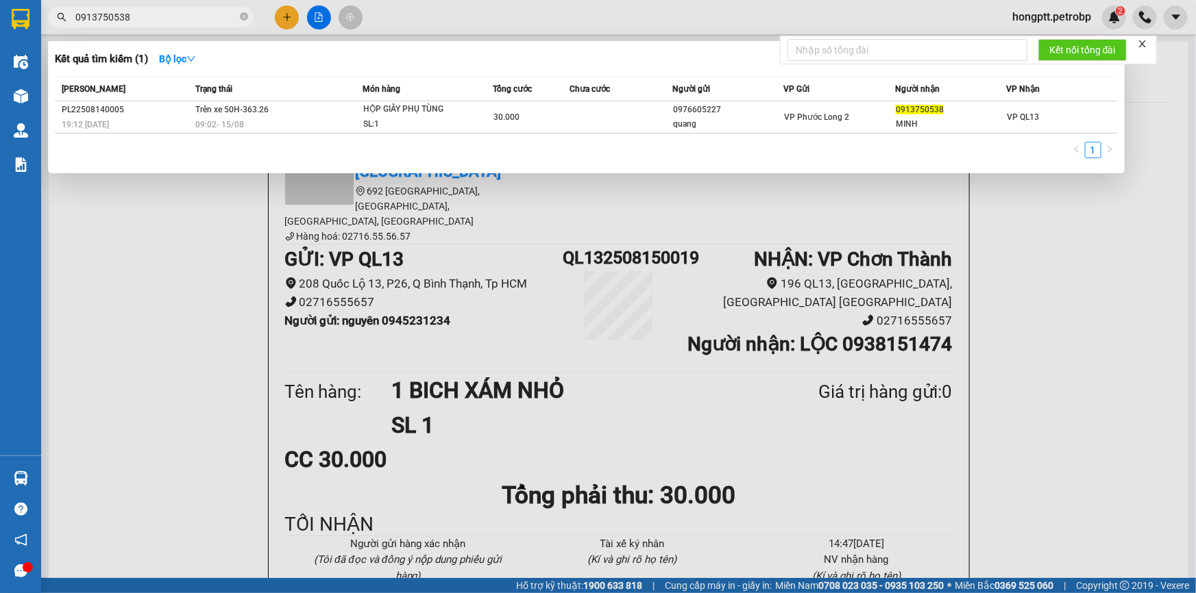
type input "0913750538"
click at [285, 16] on div at bounding box center [598, 296] width 1196 height 593
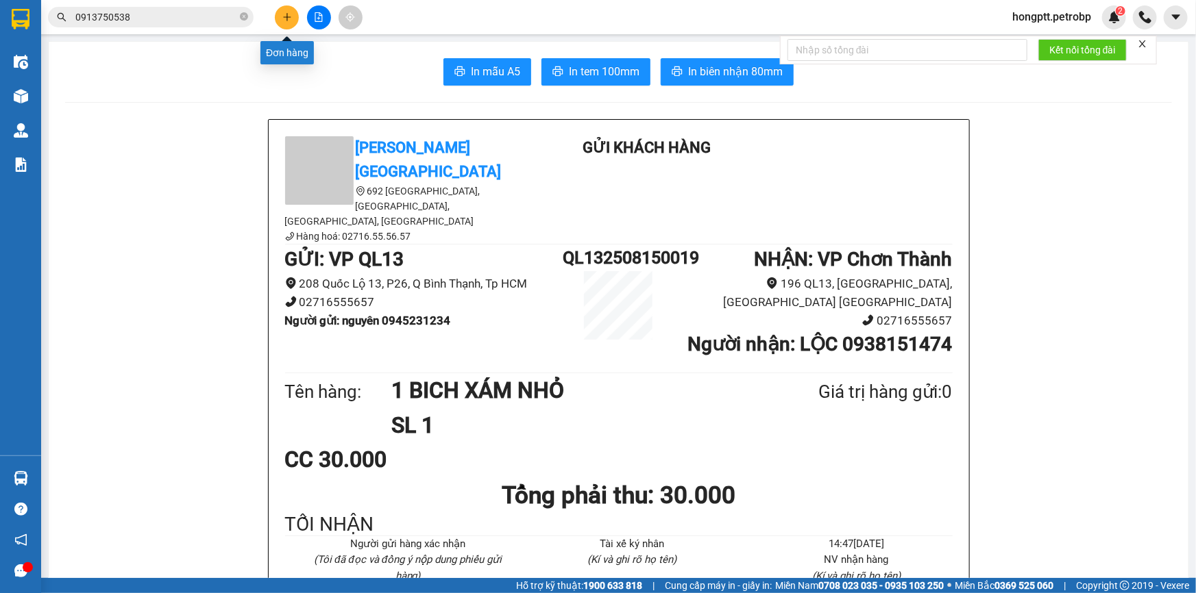
click at [285, 16] on icon "plus" at bounding box center [287, 16] width 8 height 1
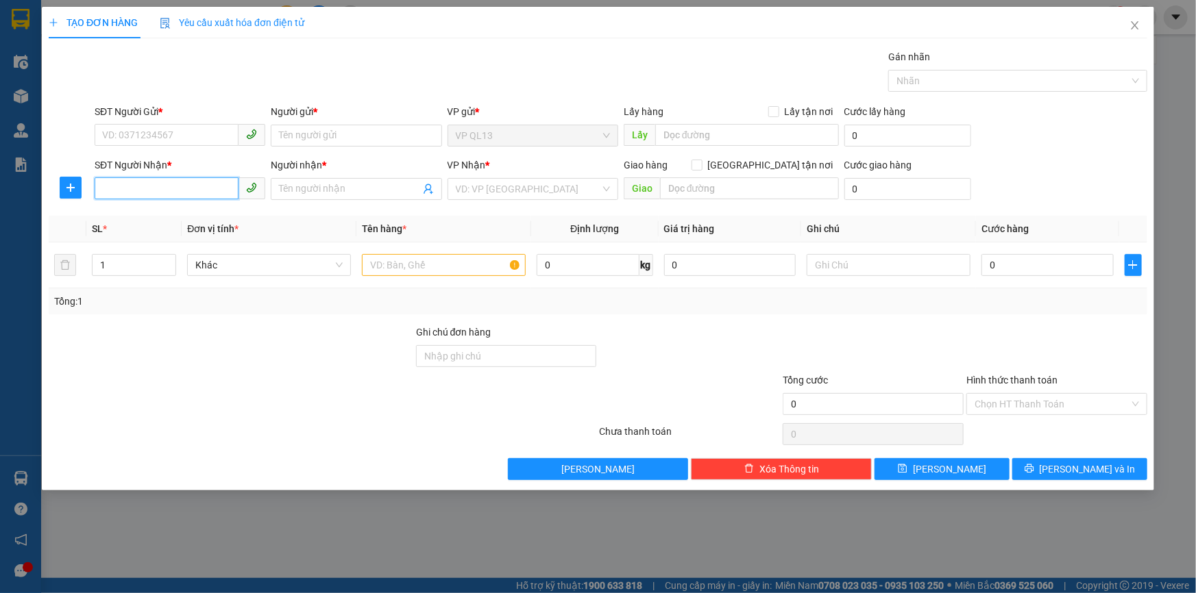
click at [210, 185] on input "SĐT Người Nhận *" at bounding box center [167, 188] width 144 height 22
click at [198, 189] on input "SĐT Người Nhận *" at bounding box center [167, 188] width 144 height 22
click at [212, 215] on div "0975779149 - ĐT NAM BP" at bounding box center [180, 216] width 154 height 15
type input "0975779149"
type input "ĐT NAM BP"
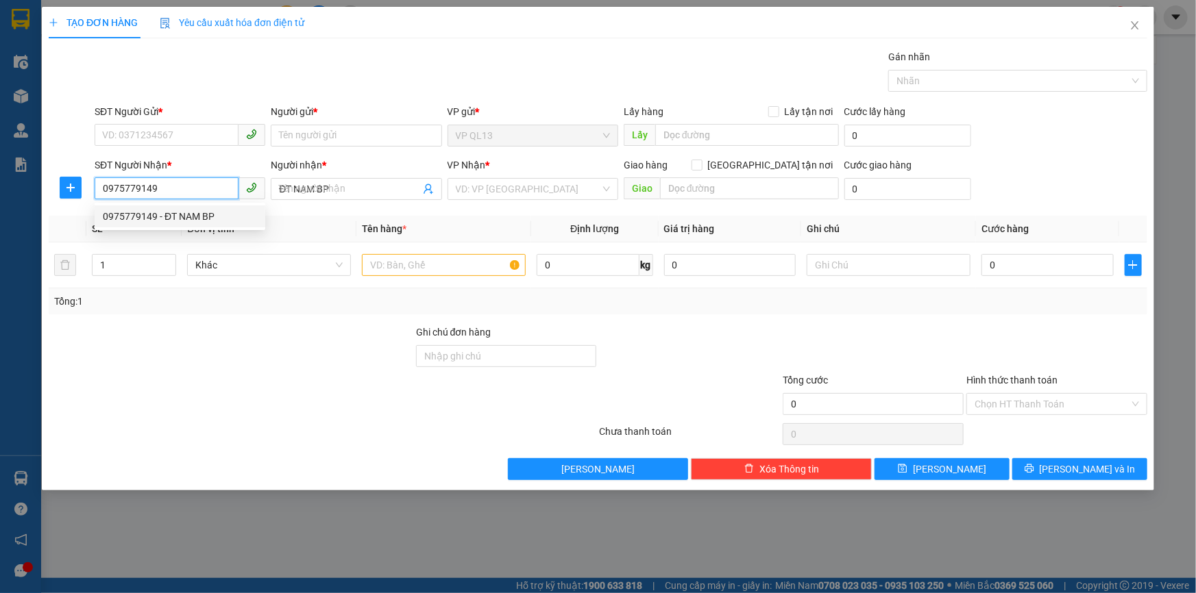
type input "120.000"
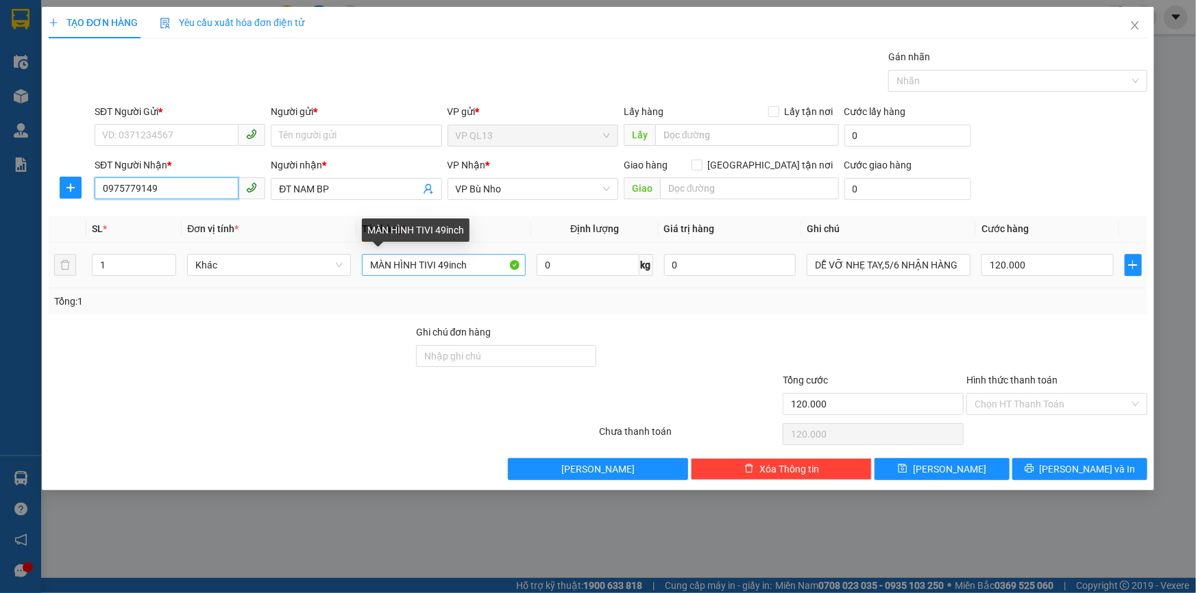
type input "0975779149"
click at [443, 271] on input "MÀN HÌNH TIVI 49inch" at bounding box center [444, 265] width 164 height 22
type input "MÀN HÌNH TIVI 79IN"
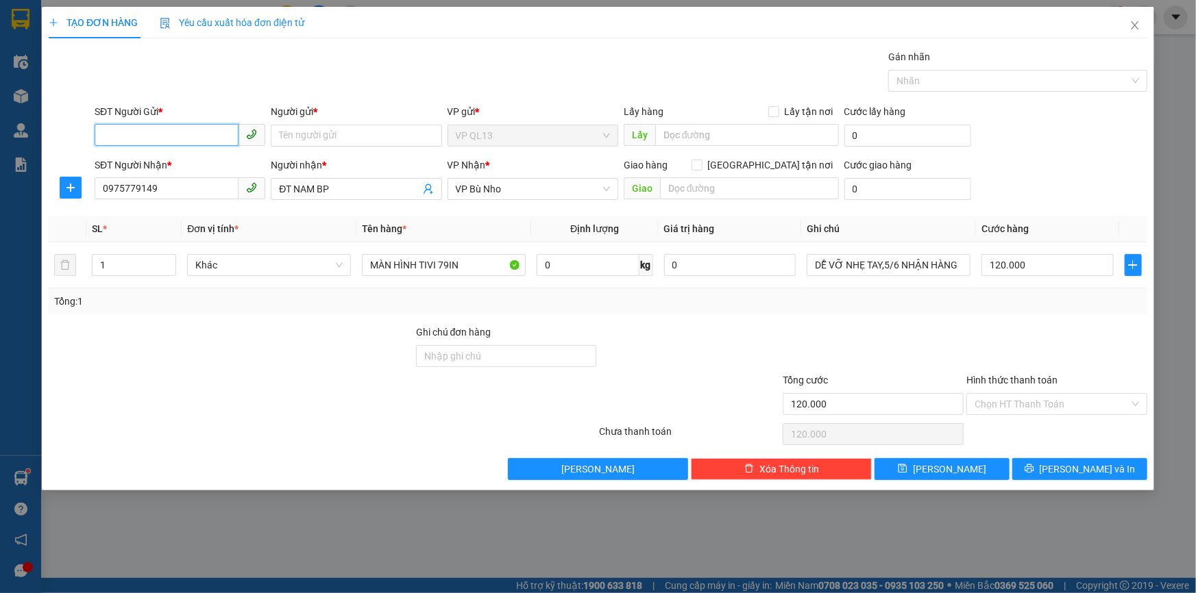
click at [200, 141] on input "SĐT Người Gửi *" at bounding box center [167, 135] width 144 height 22
drag, startPoint x: 192, startPoint y: 160, endPoint x: 362, endPoint y: 199, distance: 174.2
click at [192, 160] on div "0915108768 - [PERSON_NAME]" at bounding box center [180, 163] width 154 height 15
type input "0915108768"
type input "MINH"
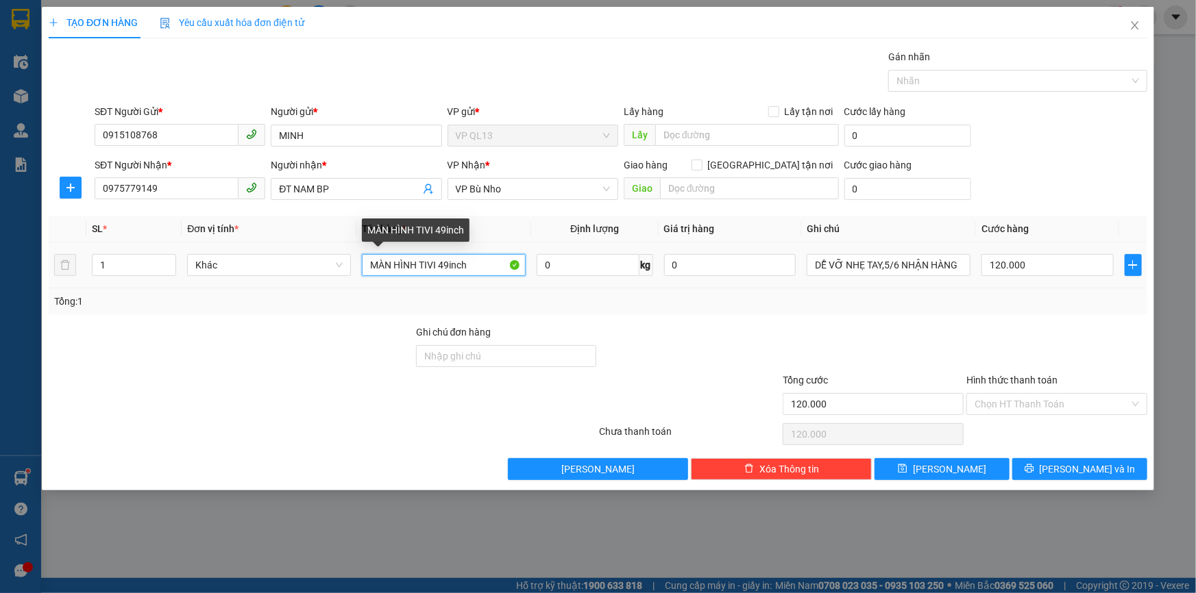
click at [441, 267] on input "MÀN HÌNH TIVI 49inch" at bounding box center [444, 265] width 164 height 22
drag, startPoint x: 449, startPoint y: 265, endPoint x: 441, endPoint y: 267, distance: 8.5
click at [441, 267] on input "MÀN HÌNH TIVI 49inch" at bounding box center [444, 265] width 164 height 22
type input "MÀN HÌNH TIVI 79inch"
click at [834, 312] on div "Tổng: 1" at bounding box center [598, 301] width 1098 height 26
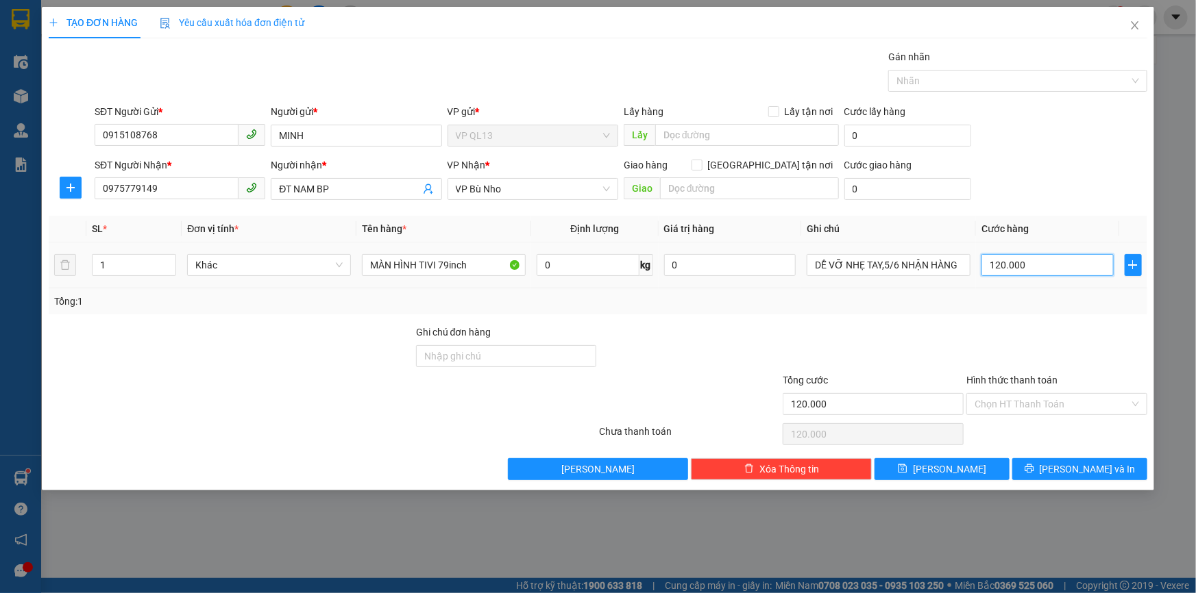
click at [1018, 267] on input "120.000" at bounding box center [1047, 265] width 132 height 22
type input "2"
type input "20"
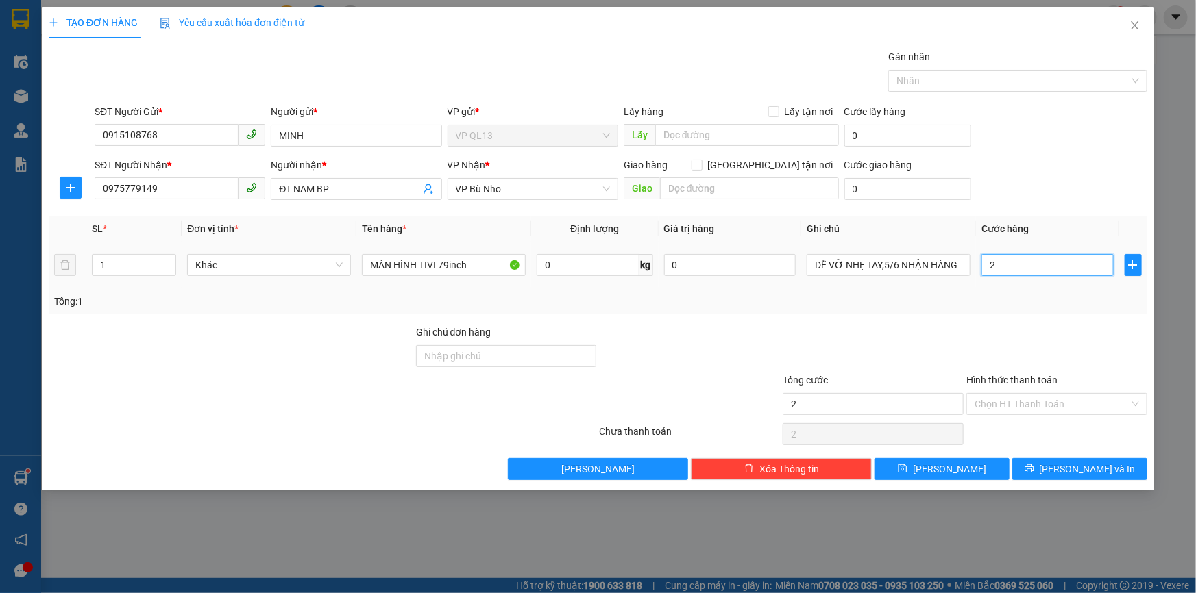
type input "20"
type input "200"
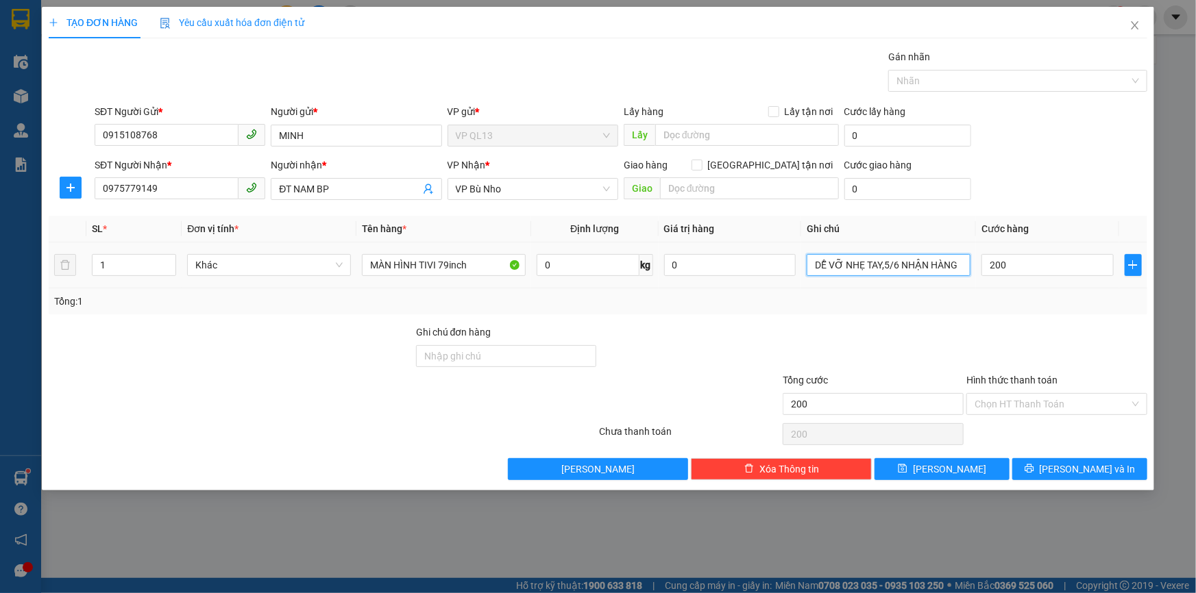
type input "200.000"
click at [910, 269] on input "DỄ VỠ NHẸ TAY,5/6 NHẬN HÀNG" at bounding box center [889, 265] width 164 height 22
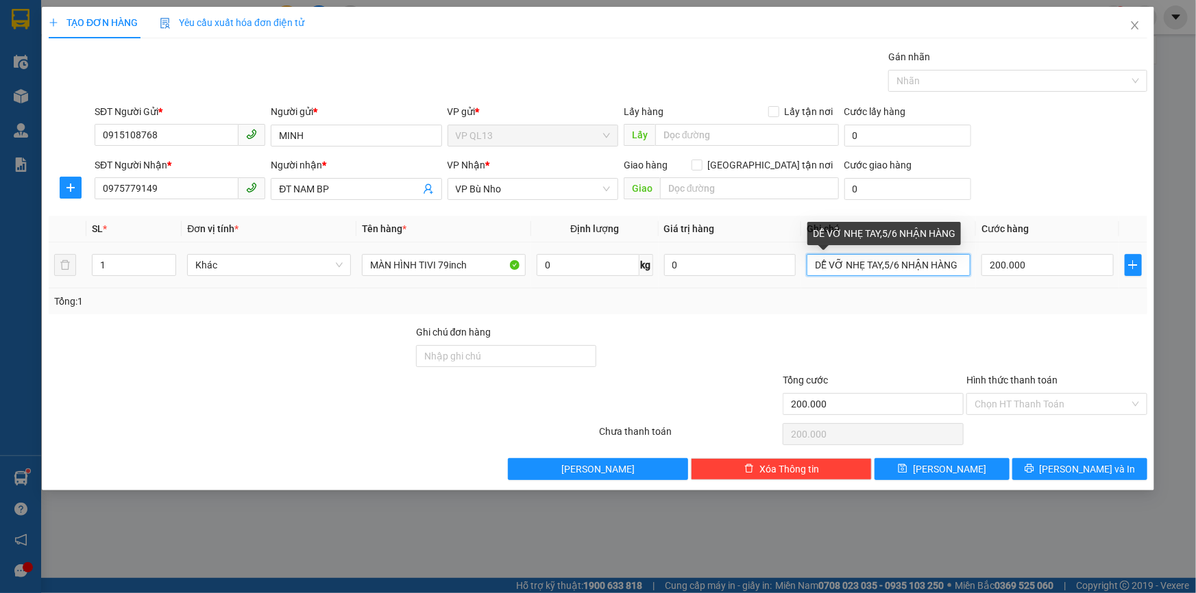
click at [910, 269] on input "DỄ VỠ NHẸ TAY,5/6 NHẬN HÀNG" at bounding box center [889, 265] width 164 height 22
type input "TỐI NHẬN, HƯ HỎNG KHÔNG CHỊU TRÁCH NHIỆM"
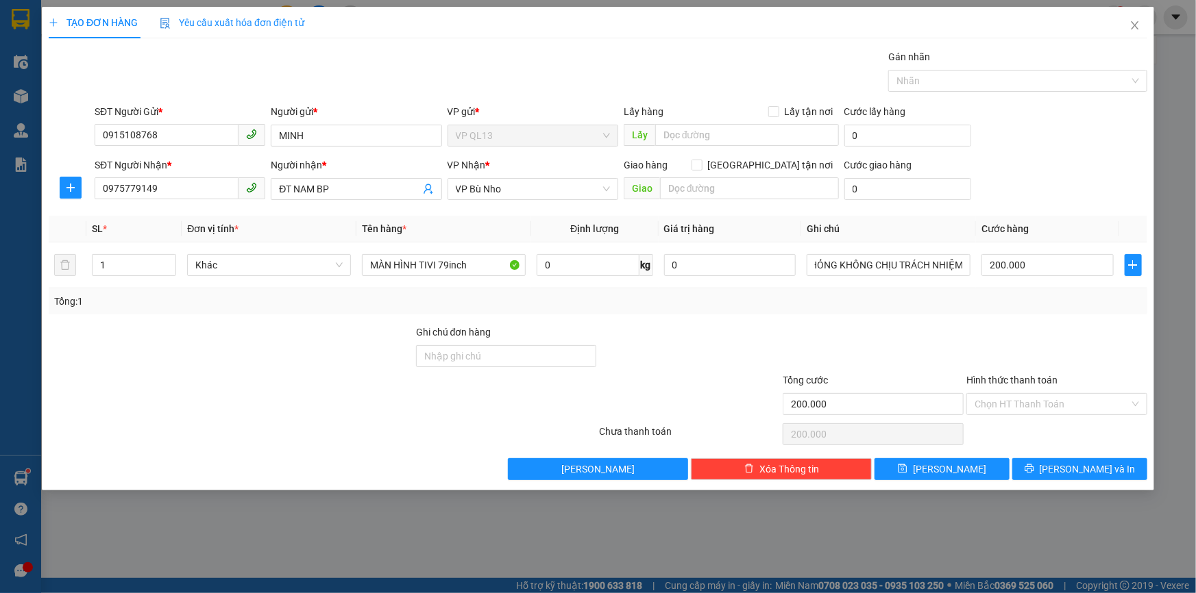
click at [1031, 212] on div "Transit Pickup Surcharge Ids Transit Deliver Surcharge Ids Transit Deliver Surc…" at bounding box center [598, 264] width 1098 height 431
click at [1089, 471] on span "[PERSON_NAME] và In" at bounding box center [1088, 469] width 96 height 15
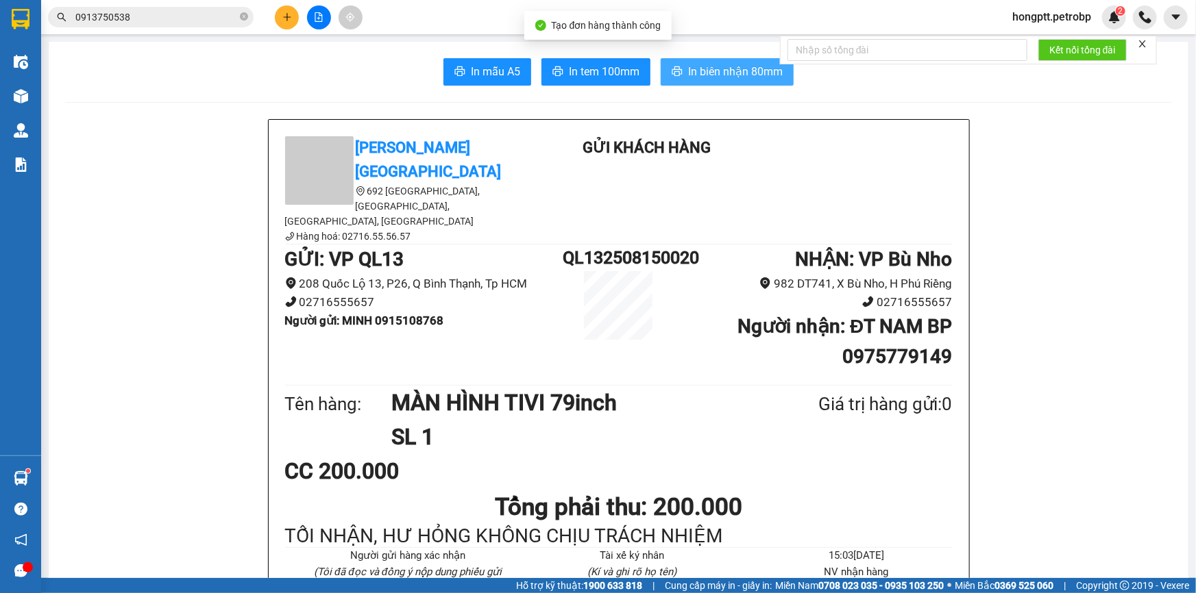
click at [688, 76] on span "In biên nhận 80mm" at bounding box center [735, 71] width 95 height 17
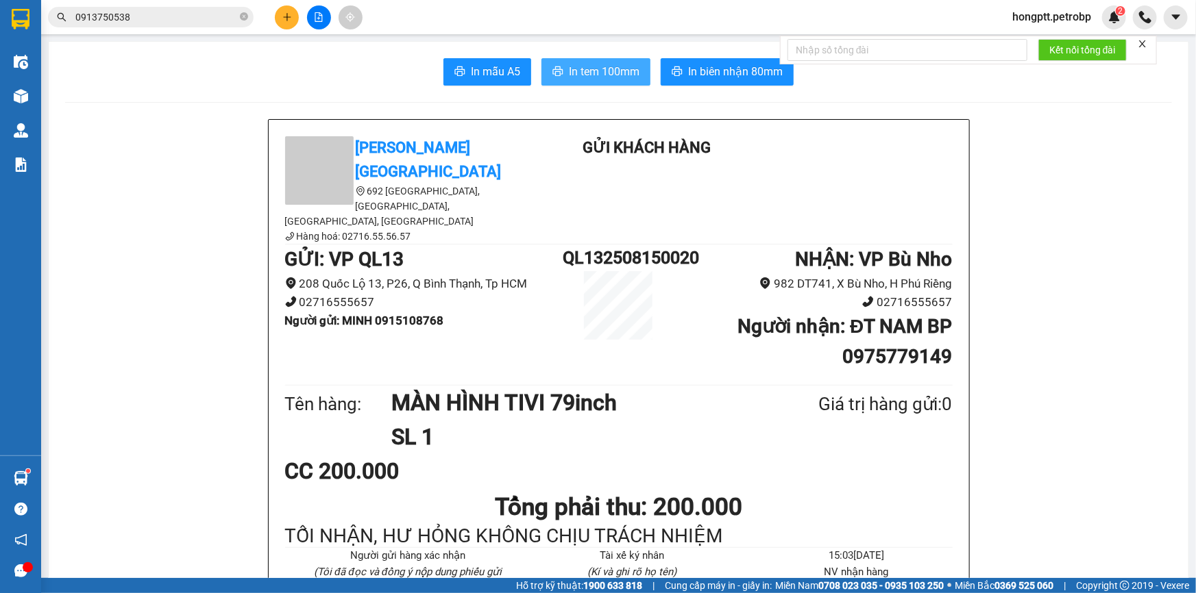
click at [600, 60] on button "In tem 100mm" at bounding box center [595, 71] width 109 height 27
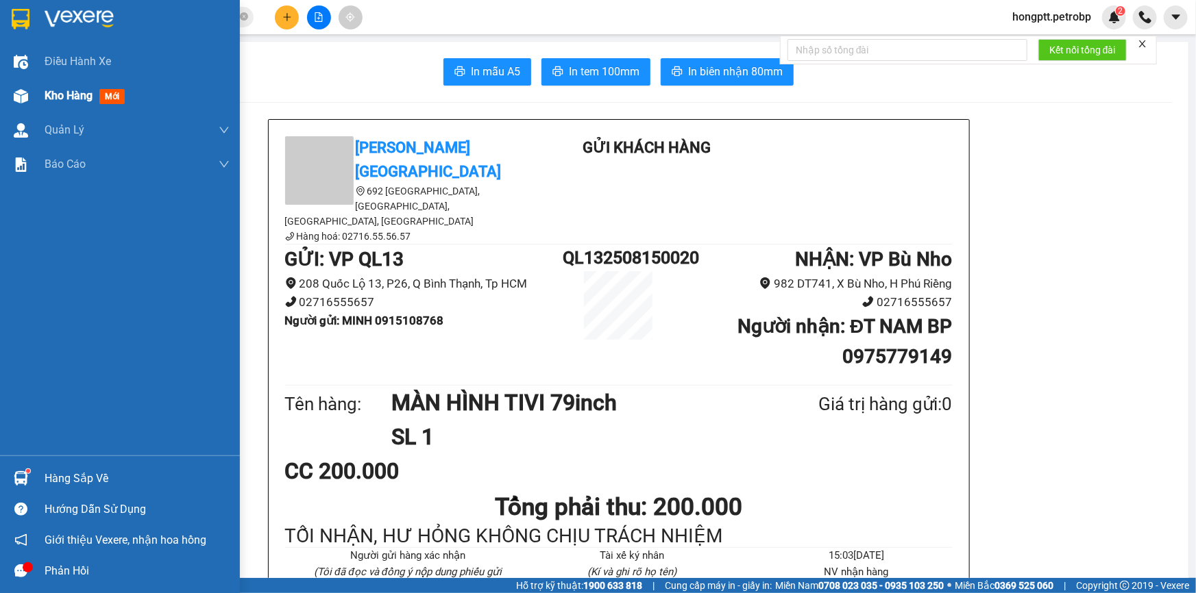
click at [64, 90] on span "Kho hàng" at bounding box center [69, 95] width 48 height 13
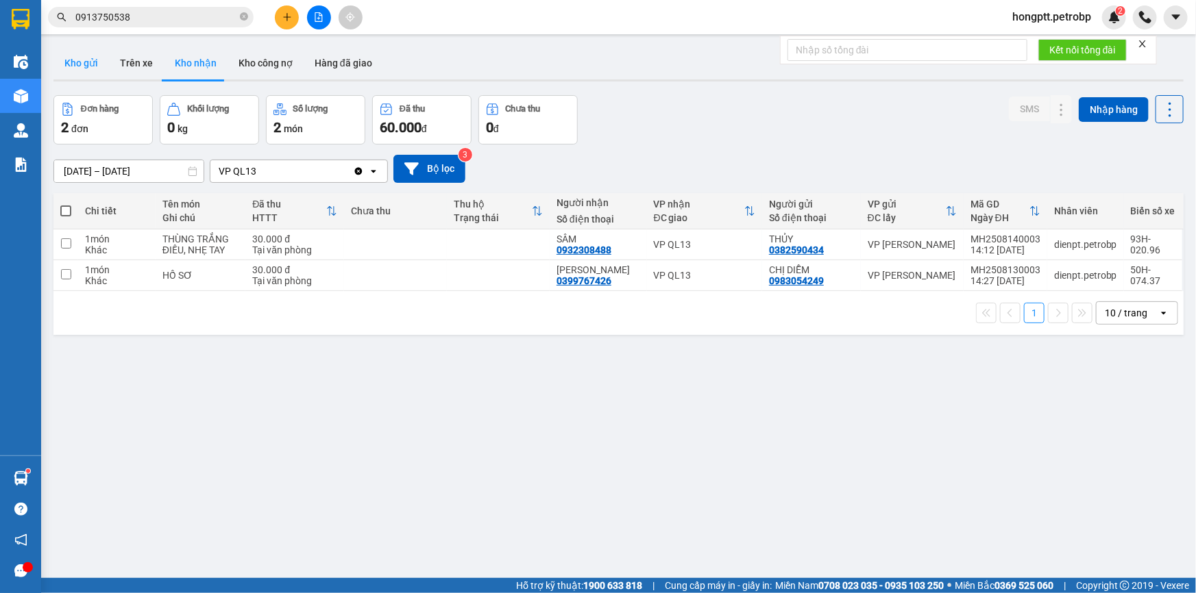
click at [84, 71] on button "Kho gửi" at bounding box center [81, 63] width 56 height 33
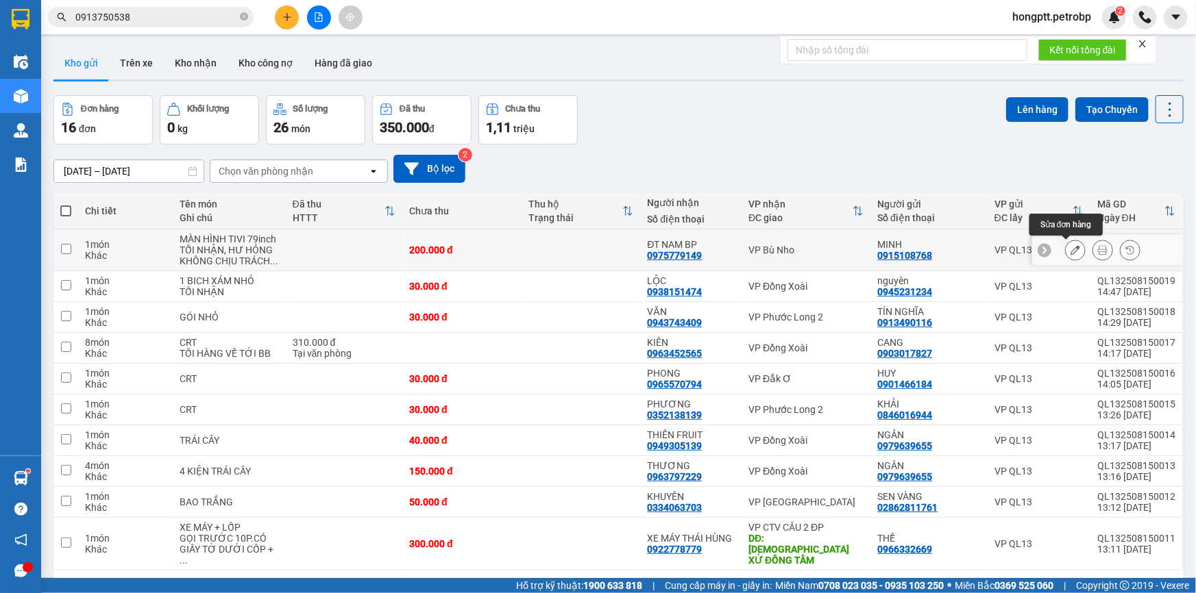
click at [1070, 246] on icon at bounding box center [1075, 250] width 10 height 10
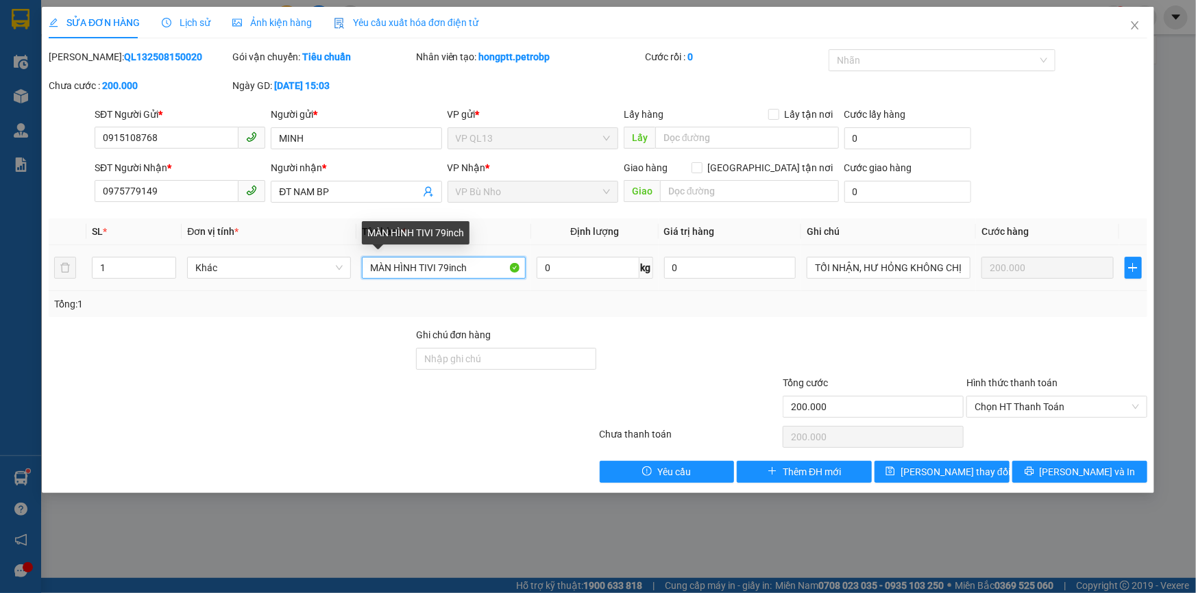
click at [448, 266] on input "MÀN HÌNH TIVI 79inch" at bounding box center [444, 268] width 164 height 22
type input "MÀN HÌNH TIVI 75inch"
click at [665, 328] on div at bounding box center [690, 352] width 184 height 48
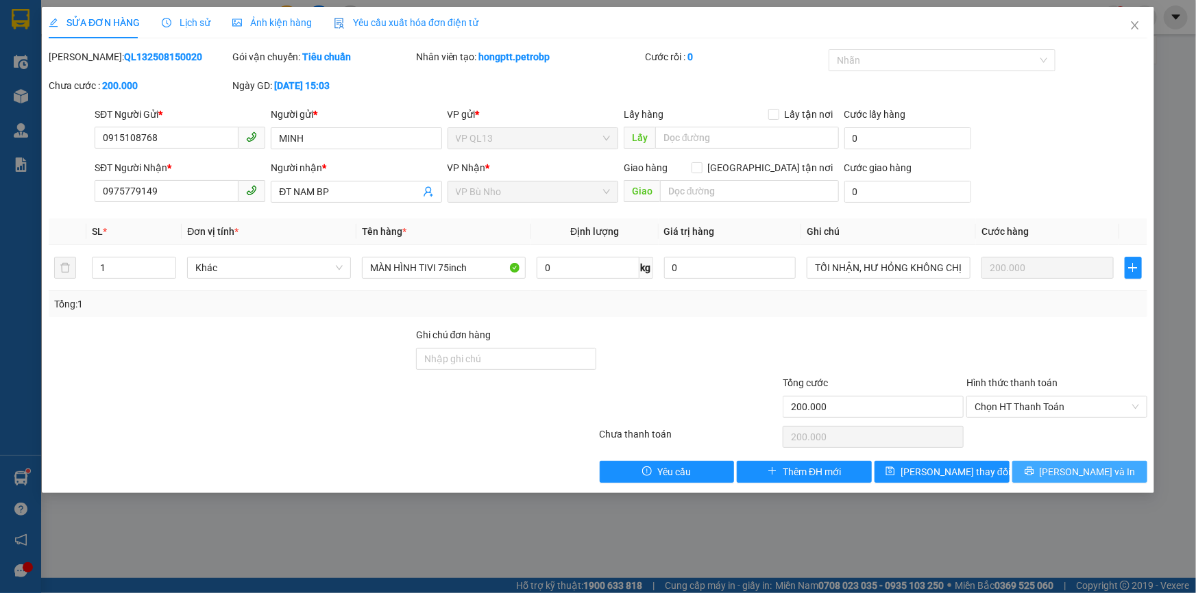
click at [1066, 470] on button "[PERSON_NAME] và In" at bounding box center [1079, 472] width 135 height 22
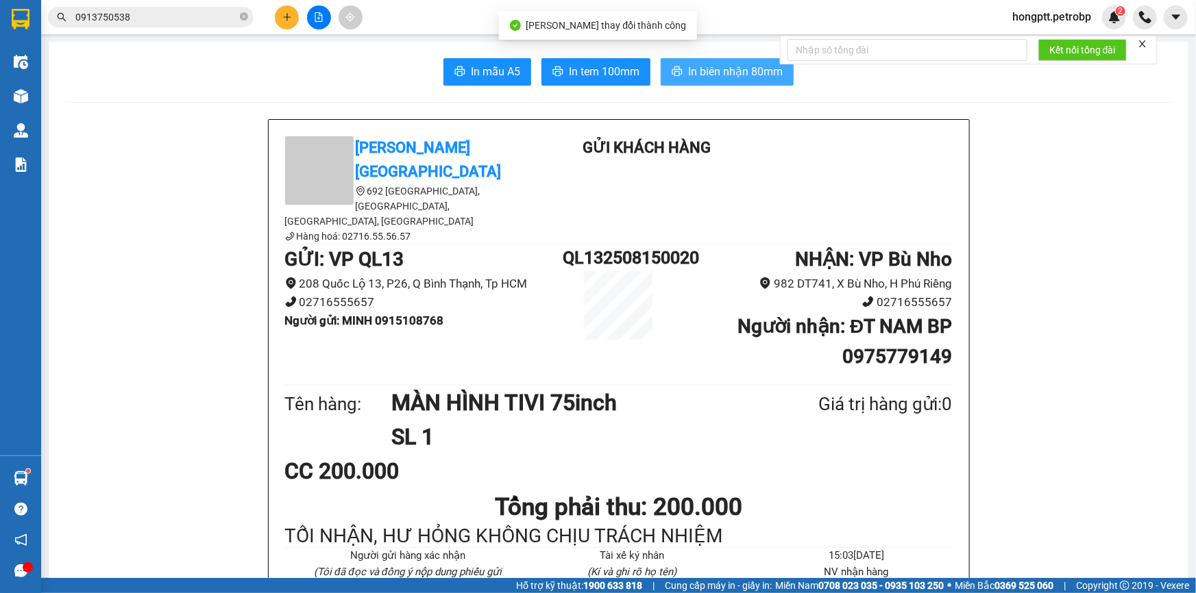
click at [727, 69] on span "In biên nhận 80mm" at bounding box center [735, 71] width 95 height 17
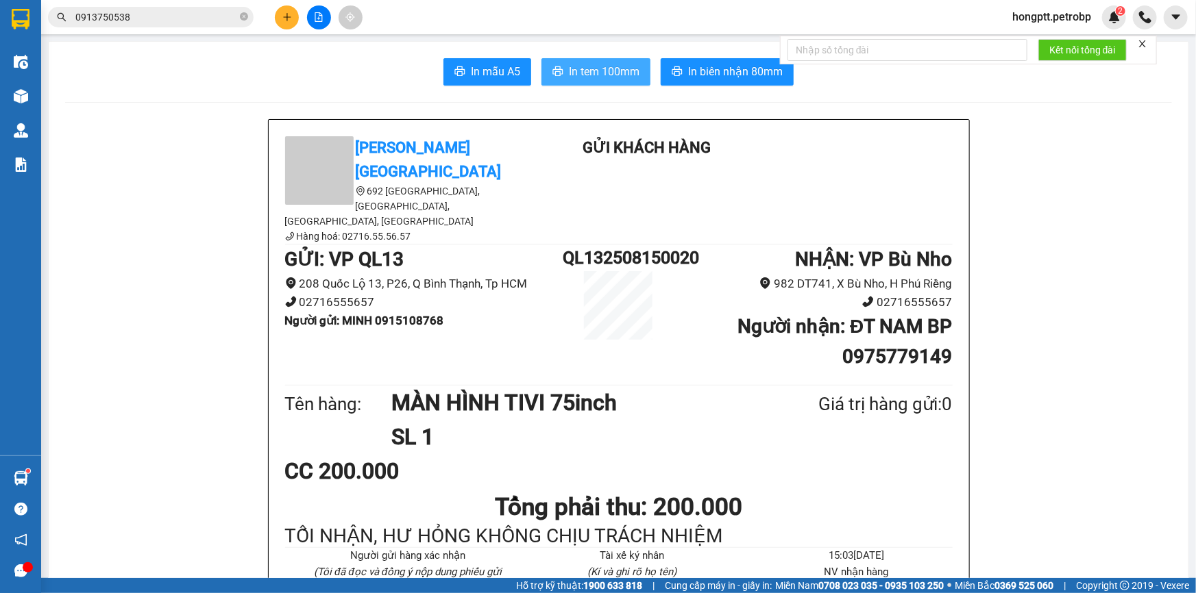
click at [589, 70] on span "In tem 100mm" at bounding box center [604, 71] width 71 height 17
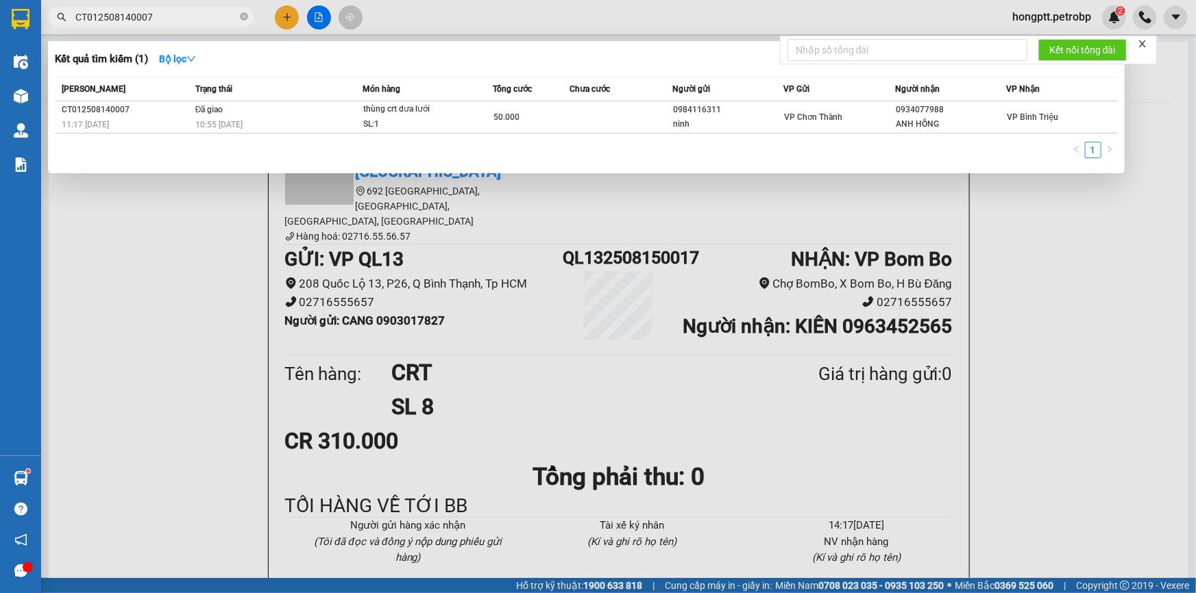
click at [190, 13] on input "CT012508140007" at bounding box center [156, 17] width 162 height 15
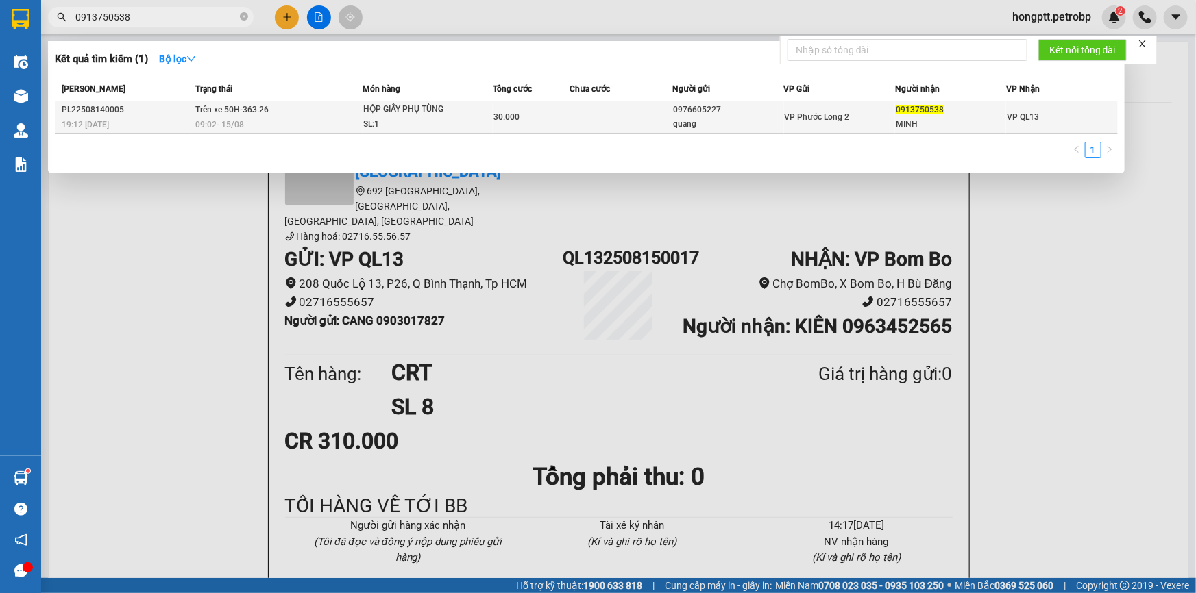
type input "0913750538"
click at [212, 114] on span "Trên xe 50H-363.26" at bounding box center [231, 110] width 73 height 10
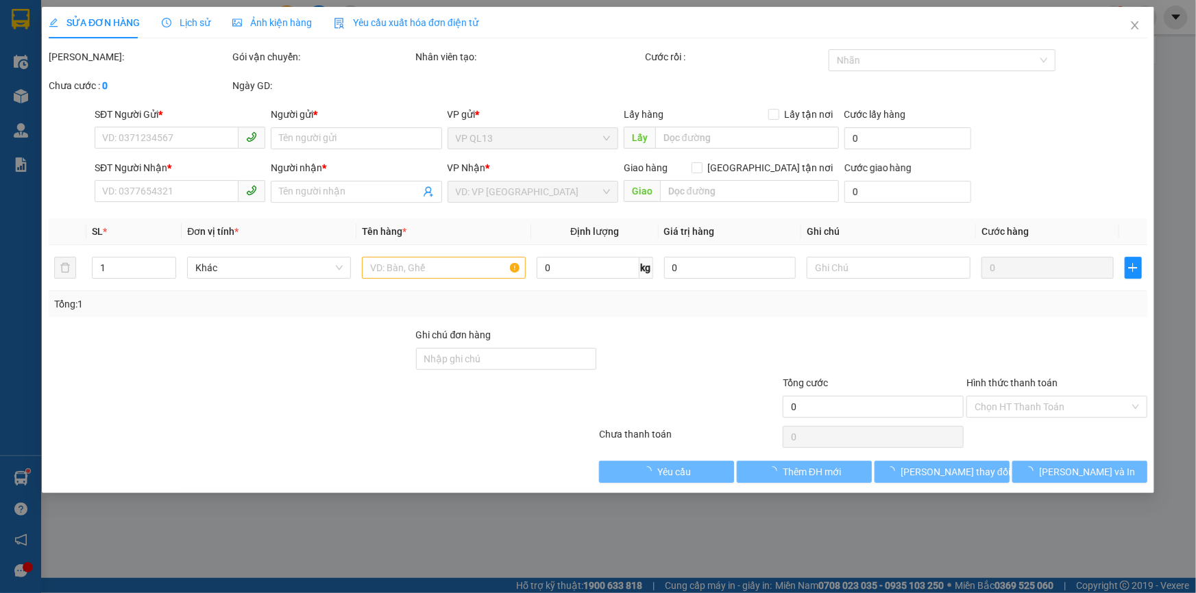
type input "0976605227"
type input "quang"
type input "0913750538"
type input "MINH"
type input "30.000"
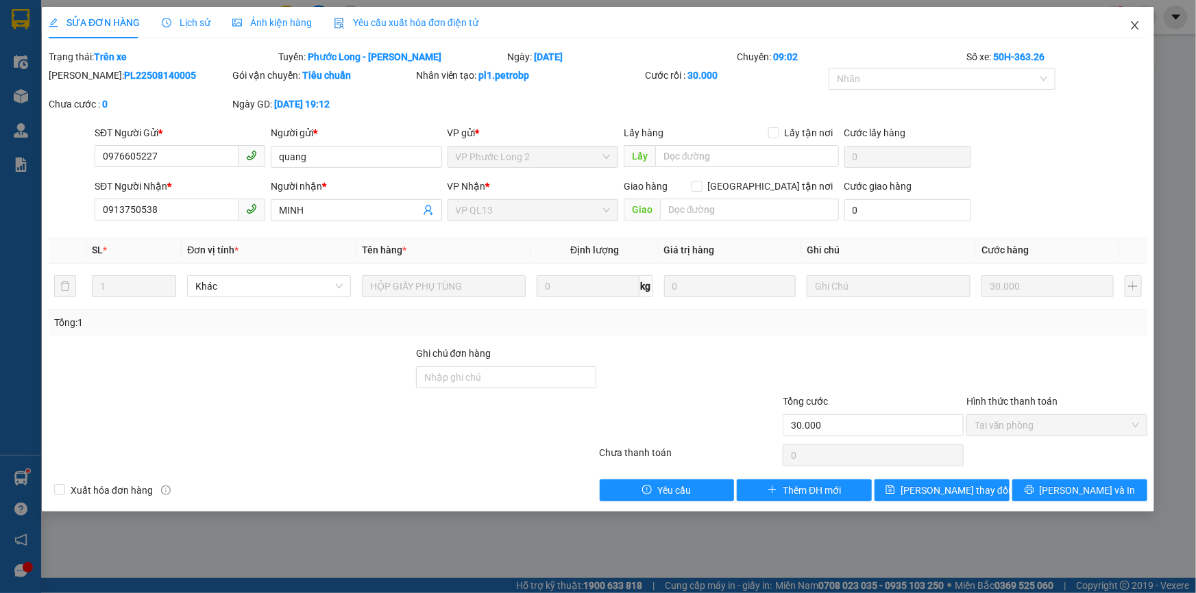
click at [1130, 26] on icon "close" at bounding box center [1134, 25] width 11 height 11
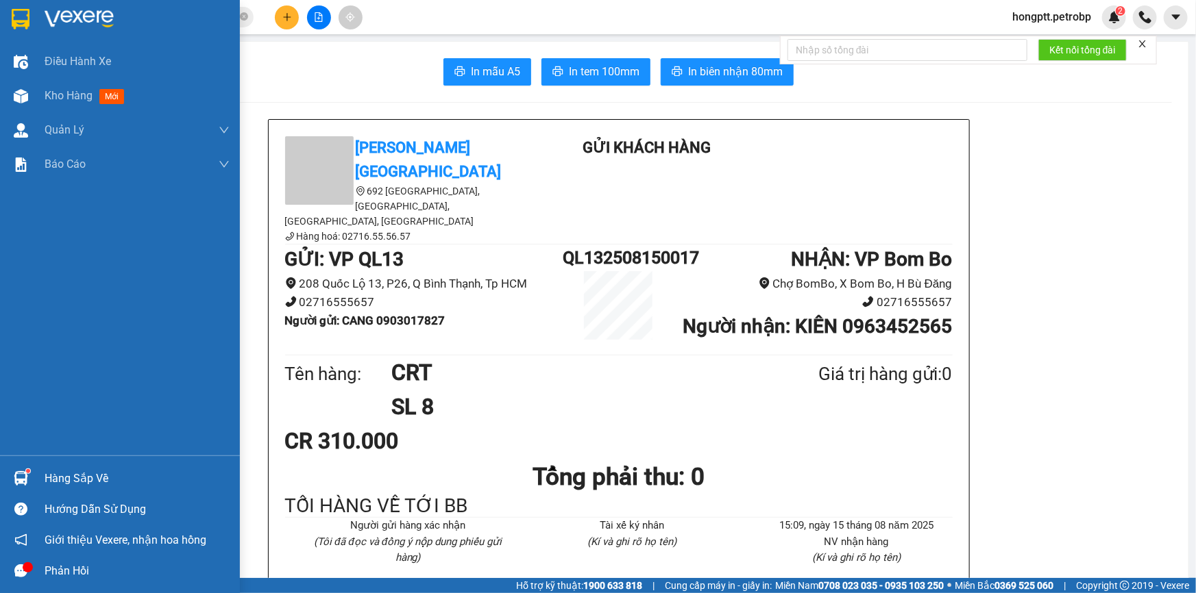
click at [60, 487] on div "Hàng sắp về" at bounding box center [137, 479] width 185 height 21
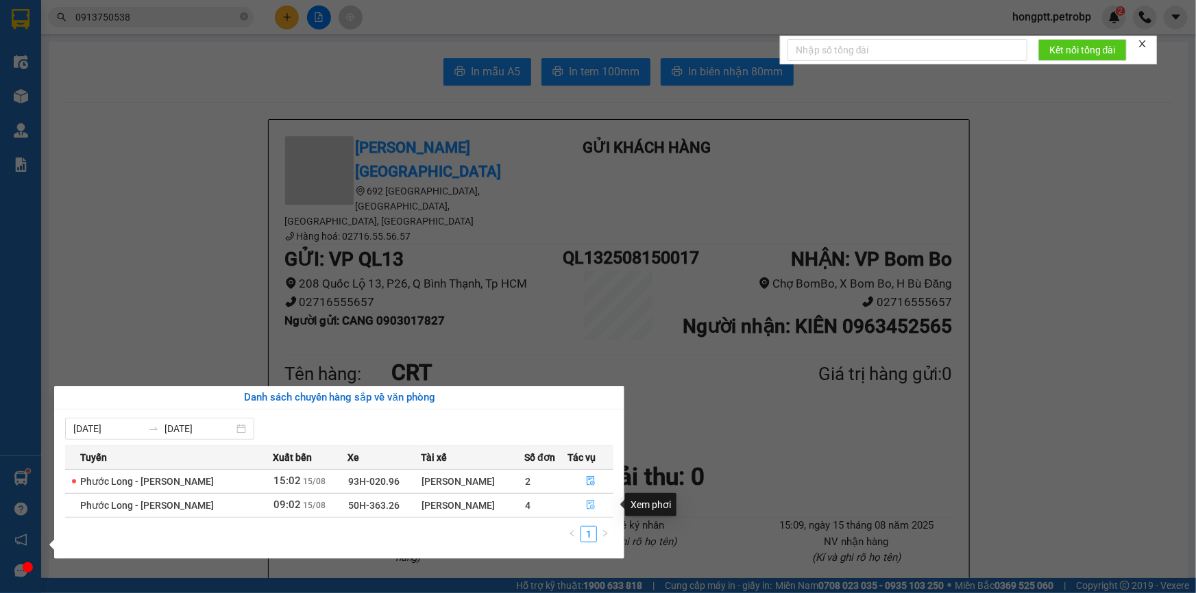
click at [589, 502] on icon "file-done" at bounding box center [591, 505] width 8 height 10
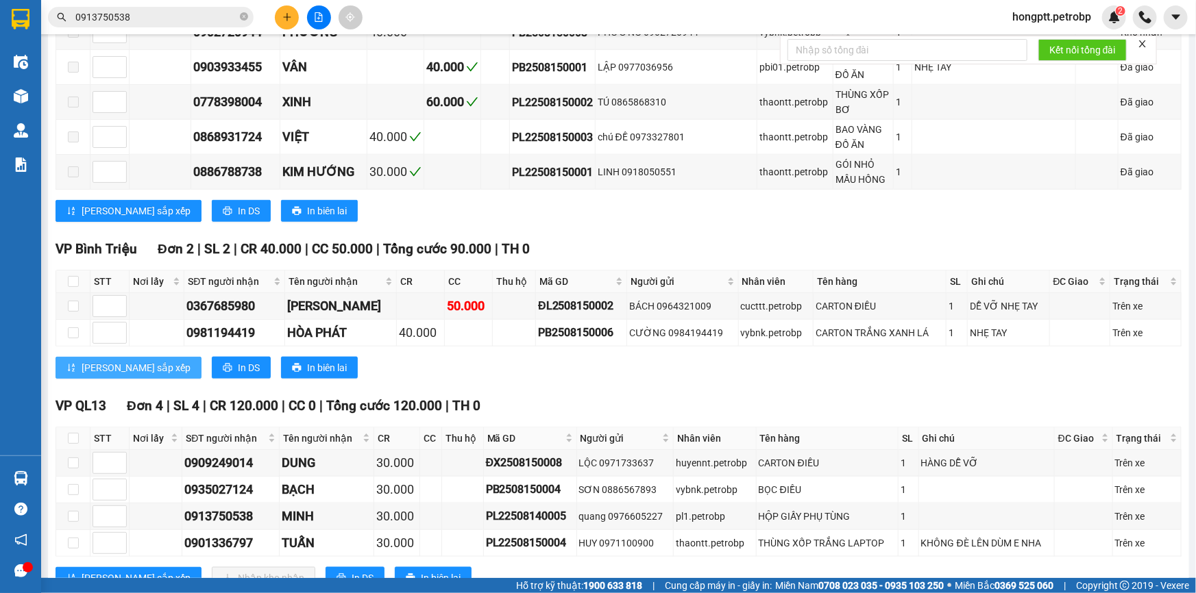
scroll to position [722, 0]
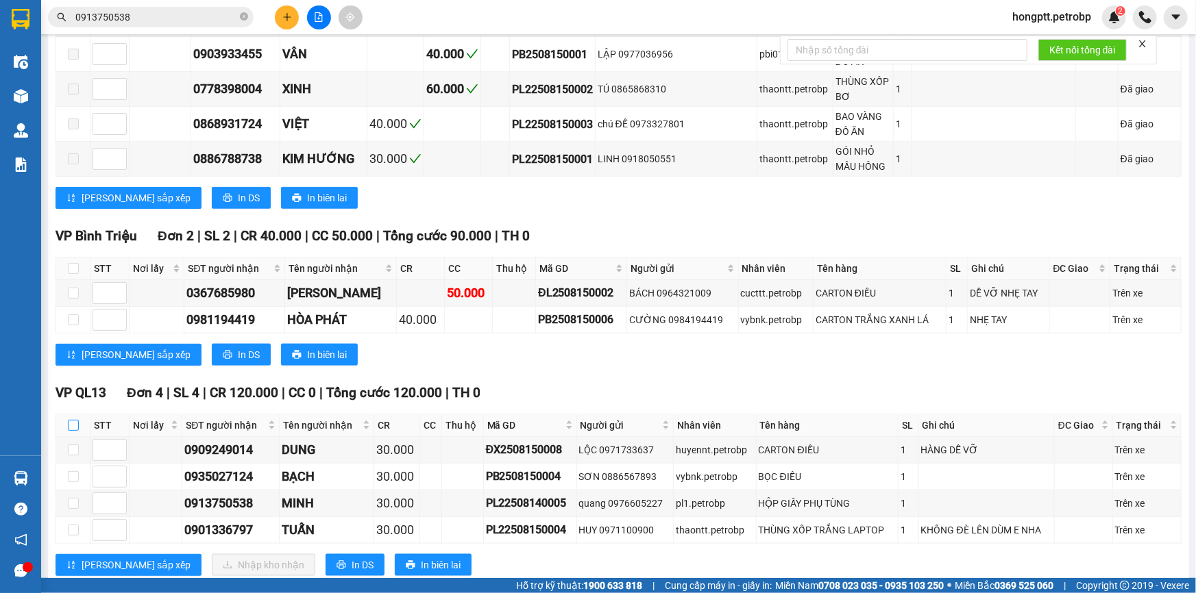
click at [71, 420] on input "checkbox" at bounding box center [73, 425] width 11 height 11
checkbox input "true"
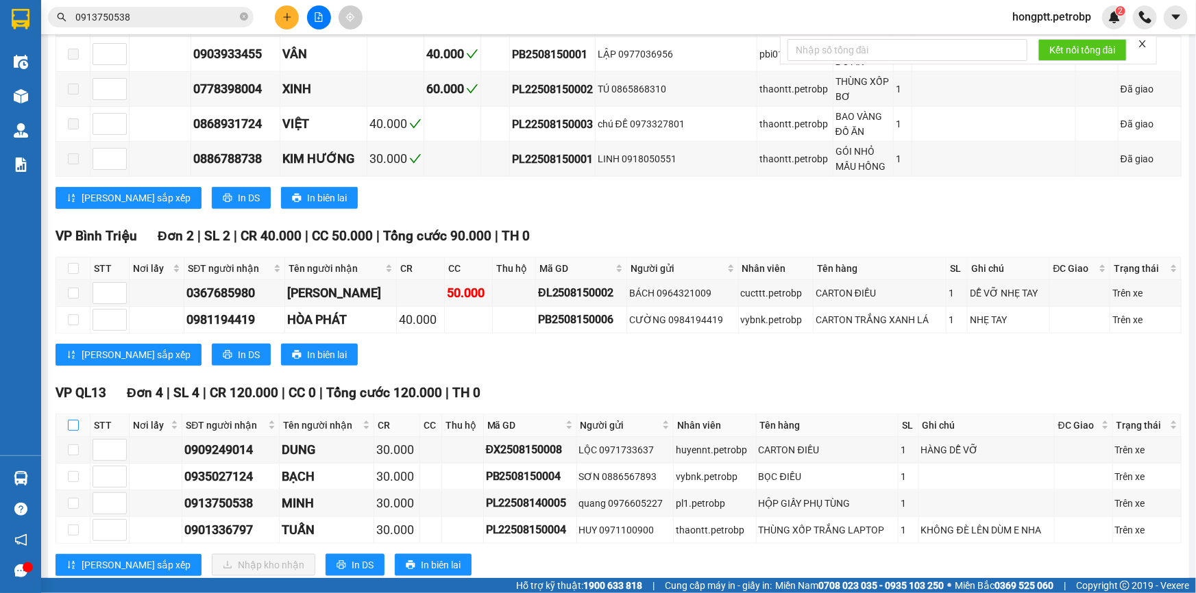
checkbox input "true"
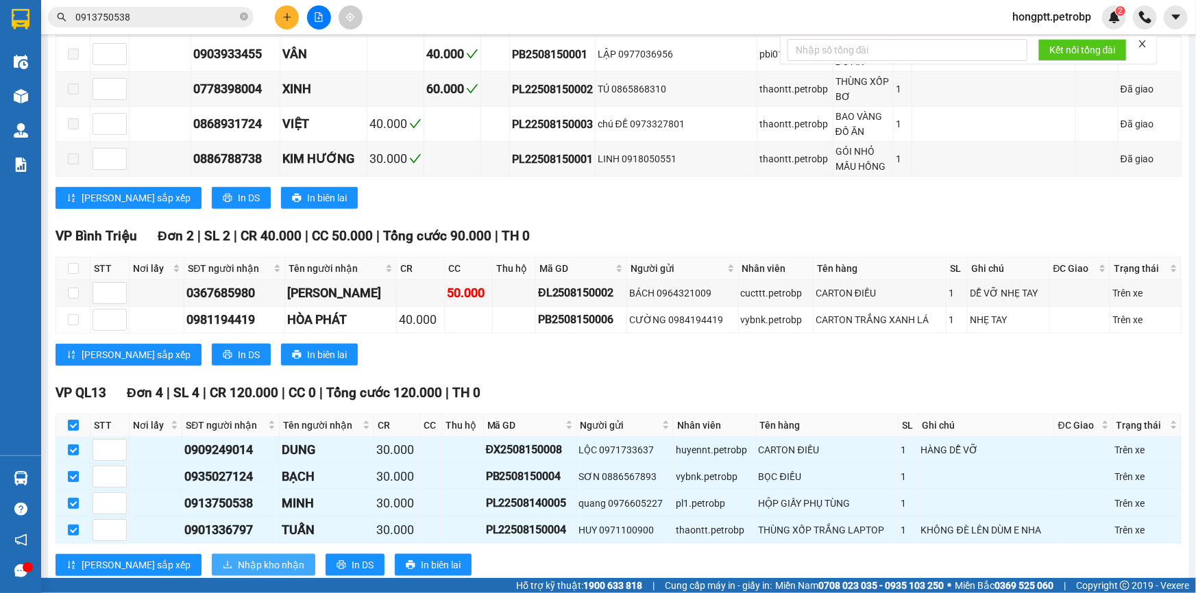
click at [238, 558] on span "Nhập kho nhận" at bounding box center [271, 565] width 66 height 15
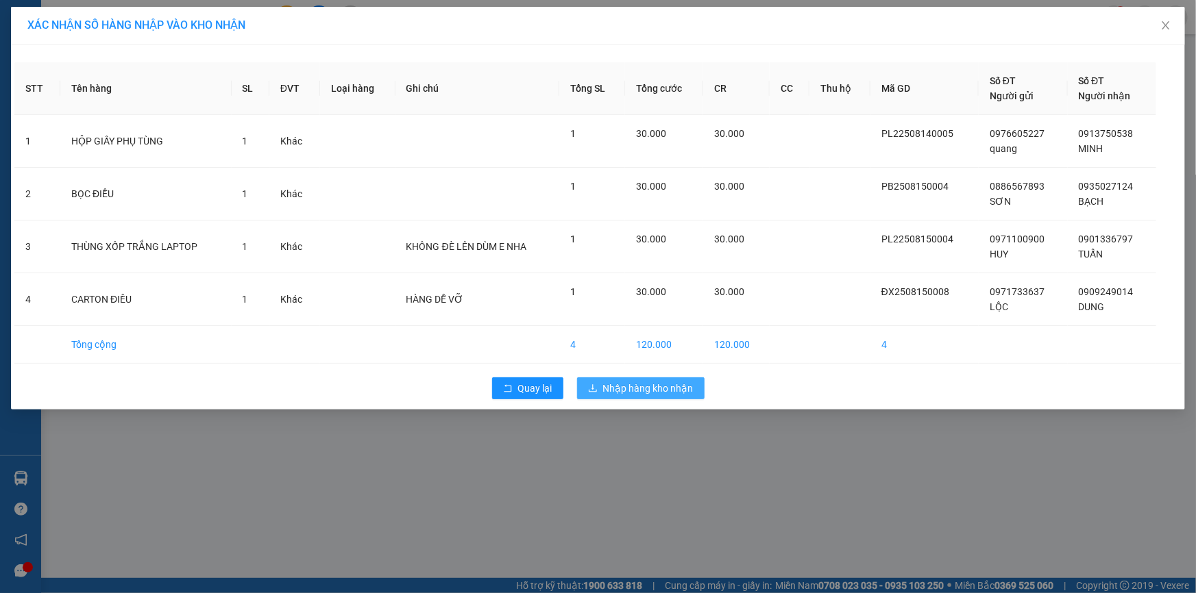
click at [674, 384] on span "Nhập hàng kho nhận" at bounding box center [648, 388] width 90 height 15
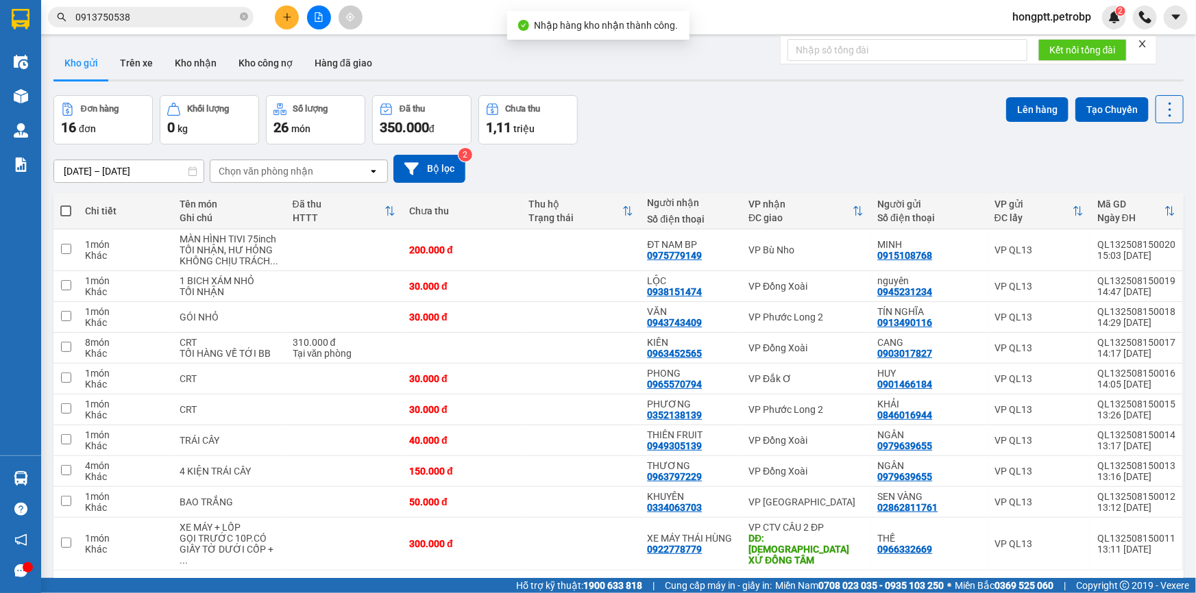
click at [147, 23] on input "0913750538" at bounding box center [156, 17] width 162 height 15
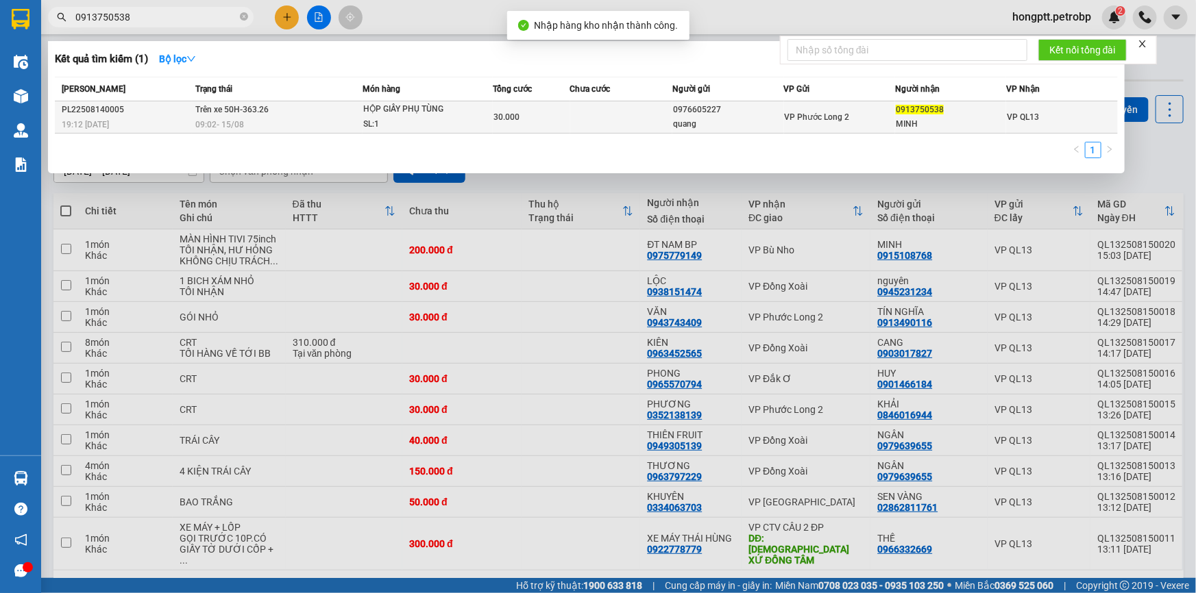
click at [291, 120] on div "09:02 - 15/08" at bounding box center [278, 124] width 167 height 15
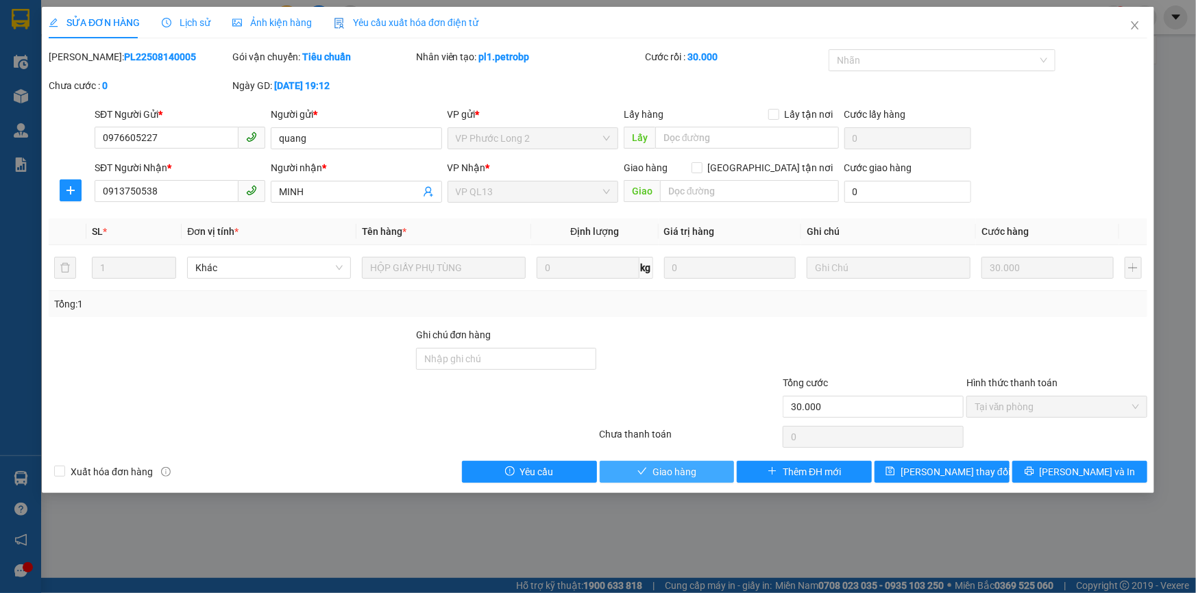
click at [668, 476] on span "Giao hàng" at bounding box center [674, 472] width 44 height 15
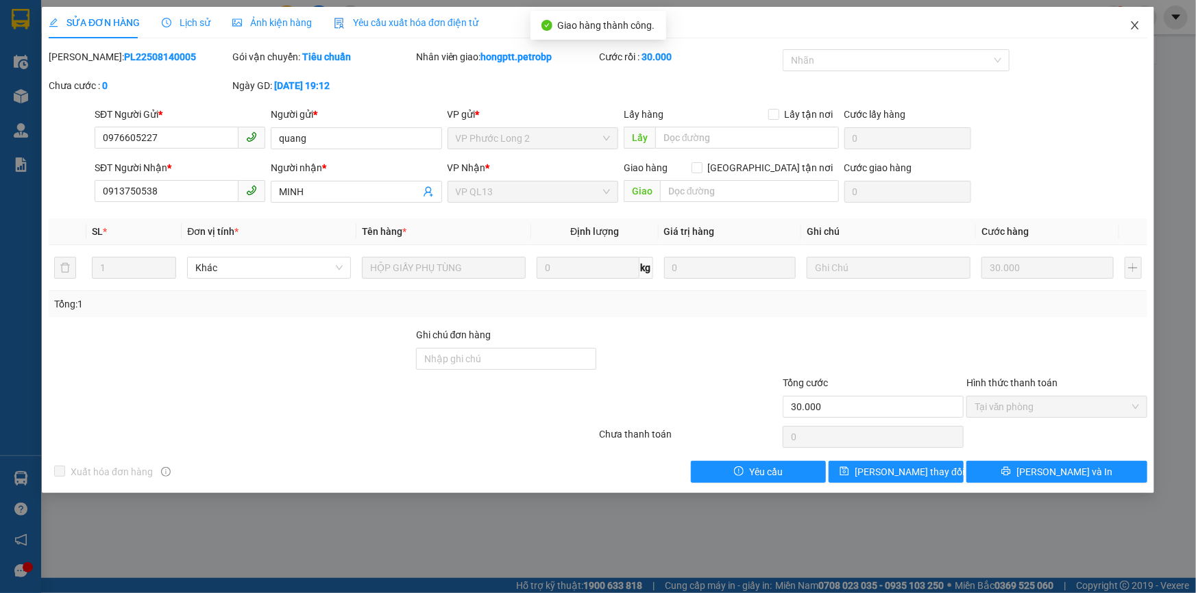
click at [1133, 23] on icon "close" at bounding box center [1134, 25] width 11 height 11
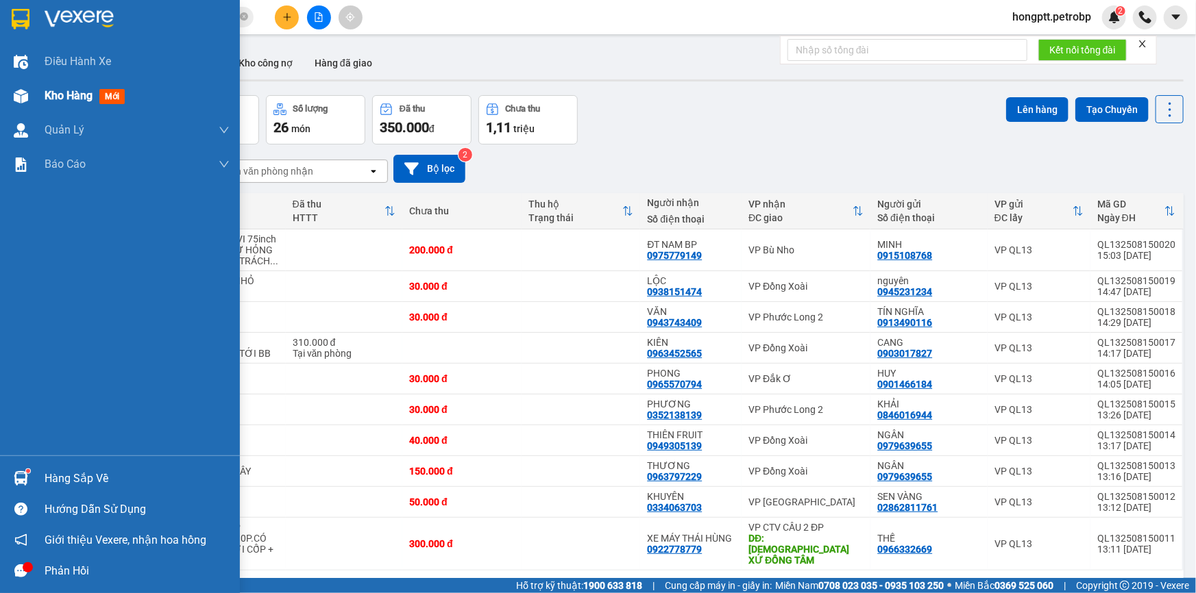
click at [29, 96] on div at bounding box center [21, 96] width 24 height 24
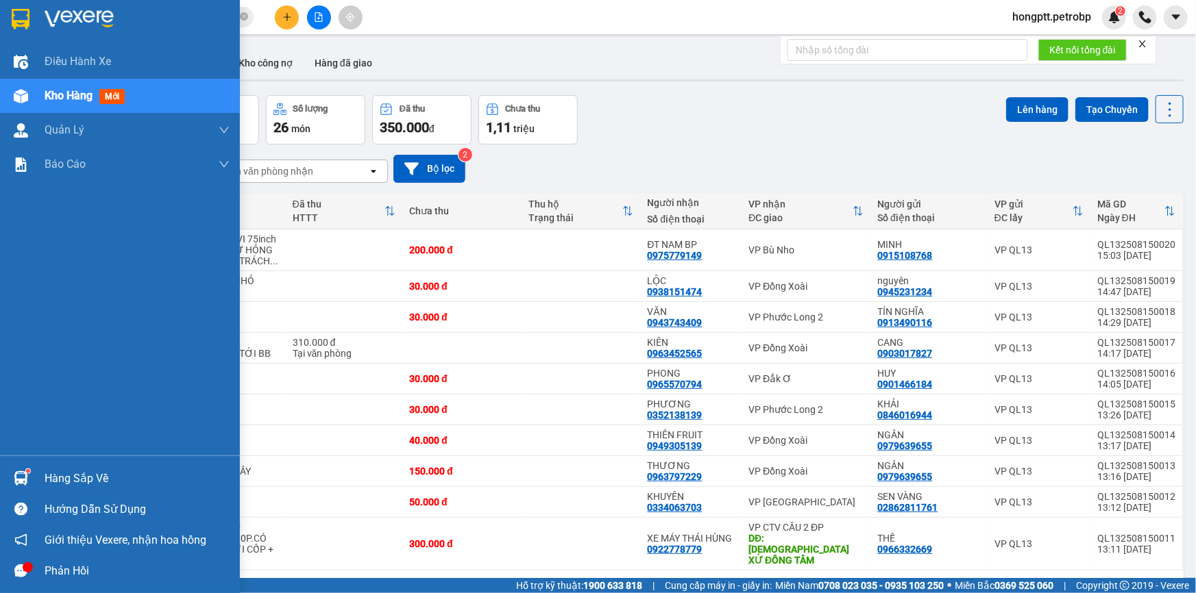
click at [45, 101] on span "Kho hàng" at bounding box center [69, 95] width 48 height 13
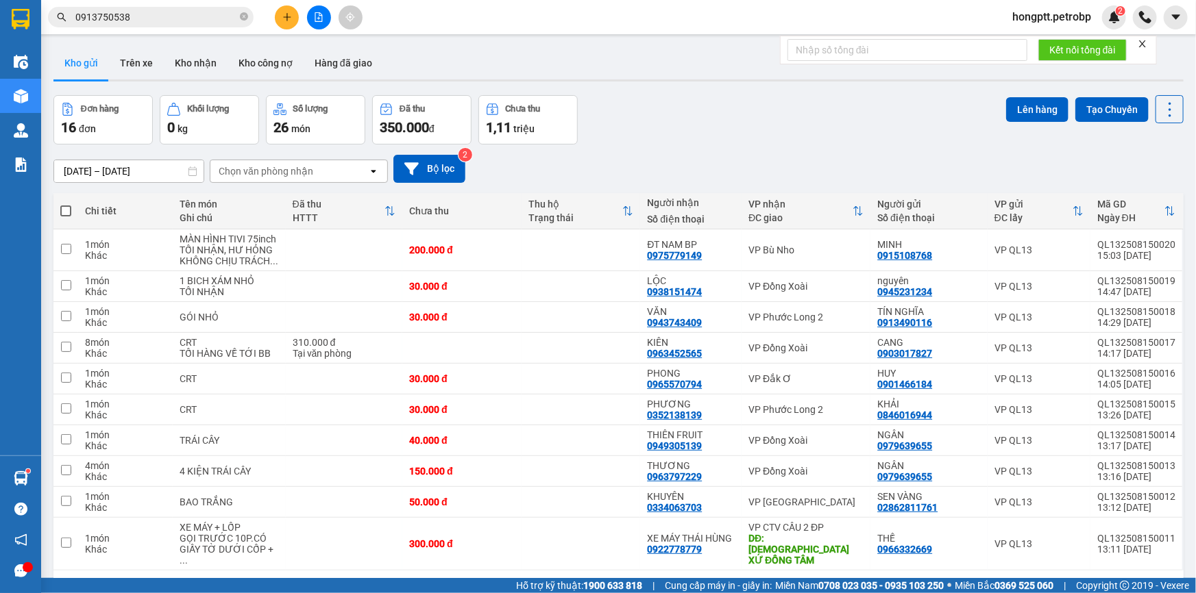
click at [615, 63] on div "Kho gửi Trên xe Kho nhận Kho công nợ Hàng đã giao" at bounding box center [618, 65] width 1130 height 36
click at [145, 64] on button "Trên xe" at bounding box center [136, 63] width 55 height 33
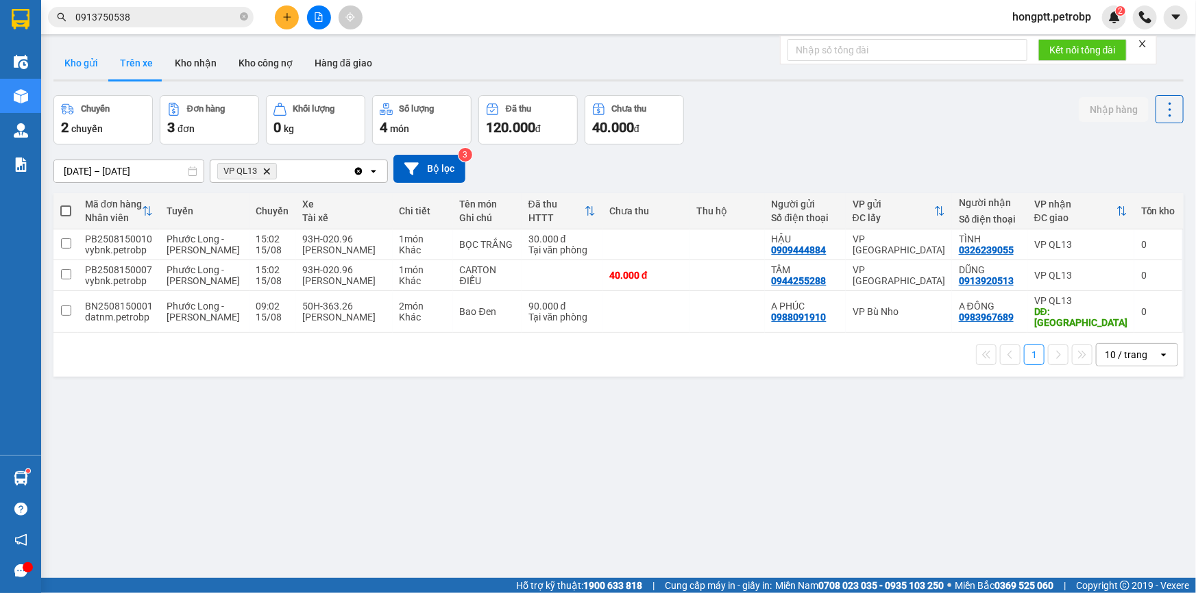
click at [84, 62] on button "Kho gửi" at bounding box center [81, 63] width 56 height 33
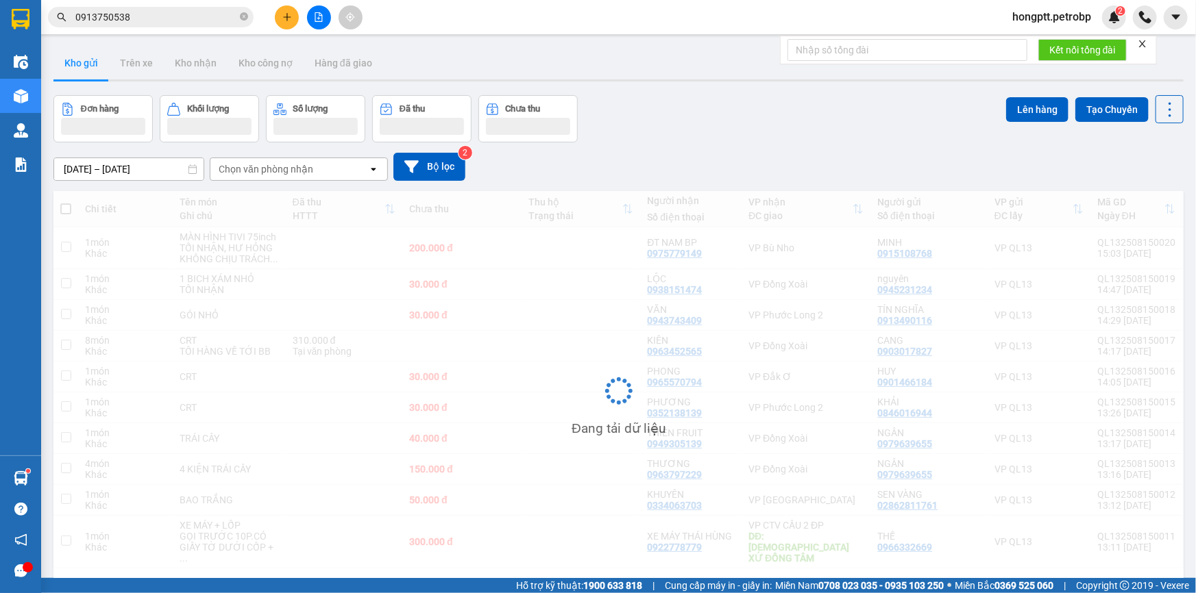
click at [84, 62] on button "Kho gửi" at bounding box center [81, 63] width 56 height 33
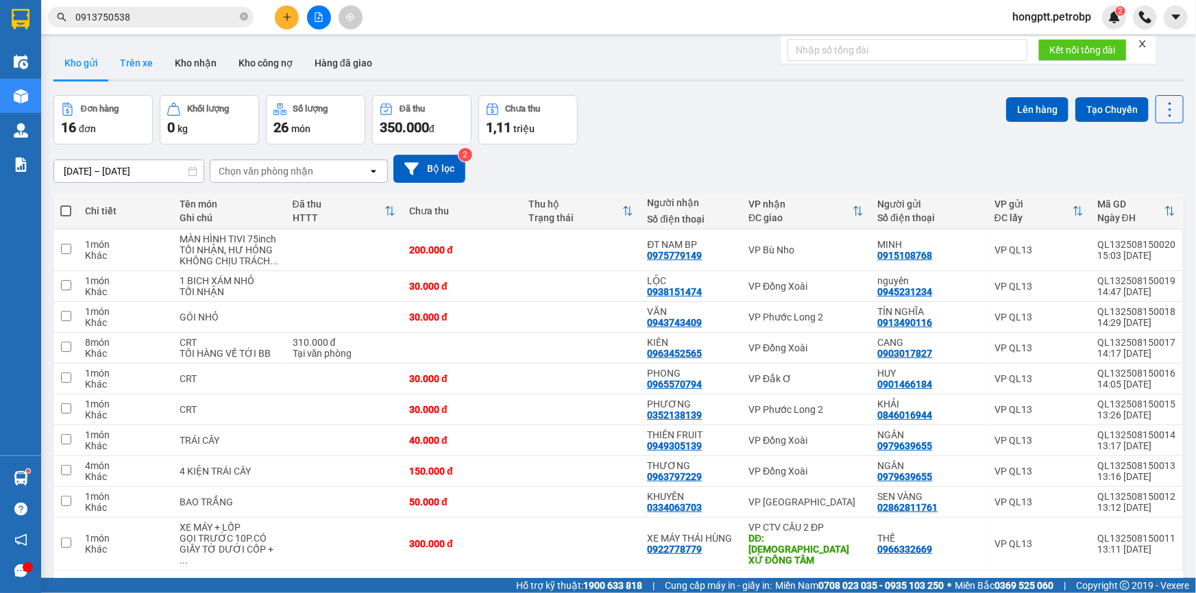
click at [123, 57] on button "Trên xe" at bounding box center [136, 63] width 55 height 33
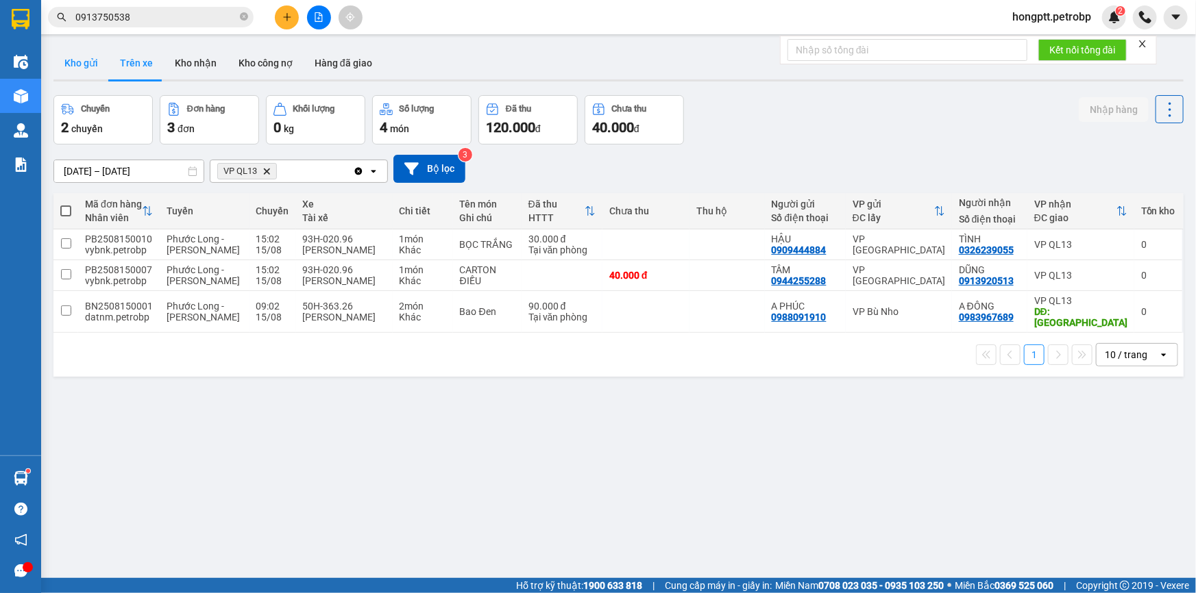
click at [89, 61] on button "Kho gửi" at bounding box center [81, 63] width 56 height 33
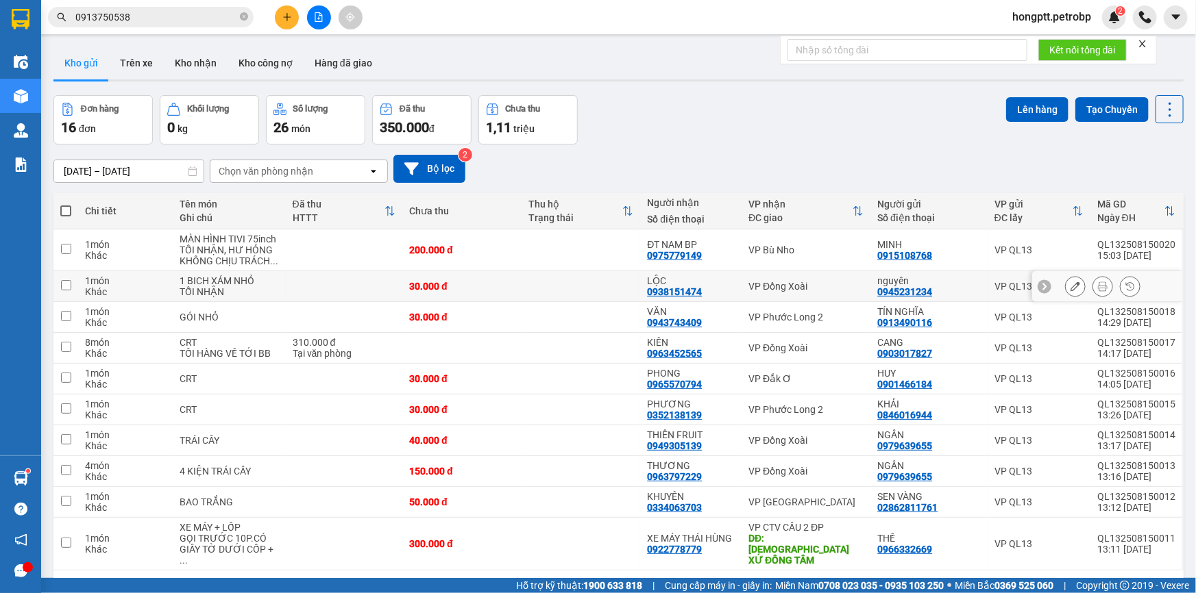
click at [463, 281] on div "30.000 đ" at bounding box center [462, 286] width 106 height 11
checkbox input "true"
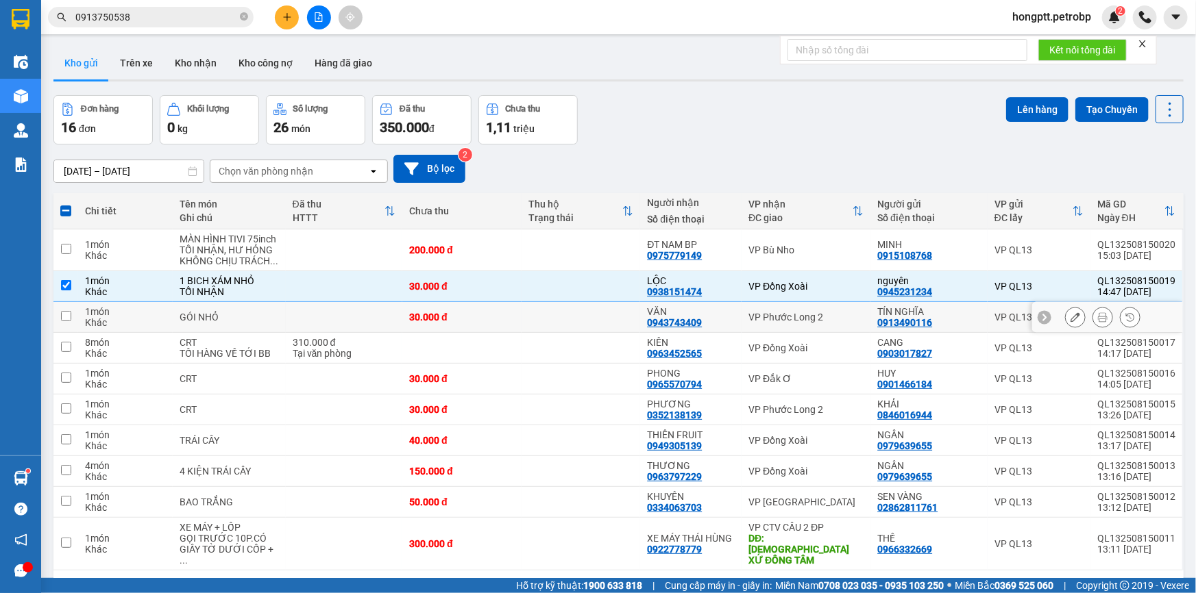
click at [467, 312] on div "30.000 đ" at bounding box center [462, 317] width 106 height 11
checkbox input "true"
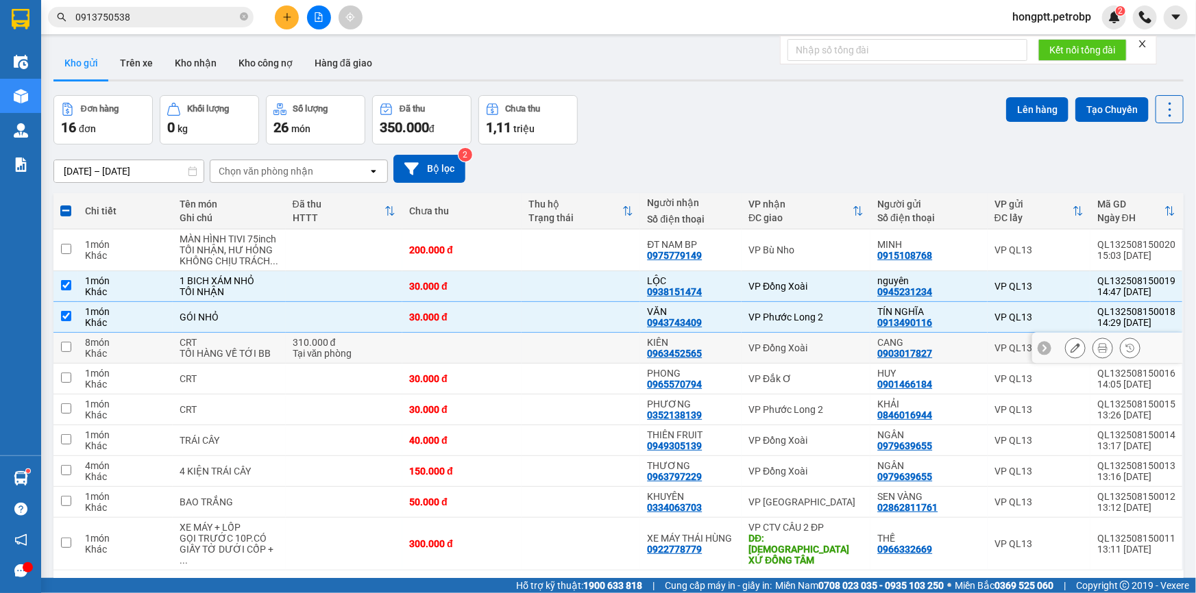
click at [463, 347] on td at bounding box center [461, 348] width 119 height 31
checkbox input "true"
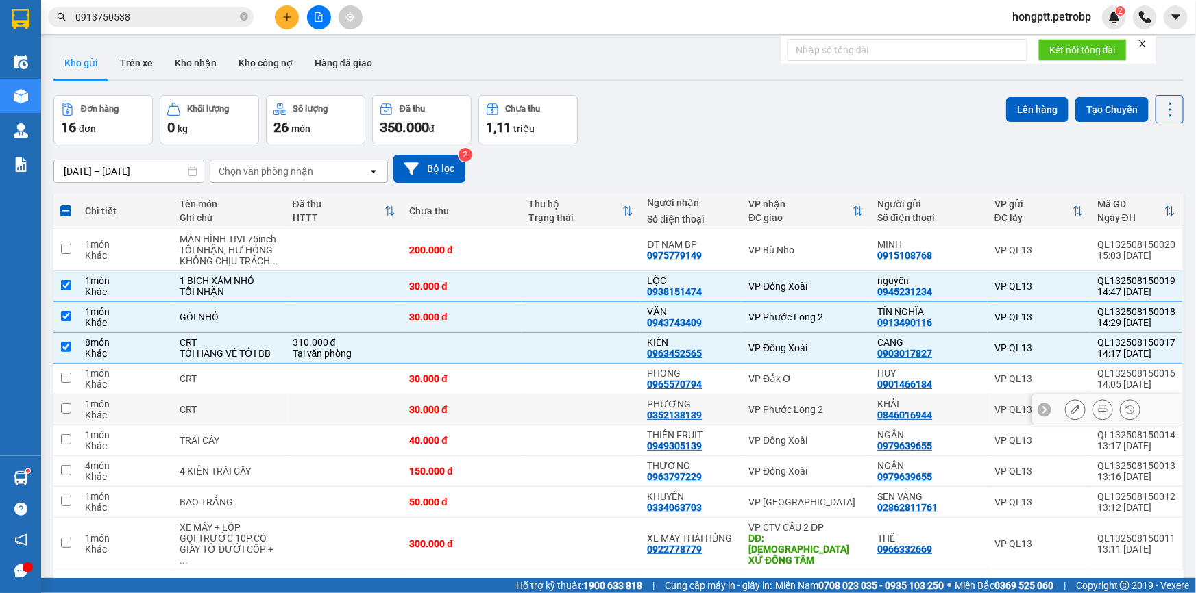
click at [456, 395] on td "30.000 đ" at bounding box center [461, 410] width 119 height 31
checkbox input "true"
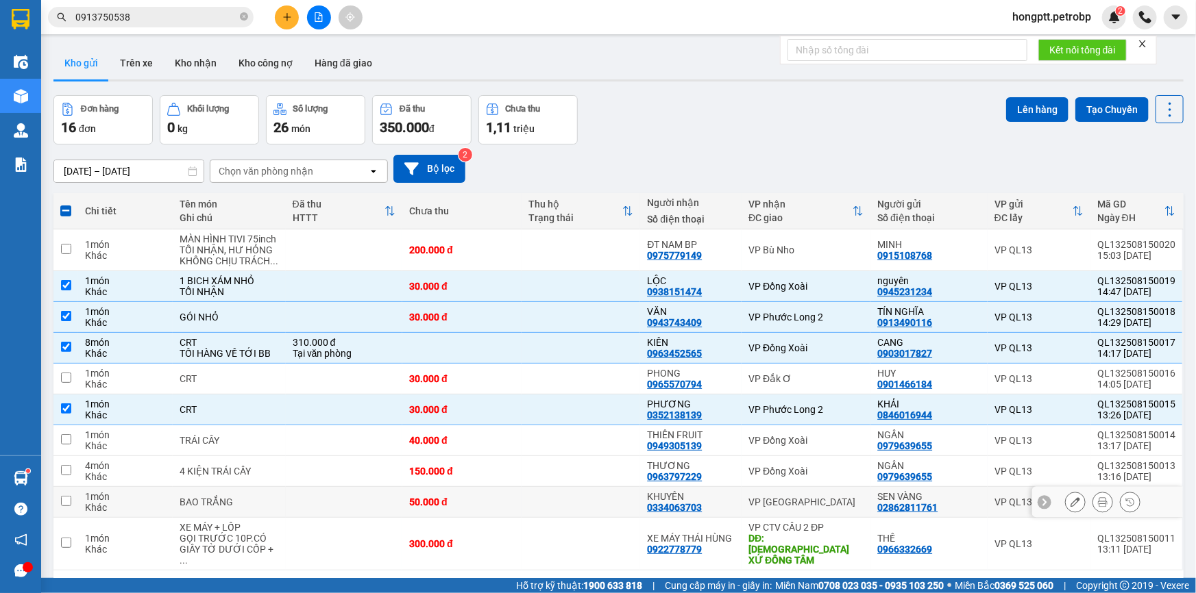
click at [435, 497] on div "50.000 đ" at bounding box center [462, 502] width 106 height 11
checkbox input "true"
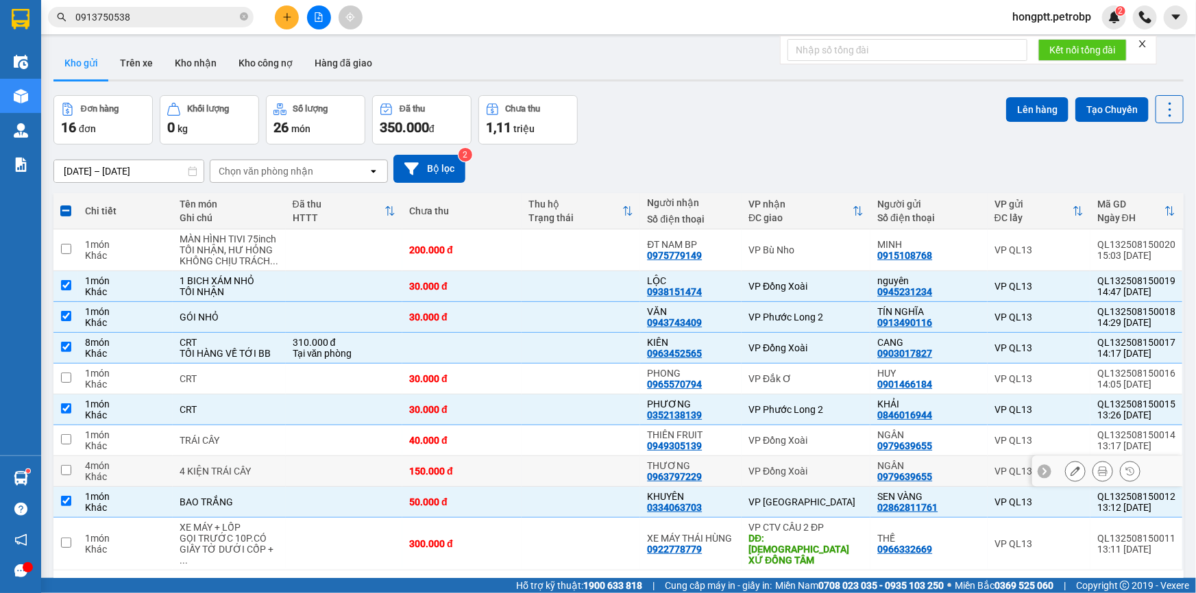
click at [436, 468] on div "150.000 đ" at bounding box center [462, 471] width 106 height 11
checkbox input "true"
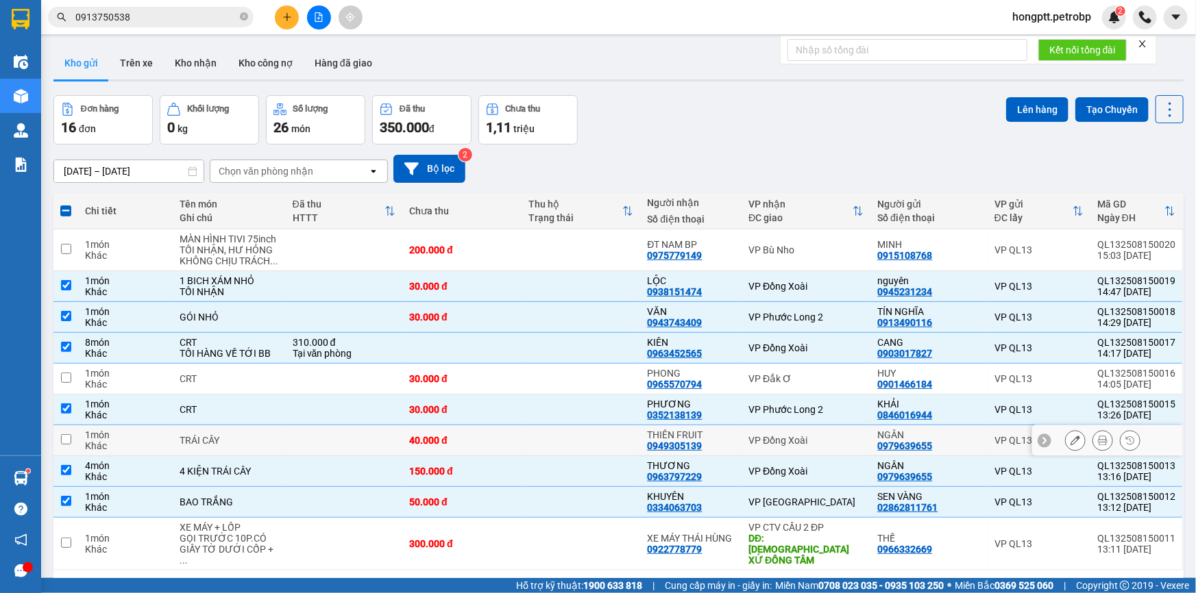
click at [440, 453] on td "40.000 đ" at bounding box center [461, 441] width 119 height 31
checkbox input "true"
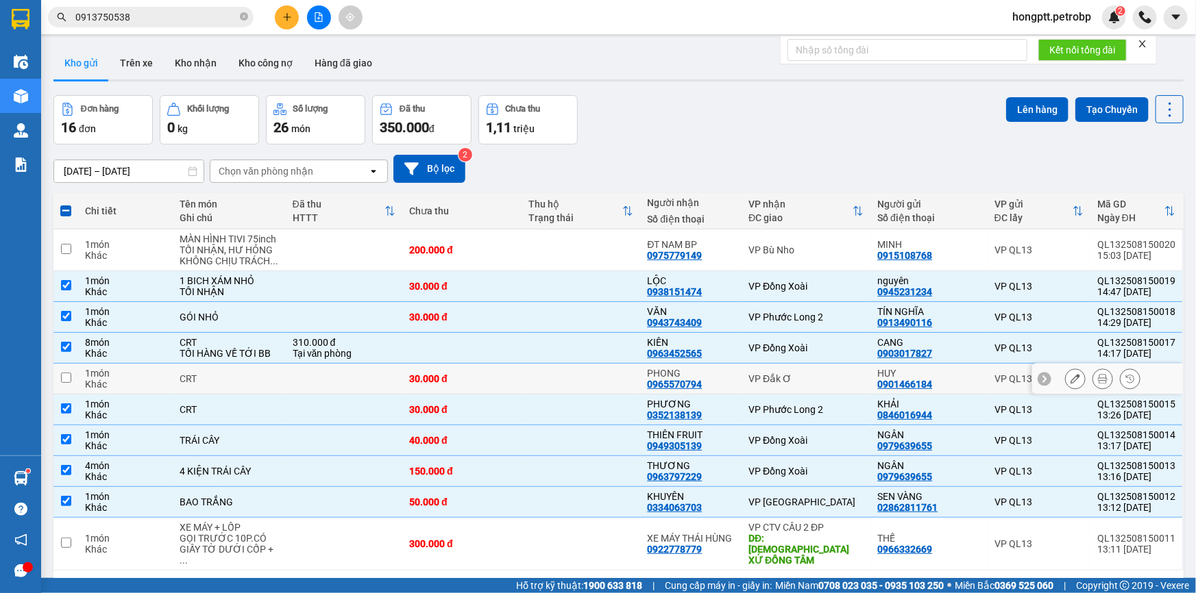
click at [443, 380] on div "30.000 đ" at bounding box center [462, 378] width 106 height 11
checkbox input "true"
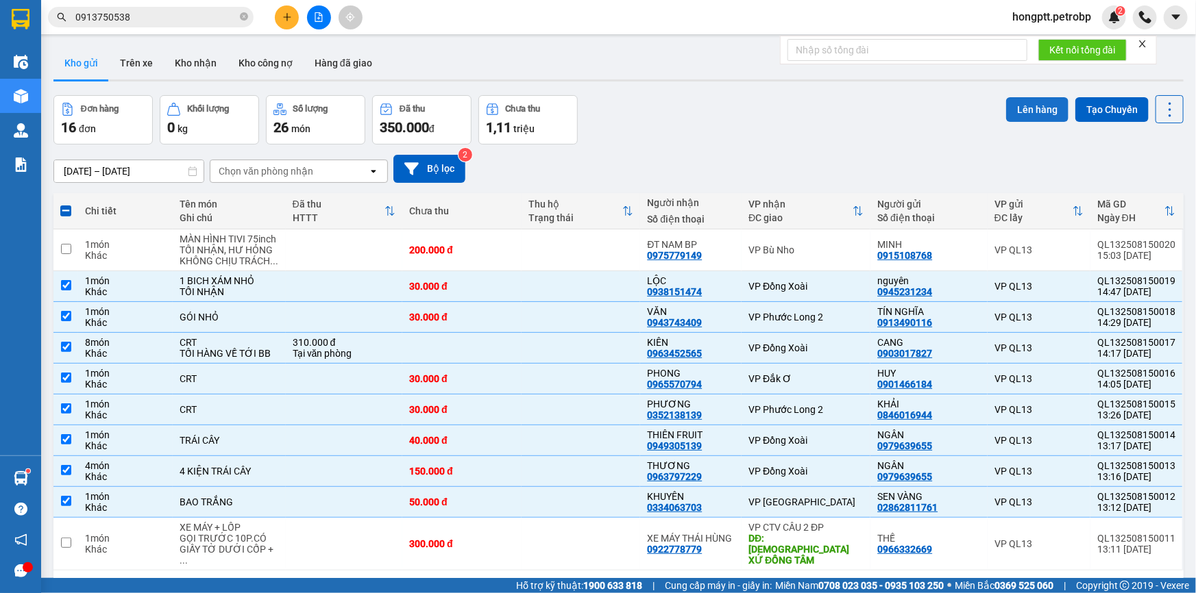
click at [1014, 103] on button "Lên hàng" at bounding box center [1037, 109] width 62 height 25
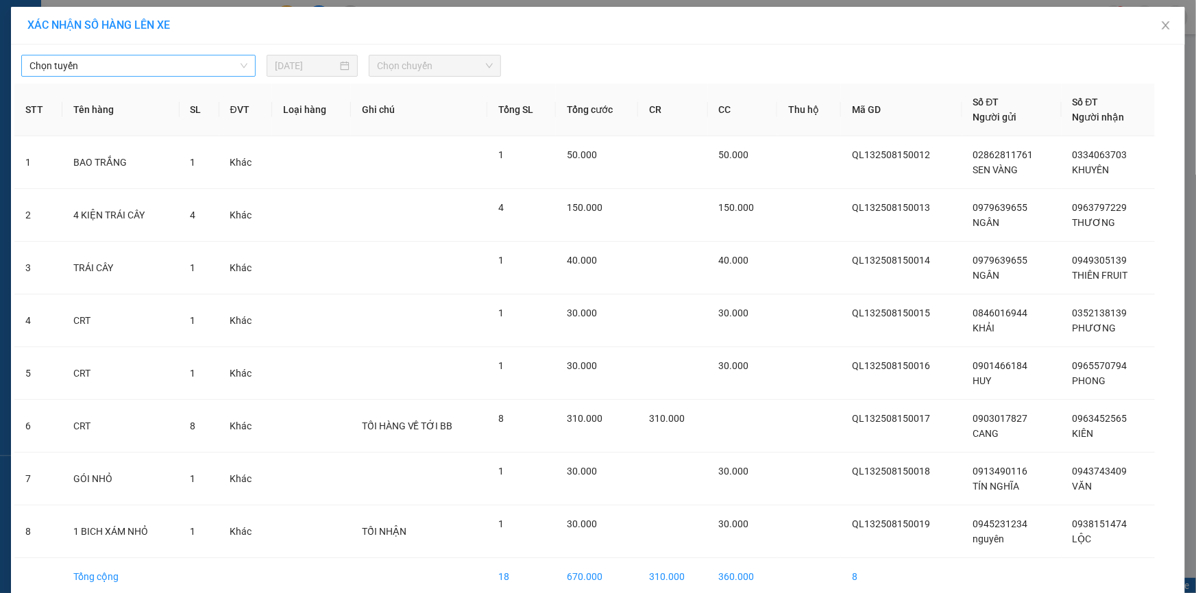
click at [239, 62] on span "Chọn tuyến" at bounding box center [138, 66] width 218 height 21
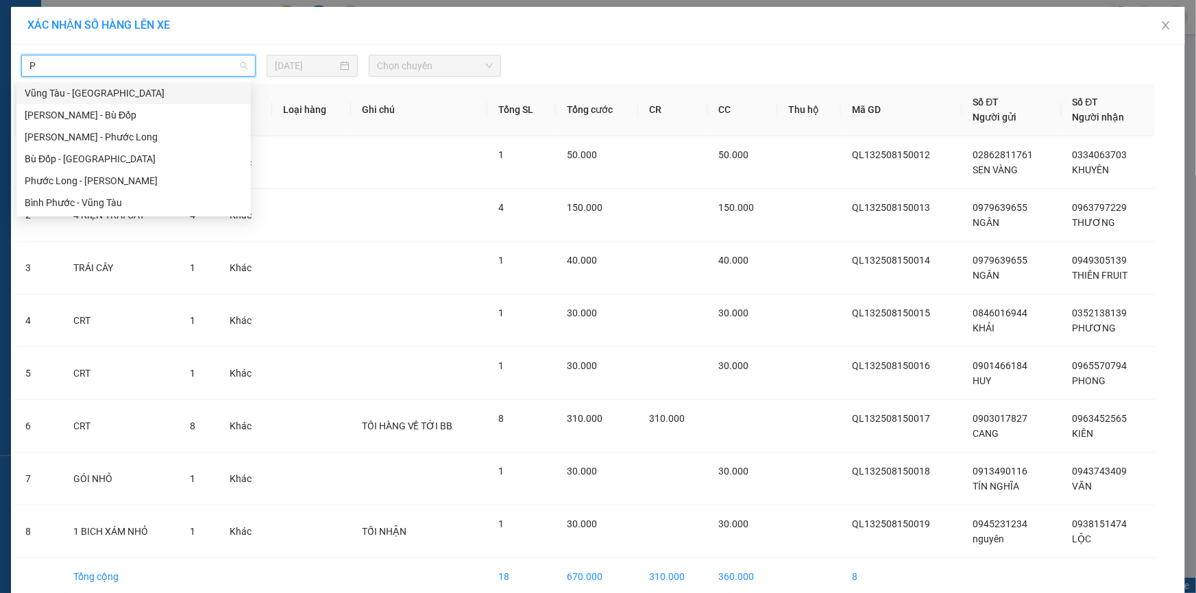
type input "PL"
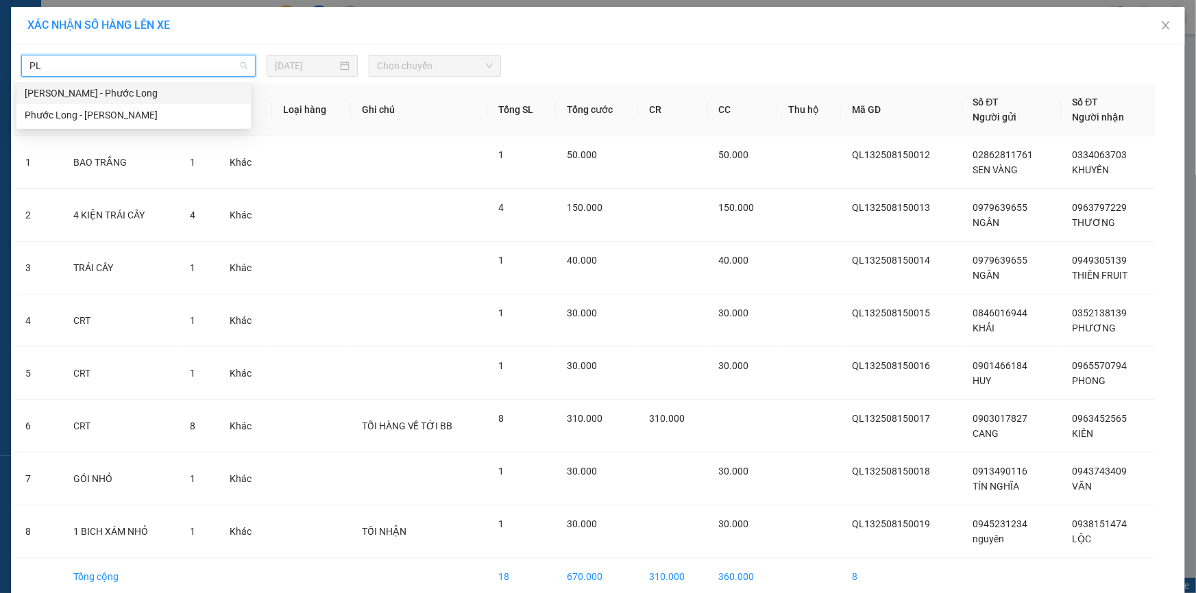
click at [150, 88] on div "Hồ Chí Minh - Phước Long" at bounding box center [134, 93] width 218 height 15
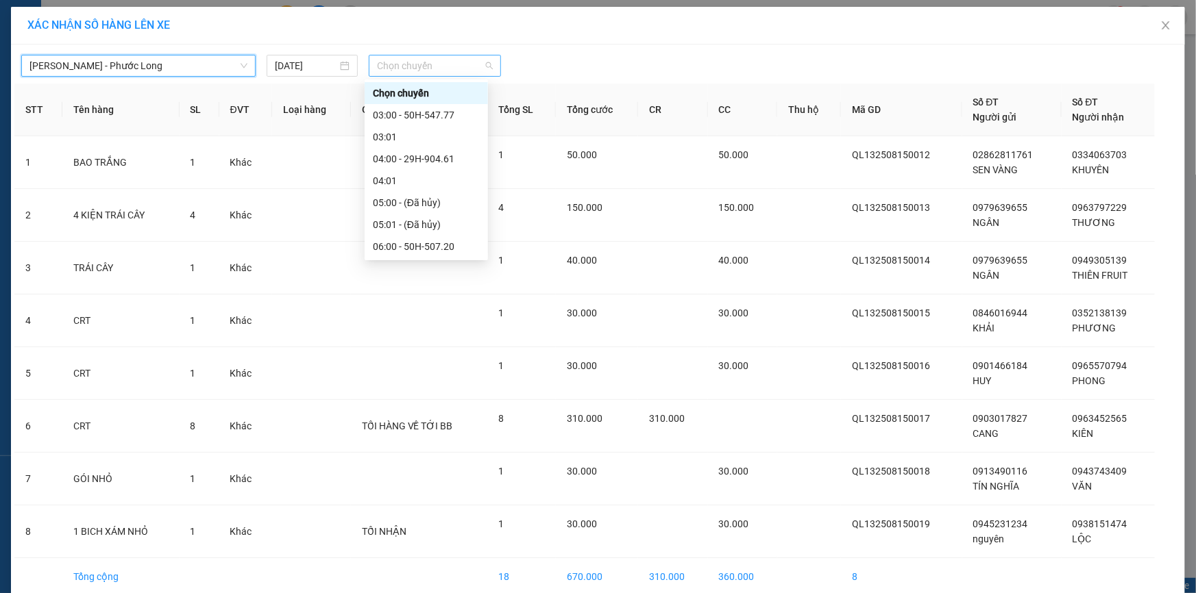
click at [429, 73] on span "Chọn chuyến" at bounding box center [435, 66] width 116 height 21
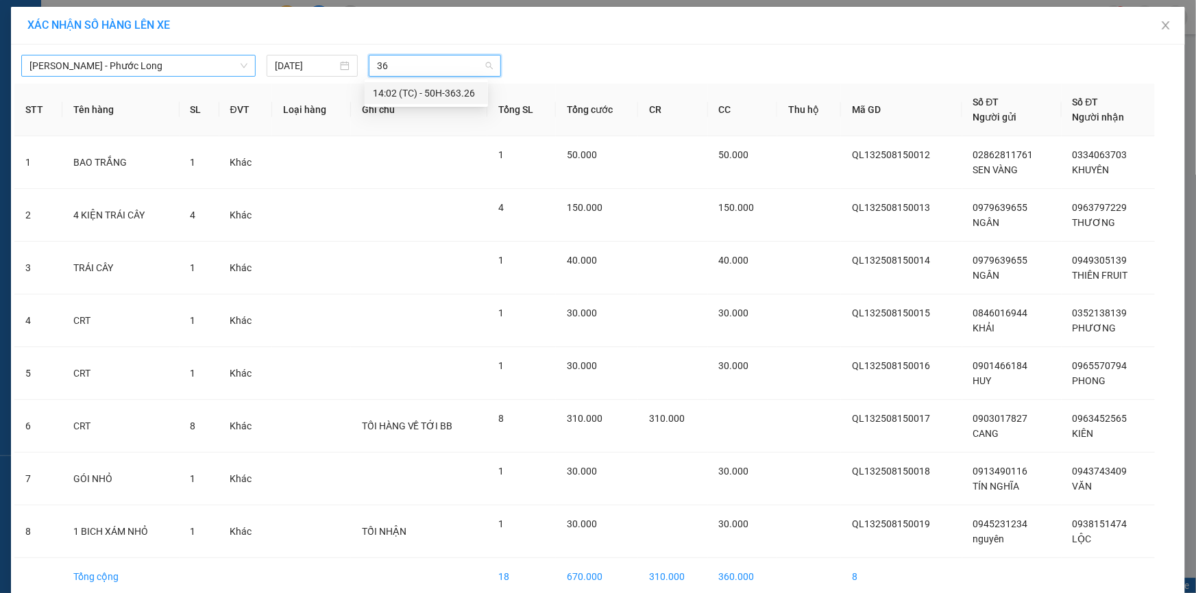
type input "363"
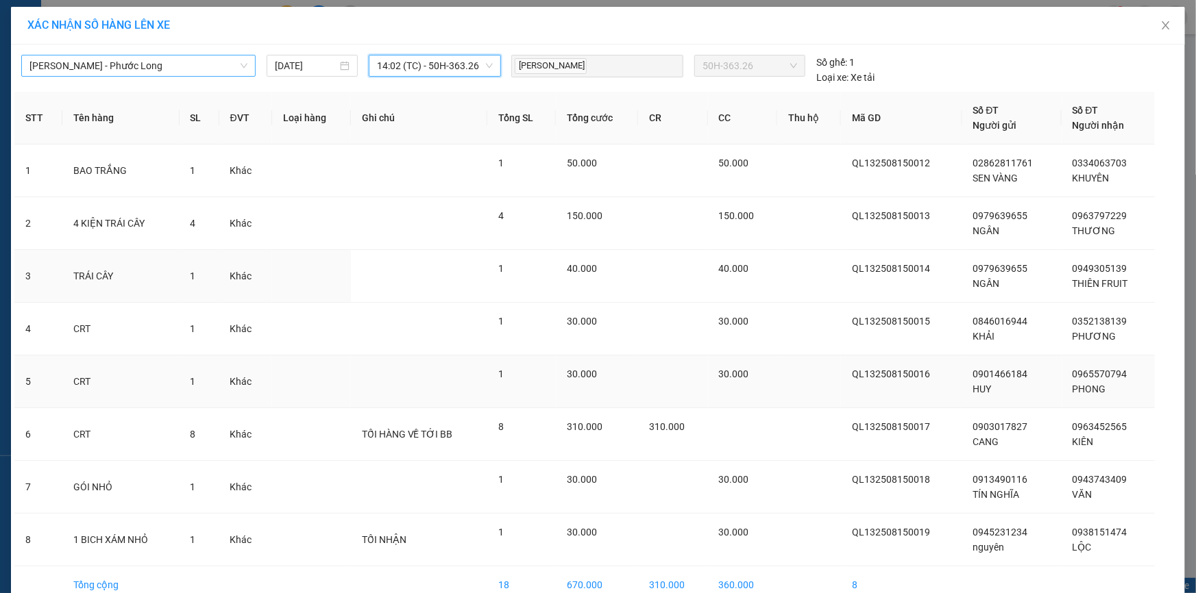
scroll to position [72, 0]
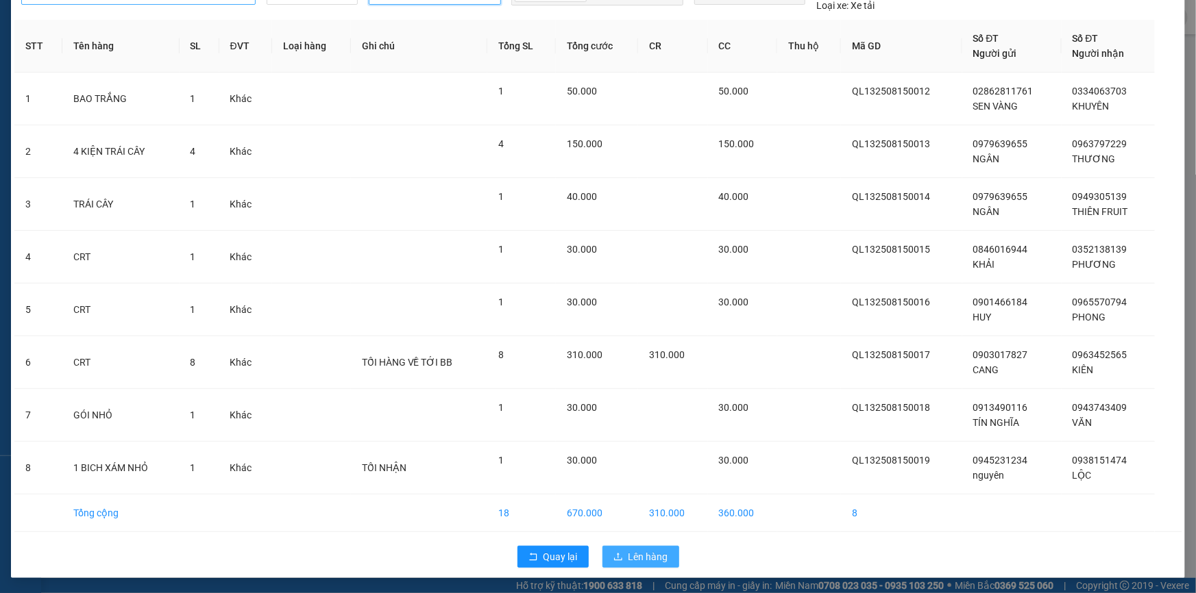
click at [632, 552] on span "Lên hàng" at bounding box center [648, 557] width 40 height 15
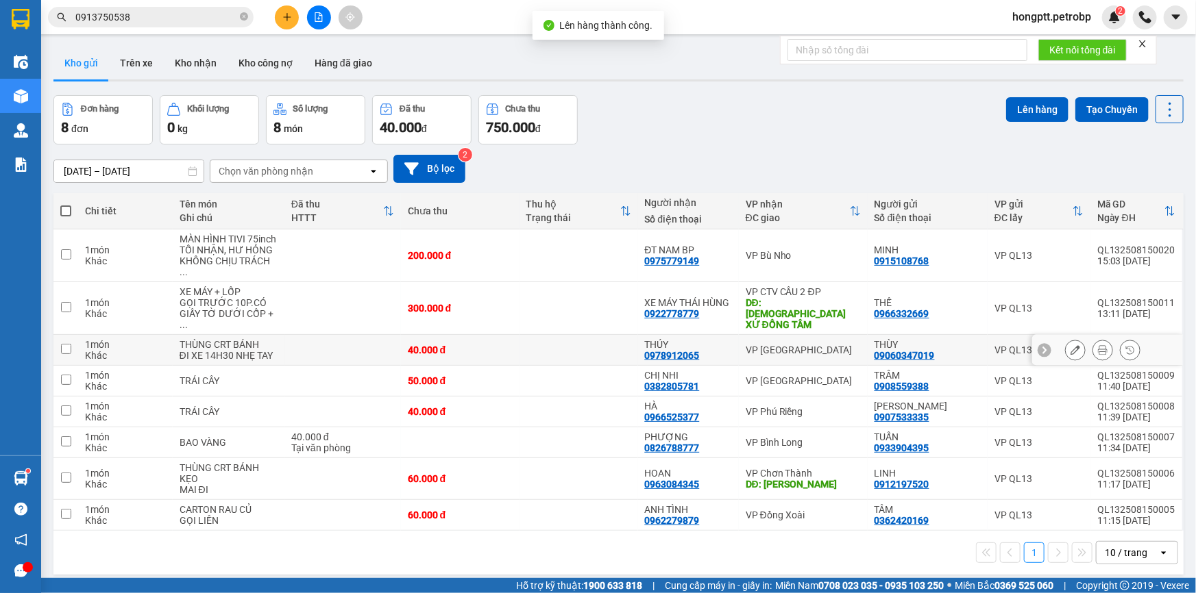
click at [285, 335] on td at bounding box center [342, 350] width 116 height 31
checkbox input "true"
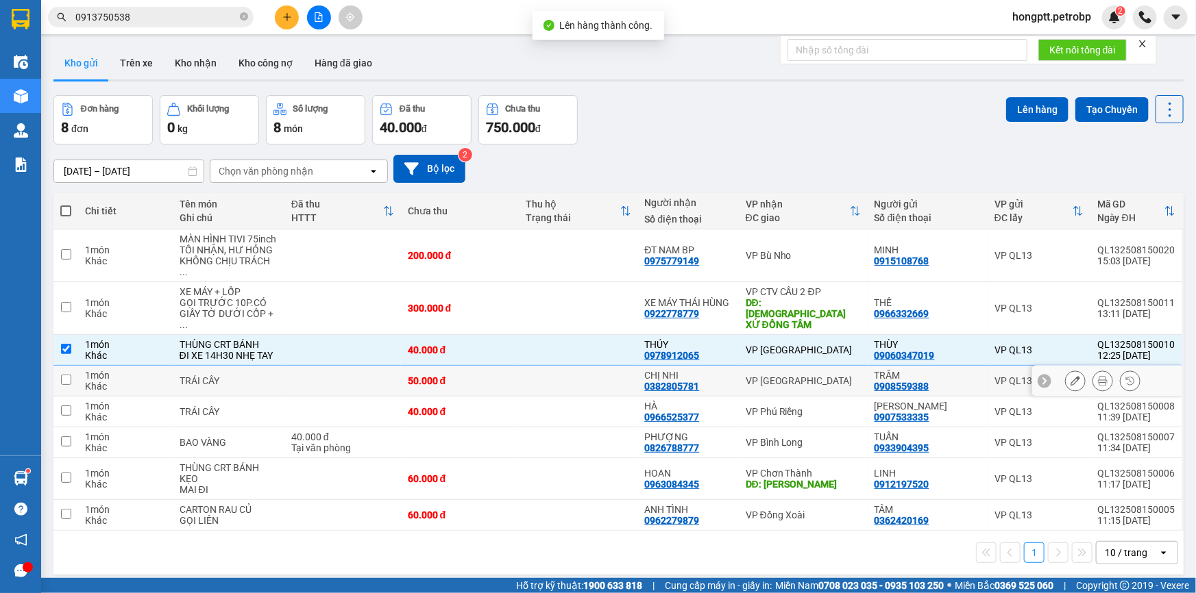
click at [285, 366] on td at bounding box center [342, 381] width 116 height 31
checkbox input "true"
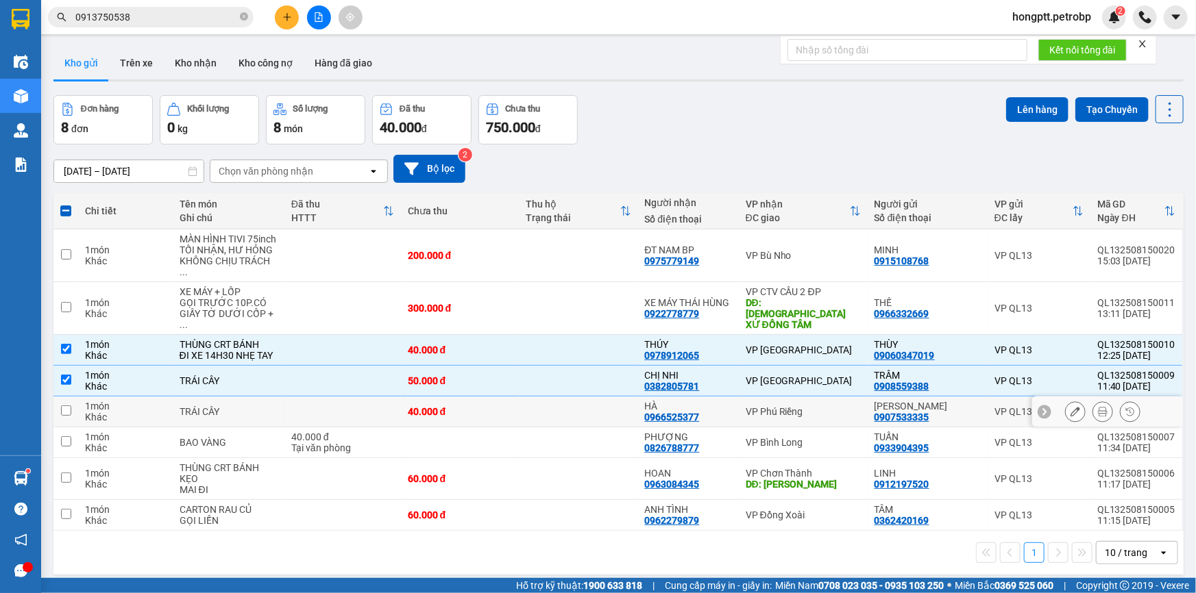
drag, startPoint x: 274, startPoint y: 395, endPoint x: 271, endPoint y: 402, distance: 7.4
click at [273, 397] on td "TRÁI CÂY" at bounding box center [229, 412] width 112 height 31
checkbox input "true"
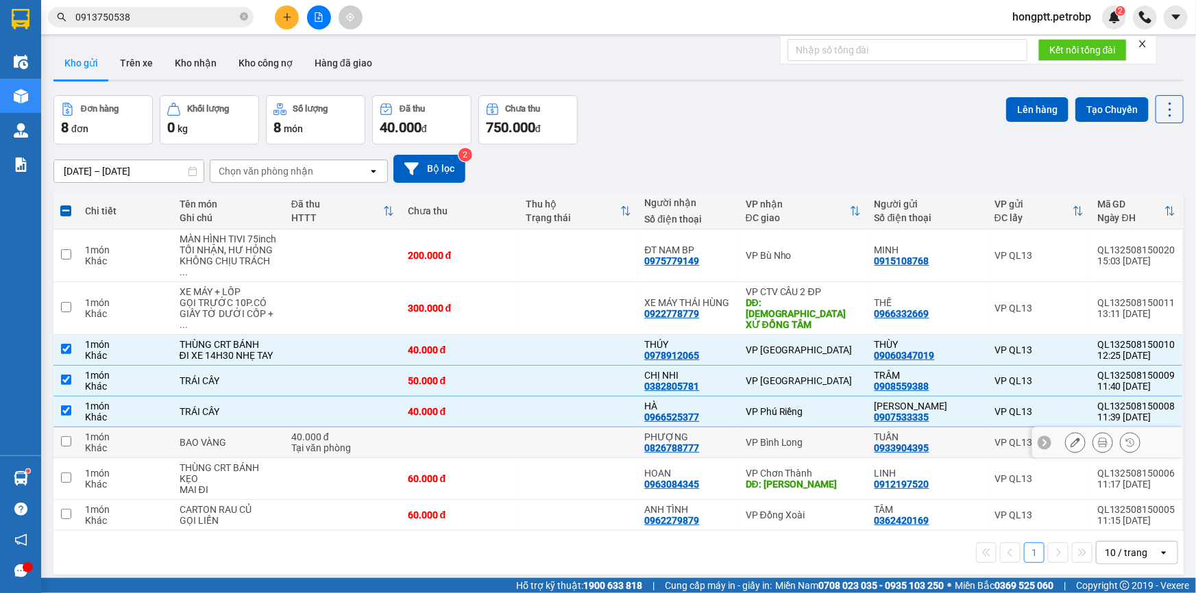
click at [275, 437] on div "BAO VÀNG" at bounding box center [229, 442] width 98 height 11
checkbox input "true"
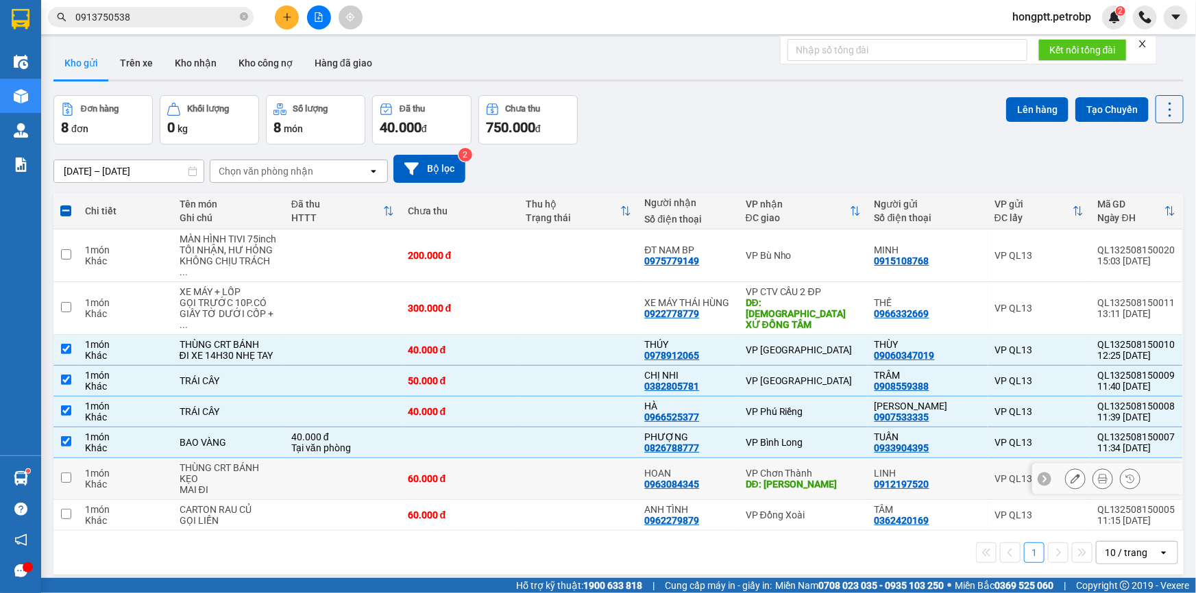
click at [276, 463] on div "THÙNG CRT BÁNH KẸO" at bounding box center [229, 474] width 98 height 22
checkbox input "true"
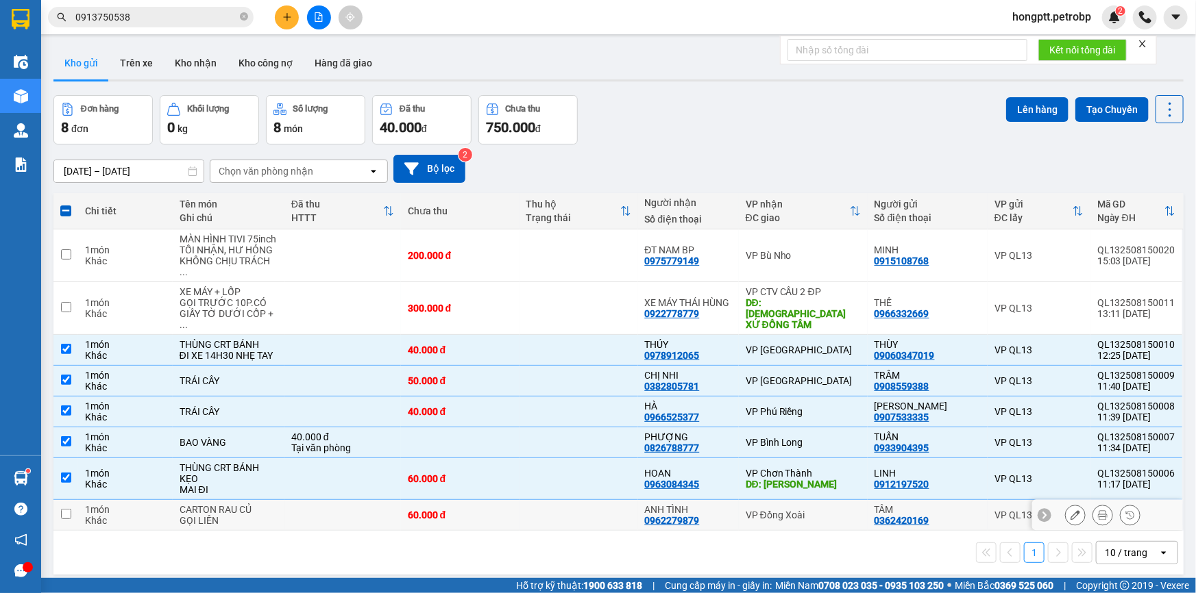
click at [274, 504] on div "CARTON RAU CỦ" at bounding box center [229, 509] width 98 height 11
checkbox input "true"
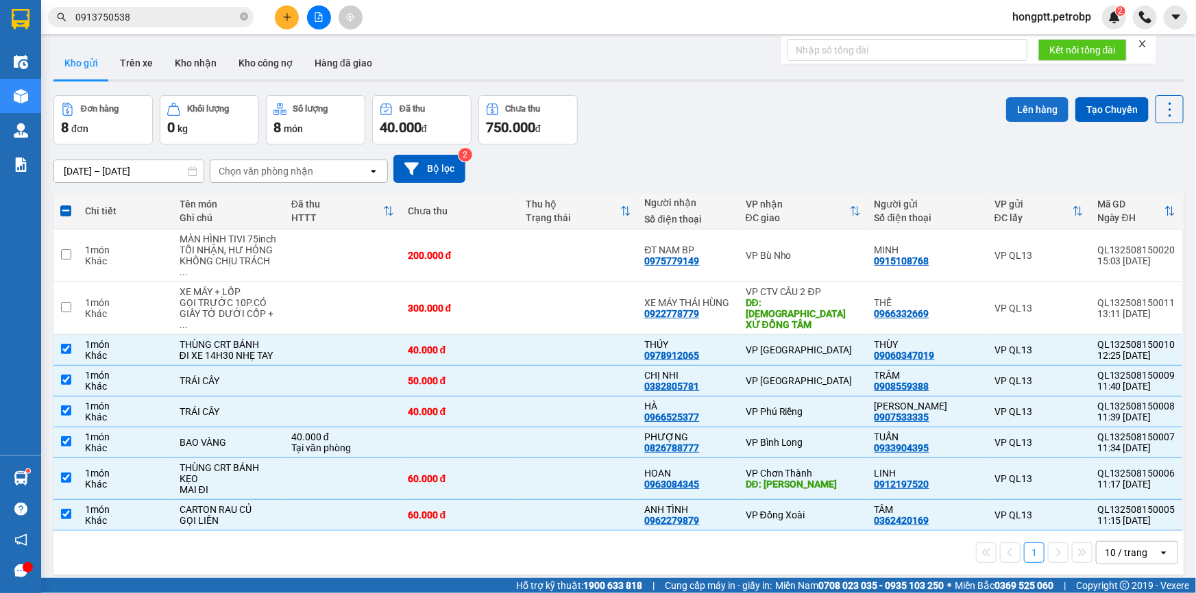
click at [1043, 116] on button "Lên hàng" at bounding box center [1037, 109] width 62 height 25
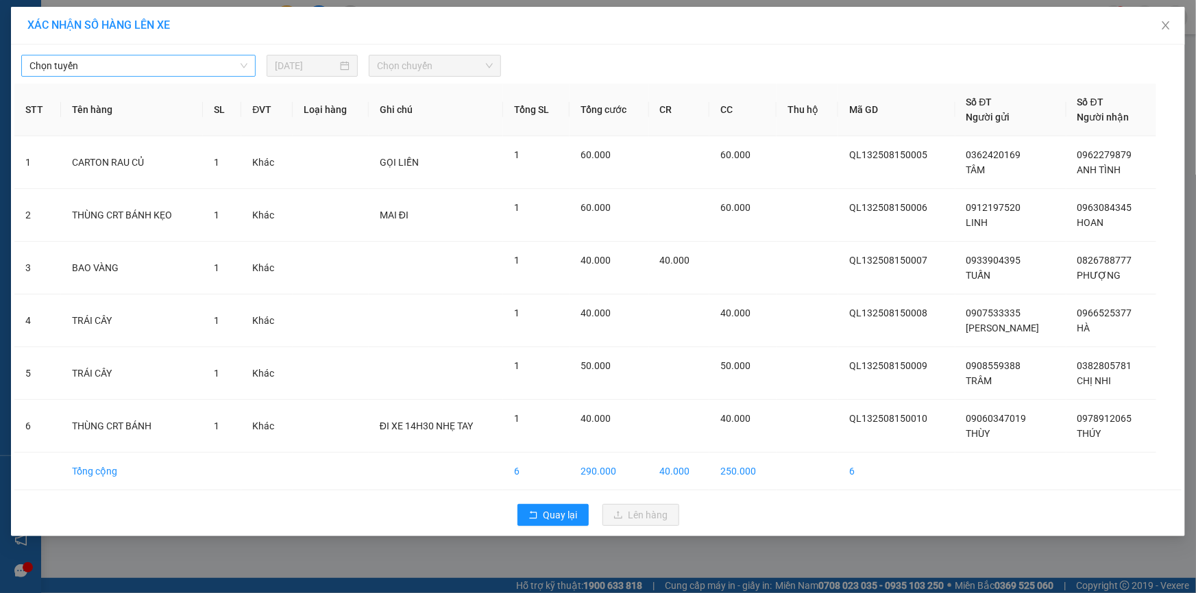
click at [209, 71] on span "Chọn tuyến" at bounding box center [138, 66] width 218 height 21
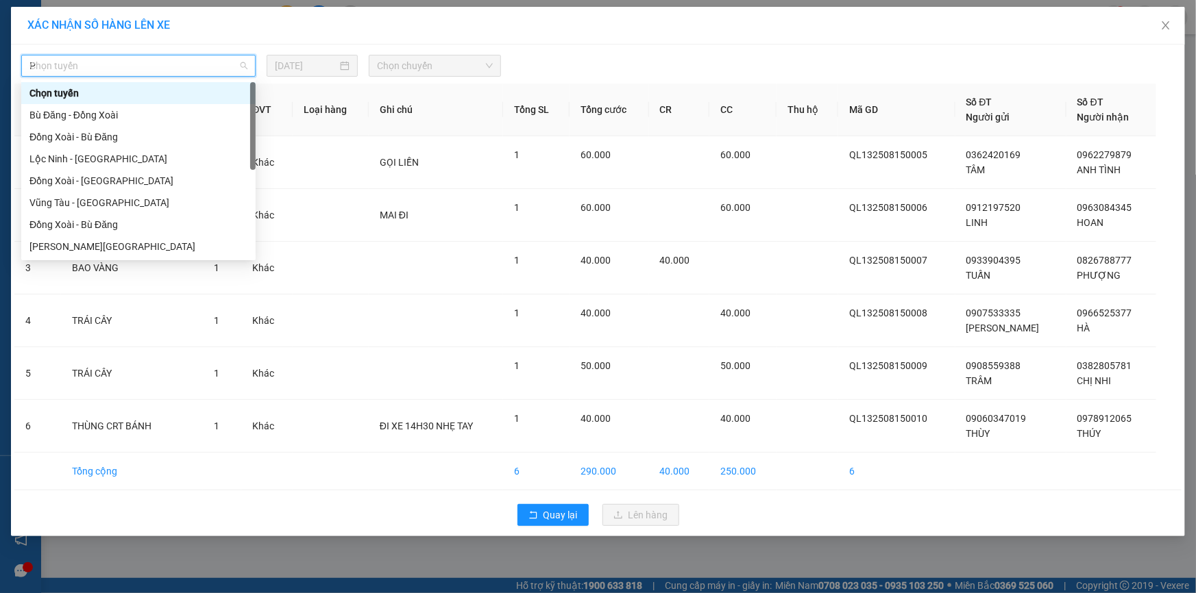
type input "PL"
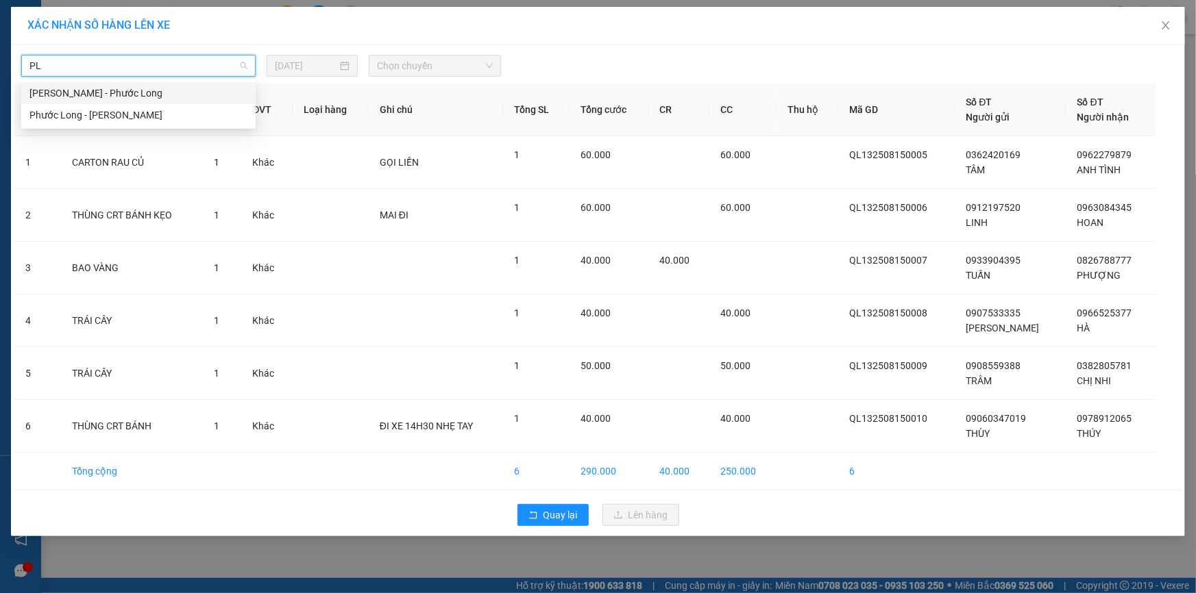
click at [219, 88] on div "Hồ Chí Minh - Phước Long" at bounding box center [138, 93] width 218 height 15
click at [419, 75] on span "Chọn chuyến" at bounding box center [435, 66] width 116 height 21
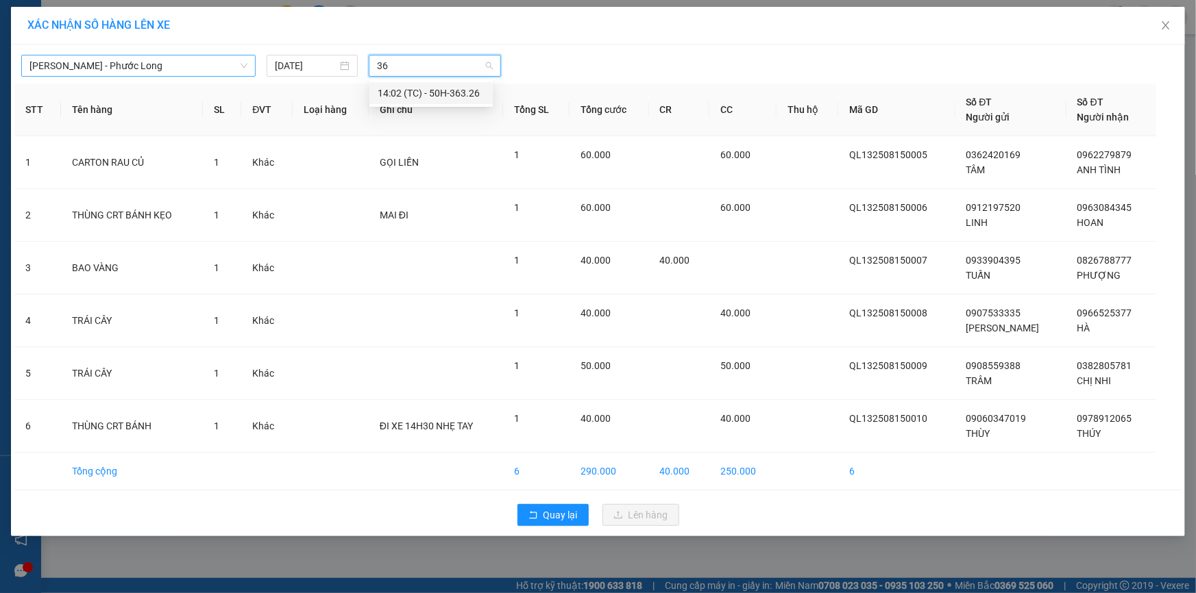
type input "363"
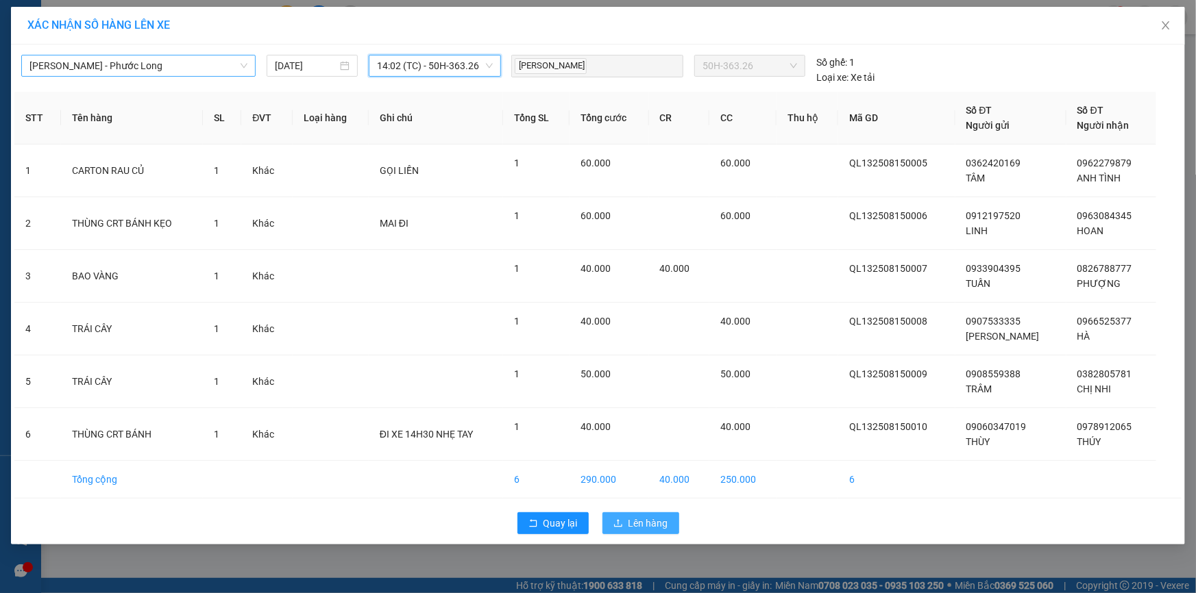
click at [625, 527] on button "Lên hàng" at bounding box center [640, 524] width 77 height 22
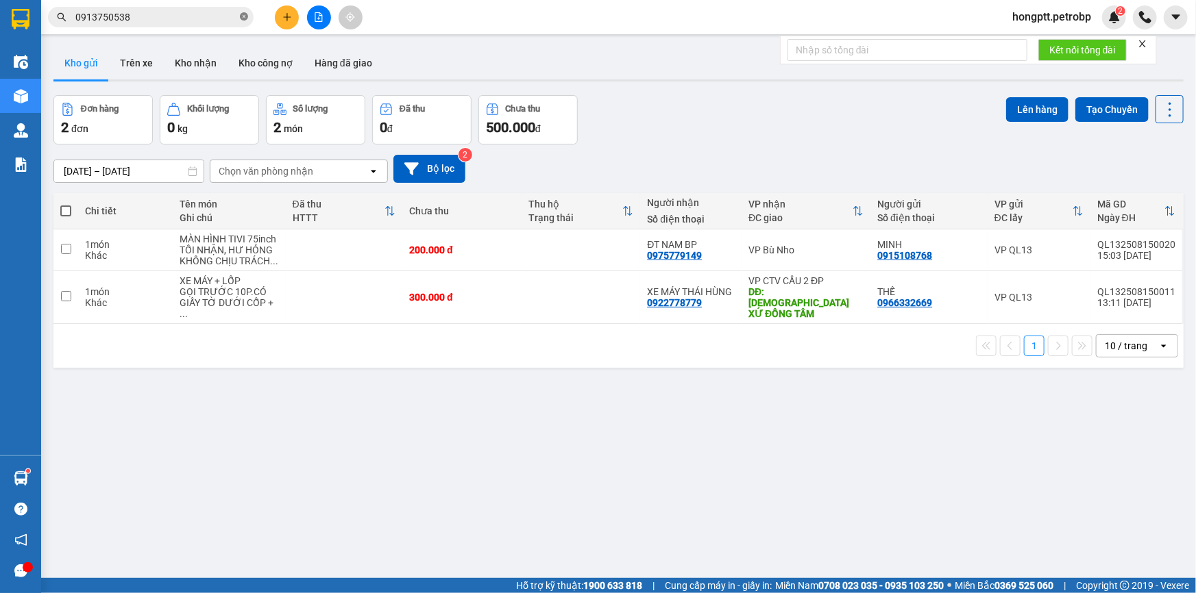
click at [241, 19] on icon "close-circle" at bounding box center [244, 16] width 8 height 8
click at [171, 22] on input "text" at bounding box center [156, 17] width 162 height 15
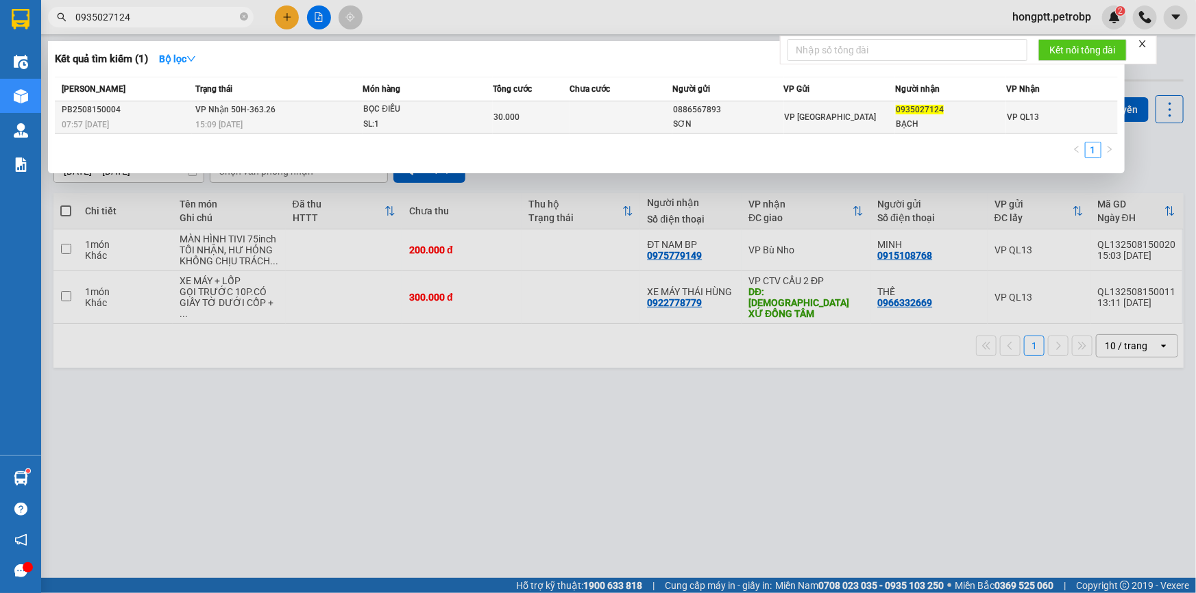
type input "0935027124"
click at [350, 105] on td "VP Nhận 50H-363.26 15:09 - 15/08" at bounding box center [277, 117] width 171 height 32
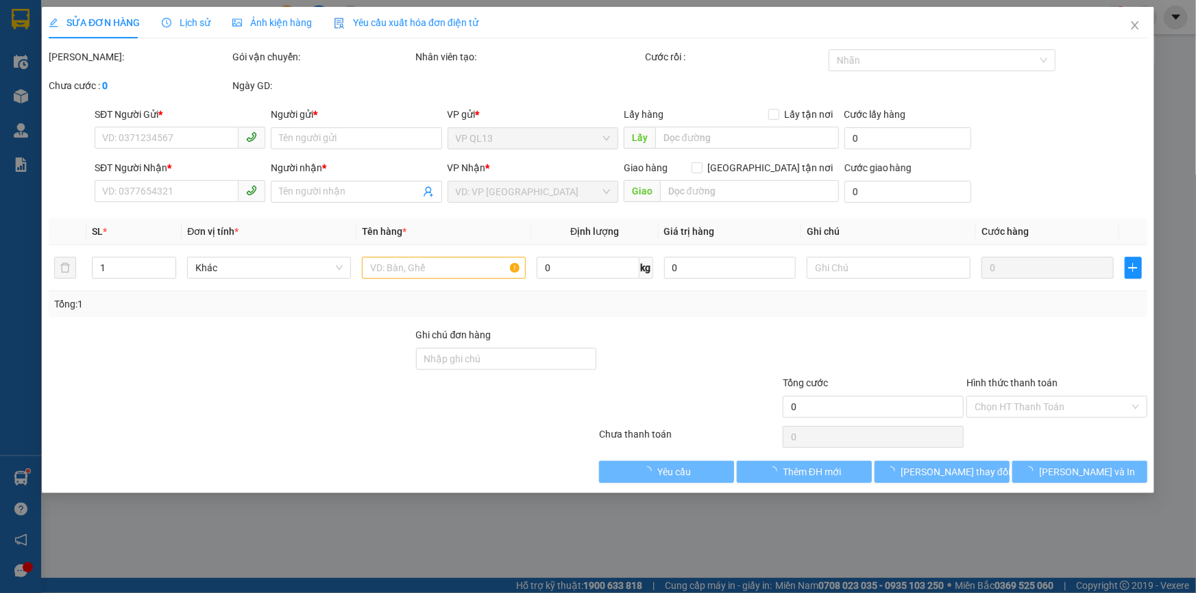
type input "0886567893"
type input "SƠN"
type input "0935027124"
type input "BẠCH"
type input "30.000"
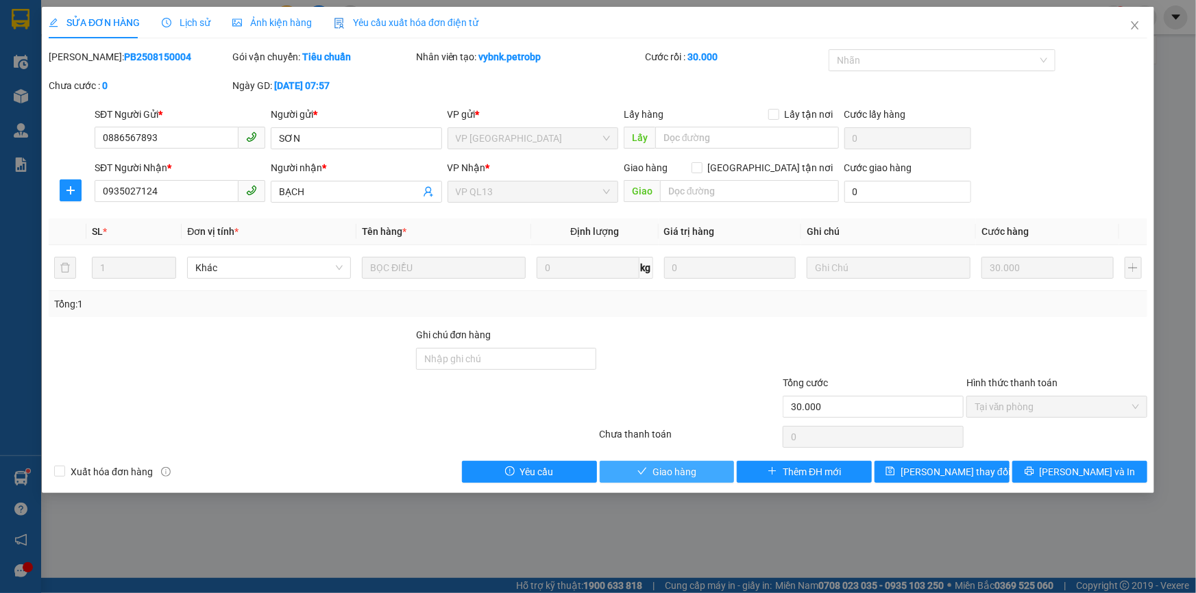
click at [709, 477] on button "Giao hàng" at bounding box center [667, 472] width 135 height 22
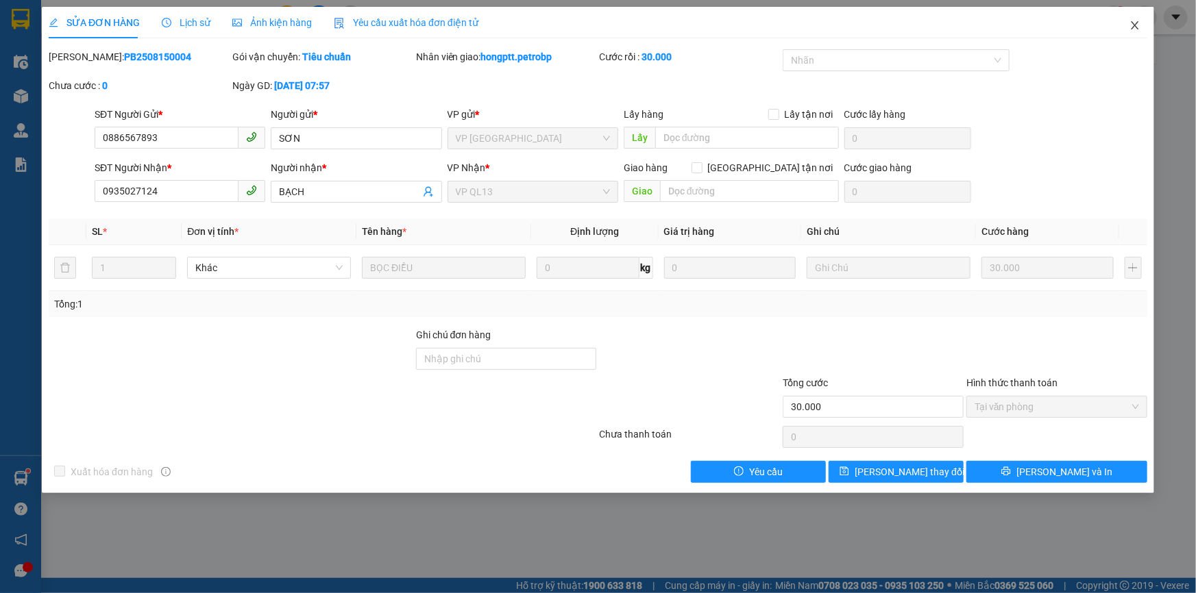
click at [1133, 24] on icon "close" at bounding box center [1135, 25] width 8 height 8
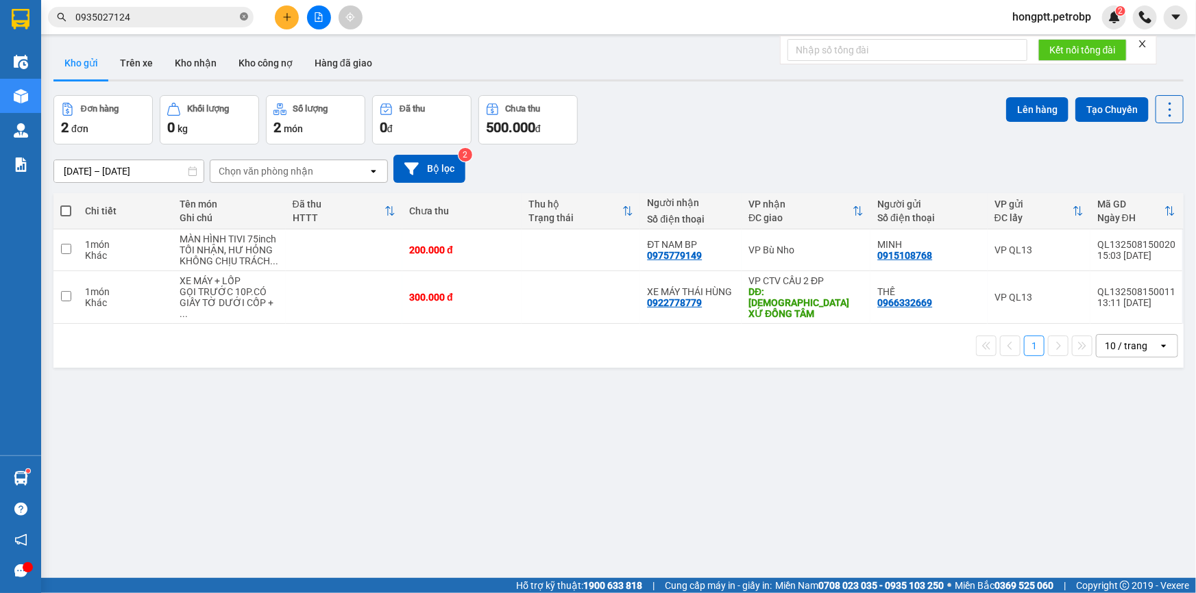
click at [240, 20] on icon "close-circle" at bounding box center [244, 16] width 8 height 8
click at [208, 16] on input "text" at bounding box center [156, 17] width 162 height 15
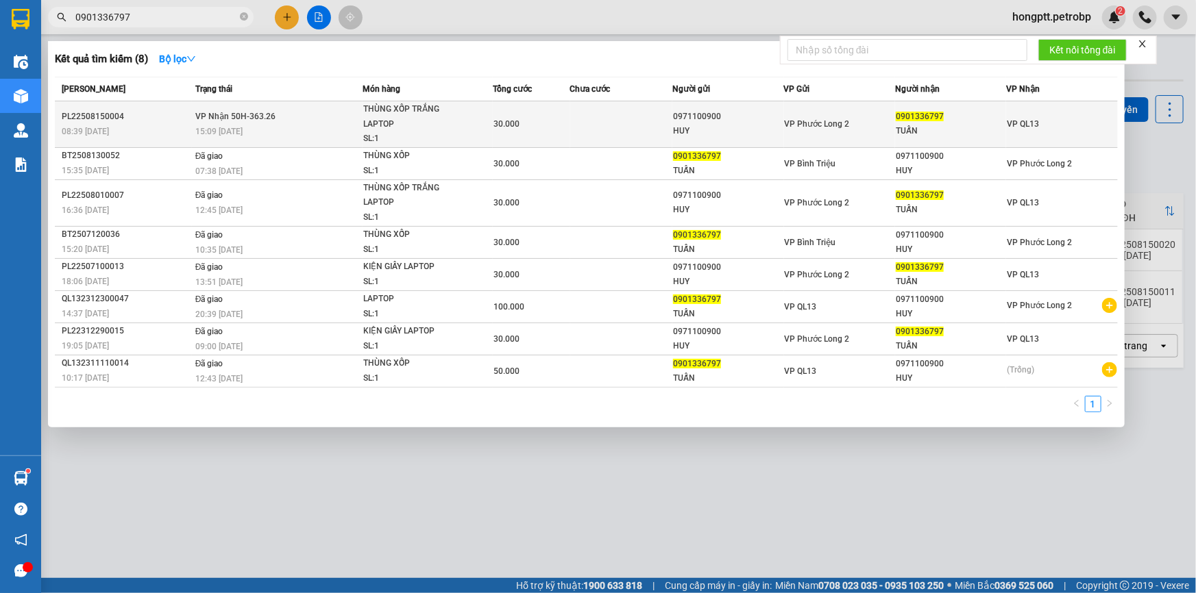
type input "0901336797"
click at [291, 131] on div "15:09 - 15/08" at bounding box center [278, 131] width 167 height 15
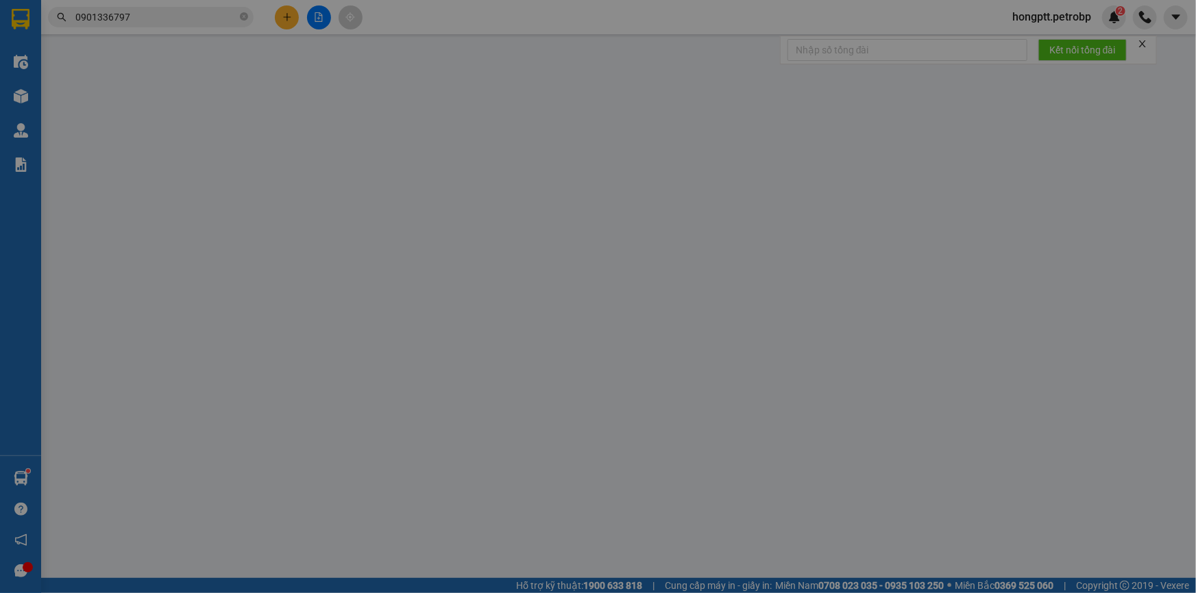
type input "0971100900"
type input "HUY"
type input "0901336797"
type input "TUẤN"
type input "30.000"
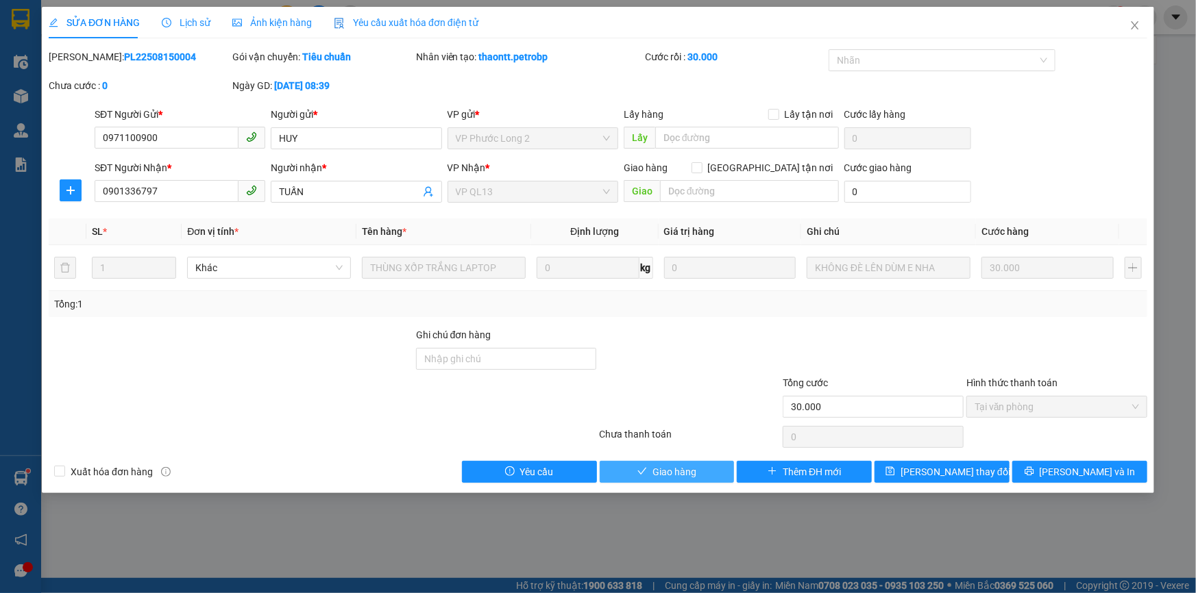
click at [640, 472] on icon "check" at bounding box center [642, 472] width 10 height 10
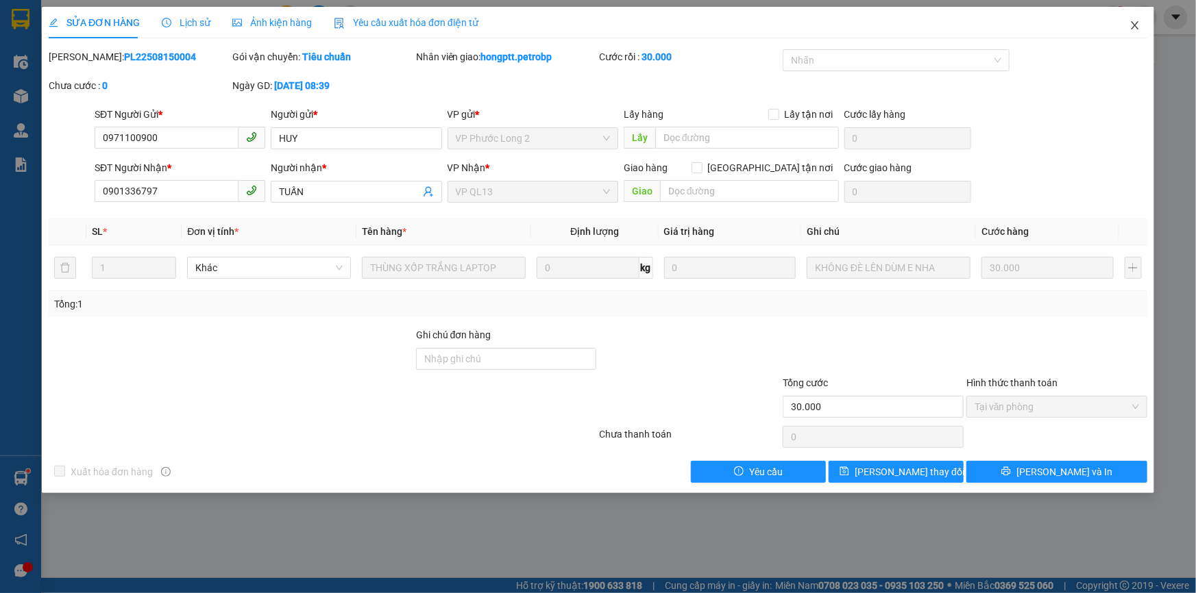
click at [1132, 19] on span "Close" at bounding box center [1135, 26] width 38 height 38
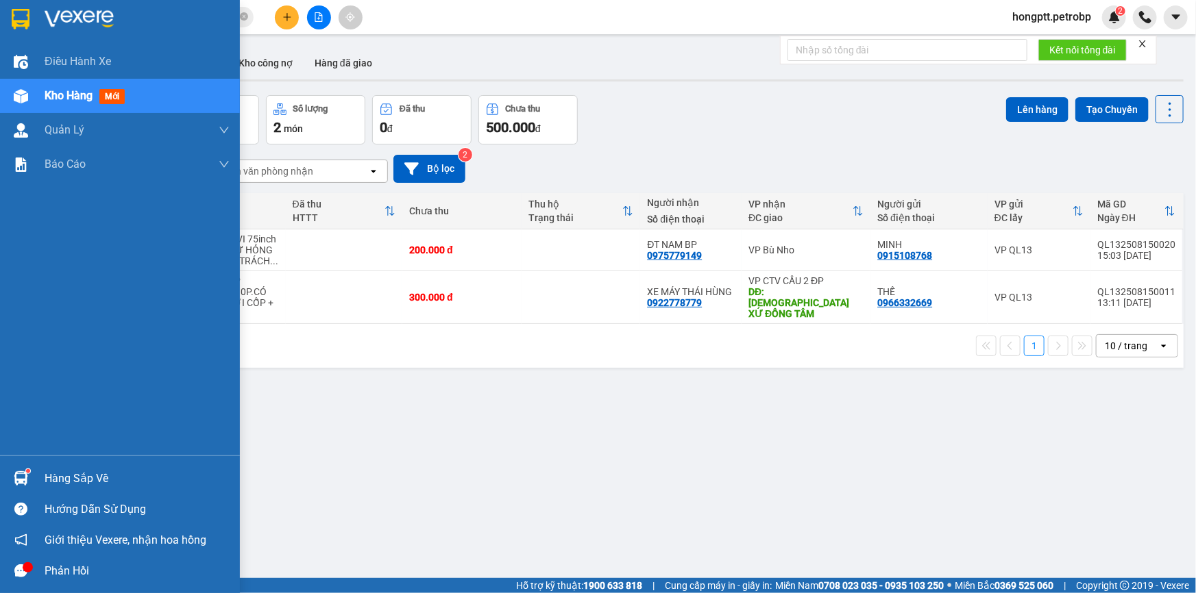
click at [21, 481] on img at bounding box center [21, 478] width 14 height 14
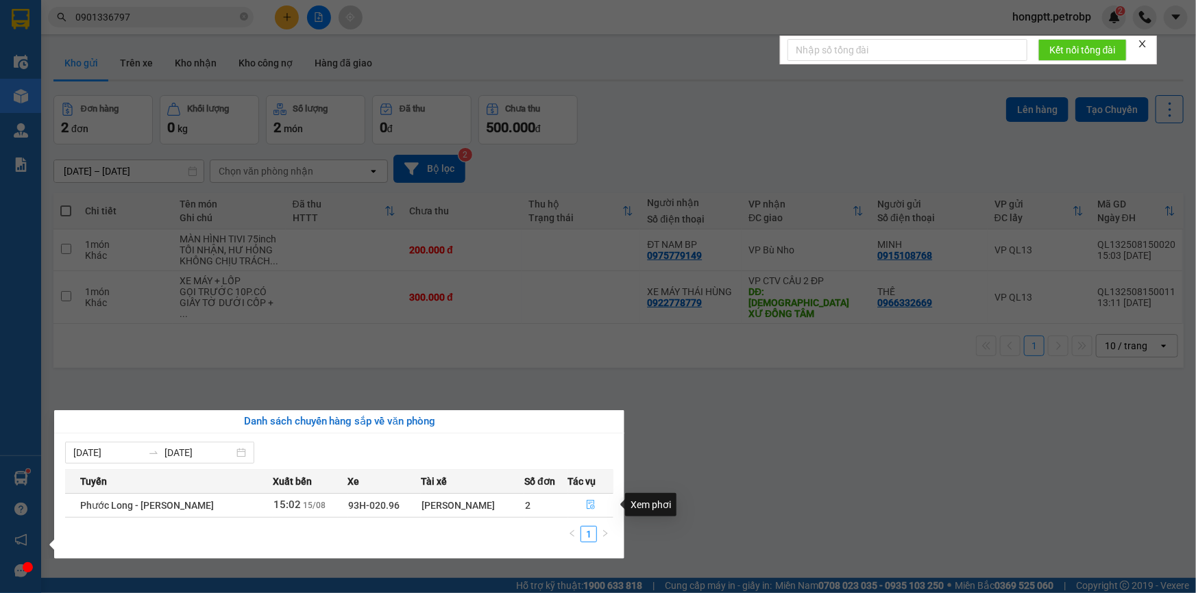
click at [592, 504] on icon "file-done" at bounding box center [591, 505] width 10 height 10
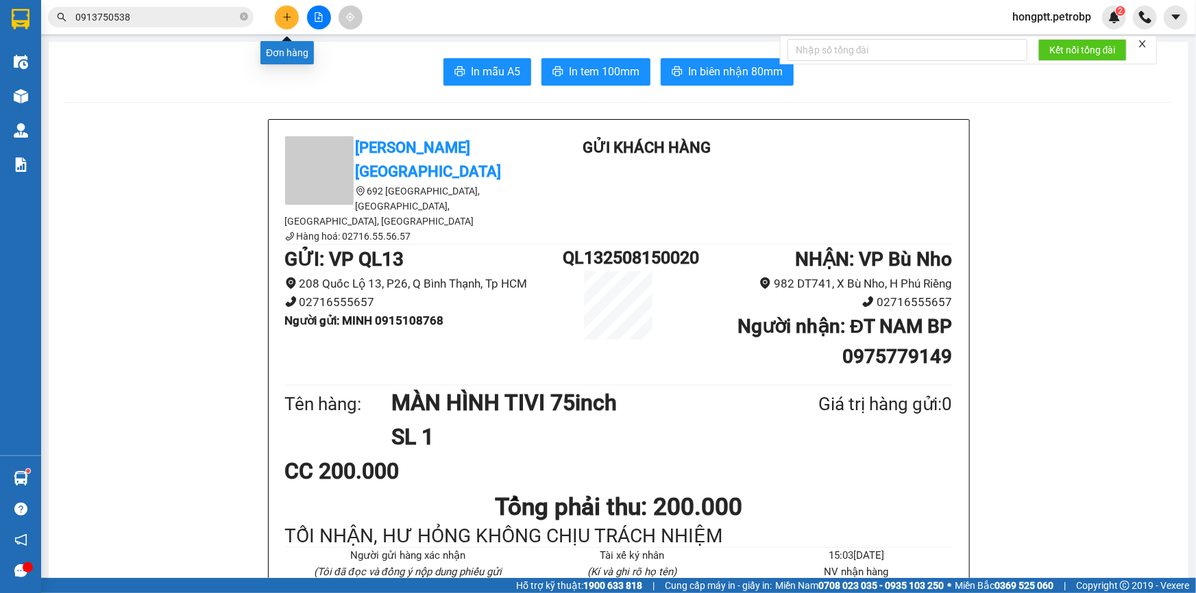
click at [284, 20] on icon "plus" at bounding box center [287, 17] width 10 height 10
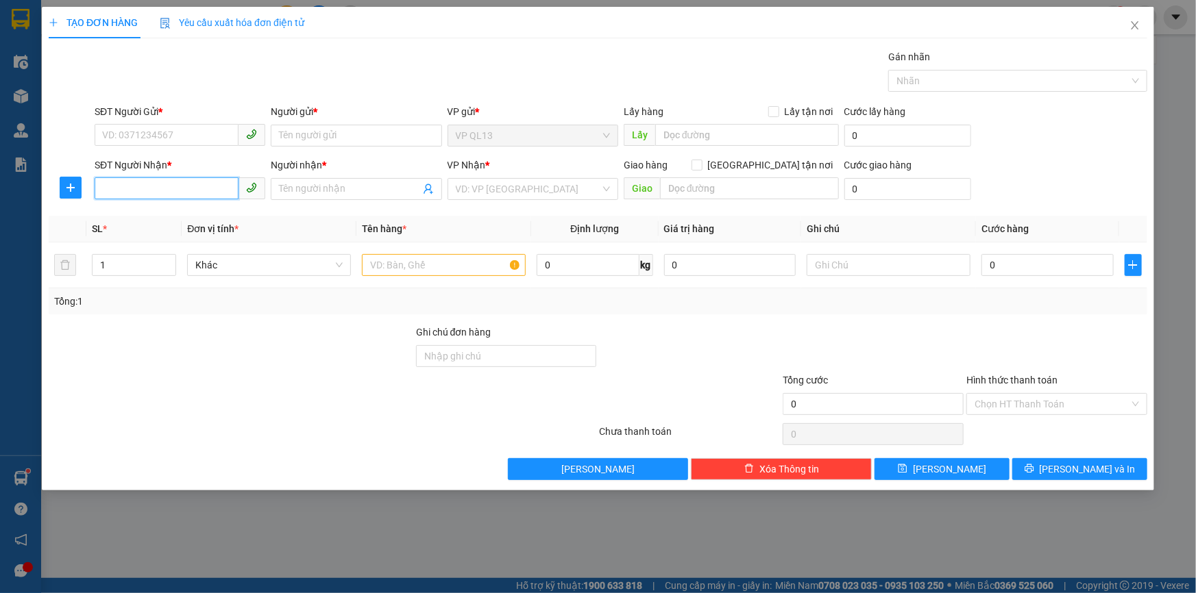
click at [191, 186] on input "SĐT Người Nhận *" at bounding box center [167, 188] width 144 height 22
type input "0976316319"
click at [217, 214] on div "0976316319 - hương" at bounding box center [180, 216] width 154 height 15
type input "hương"
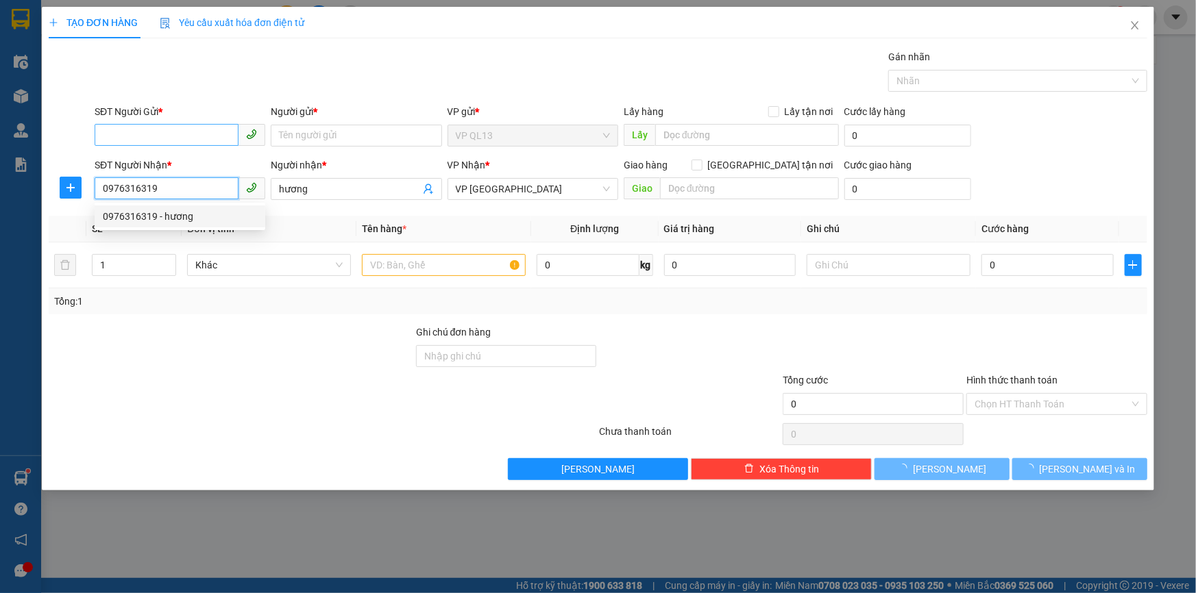
type input "40.000"
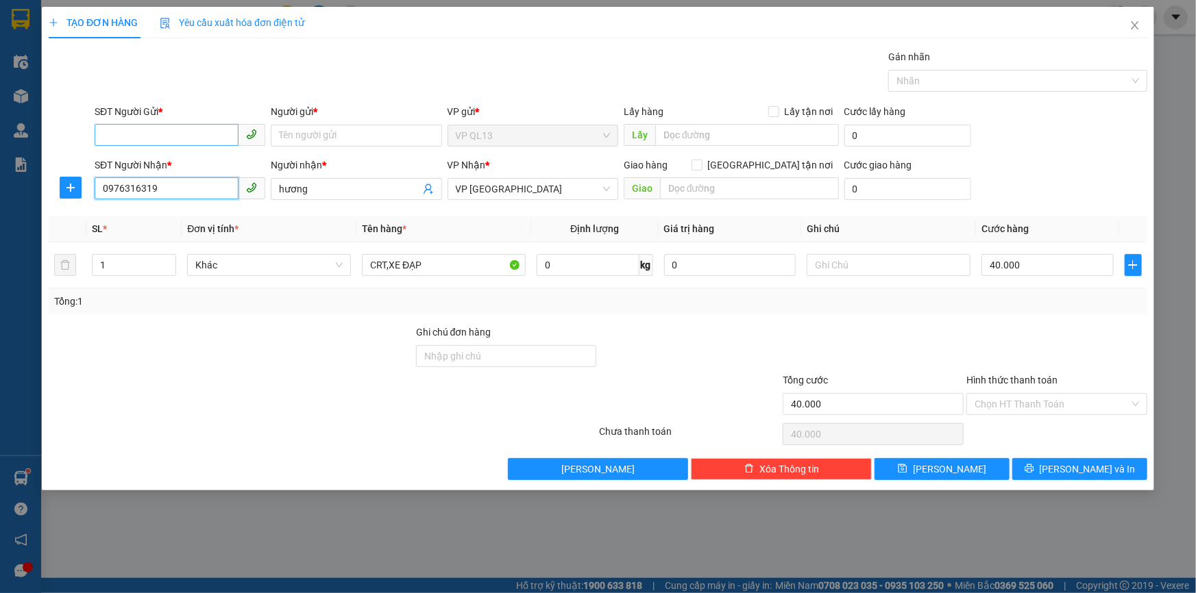
type input "0976316319"
click at [172, 134] on input "SĐT Người Gửi *" at bounding box center [167, 135] width 144 height 22
click at [161, 166] on div "0889955655 - LIÊM" at bounding box center [180, 163] width 154 height 15
type input "0889955655"
type input "LIÊM"
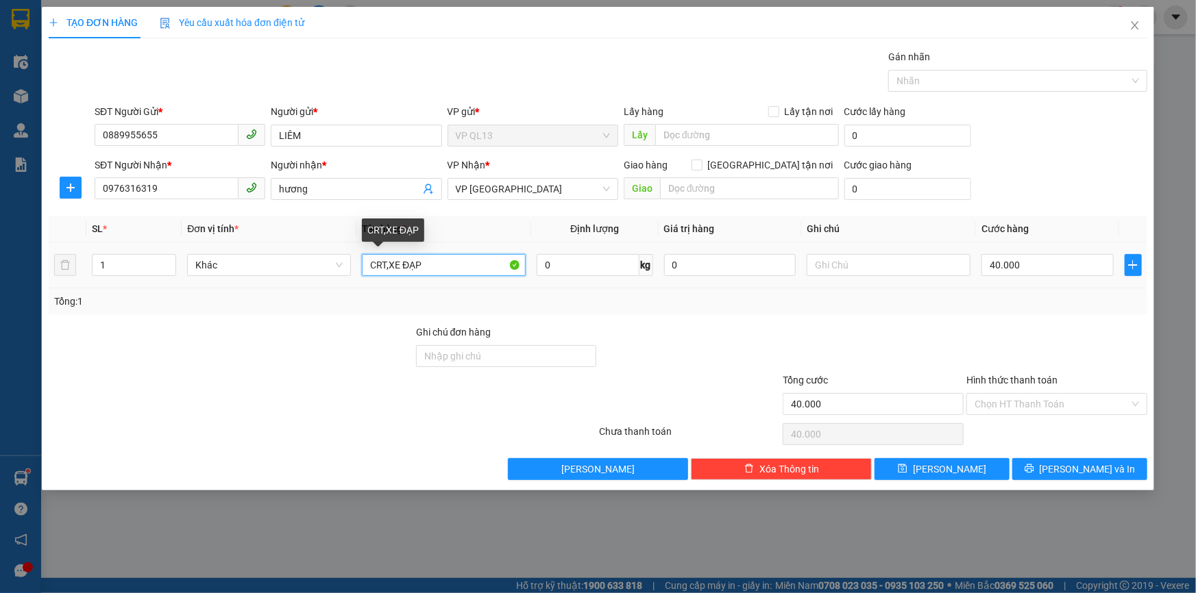
click at [383, 265] on input "CRT,XE ĐẠP" at bounding box center [444, 265] width 164 height 22
type input "CRT"
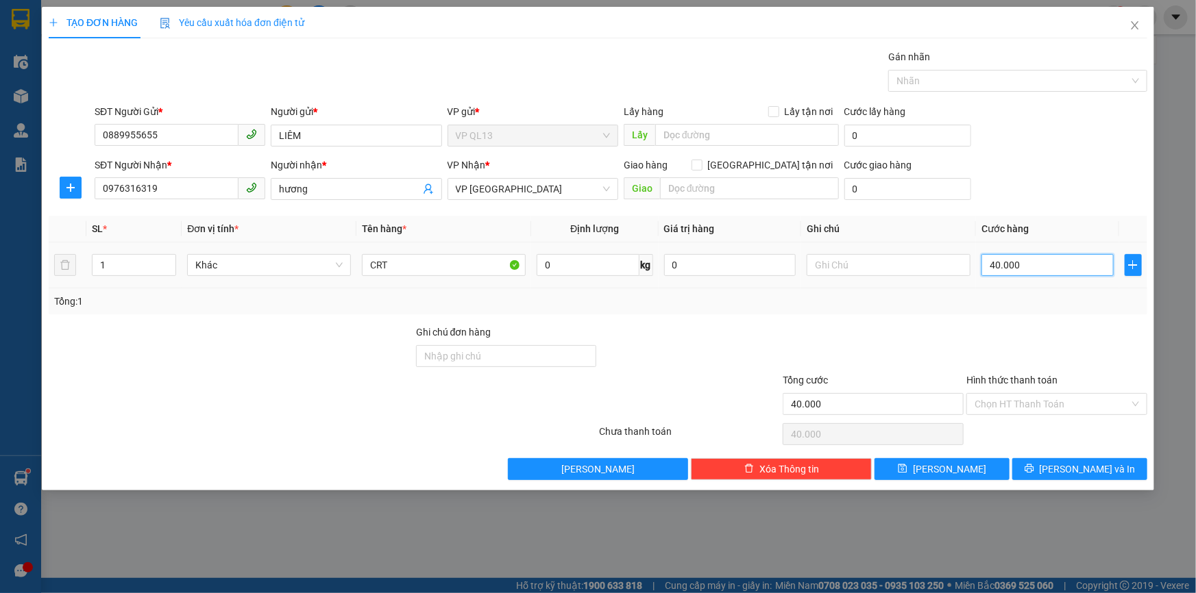
click at [1057, 259] on input "40.000" at bounding box center [1047, 265] width 132 height 22
type input "3"
type input "30"
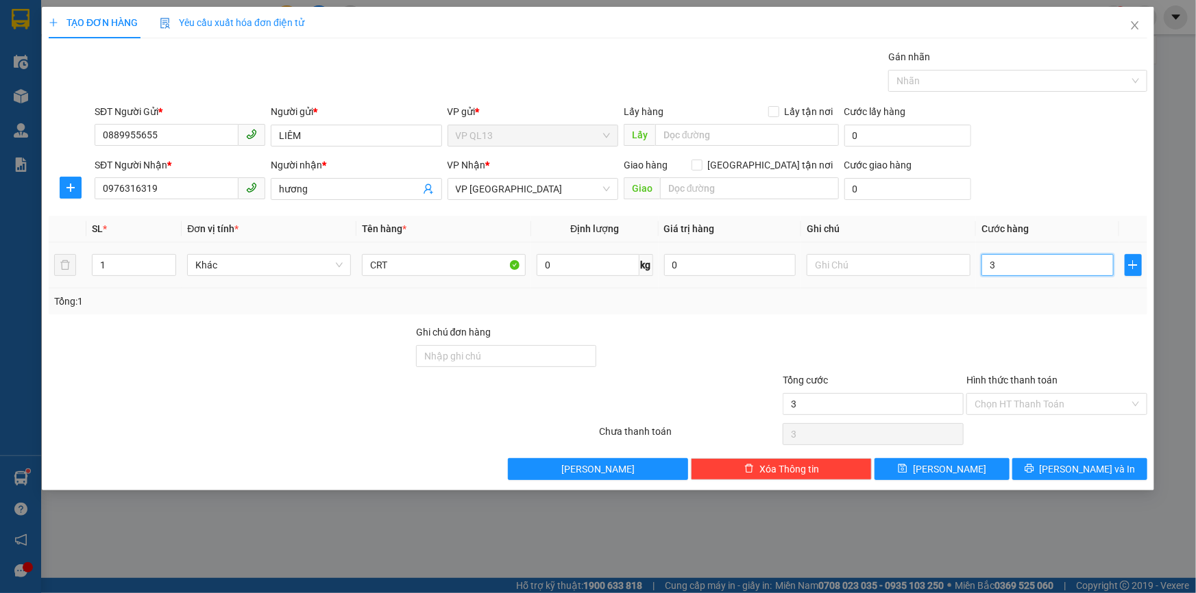
type input "30"
type input "30.000"
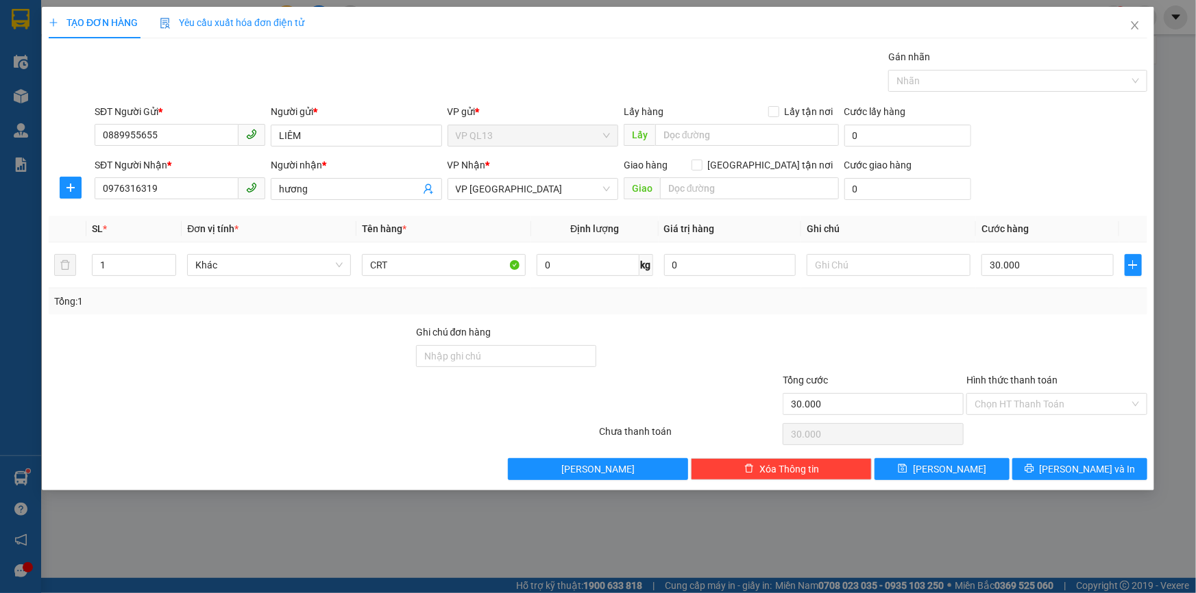
click at [1024, 311] on div "Tổng: 1" at bounding box center [598, 301] width 1098 height 26
click at [1072, 465] on span "[PERSON_NAME] và In" at bounding box center [1088, 469] width 96 height 15
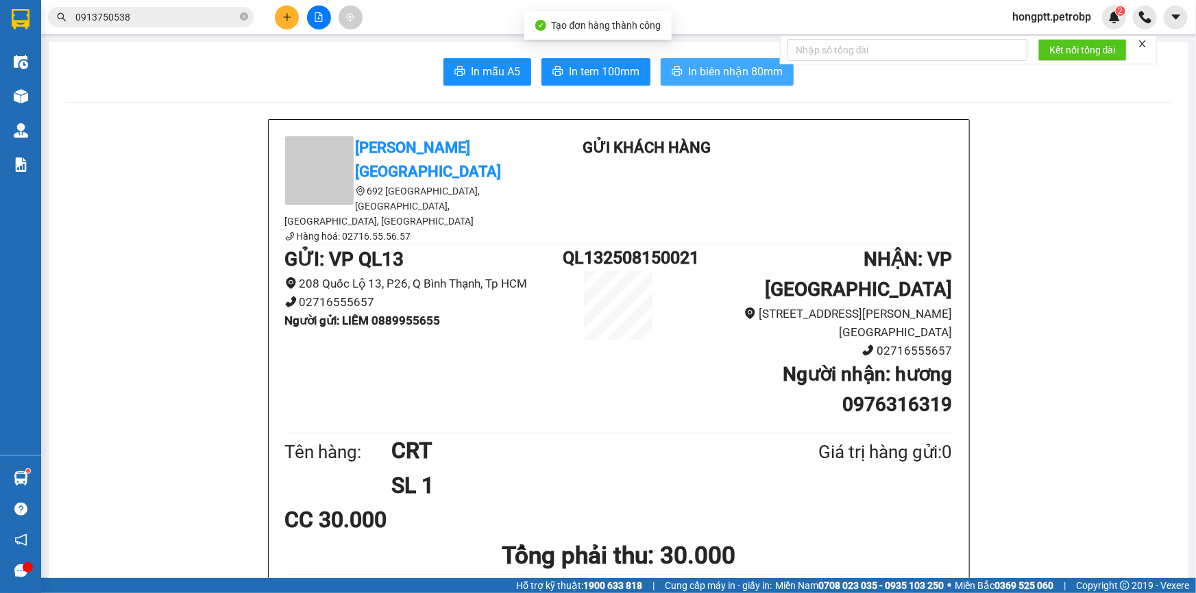
click at [688, 75] on span "In biên nhận 80mm" at bounding box center [735, 71] width 95 height 17
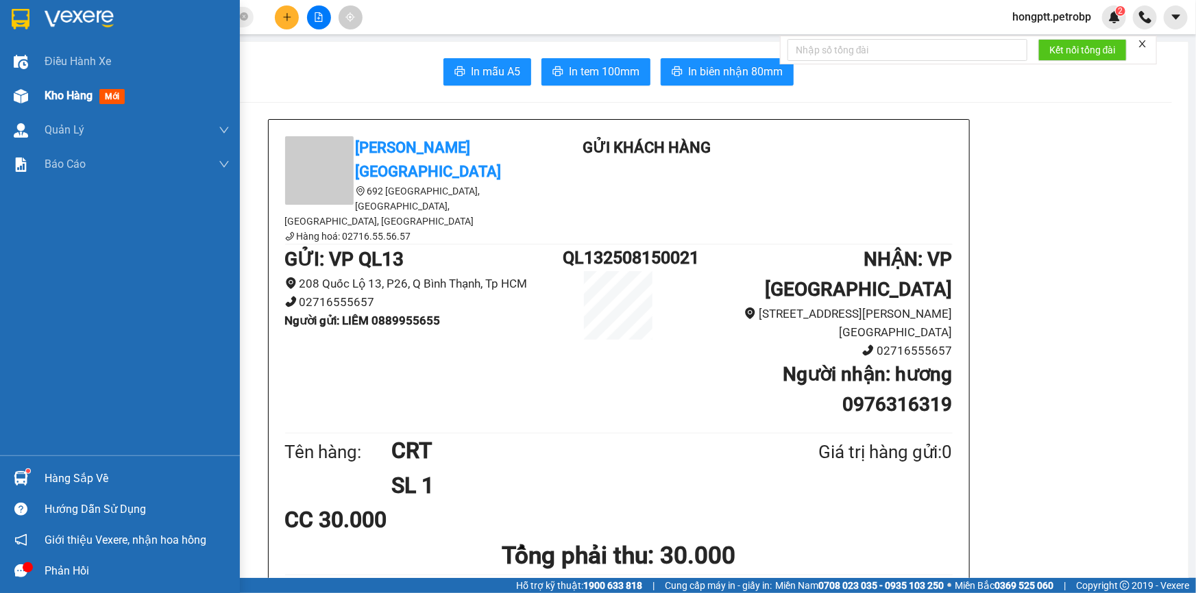
click at [79, 102] on span "Kho hàng" at bounding box center [69, 95] width 48 height 13
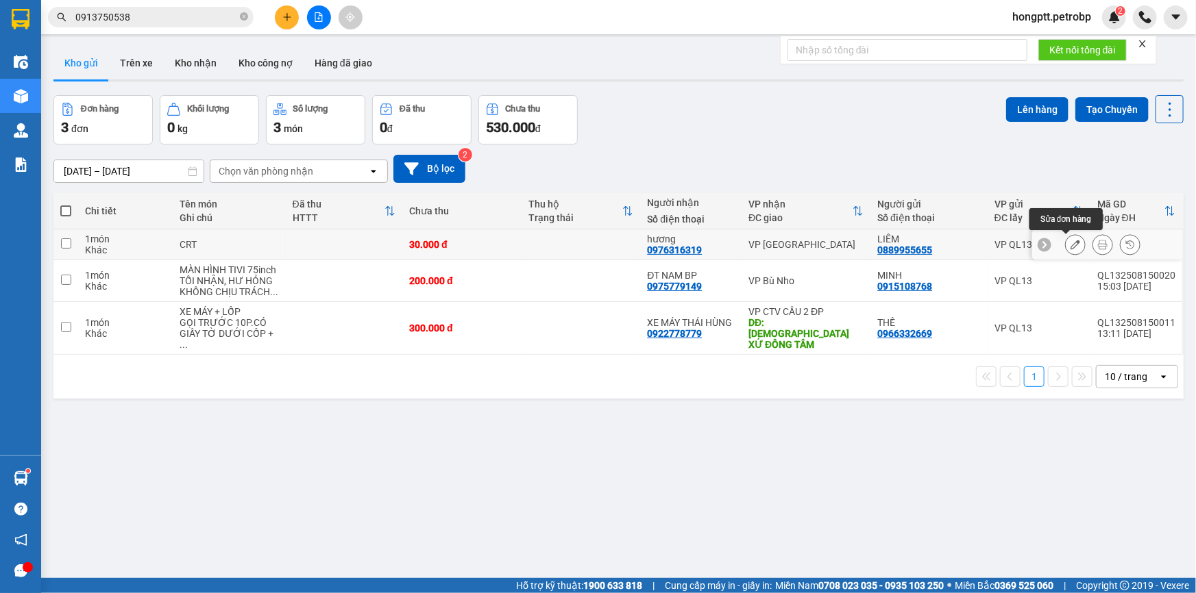
click at [1070, 249] on icon at bounding box center [1075, 245] width 10 height 10
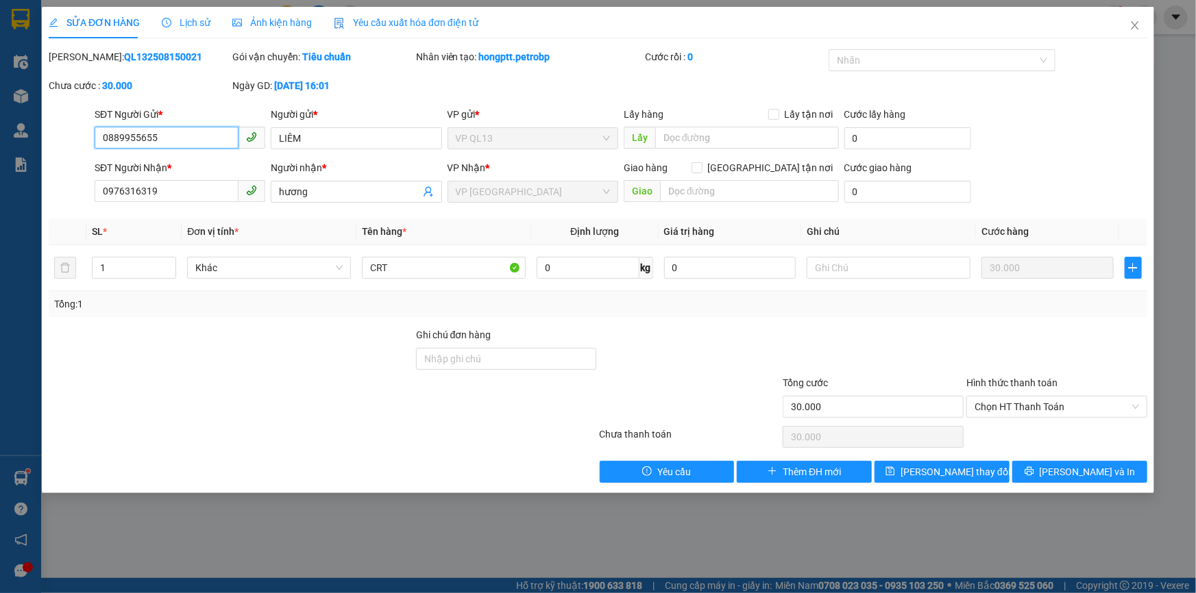
click at [160, 141] on input "0889955655" at bounding box center [167, 138] width 144 height 22
type input "0902665563"
click at [313, 142] on input "LIÊM" at bounding box center [356, 138] width 171 height 22
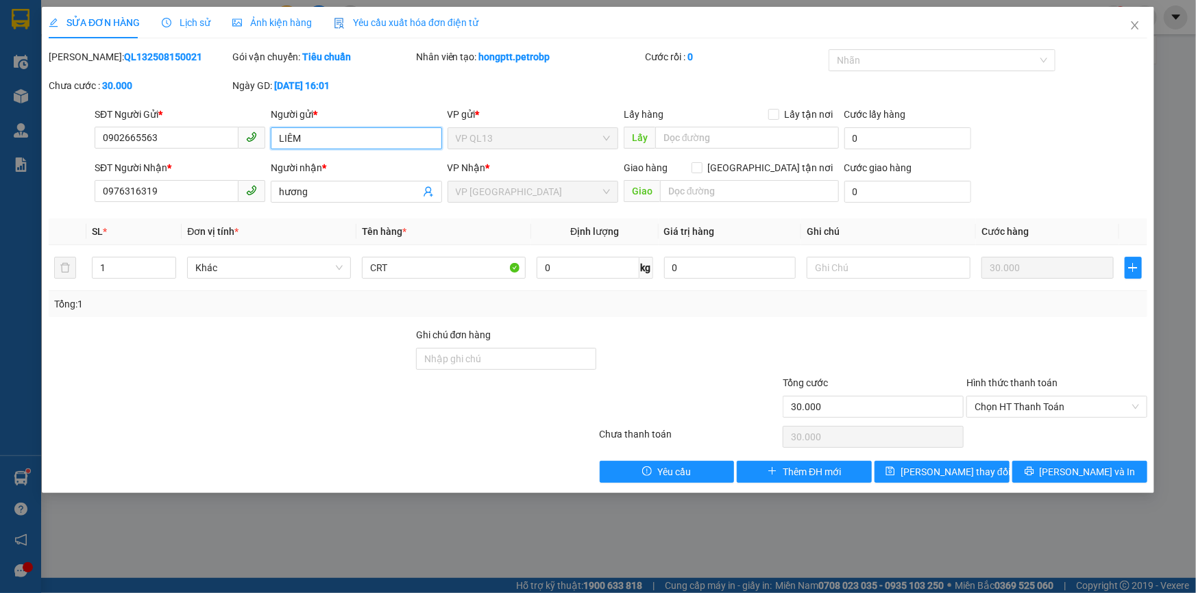
click at [313, 142] on input "LIÊM" at bounding box center [356, 138] width 171 height 22
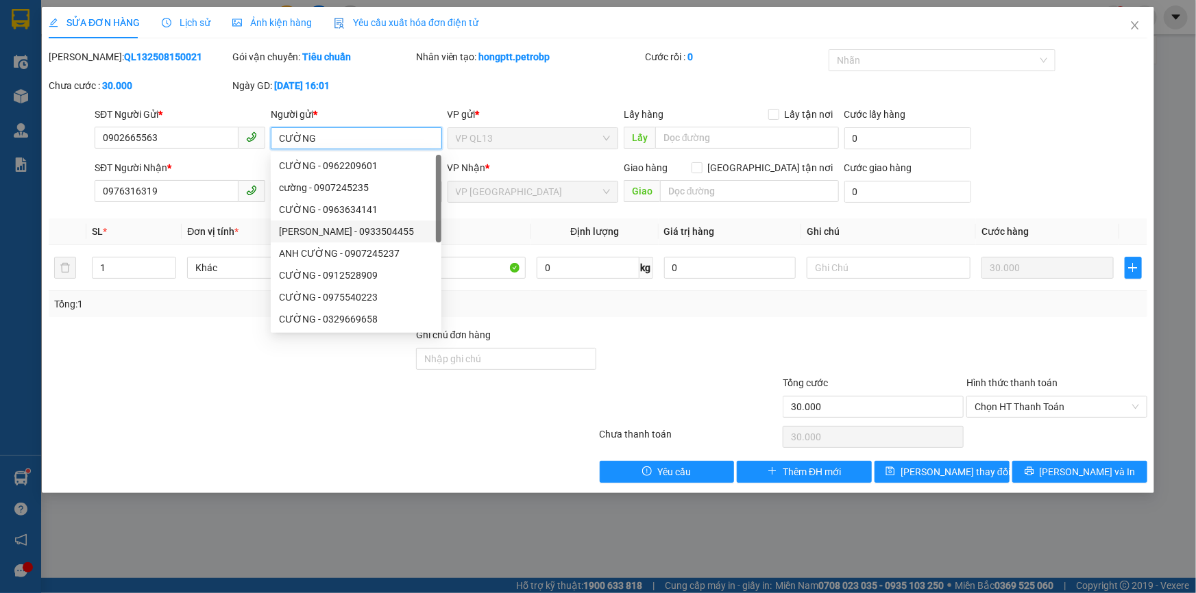
type input "CƯỜNG"
click at [251, 222] on th "Đơn vị tính *" at bounding box center [269, 232] width 175 height 27
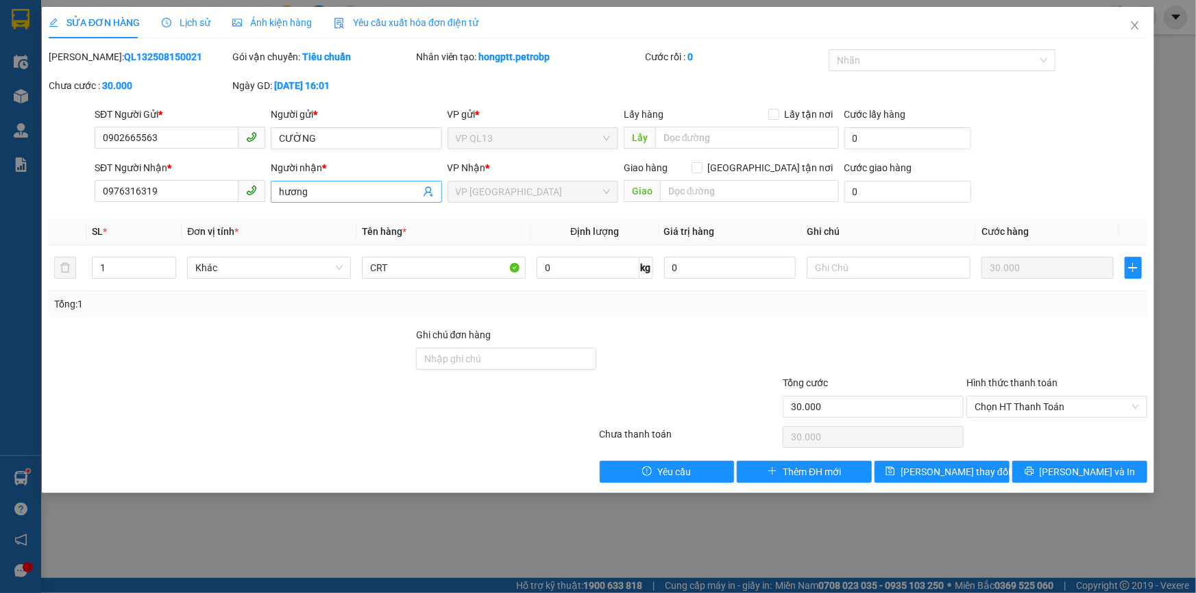
click at [302, 200] on span "hương" at bounding box center [356, 192] width 171 height 22
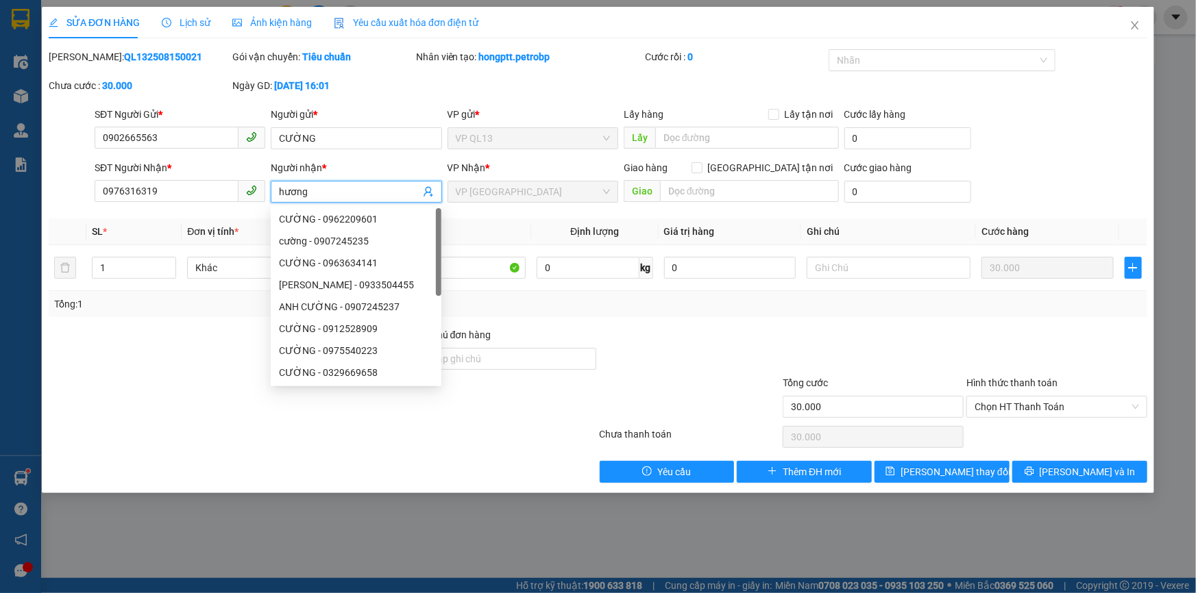
click at [304, 190] on input "hương" at bounding box center [349, 191] width 140 height 15
type input "PHƯƠNG"
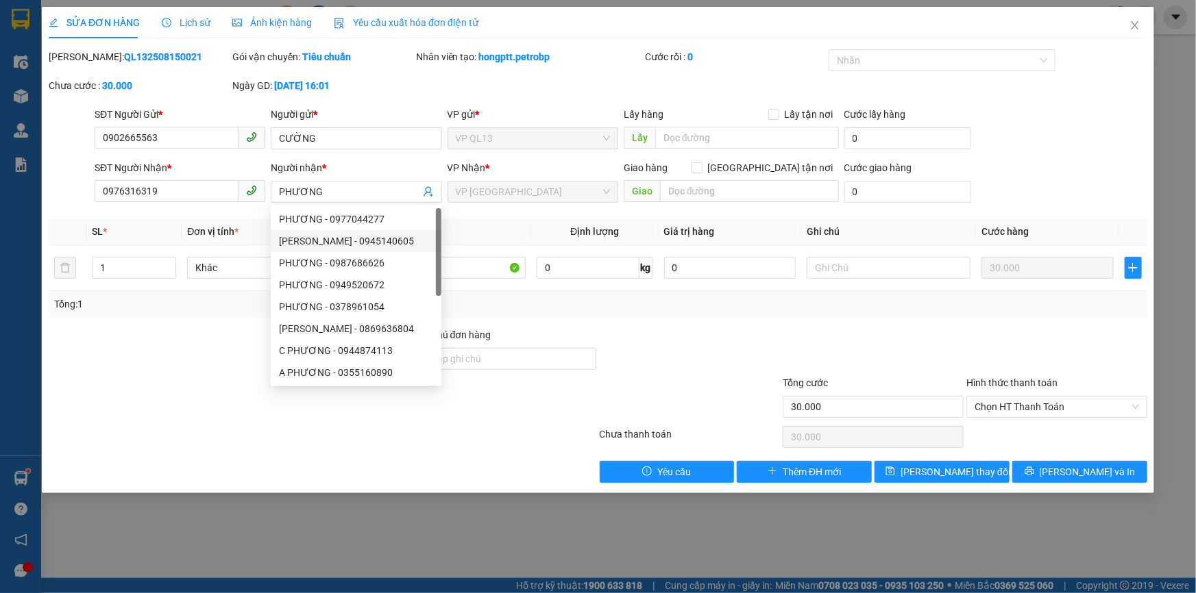
click at [725, 341] on div at bounding box center [690, 352] width 184 height 48
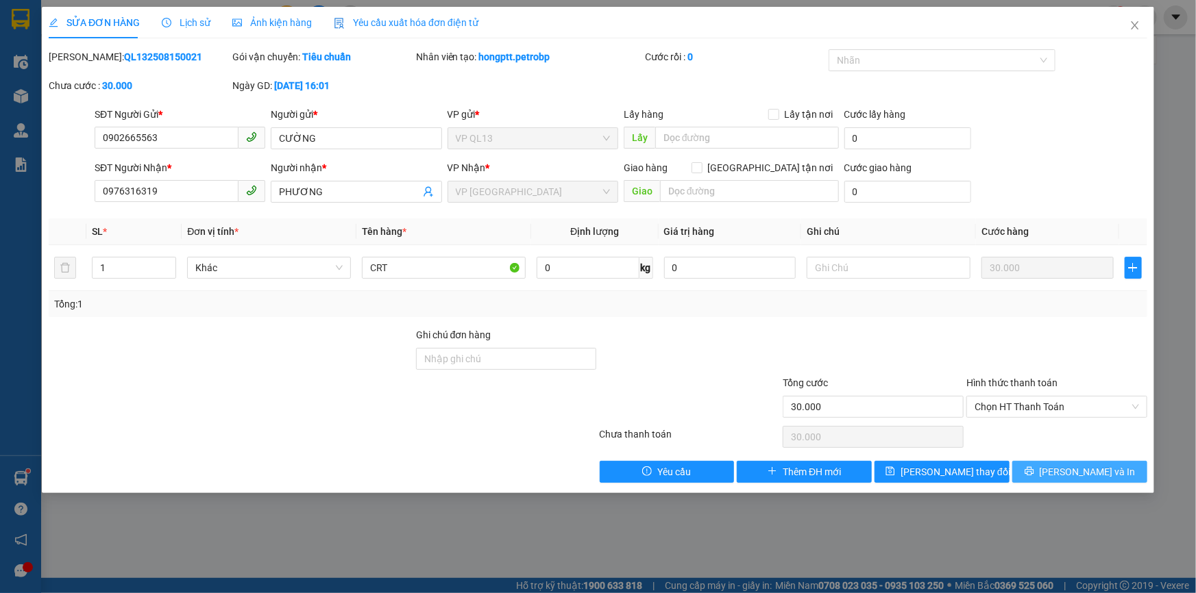
click at [1048, 473] on button "[PERSON_NAME] và In" at bounding box center [1079, 472] width 135 height 22
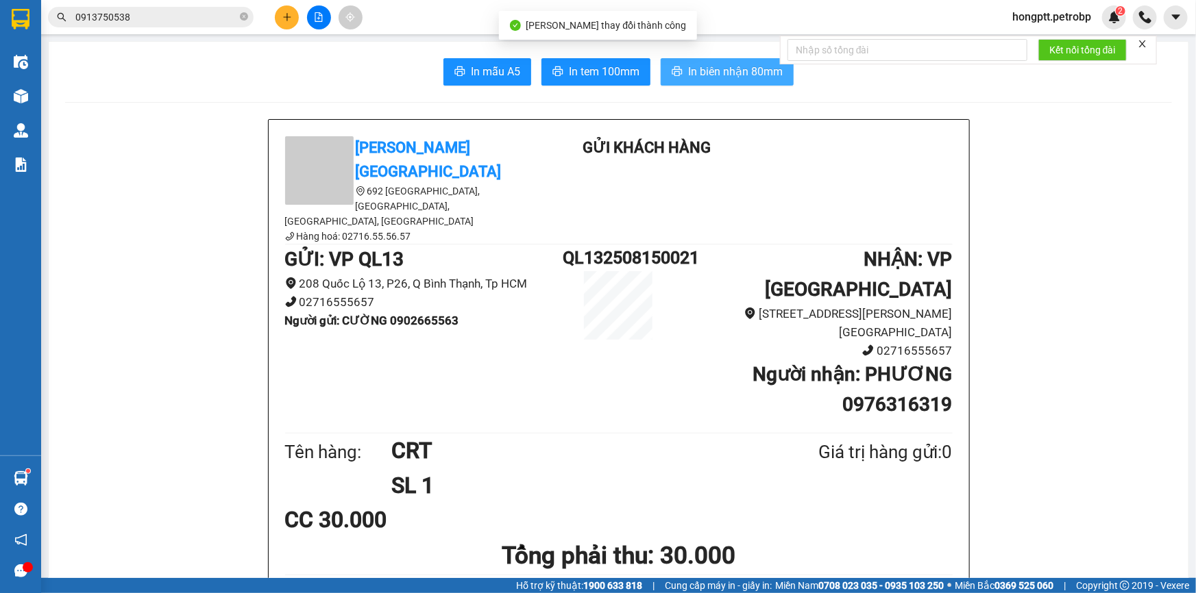
click at [706, 76] on span "In biên nhận 80mm" at bounding box center [735, 71] width 95 height 17
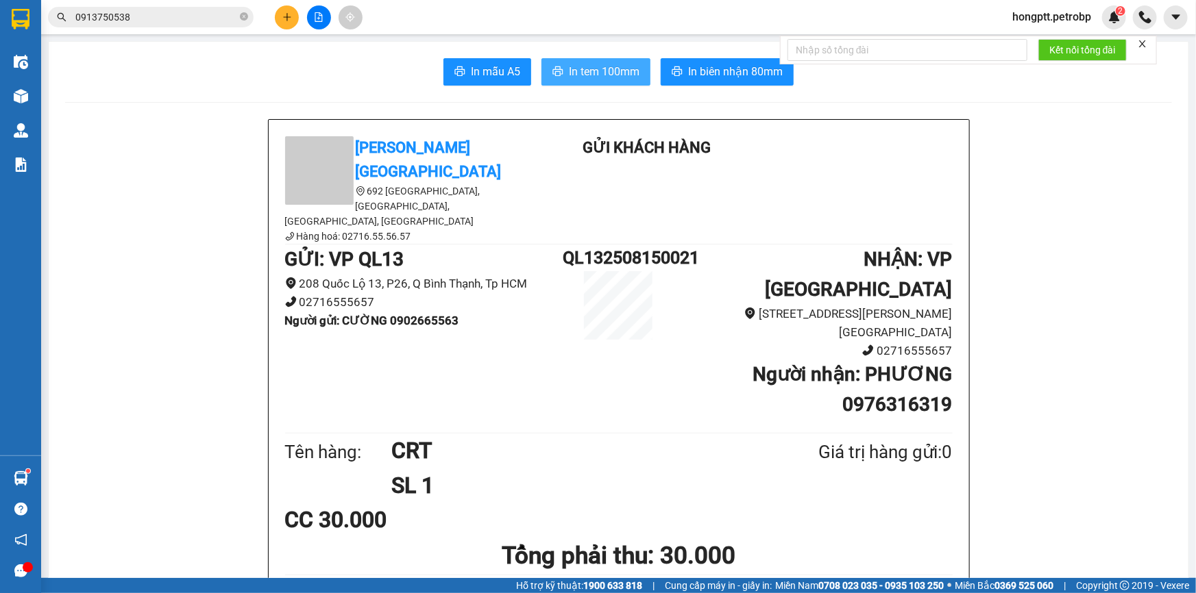
click at [616, 72] on span "In tem 100mm" at bounding box center [604, 71] width 71 height 17
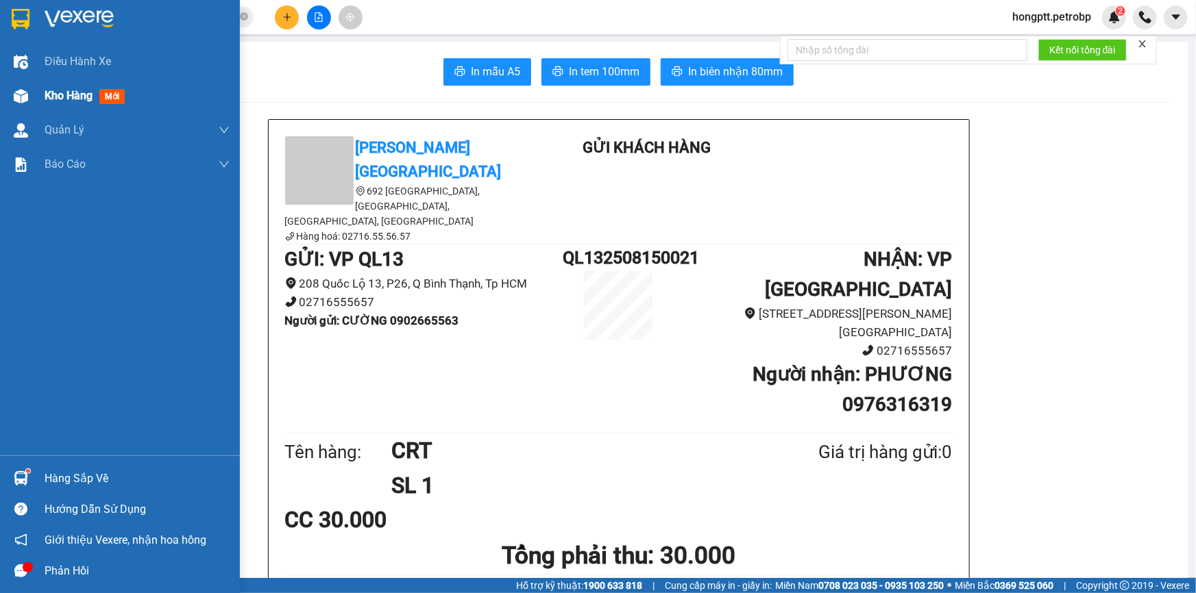
click at [25, 92] on img at bounding box center [21, 96] width 14 height 14
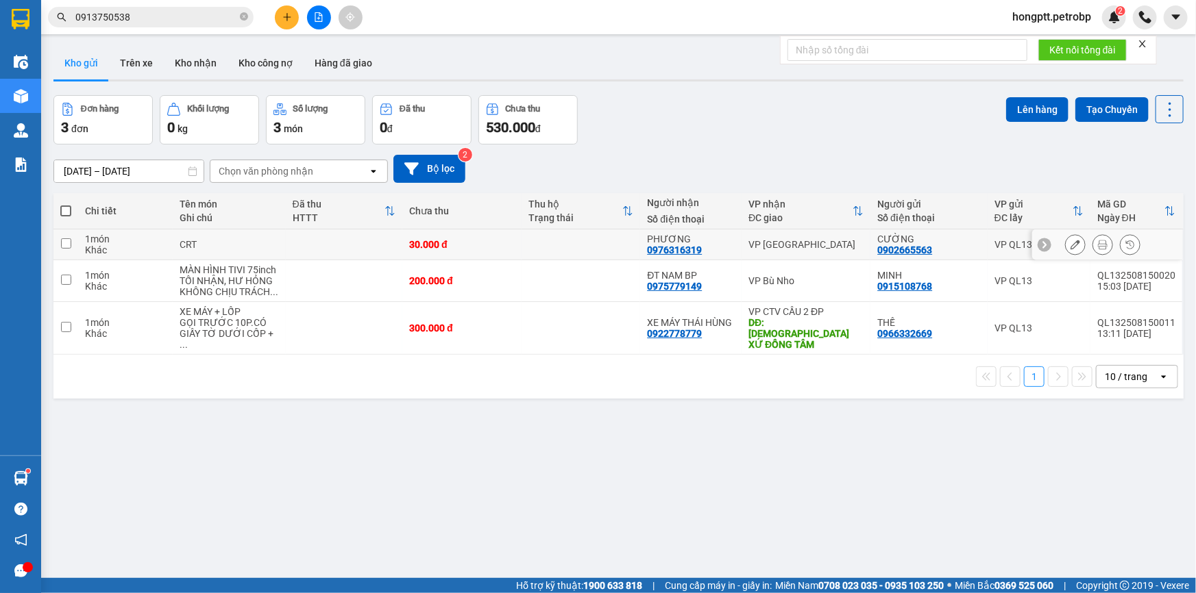
click at [1070, 243] on icon at bounding box center [1075, 245] width 10 height 10
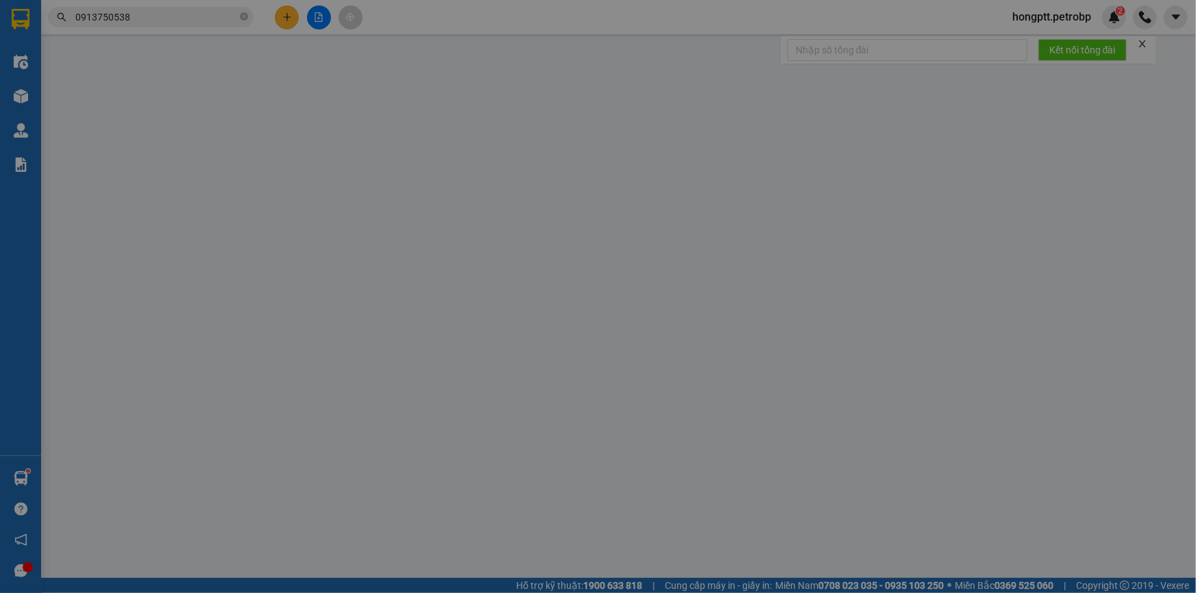
type input "0902665563"
type input "CƯỜNG"
type input "0976316319"
type input "PHƯƠNG"
type input "30.000"
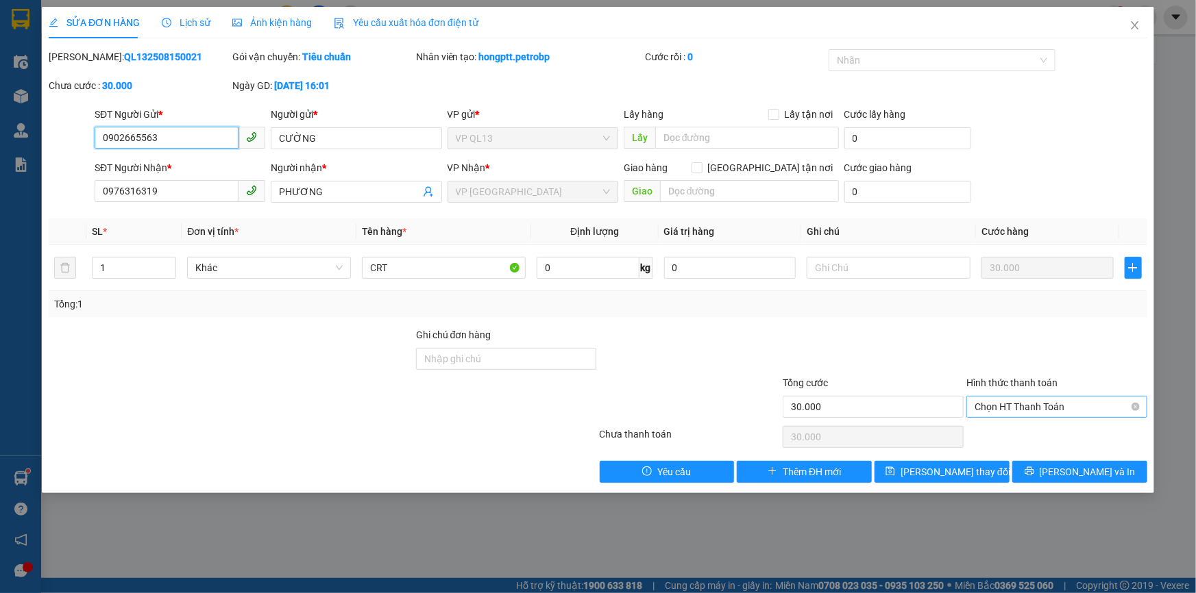
click at [1024, 407] on span "Chọn HT Thanh Toán" at bounding box center [1056, 407] width 164 height 21
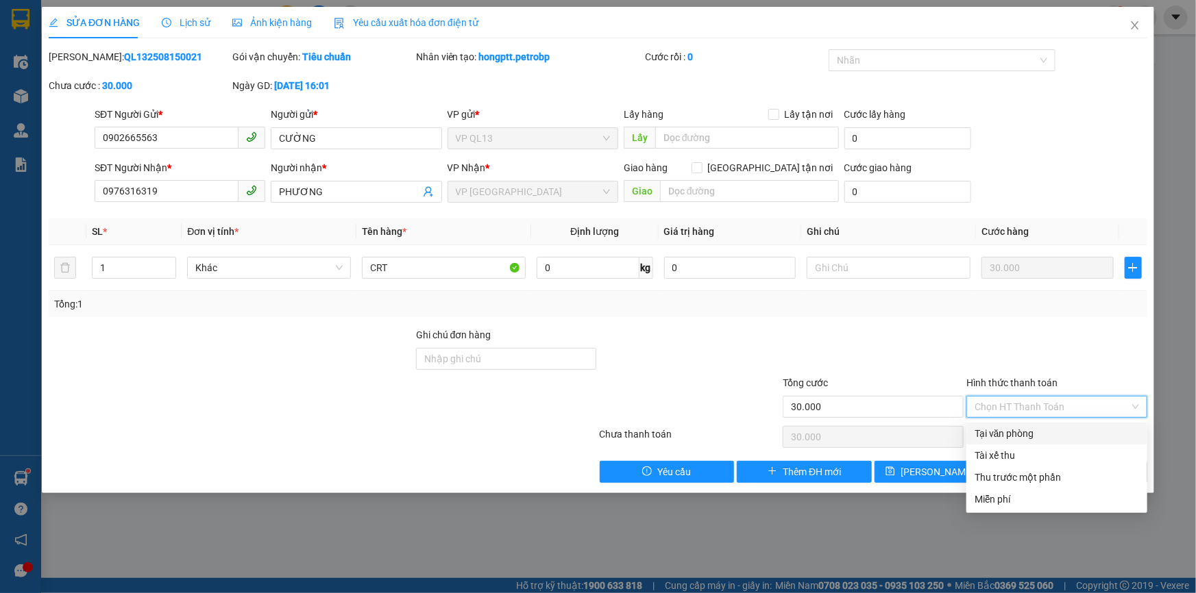
click at [1028, 430] on div "Tại văn phòng" at bounding box center [1056, 433] width 164 height 15
type input "0"
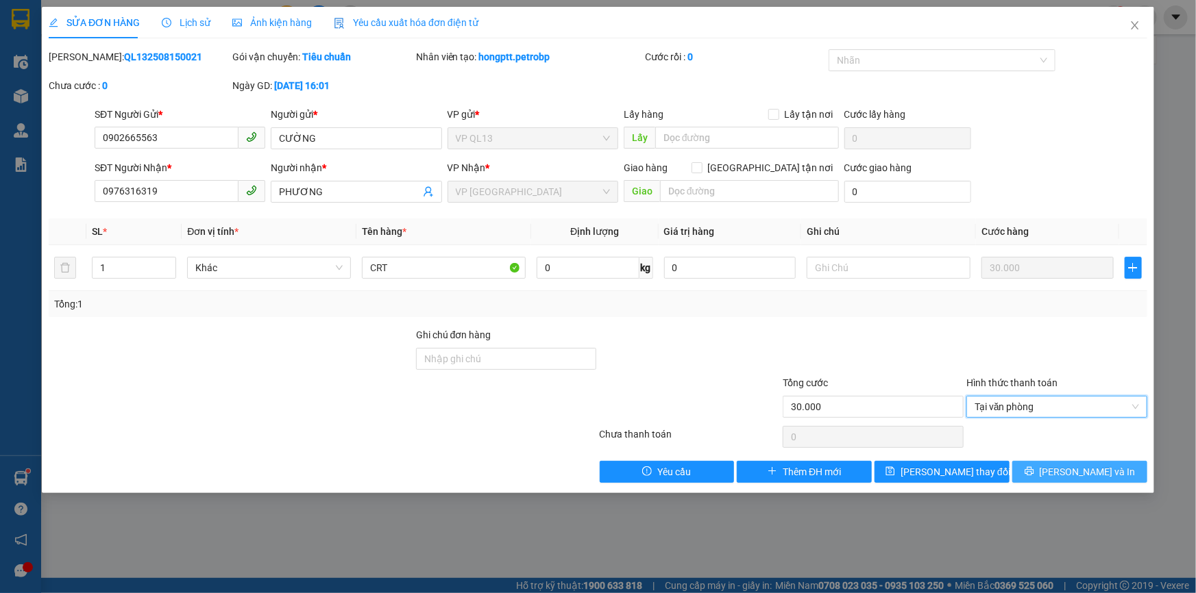
click at [1034, 467] on icon "printer" at bounding box center [1029, 472] width 10 height 10
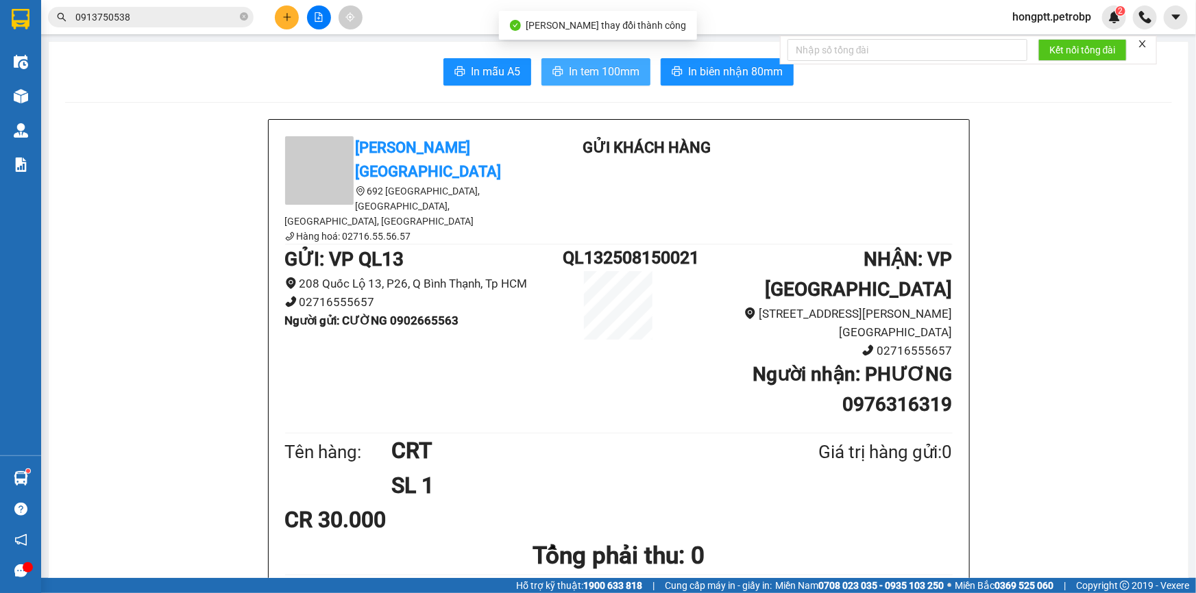
click at [617, 73] on span "In tem 100mm" at bounding box center [604, 71] width 71 height 17
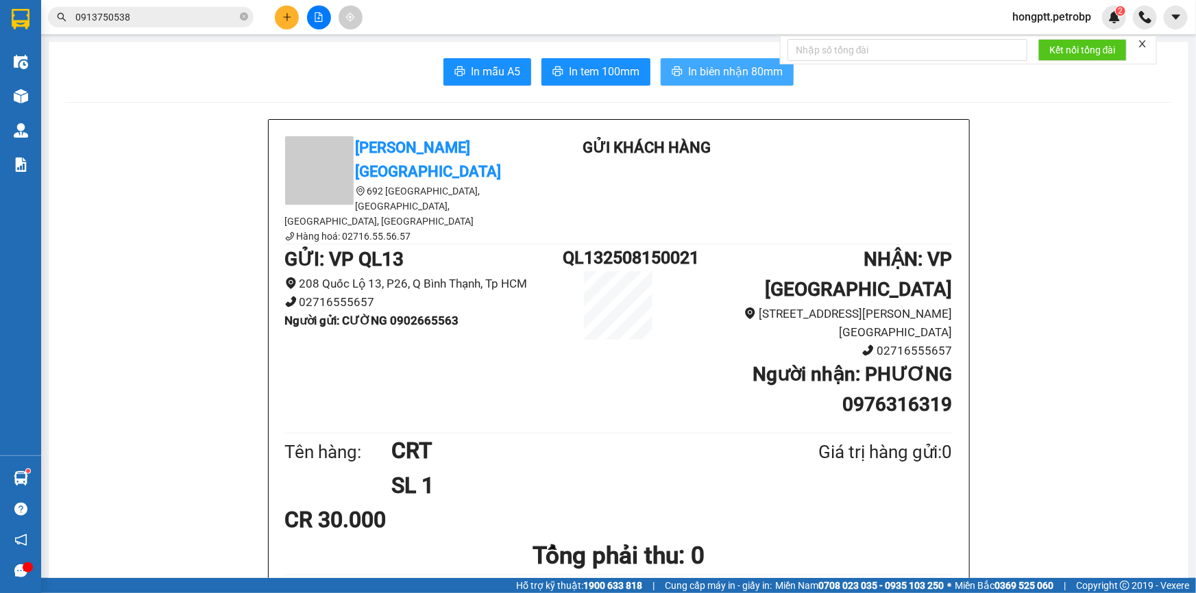
click at [681, 73] on button "In biên nhận 80mm" at bounding box center [727, 71] width 133 height 27
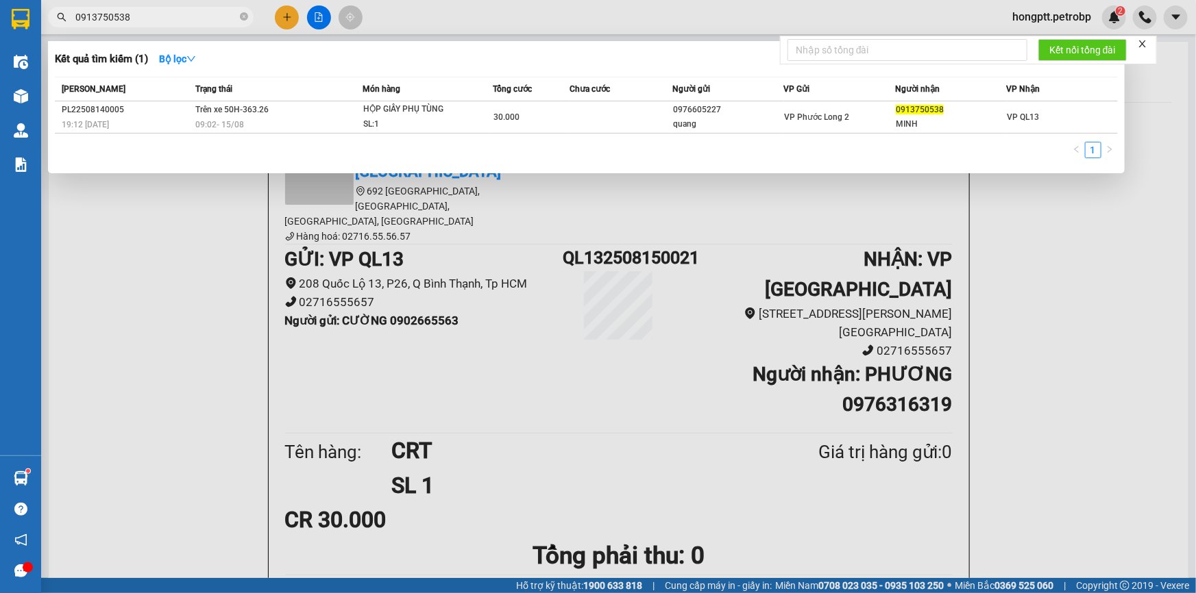
drag, startPoint x: 233, startPoint y: 17, endPoint x: 241, endPoint y: 15, distance: 8.5
click at [234, 17] on input "0913750538" at bounding box center [156, 17] width 162 height 15
click at [242, 15] on icon "close-circle" at bounding box center [244, 16] width 8 height 8
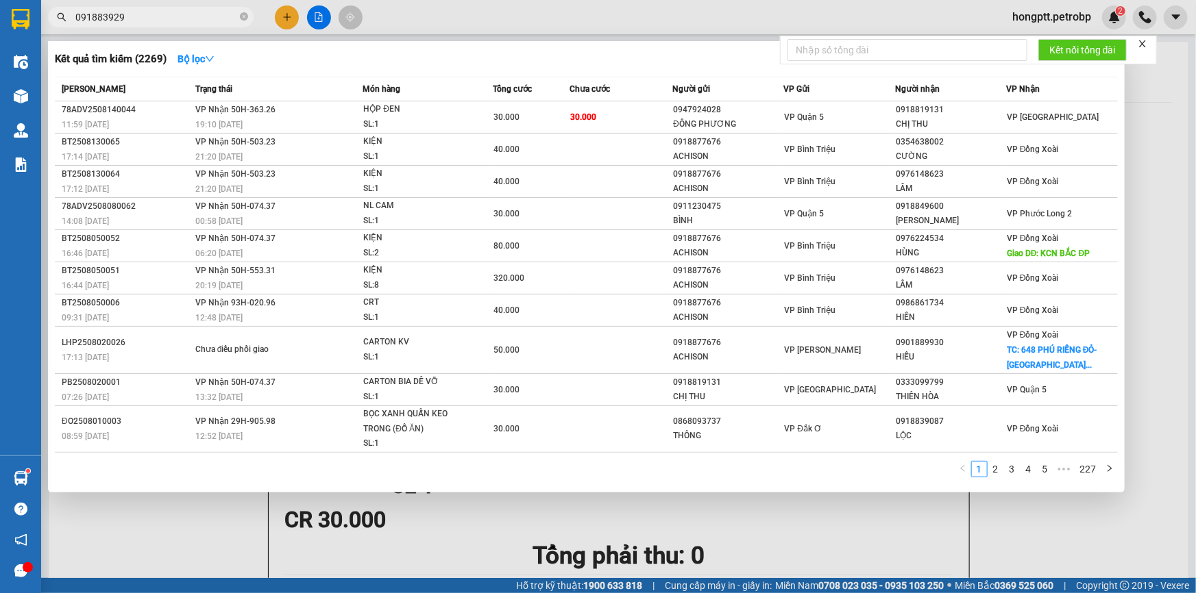
type input "0918839299"
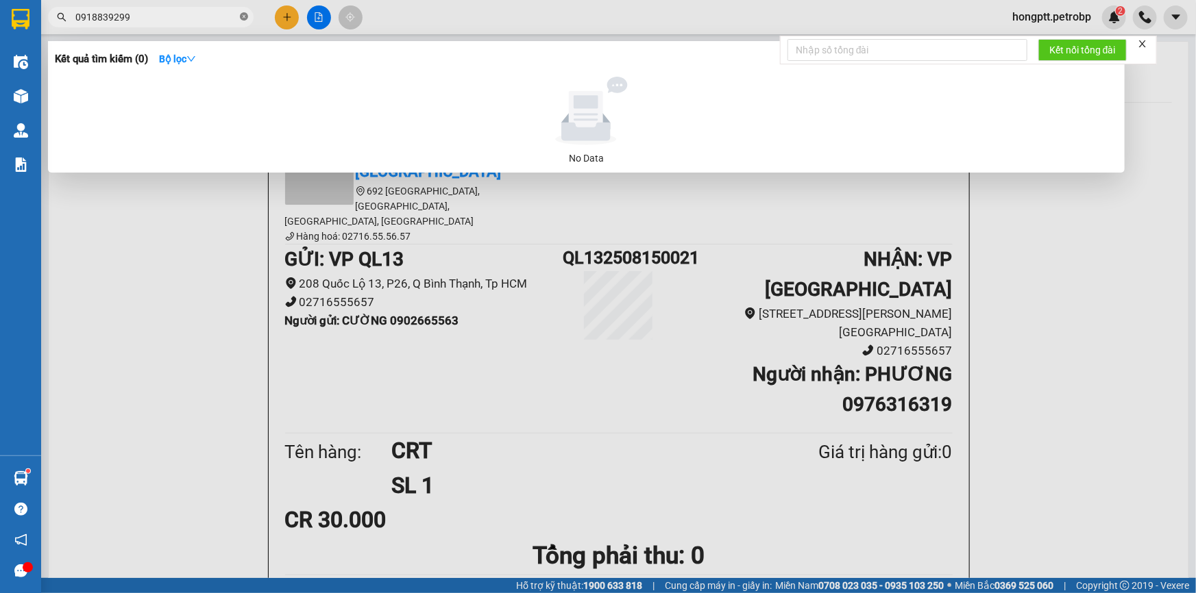
click at [247, 21] on span at bounding box center [244, 17] width 8 height 13
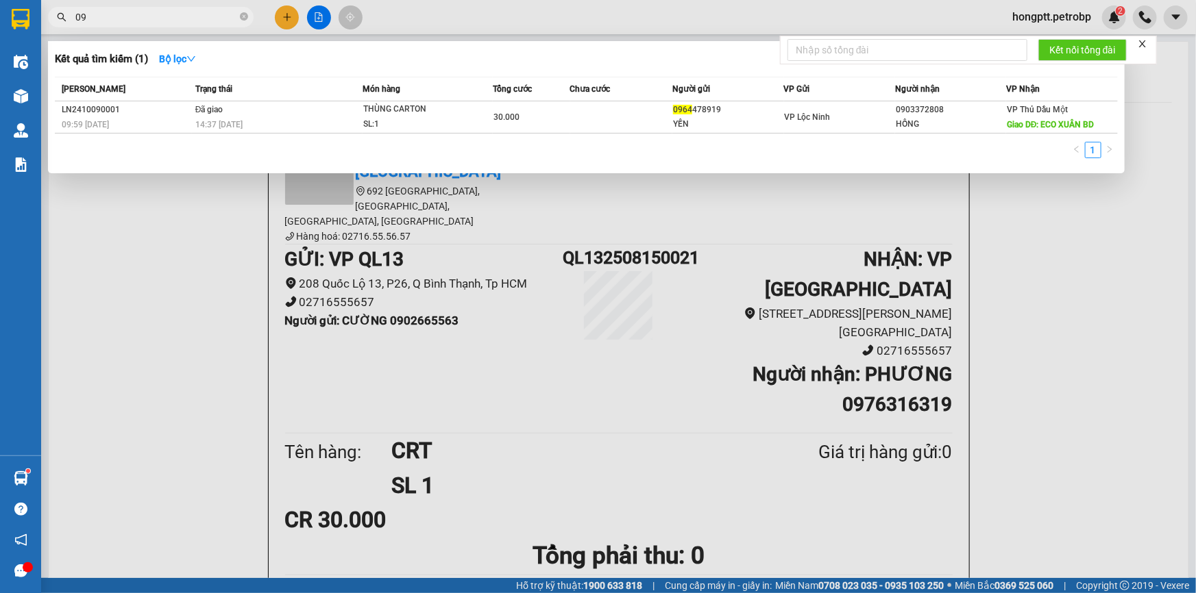
type input "0"
